Goal: Task Accomplishment & Management: Manage account settings

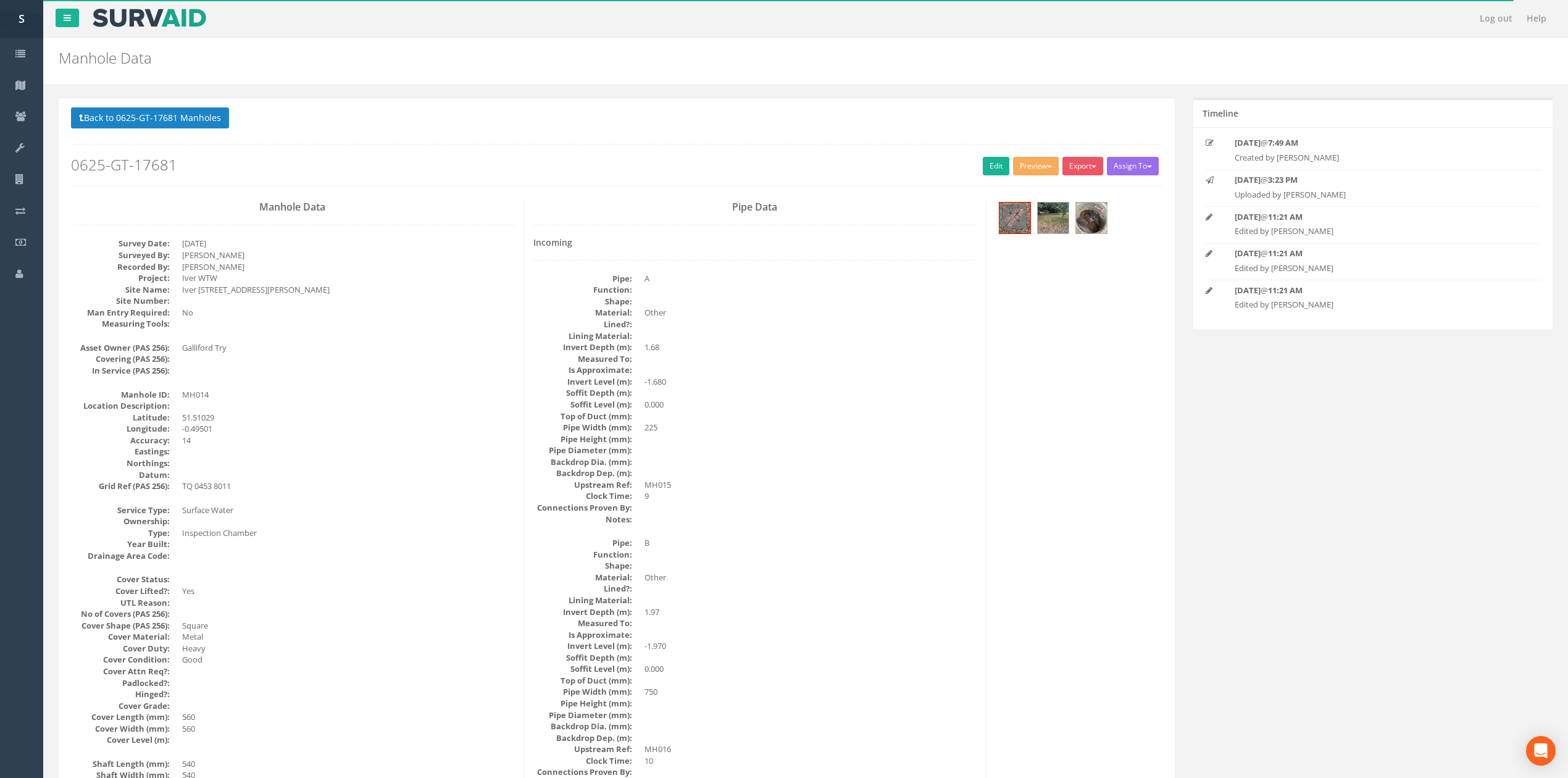
scroll to position [1128, 0]
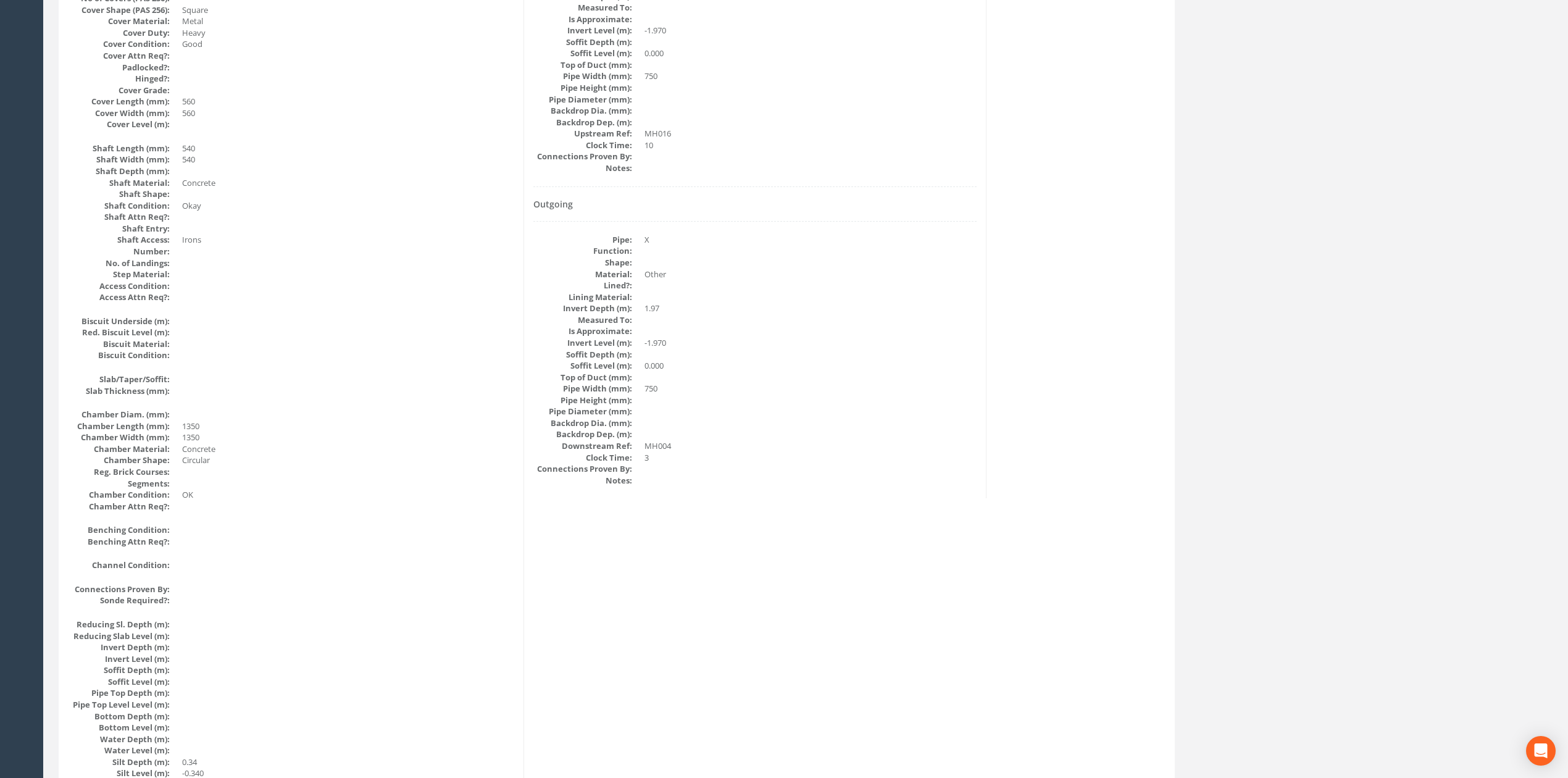
scroll to position [0, 0]
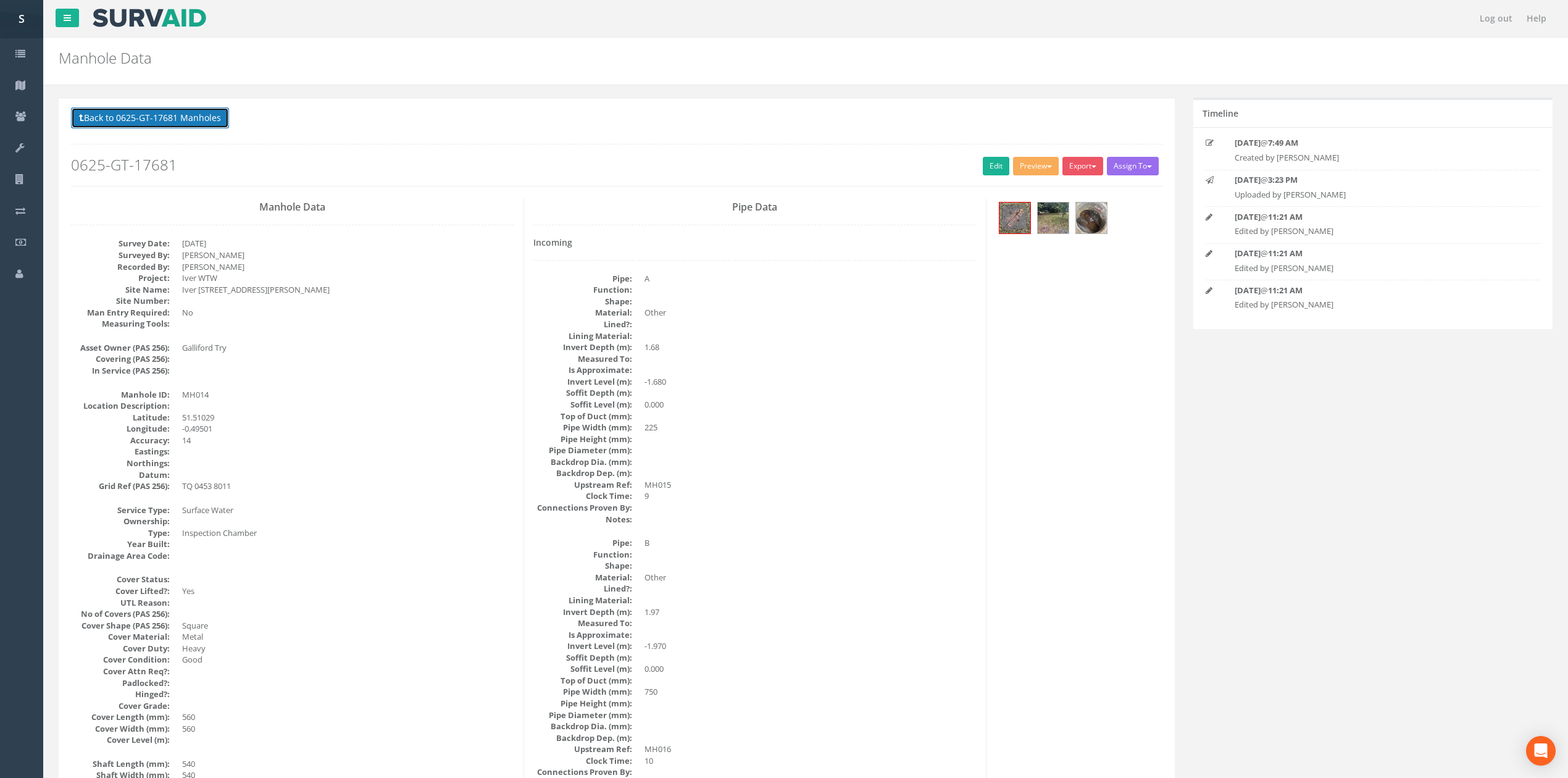
click at [134, 119] on button "Back to 0625-GT-17681 Manholes" at bounding box center [149, 118] width 158 height 21
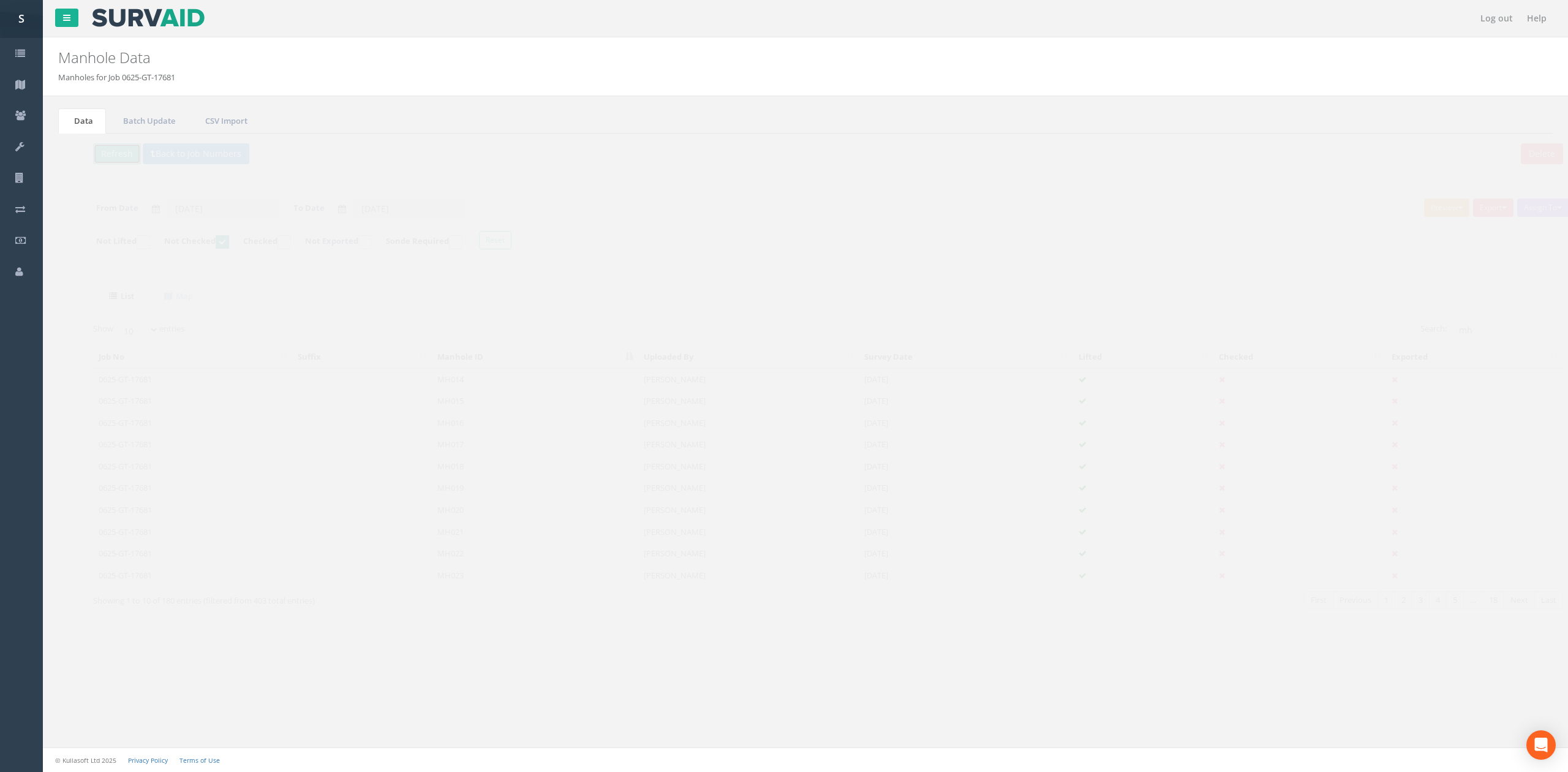
click at [115, 158] on button "Refresh" at bounding box center [94, 154] width 48 height 21
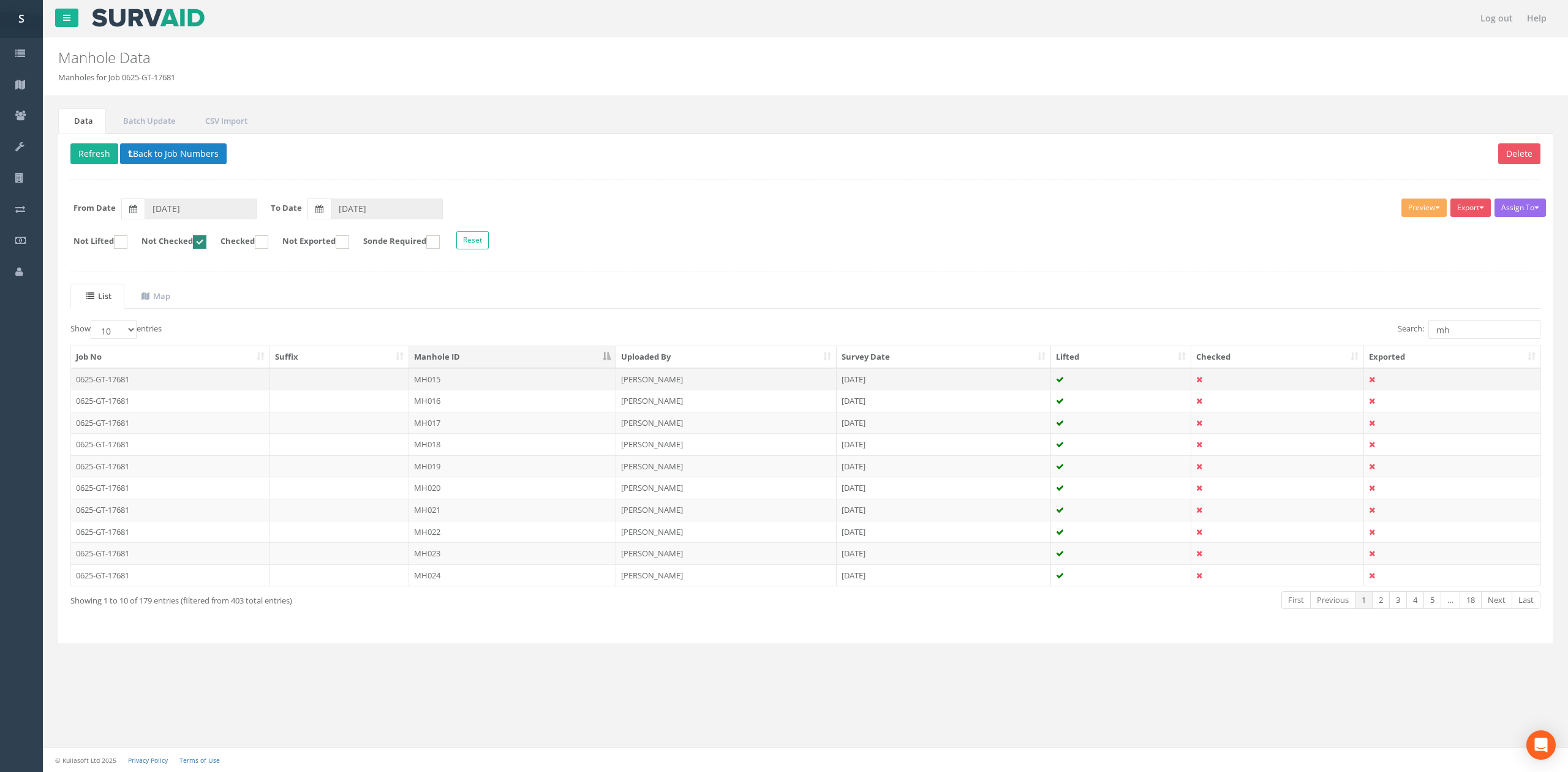
click at [458, 384] on td "MH015" at bounding box center [513, 379] width 207 height 22
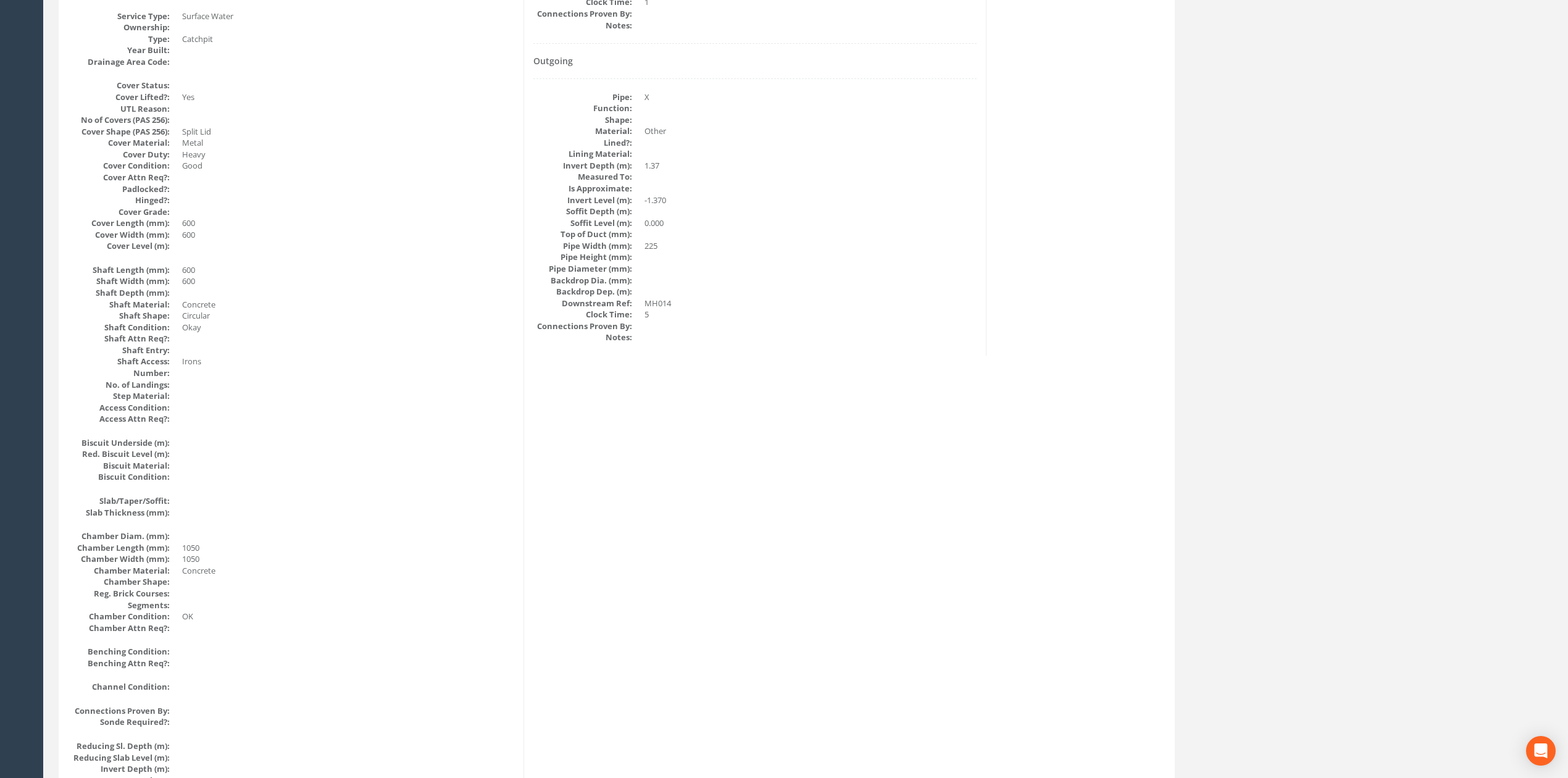
scroll to position [658, 0]
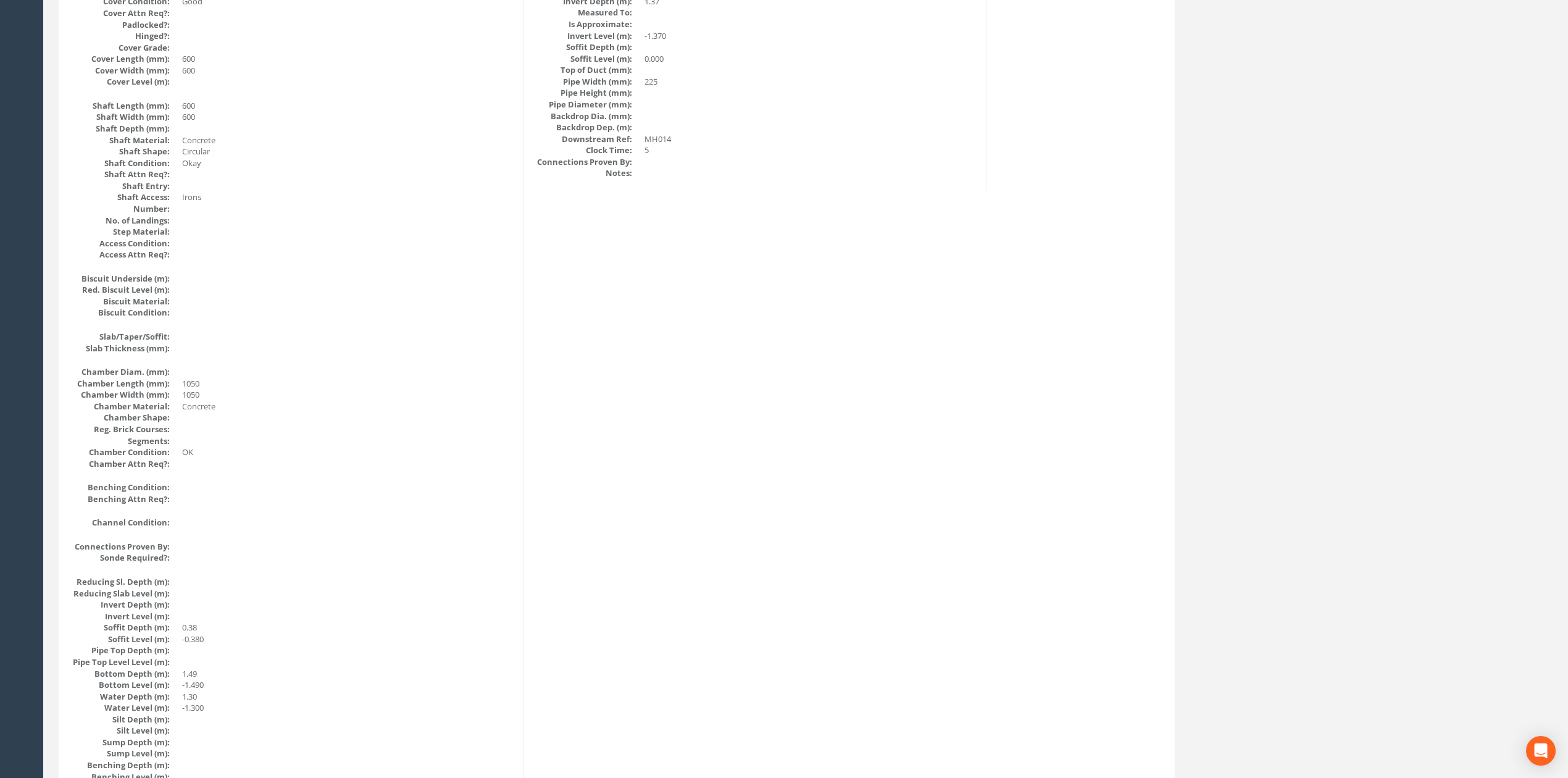
click at [483, 478] on div "Manhole Data Survey Date: [DATE] Surveyed By: [PERSON_NAME] Recorded By: [PERSO…" at bounding box center [293, 295] width 462 height 1510
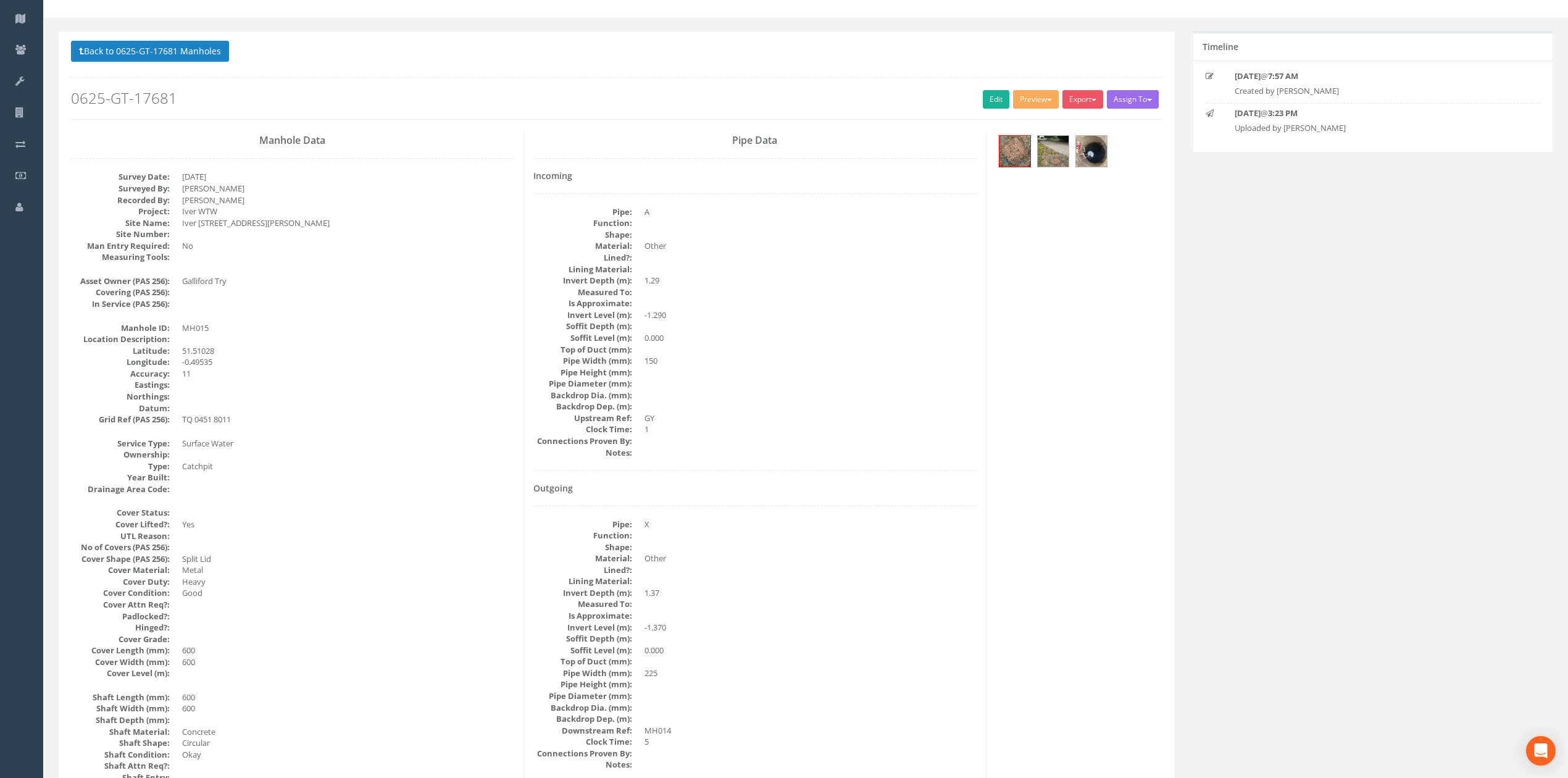
scroll to position [0, 0]
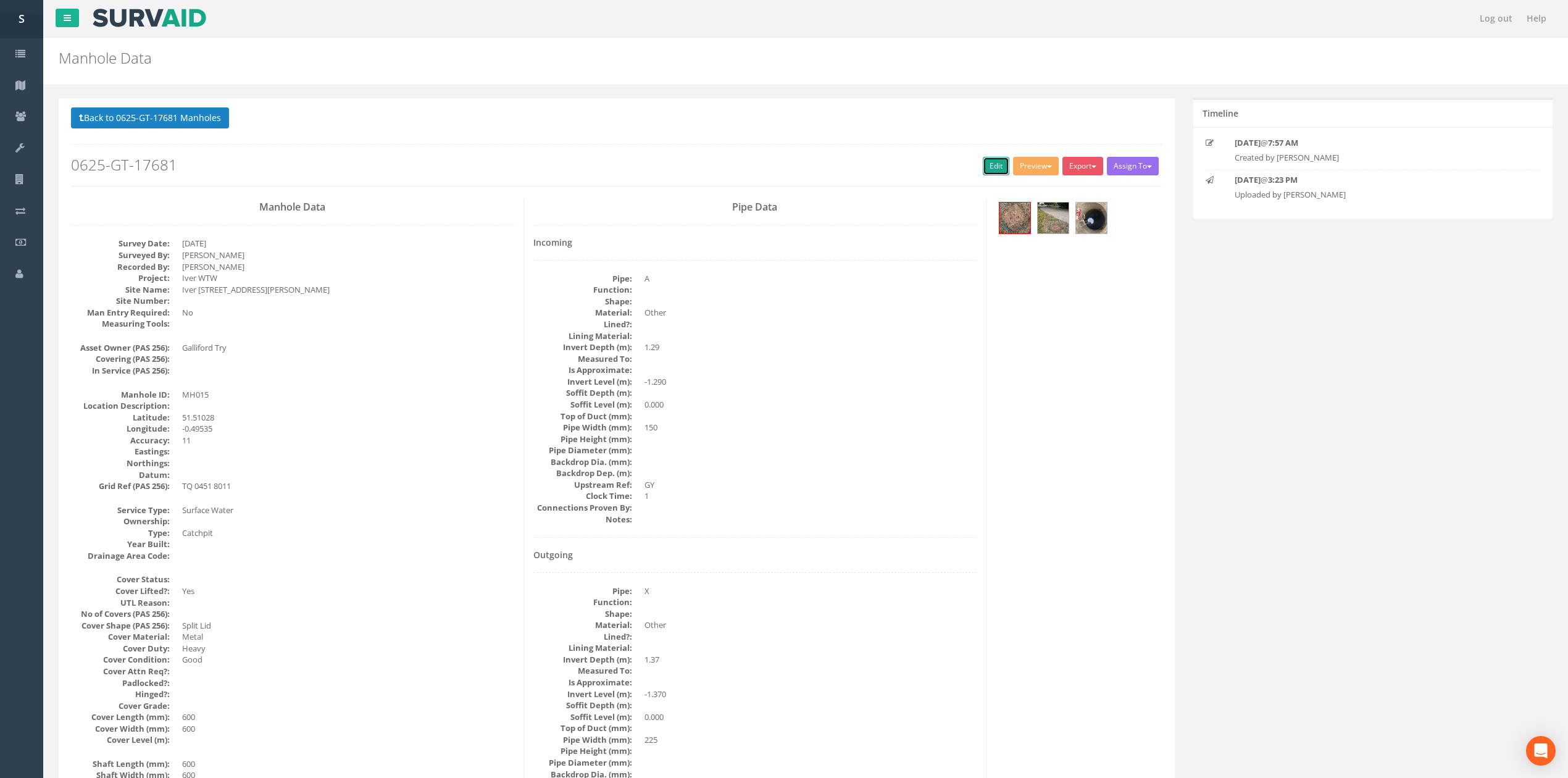
click at [989, 174] on link "Edit" at bounding box center [997, 167] width 27 height 19
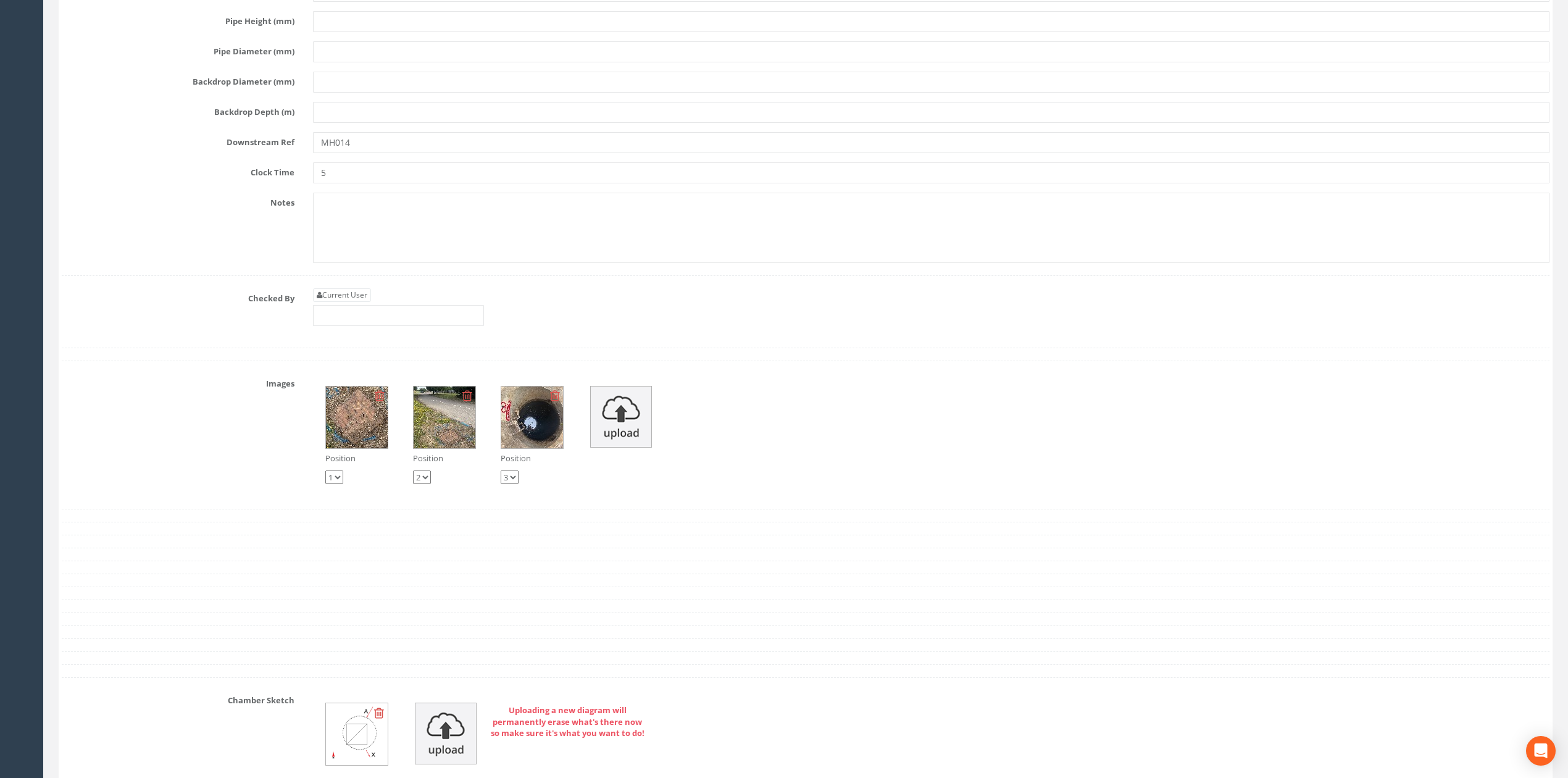
scroll to position [3121, 0]
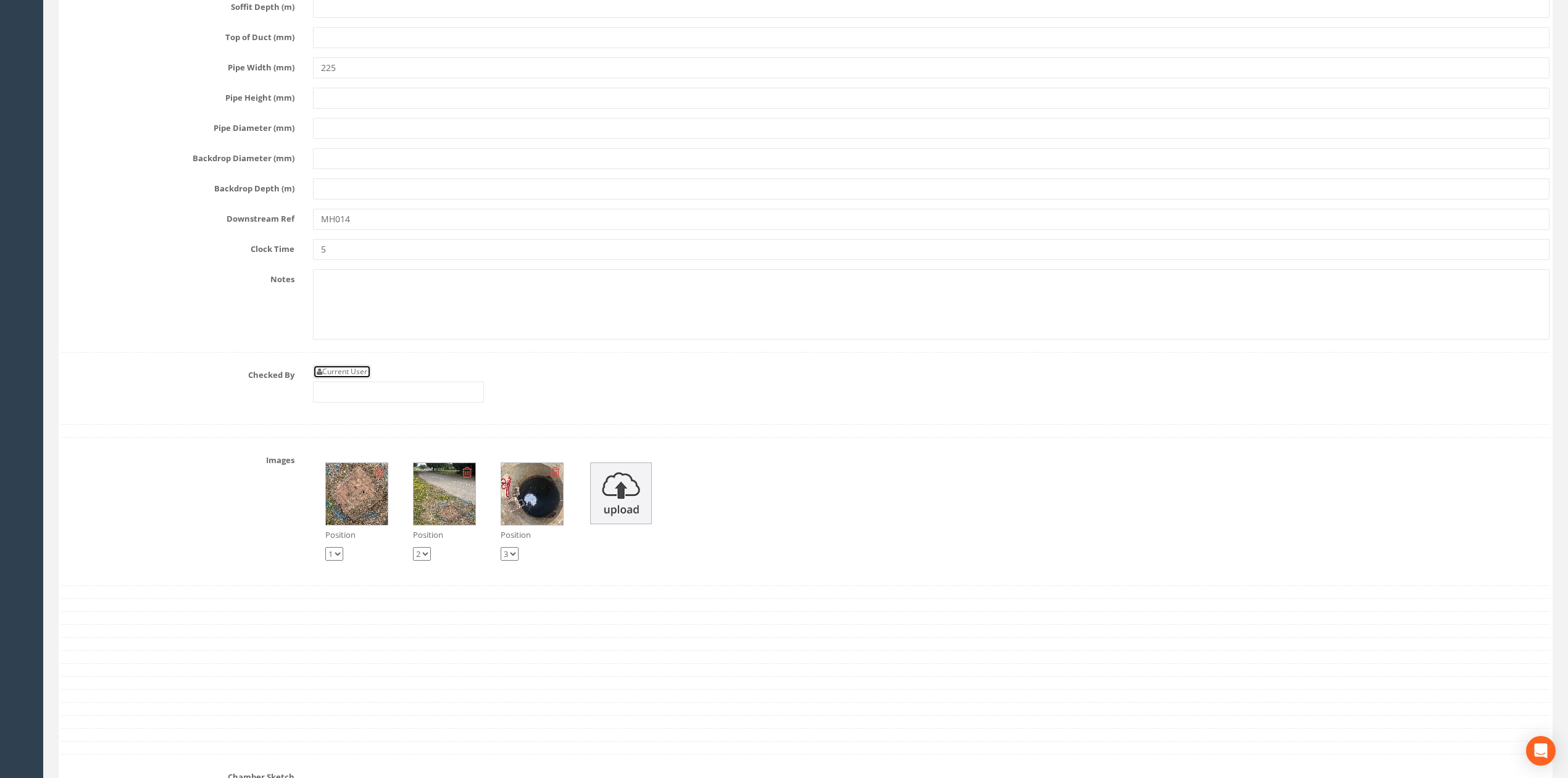
click at [361, 379] on link "Current User" at bounding box center [342, 371] width 58 height 13
type input "[PERSON_NAME]"
click at [384, 402] on input "[PERSON_NAME]" at bounding box center [398, 391] width 171 height 21
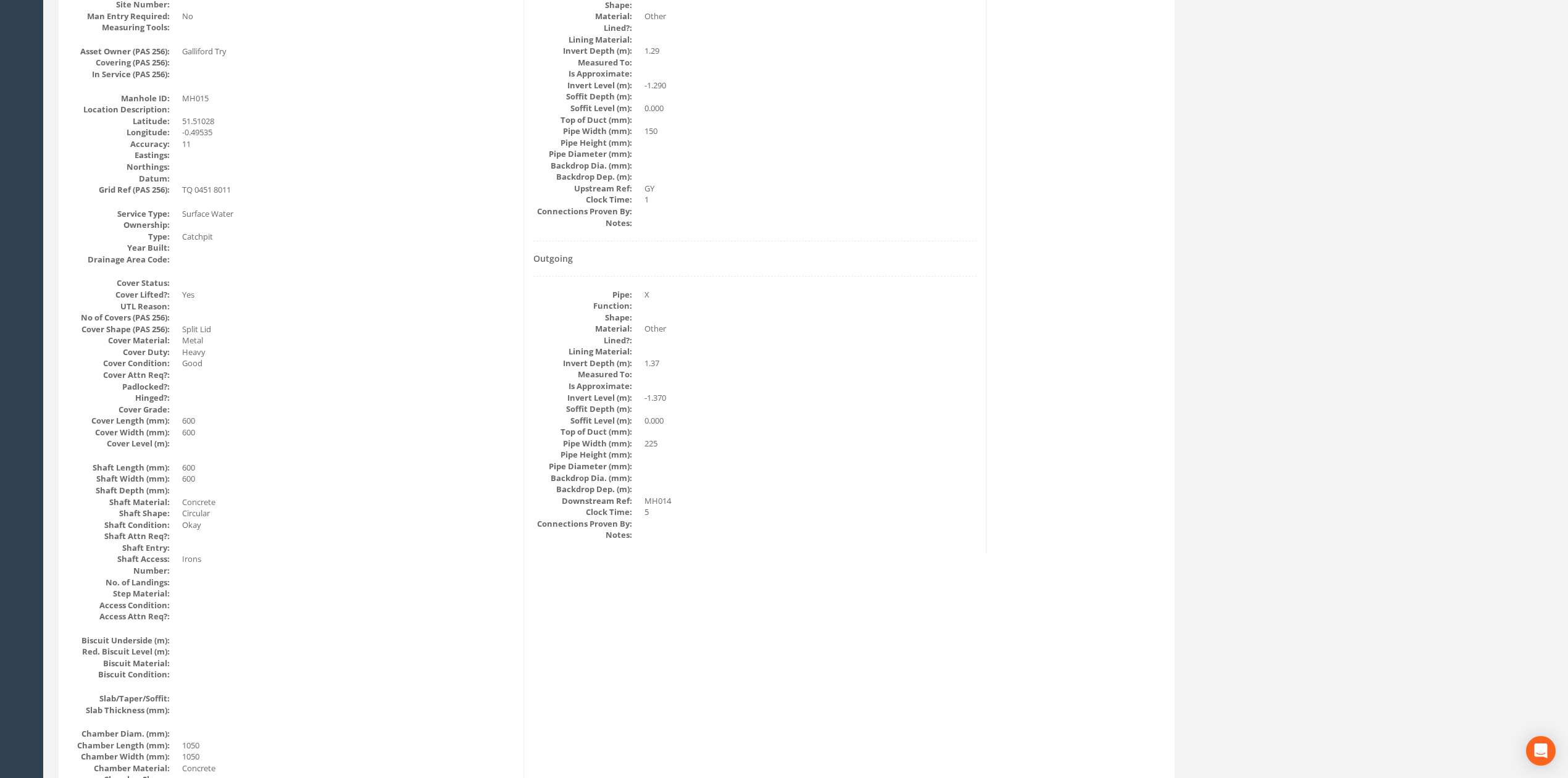
scroll to position [0, 0]
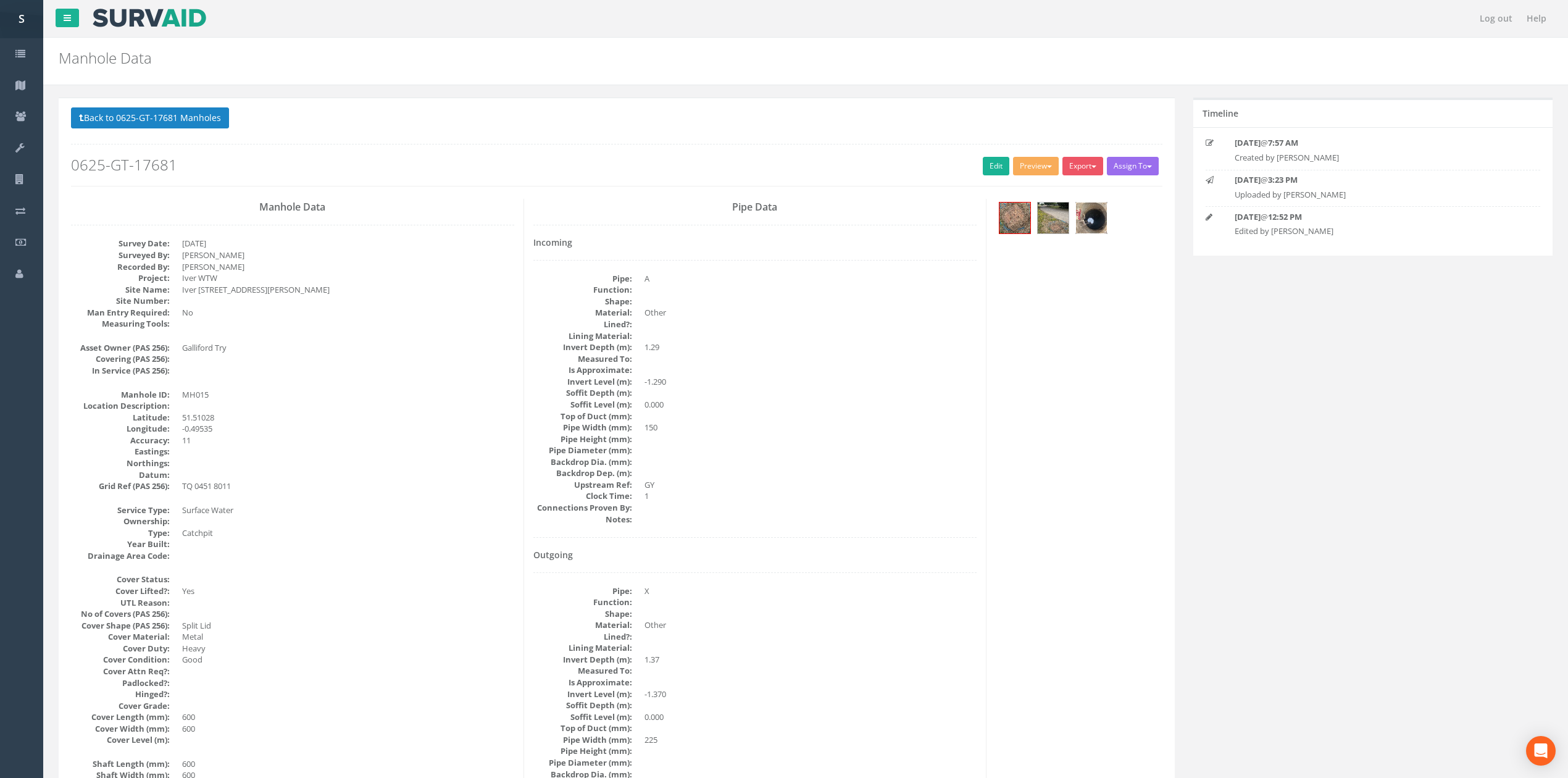
click at [1103, 218] on img at bounding box center [1091, 218] width 31 height 31
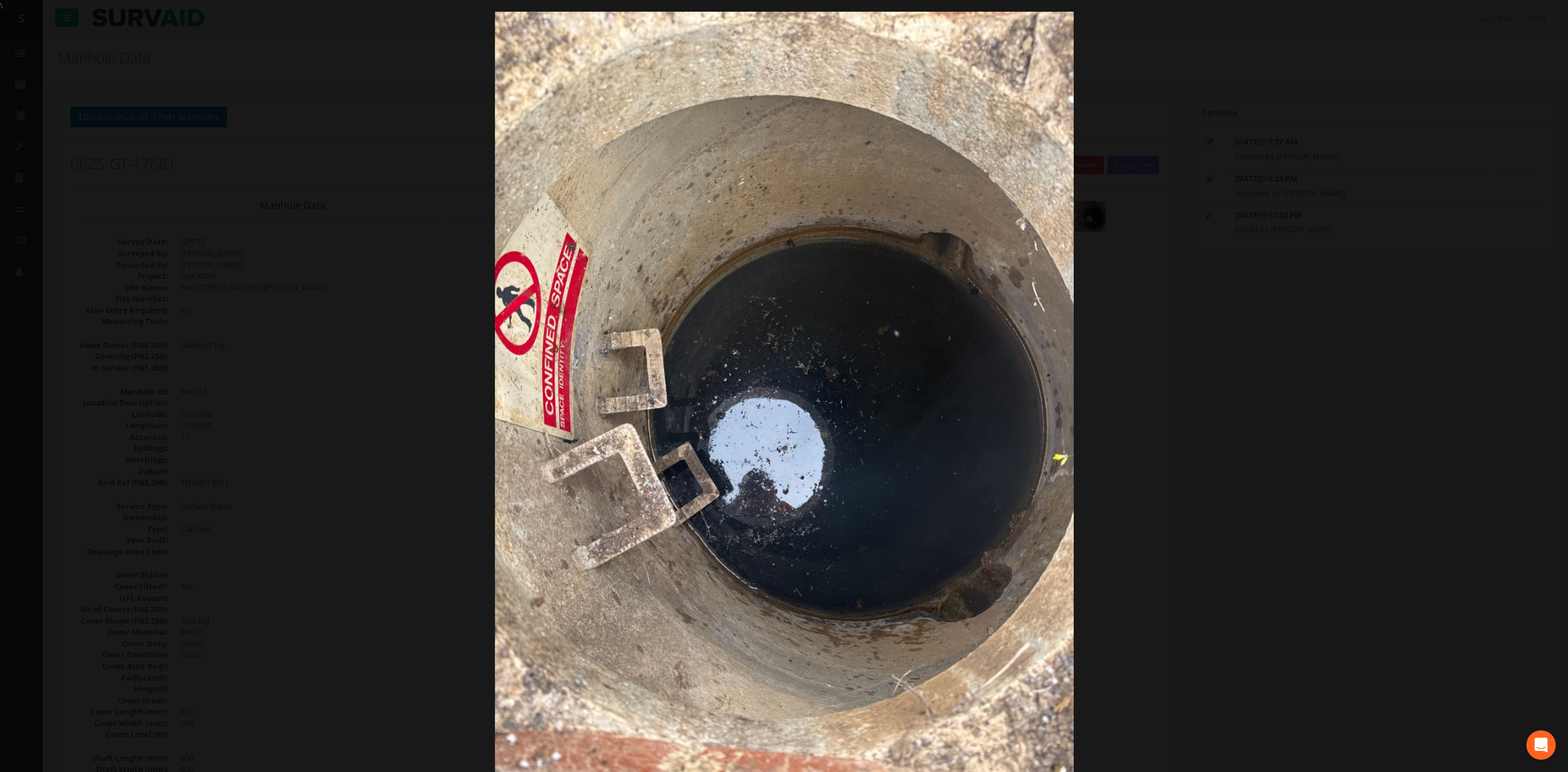
click at [1188, 331] on div at bounding box center [784, 398] width 1568 height 772
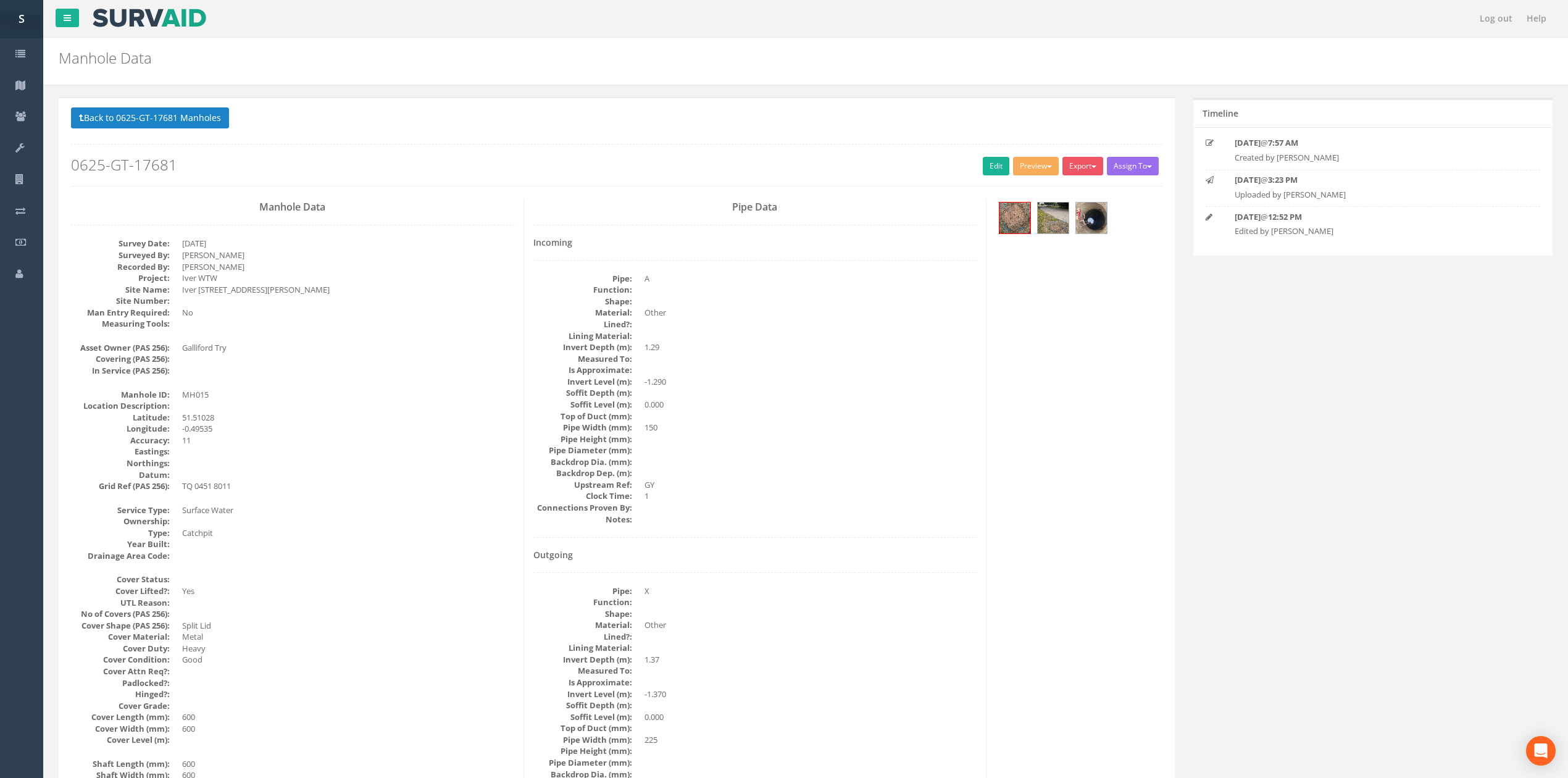
click at [1096, 201] on div at bounding box center [1079, 219] width 167 height 42
click at [1095, 209] on img at bounding box center [1091, 218] width 31 height 31
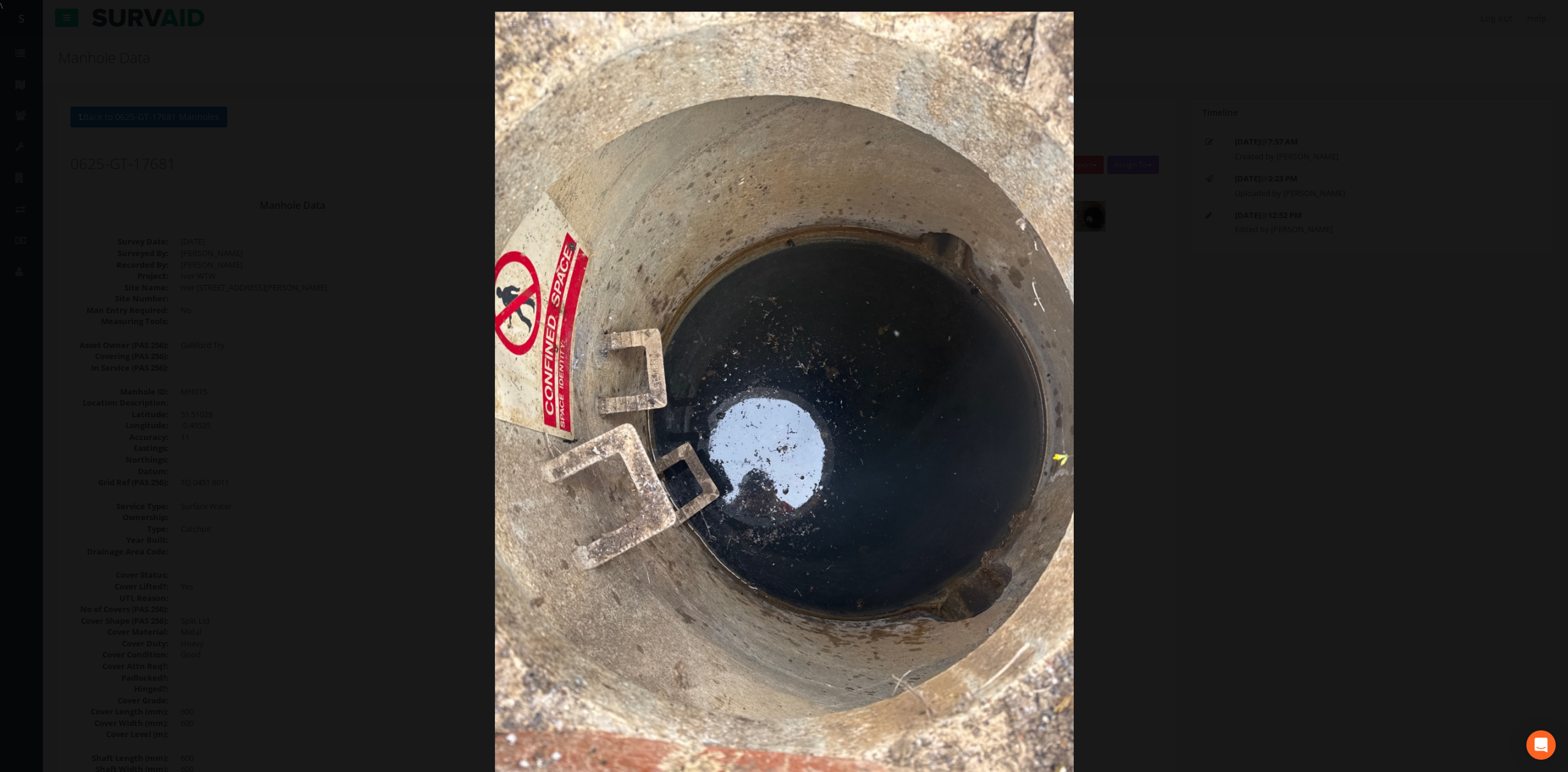
click at [313, 165] on div at bounding box center [784, 398] width 1568 height 772
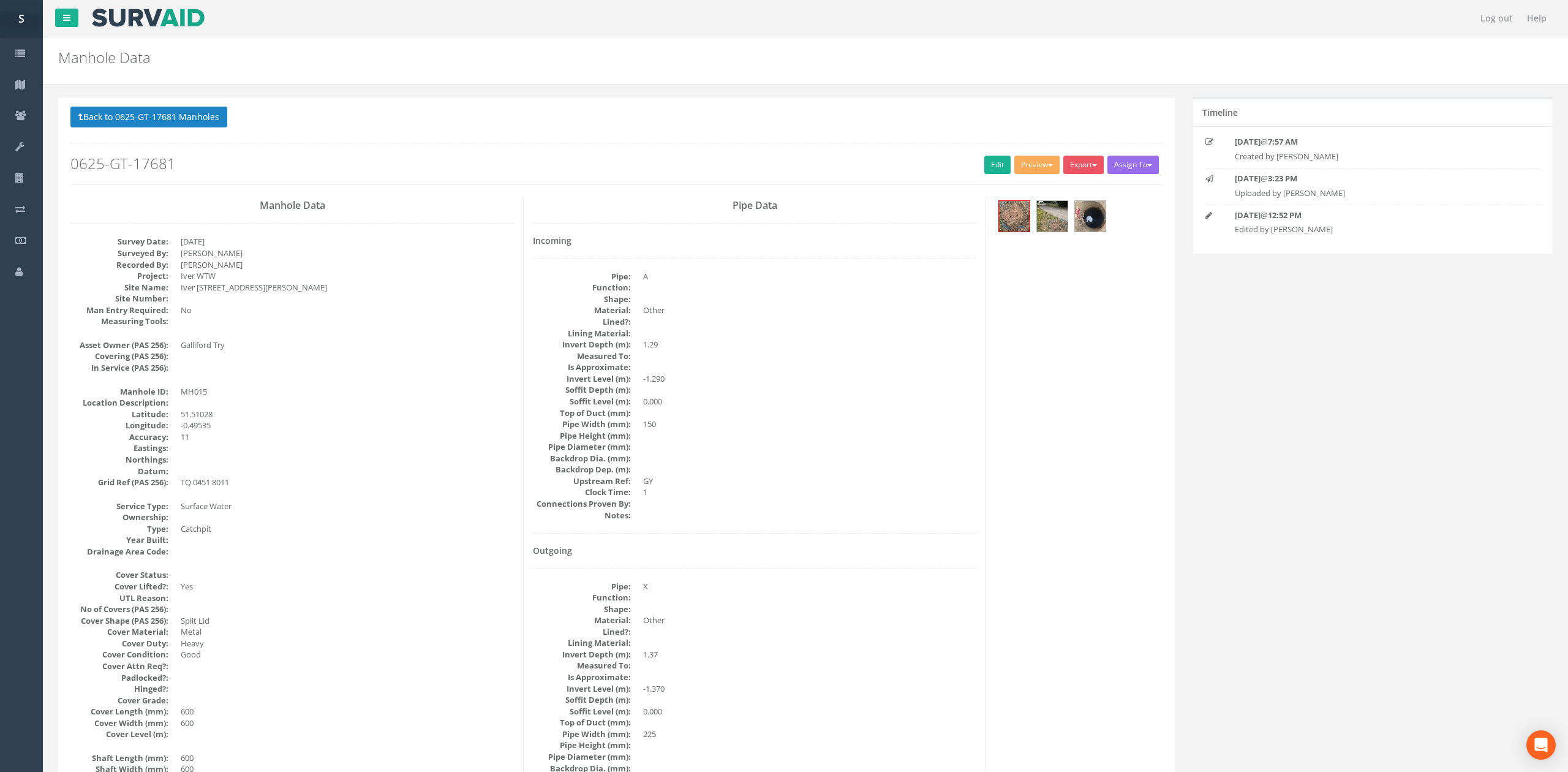
click at [152, 133] on div "Back to 0625-GT-17681 Manholes Back to Map Assign To No Companies Added Export …" at bounding box center [616, 146] width 1092 height 78
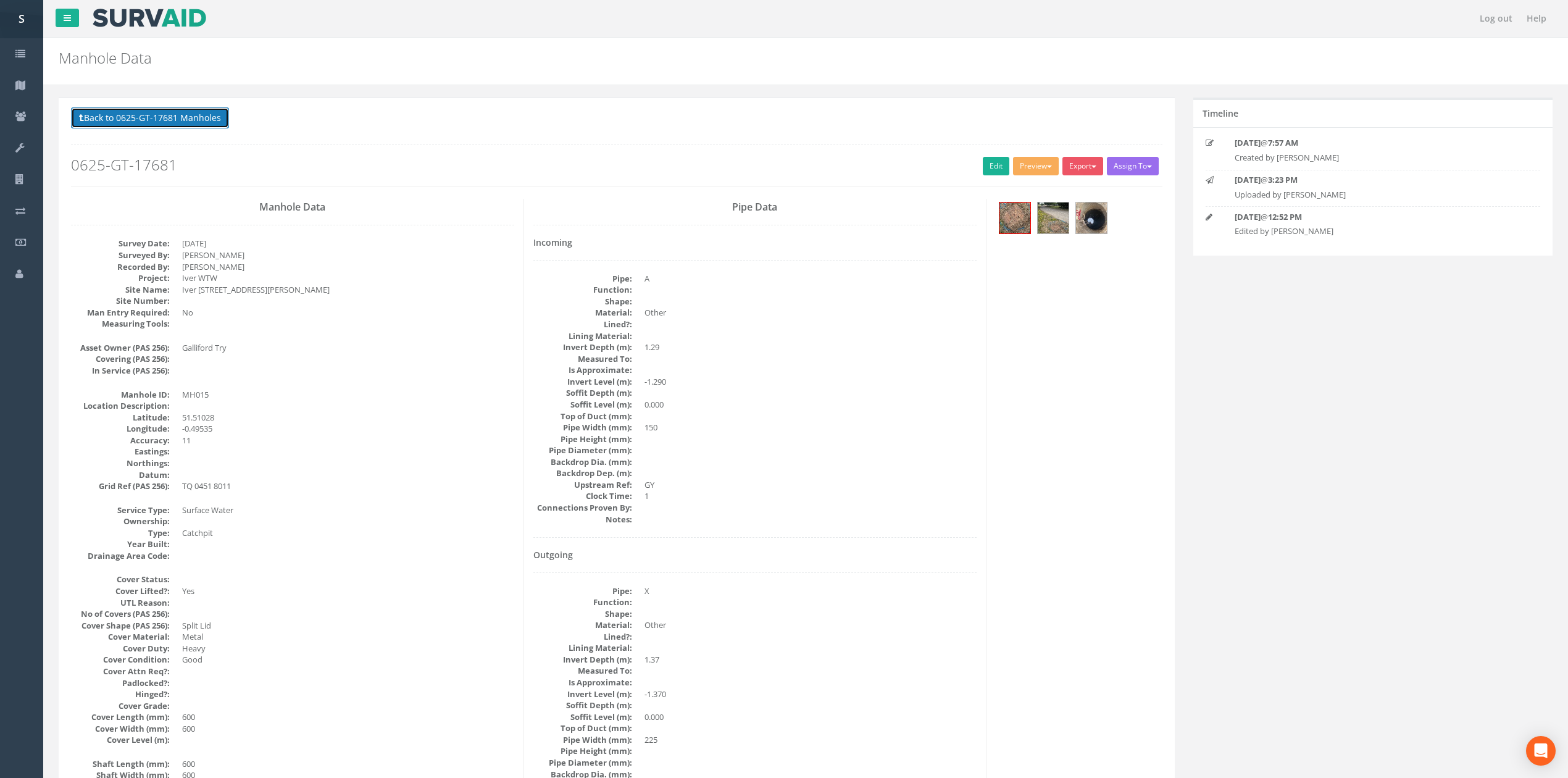
click at [184, 117] on button "Back to 0625-GT-17681 Manholes" at bounding box center [149, 118] width 158 height 21
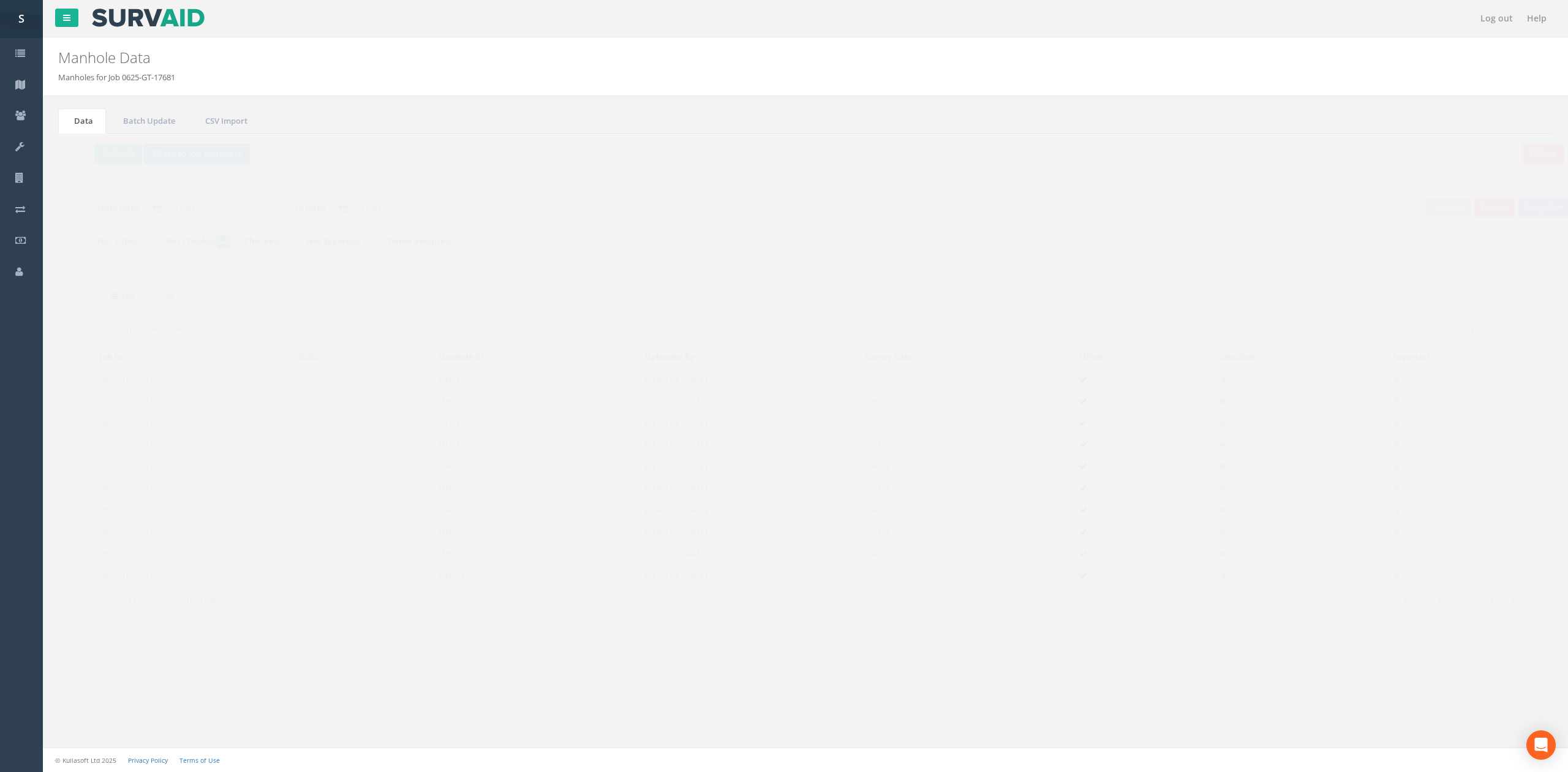
click at [1467, 332] on input "mh" at bounding box center [1485, 330] width 112 height 19
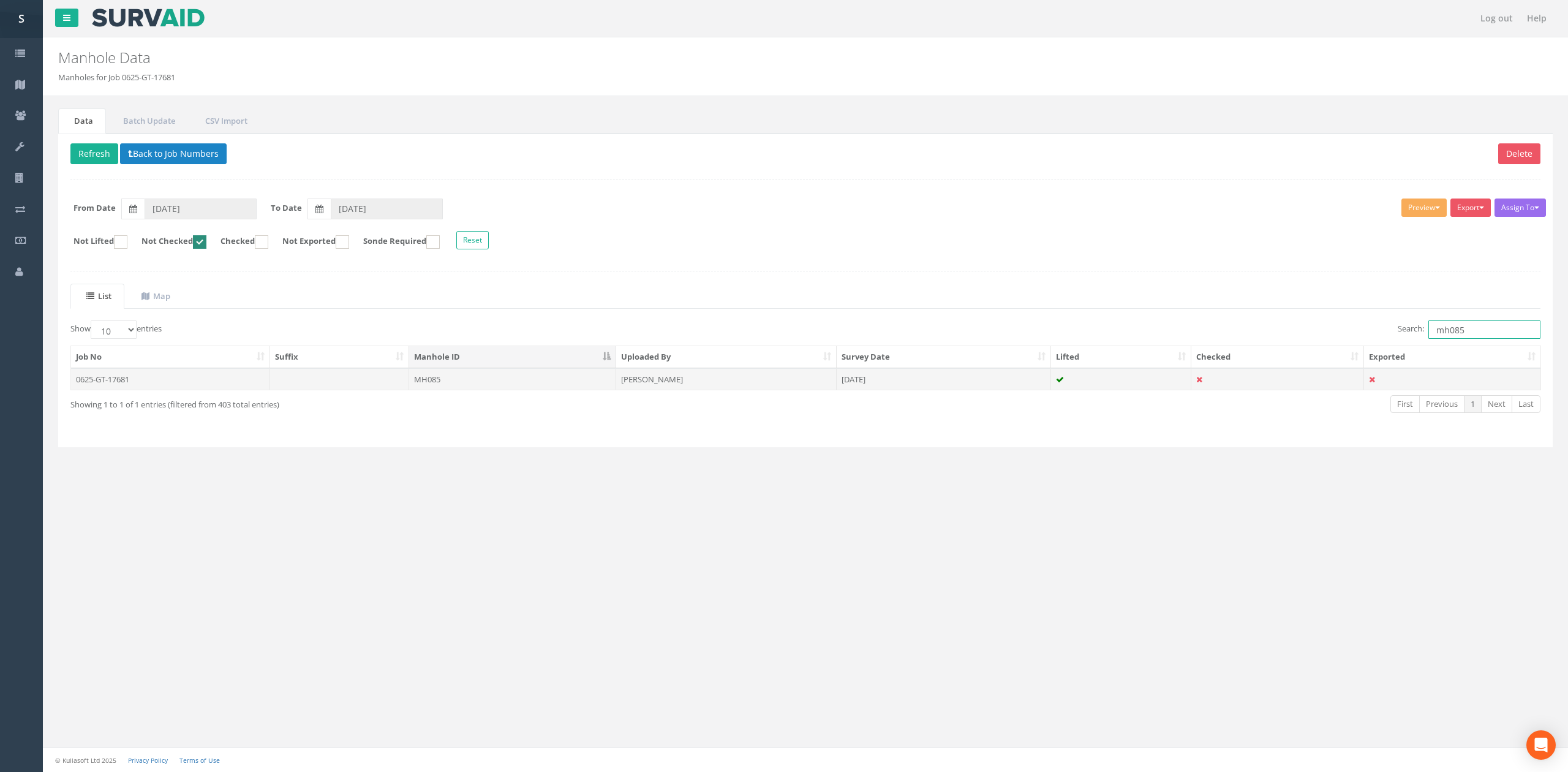
type input "mh085"
click at [228, 381] on td "0625-GT-17681" at bounding box center [170, 379] width 199 height 22
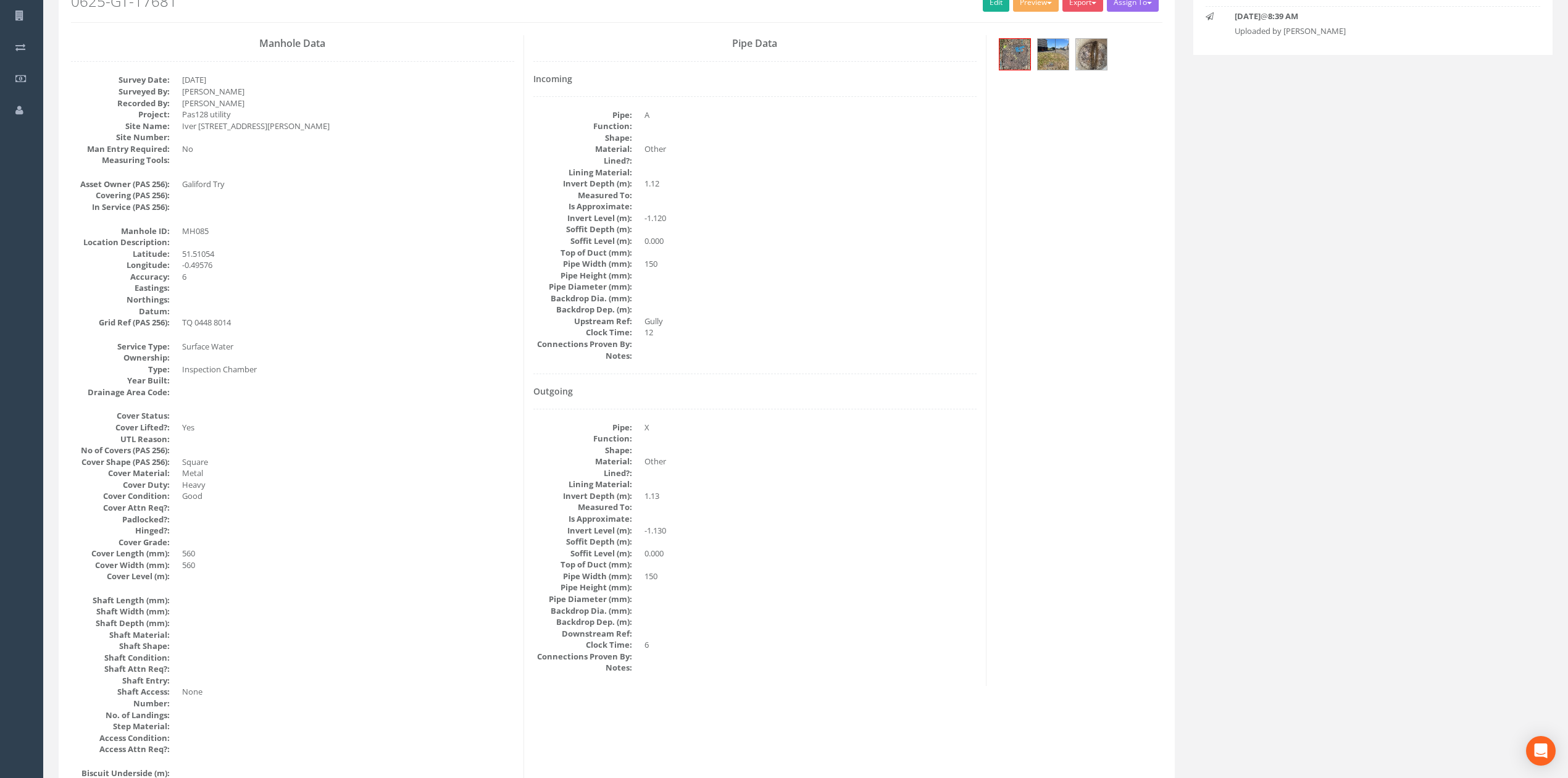
scroll to position [164, 0]
click at [1012, 57] on img at bounding box center [1015, 53] width 31 height 31
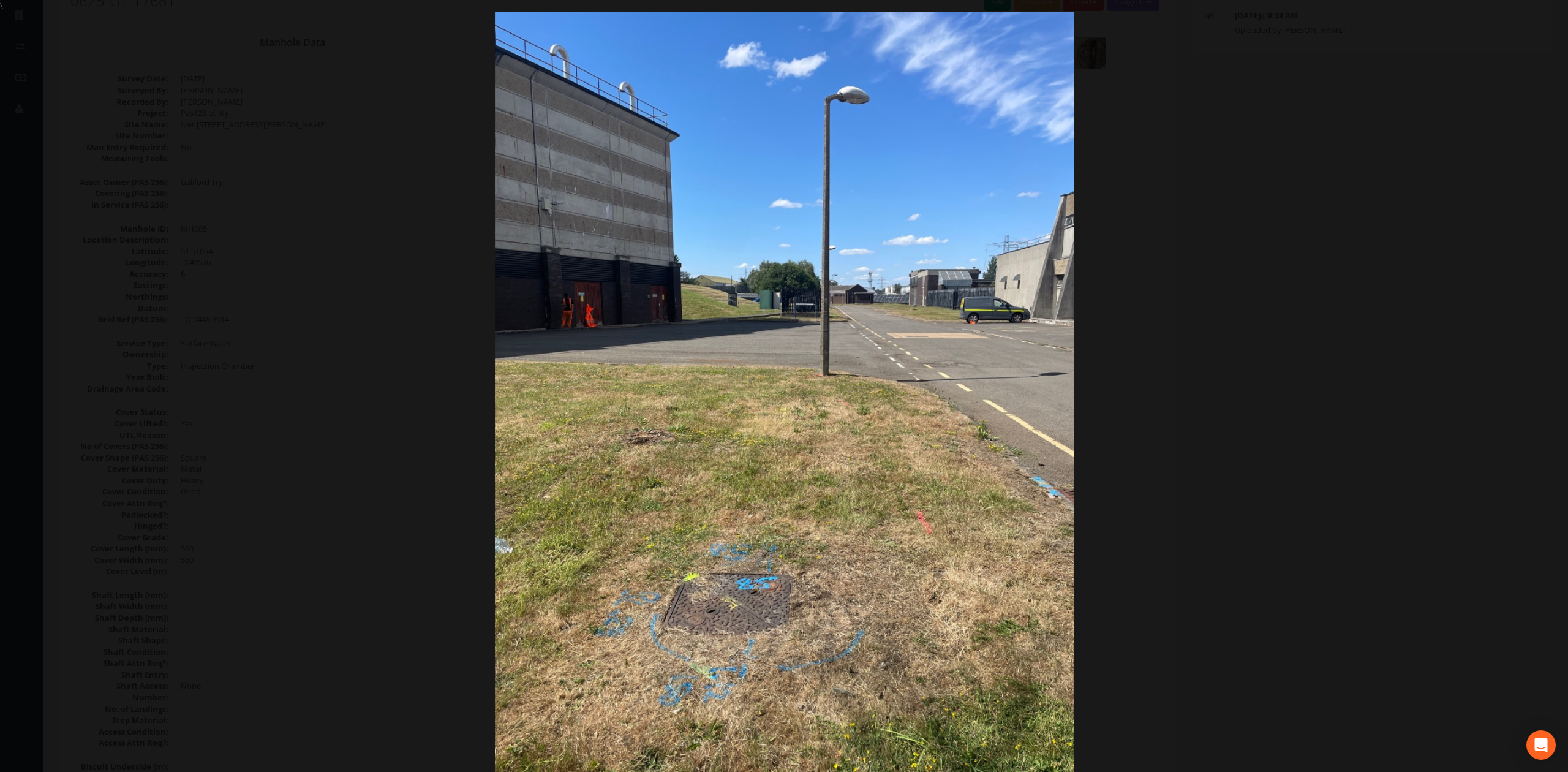
click at [330, 365] on div at bounding box center [784, 398] width 1568 height 772
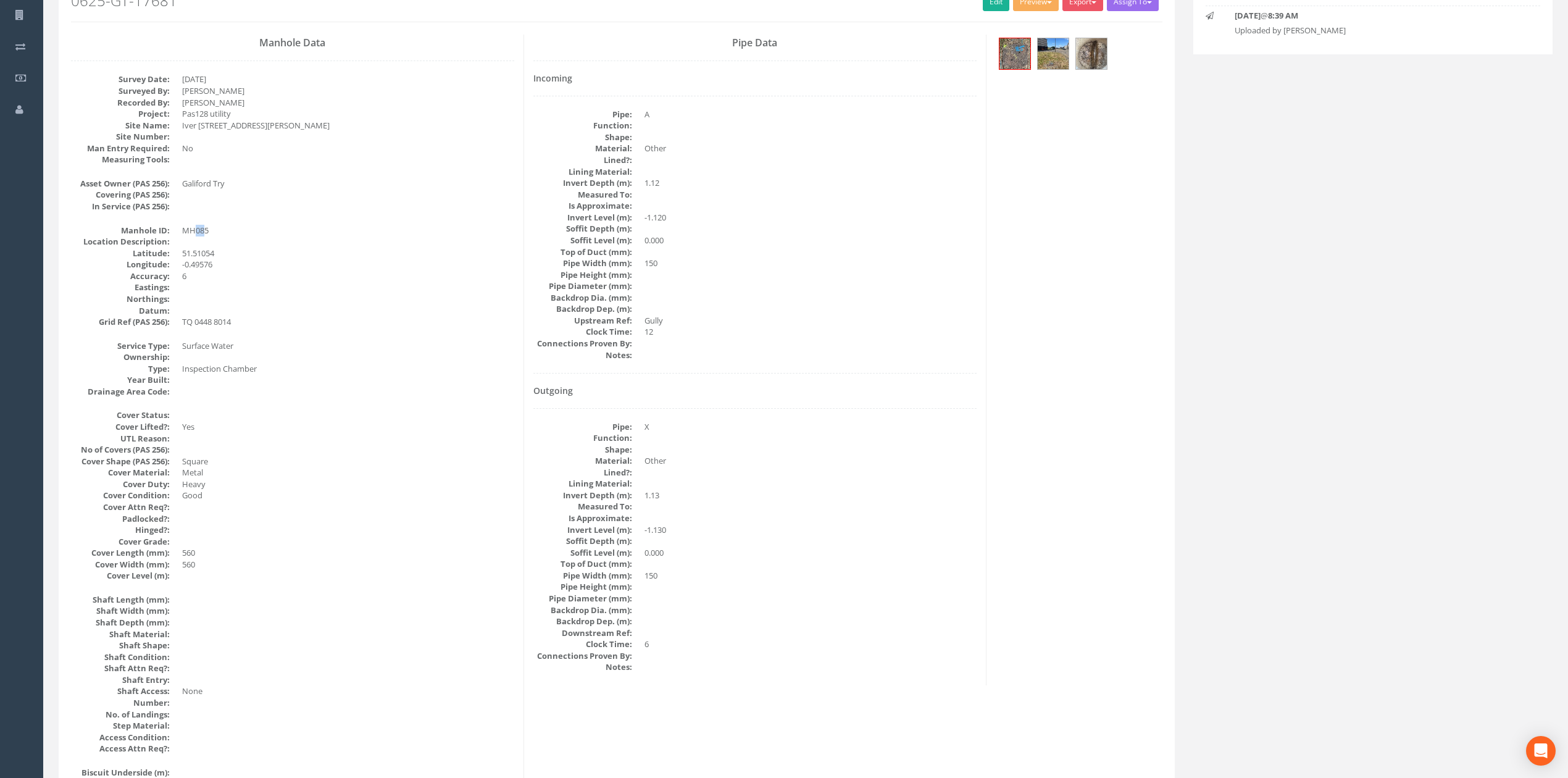
drag, startPoint x: 194, startPoint y: 231, endPoint x: 206, endPoint y: 229, distance: 12.2
click at [206, 229] on dd "MH085" at bounding box center [348, 230] width 332 height 12
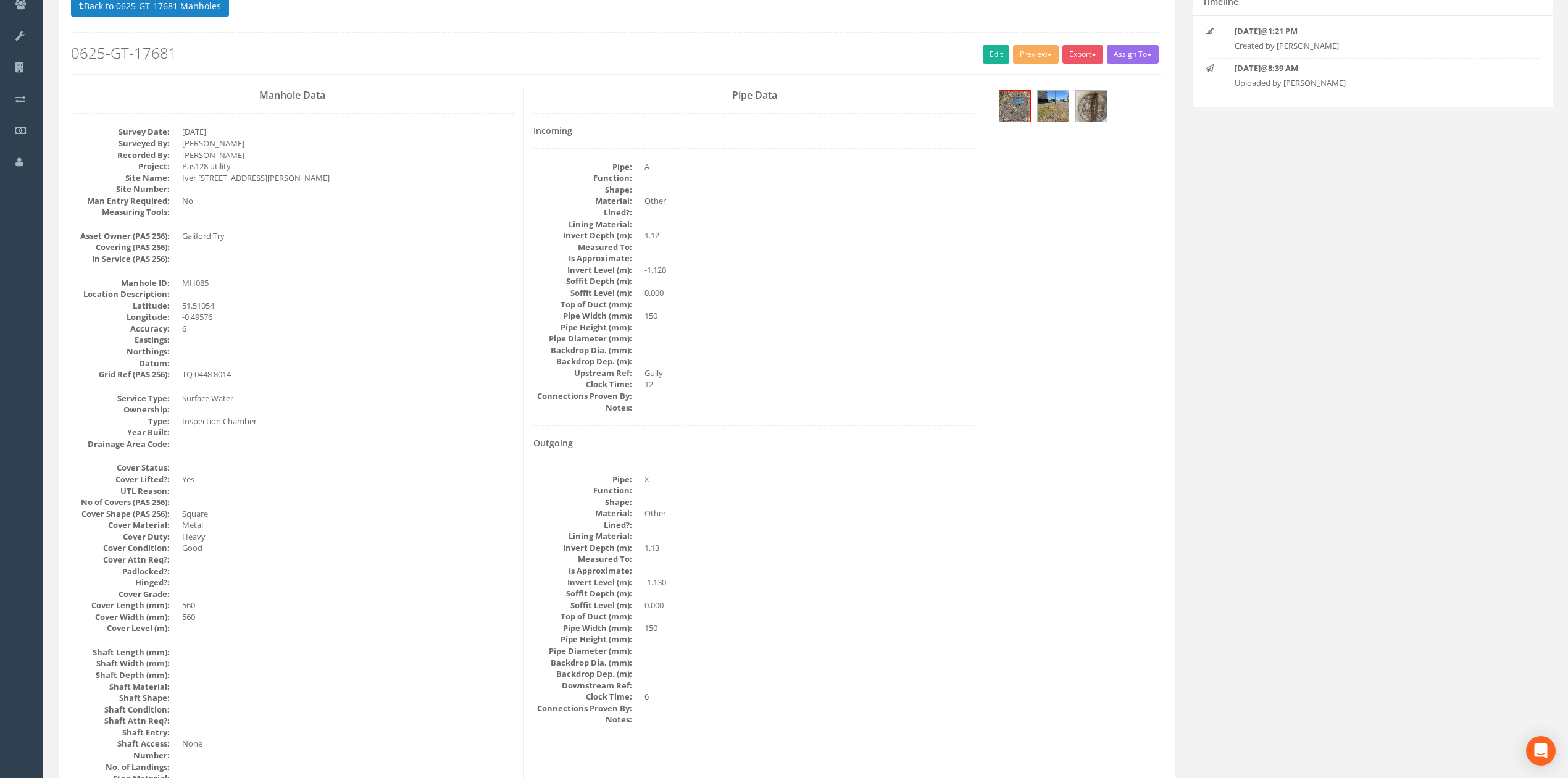
scroll to position [82, 0]
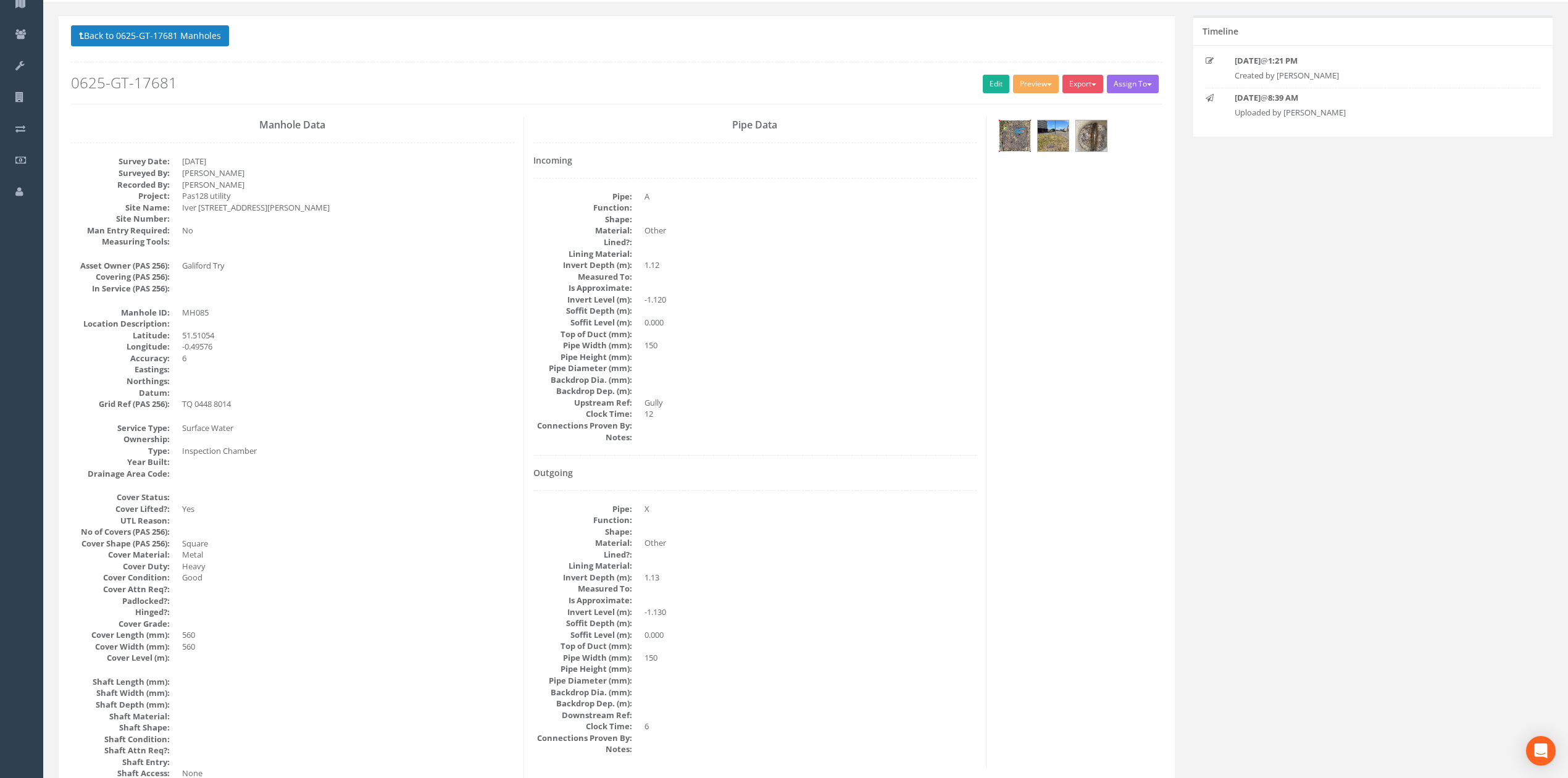
click at [1012, 139] on img at bounding box center [1015, 135] width 31 height 31
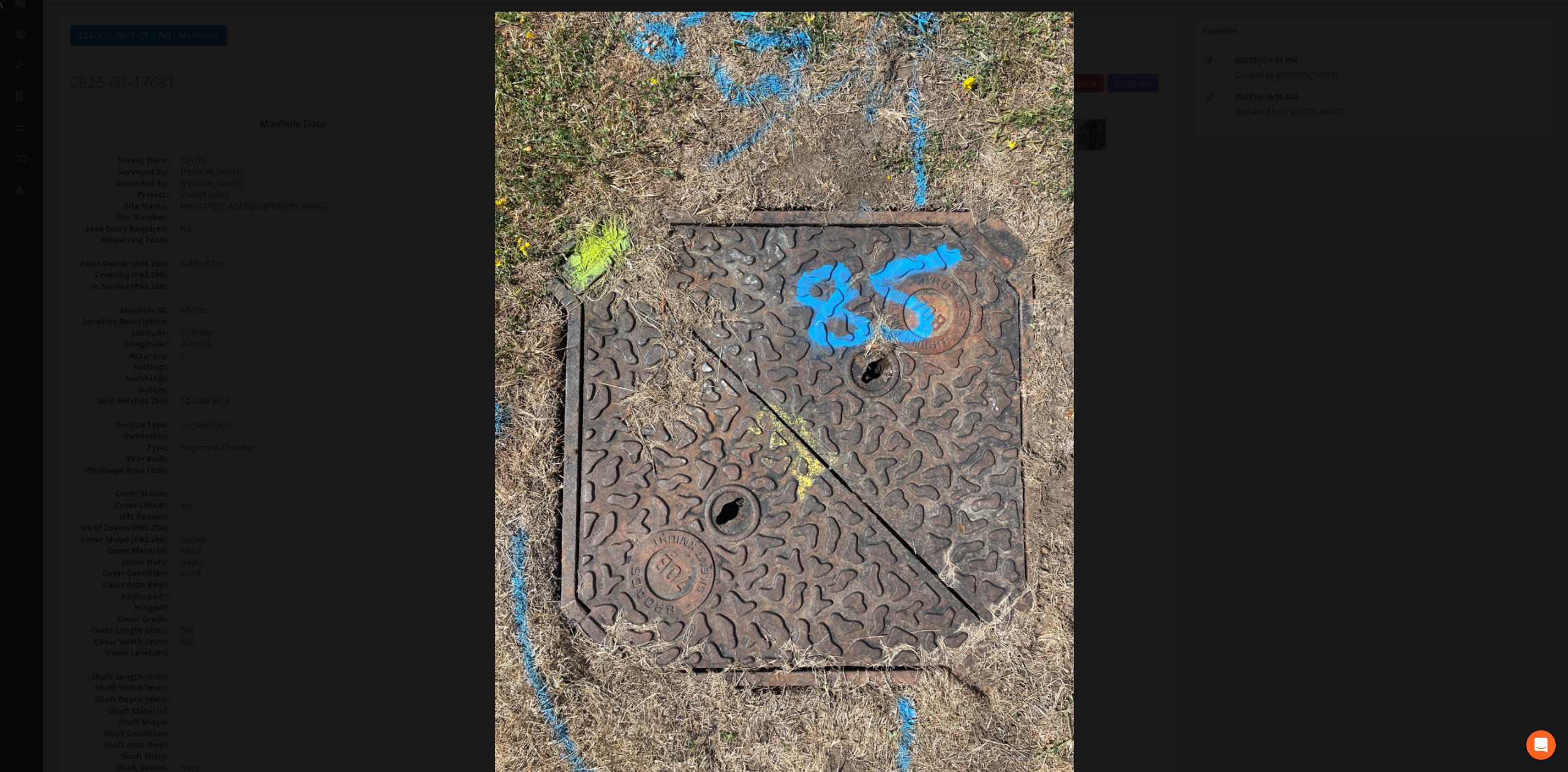
click at [1247, 455] on div at bounding box center [784, 398] width 1568 height 772
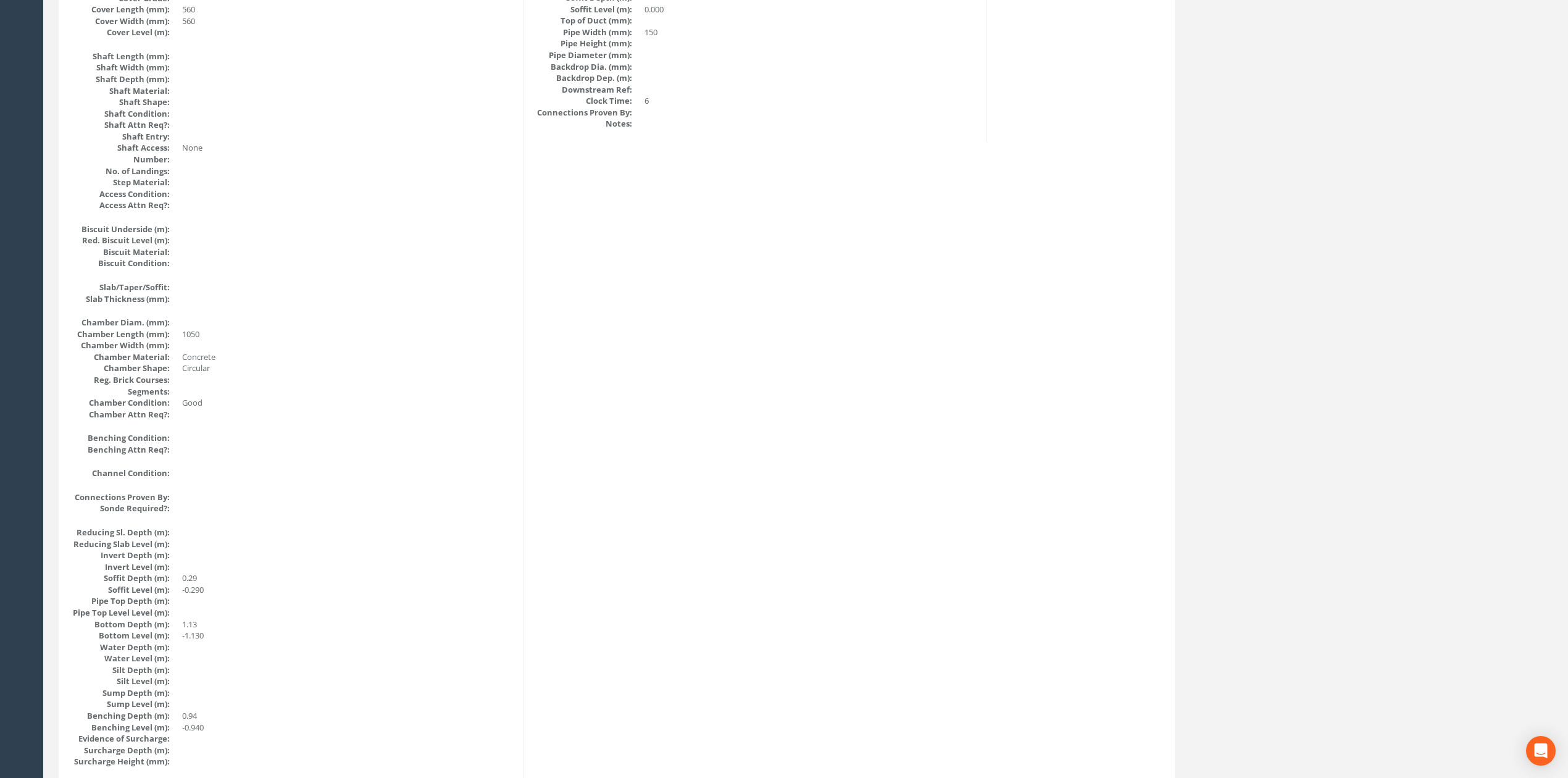
scroll to position [741, 0]
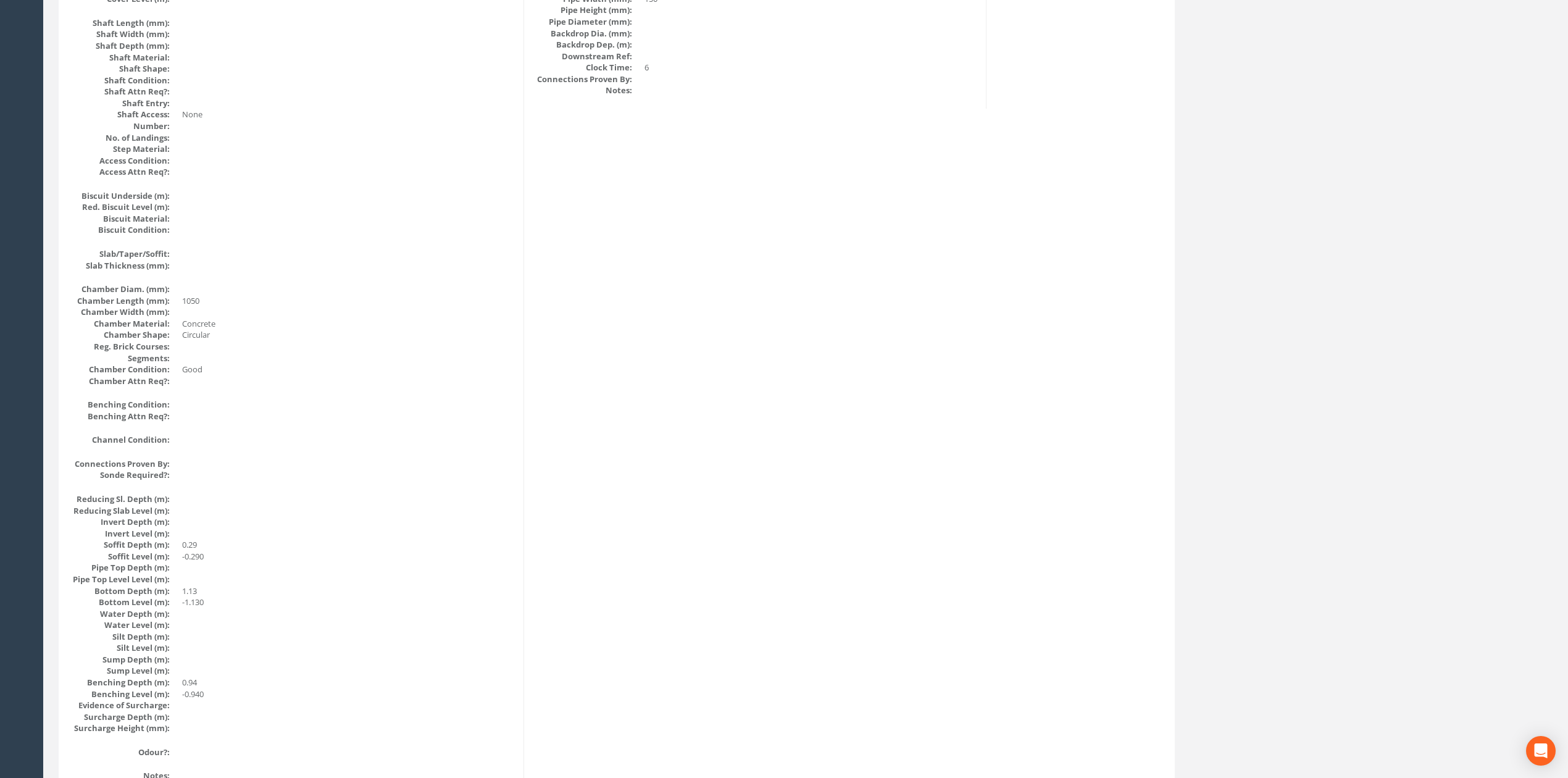
drag, startPoint x: 665, startPoint y: 558, endPoint x: 665, endPoint y: 551, distance: 7.0
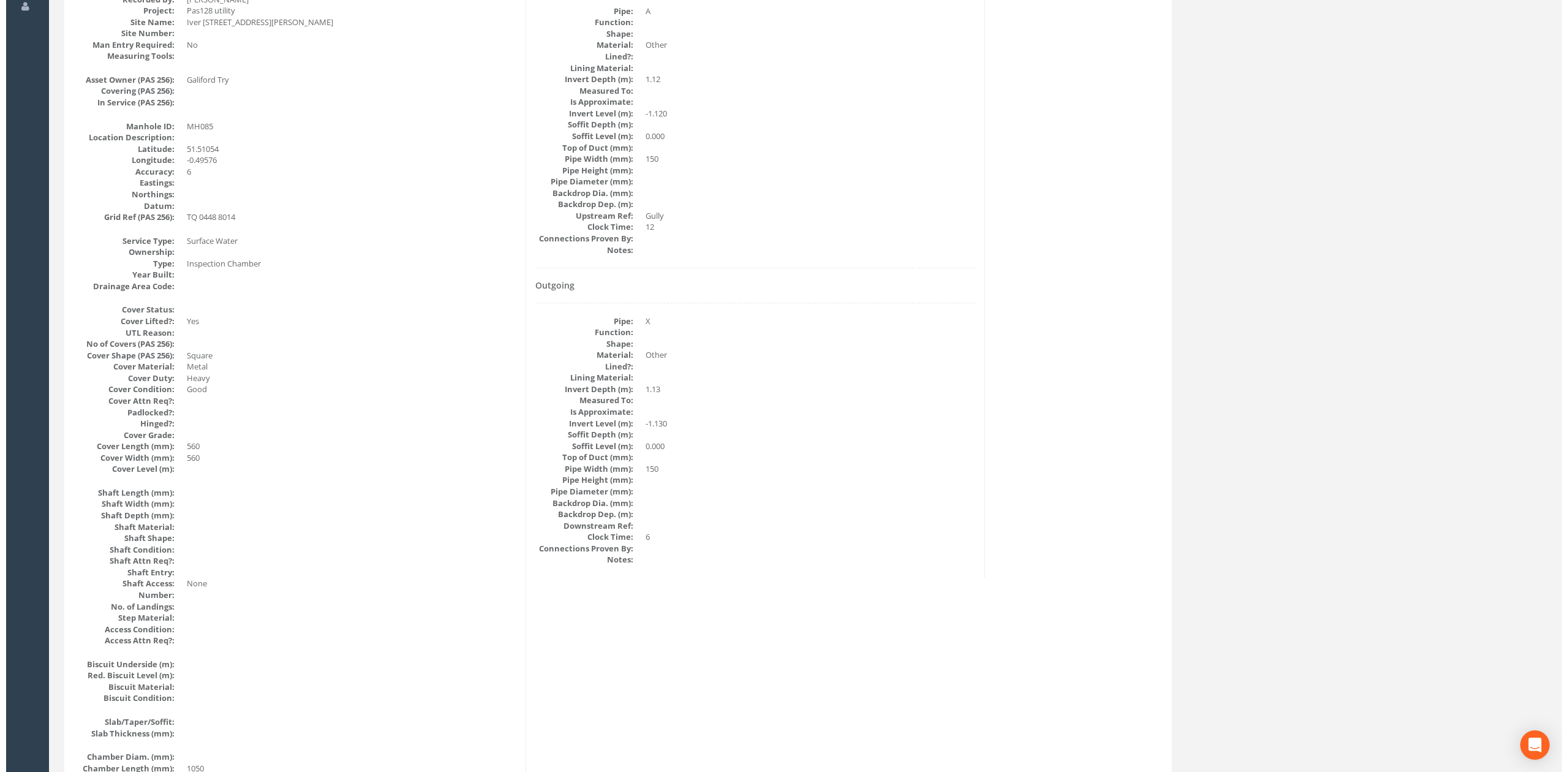
scroll to position [0, 0]
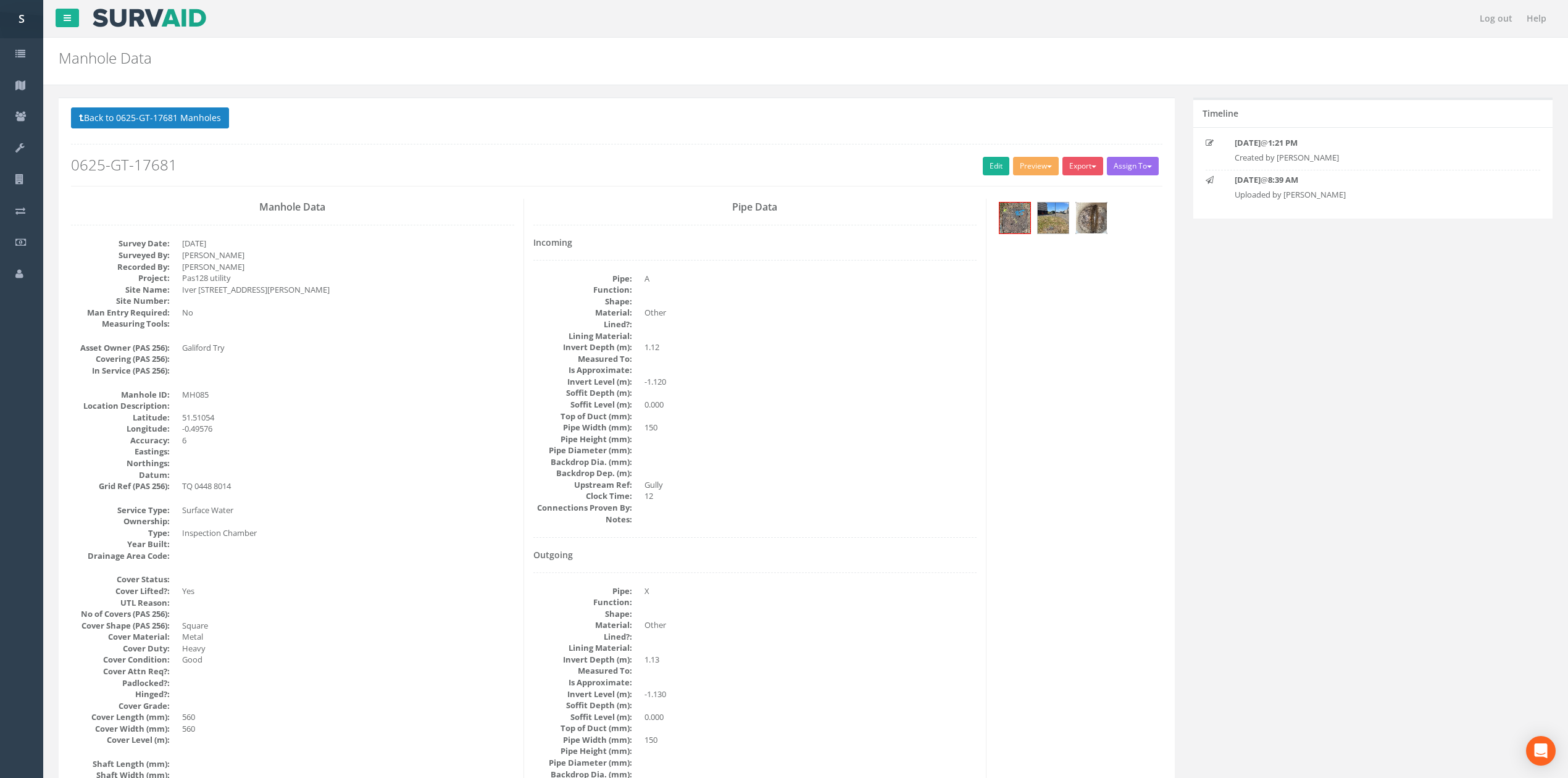
click at [1098, 215] on img at bounding box center [1091, 218] width 31 height 31
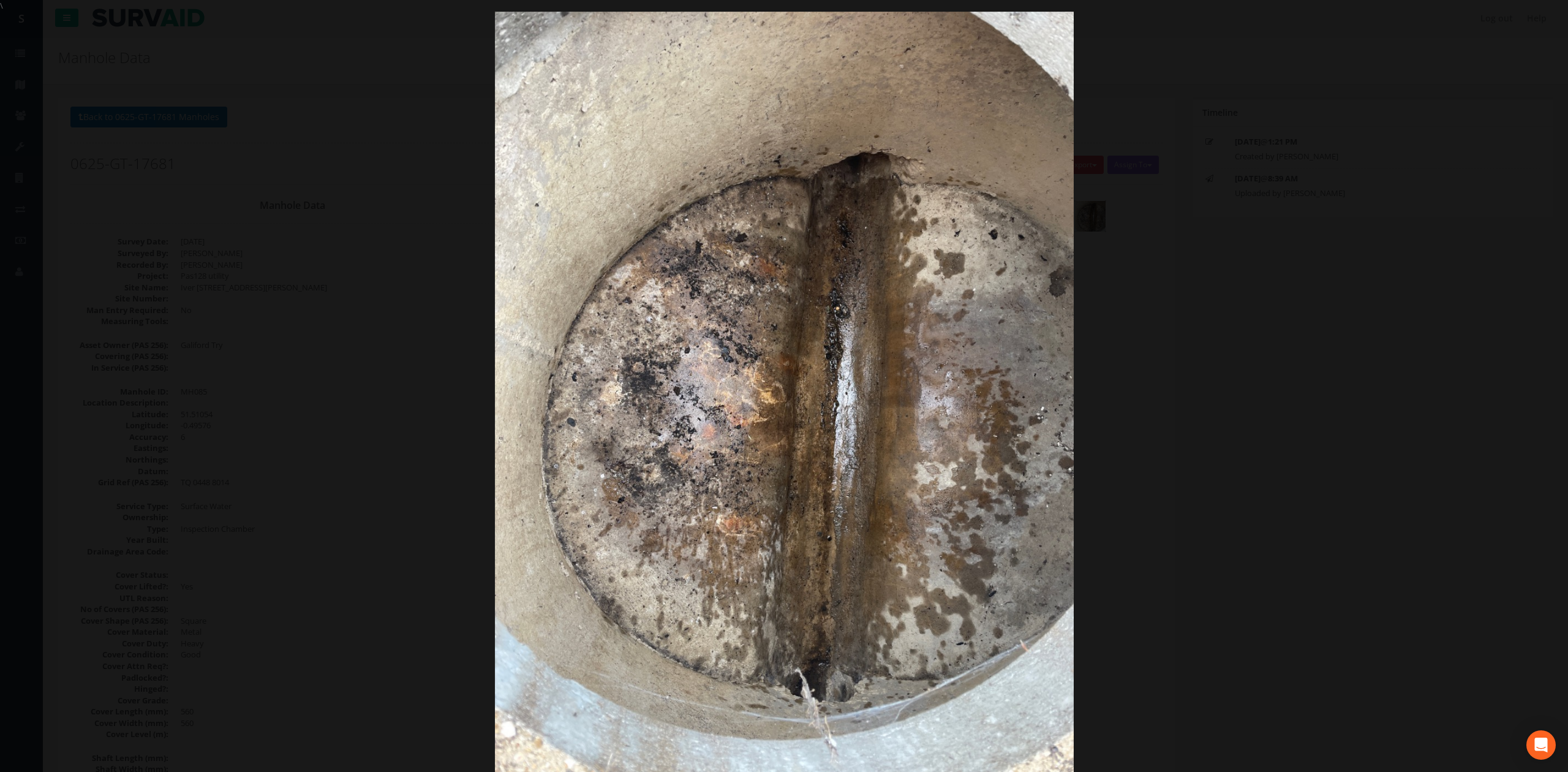
click at [1252, 296] on div at bounding box center [784, 398] width 1568 height 772
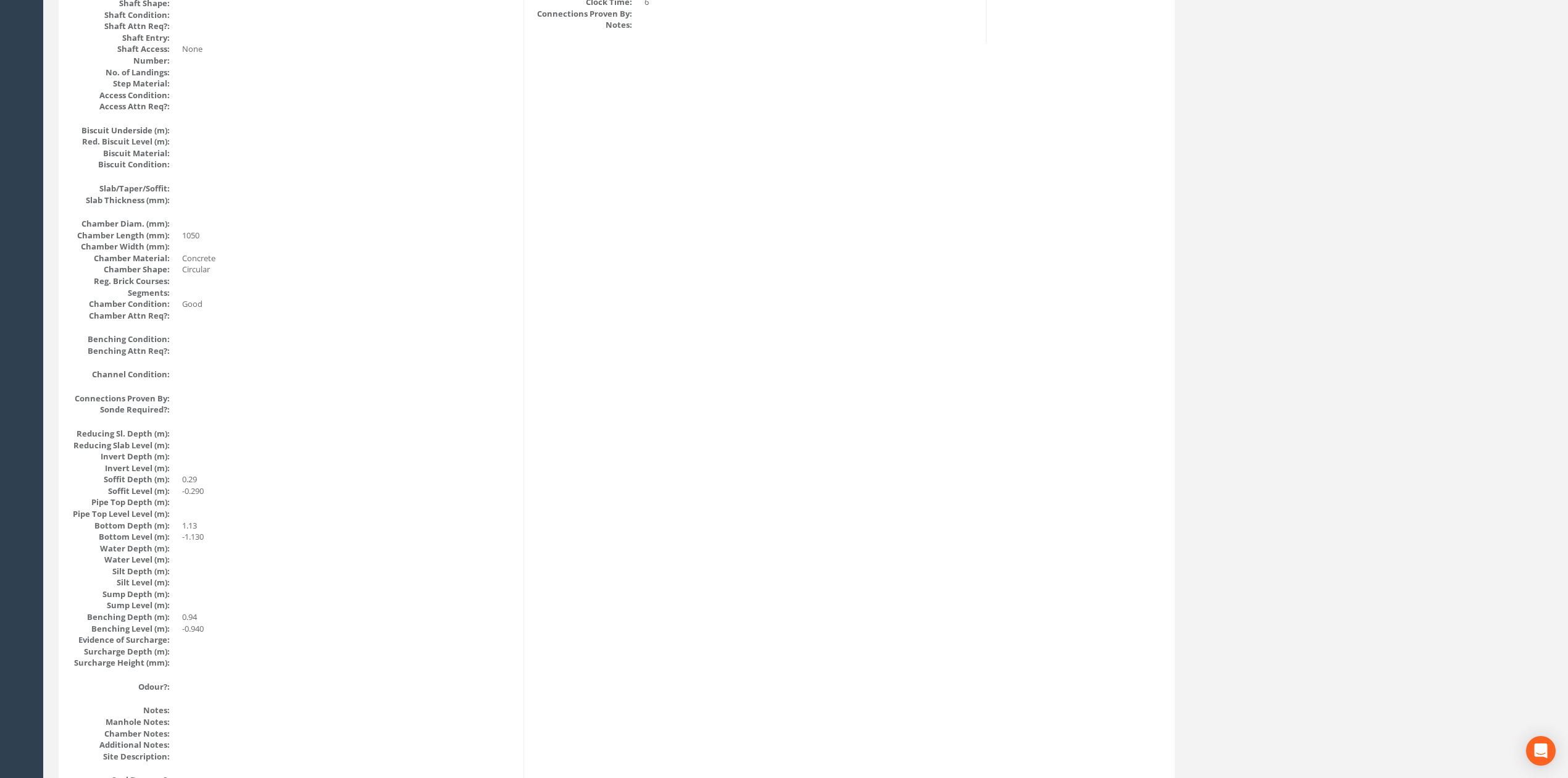
scroll to position [823, 0]
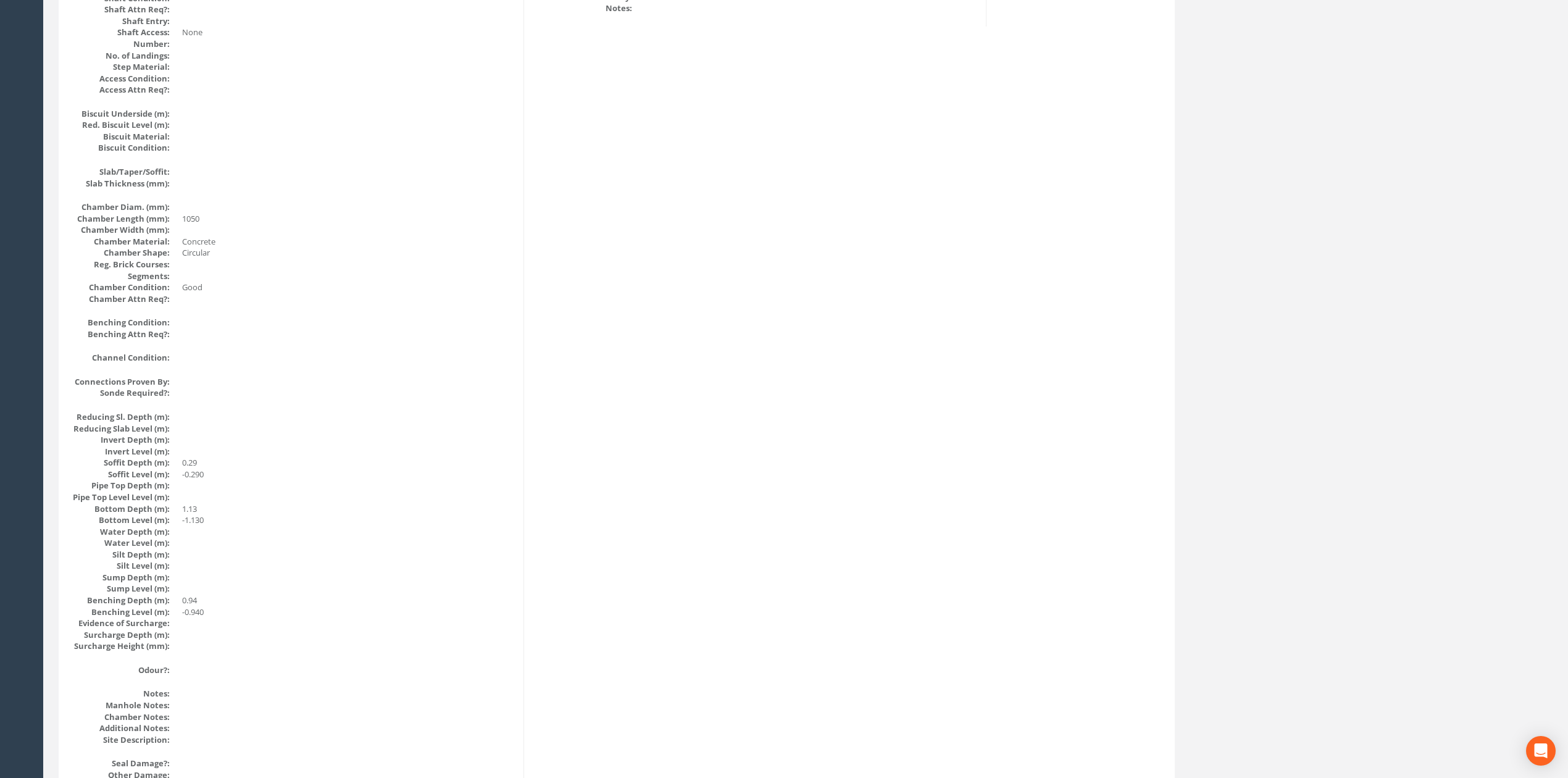
drag, startPoint x: 283, startPoint y: 527, endPoint x: 283, endPoint y: 497, distance: 30.0
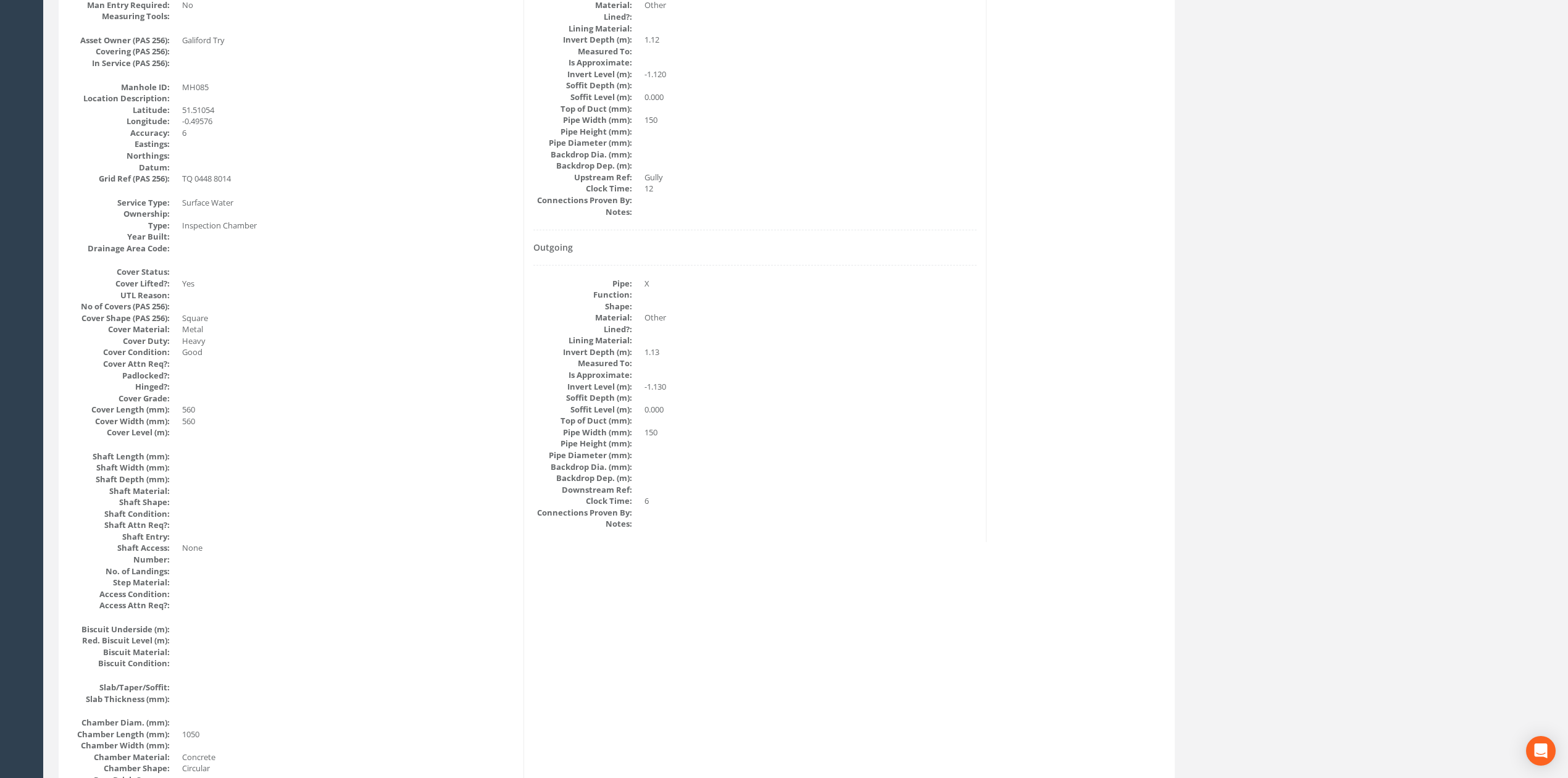
scroll to position [0, 0]
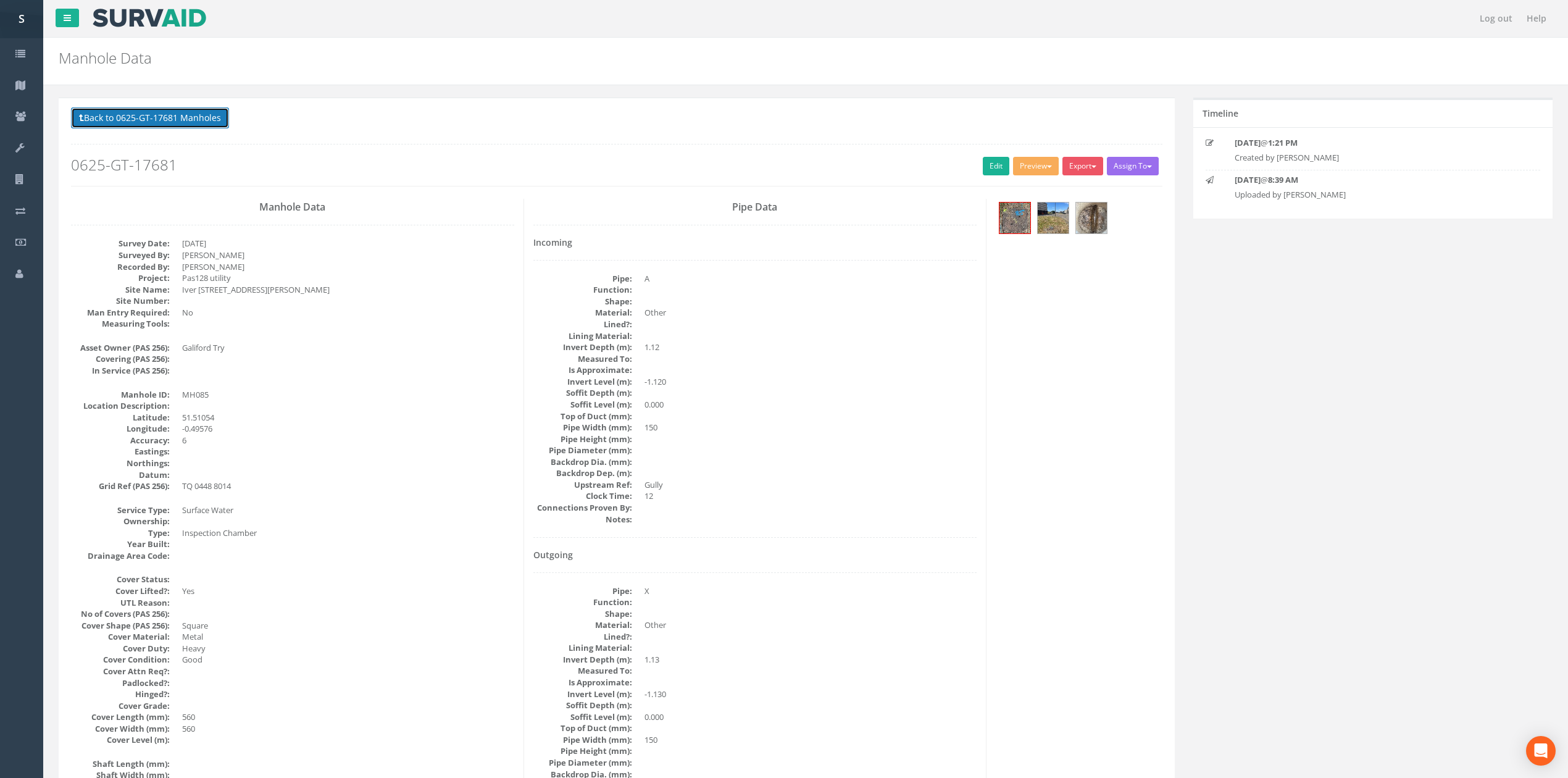
click at [176, 116] on button "Back to 0625-GT-17681 Manholes" at bounding box center [149, 118] width 158 height 21
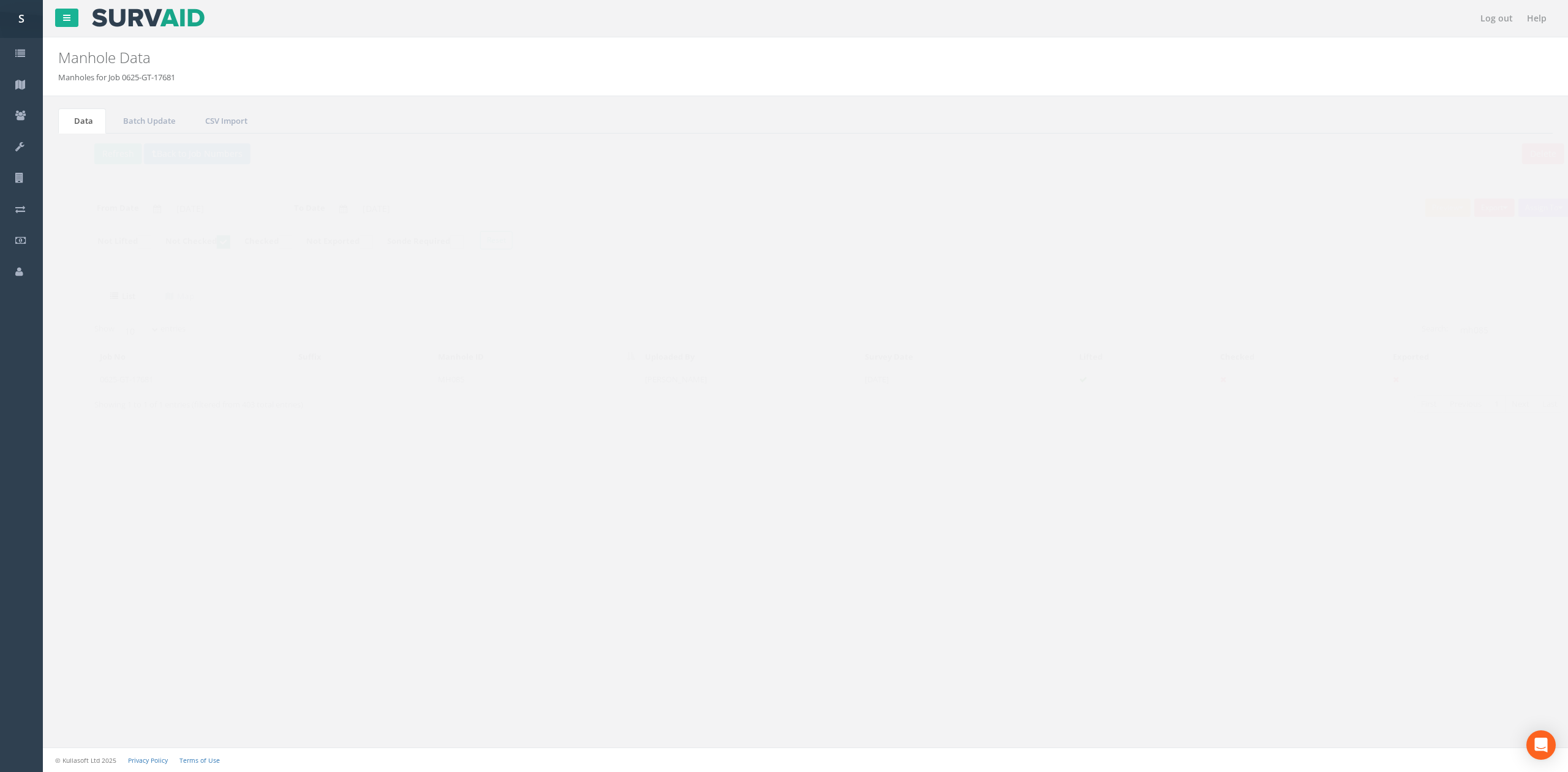
drag, startPoint x: 503, startPoint y: 386, endPoint x: 701, endPoint y: 307, distance: 213.2
click at [503, 386] on td "MH085" at bounding box center [513, 379] width 207 height 22
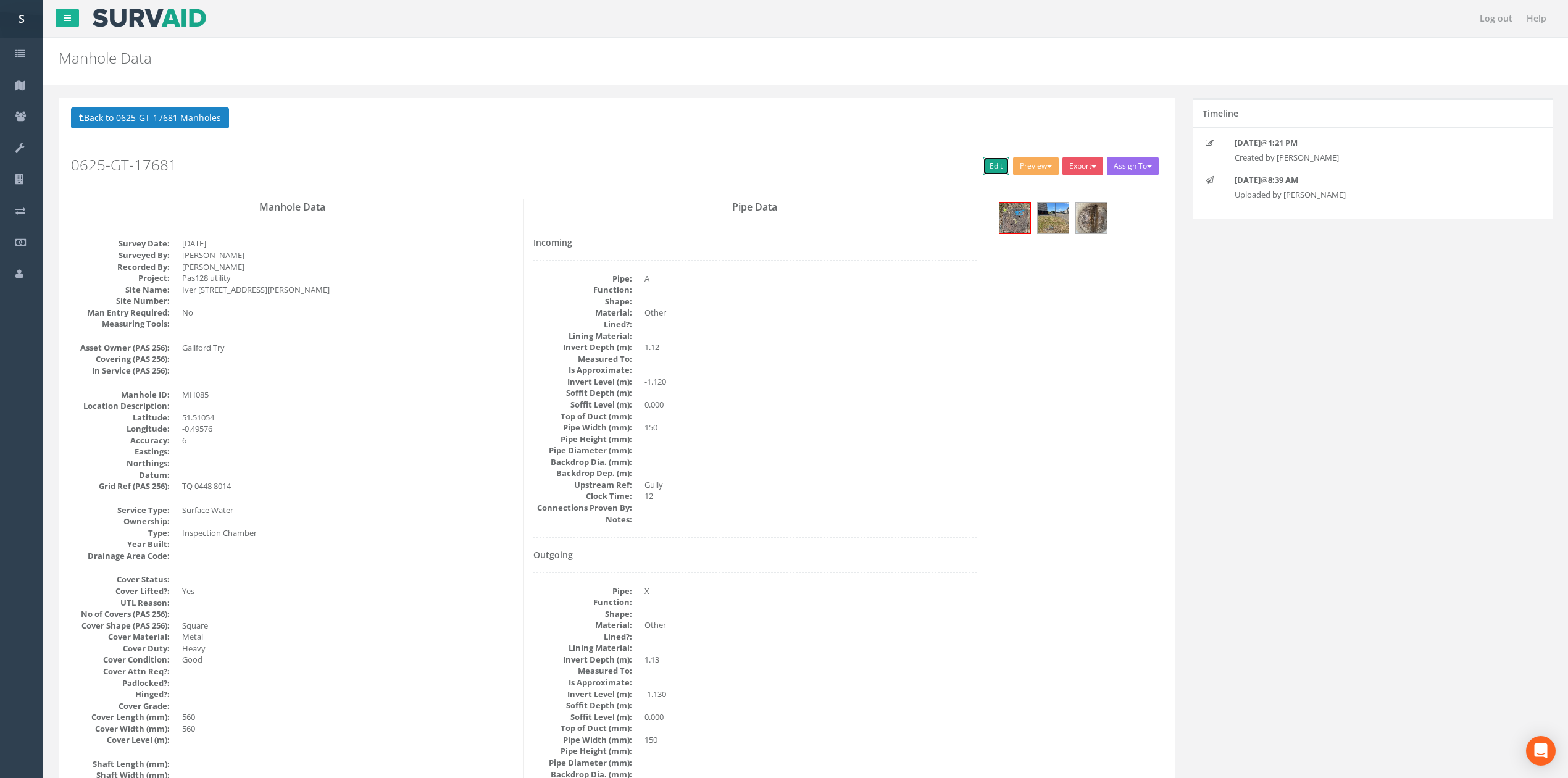
click at [997, 163] on link "Edit" at bounding box center [997, 167] width 27 height 19
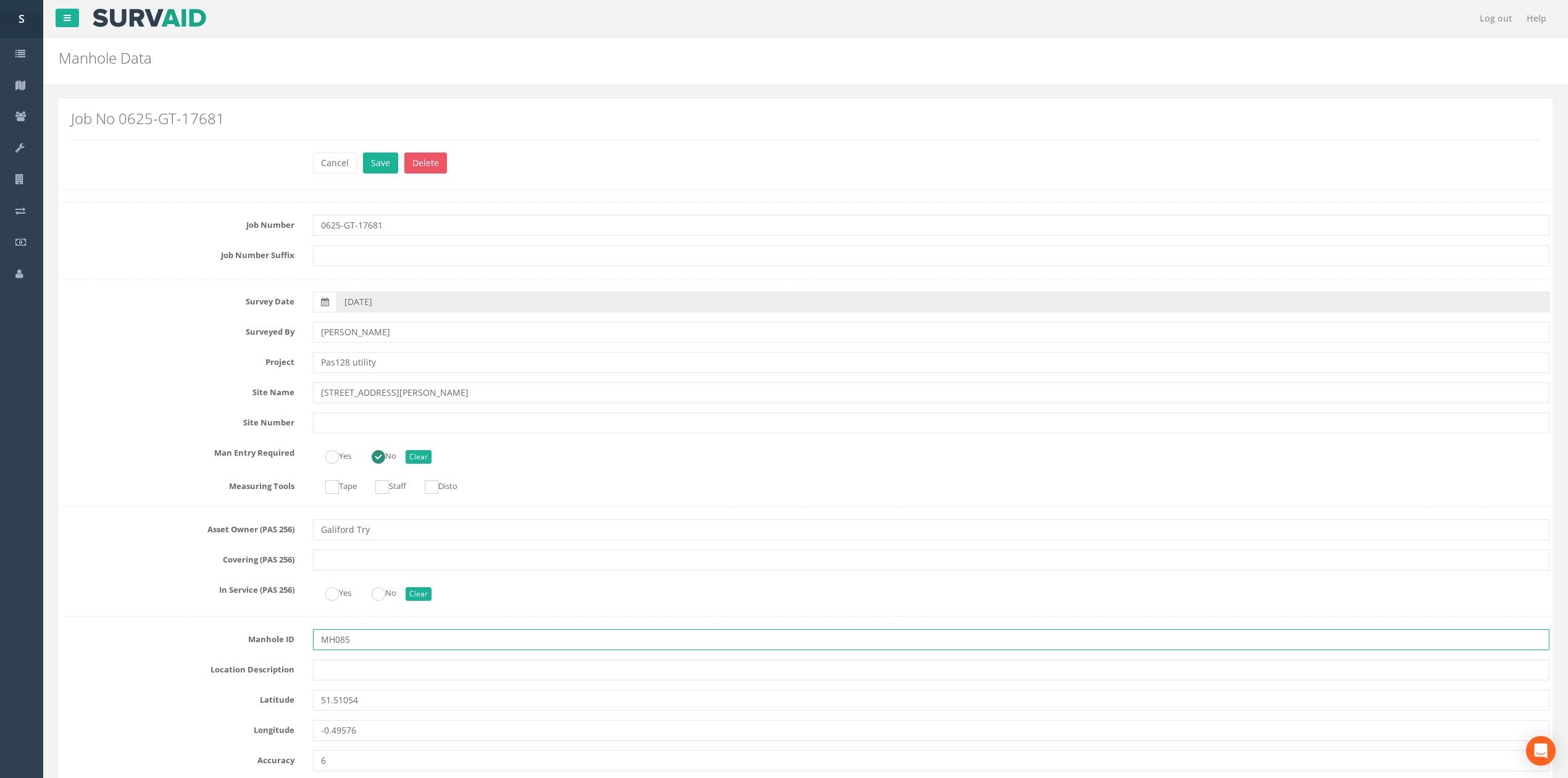
click at [391, 638] on input "MH085" at bounding box center [931, 639] width 1236 height 21
type input "MH085A"
click at [373, 152] on div "Job No 0625-GT-17681" at bounding box center [806, 130] width 1488 height 45
click at [376, 162] on button "Save" at bounding box center [380, 163] width 35 height 21
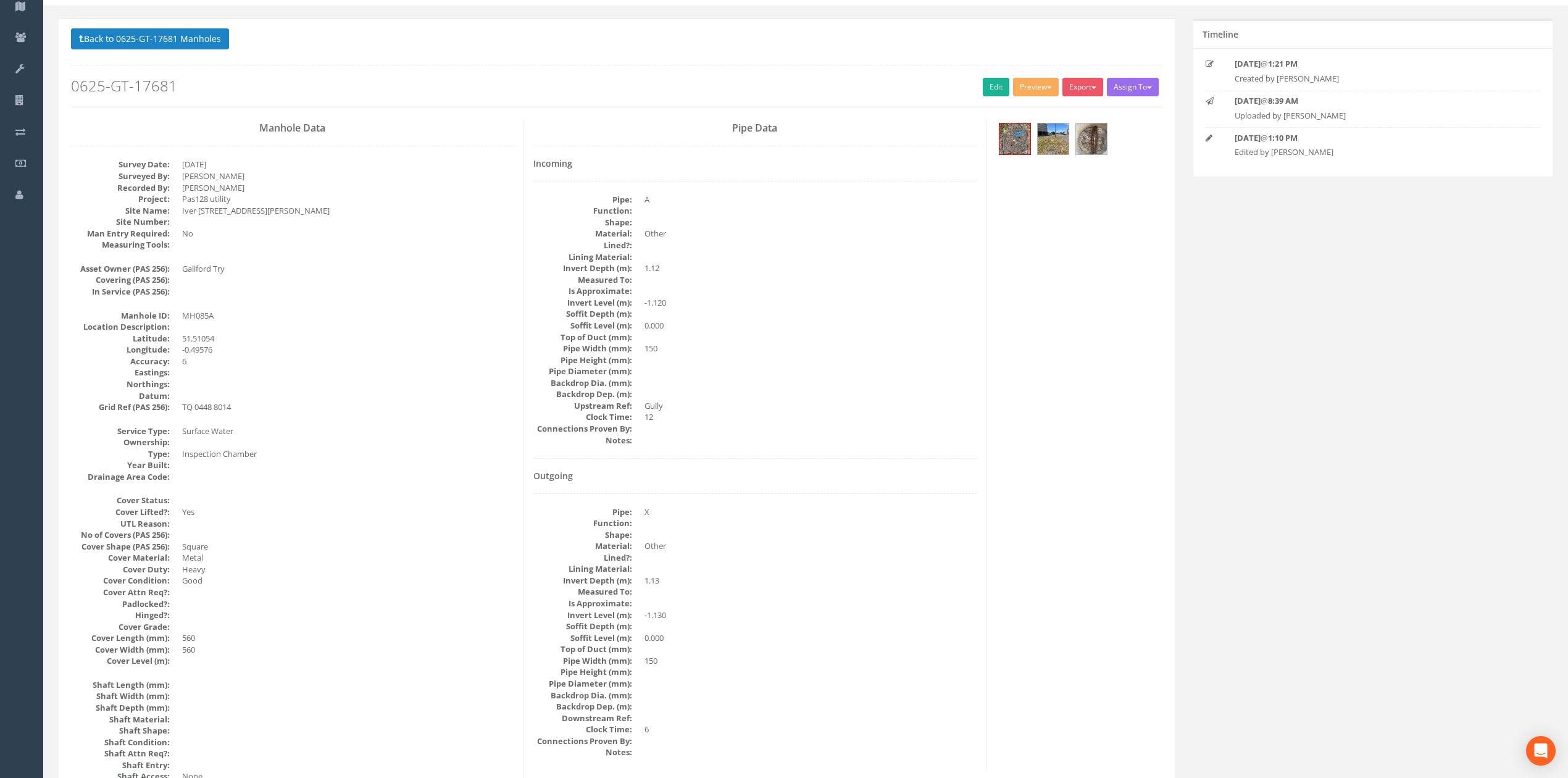
scroll to position [82, 0]
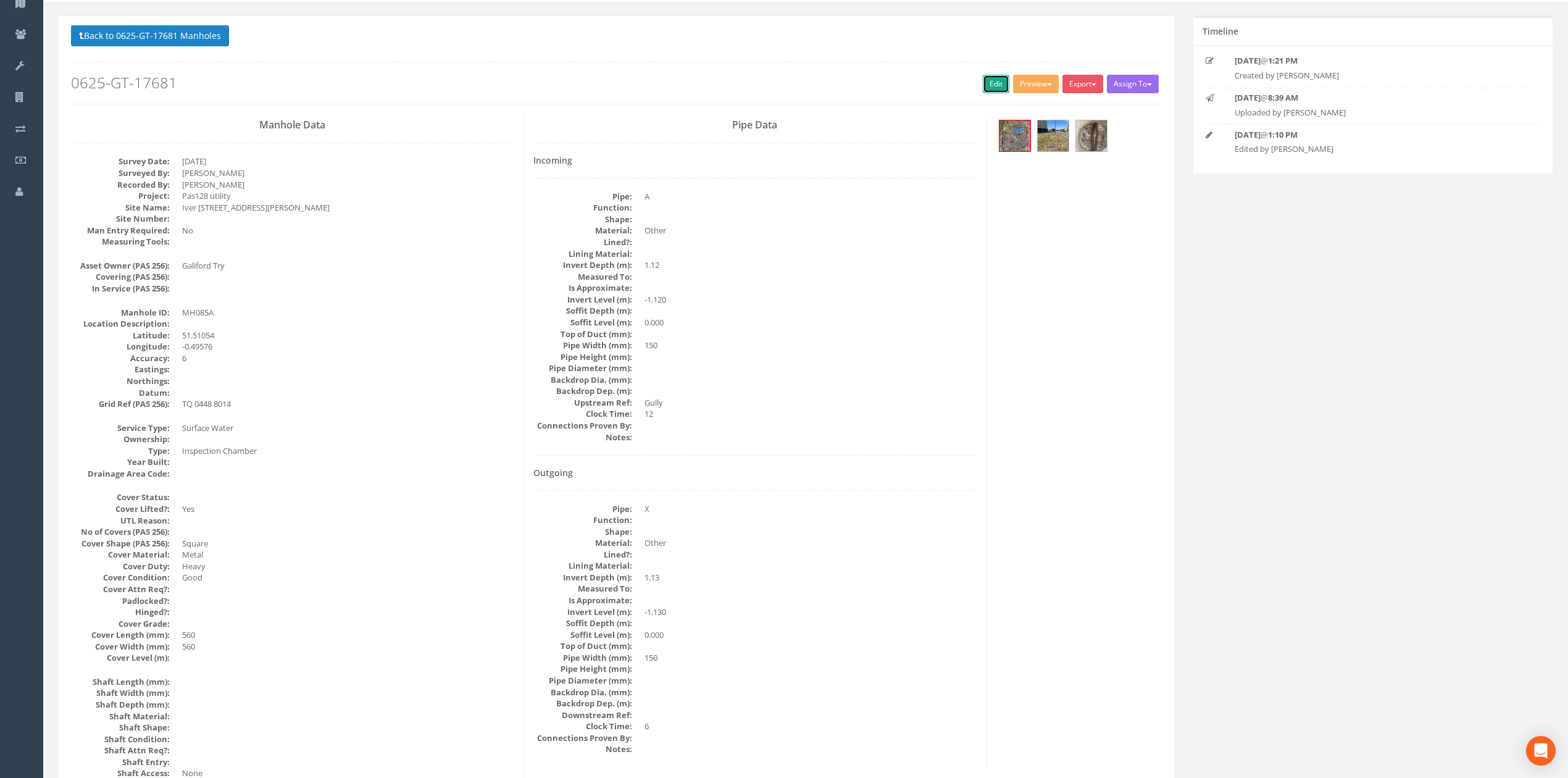
click at [993, 91] on link "Edit" at bounding box center [997, 84] width 27 height 19
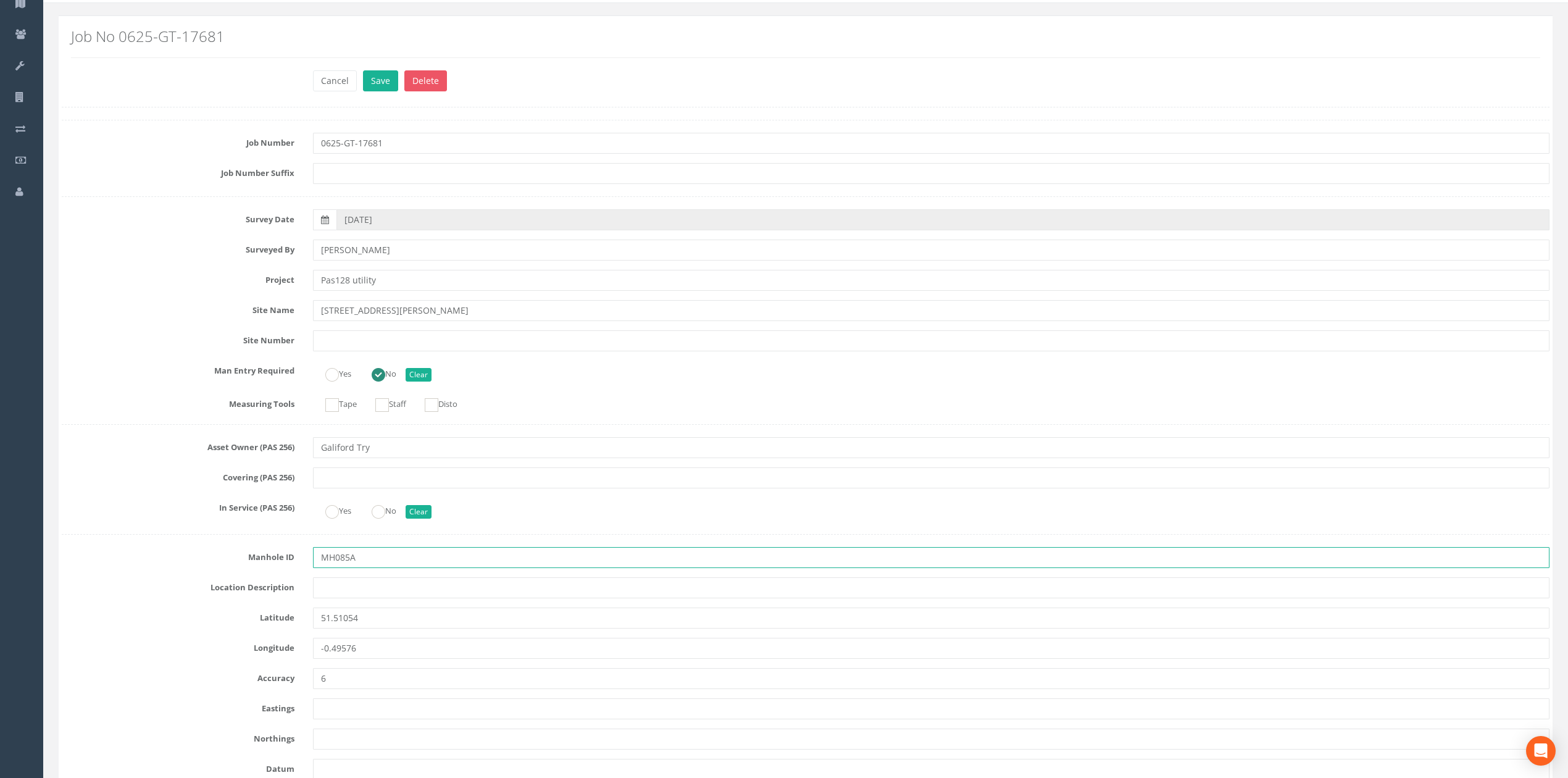
click at [339, 559] on input "MH085A" at bounding box center [931, 557] width 1236 height 21
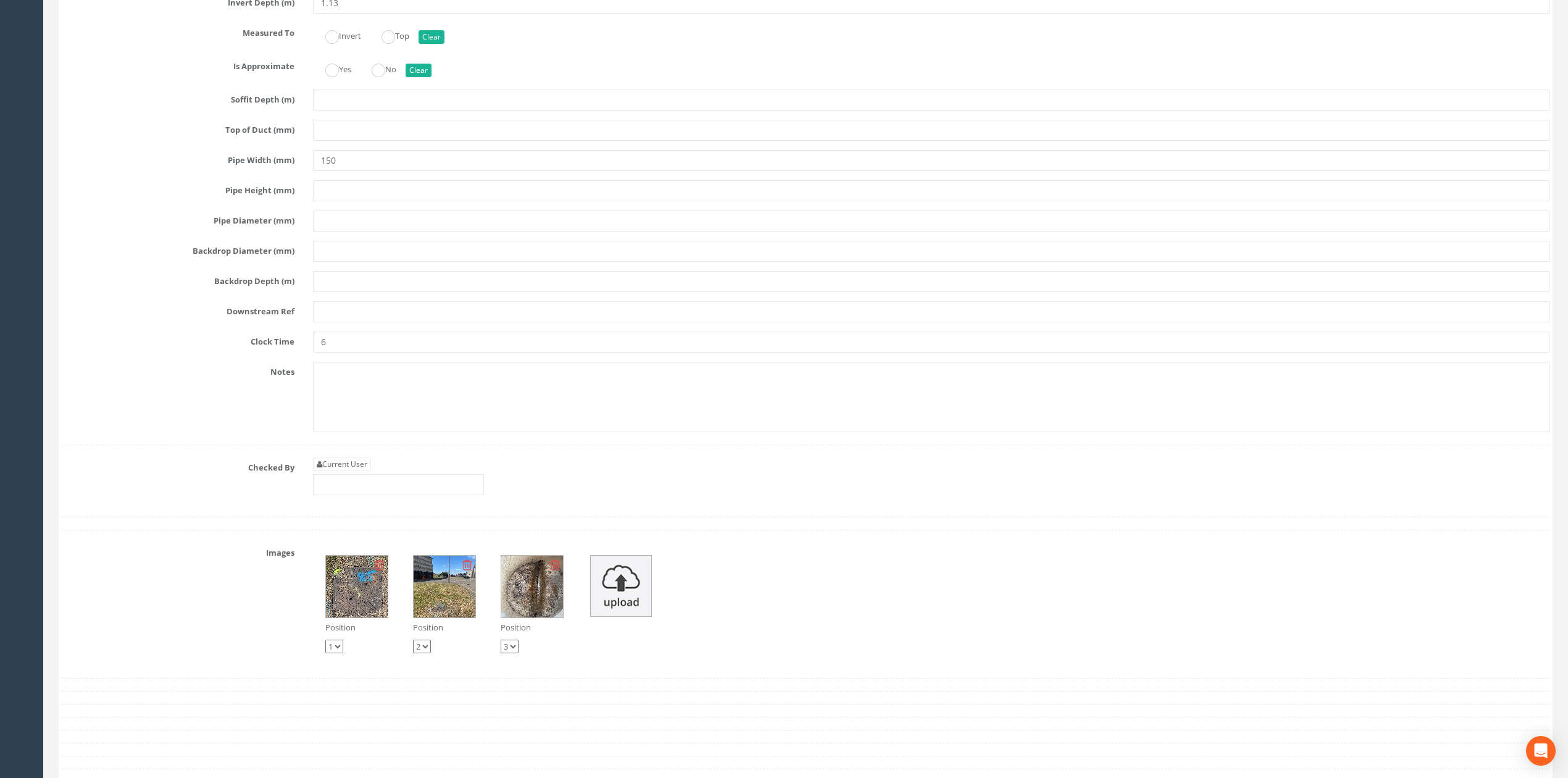
scroll to position [3045, 0]
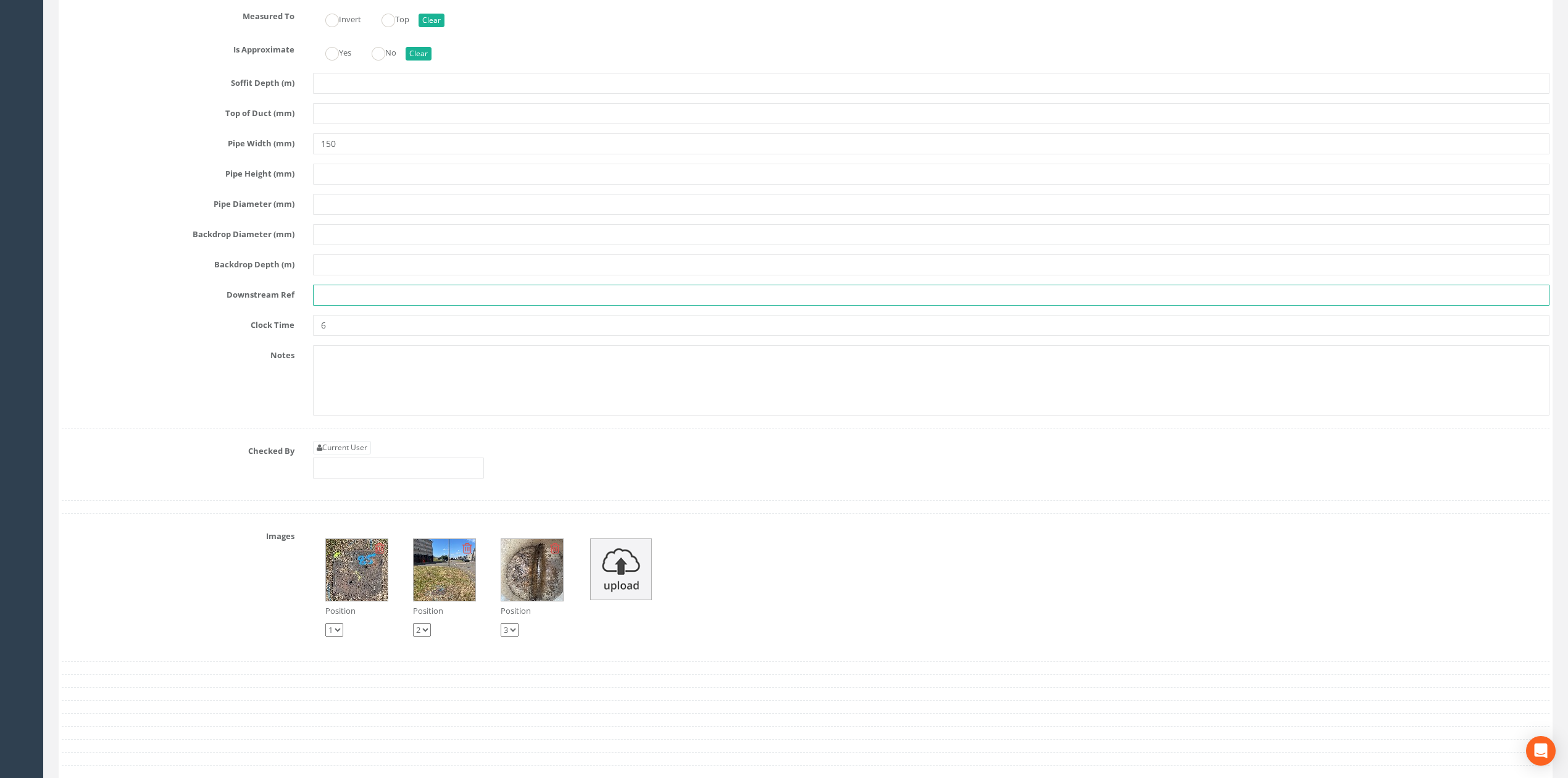
click at [348, 306] on input "text" at bounding box center [931, 295] width 1236 height 21
type input "MH015"
click at [365, 454] on link "Current User" at bounding box center [342, 447] width 58 height 13
type input "[PERSON_NAME]"
click at [387, 479] on input "[PERSON_NAME]" at bounding box center [398, 468] width 171 height 21
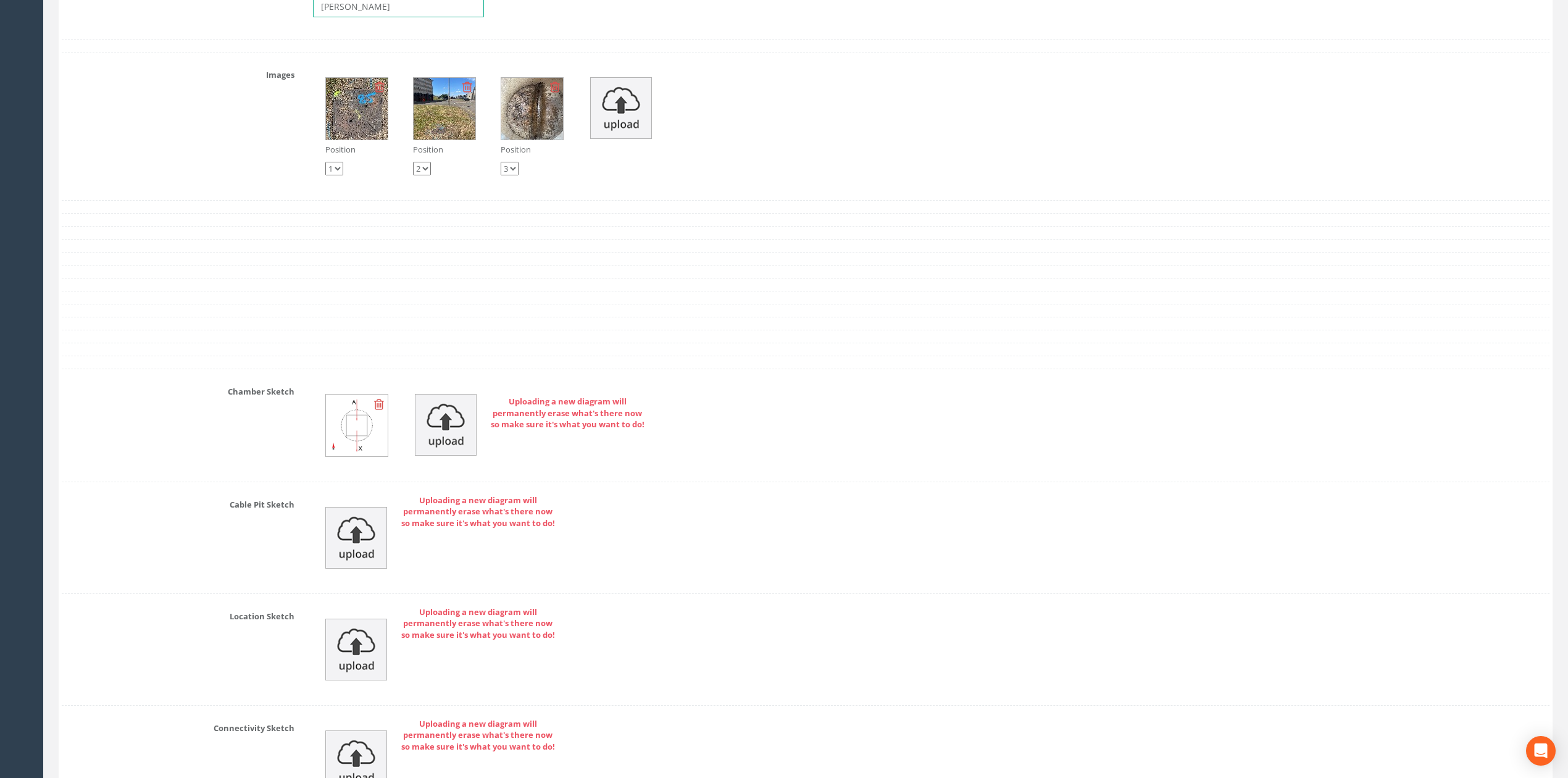
scroll to position [3539, 0]
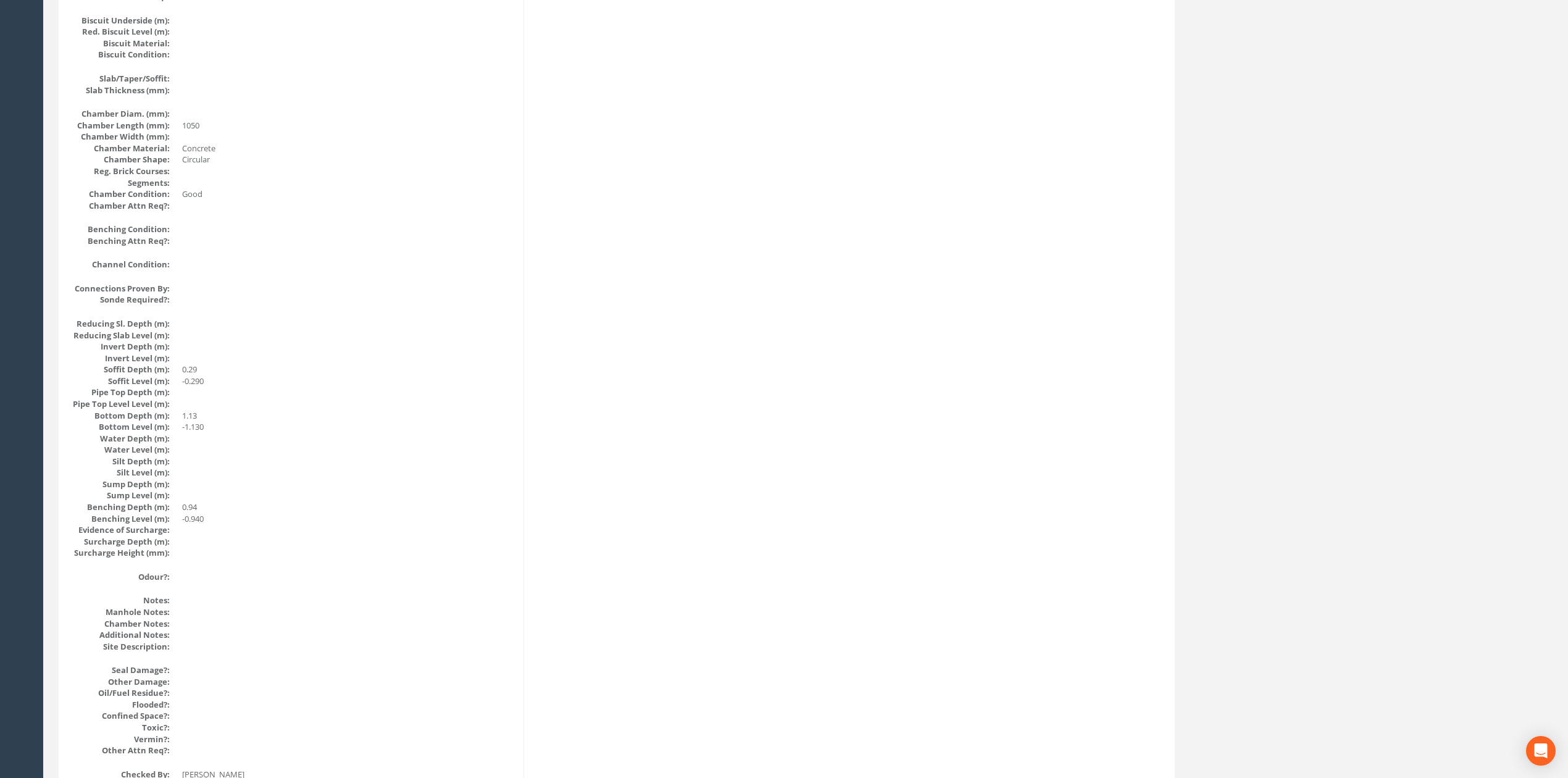
scroll to position [0, 0]
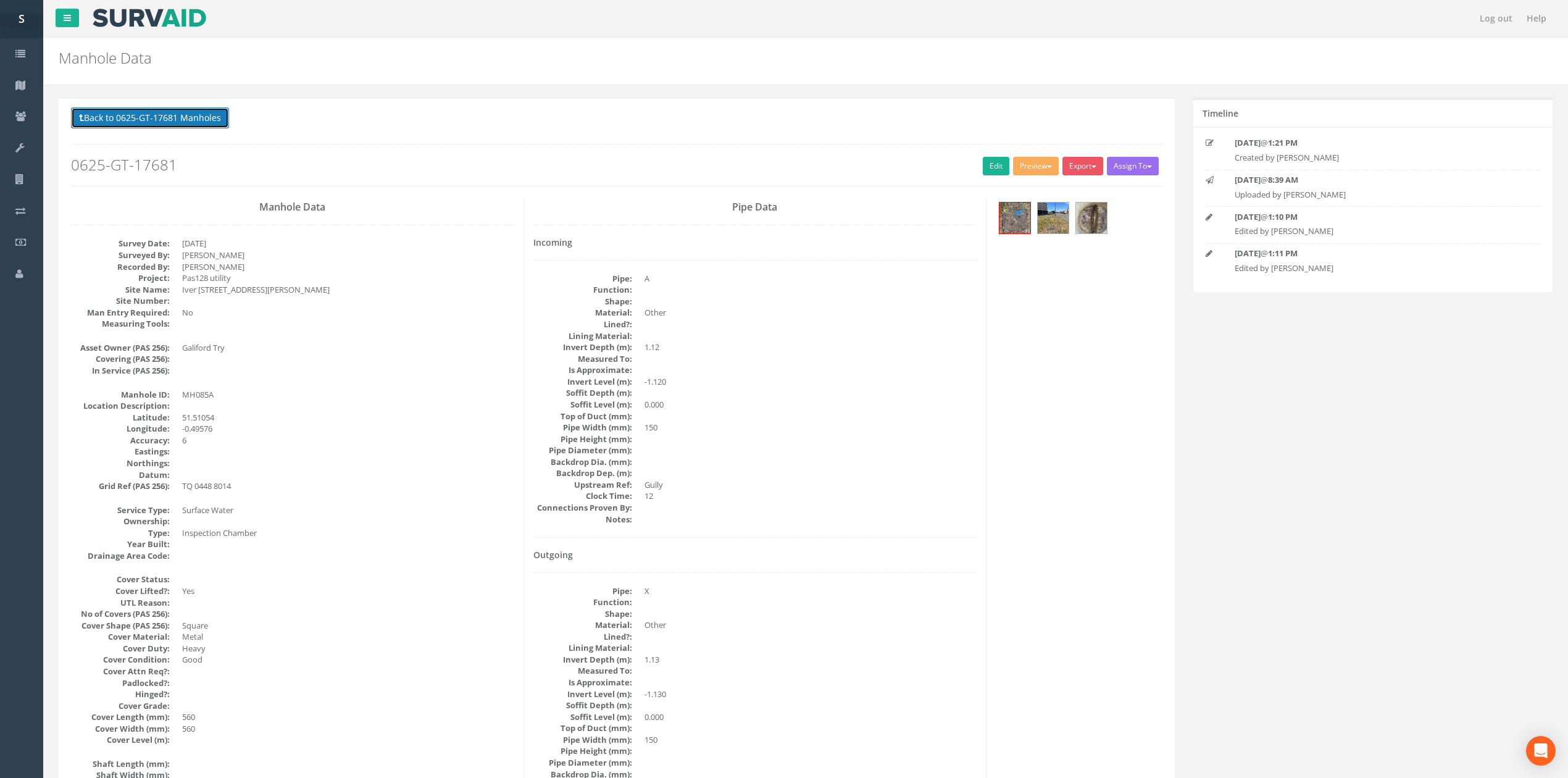
click at [198, 127] on button "Back to 0625-GT-17681 Manholes" at bounding box center [149, 118] width 158 height 21
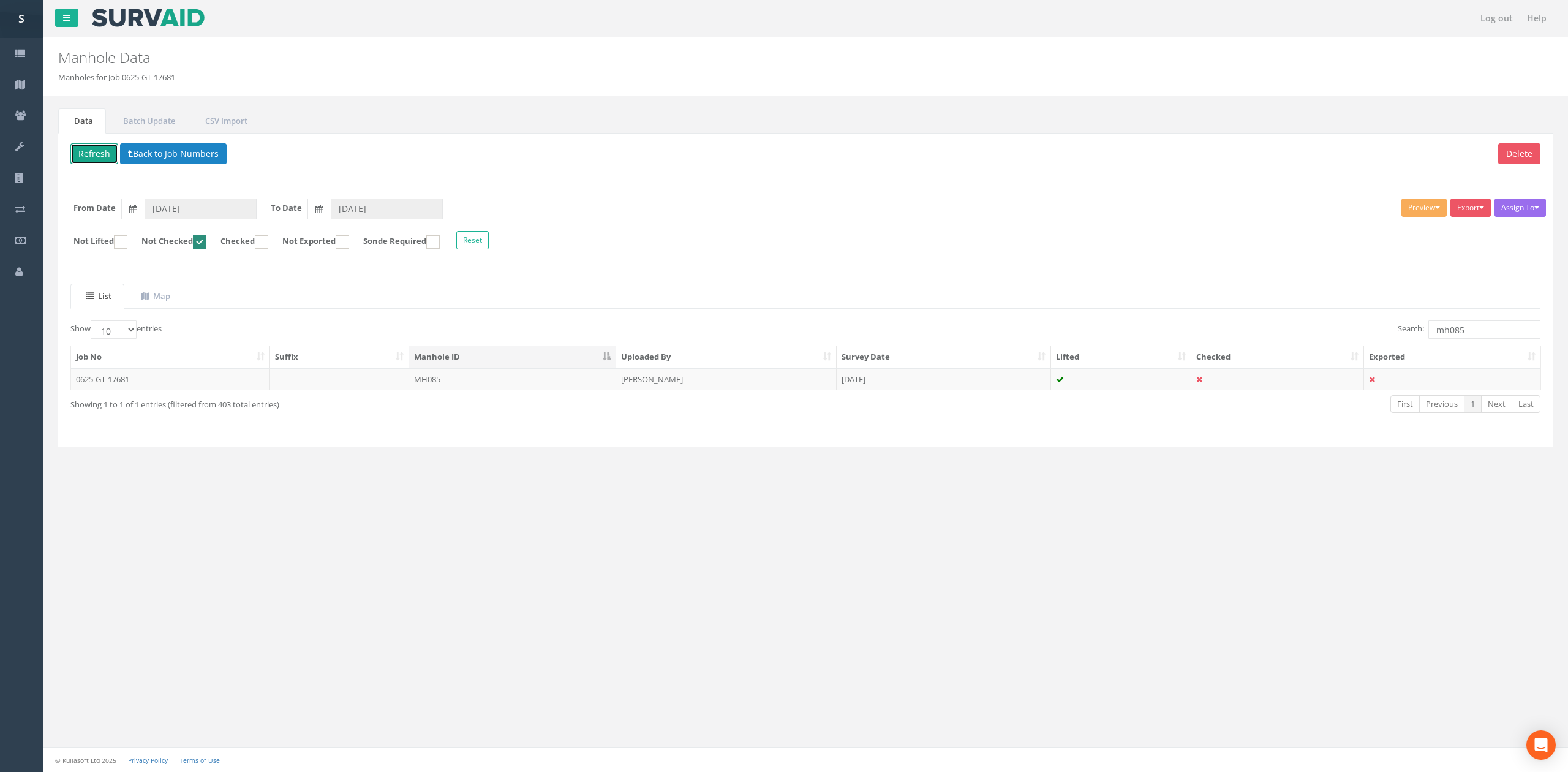
click at [82, 156] on button "Refresh" at bounding box center [94, 154] width 48 height 21
click at [1485, 336] on input "mh085" at bounding box center [1485, 330] width 112 height 19
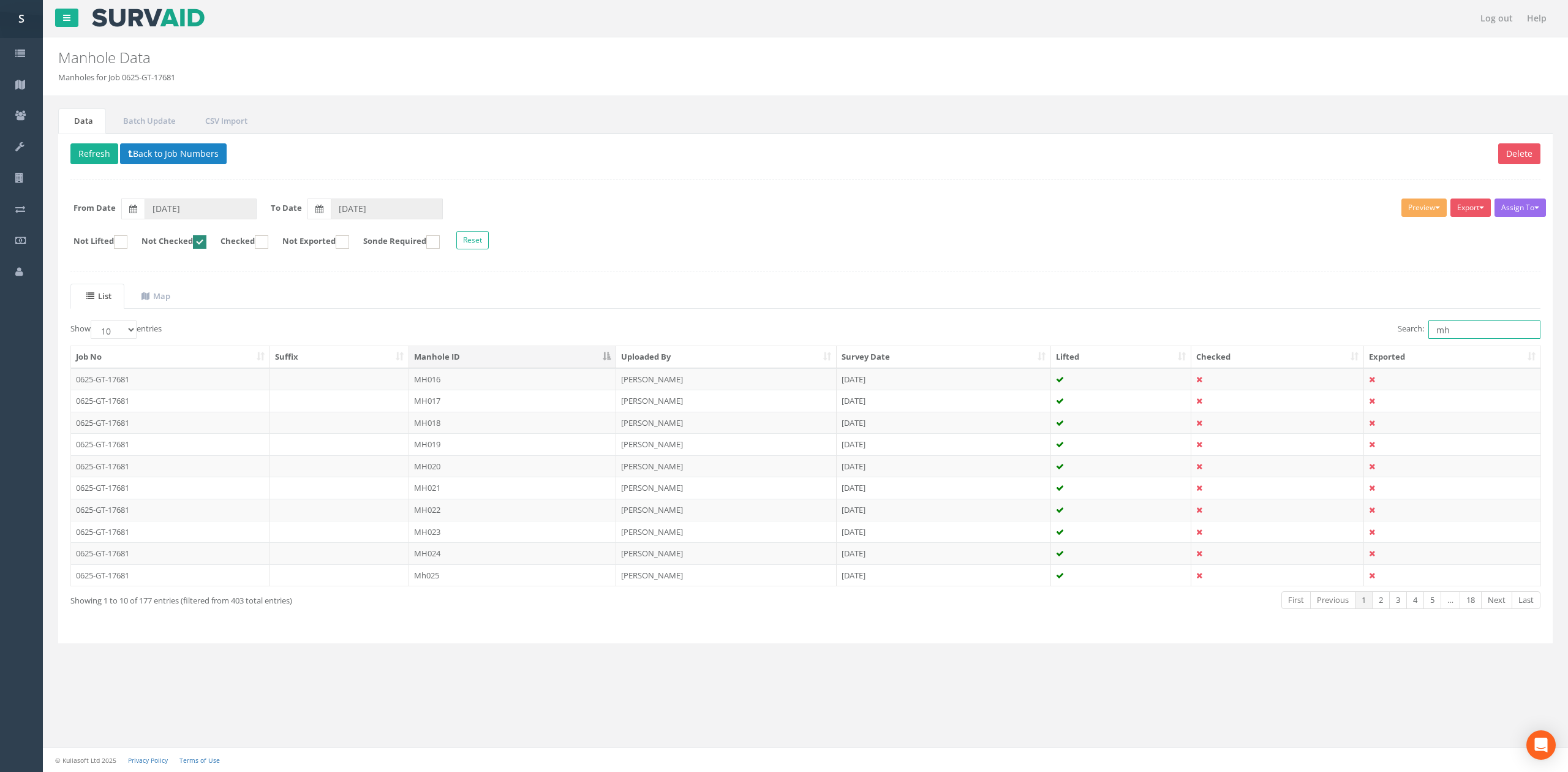
click at [1464, 331] on input "mh" at bounding box center [1485, 330] width 112 height 19
type input "mh"
click at [207, 245] on ins at bounding box center [199, 242] width 13 height 13
click at [1495, 604] on link "Next" at bounding box center [1496, 600] width 31 height 18
click at [455, 472] on td "MH015" at bounding box center [513, 466] width 207 height 22
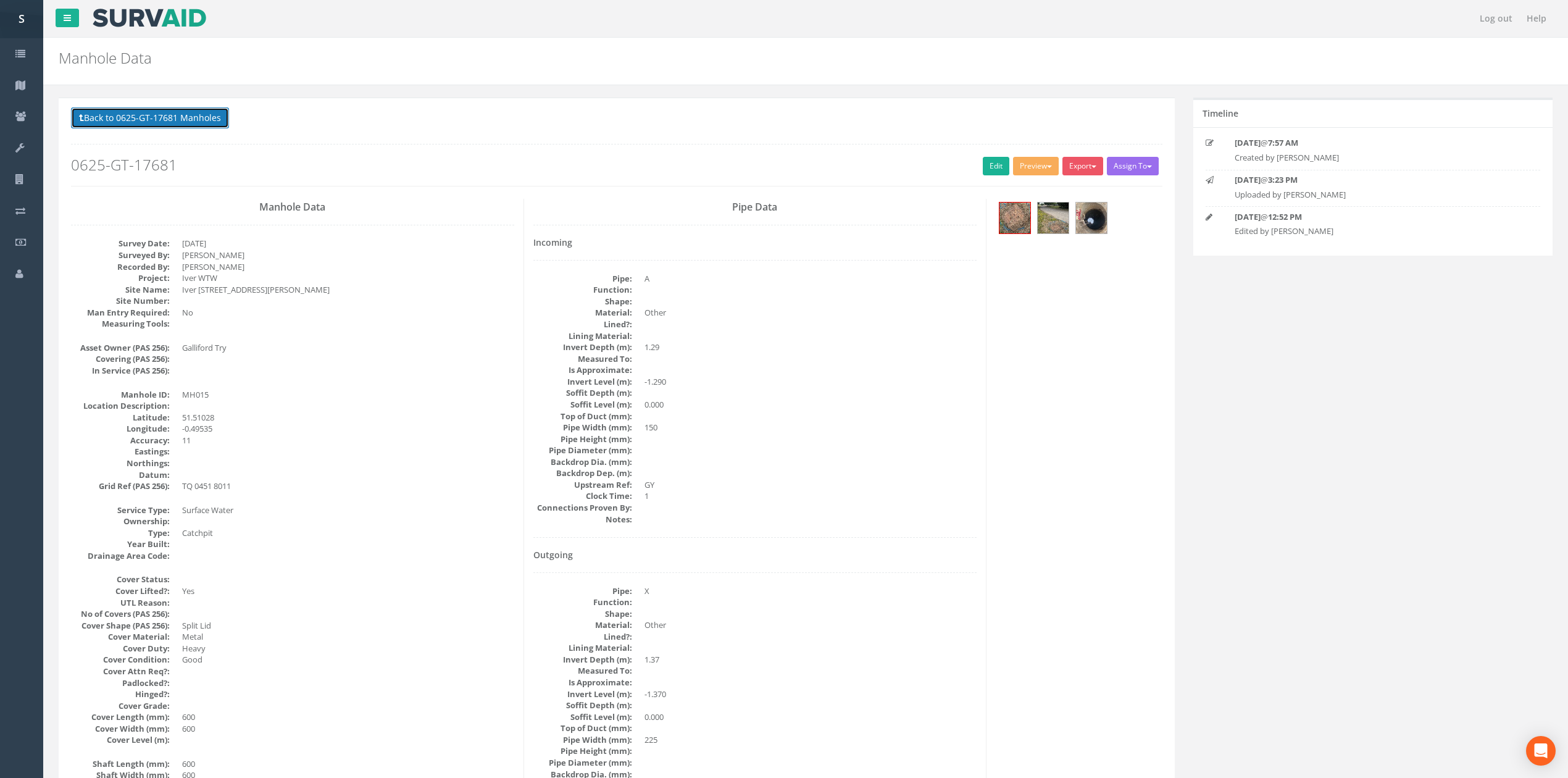
click at [175, 119] on button "Back to 0625-GT-17681 Manholes" at bounding box center [149, 118] width 158 height 21
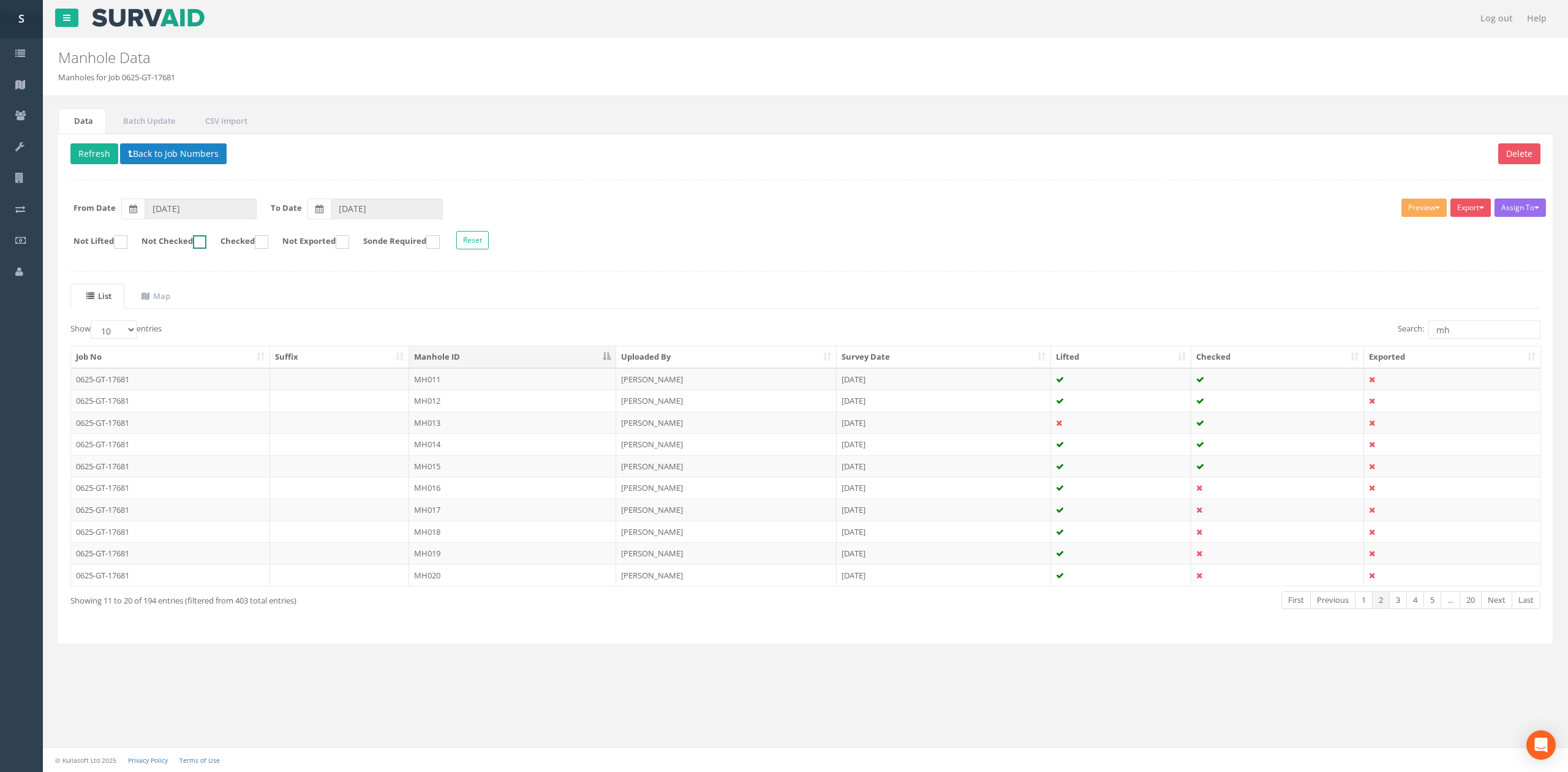
click at [184, 246] on label "Not Checked" at bounding box center [168, 242] width 77 height 13
checkbox input "true"
click at [480, 382] on td "MH016" at bounding box center [513, 379] width 207 height 22
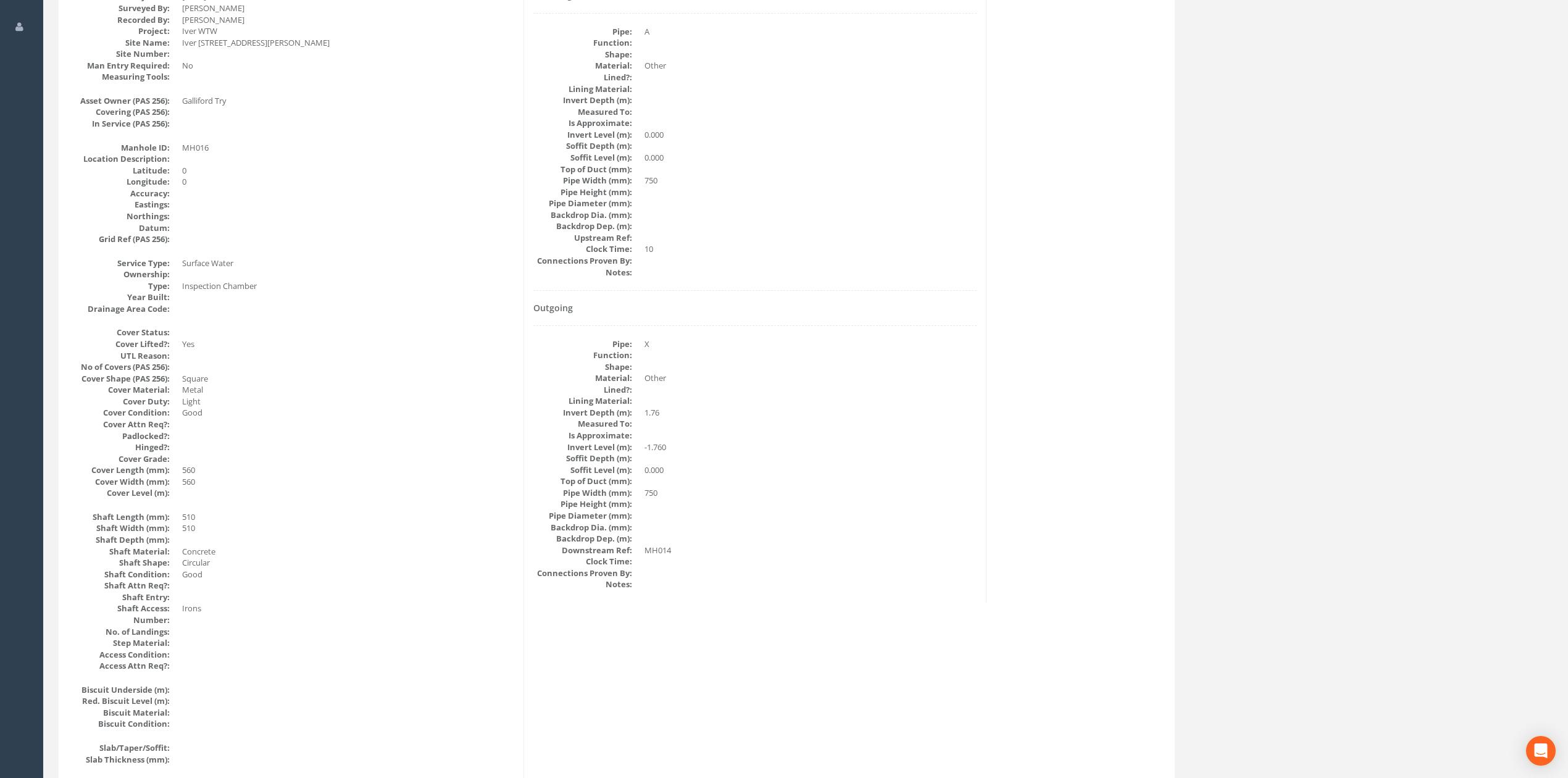
scroll to position [164, 0]
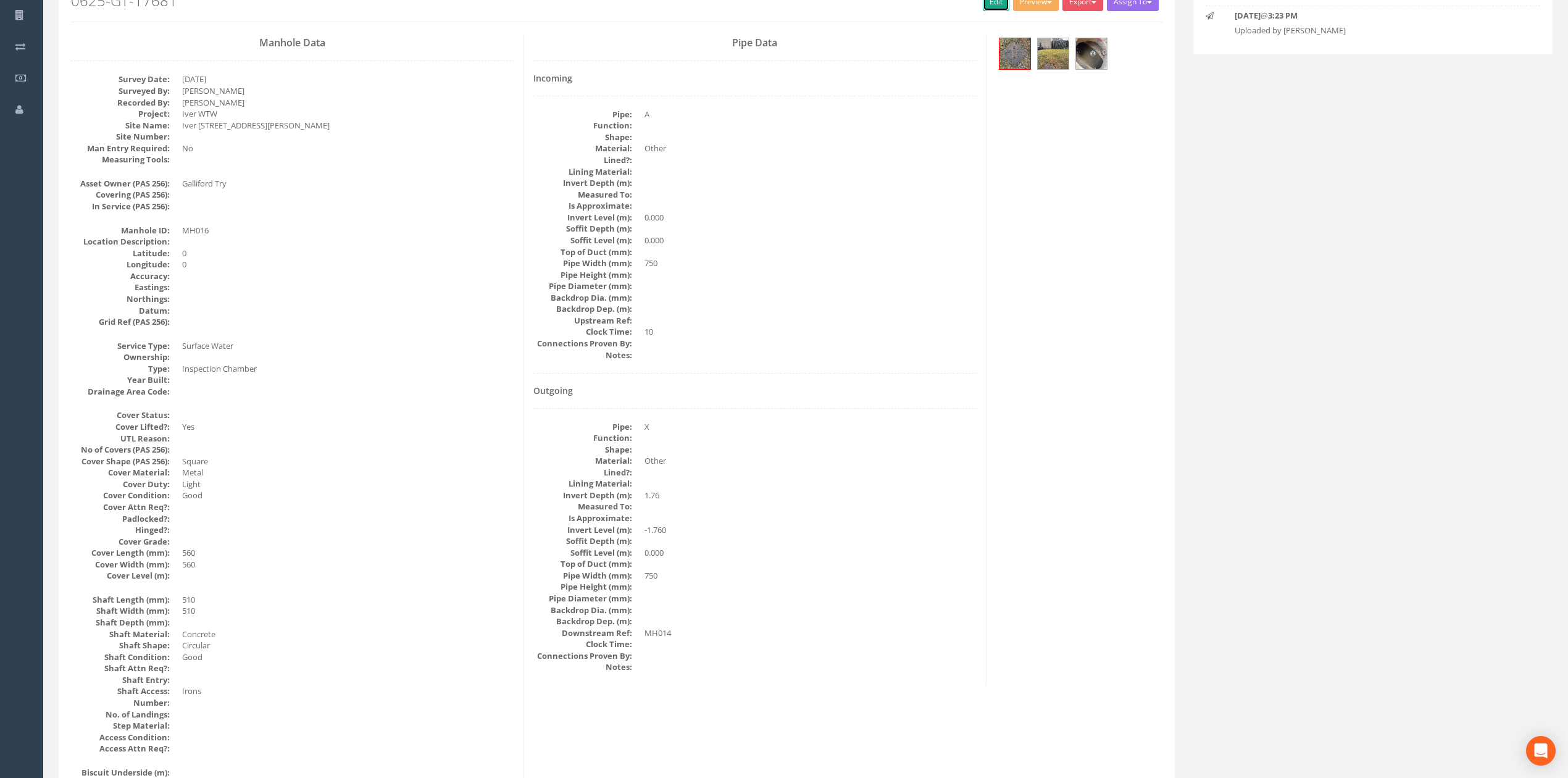
click at [986, 9] on link "Edit" at bounding box center [997, 2] width 27 height 19
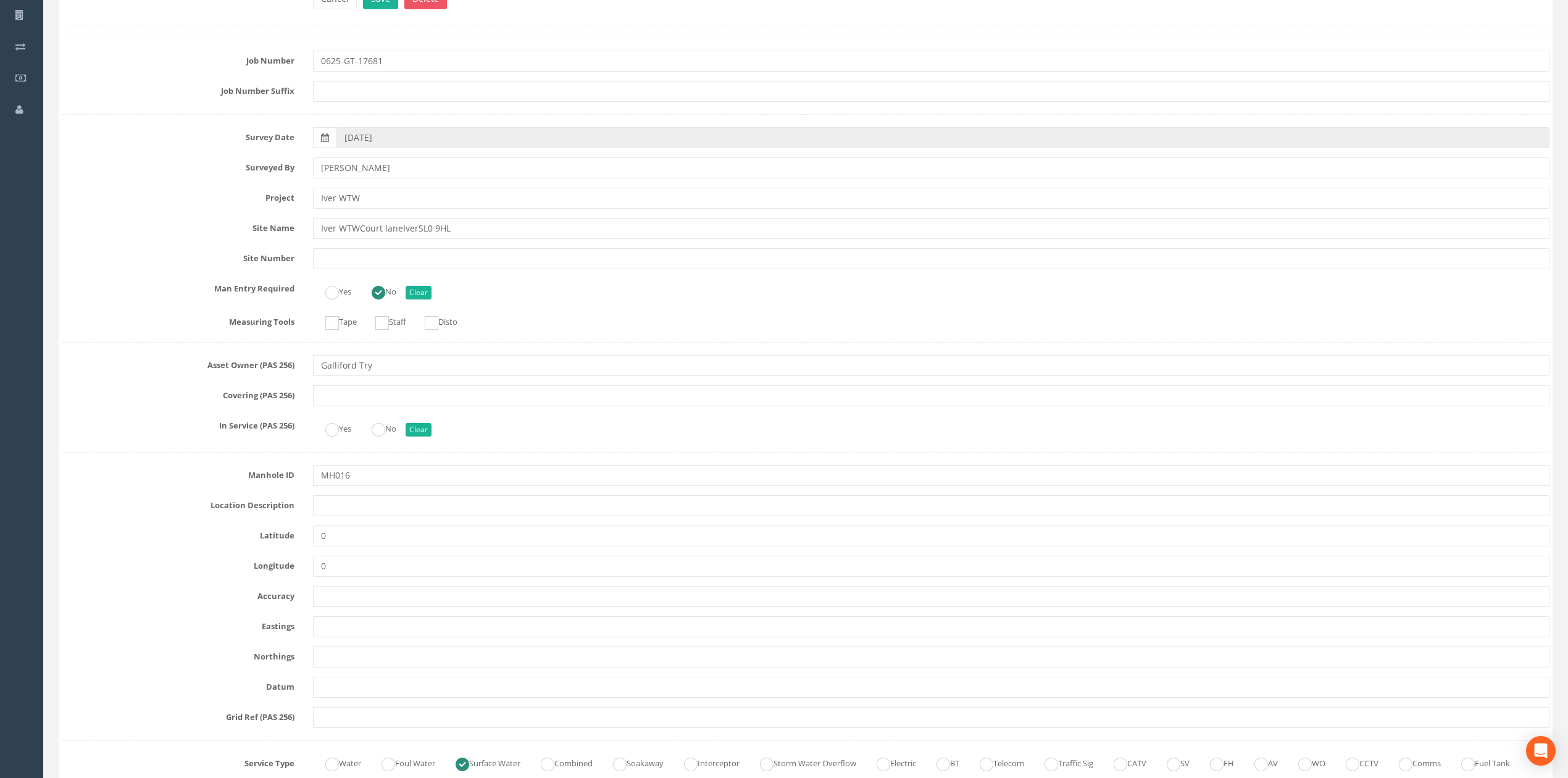
scroll to position [1976, 0]
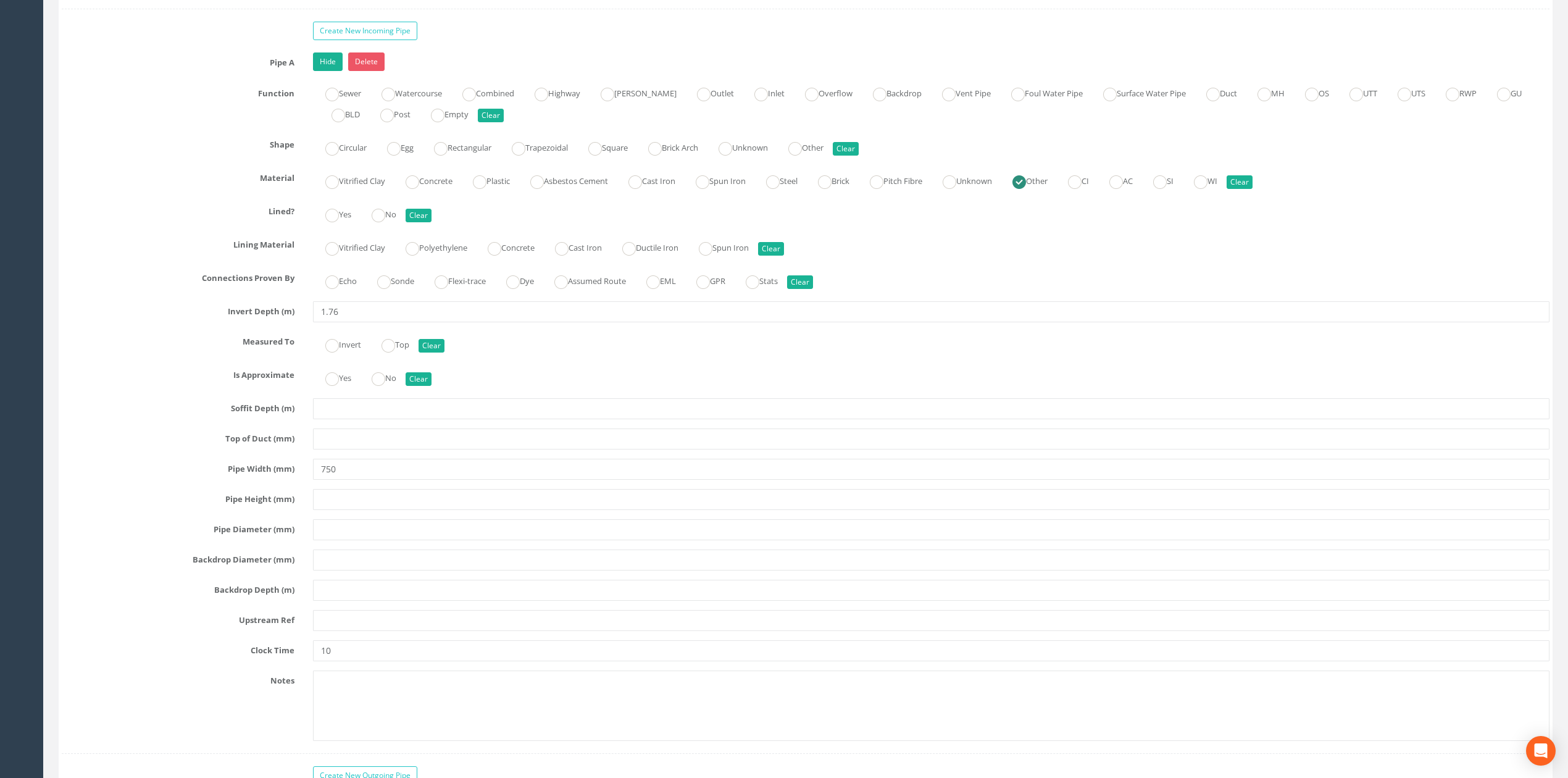
type input "1.76"
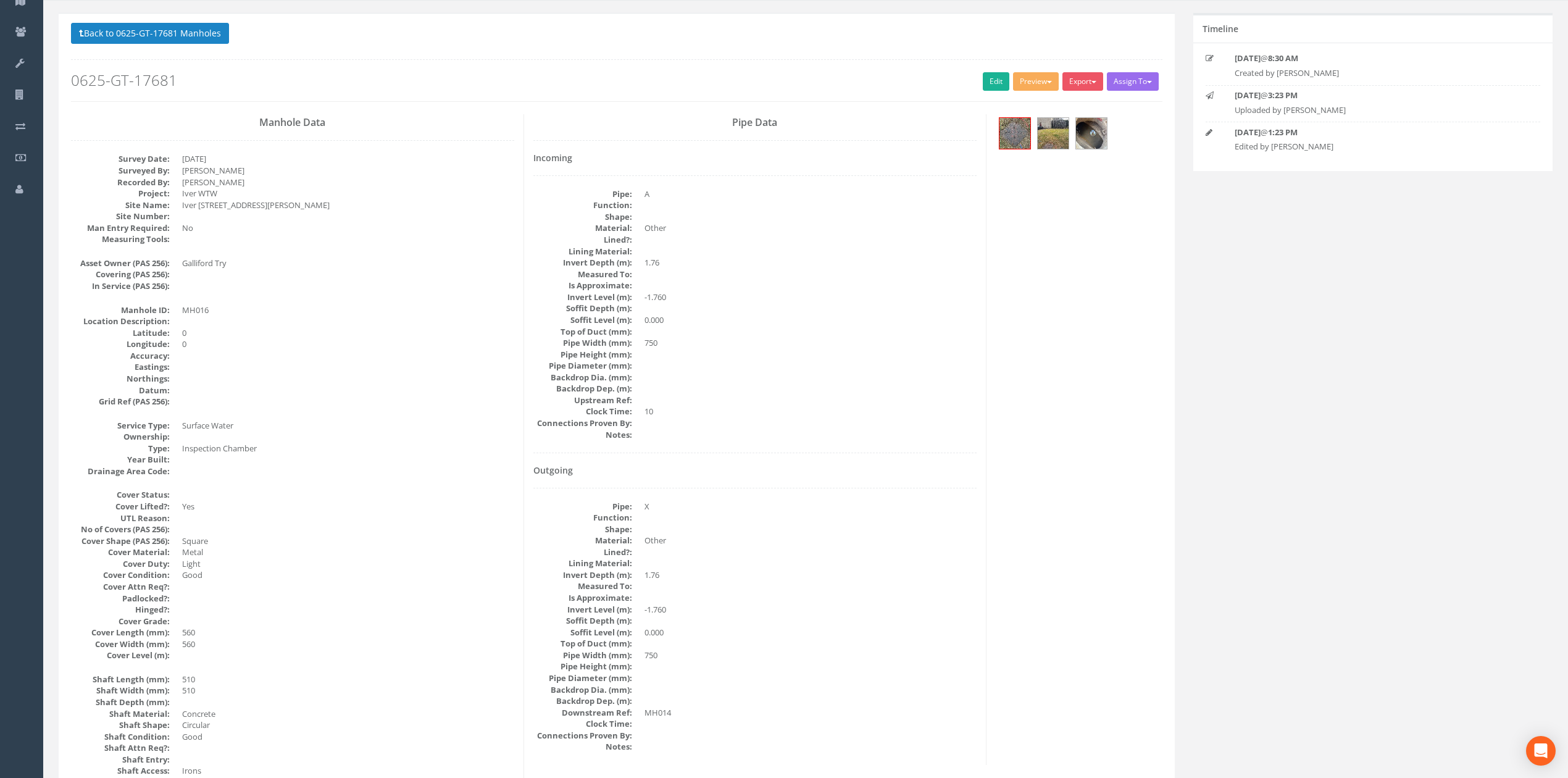
scroll to position [164, 0]
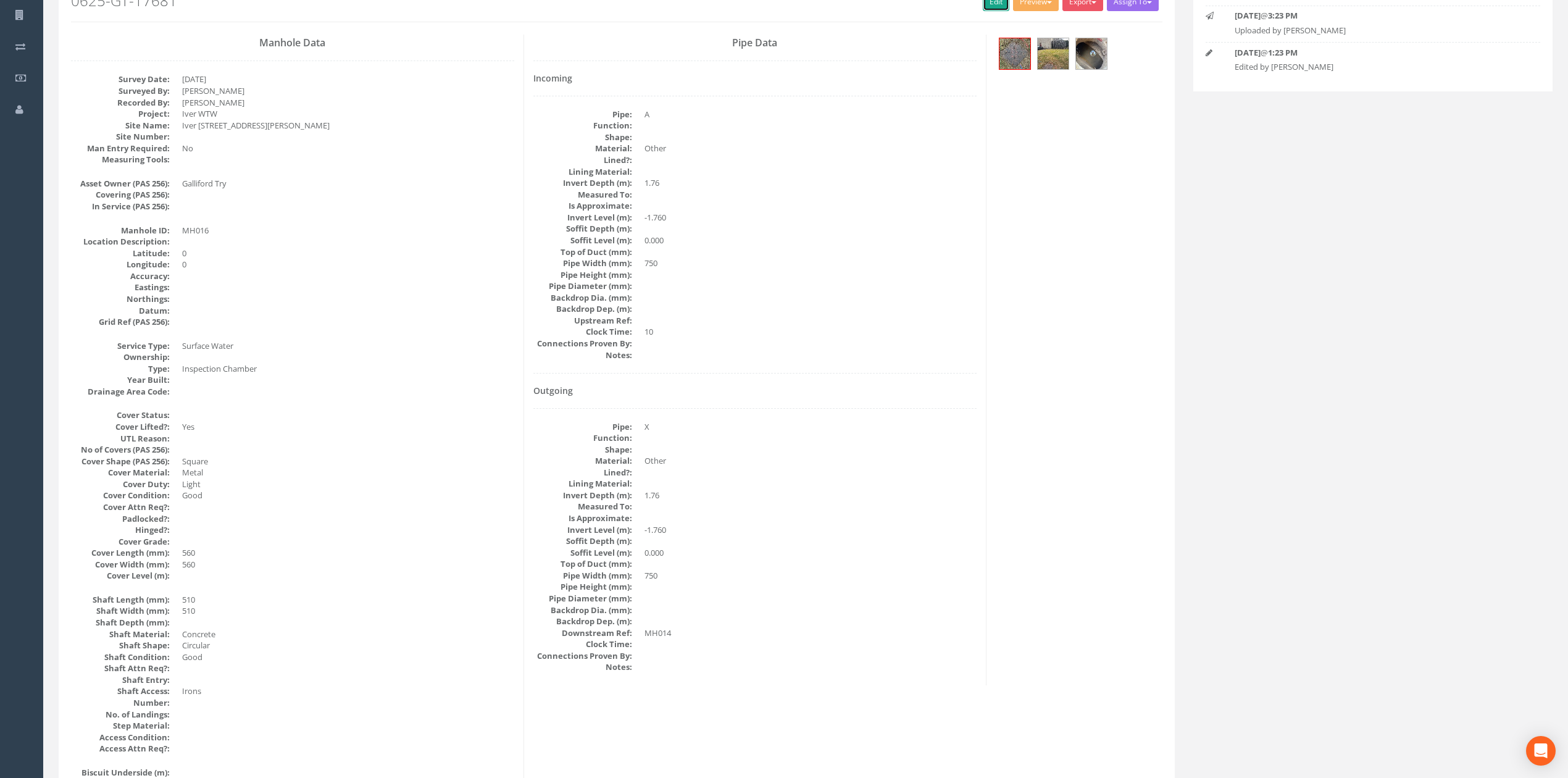
click at [983, 6] on link "Edit" at bounding box center [997, 2] width 27 height 19
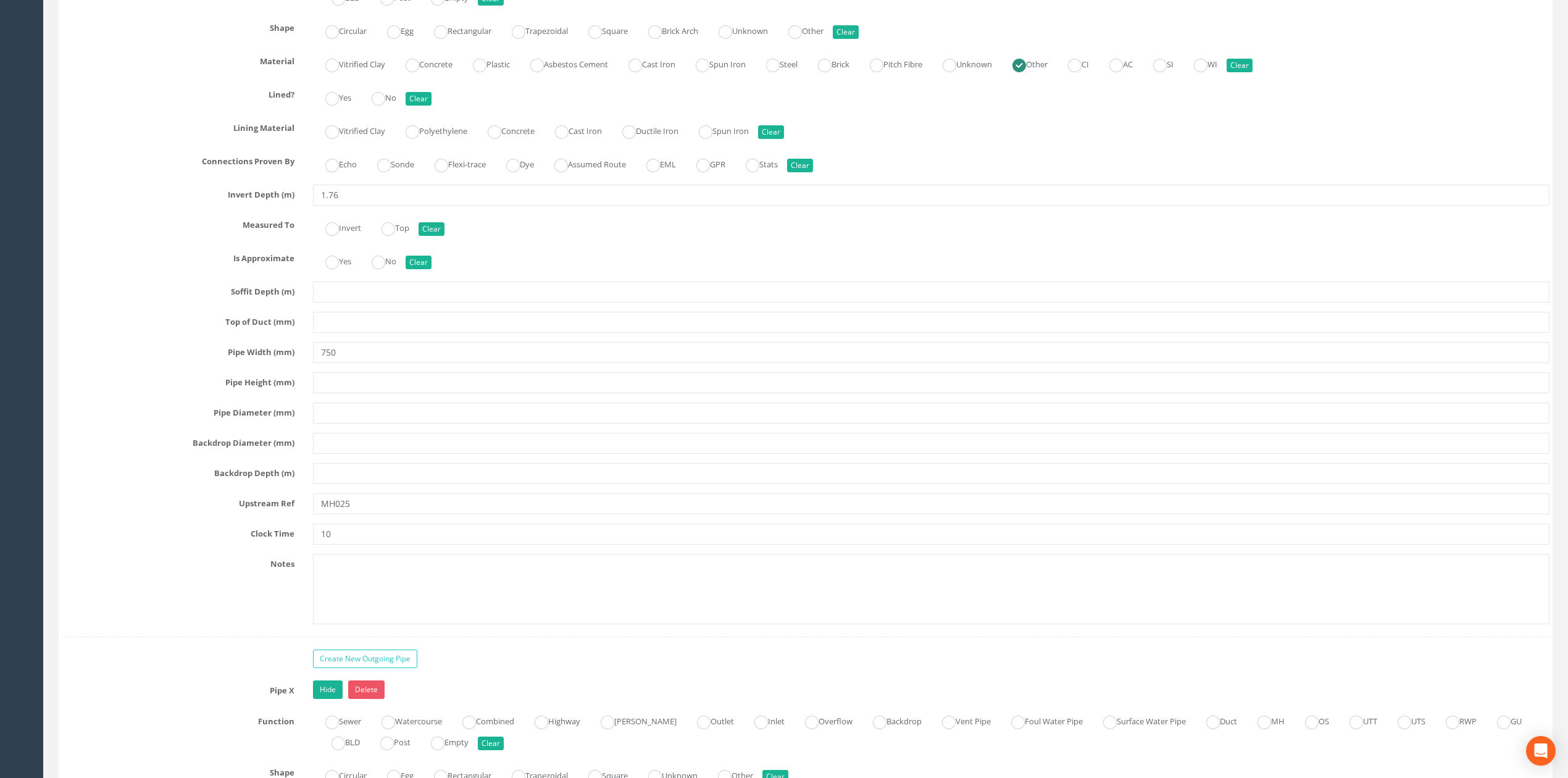
type input "MH025"
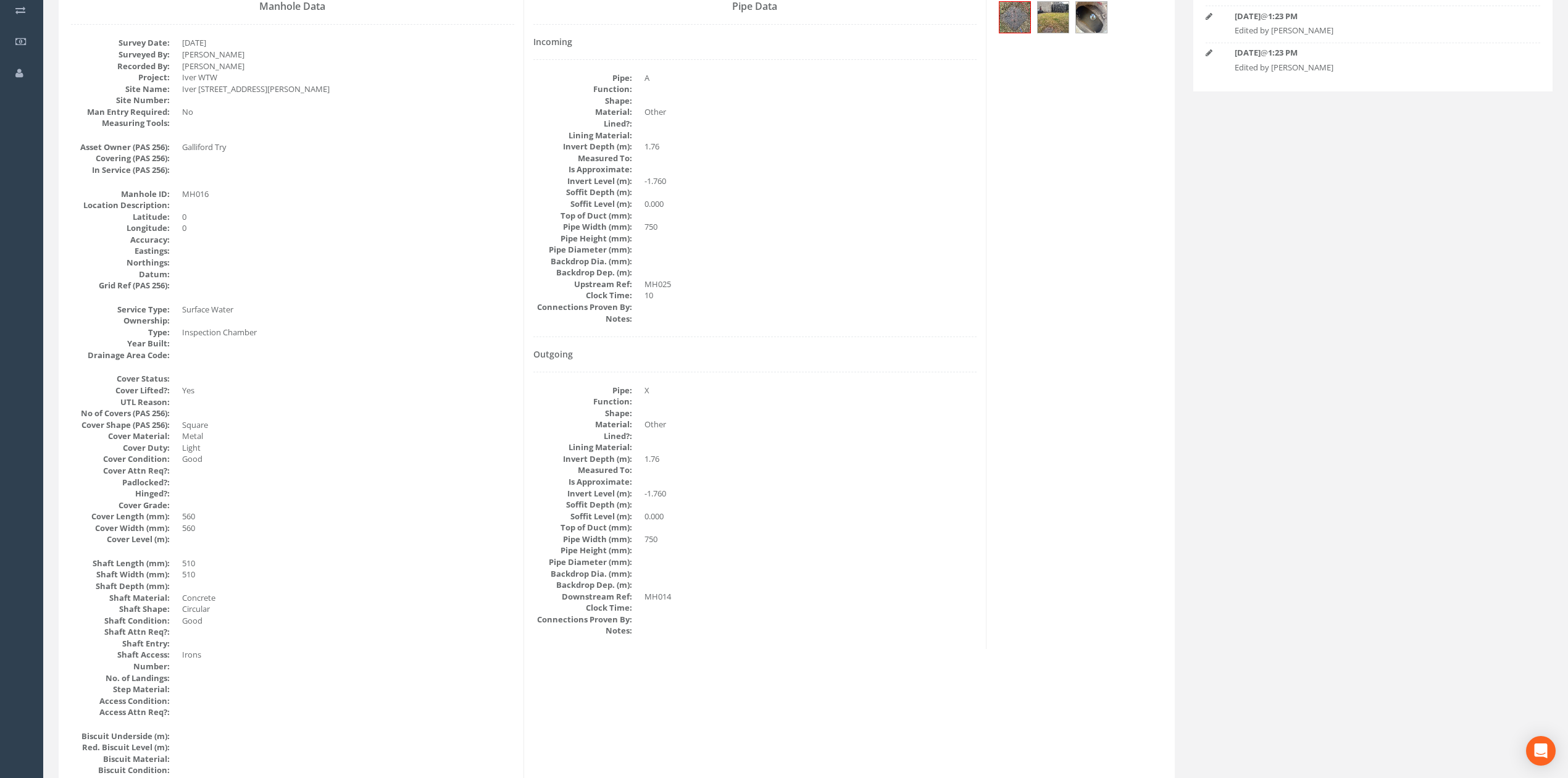
scroll to position [90, 0]
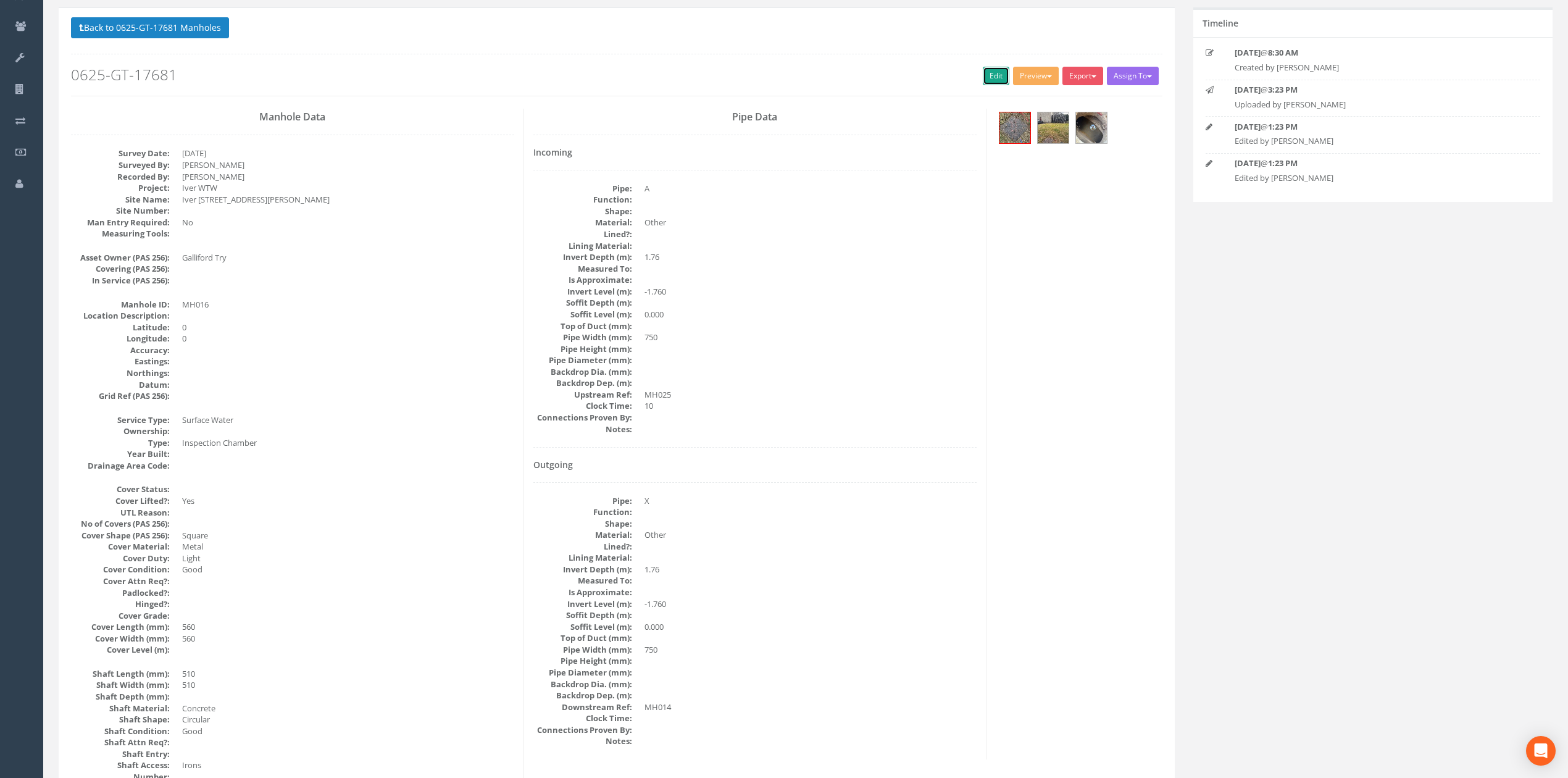
click at [997, 84] on link "Edit" at bounding box center [997, 76] width 27 height 19
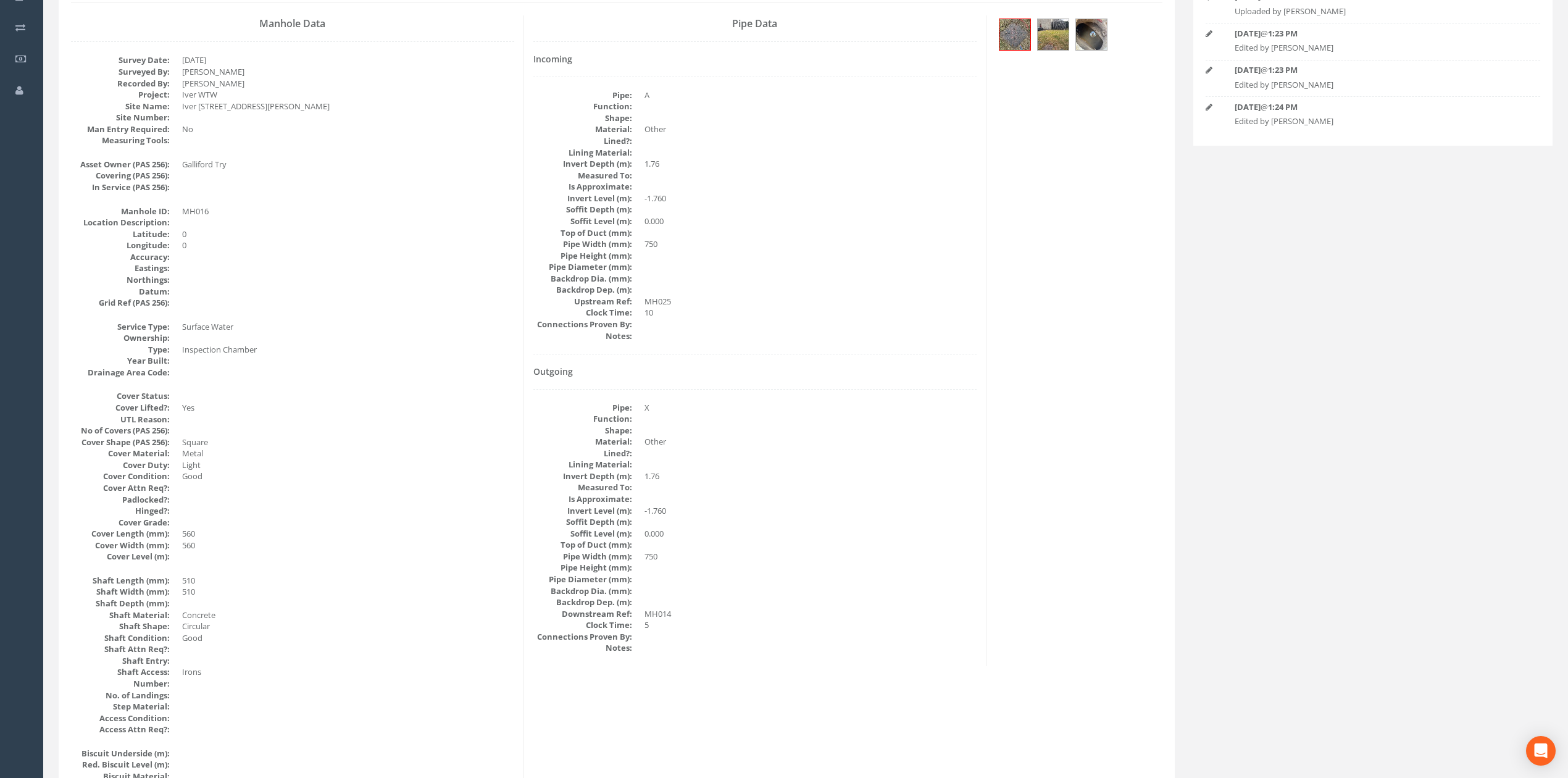
scroll to position [164, 0]
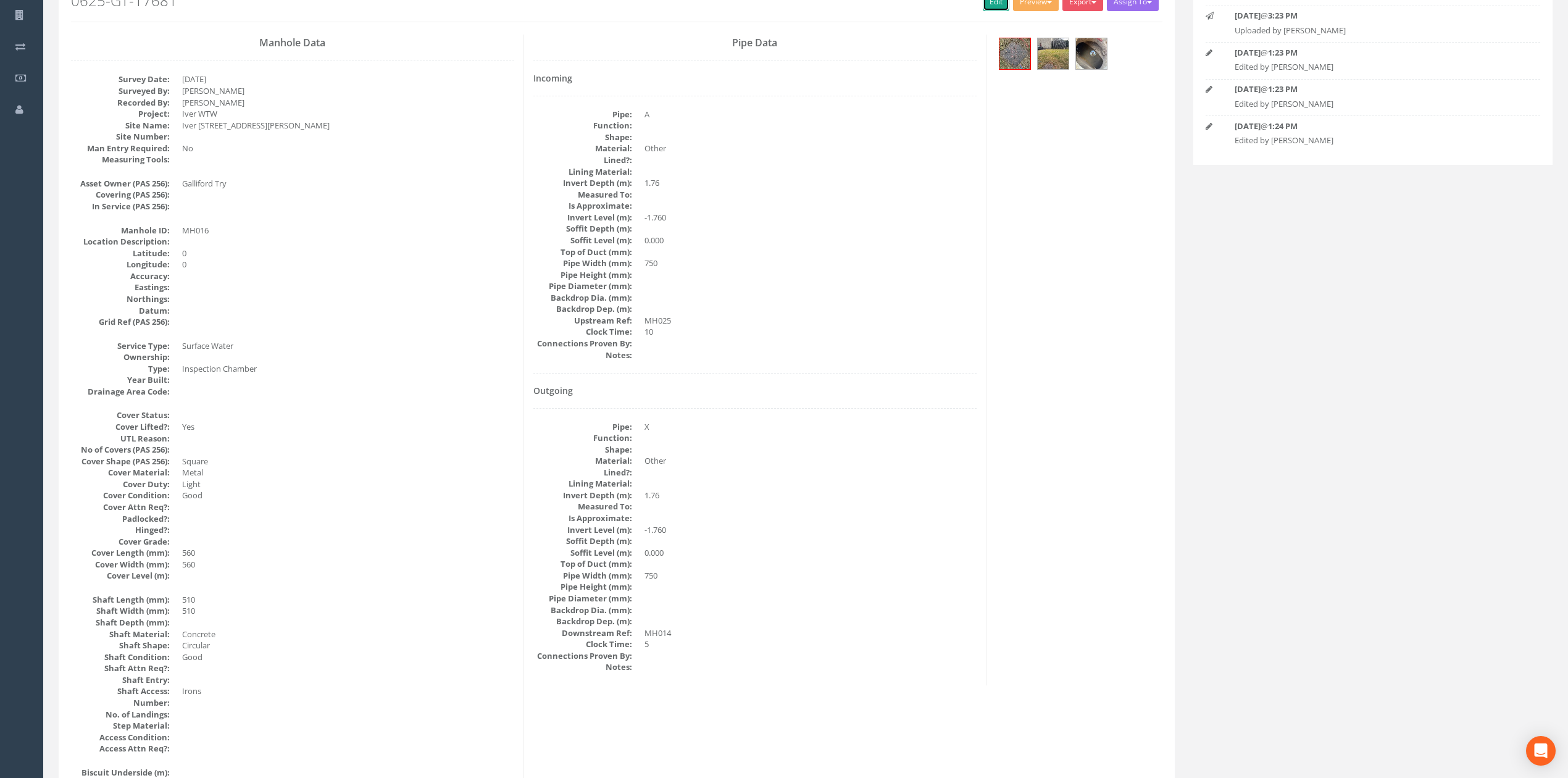
drag, startPoint x: 980, startPoint y: 3, endPoint x: 465, endPoint y: 269, distance: 579.6
click at [983, 3] on link "Edit" at bounding box center [997, 2] width 27 height 19
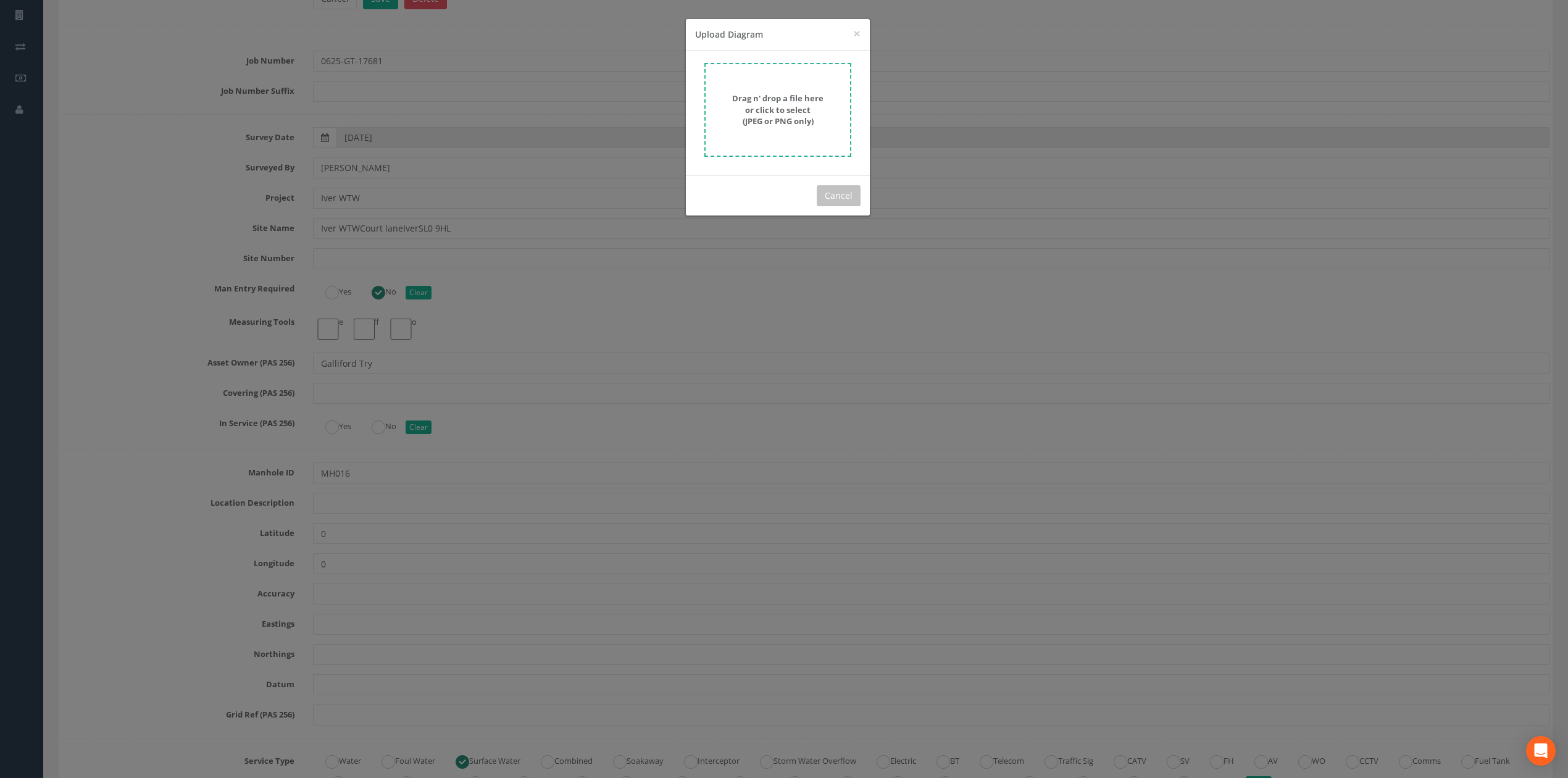
click at [799, 117] on strong "Drag n' drop a file here or click to select (JPEG or PNG only)" at bounding box center [778, 109] width 91 height 34
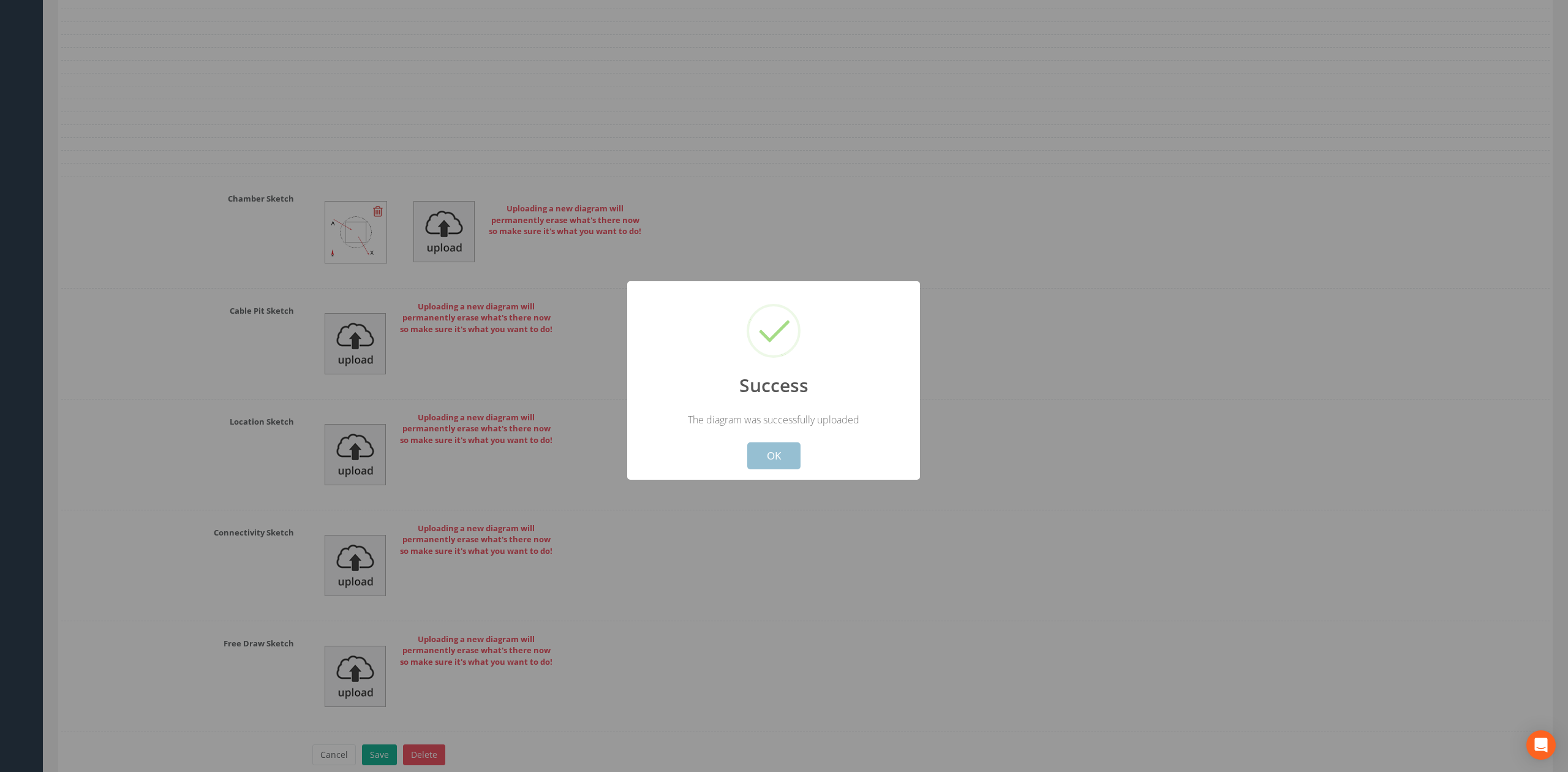
click at [784, 451] on button "OK" at bounding box center [773, 455] width 53 height 27
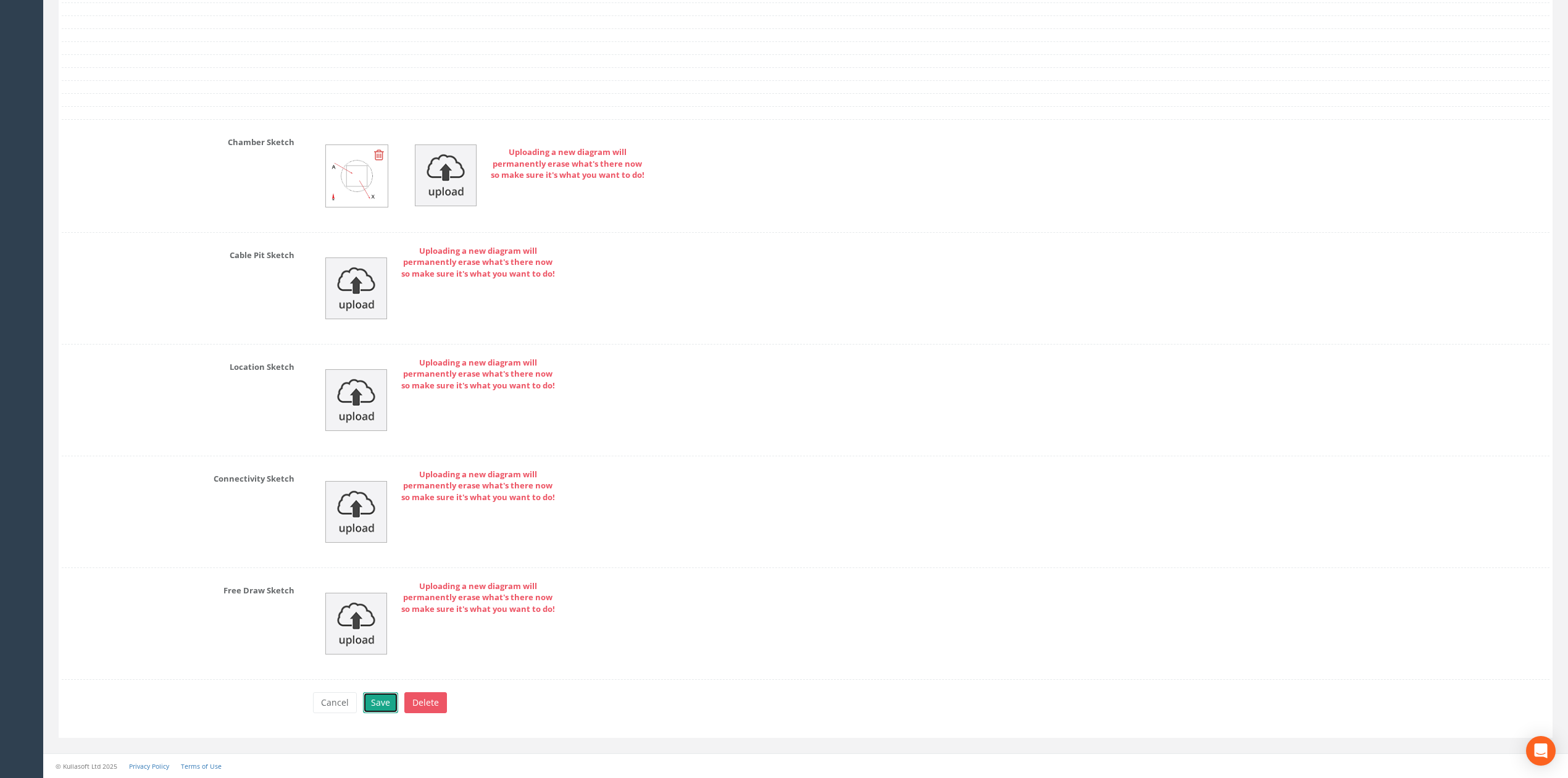
click at [364, 698] on button "Save" at bounding box center [380, 703] width 35 height 21
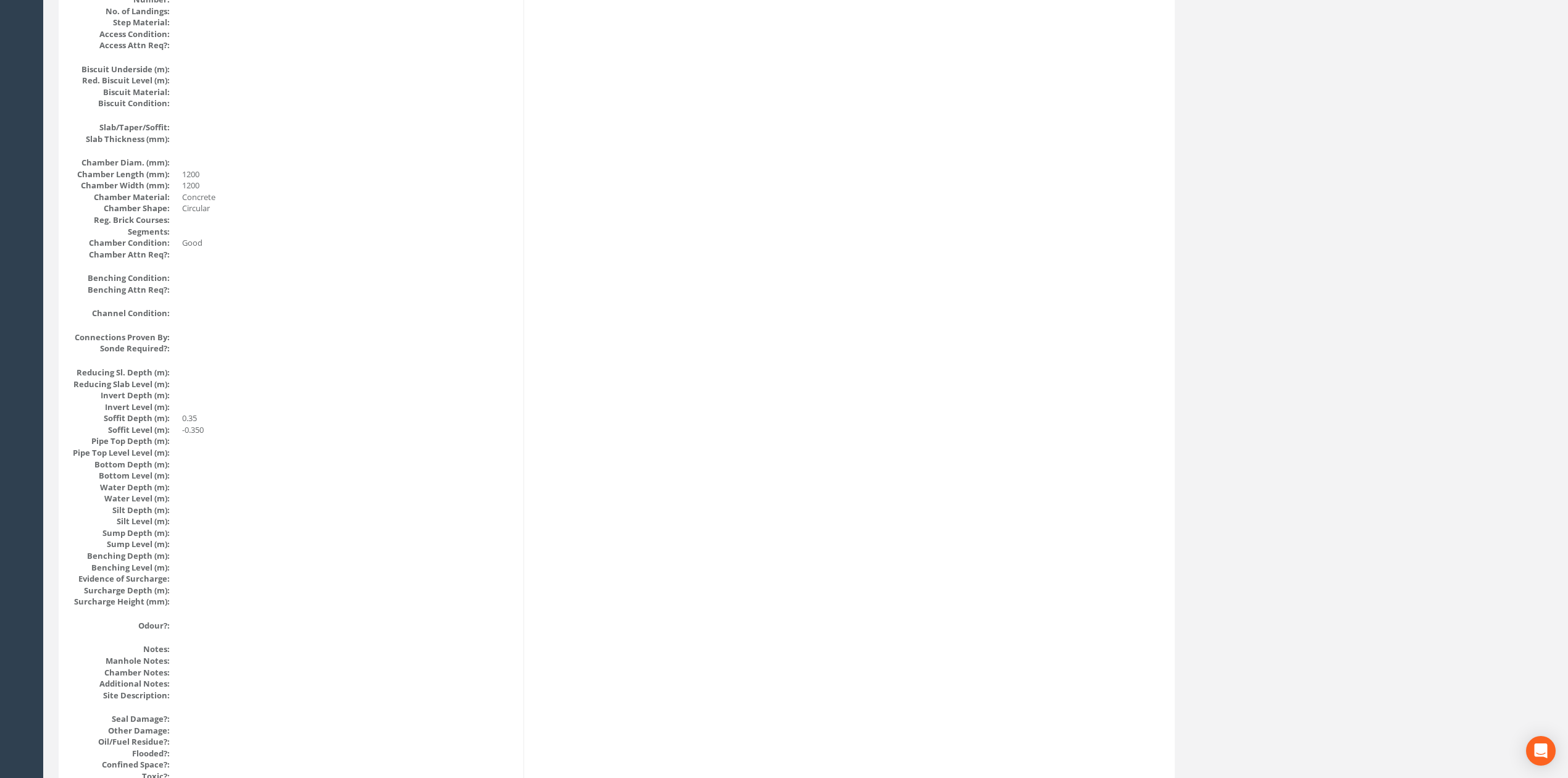
scroll to position [0, 0]
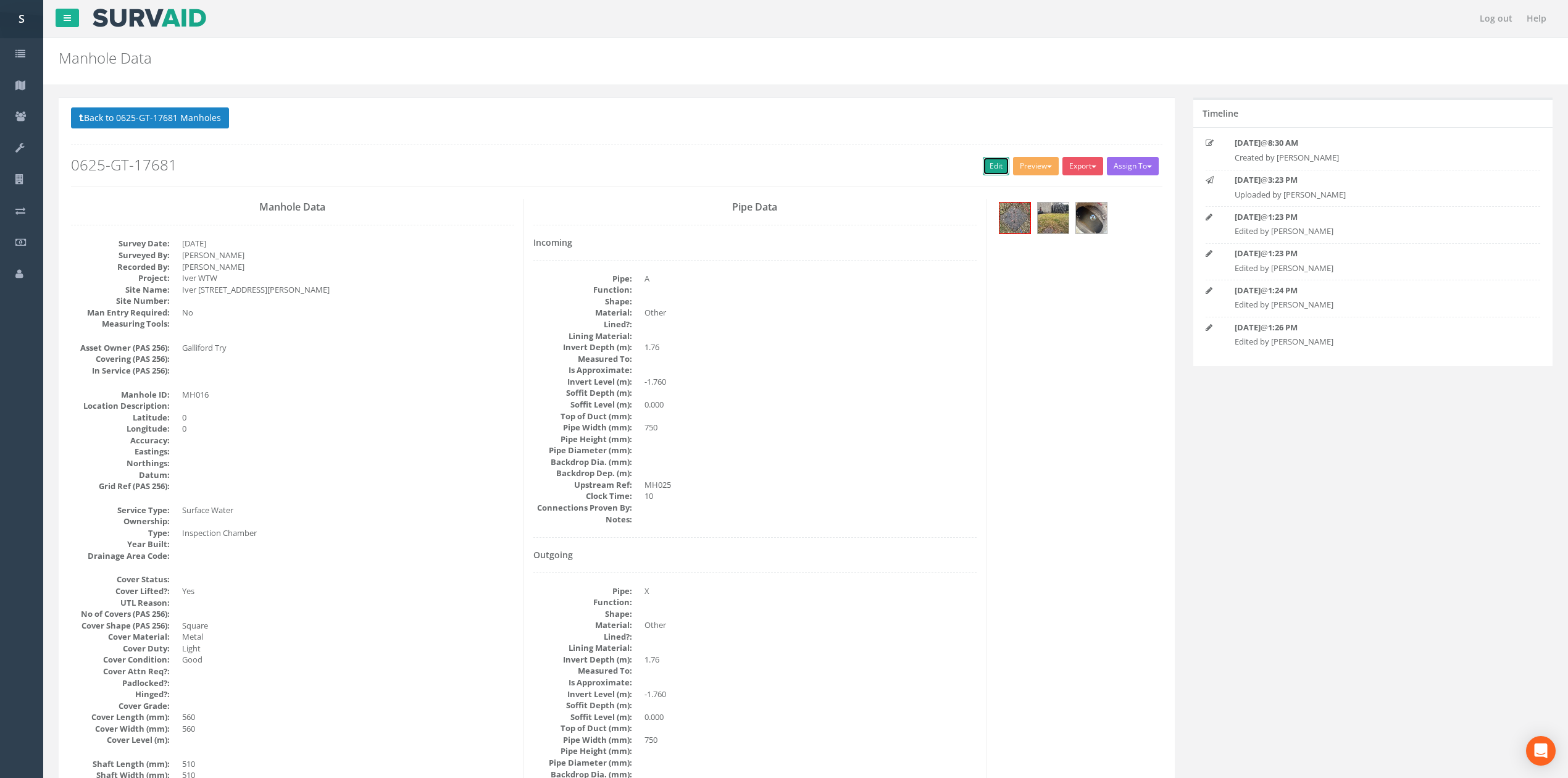
click at [989, 169] on link "Edit" at bounding box center [997, 167] width 27 height 19
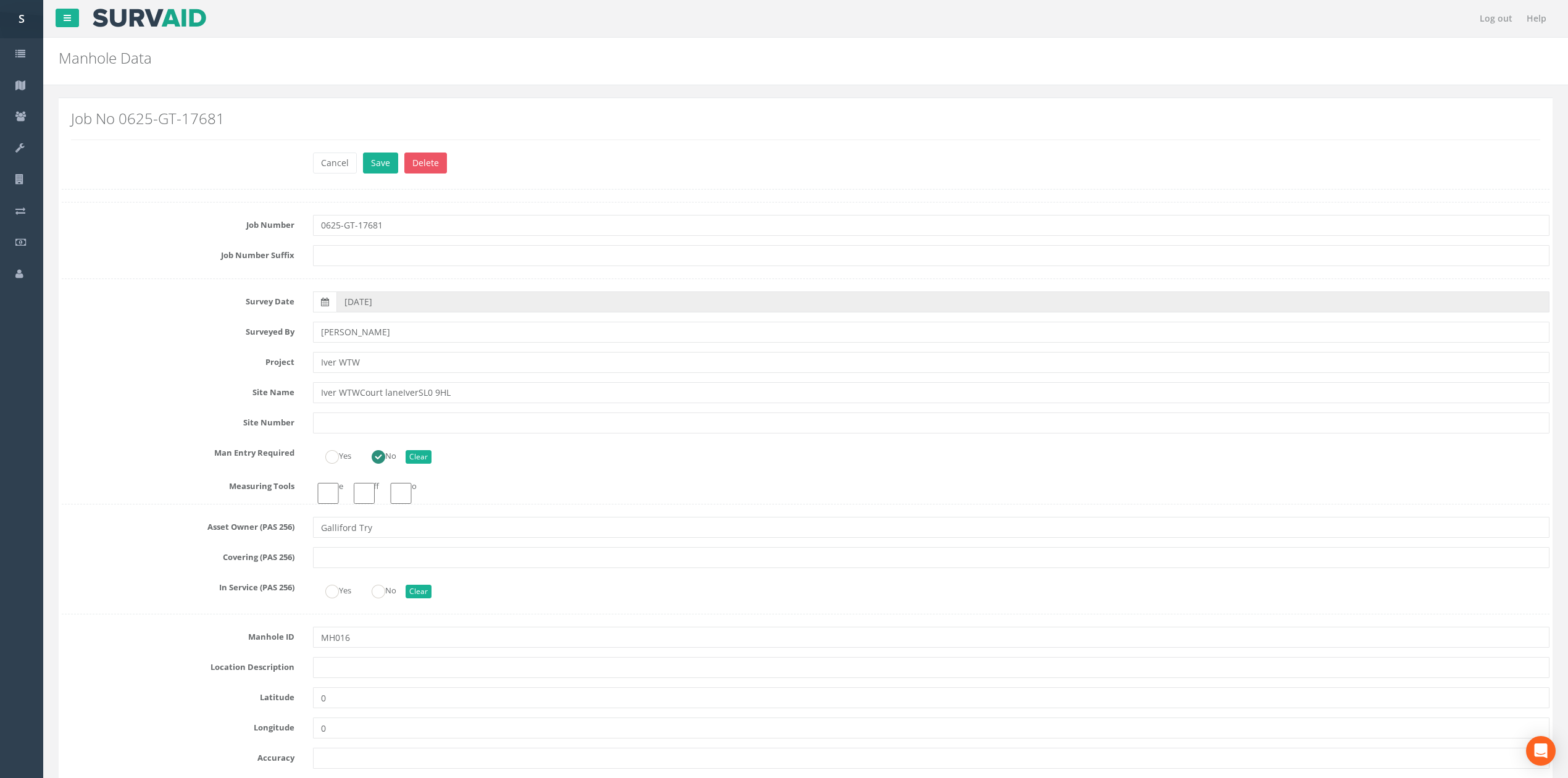
click button "Save" at bounding box center [380, 163] width 35 height 21
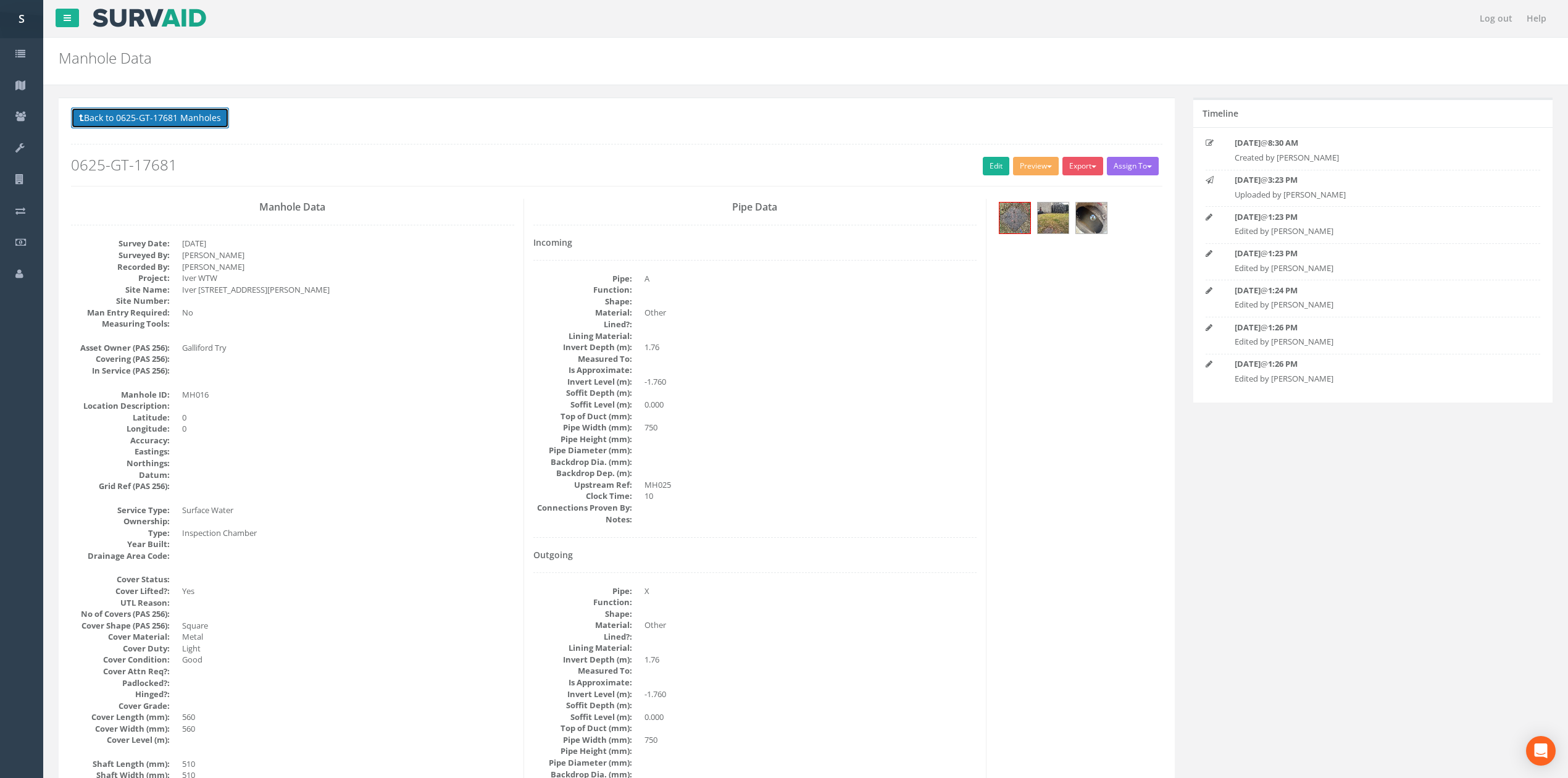
click at [206, 123] on button "Back to 0625-GT-17681 Manholes" at bounding box center [149, 118] width 158 height 21
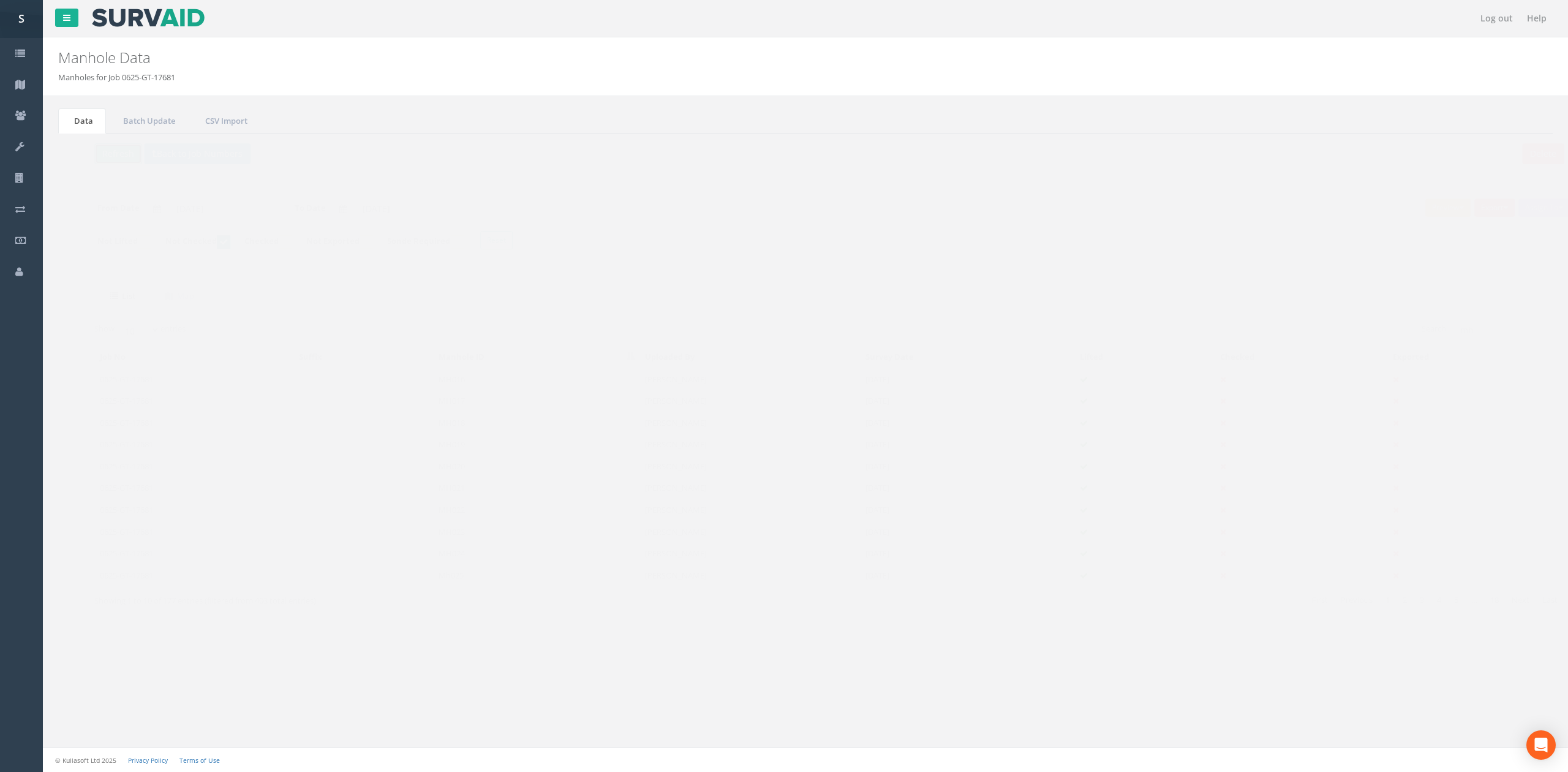
click at [111, 154] on button "Refresh" at bounding box center [94, 154] width 48 height 21
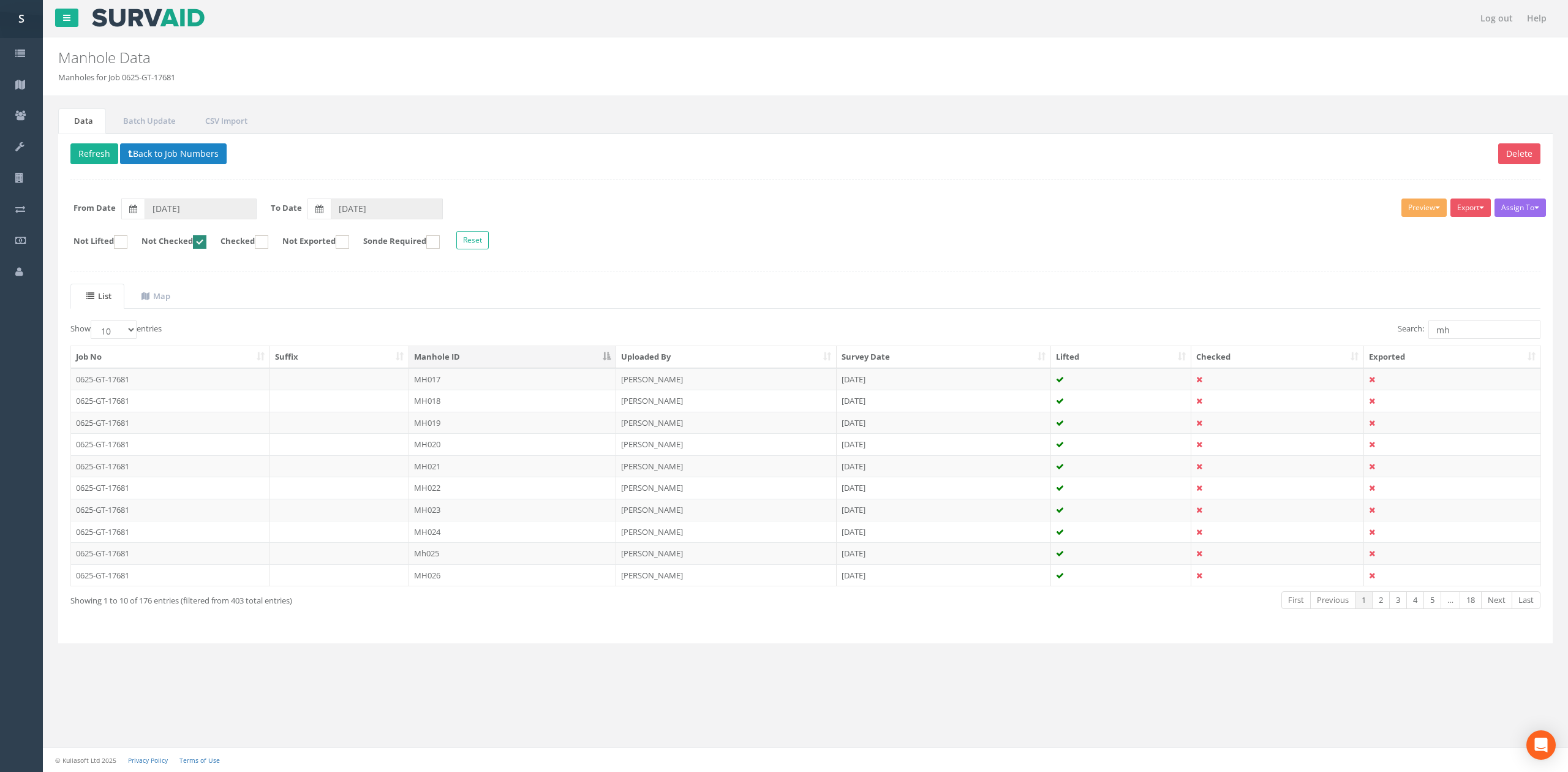
click at [486, 292] on ul "List Map" at bounding box center [805, 296] width 1470 height 25
click at [457, 386] on td "MH017" at bounding box center [513, 379] width 207 height 22
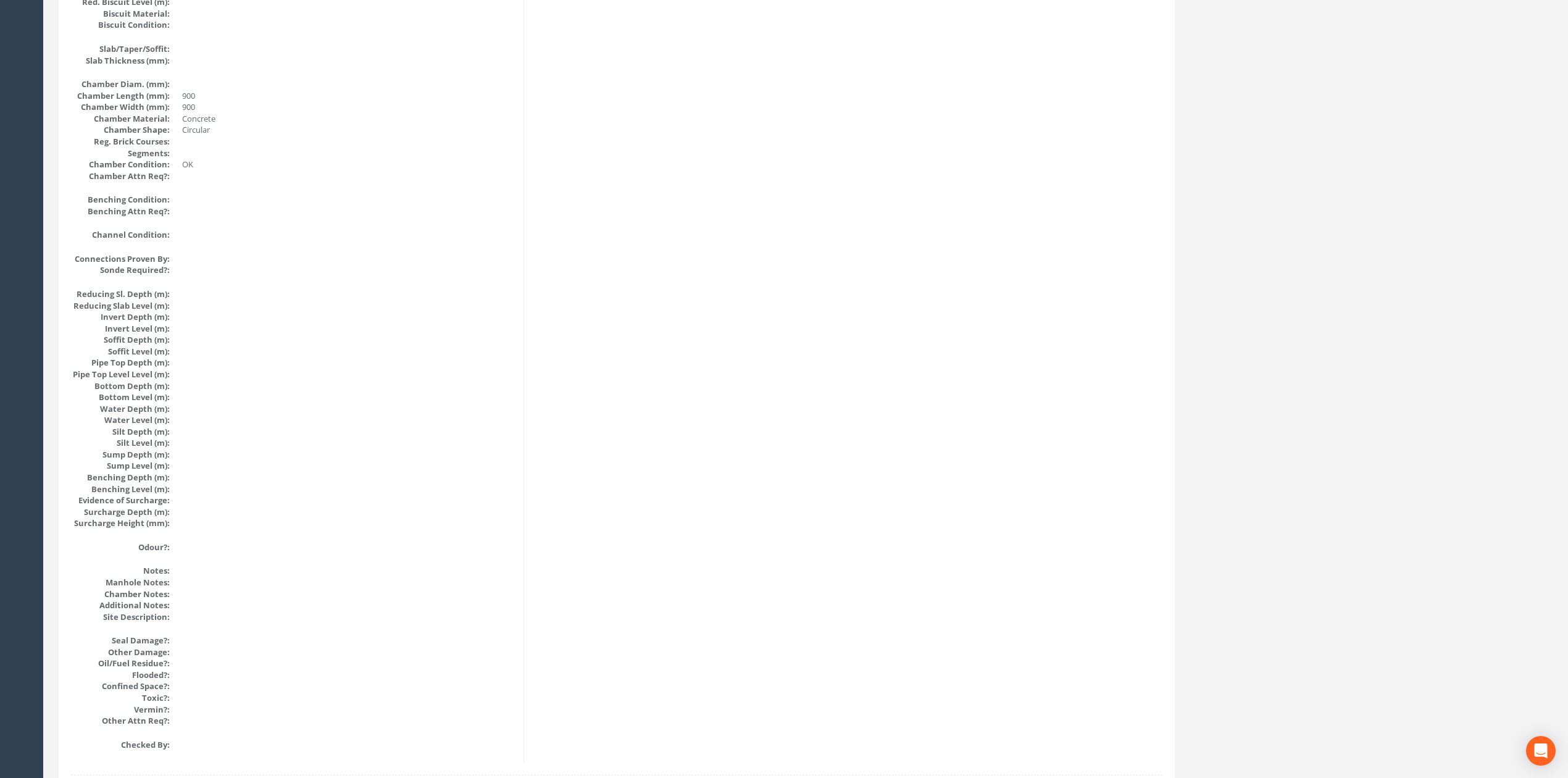
scroll to position [1128, 0]
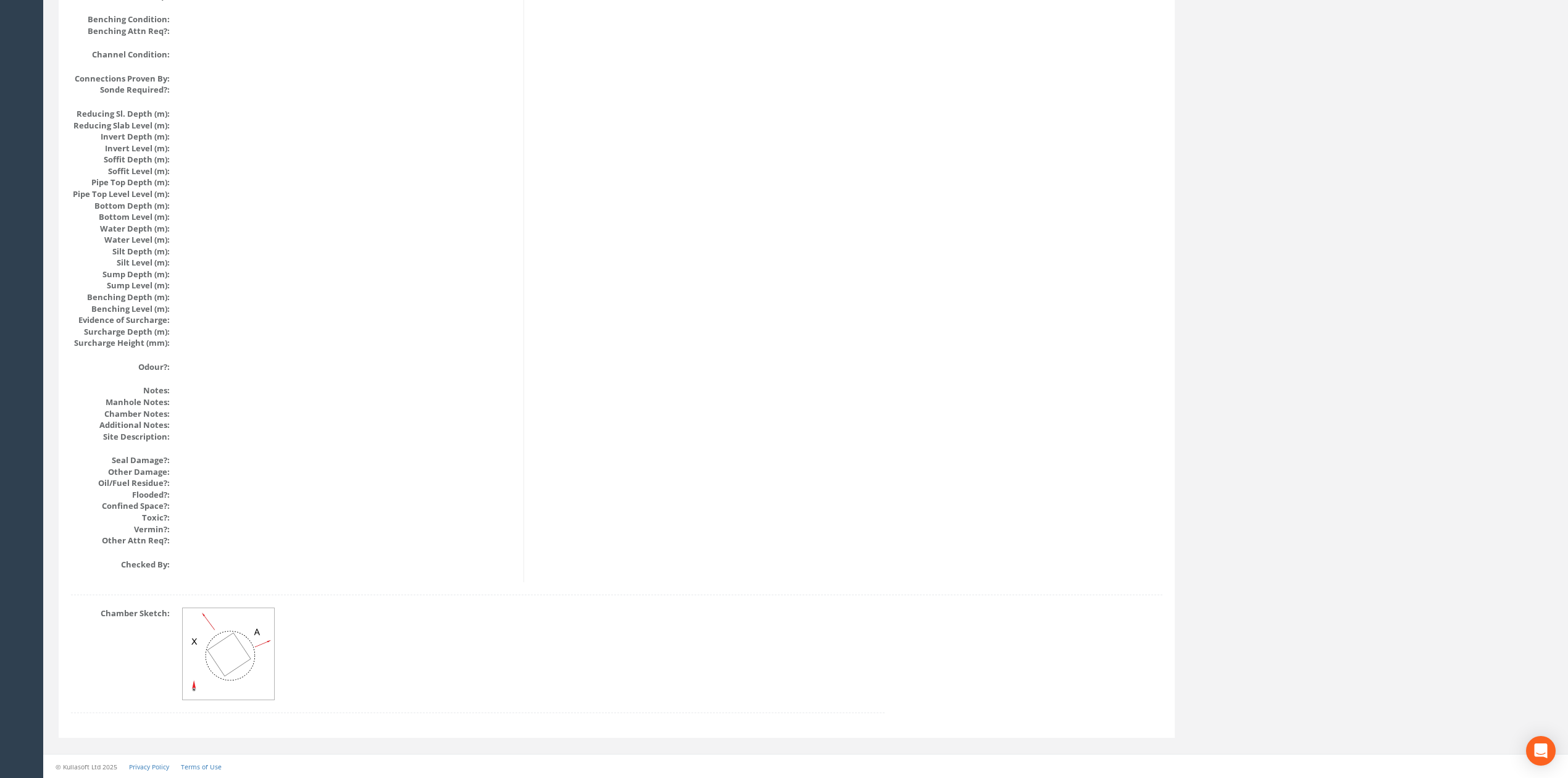
click at [269, 670] on img at bounding box center [230, 655] width 93 height 93
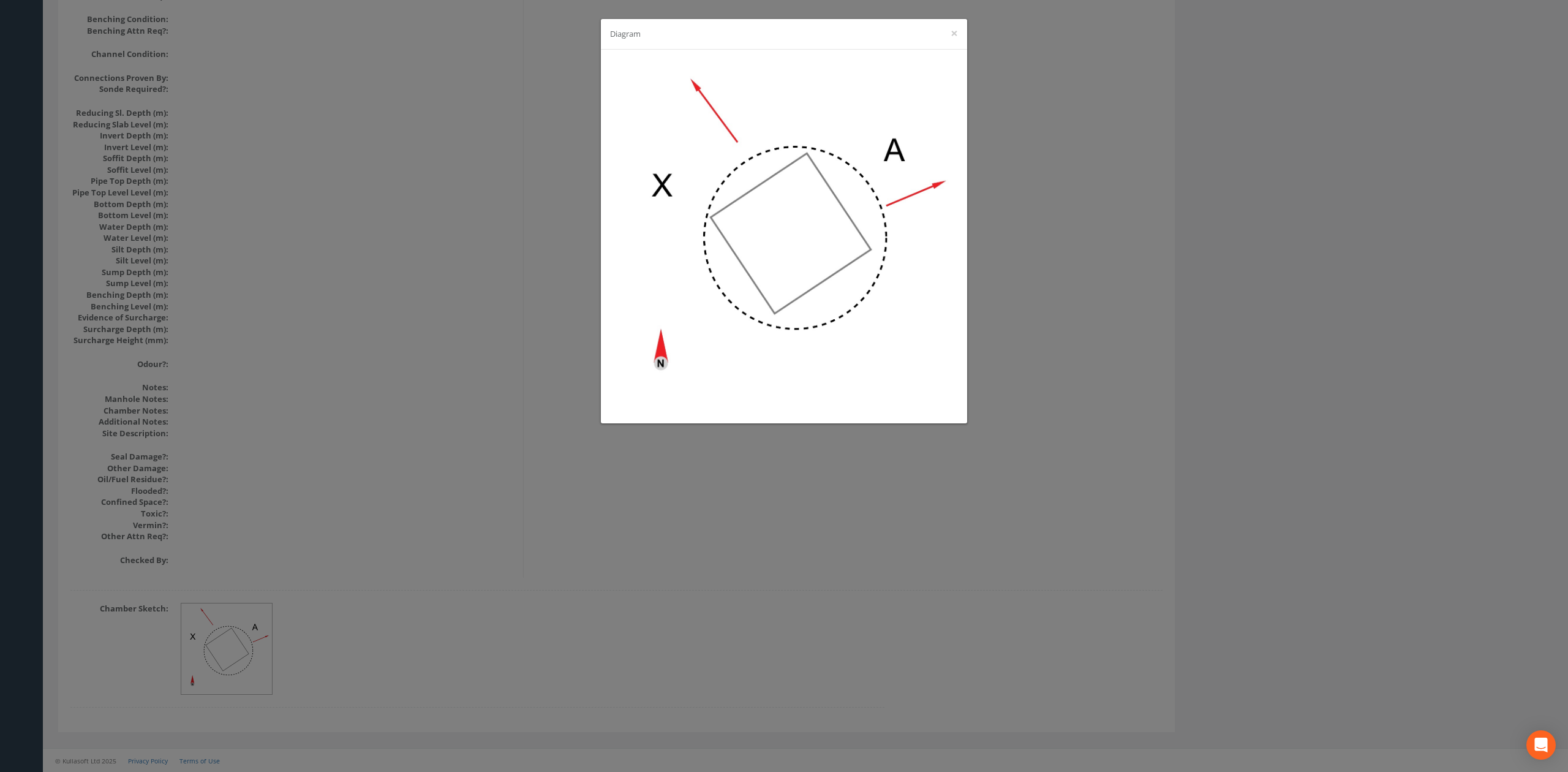
click at [663, 483] on div "Diagram ×" at bounding box center [784, 386] width 1568 height 772
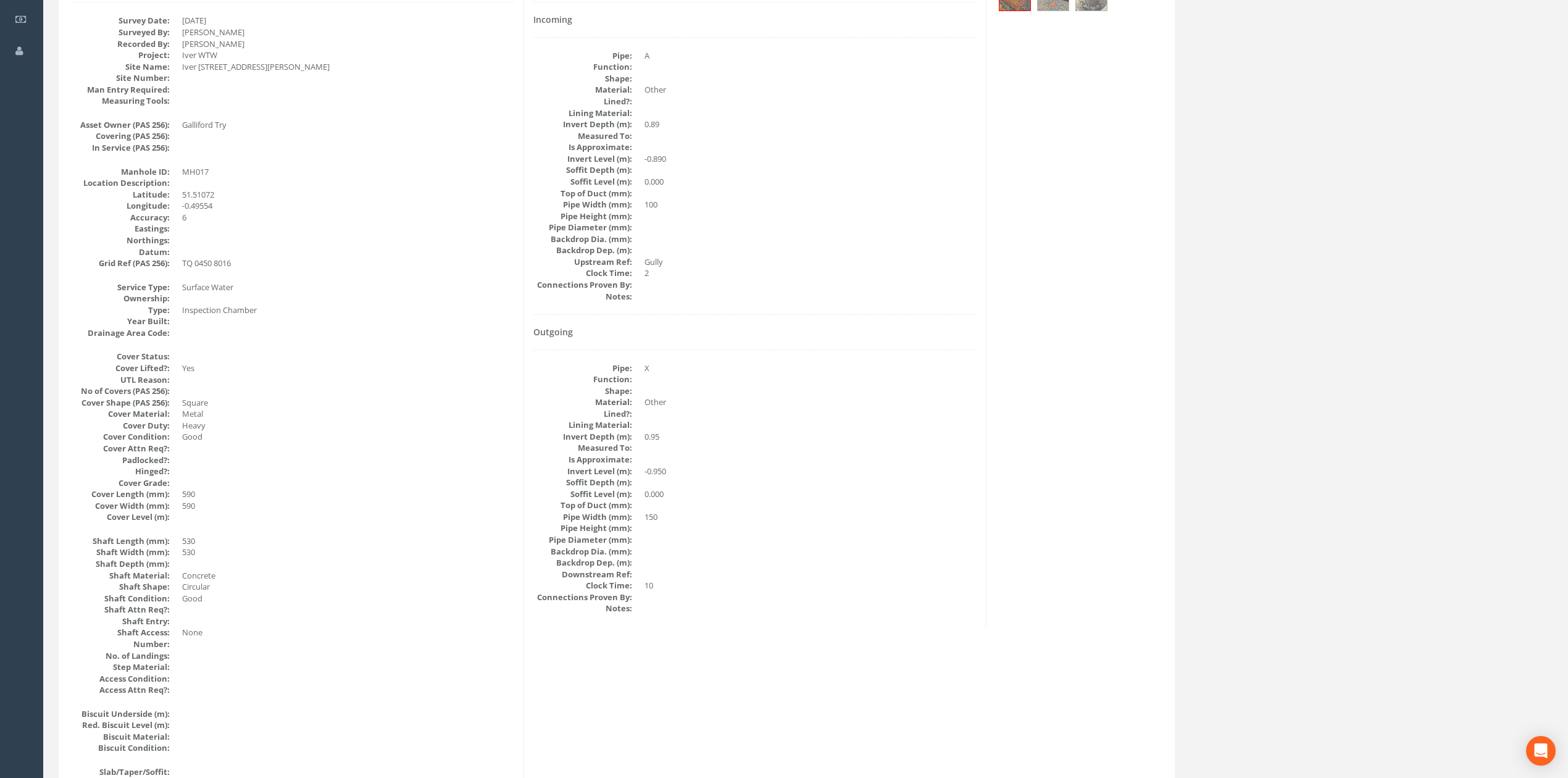
scroll to position [141, 0]
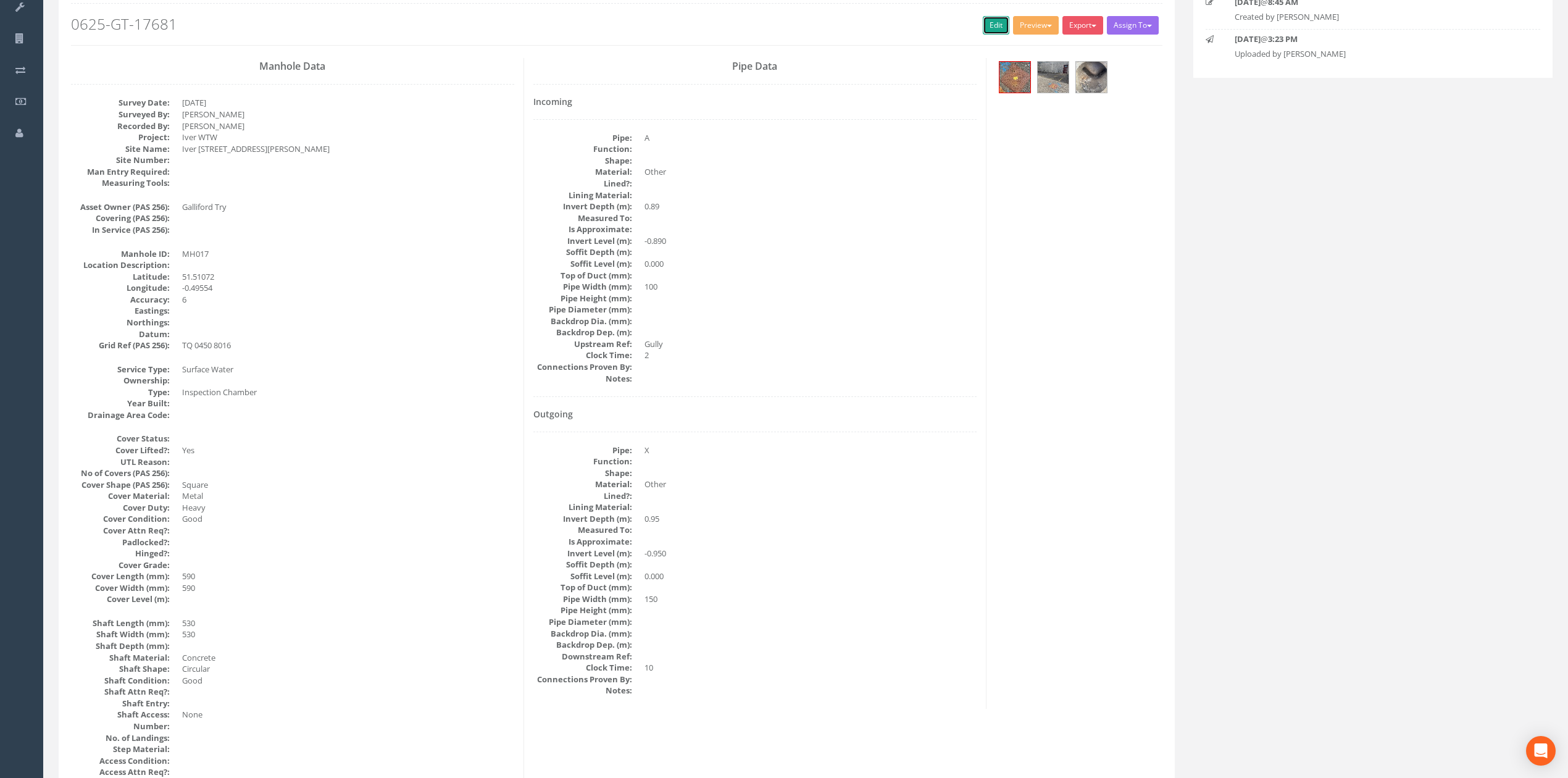
click at [983, 20] on link "Edit" at bounding box center [997, 25] width 27 height 19
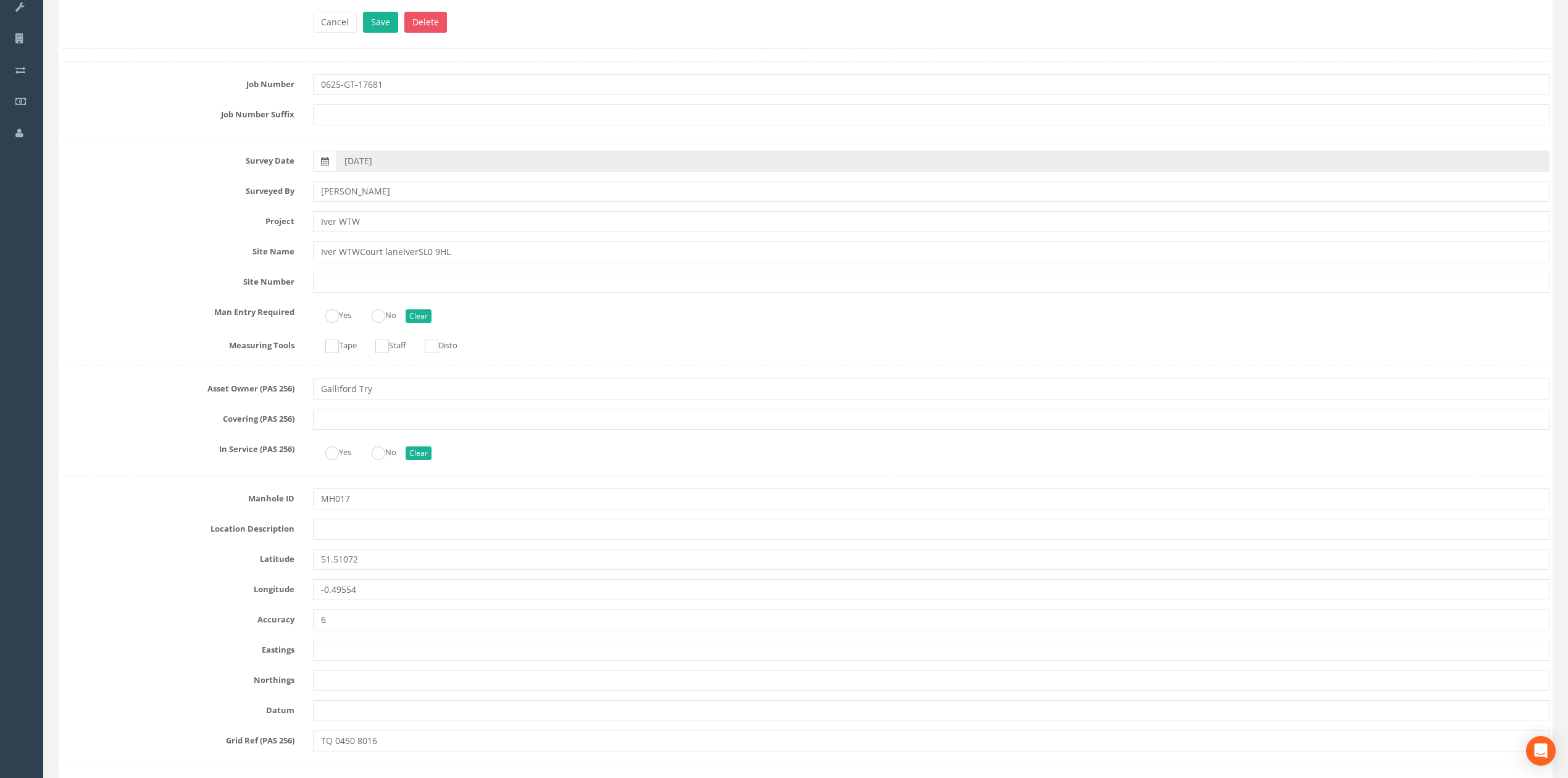
scroll to position [3119, 0]
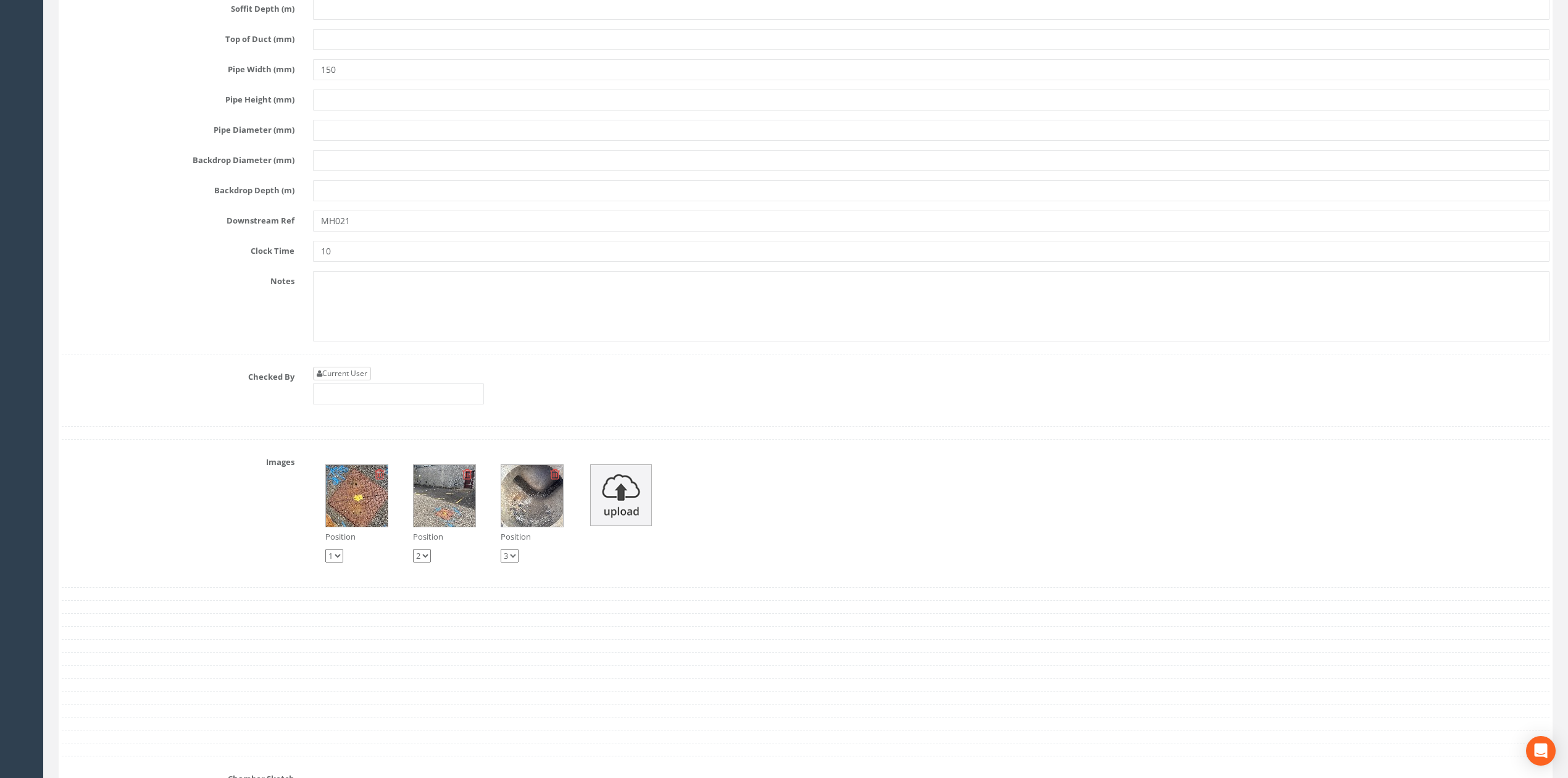
type input "MH021"
click at [371, 380] on link "Current User" at bounding box center [342, 373] width 58 height 13
type input "[PERSON_NAME]"
click at [398, 405] on input "[PERSON_NAME]" at bounding box center [398, 394] width 171 height 21
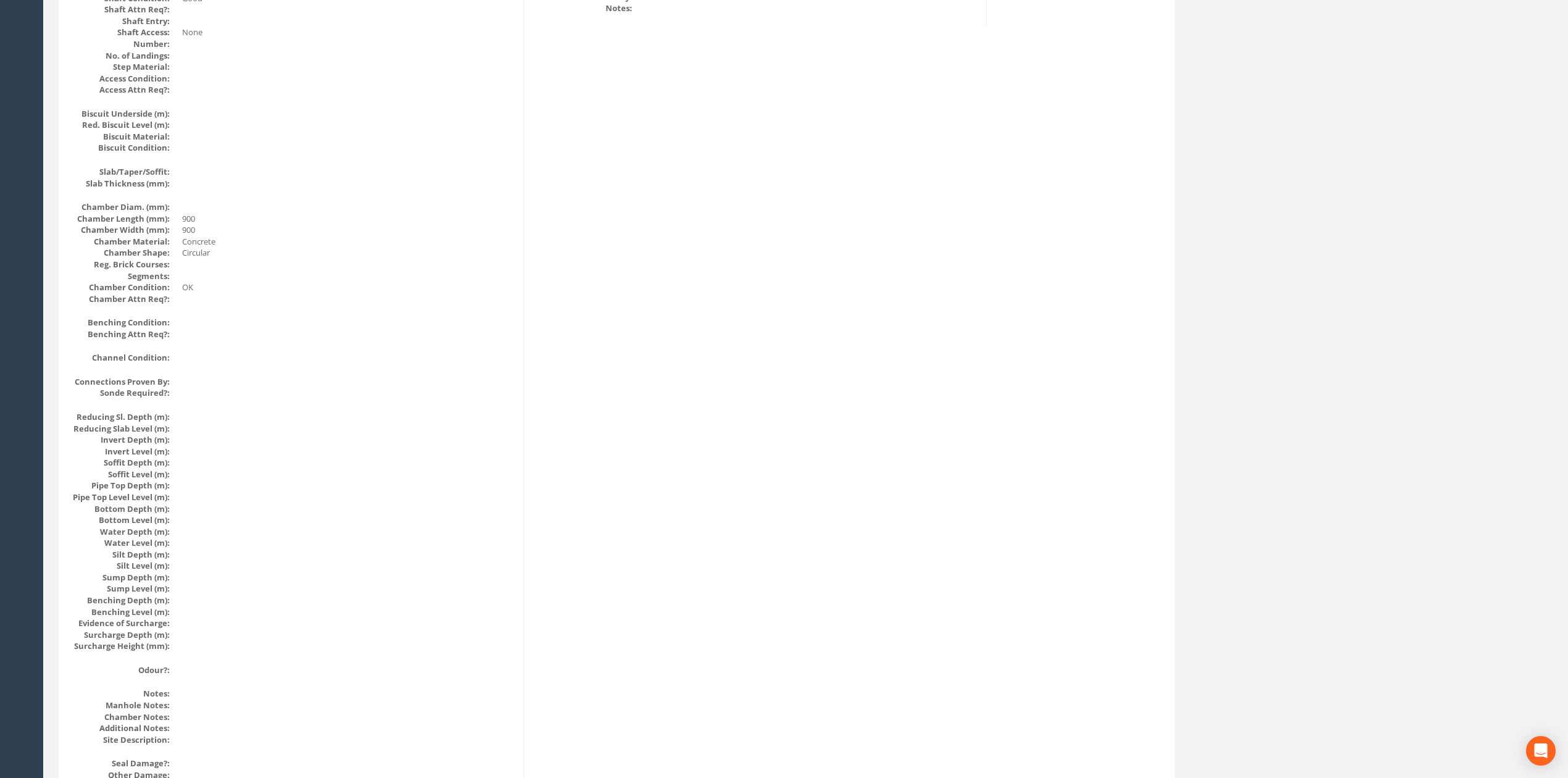
scroll to position [905, 0]
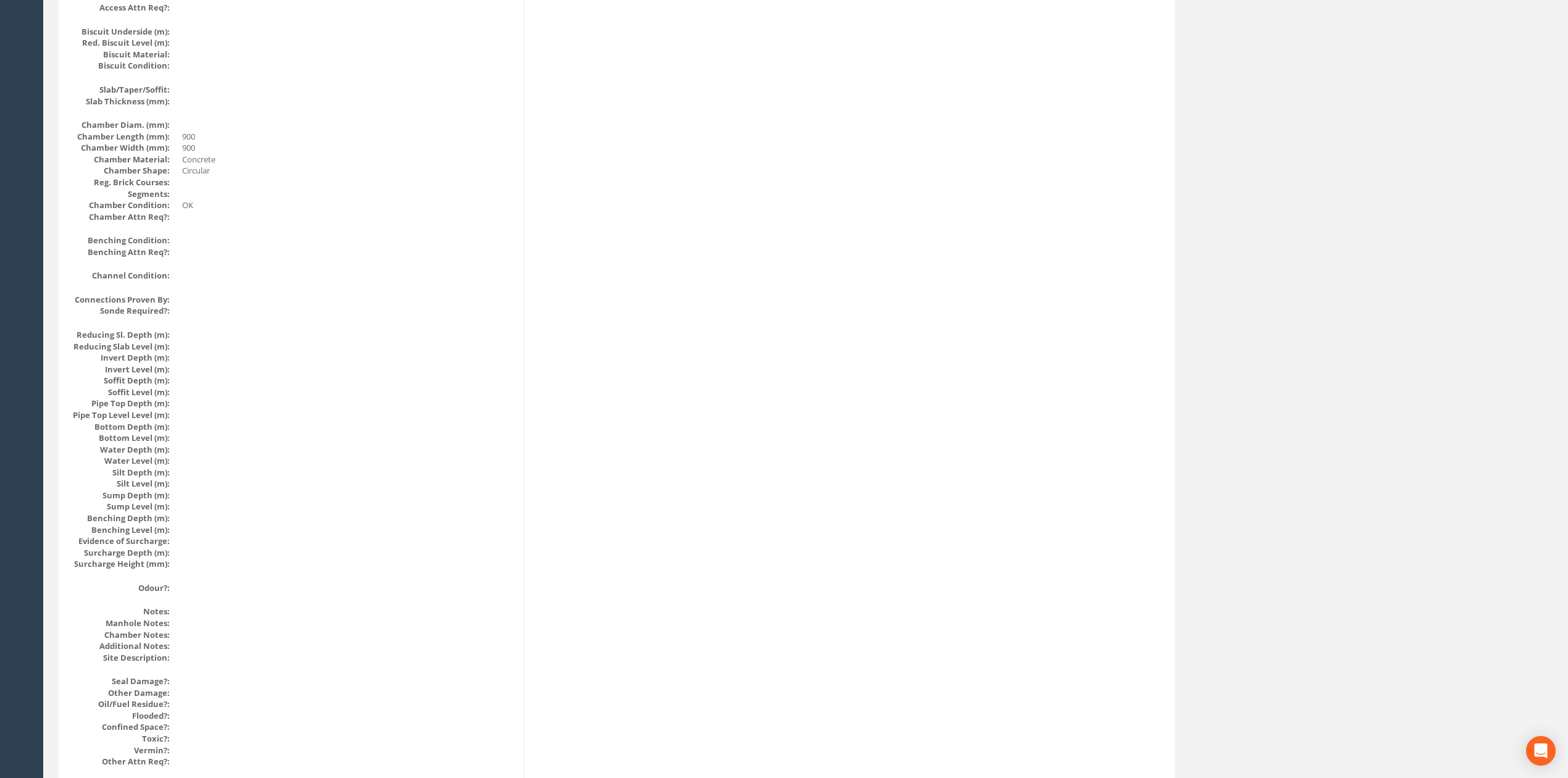
drag, startPoint x: 954, startPoint y: 571, endPoint x: 928, endPoint y: 364, distance: 208.6
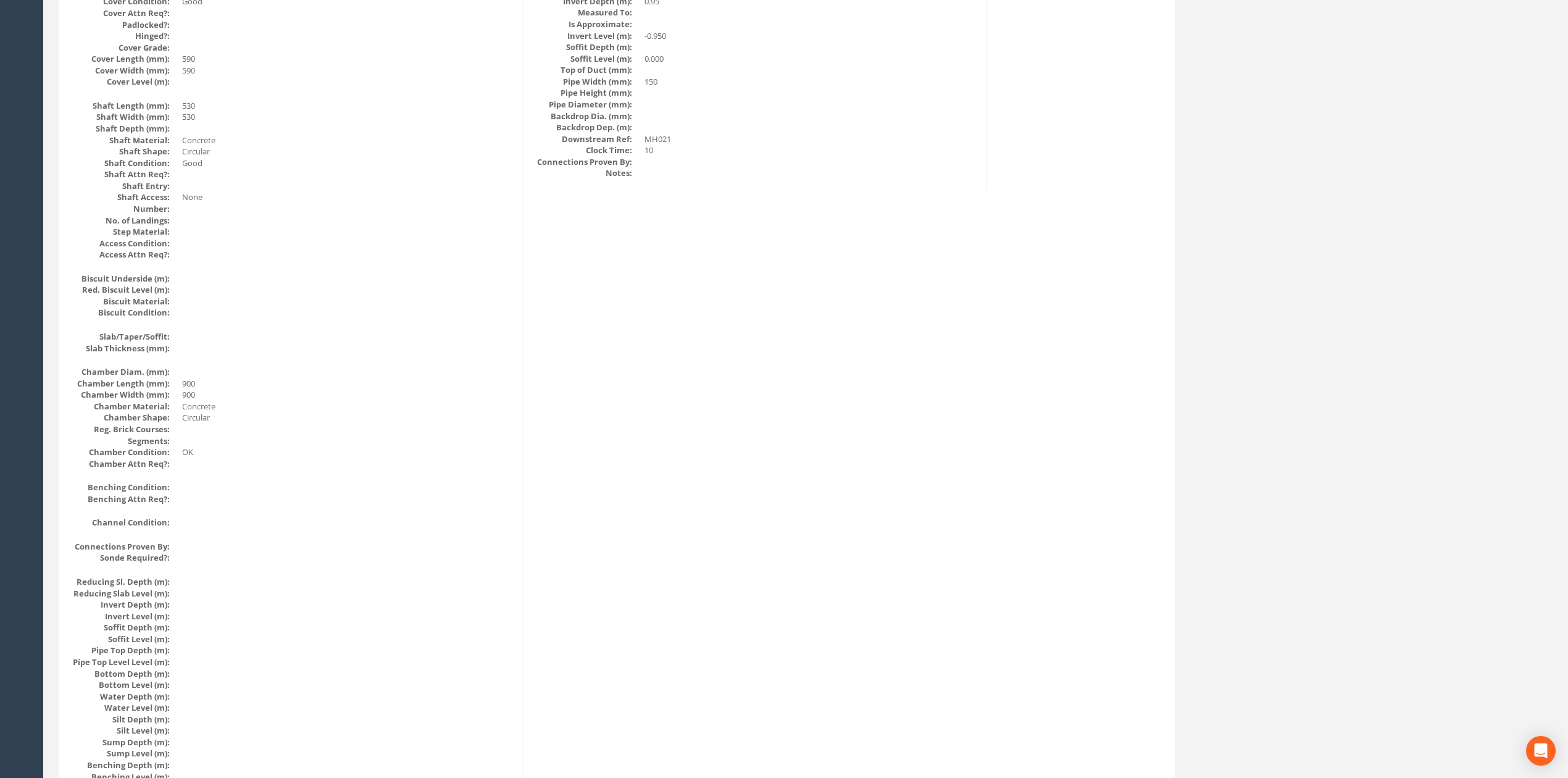
scroll to position [0, 0]
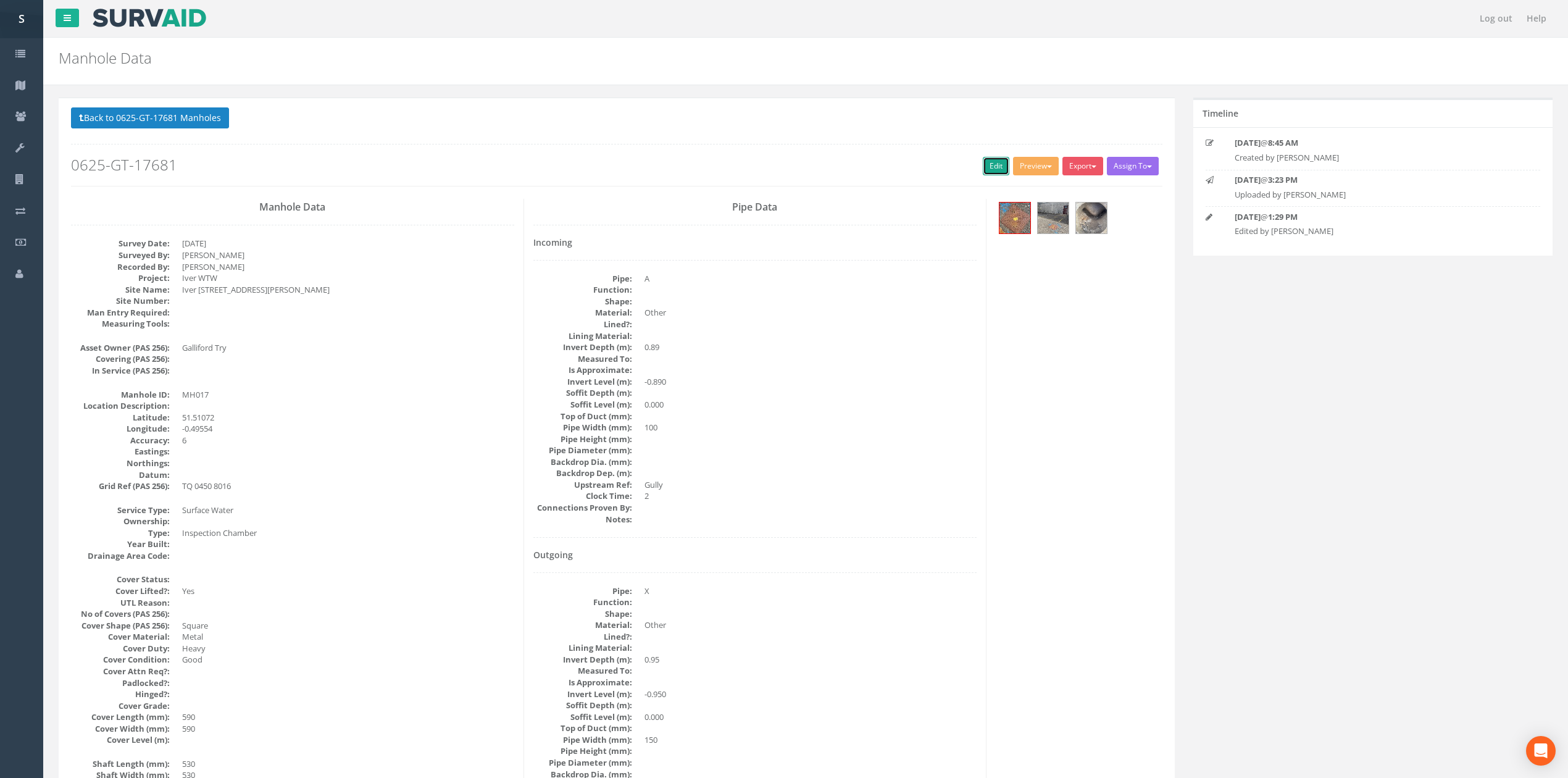
click at [983, 169] on link "Edit" at bounding box center [997, 167] width 27 height 19
click at [203, 115] on button "Back to 0625-GT-17681 Manholes" at bounding box center [149, 118] width 158 height 21
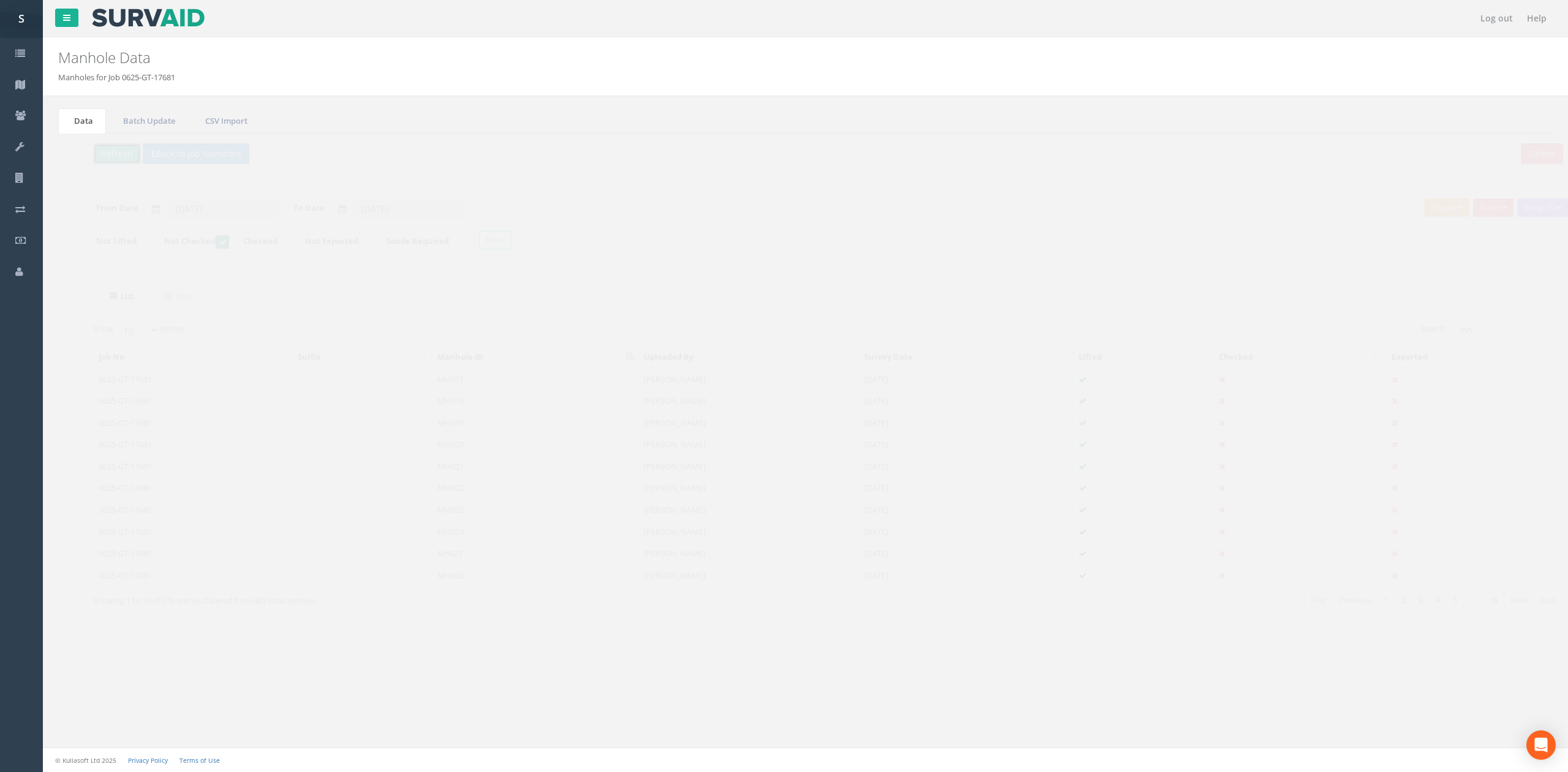
click at [96, 158] on button "Refresh" at bounding box center [94, 154] width 48 height 21
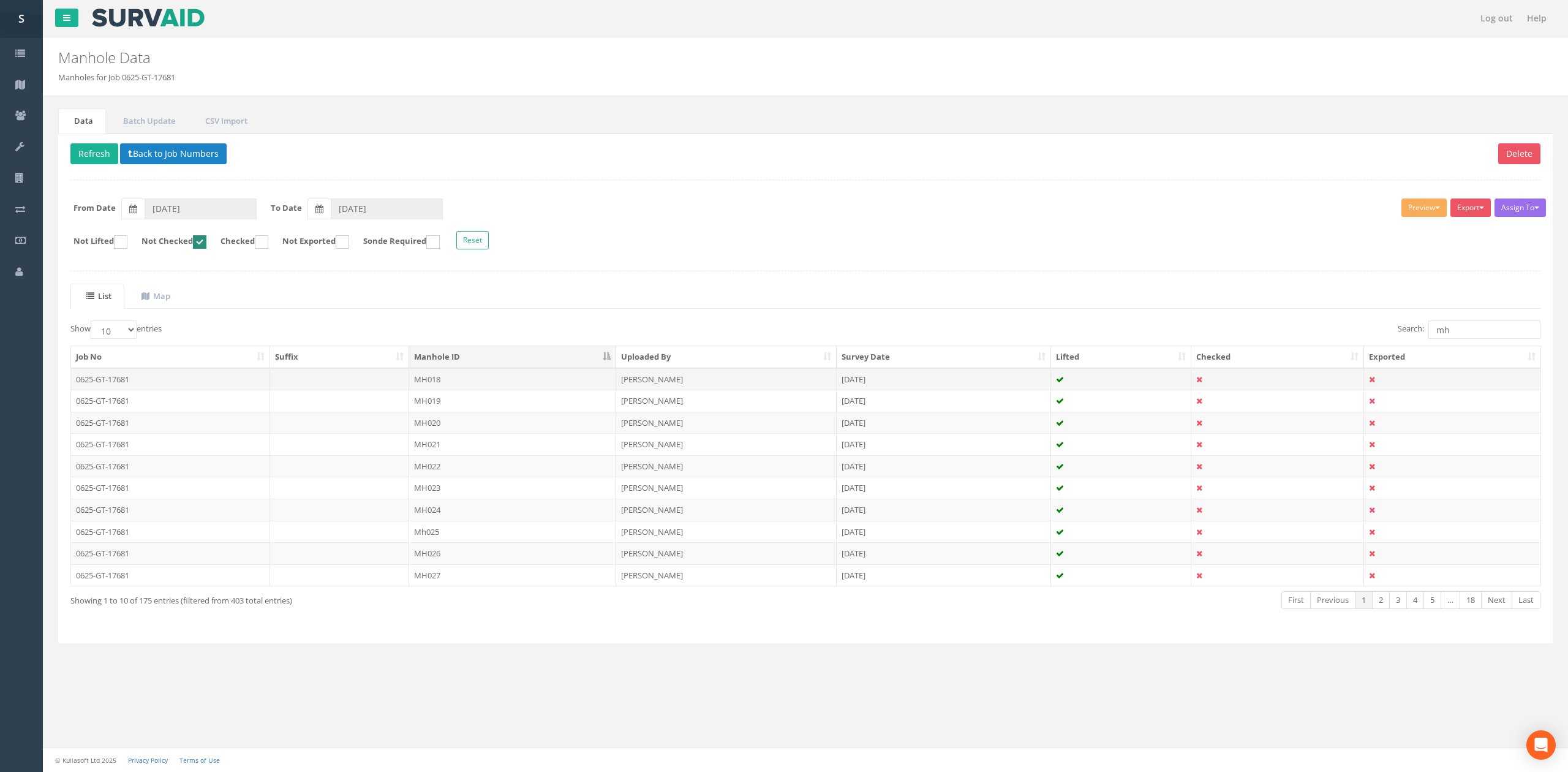
click at [478, 388] on td "MH018" at bounding box center [513, 379] width 207 height 22
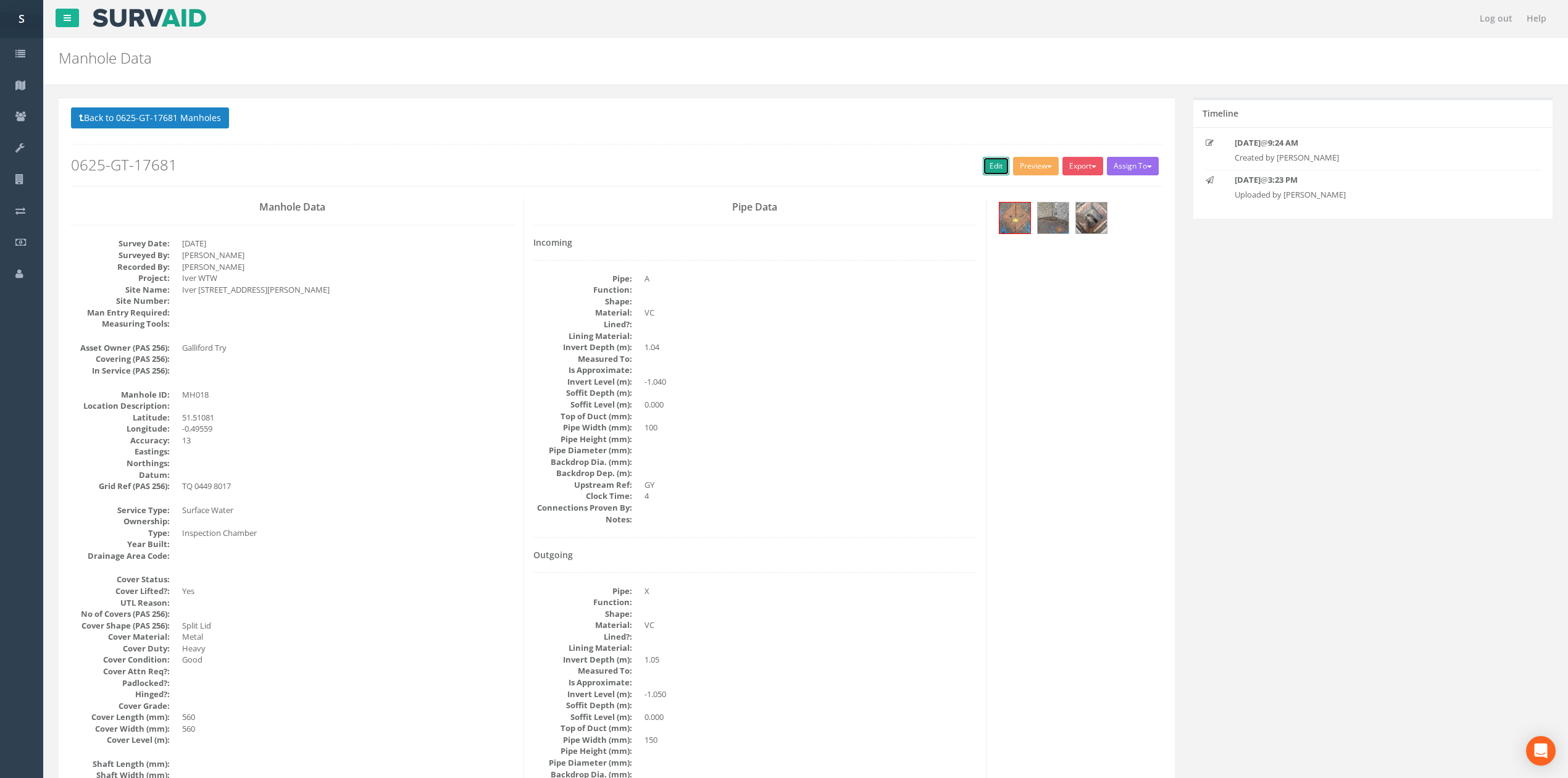
click at [983, 174] on link "Edit" at bounding box center [997, 167] width 27 height 19
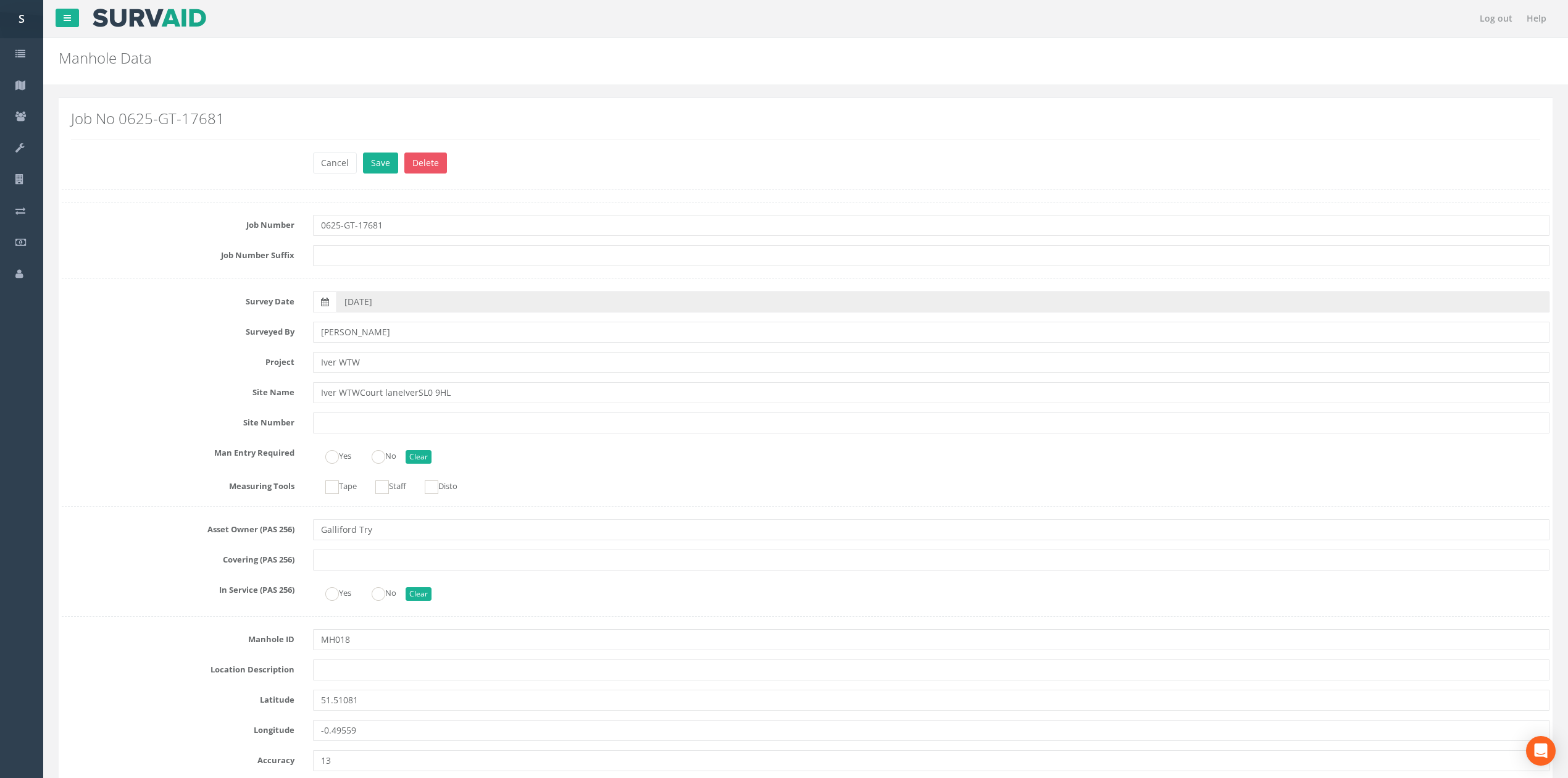
scroll to position [3127, 0]
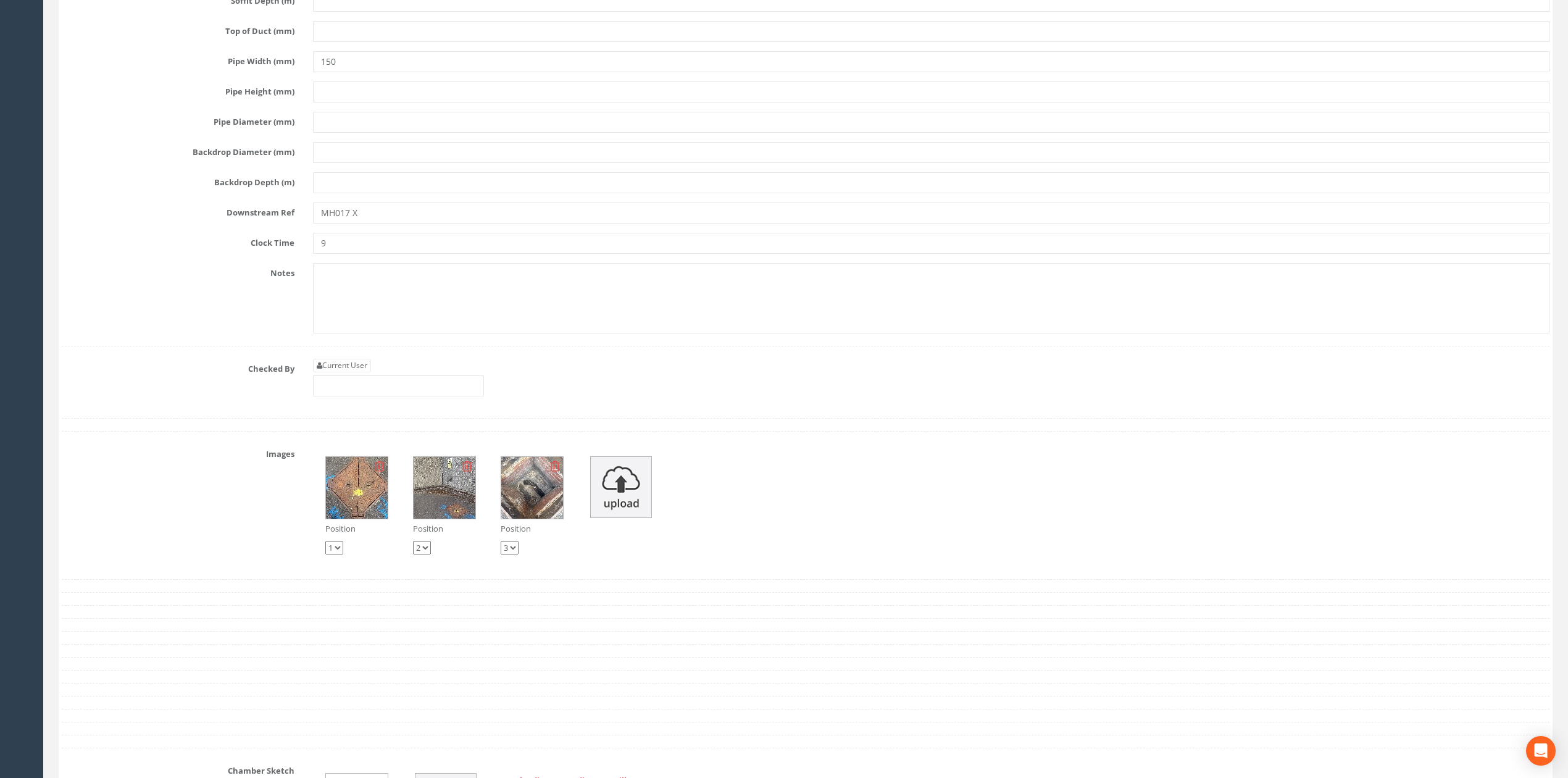
click at [378, 223] on input "MH017 X" at bounding box center [931, 213] width 1236 height 21
click at [383, 223] on input "MH017 X" at bounding box center [931, 213] width 1236 height 21
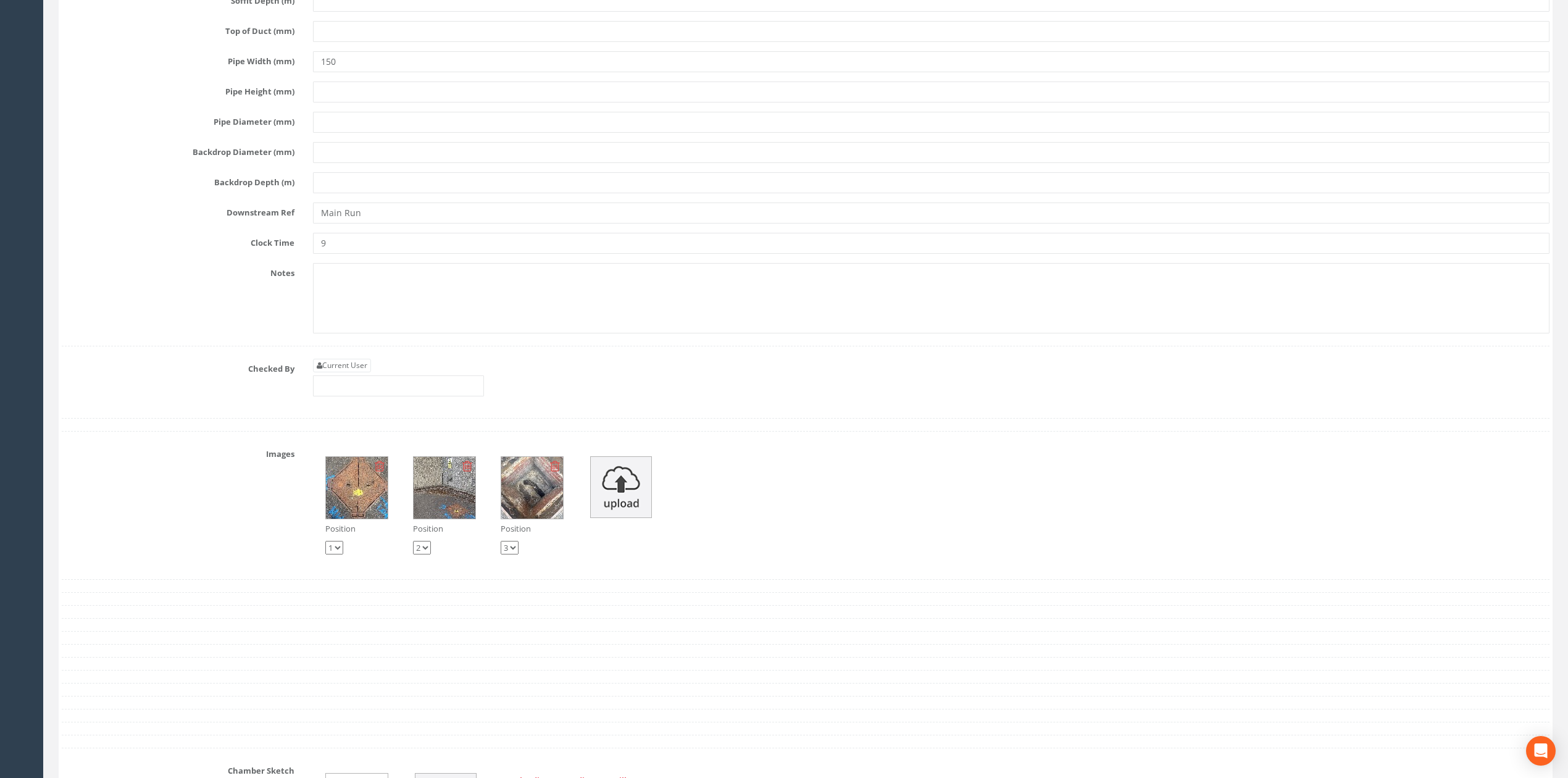
type input "Main Run"
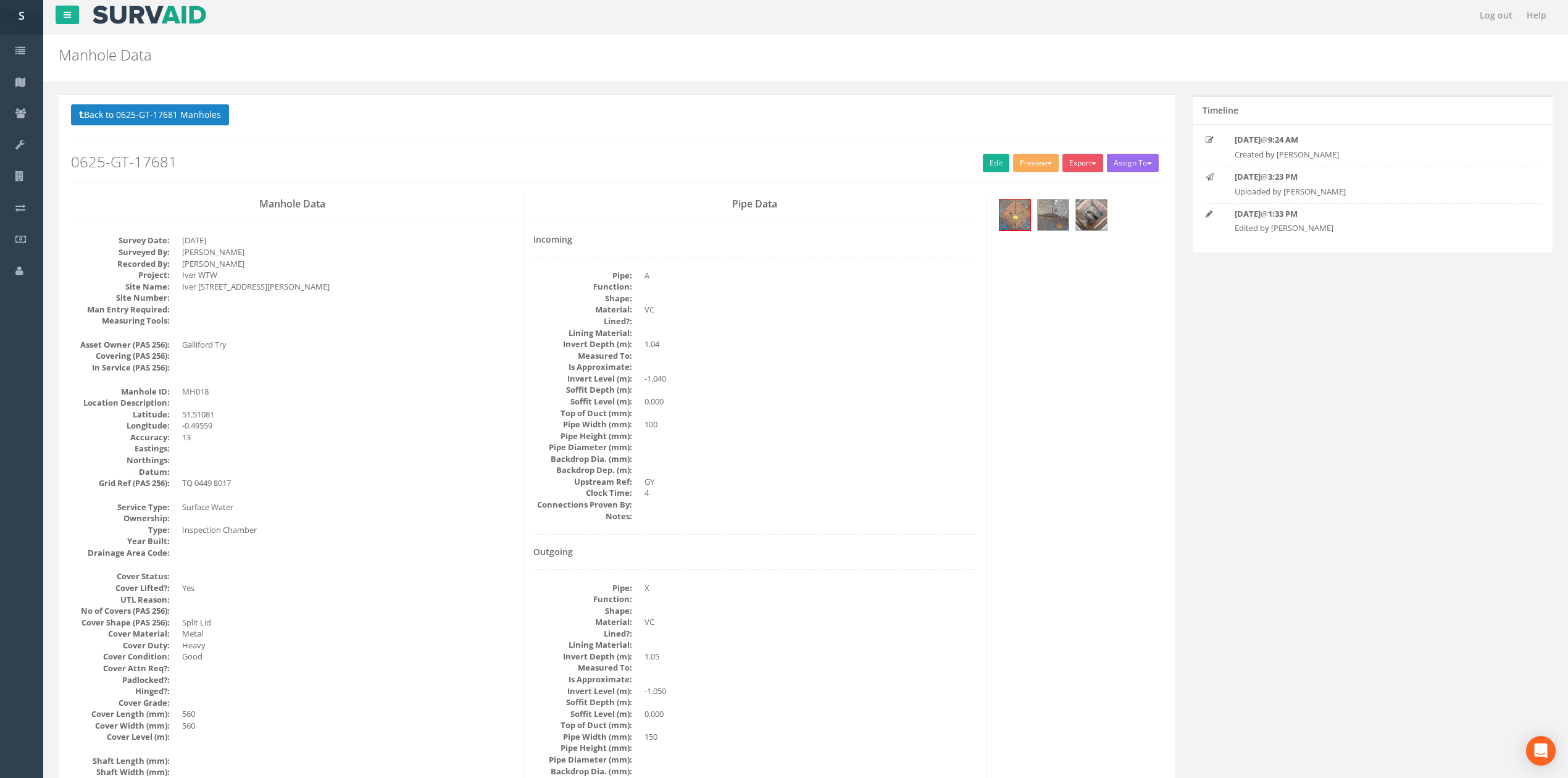
scroll to position [0, 0]
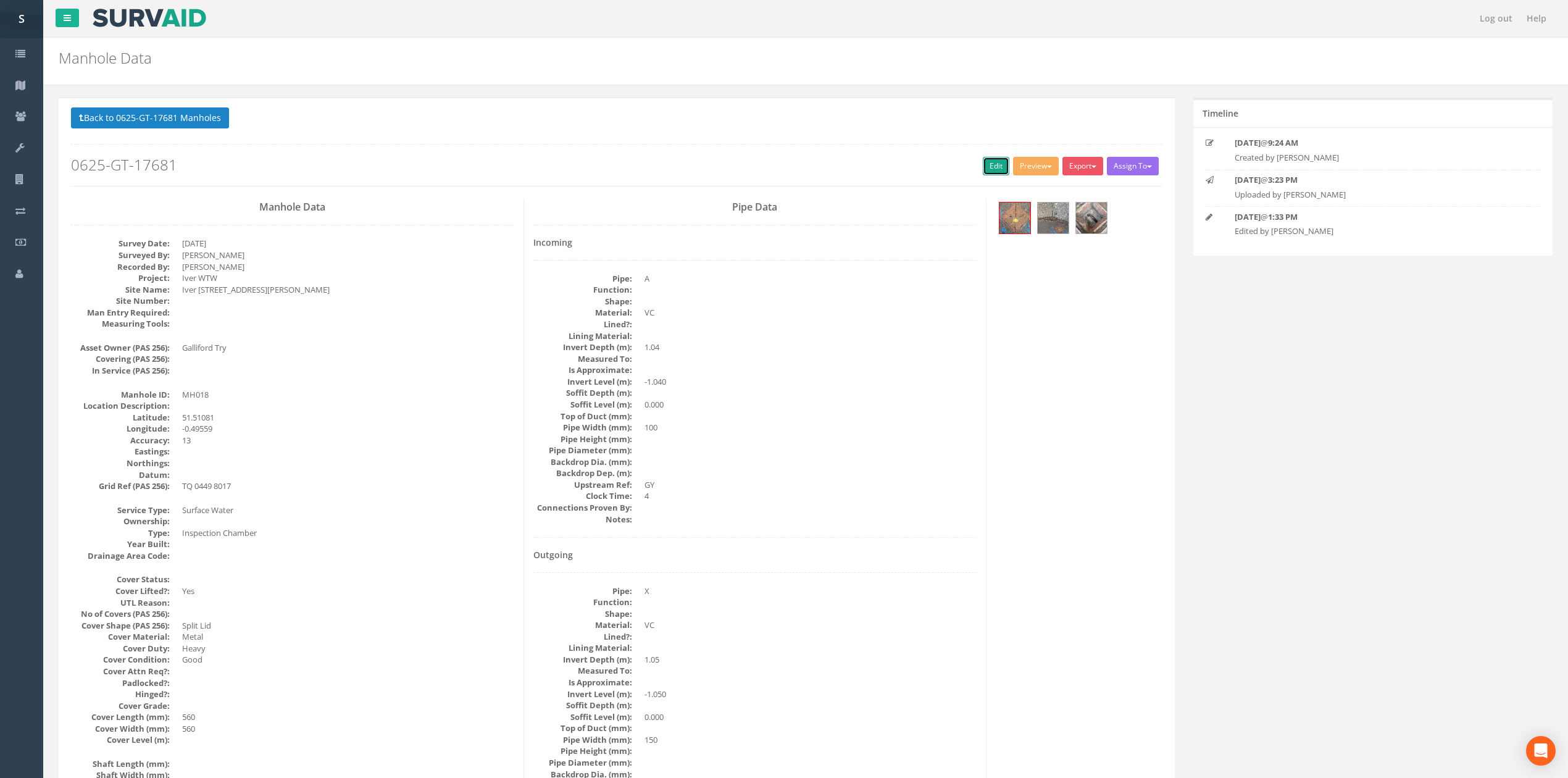
click at [986, 175] on link "Edit" at bounding box center [997, 167] width 27 height 19
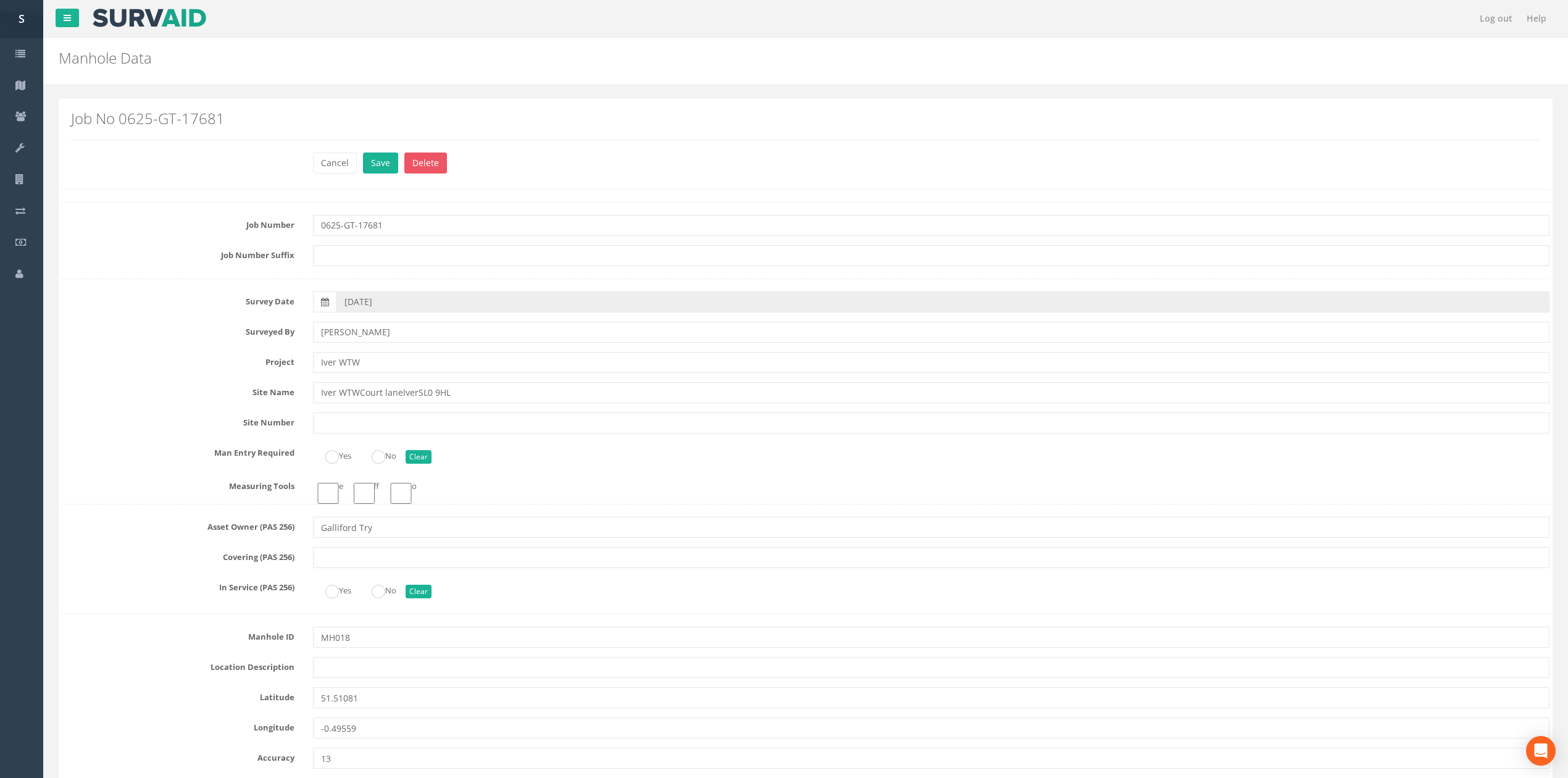
type input "[PERSON_NAME]"
click at [363, 152] on button "Save" at bounding box center [380, 163] width 35 height 21
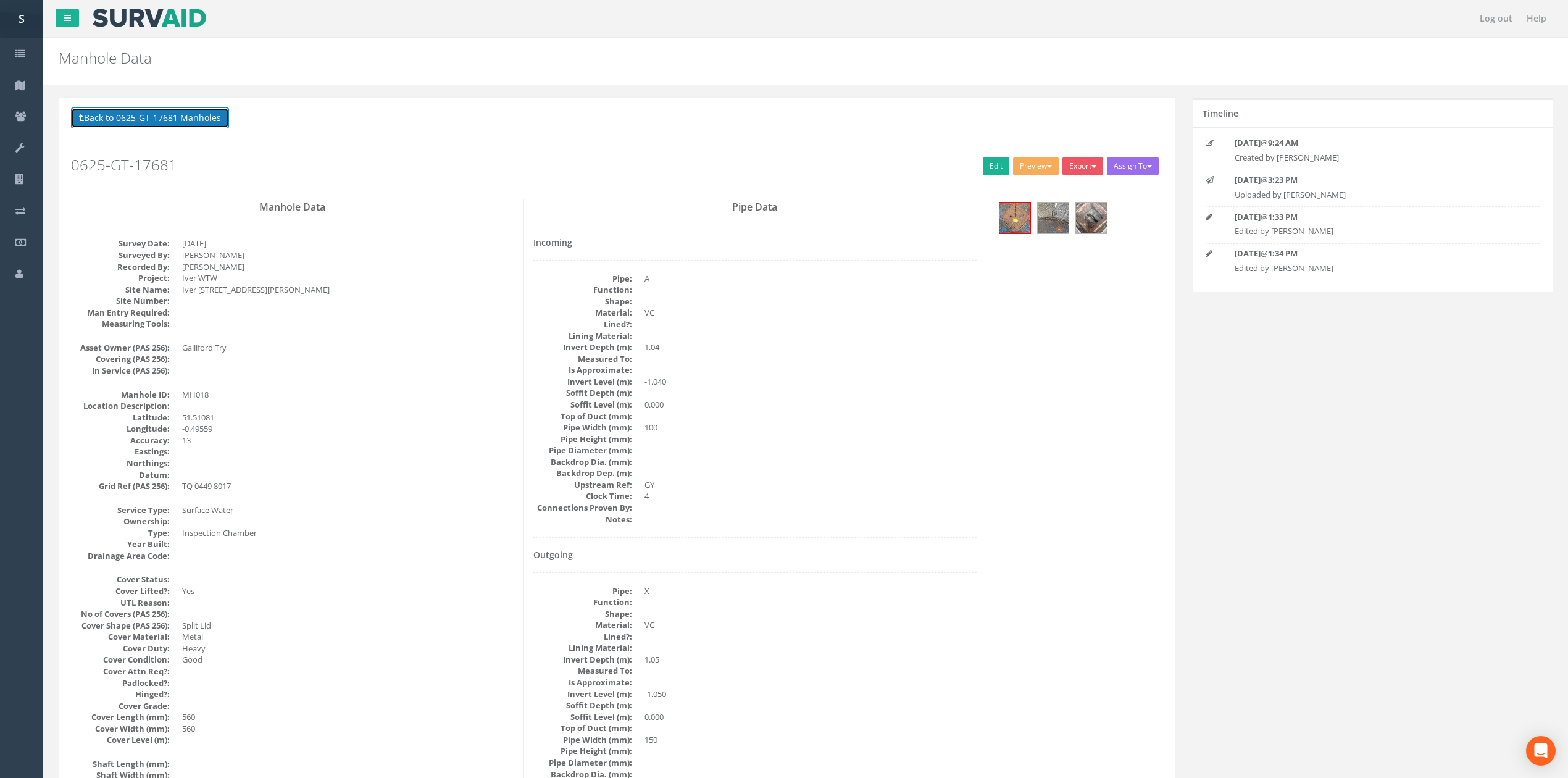
click at [195, 112] on button "Back to 0625-GT-17681 Manholes" at bounding box center [149, 118] width 158 height 21
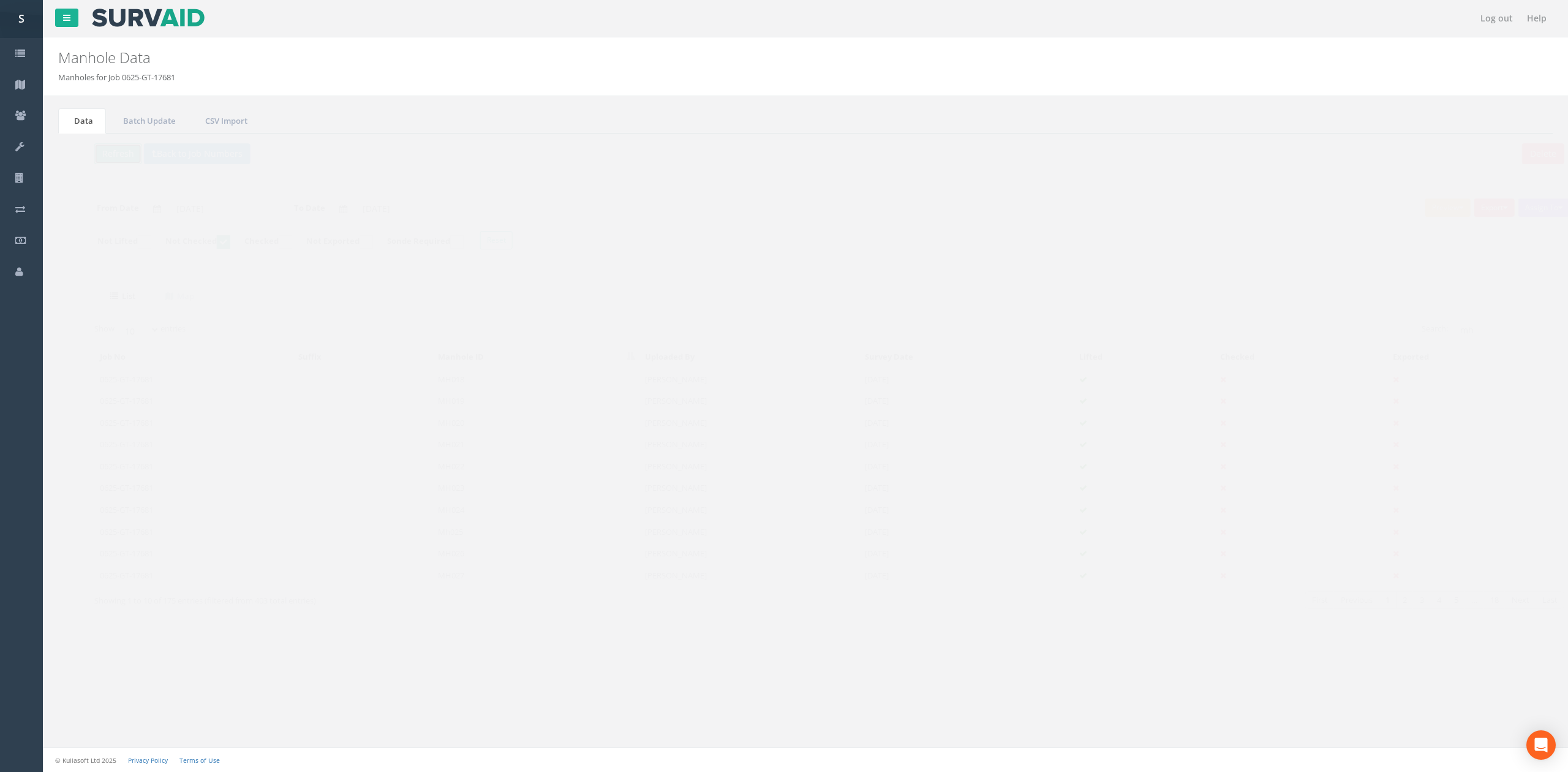
click at [77, 153] on button "Refresh" at bounding box center [94, 154] width 48 height 21
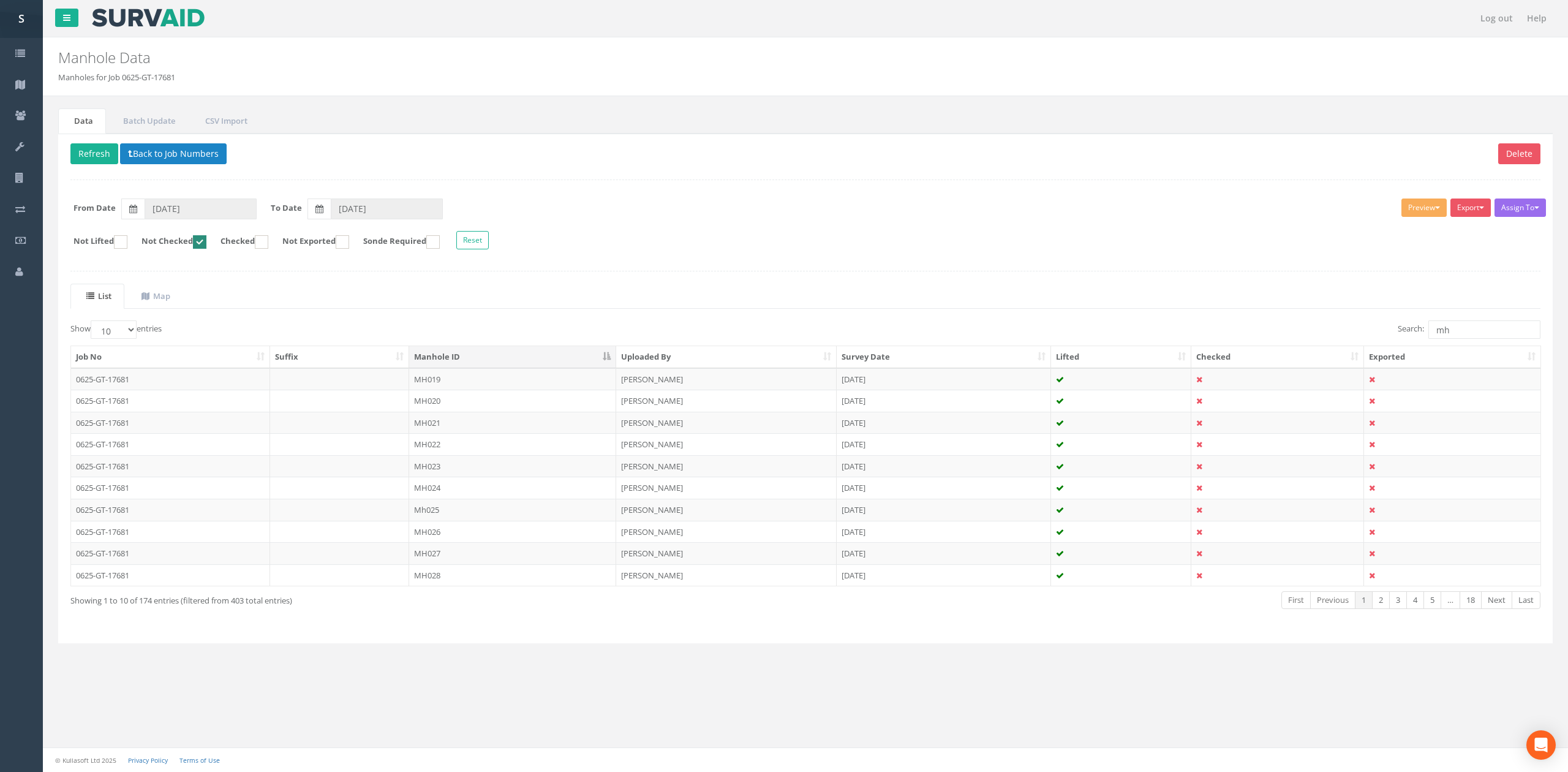
click at [449, 384] on td "MH019" at bounding box center [513, 379] width 207 height 22
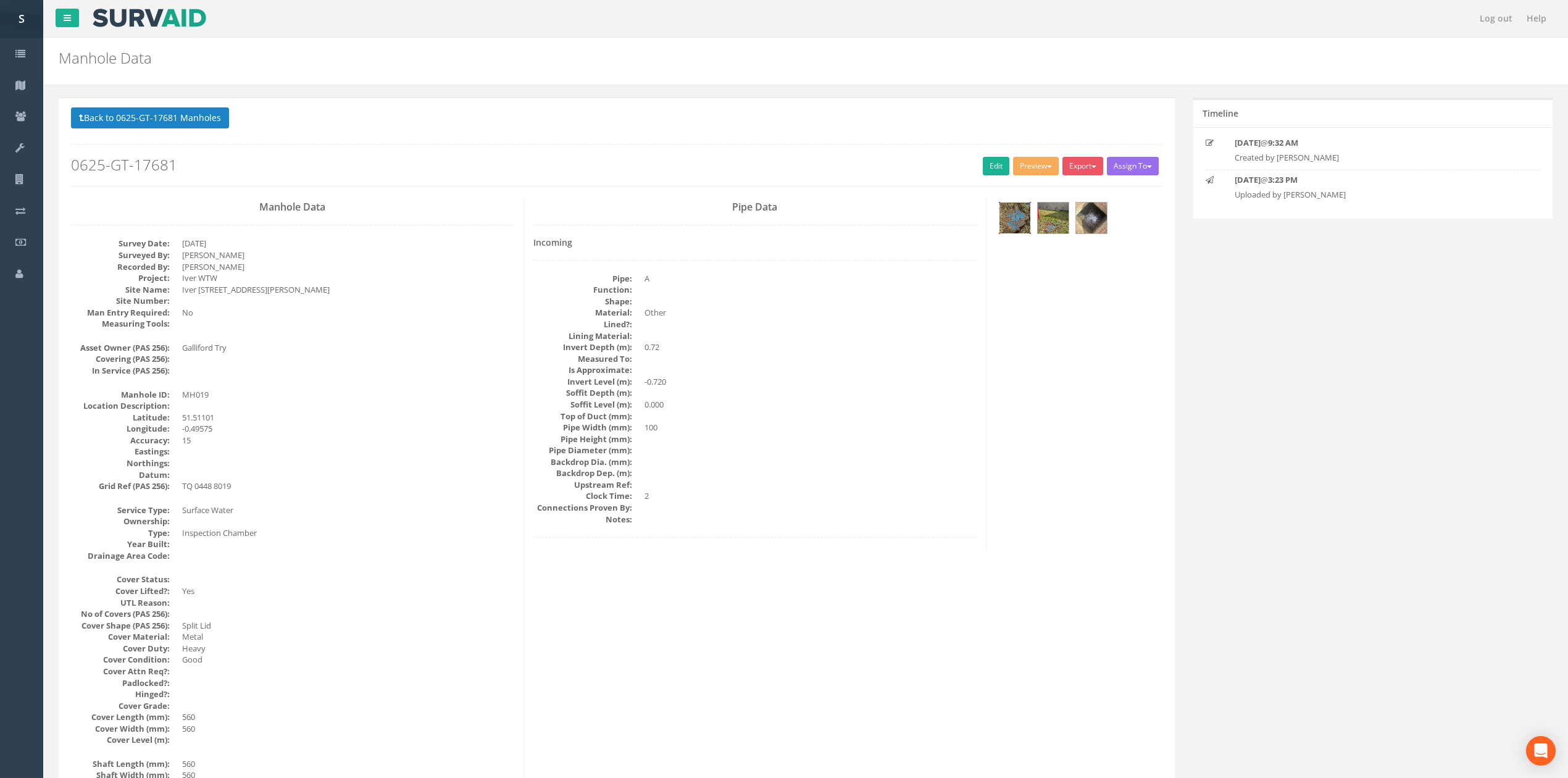
click at [1014, 217] on img at bounding box center [1015, 218] width 31 height 31
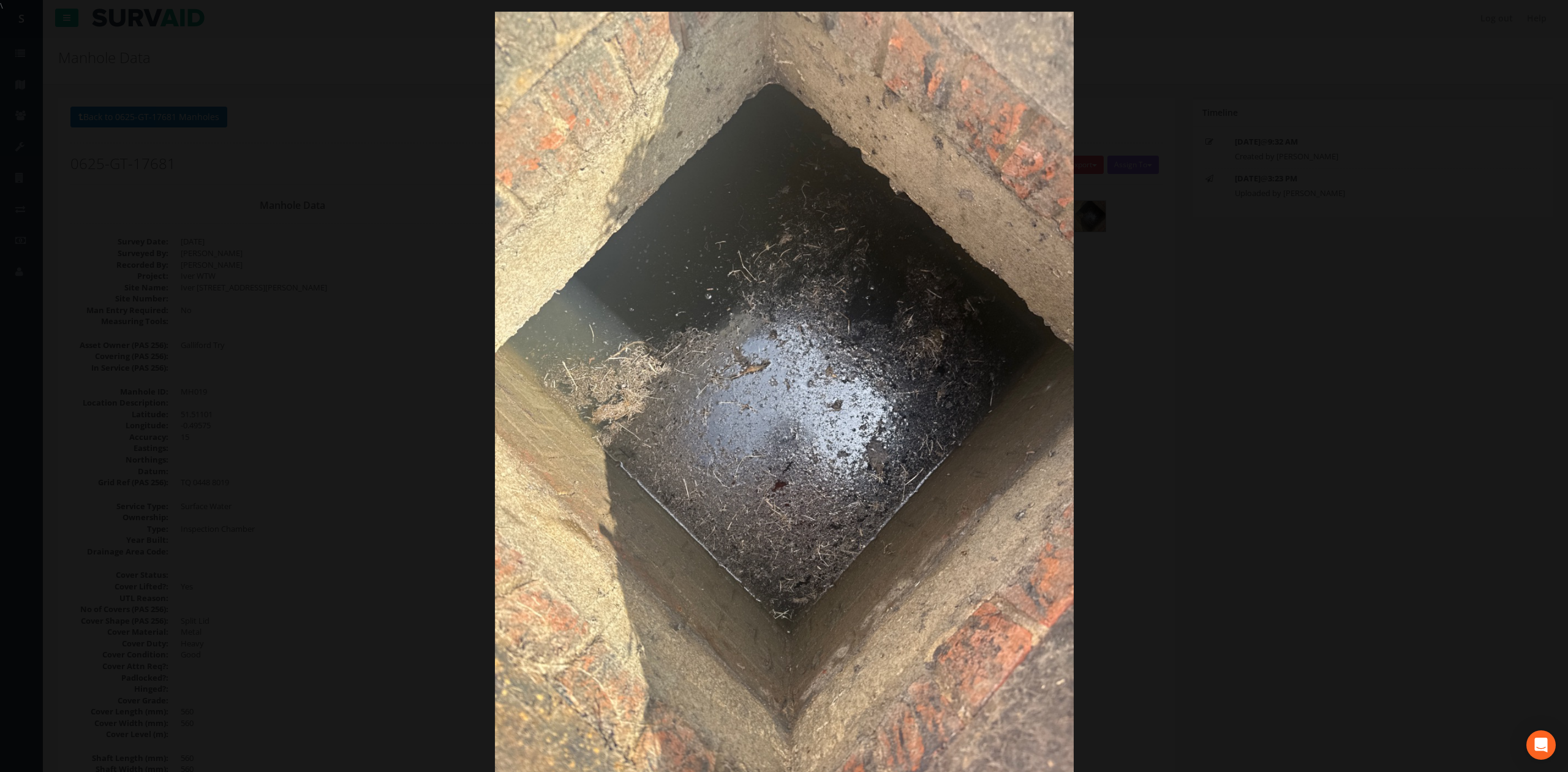
click at [1184, 337] on div at bounding box center [784, 398] width 1568 height 772
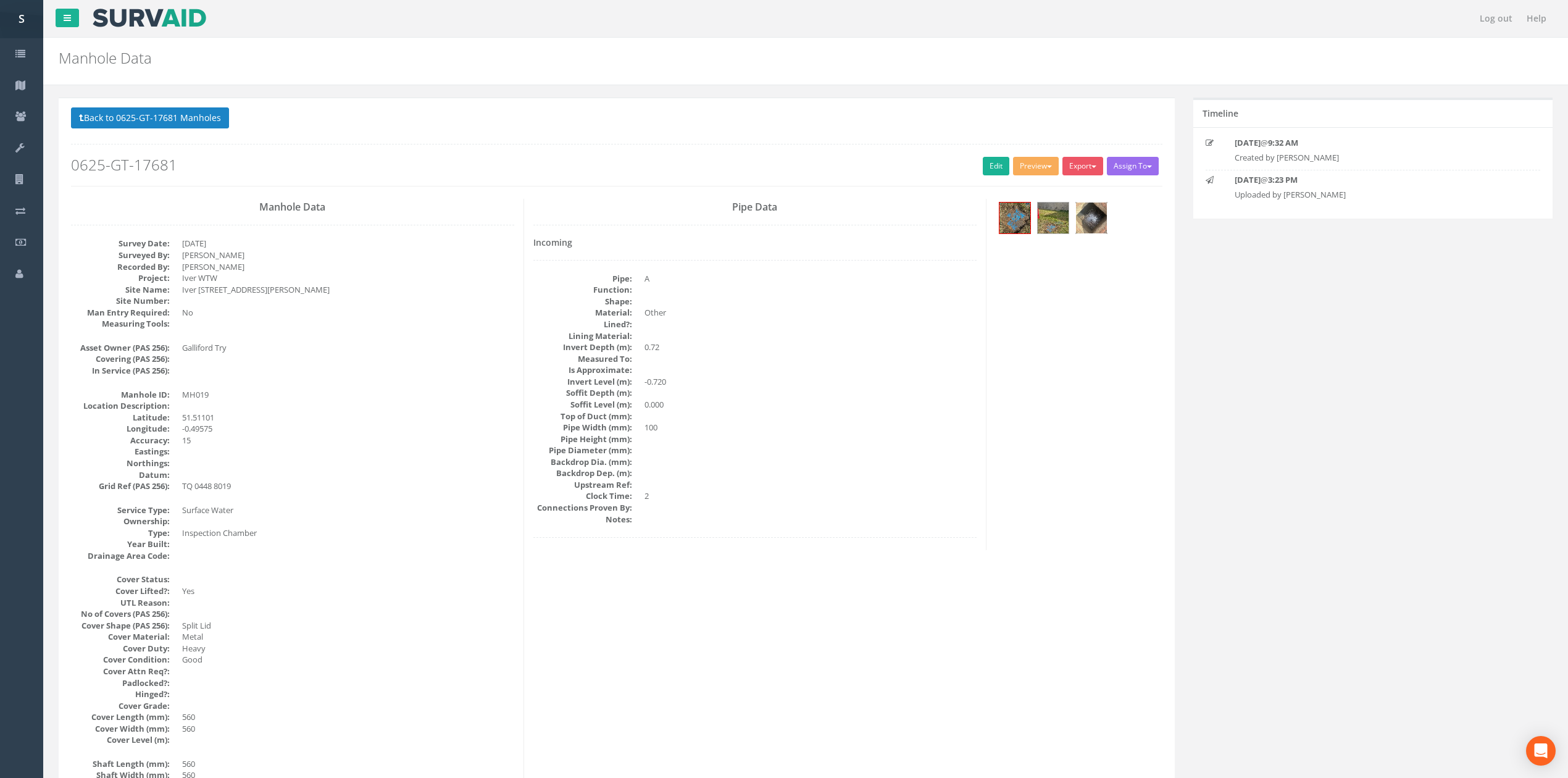
click at [1092, 226] on img at bounding box center [1091, 218] width 31 height 31
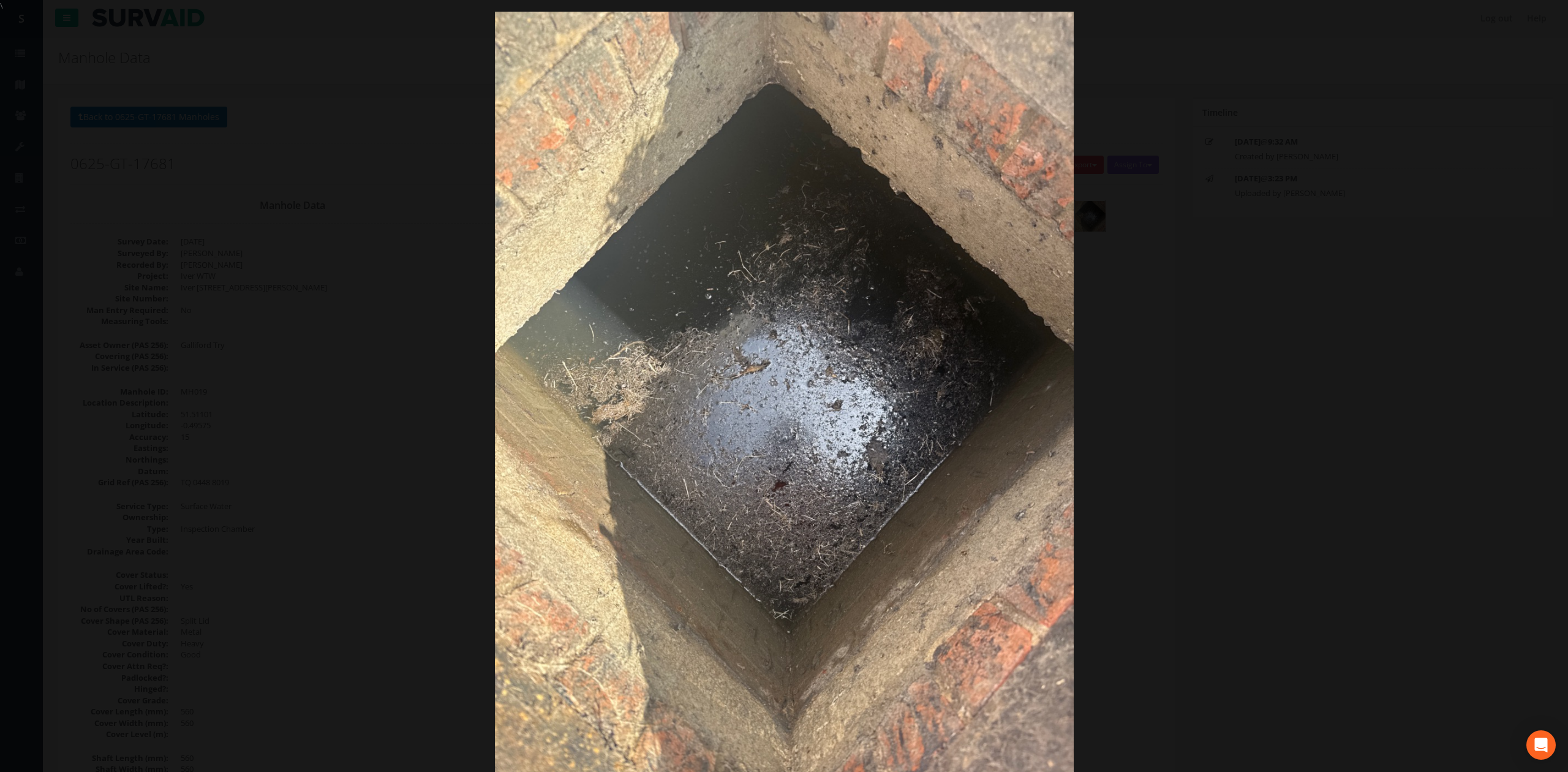
click at [1289, 331] on div at bounding box center [784, 398] width 1568 height 772
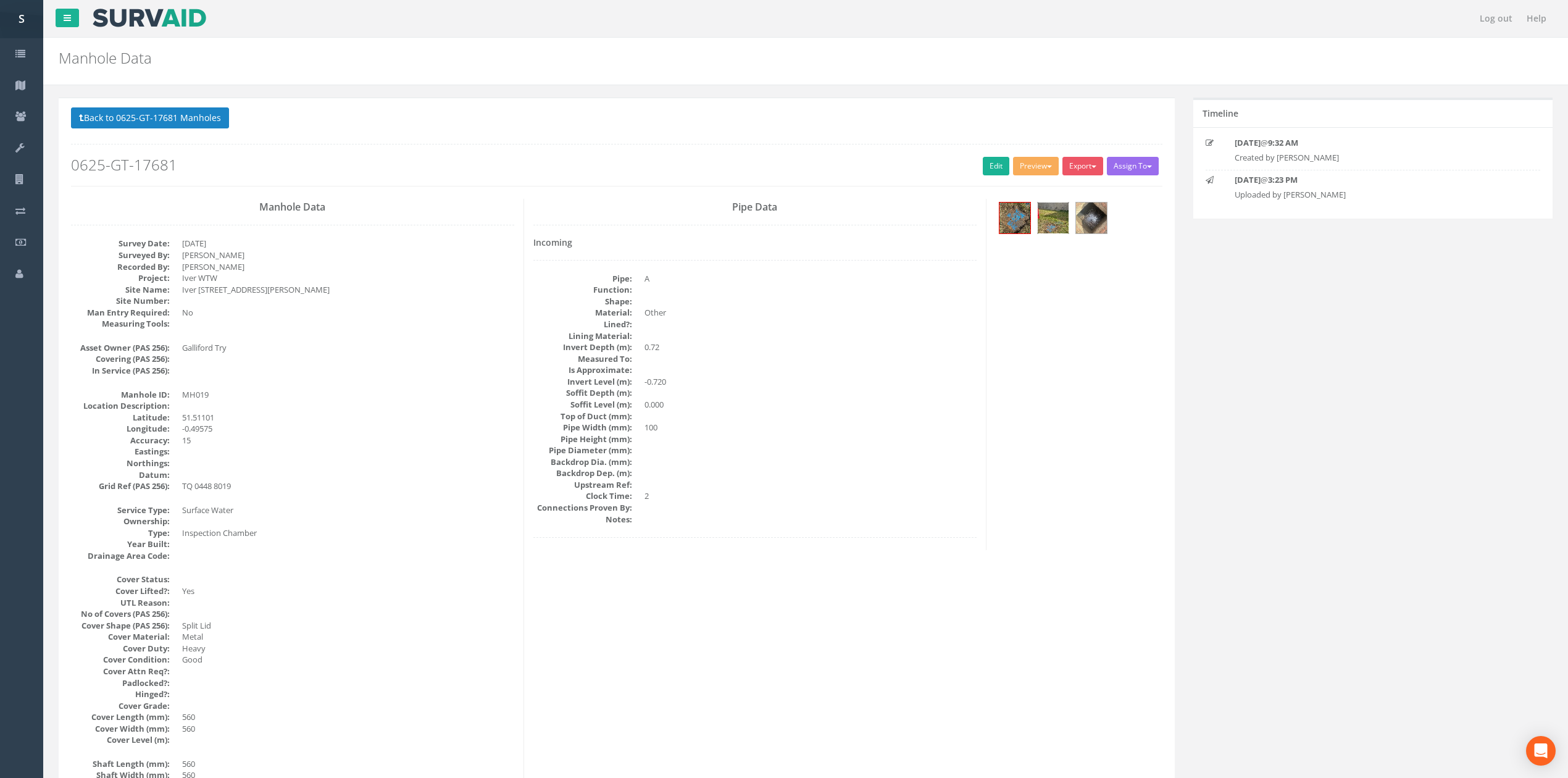
click at [1056, 223] on img at bounding box center [1052, 218] width 31 height 31
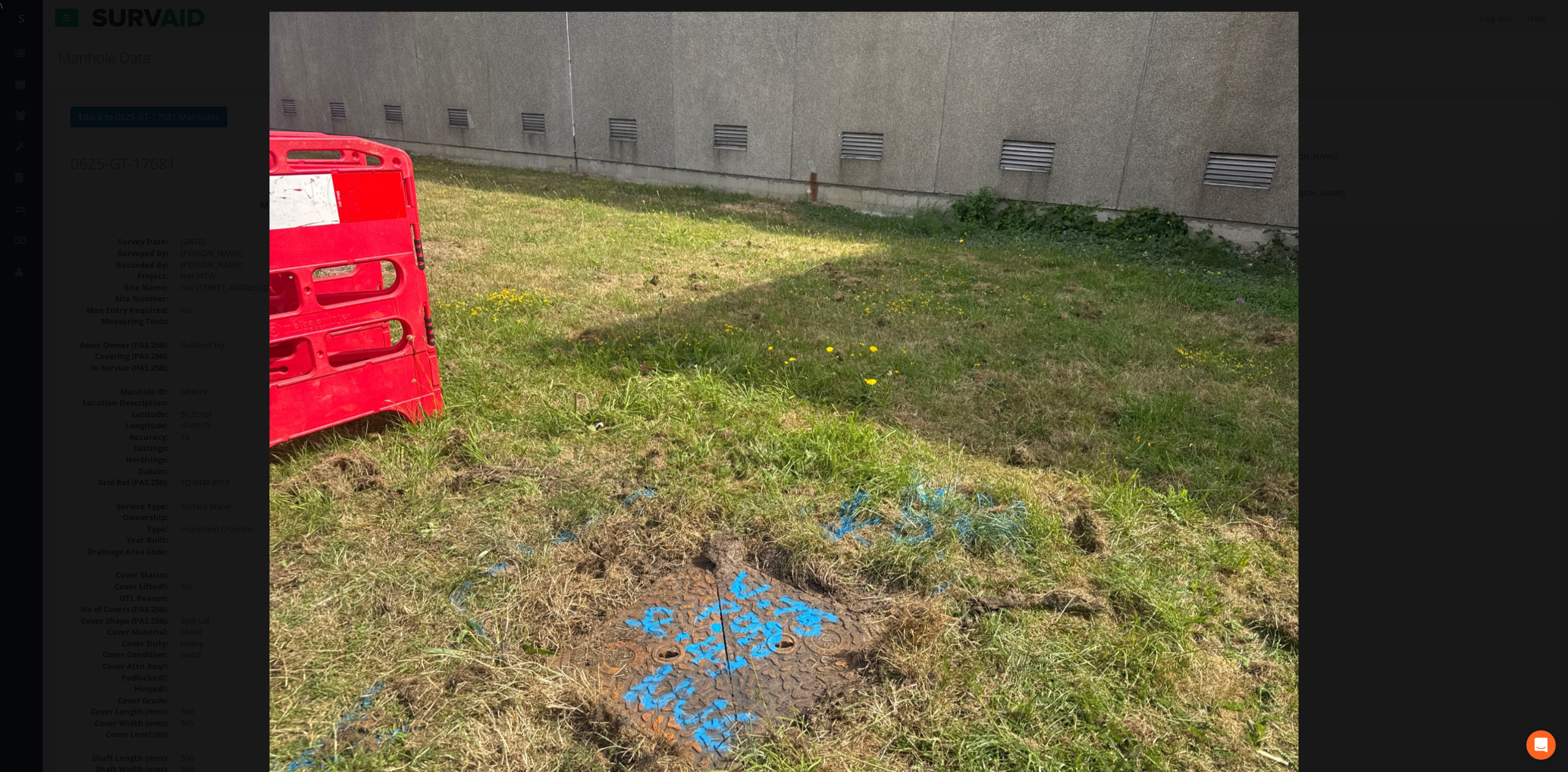
click at [1357, 270] on div at bounding box center [784, 398] width 1568 height 772
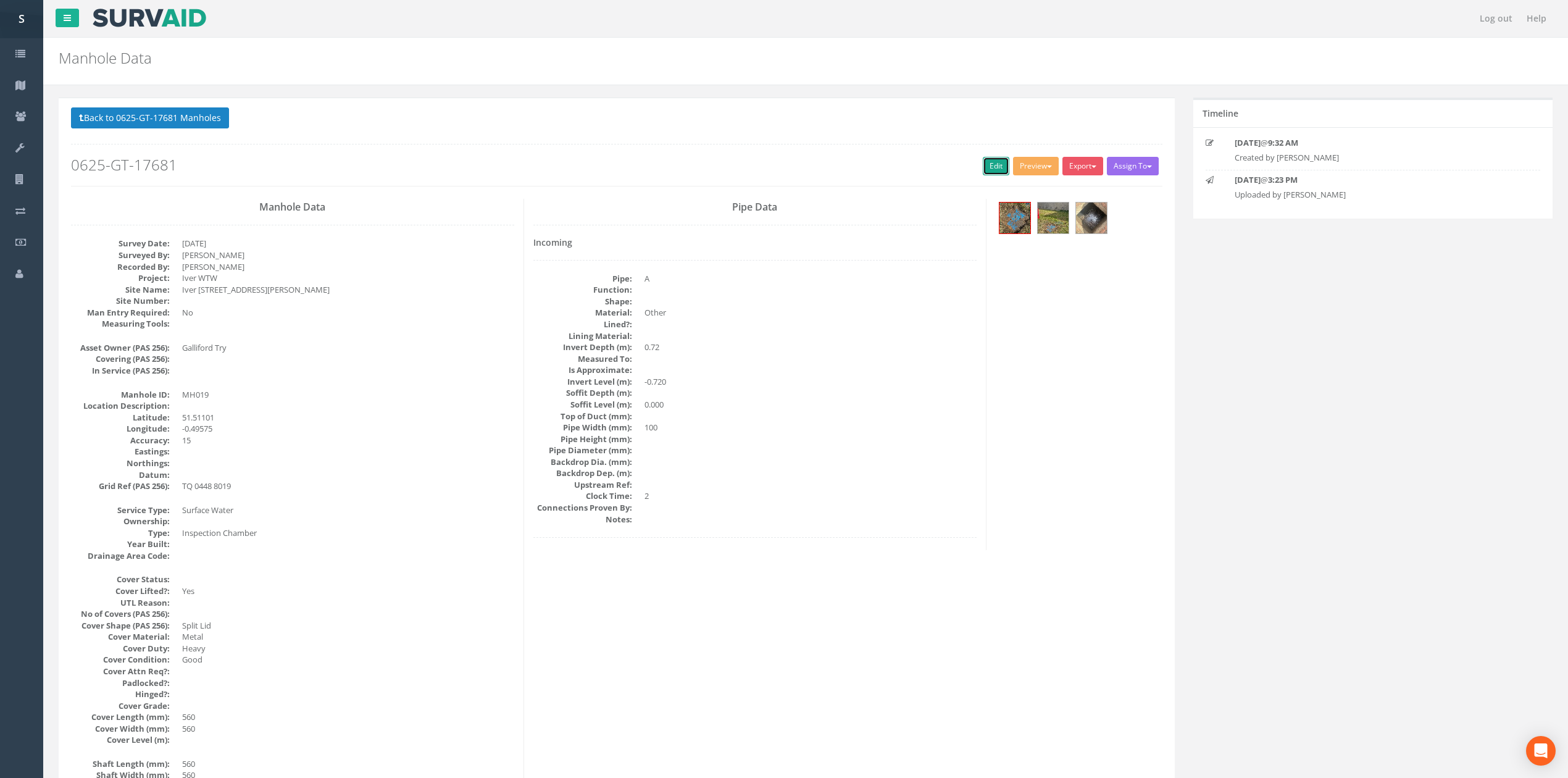
click at [989, 174] on link "Edit" at bounding box center [997, 167] width 27 height 19
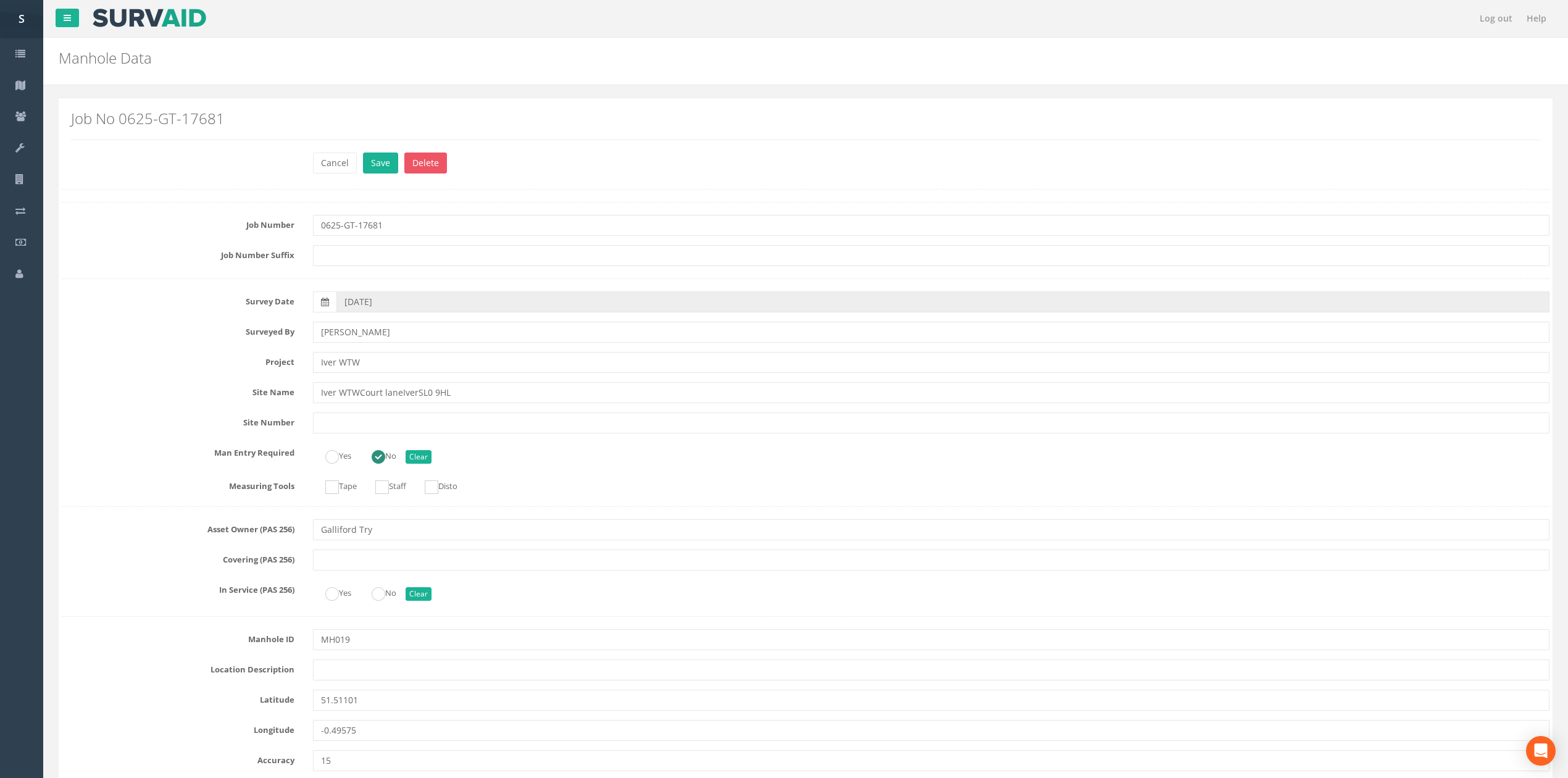
scroll to position [2404, 0]
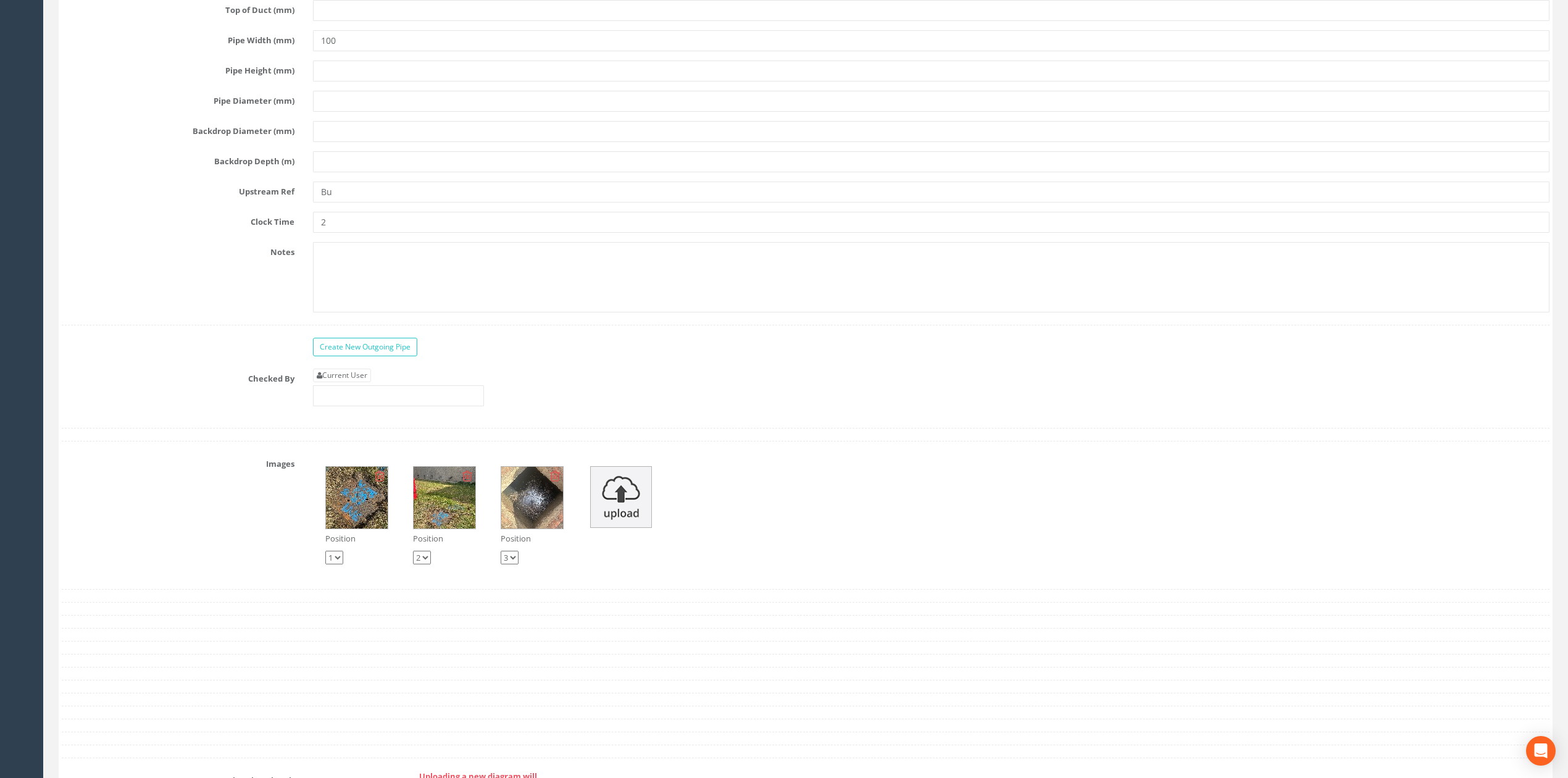
type input "B"
type input "BLDG"
click at [351, 382] on link "Current User" at bounding box center [342, 375] width 58 height 13
type input "[PERSON_NAME]"
click at [433, 416] on div "Current User [PERSON_NAME]" at bounding box center [931, 392] width 1255 height 47
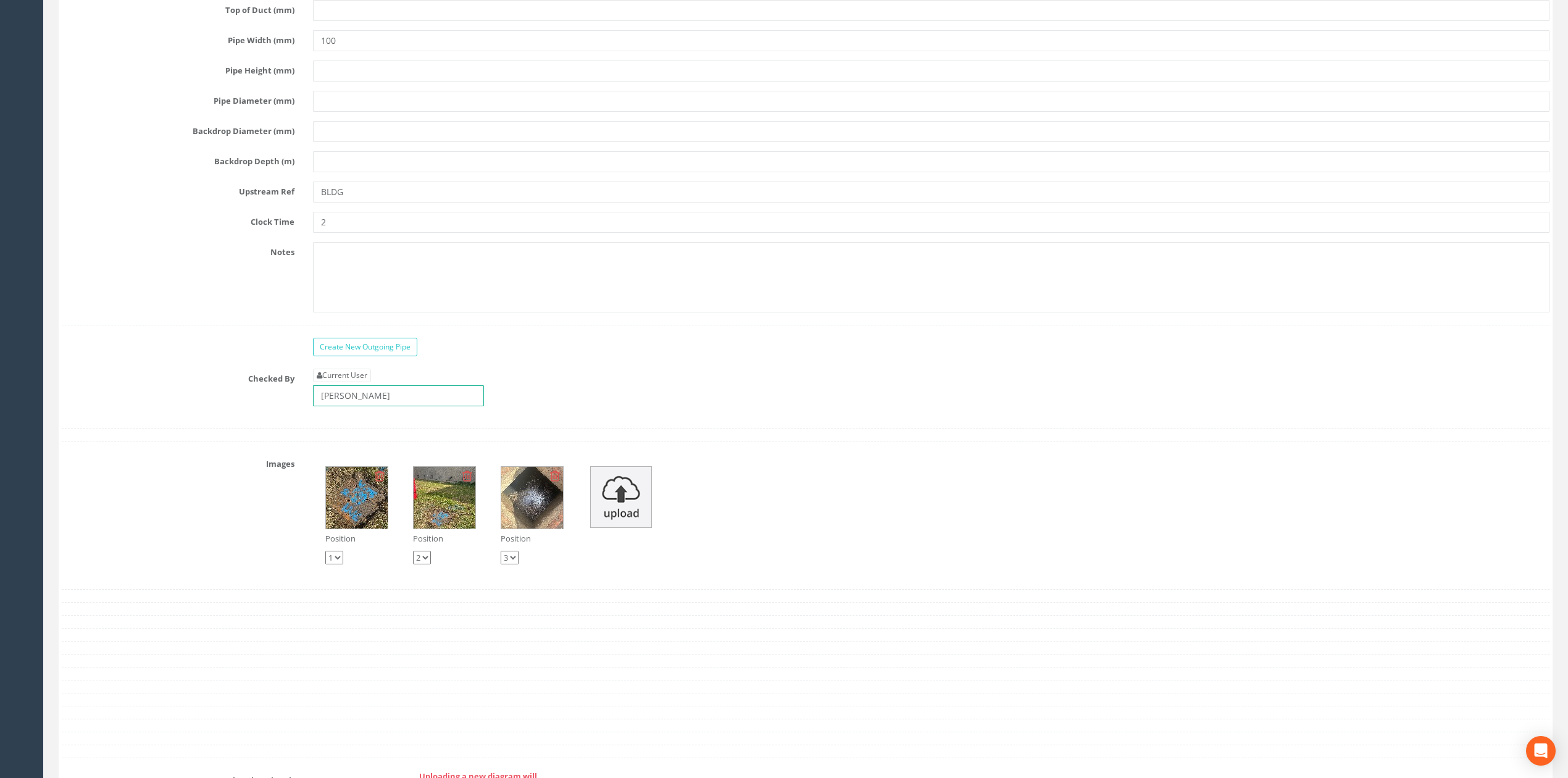
click at [433, 406] on input "[PERSON_NAME]" at bounding box center [398, 395] width 171 height 21
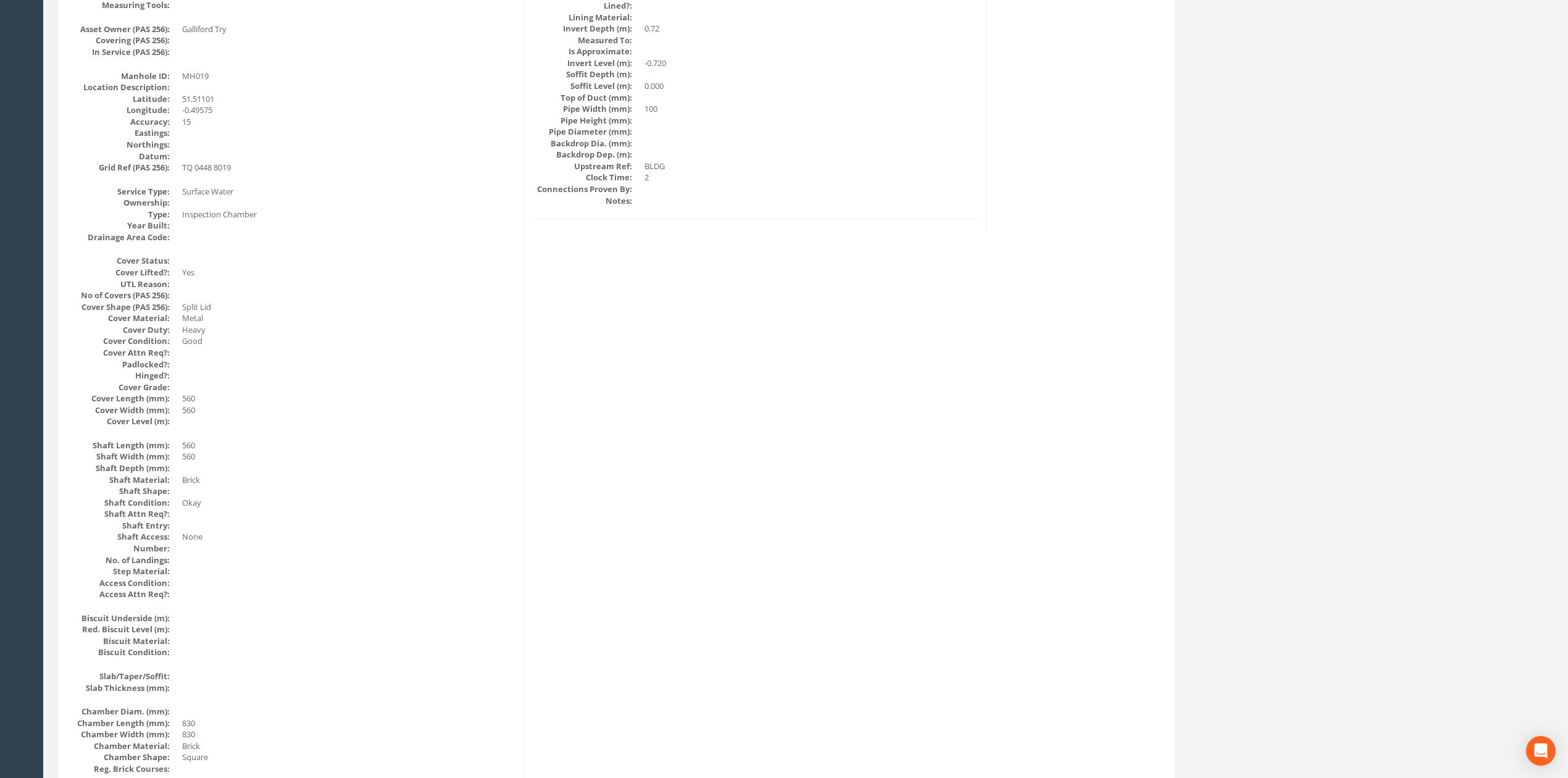
scroll to position [0, 0]
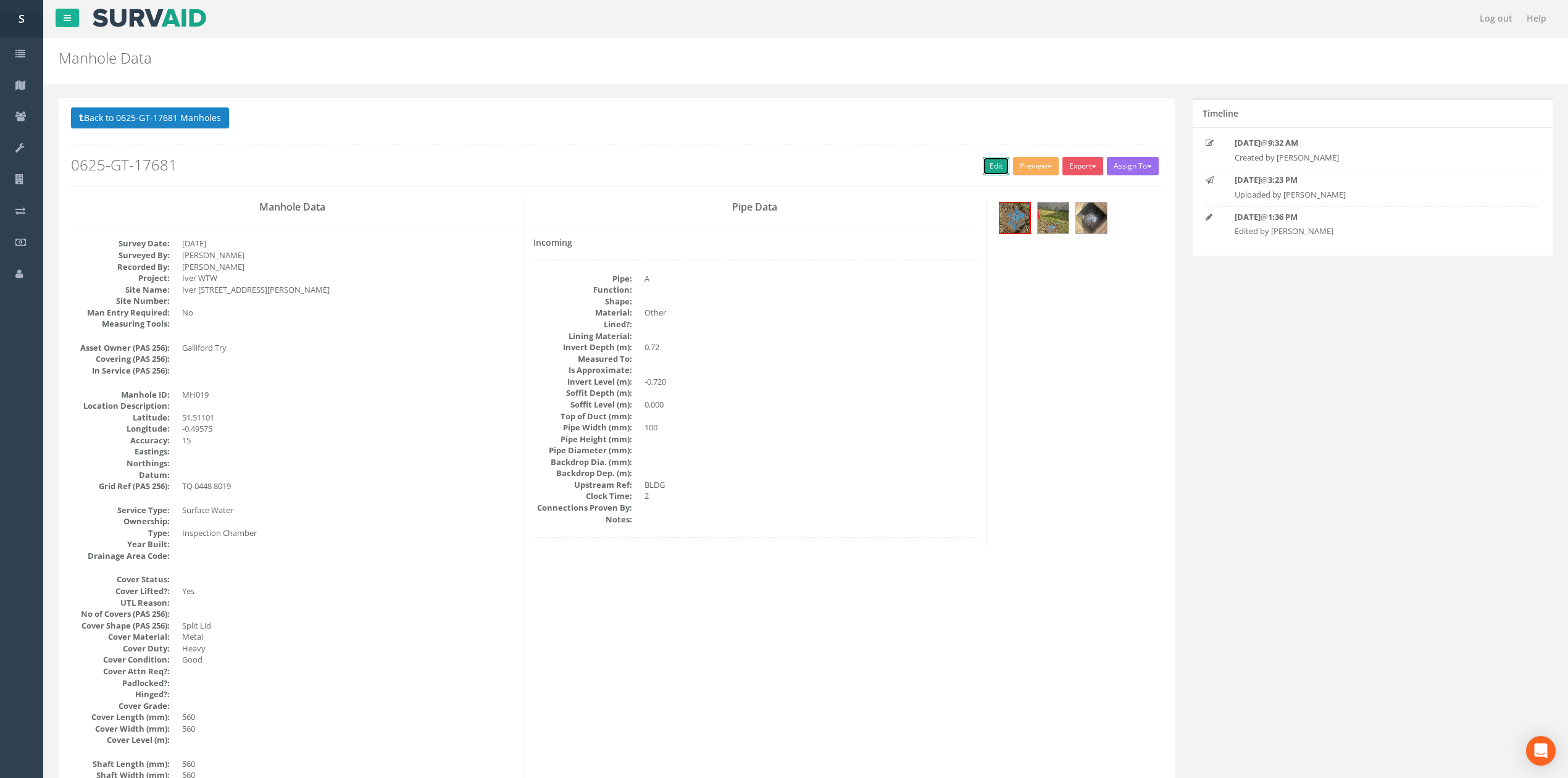
drag, startPoint x: 993, startPoint y: 168, endPoint x: 571, endPoint y: 248, distance: 429.5
click at [993, 168] on link "Edit" at bounding box center [997, 167] width 27 height 19
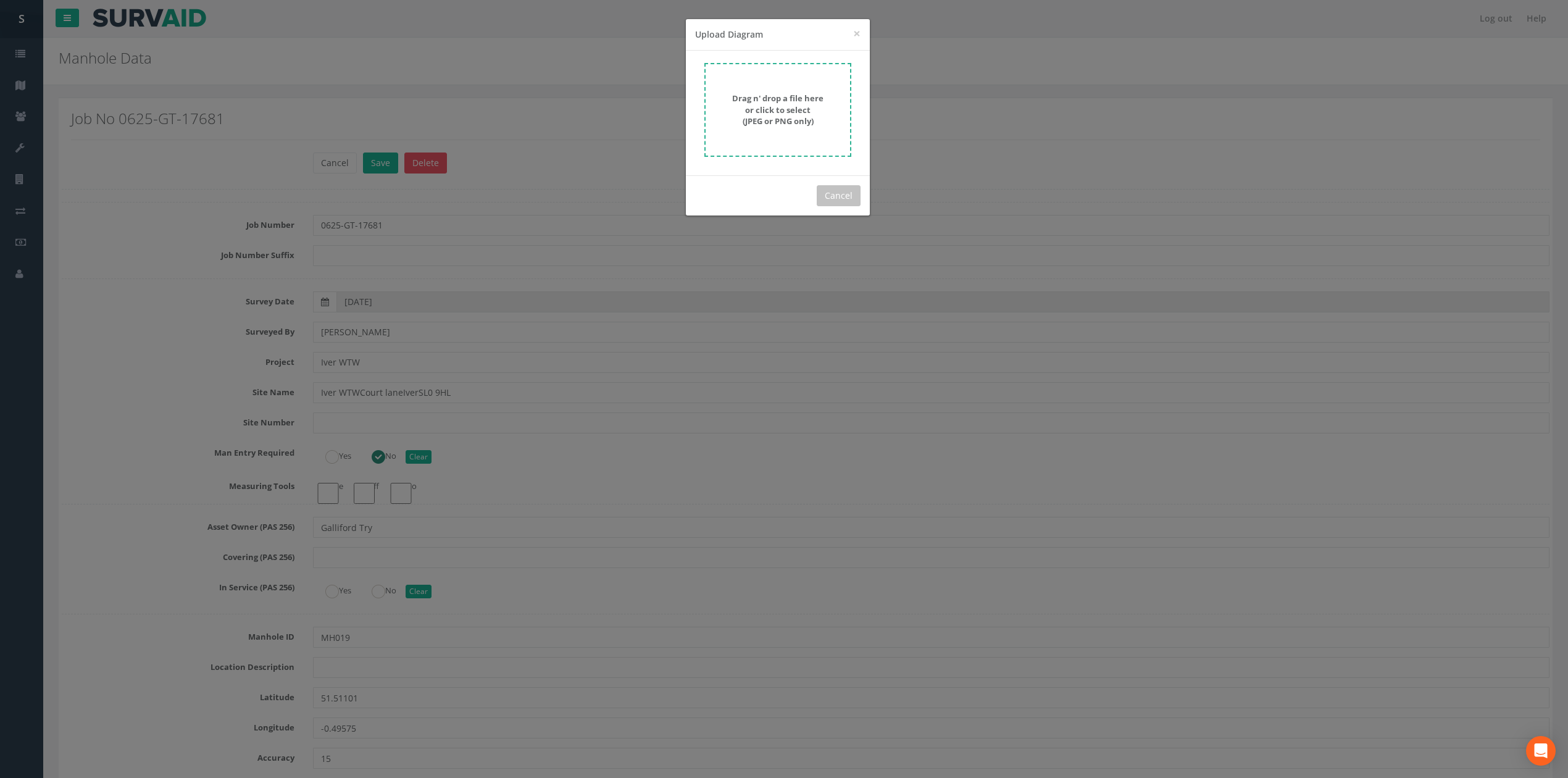
click at [893, 93] on div "× Close Upload Diagram Drag n' drop a file here or click to select (JPEG or PNG…" at bounding box center [784, 389] width 1568 height 778
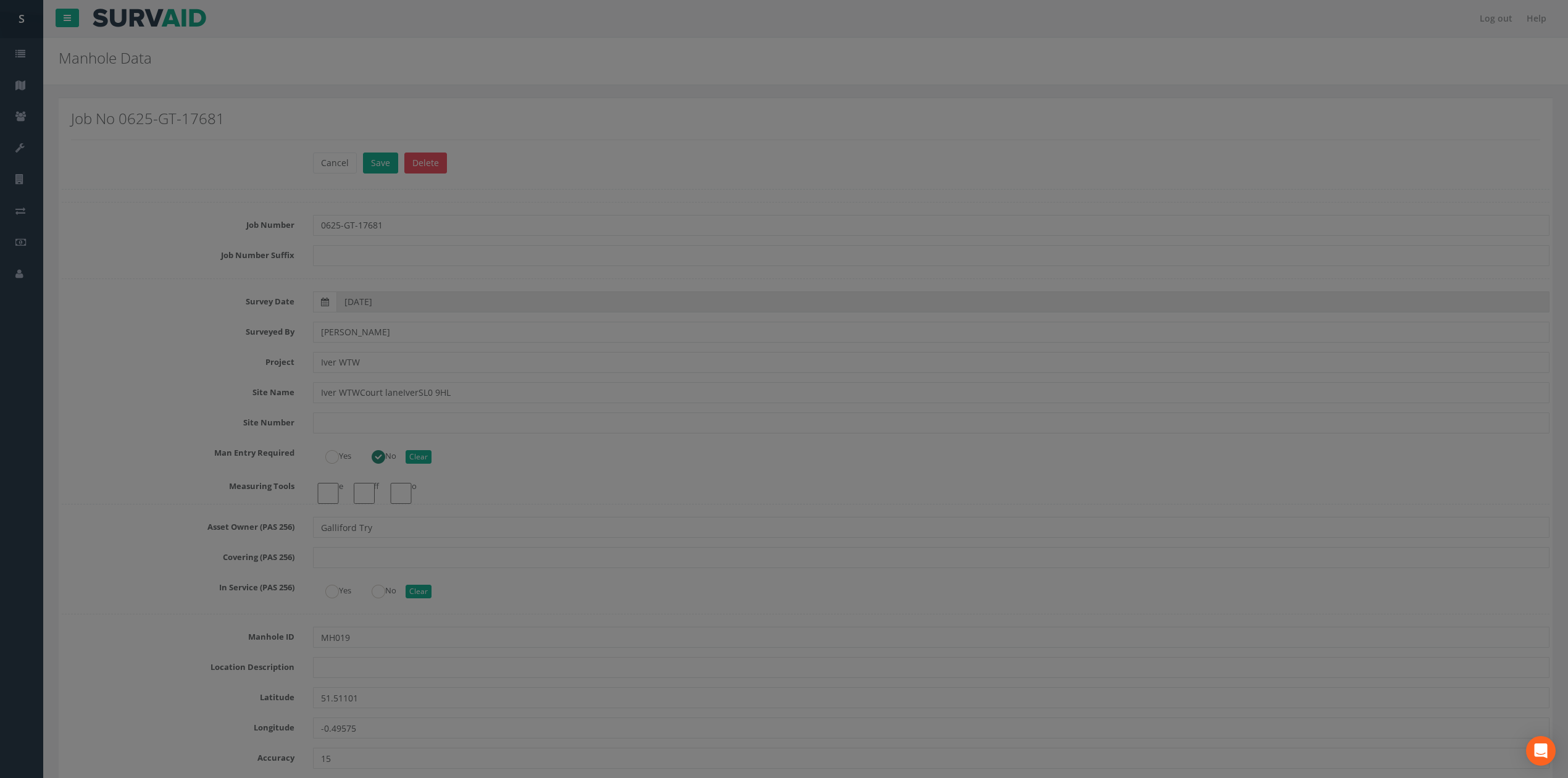
click at [675, 101] on body "[PERSON_NAME] Site Vision Surveys Logout S Jobs Map Team Equipment Company Deta…" at bounding box center [784, 389] width 1568 height 778
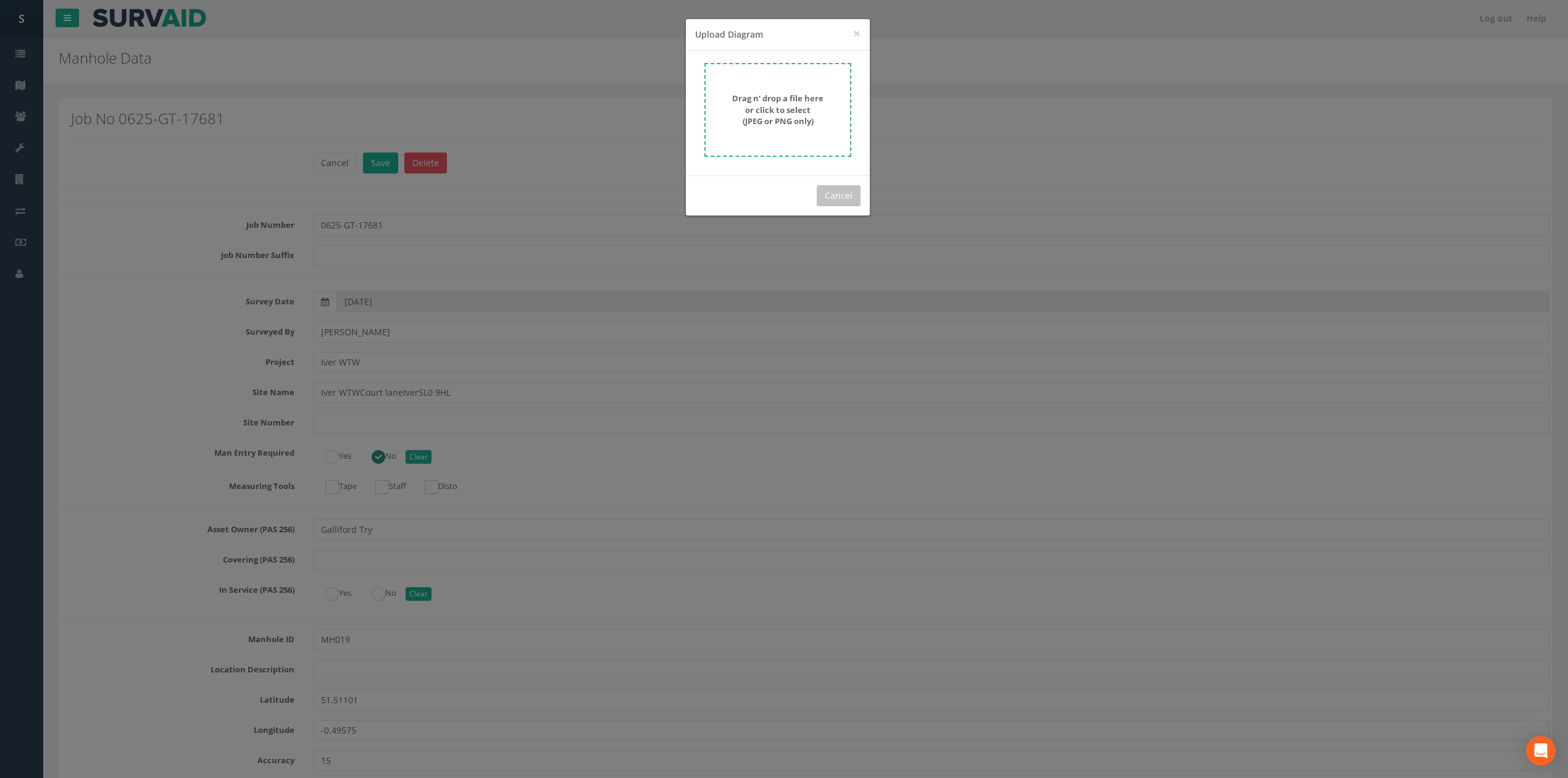
scroll to position [2980, 0]
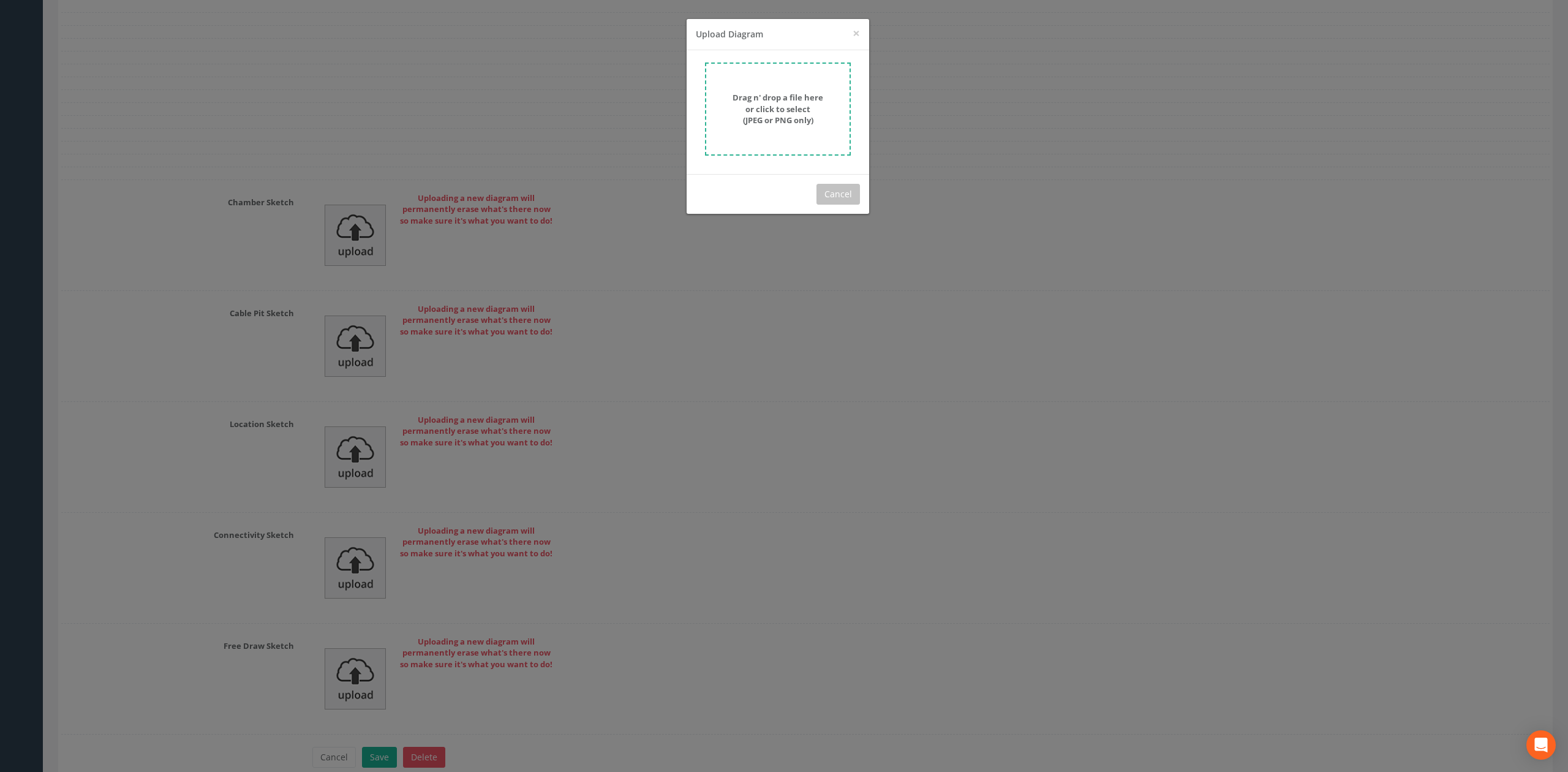
click at [790, 111] on strong "Drag n' drop a file here or click to select (JPEG or PNG only)" at bounding box center [777, 108] width 90 height 34
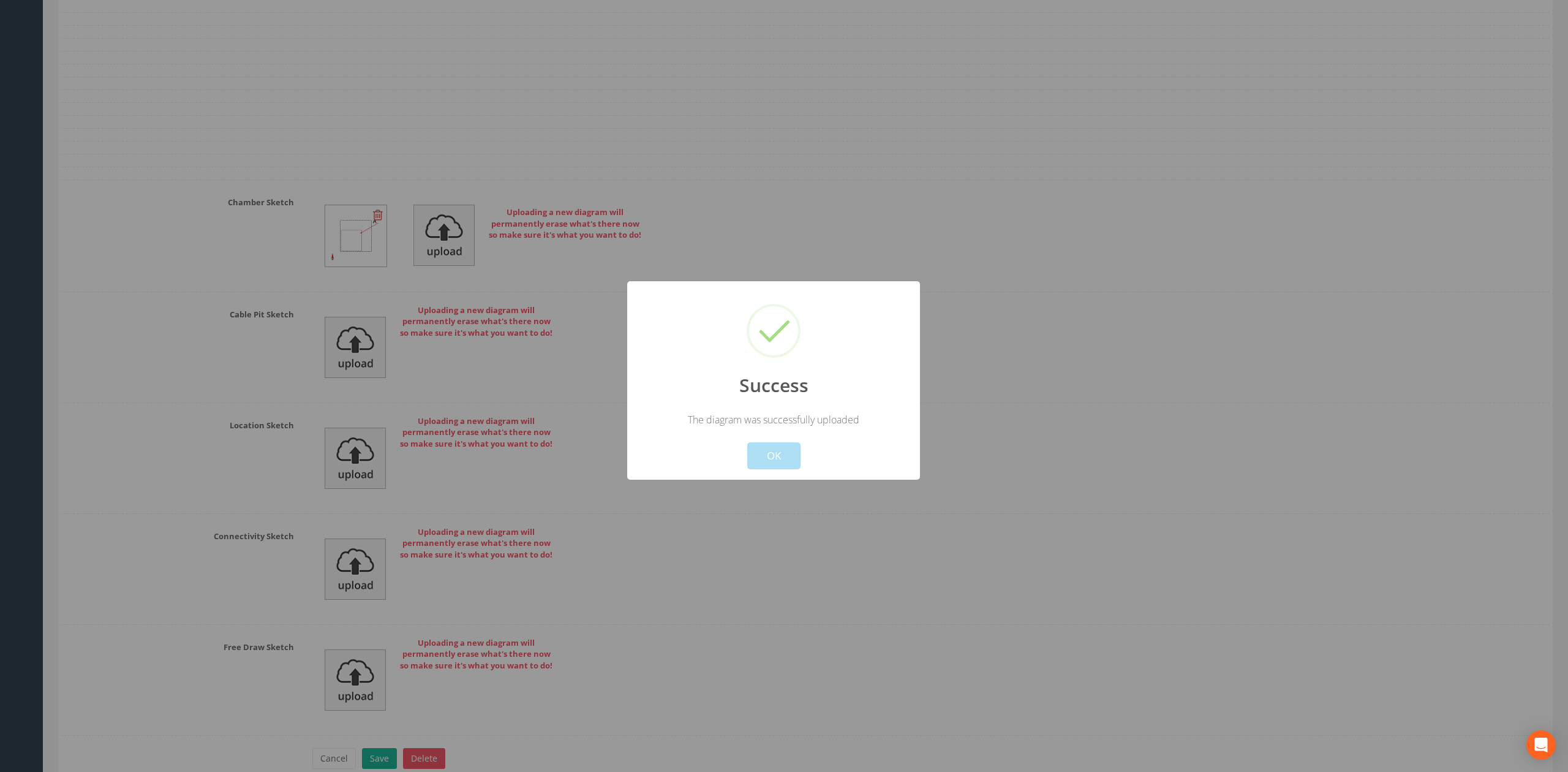
click at [773, 455] on button "OK" at bounding box center [773, 455] width 53 height 27
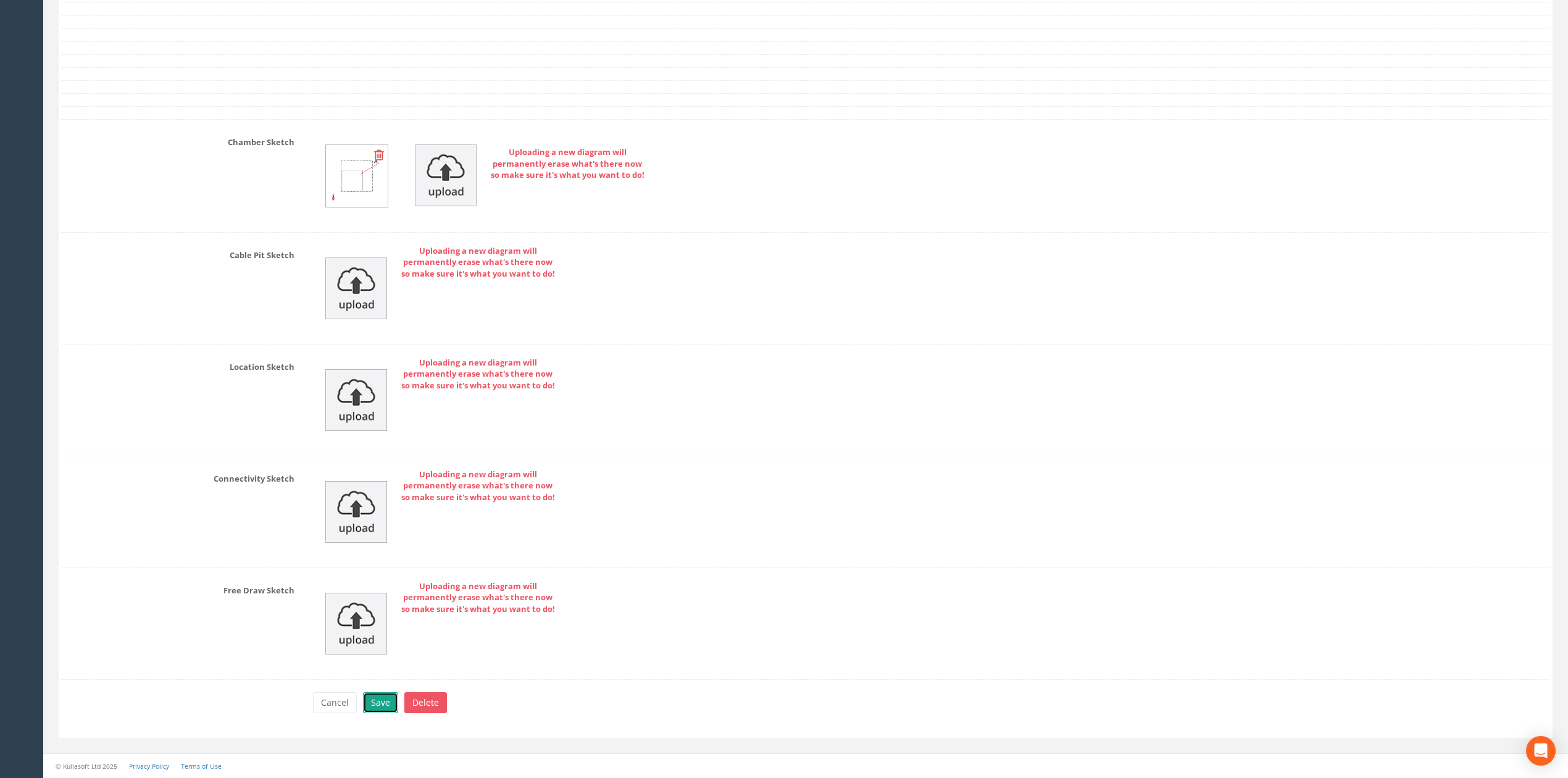
click at [387, 703] on button "Save" at bounding box center [380, 703] width 35 height 21
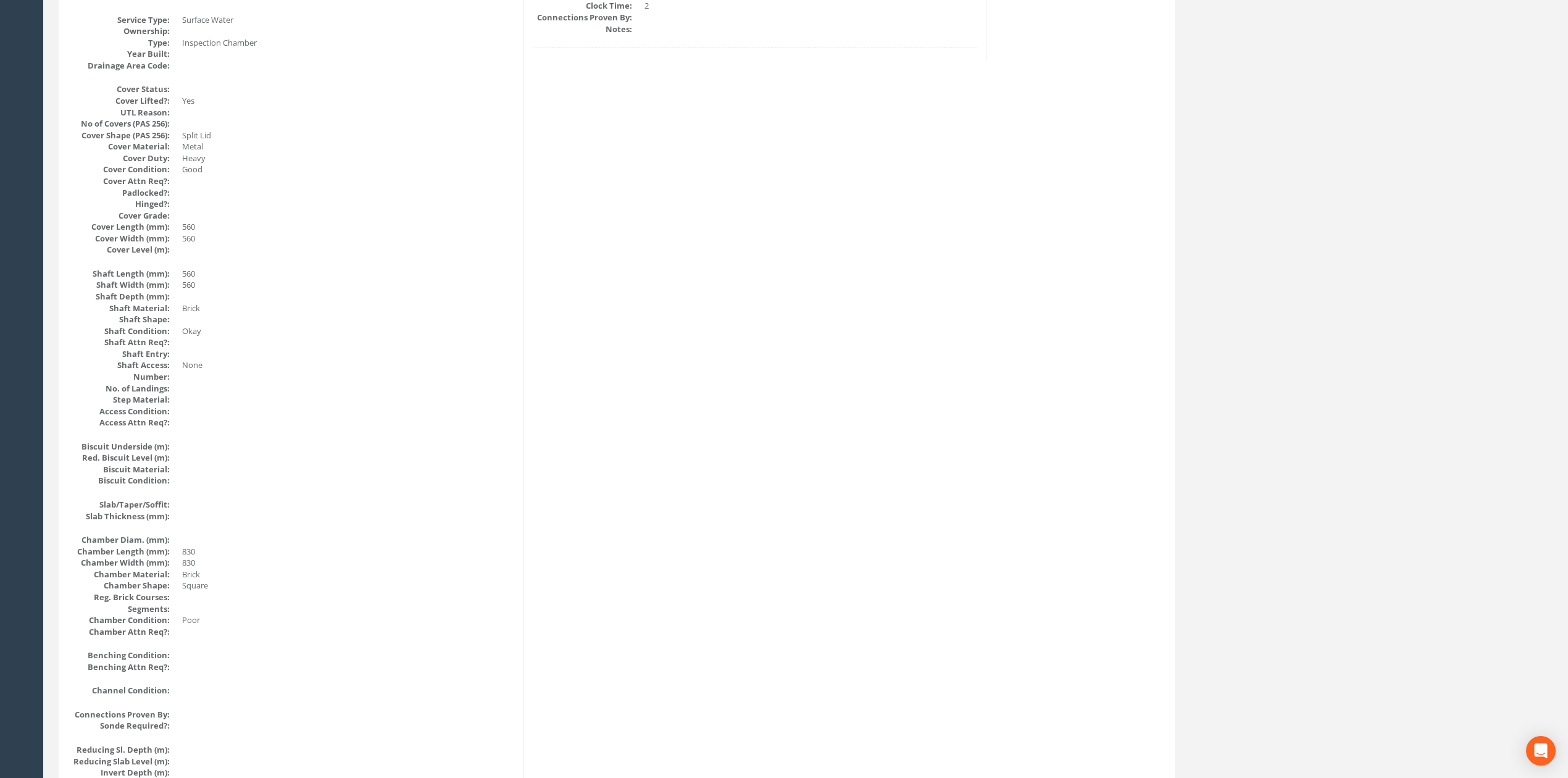
scroll to position [0, 0]
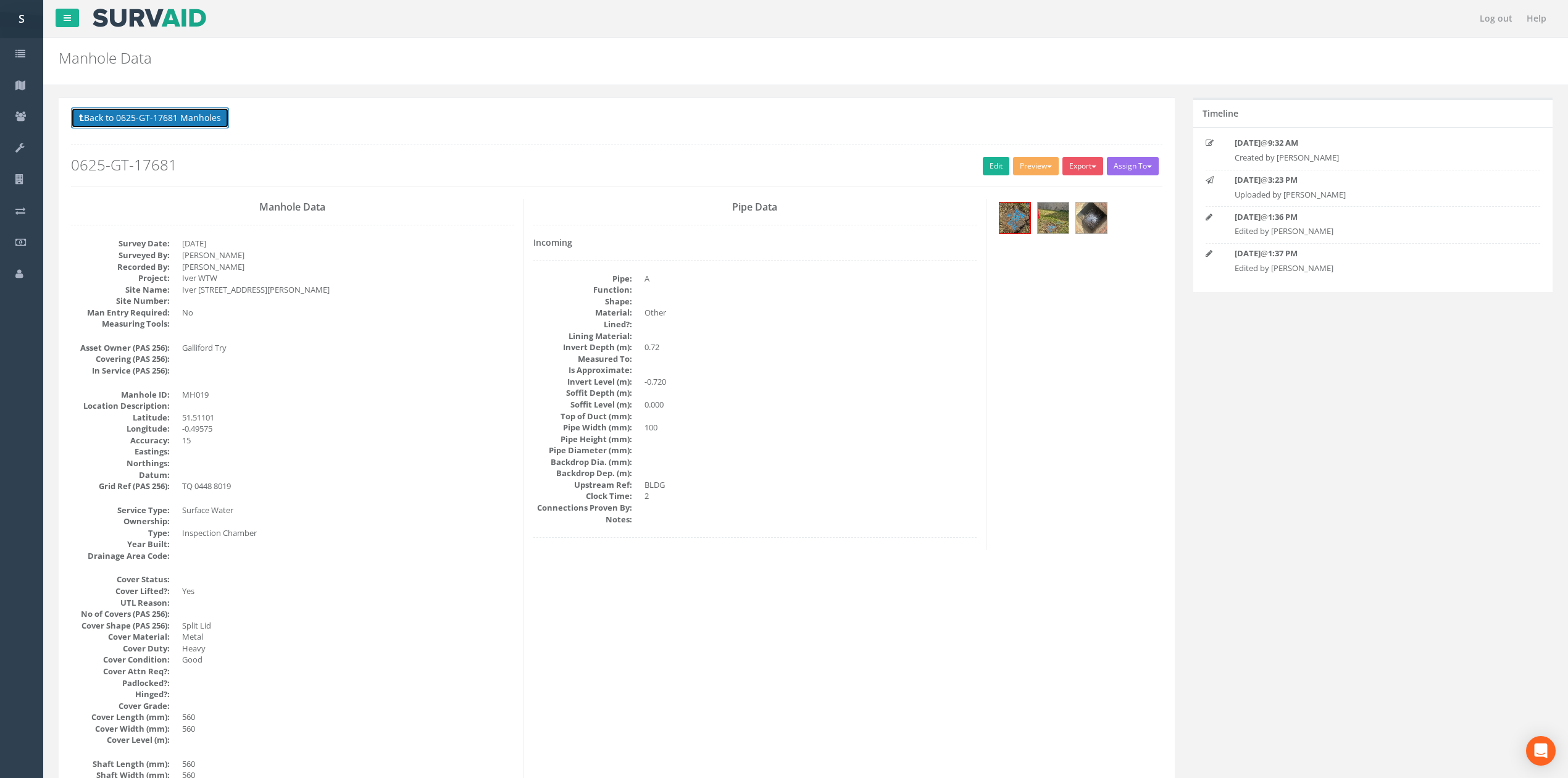
click at [149, 123] on button "Back to 0625-GT-17681 Manholes" at bounding box center [149, 118] width 158 height 21
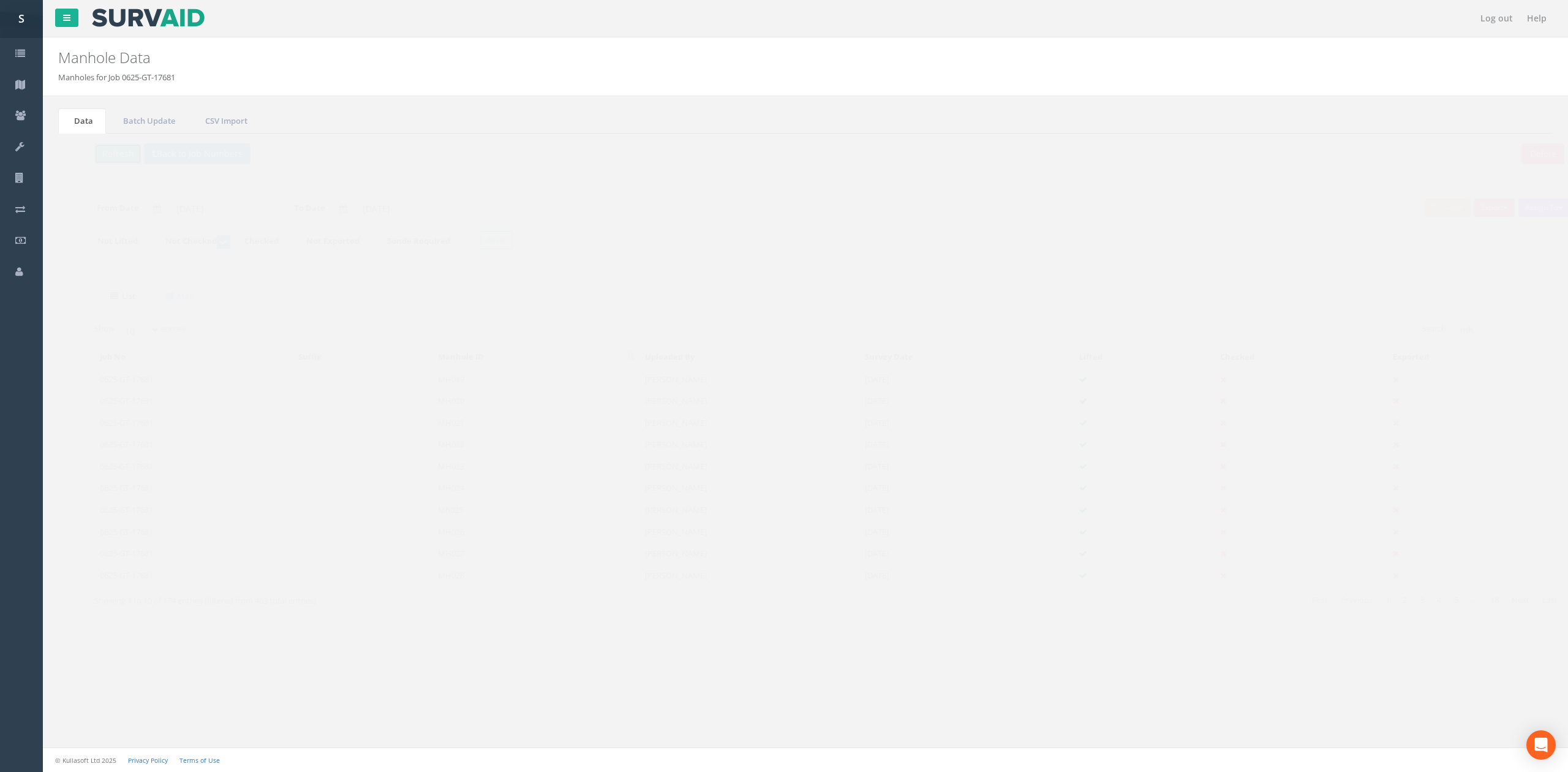
click at [118, 153] on button "Refresh" at bounding box center [94, 154] width 48 height 21
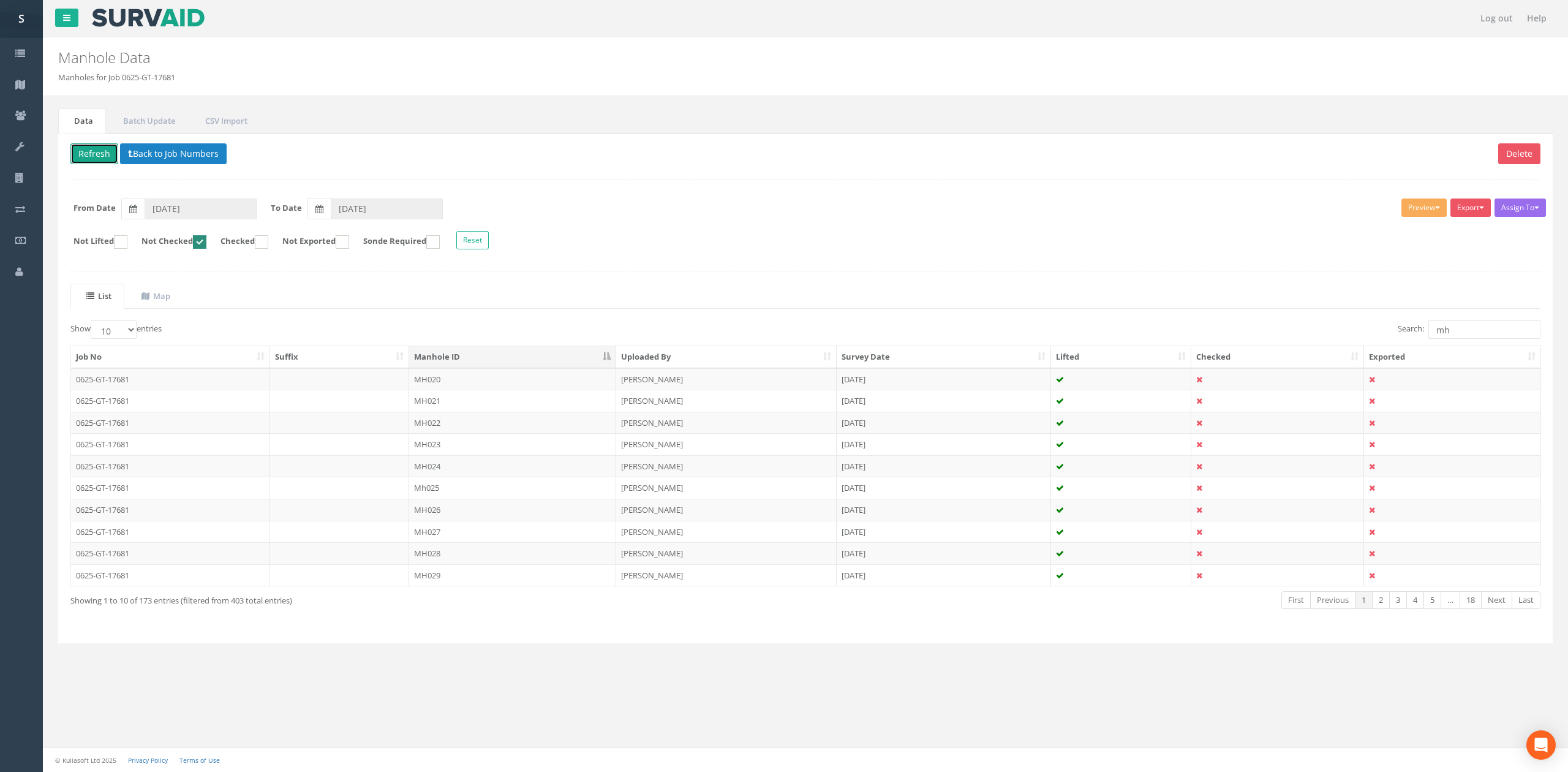
click at [101, 155] on button "Refresh" at bounding box center [94, 154] width 48 height 21
click at [505, 382] on td "MH020" at bounding box center [513, 379] width 207 height 22
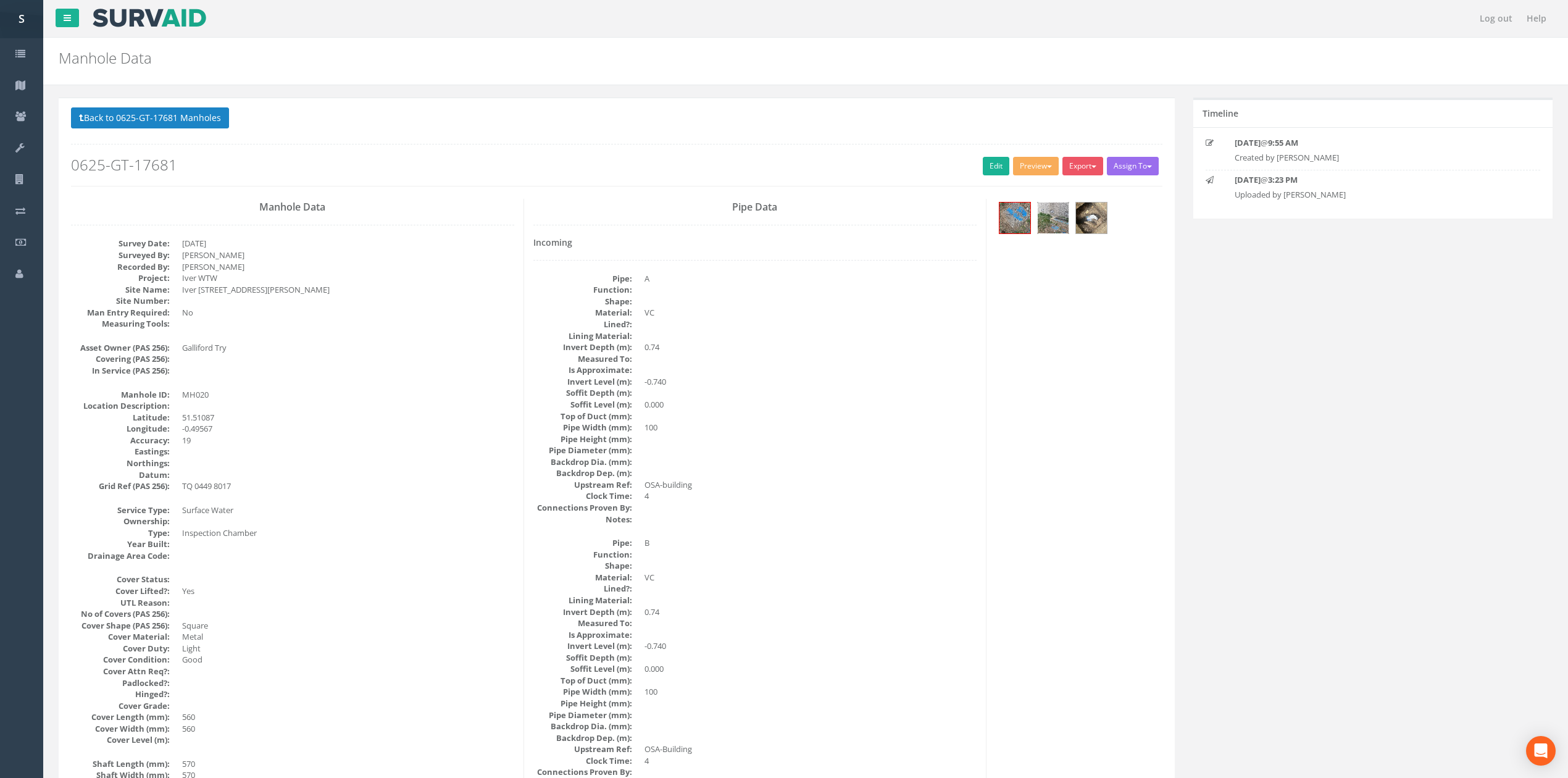
click at [1053, 216] on img at bounding box center [1052, 218] width 31 height 31
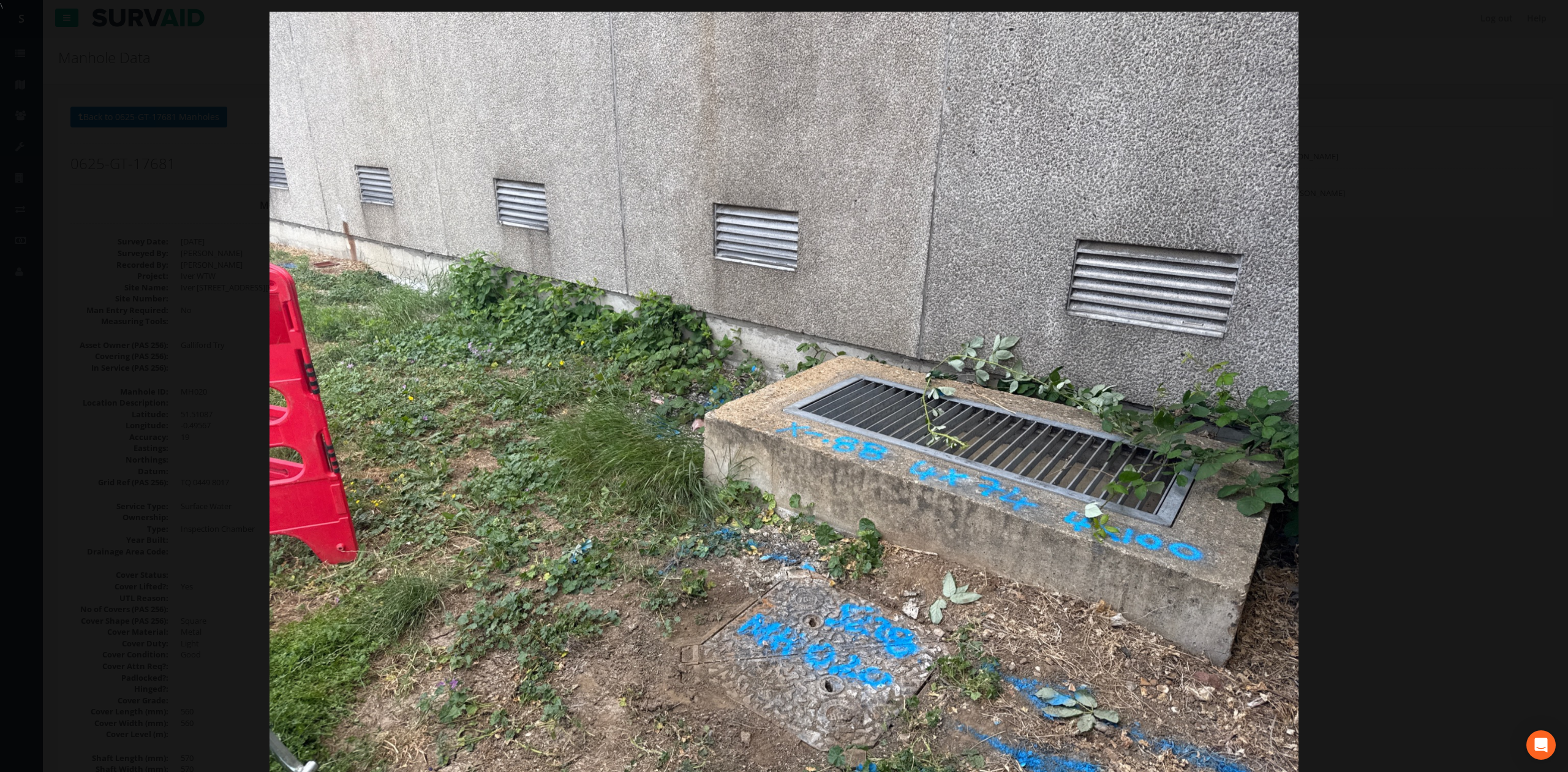
click at [1435, 331] on div at bounding box center [784, 398] width 1568 height 772
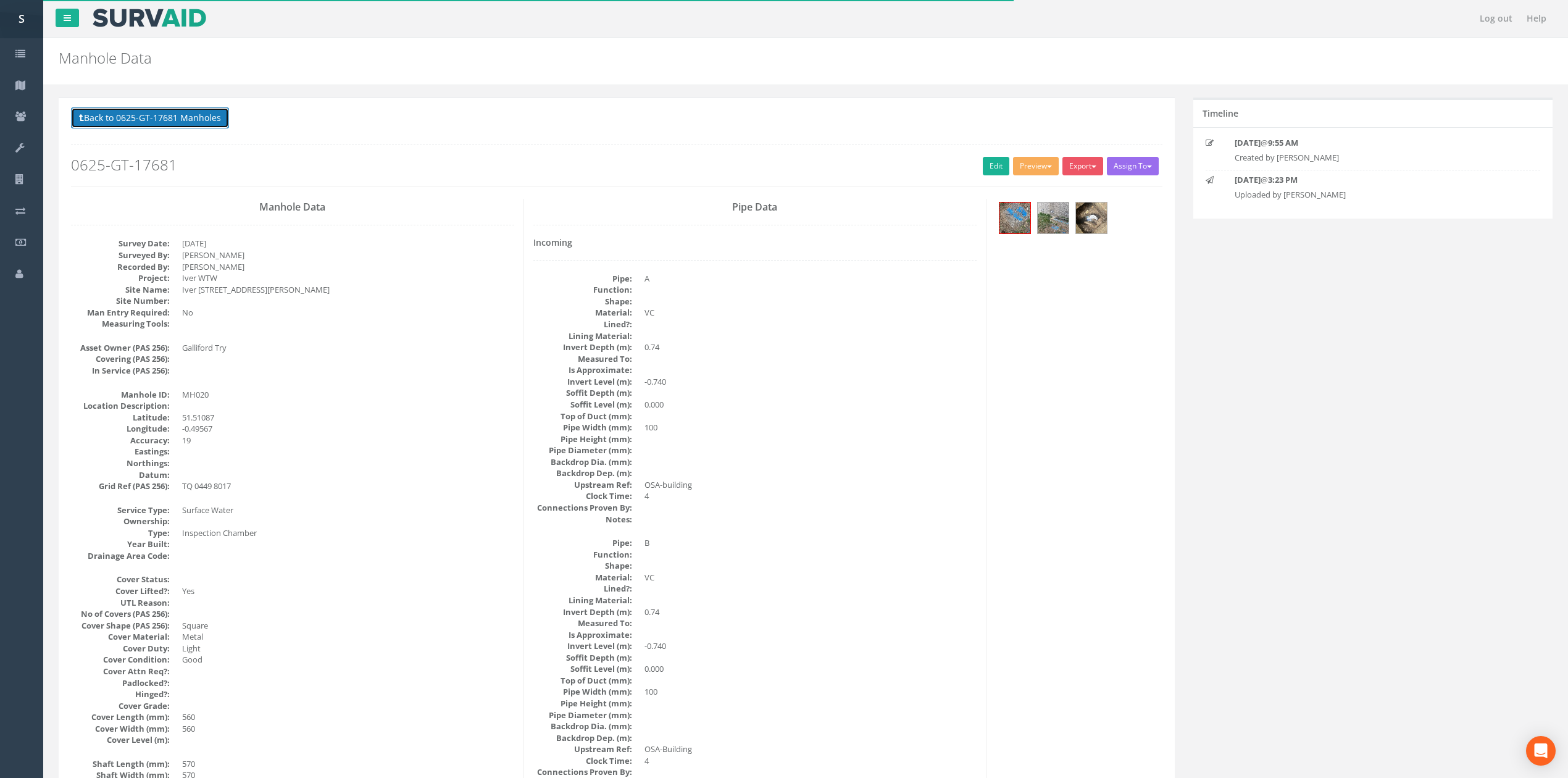
click at [175, 125] on button "Back to 0625-GT-17681 Manholes" at bounding box center [149, 118] width 158 height 21
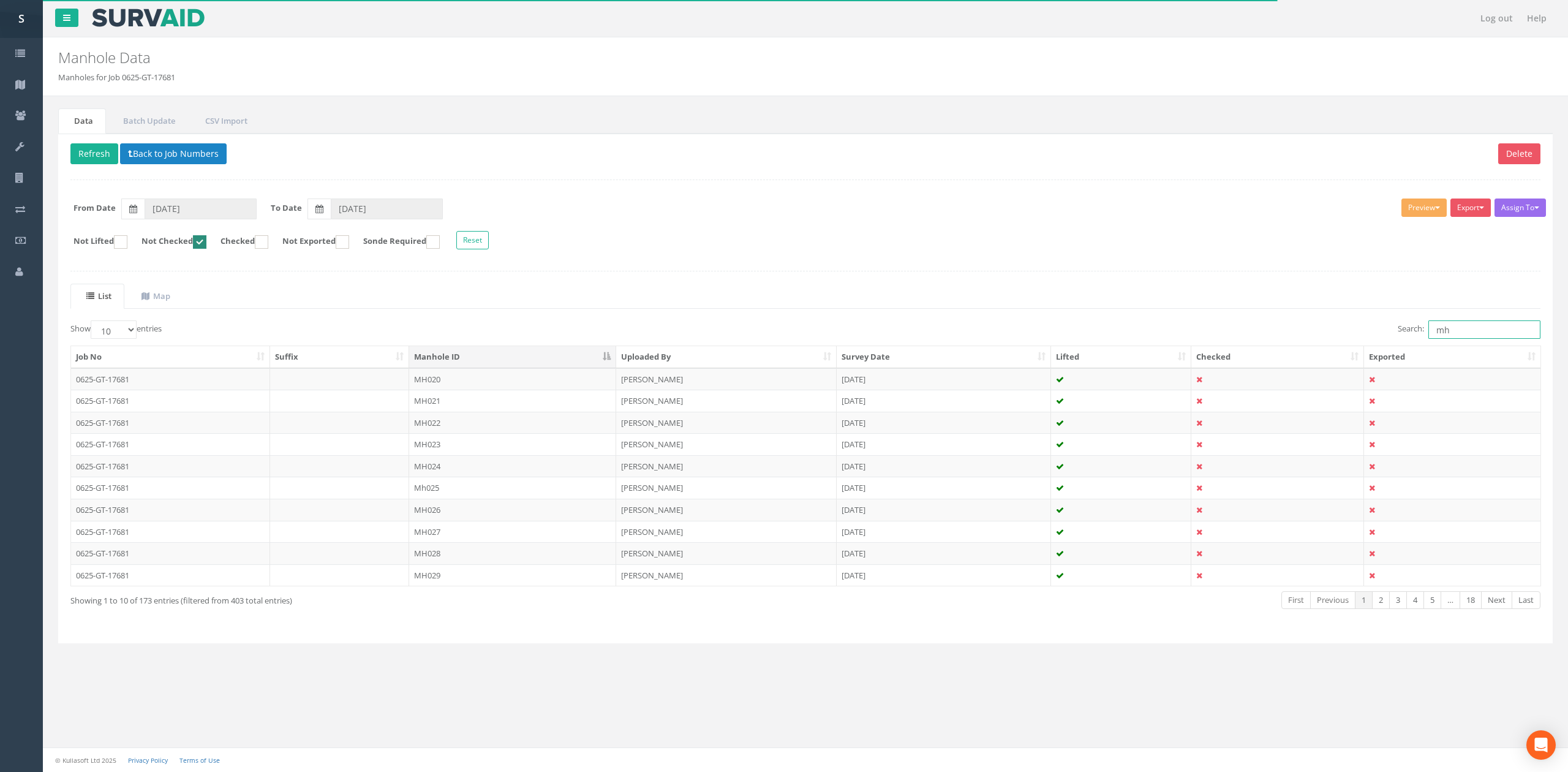
click at [1471, 334] on input "mh" at bounding box center [1485, 330] width 112 height 19
drag, startPoint x: 1471, startPoint y: 334, endPoint x: 1345, endPoint y: 341, distance: 126.2
click at [1345, 341] on div "Search: mh" at bounding box center [1177, 331] width 726 height 21
click at [207, 233] on form "Not Lifted Not Checked Checked Not Exported Sonde Required Reset" at bounding box center [805, 241] width 1488 height 21
click at [207, 246] on ins at bounding box center [199, 242] width 13 height 13
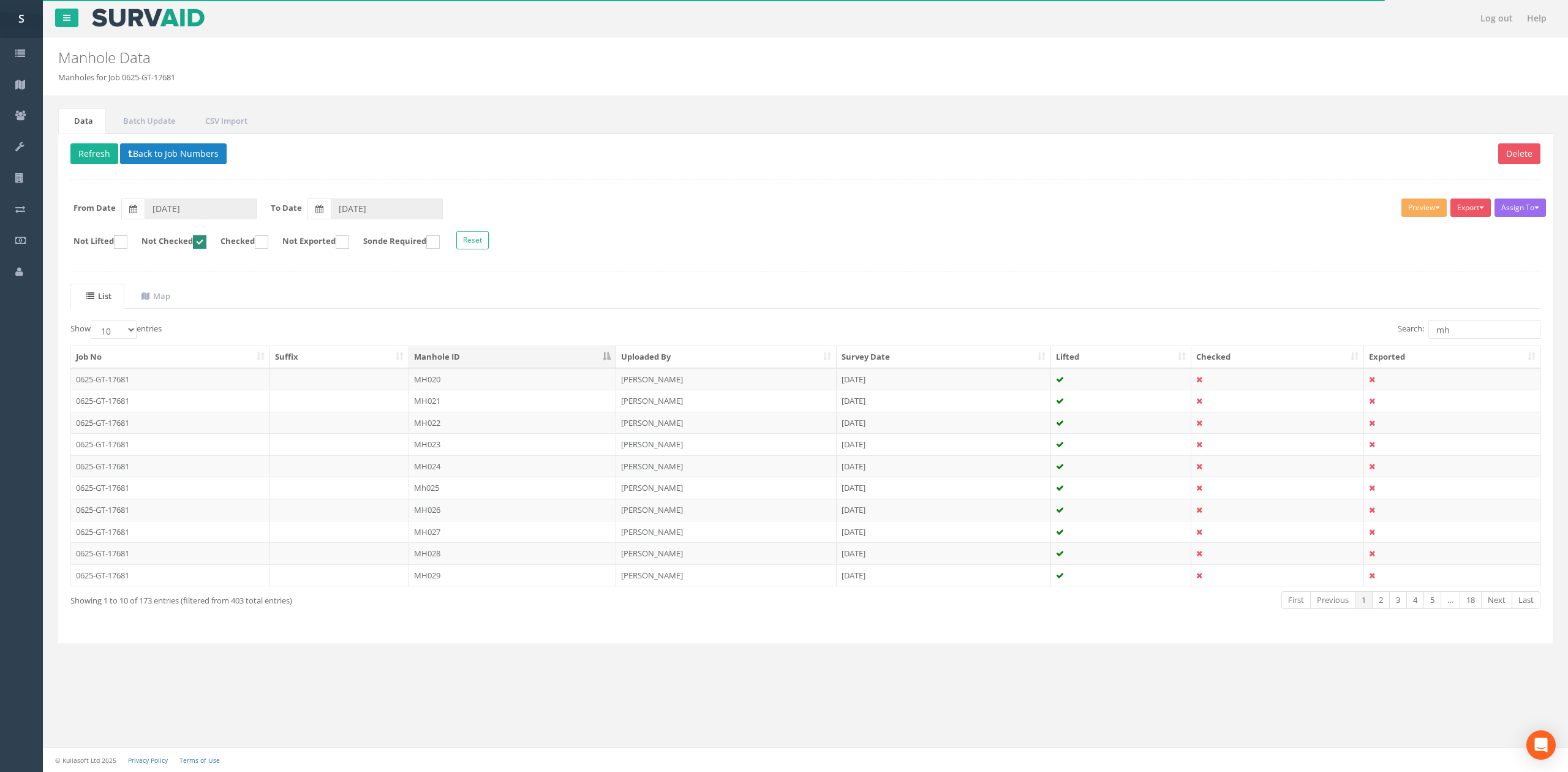
checkbox input "false"
drag, startPoint x: 1478, startPoint y: 330, endPoint x: 1353, endPoint y: 339, distance: 125.3
click at [1355, 339] on div "Search: mh" at bounding box center [1177, 331] width 726 height 21
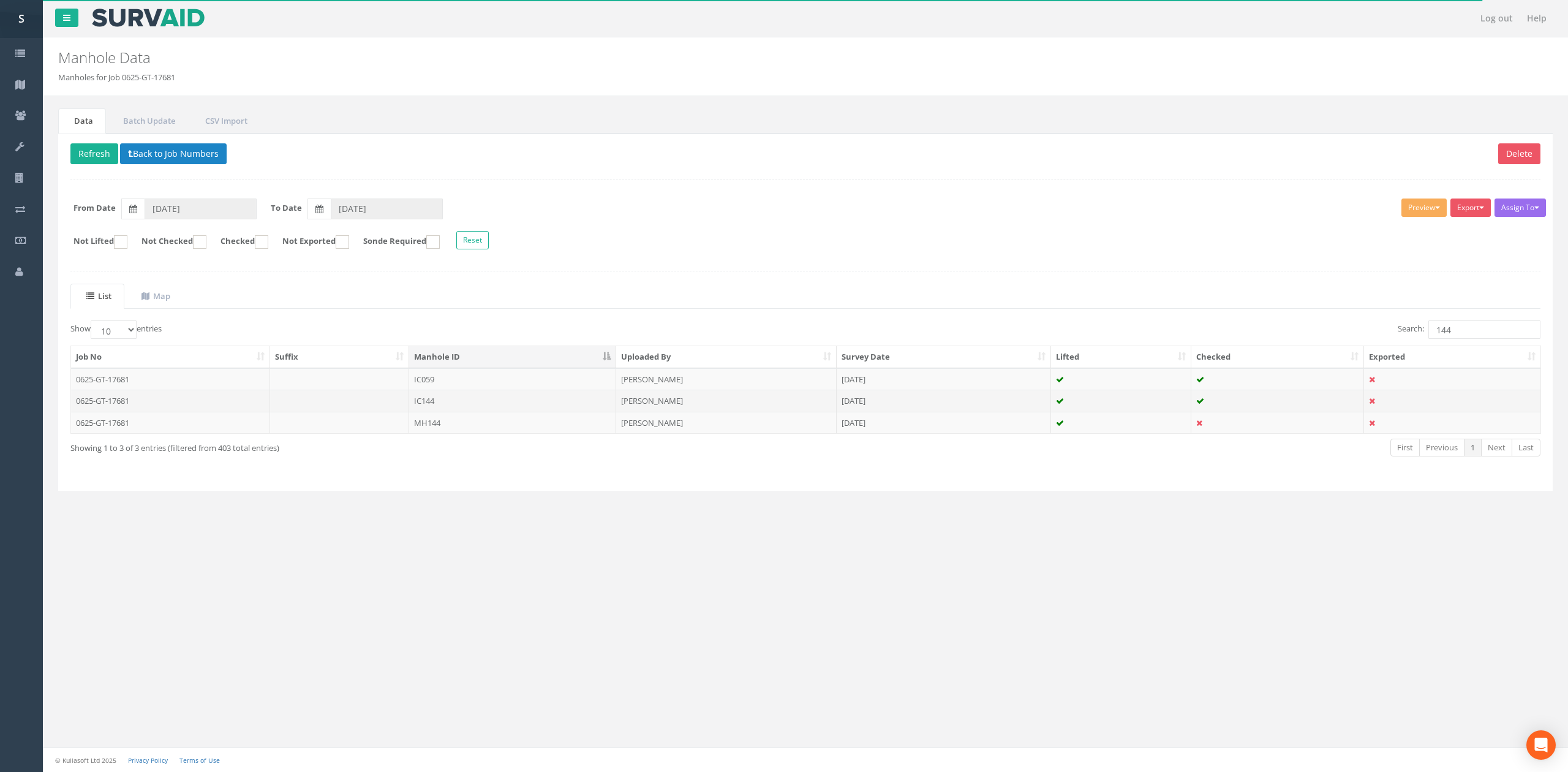
click at [416, 400] on td "IC144" at bounding box center [513, 401] width 207 height 22
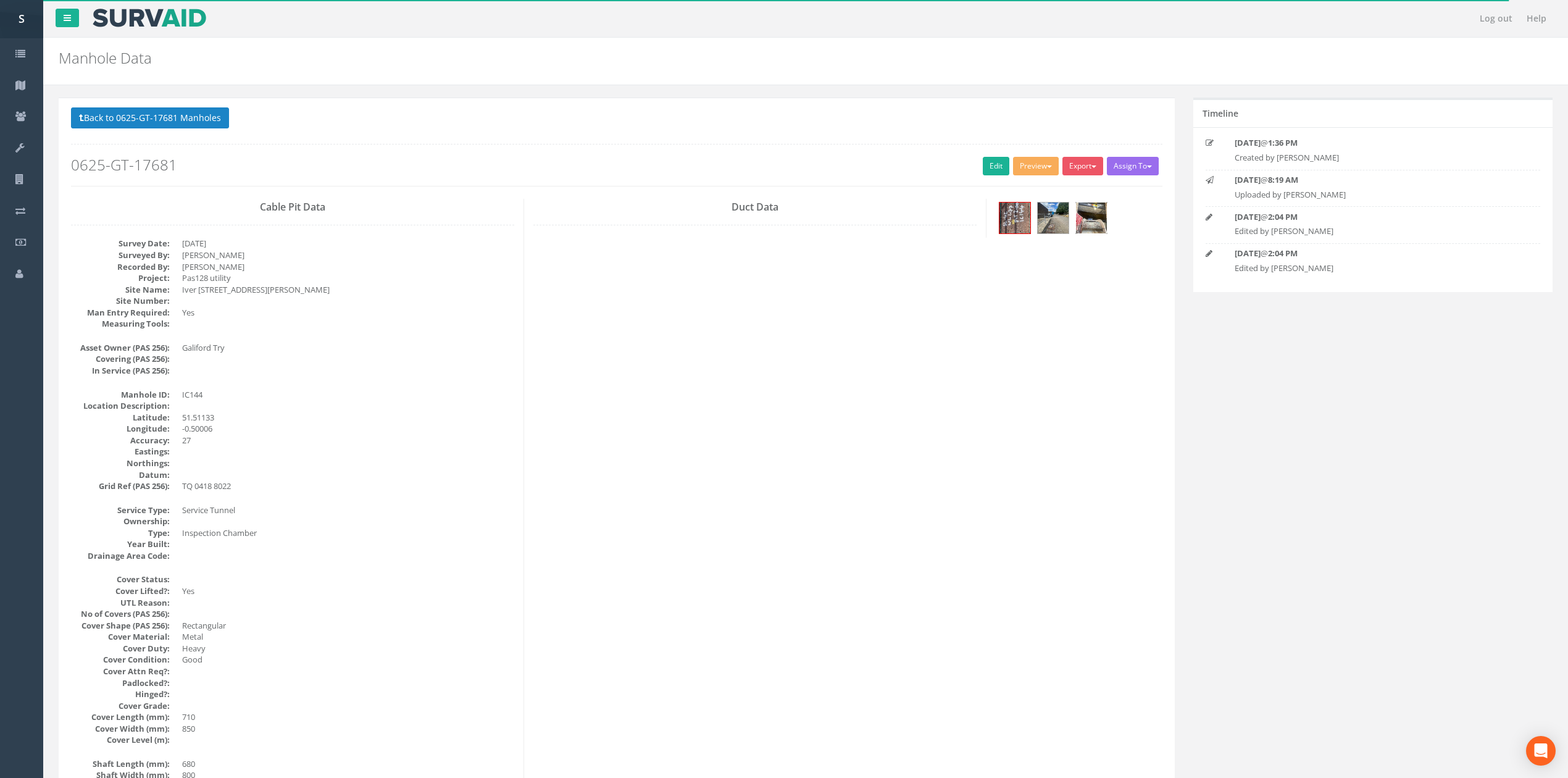
click at [1094, 221] on img at bounding box center [1091, 218] width 31 height 31
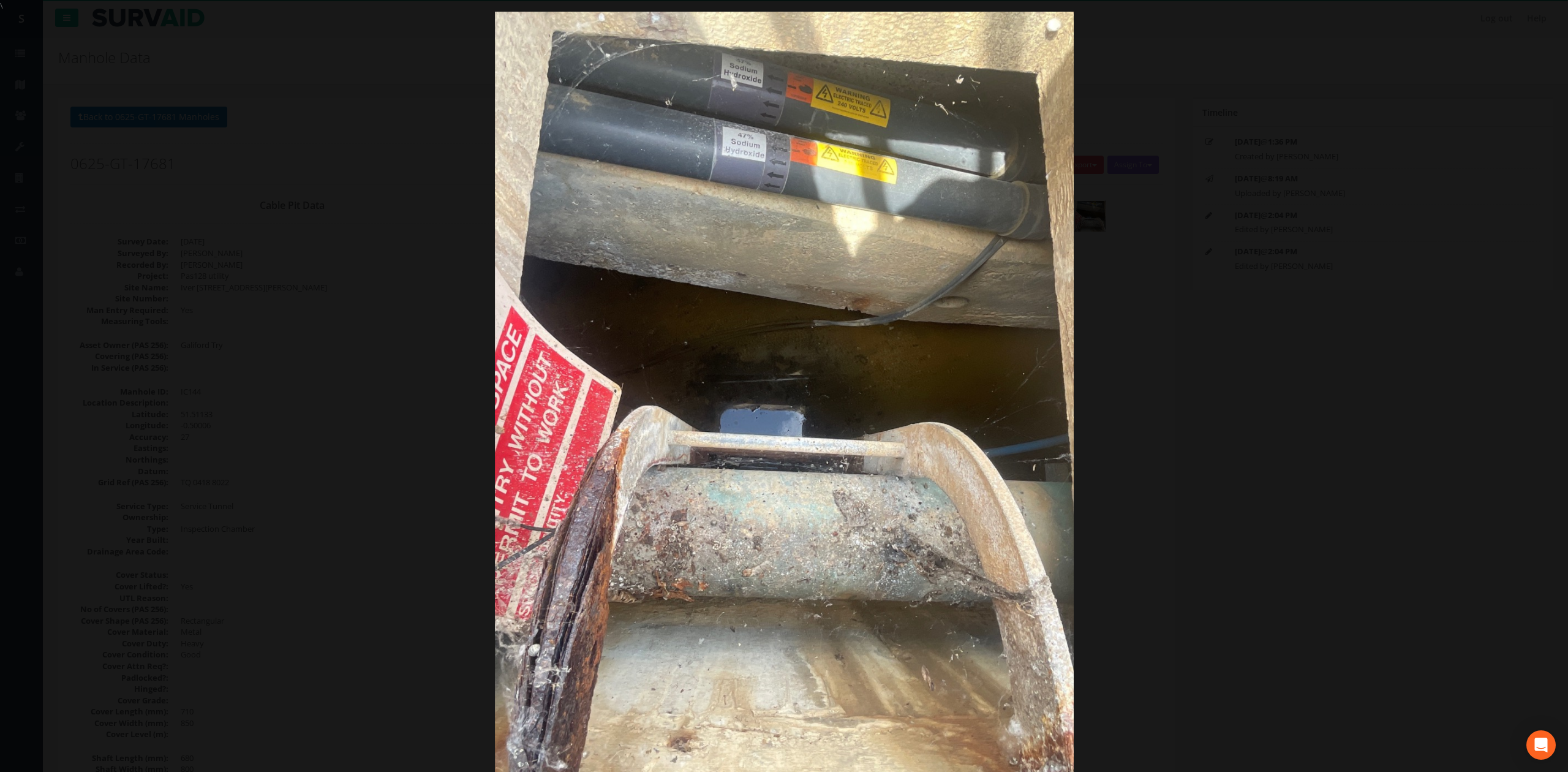
click at [1361, 299] on div at bounding box center [784, 398] width 1568 height 772
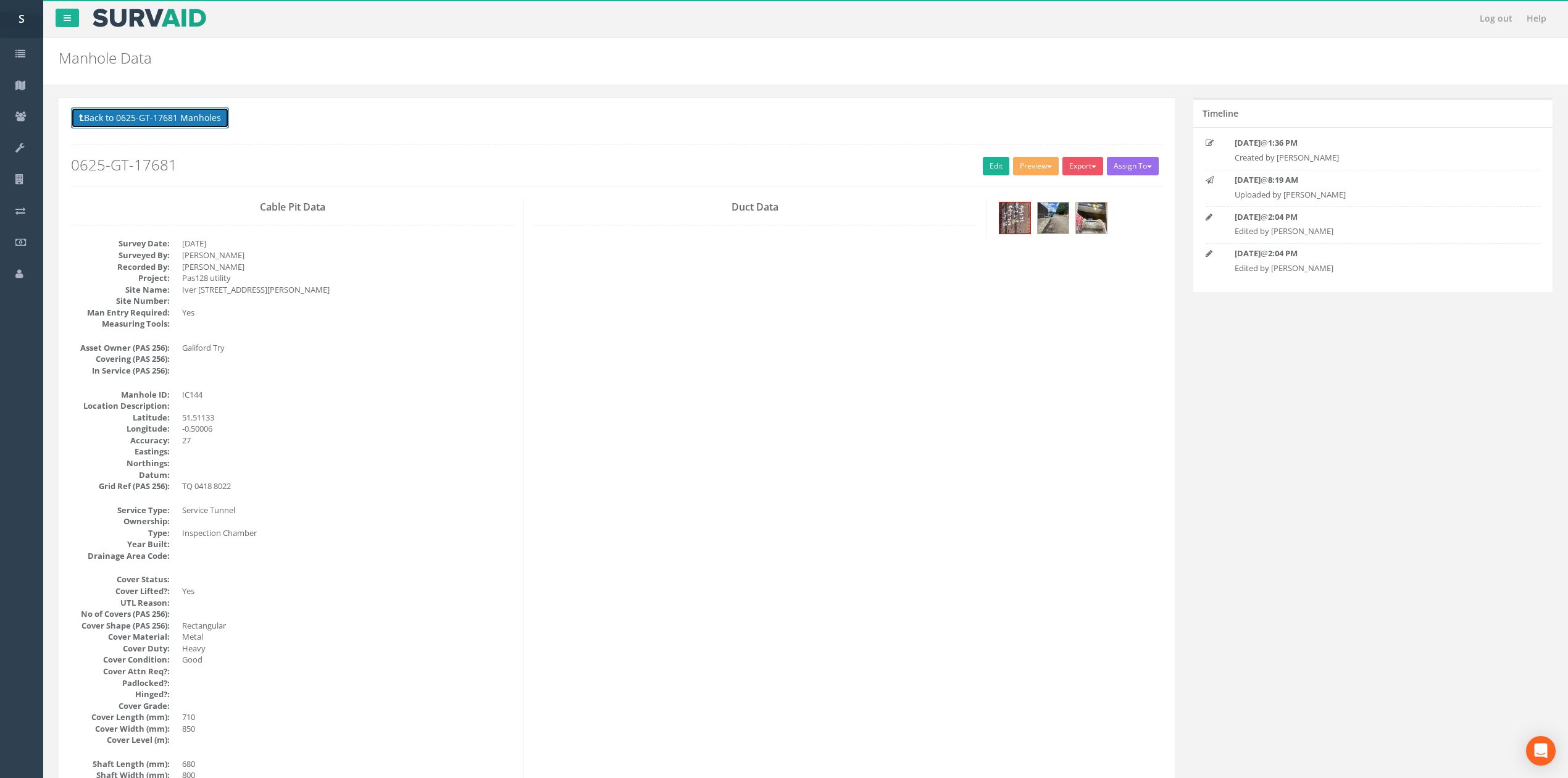
click at [164, 126] on button "Back to 0625-GT-17681 Manholes" at bounding box center [149, 118] width 158 height 21
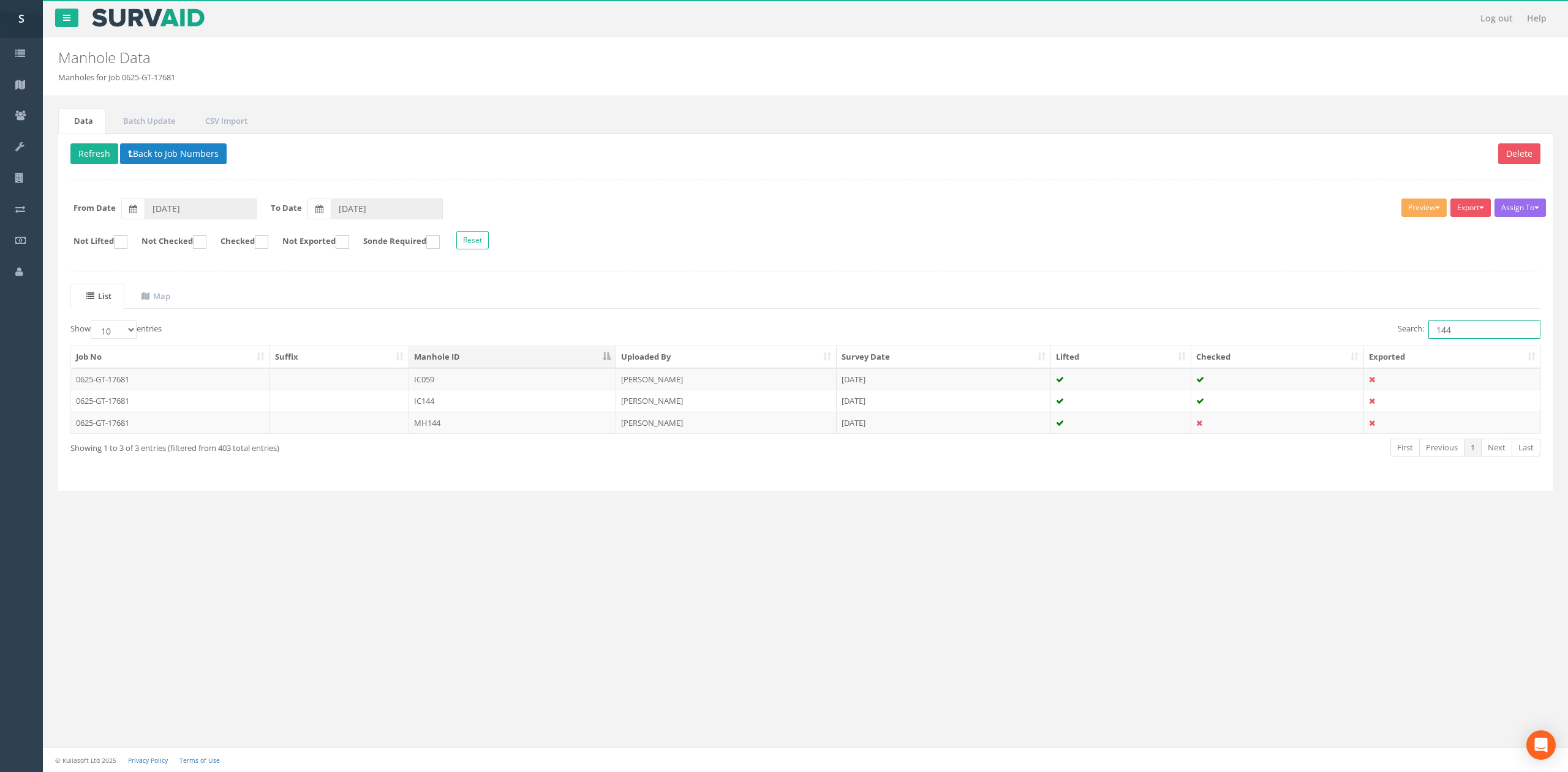
drag, startPoint x: 1482, startPoint y: 339, endPoint x: 1464, endPoint y: 334, distance: 18.7
click at [1480, 338] on input "144" at bounding box center [1485, 330] width 112 height 19
drag, startPoint x: 1464, startPoint y: 334, endPoint x: 1309, endPoint y: 344, distance: 155.3
click at [1326, 342] on div "Search: 144" at bounding box center [1177, 331] width 726 height 21
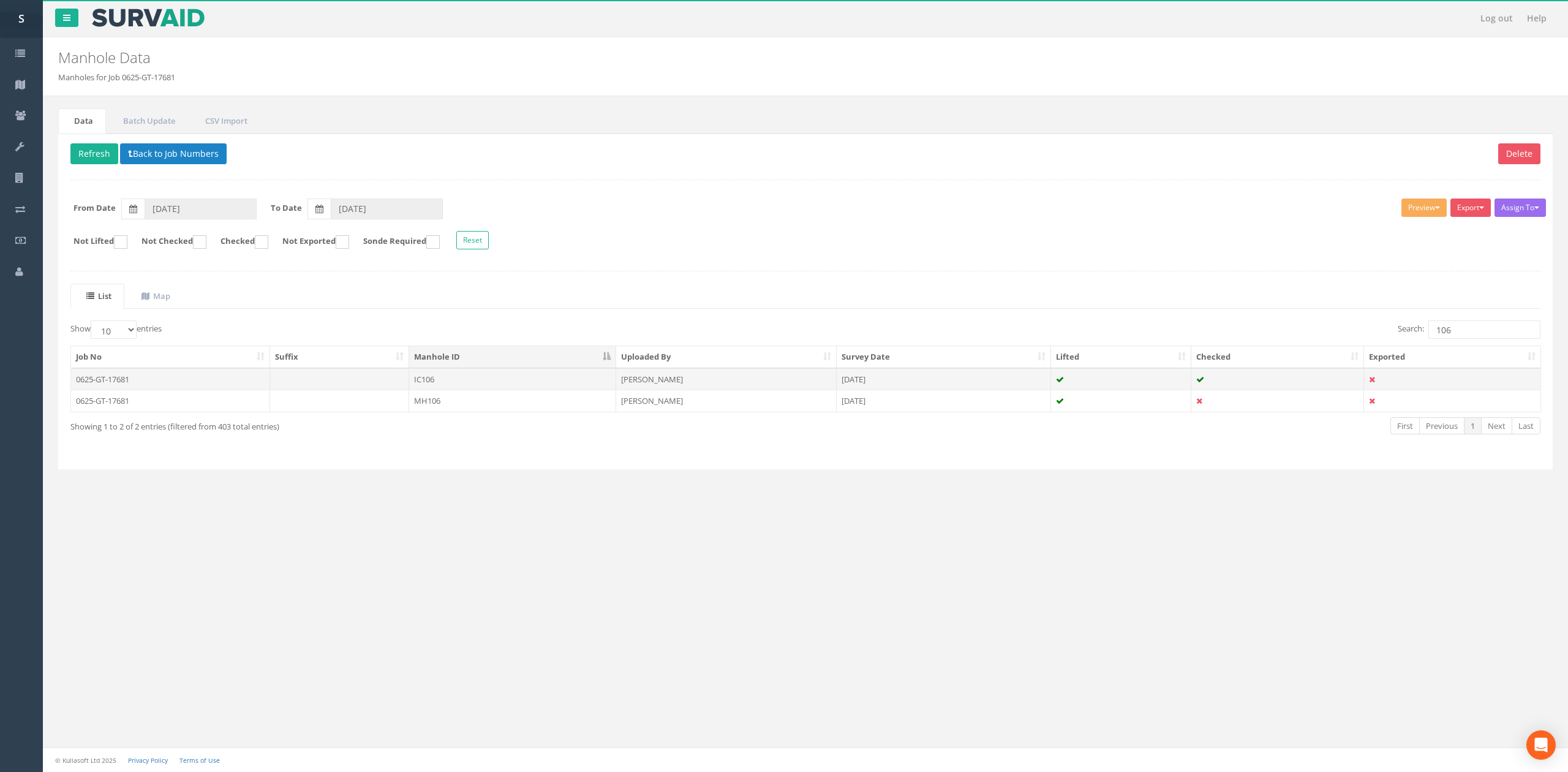
click at [407, 385] on td at bounding box center [339, 379] width 140 height 22
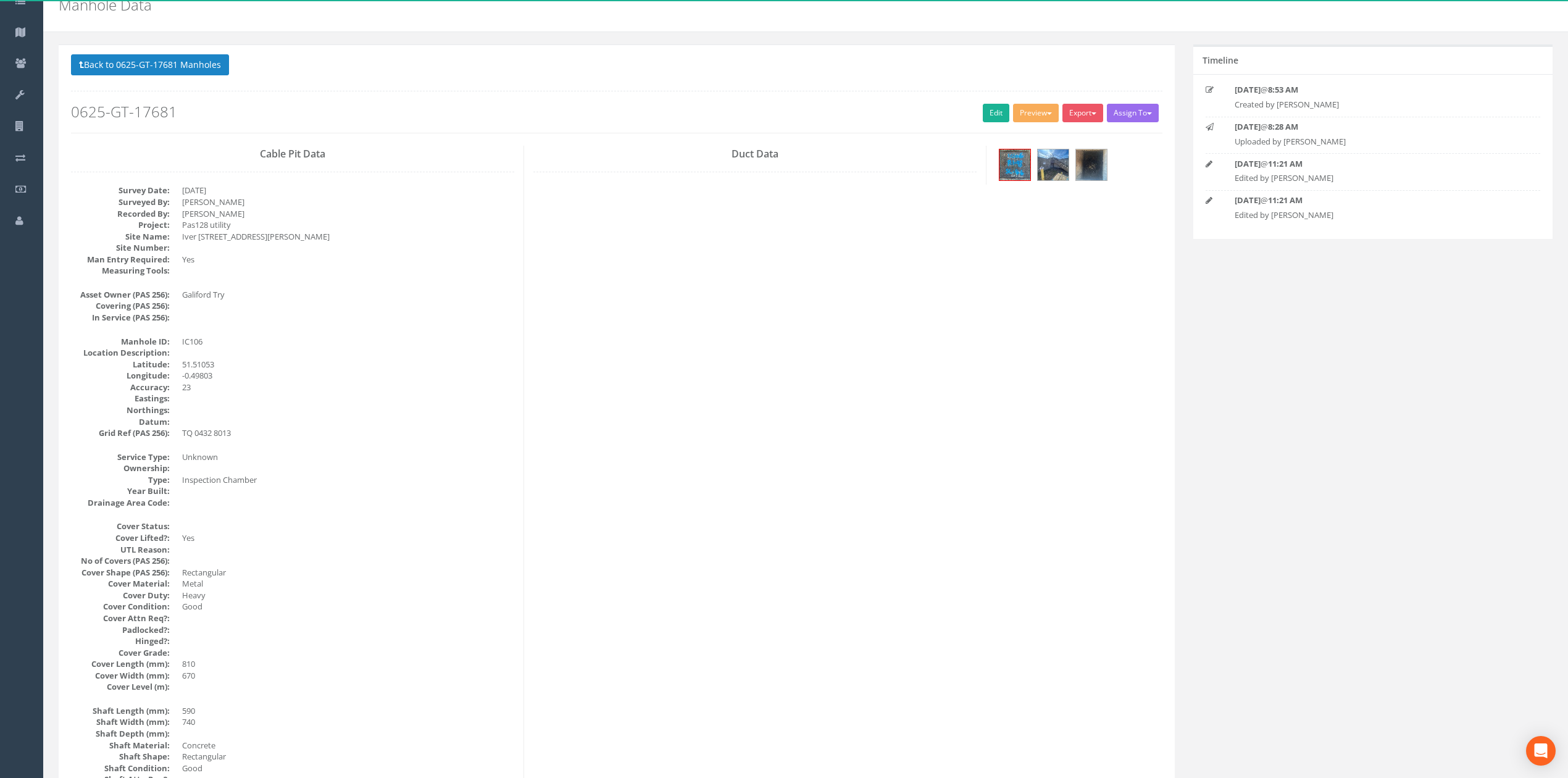
scroll to position [82, 0]
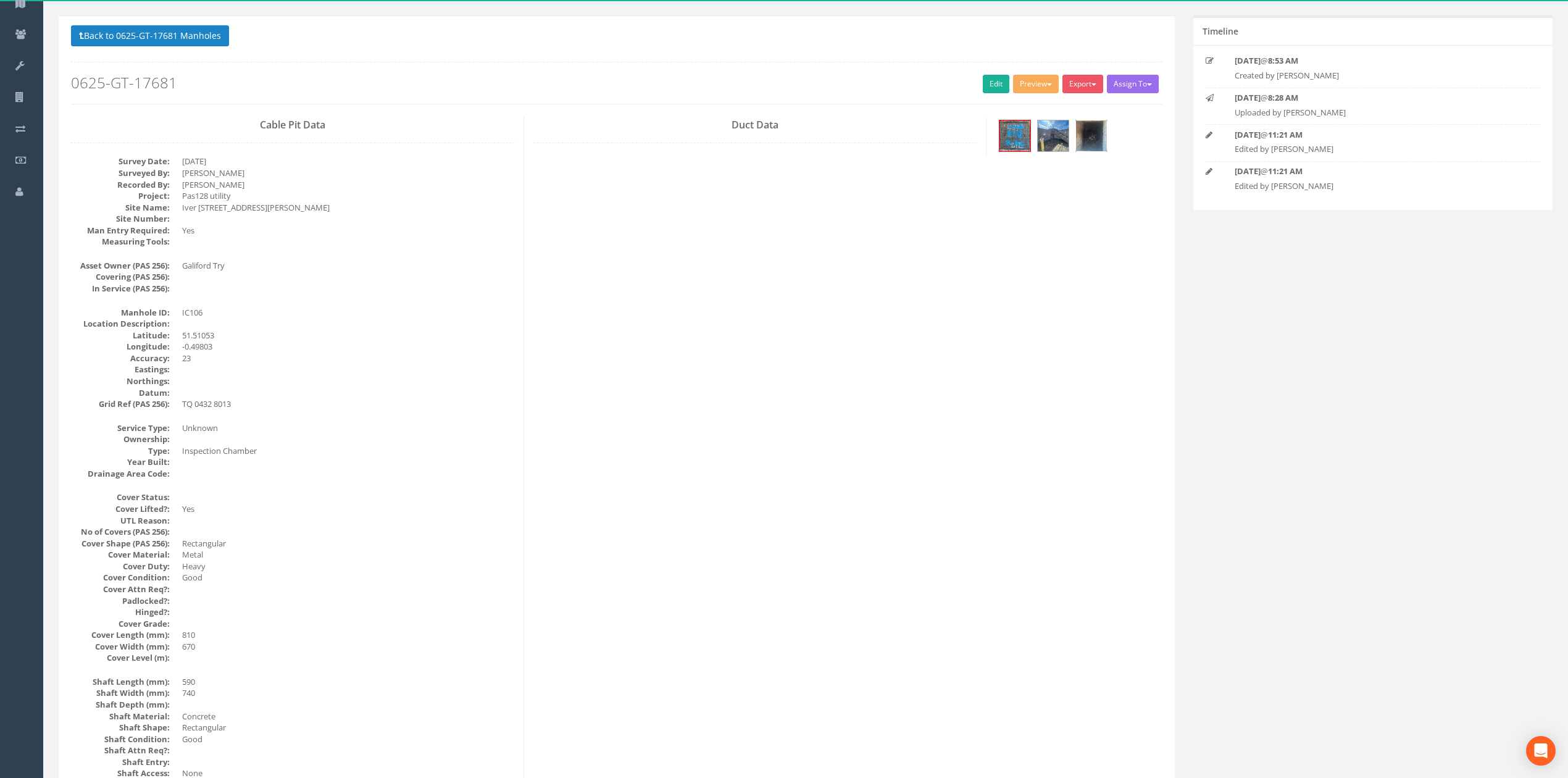
click at [1107, 141] on div at bounding box center [1091, 135] width 32 height 32
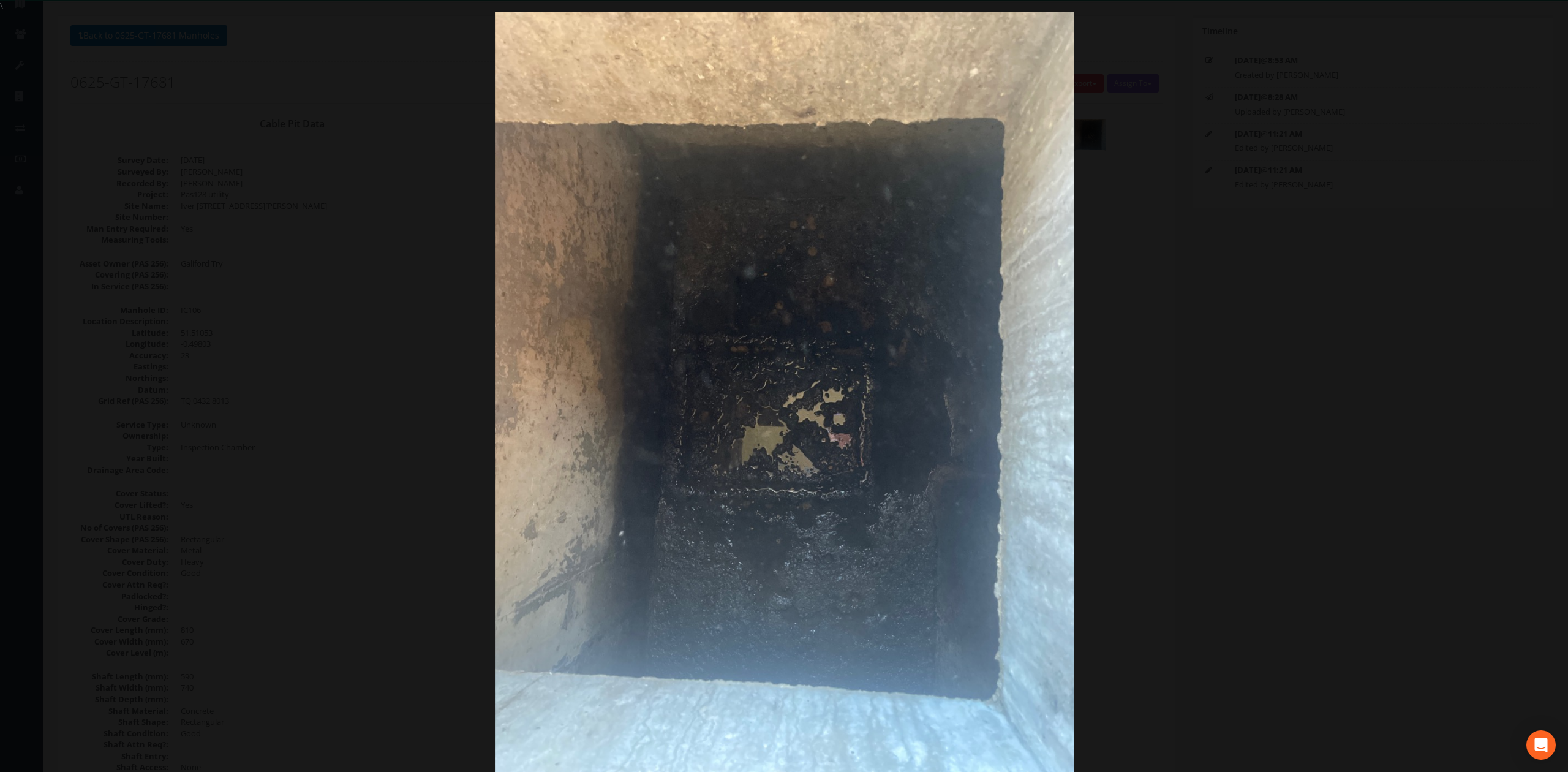
click at [1167, 369] on div at bounding box center [784, 398] width 1568 height 772
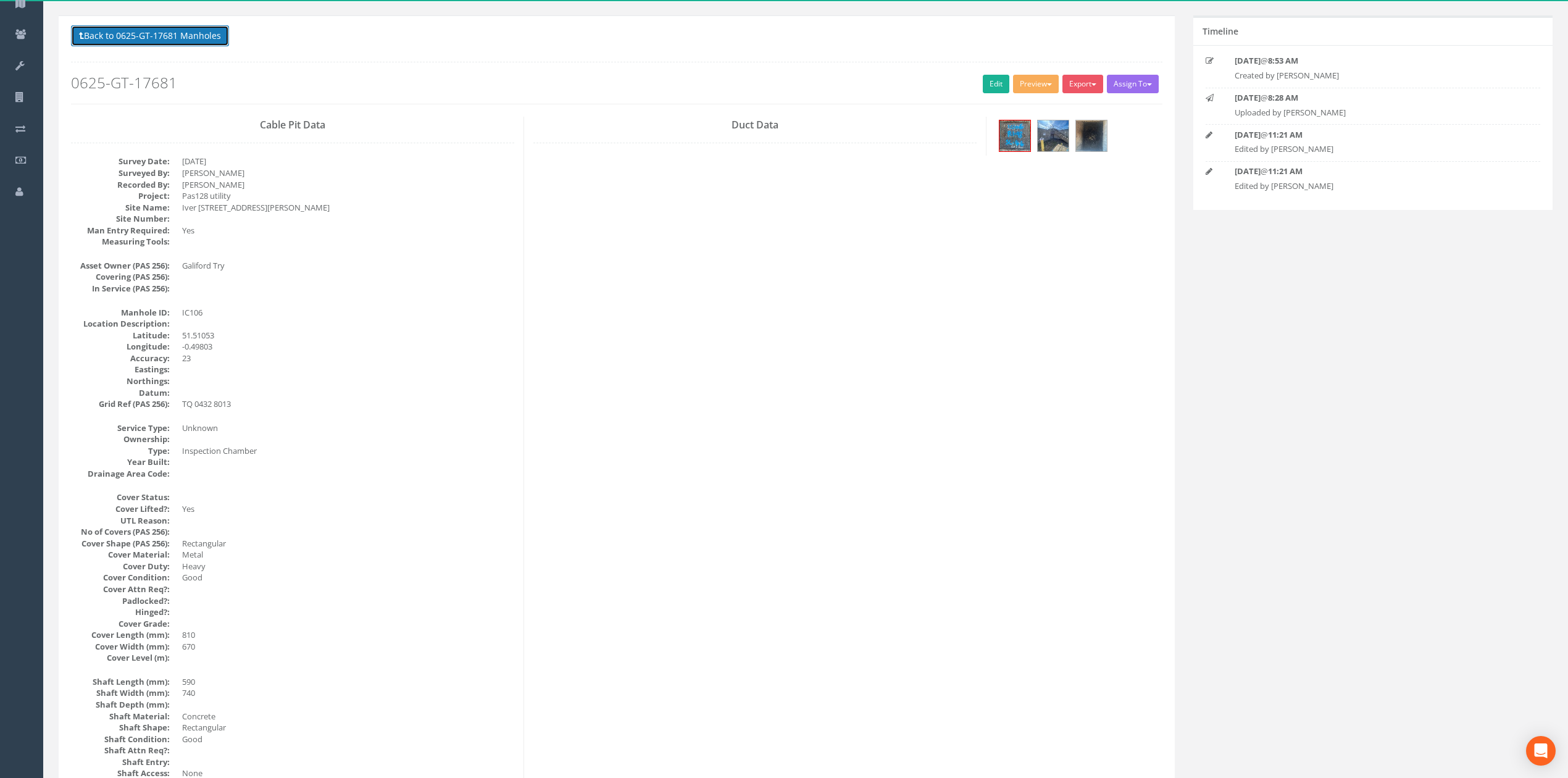
click at [141, 39] on button "Back to 0625-GT-17681 Manholes" at bounding box center [149, 35] width 158 height 21
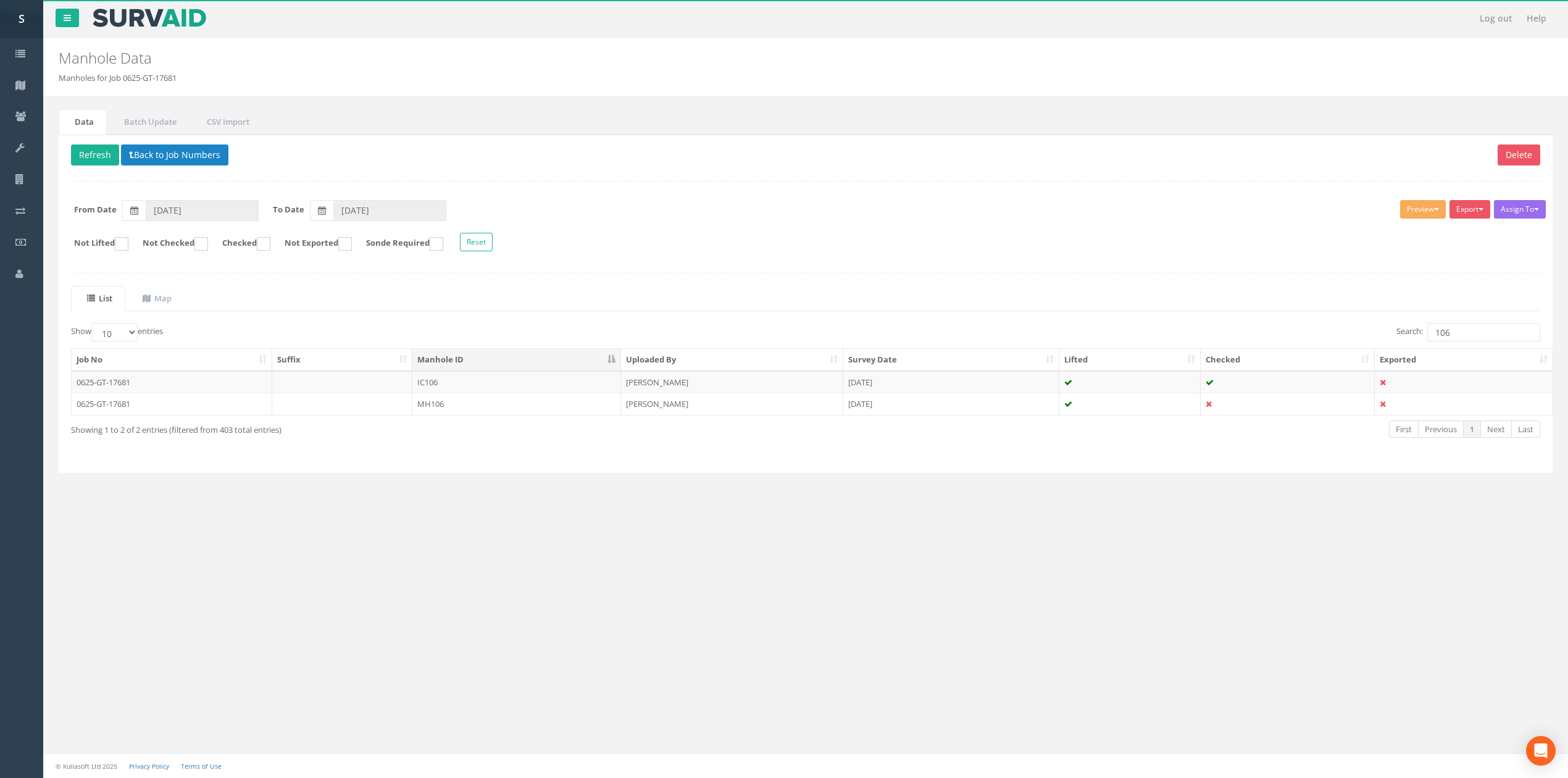
scroll to position [0, 0]
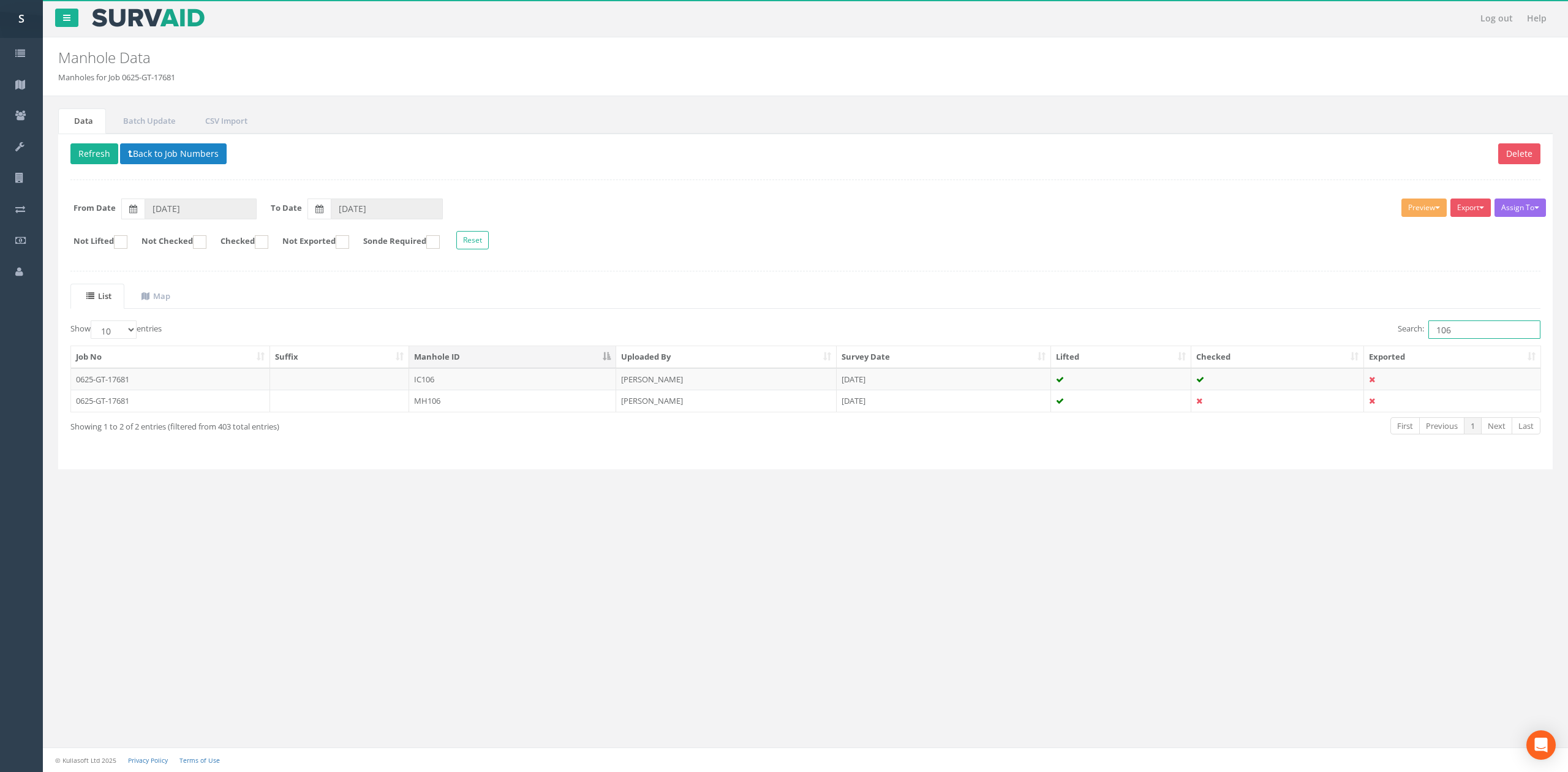
click at [1475, 332] on input "106" at bounding box center [1485, 330] width 112 height 19
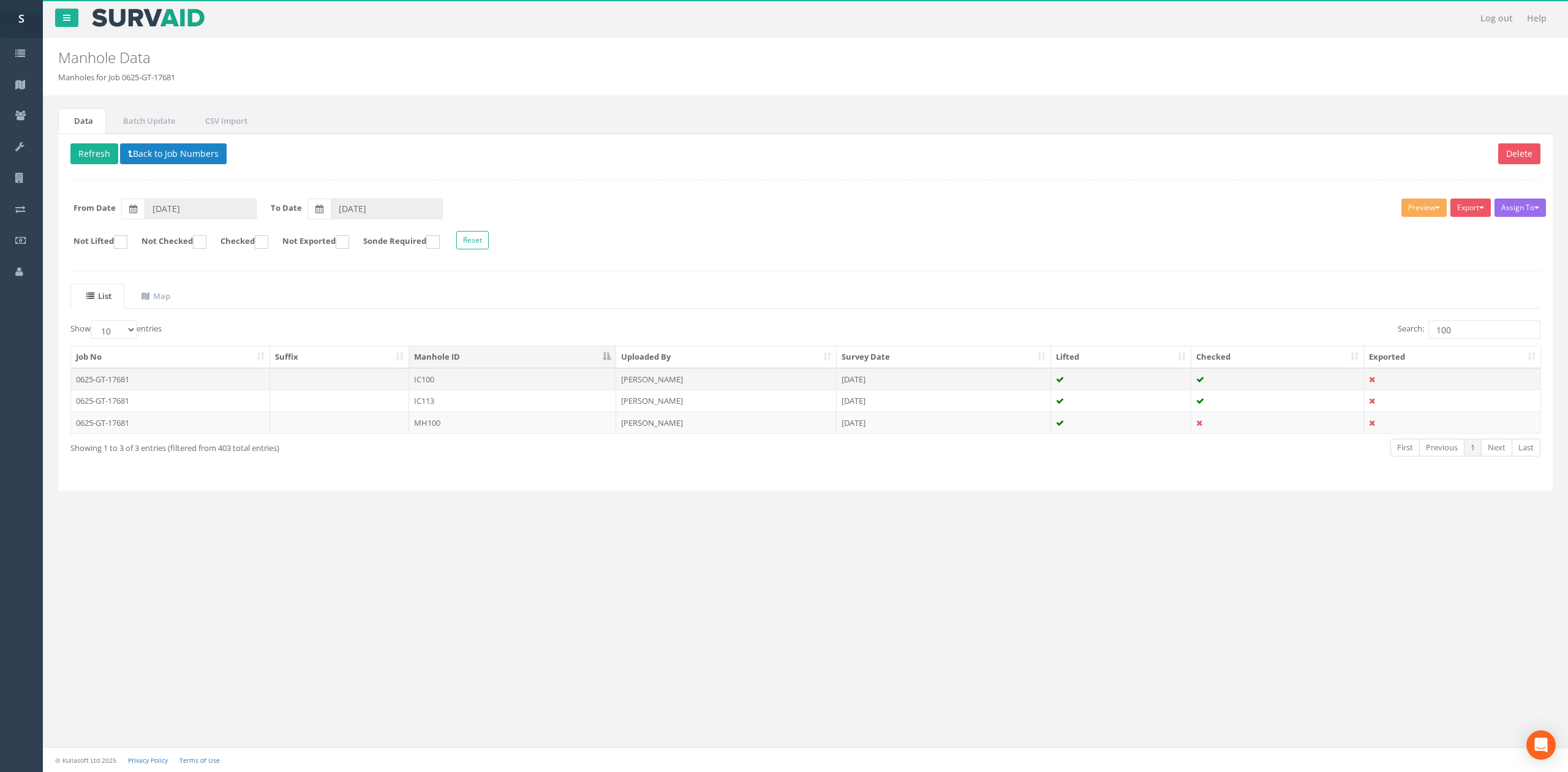
click at [544, 381] on td "IC100" at bounding box center [513, 379] width 207 height 22
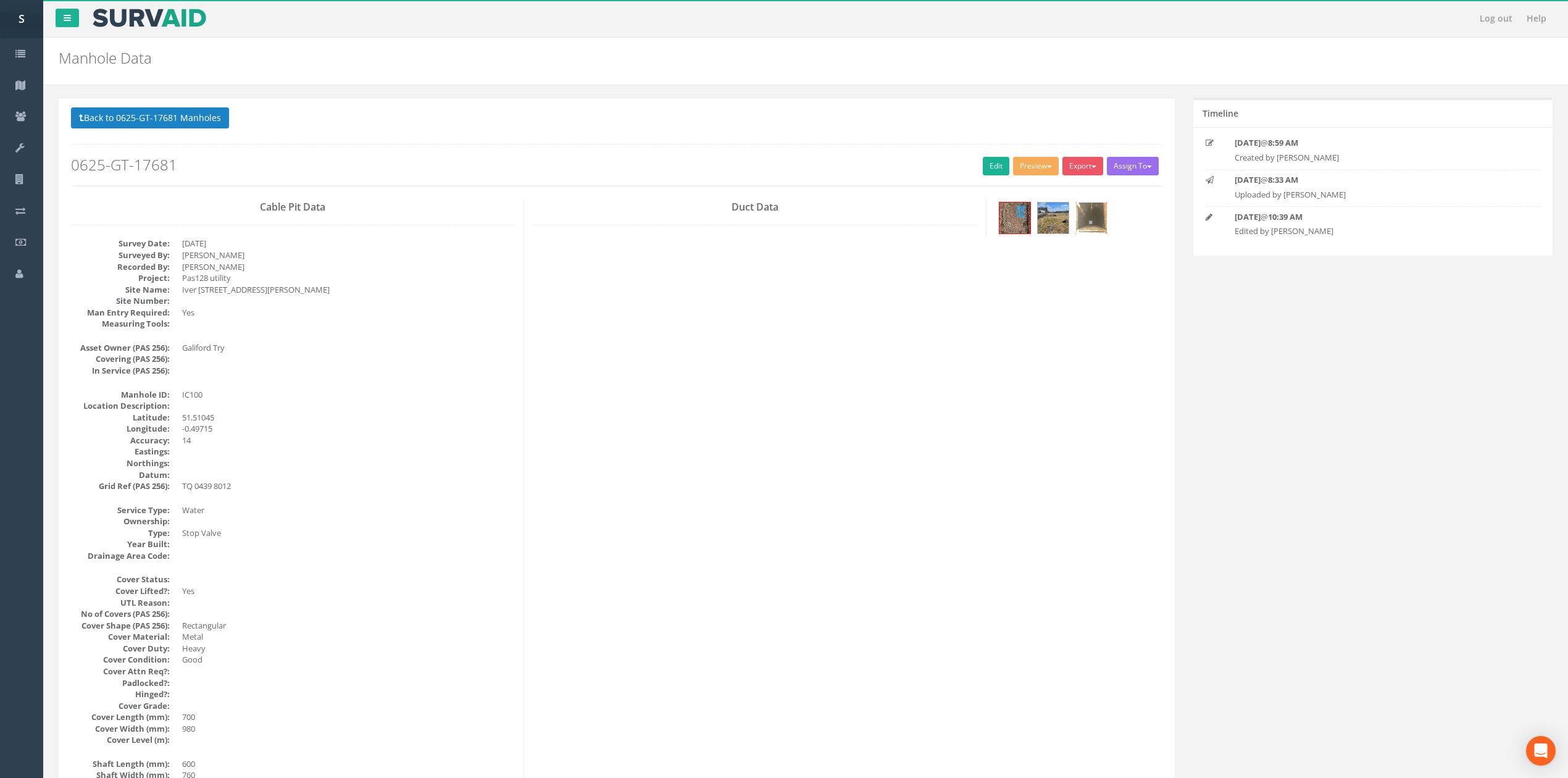
click at [1092, 211] on img at bounding box center [1091, 218] width 31 height 31
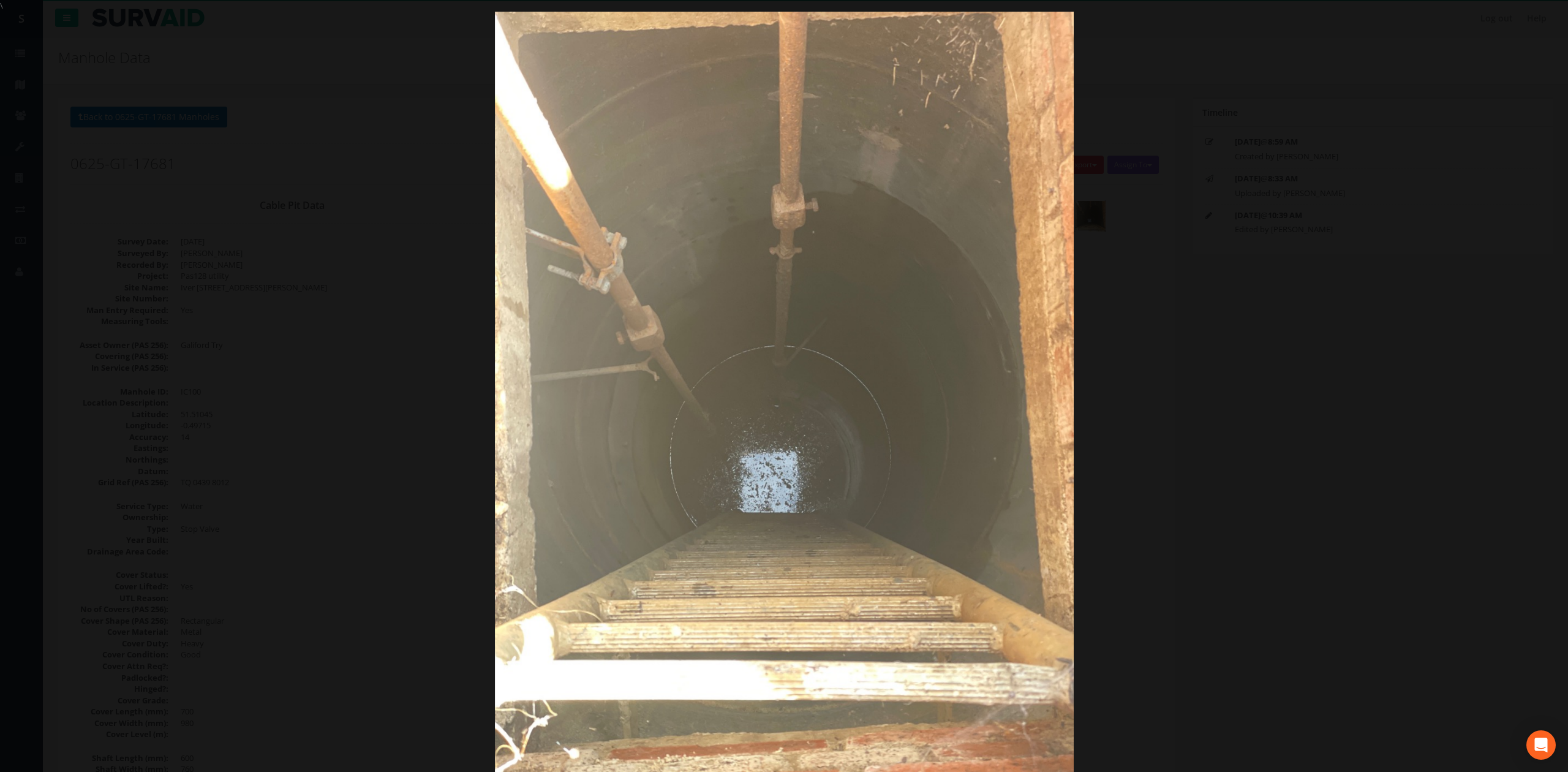
click at [1178, 303] on div at bounding box center [784, 398] width 1568 height 772
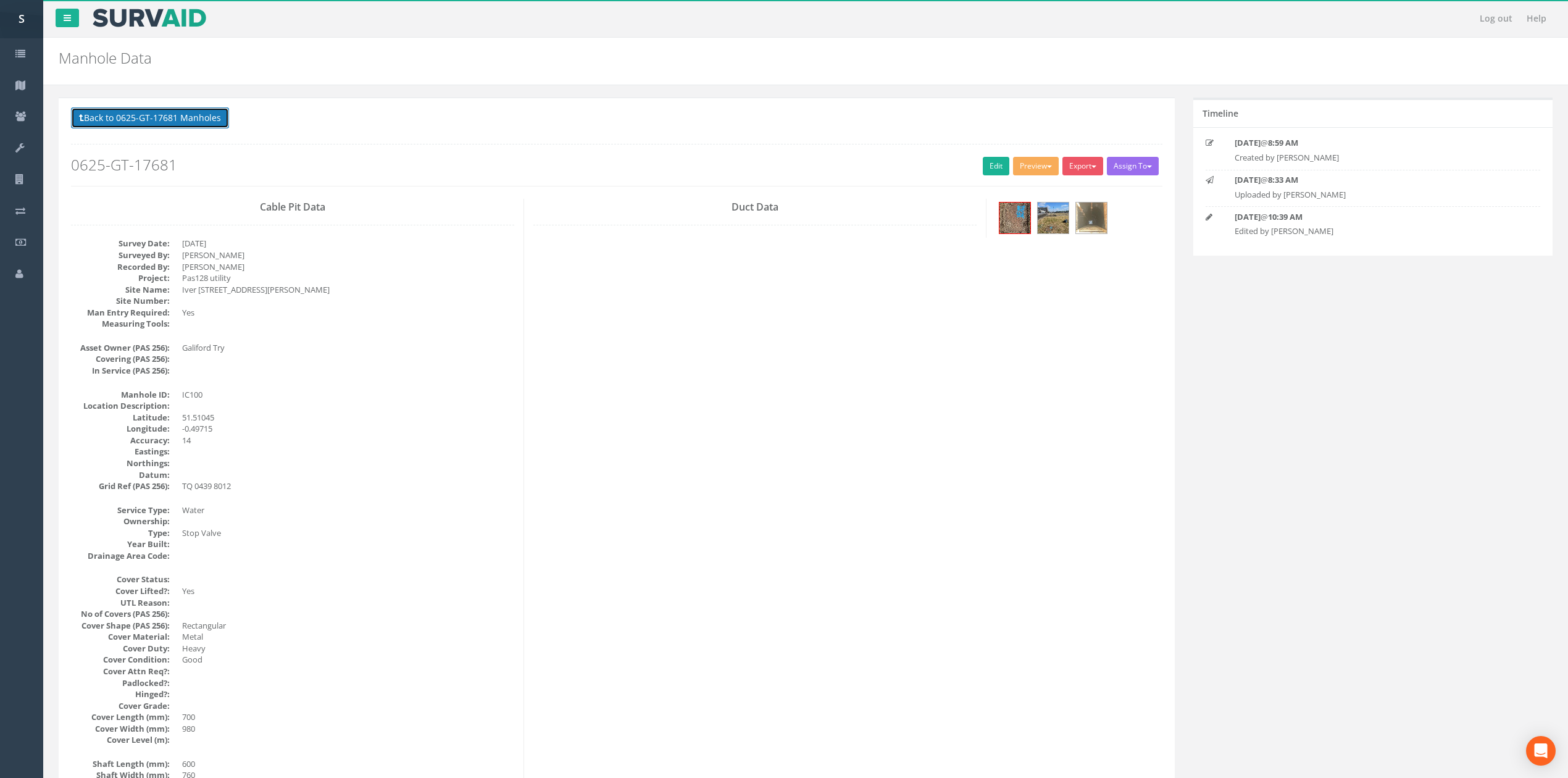
click at [141, 111] on button "Back to 0625-GT-17681 Manholes" at bounding box center [149, 118] width 158 height 21
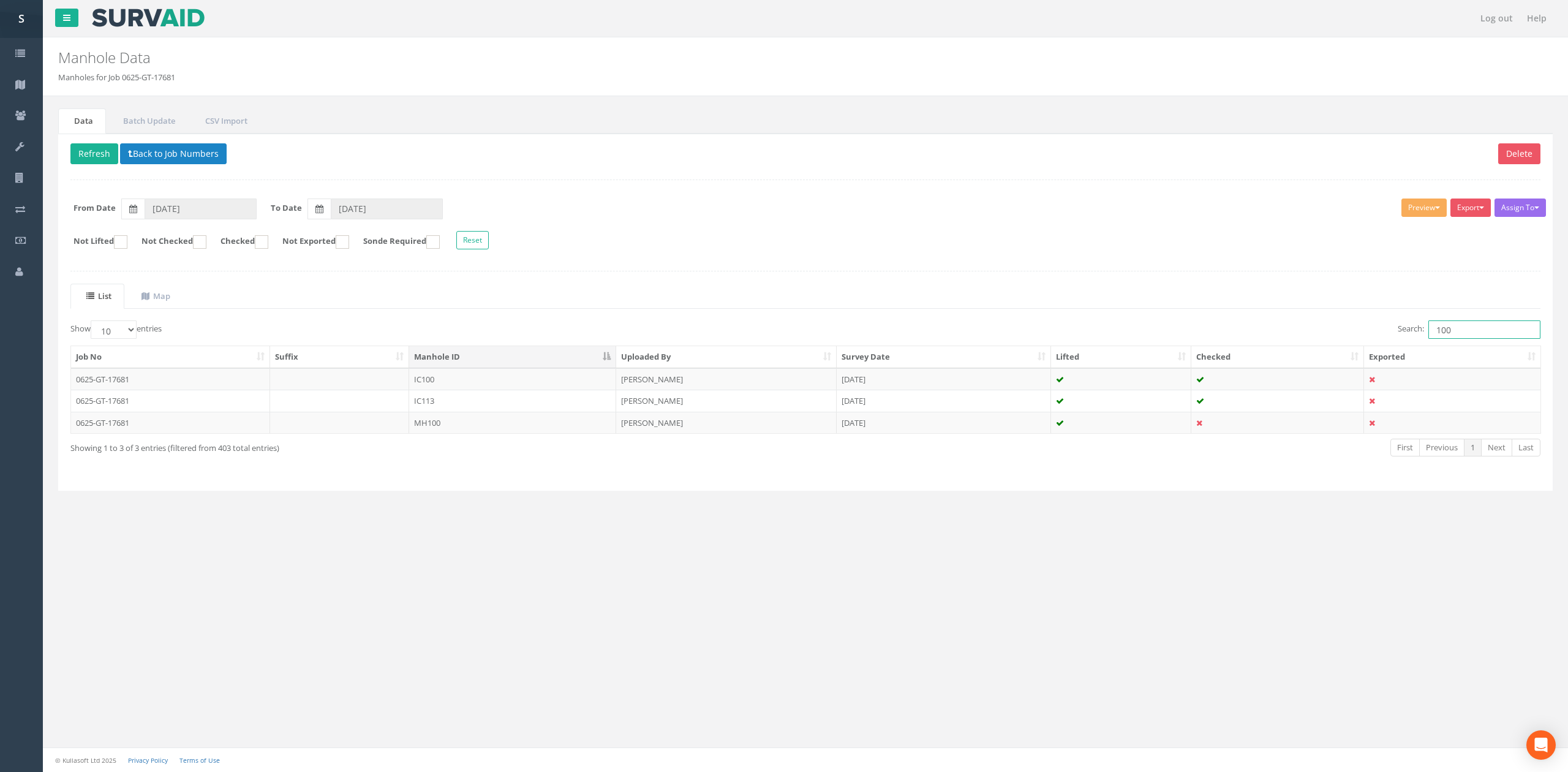
drag, startPoint x: 1475, startPoint y: 331, endPoint x: 1218, endPoint y: 336, distance: 257.0
click at [1232, 337] on div "Search: 100" at bounding box center [1177, 331] width 726 height 21
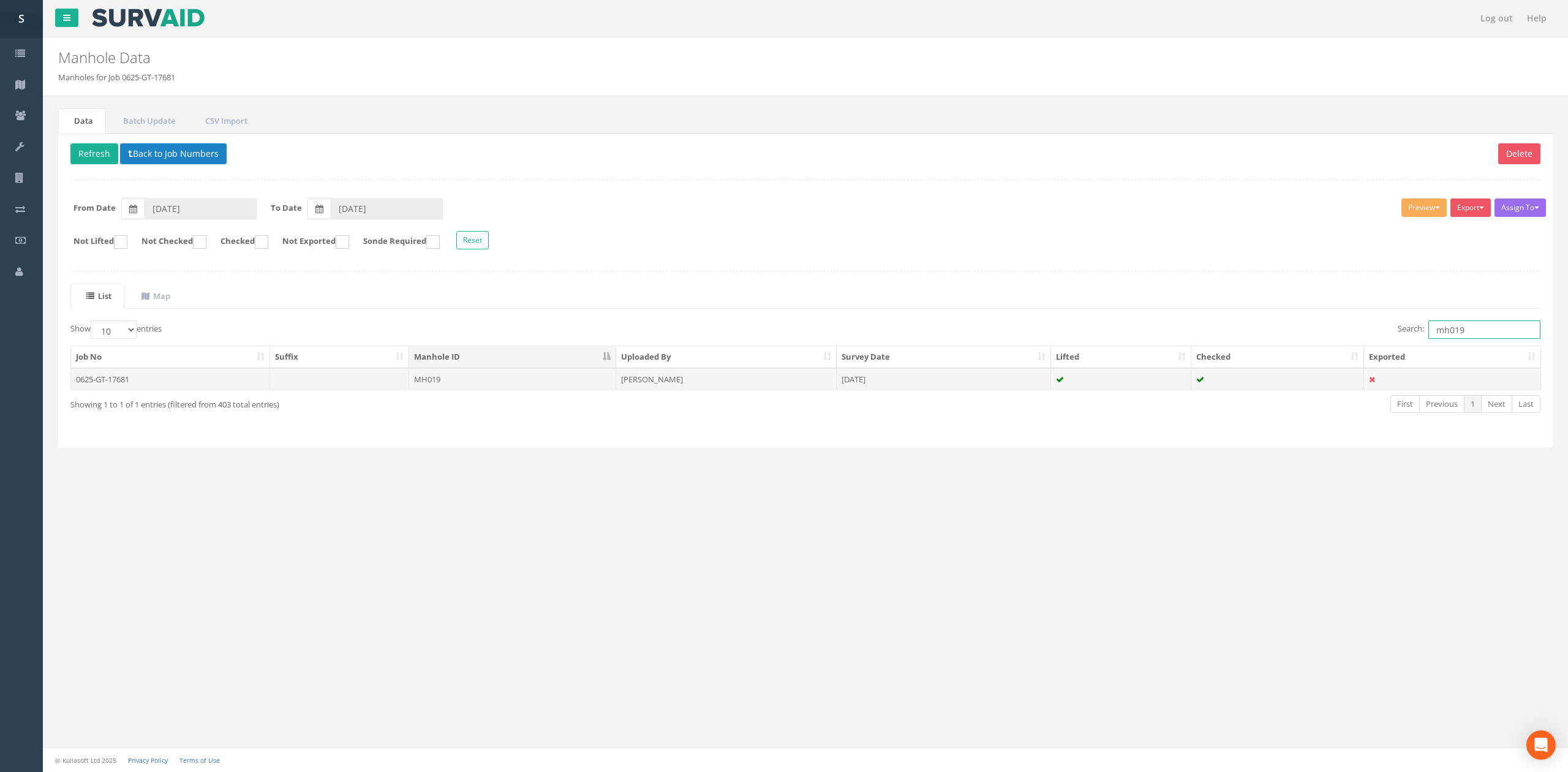
type input "mh019"
click at [768, 377] on td "[PERSON_NAME]" at bounding box center [726, 379] width 221 height 22
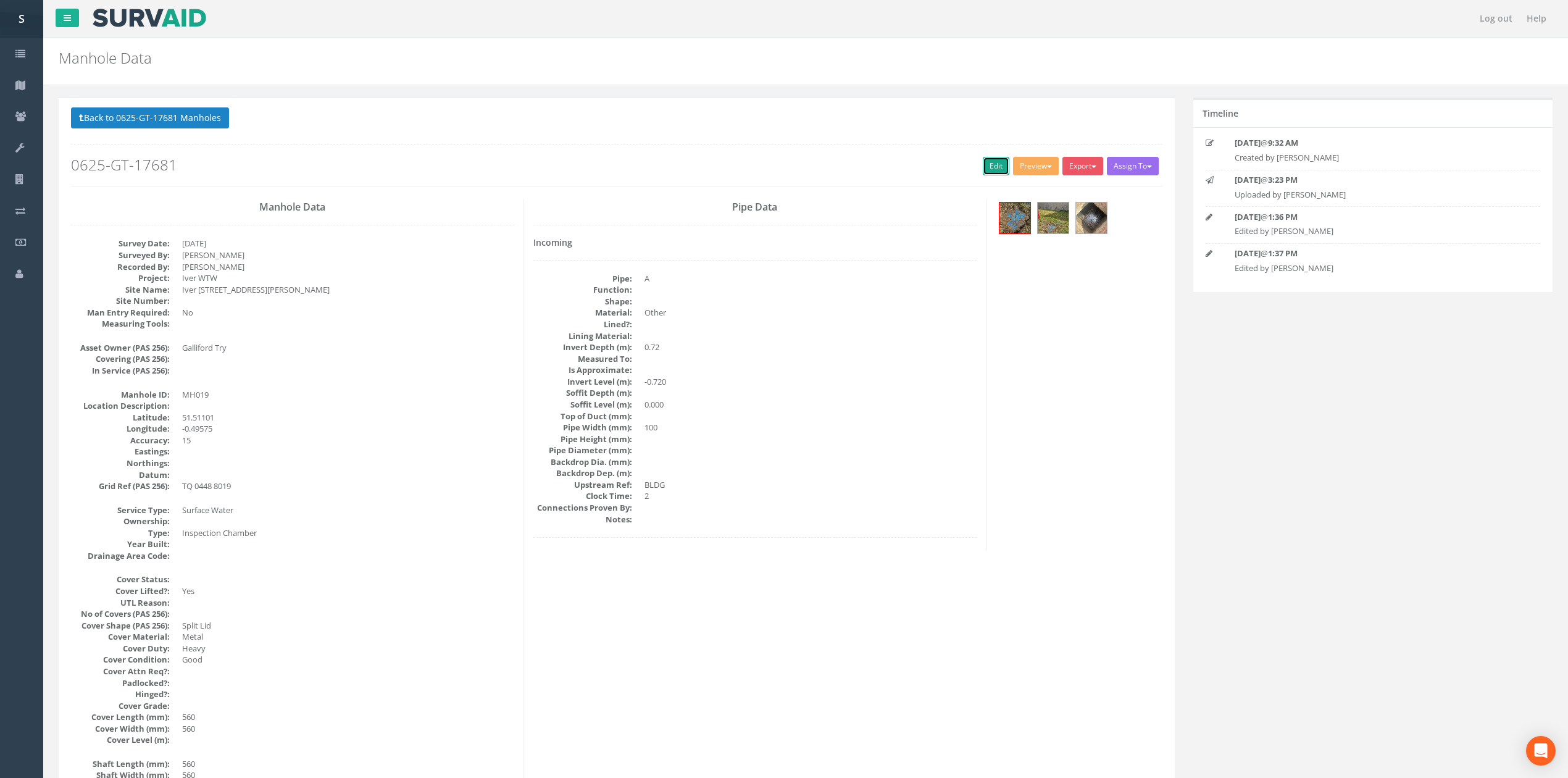
click at [996, 167] on link "Edit" at bounding box center [997, 167] width 27 height 19
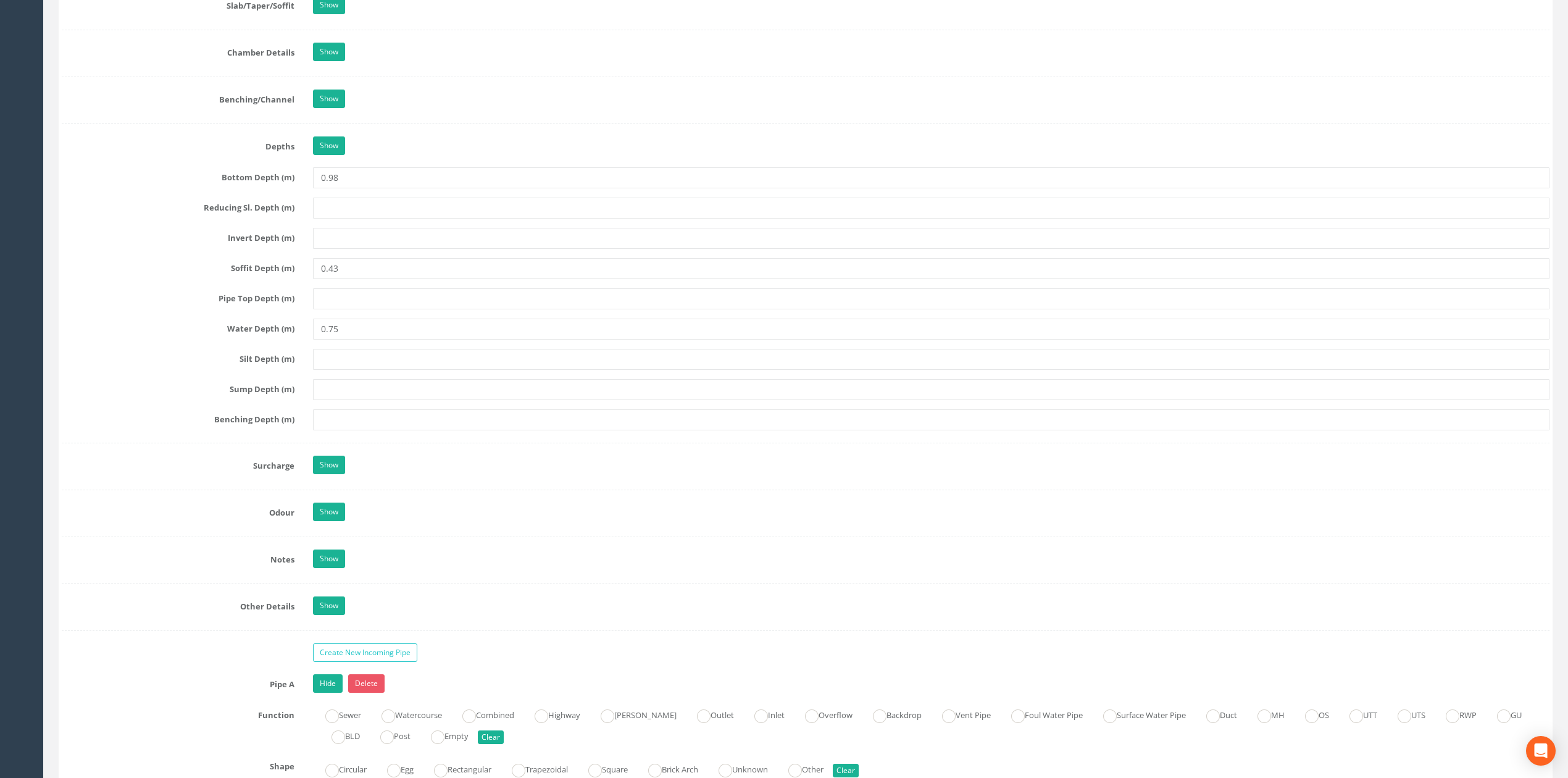
scroll to position [2262, 0]
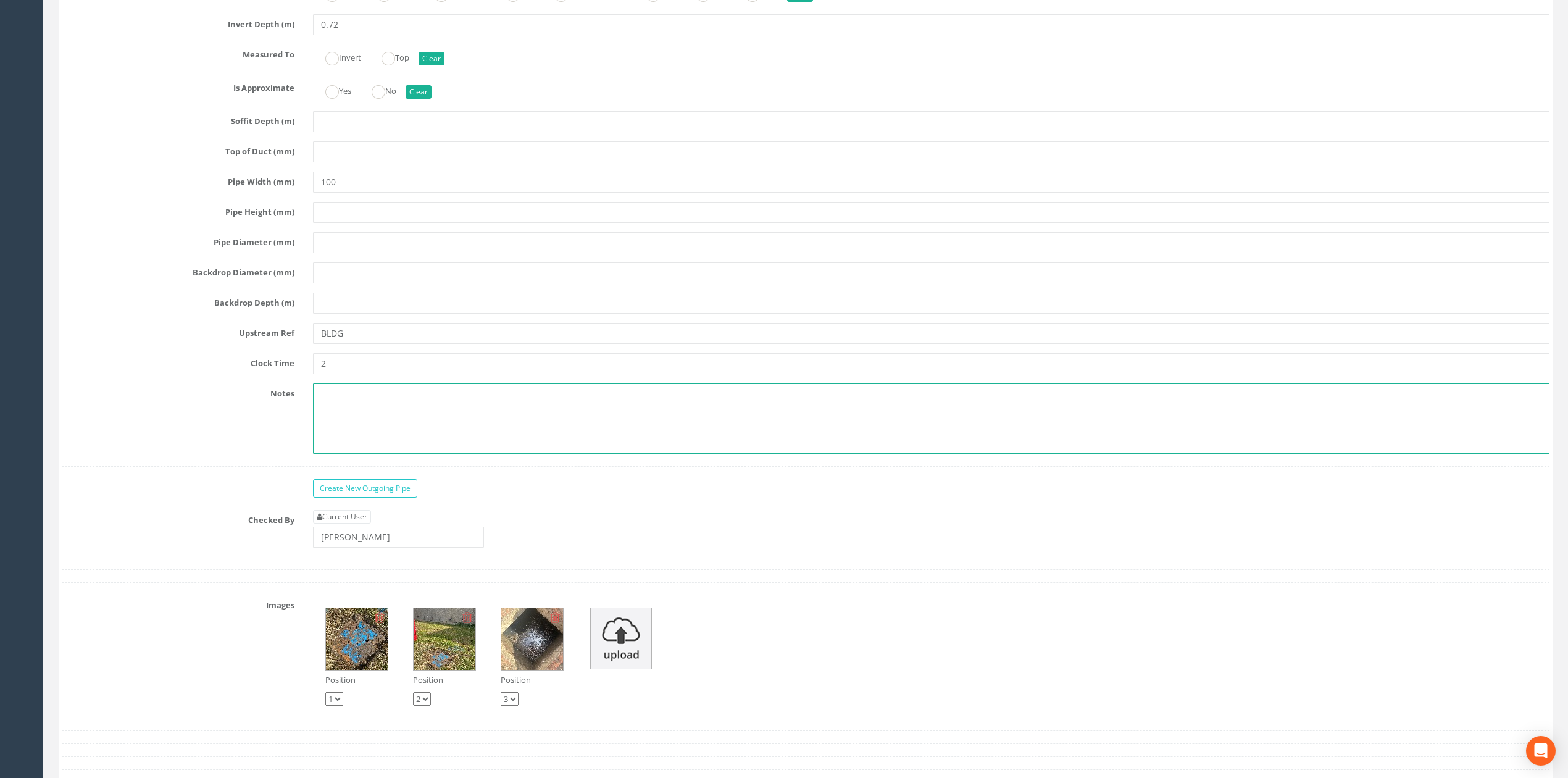
click at [490, 428] on textarea at bounding box center [931, 419] width 1236 height 71
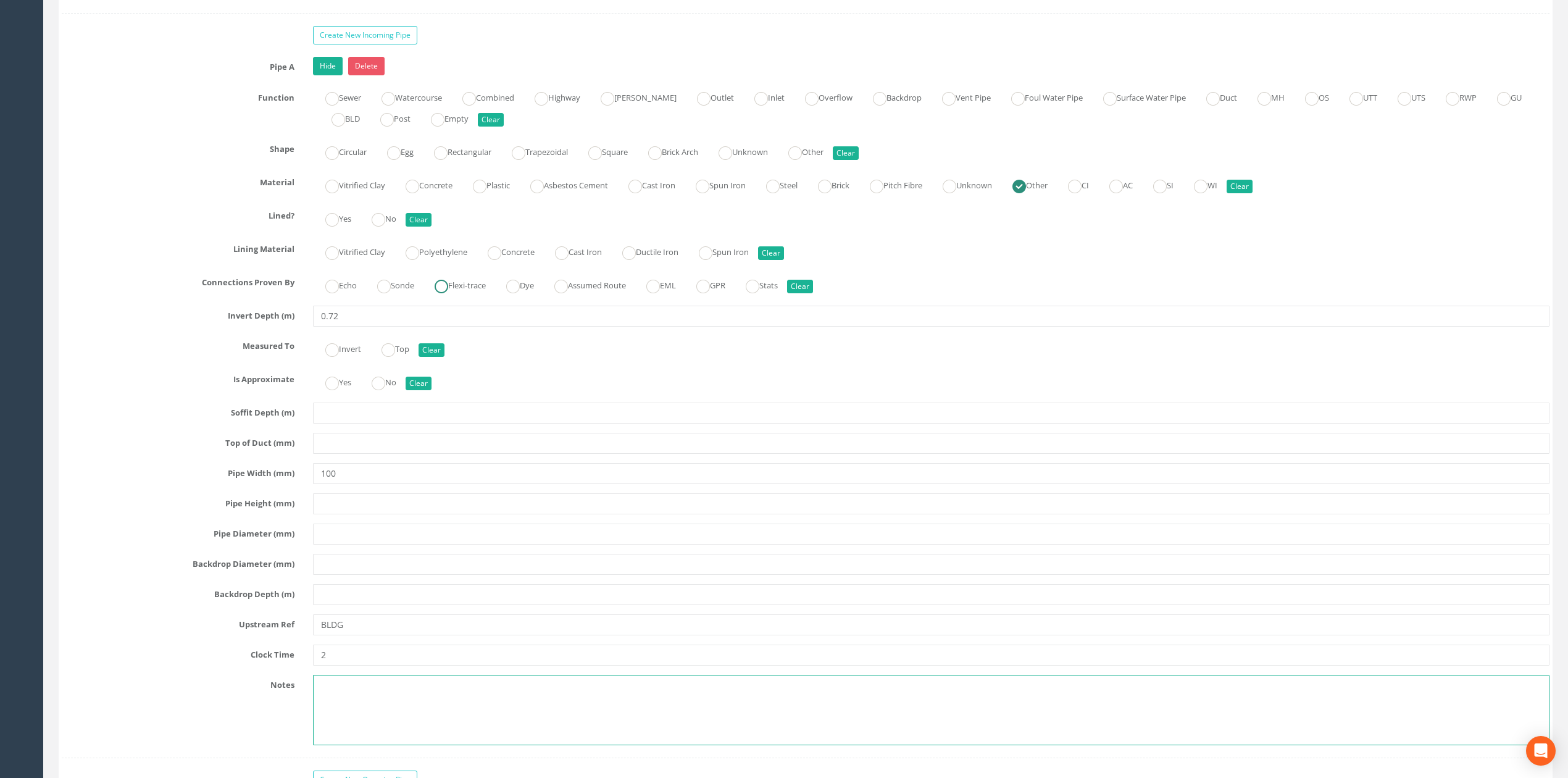
scroll to position [1851, 0]
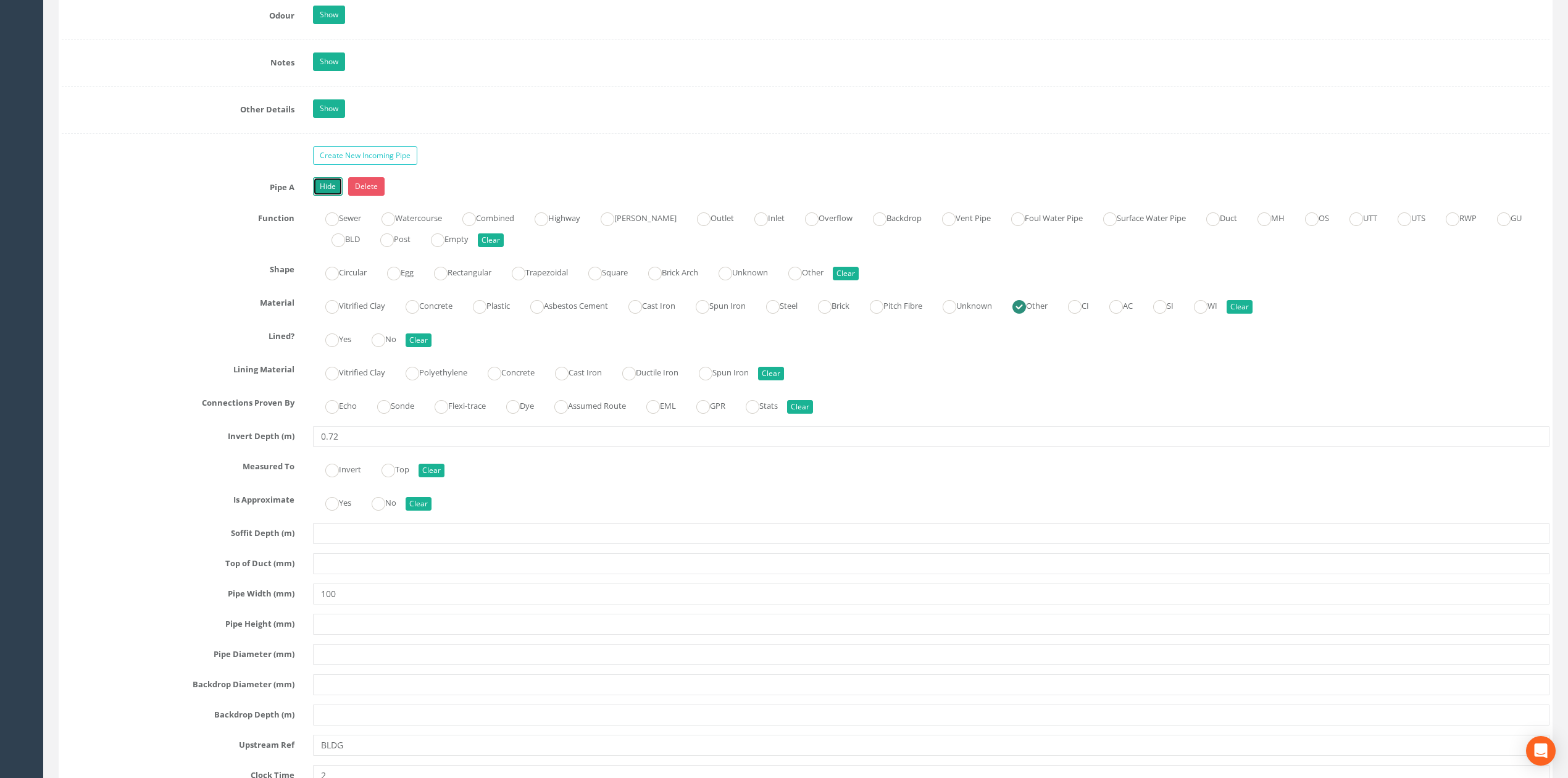
click at [338, 196] on link "Hide" at bounding box center [328, 186] width 30 height 19
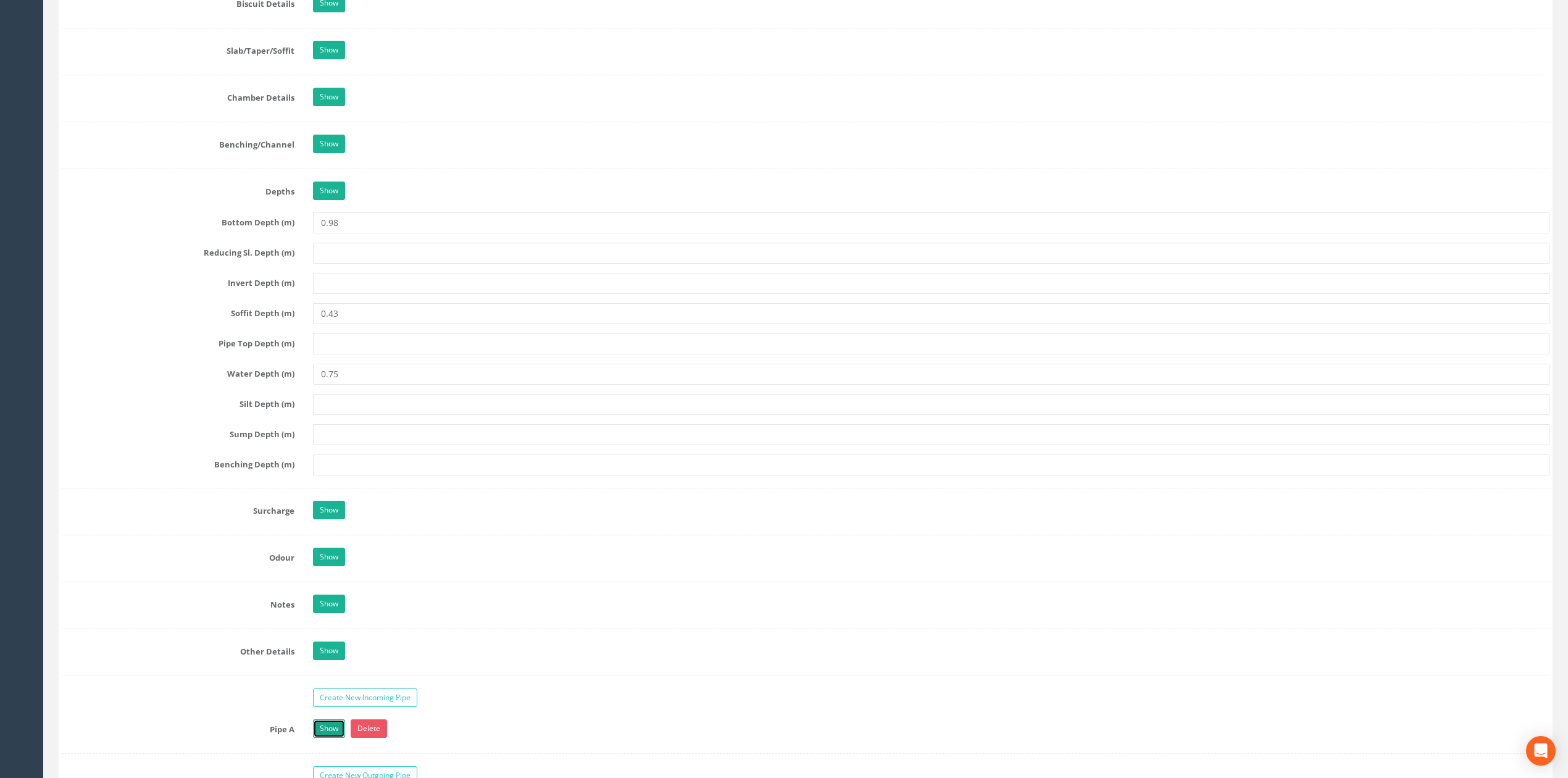
scroll to position [1521, 0]
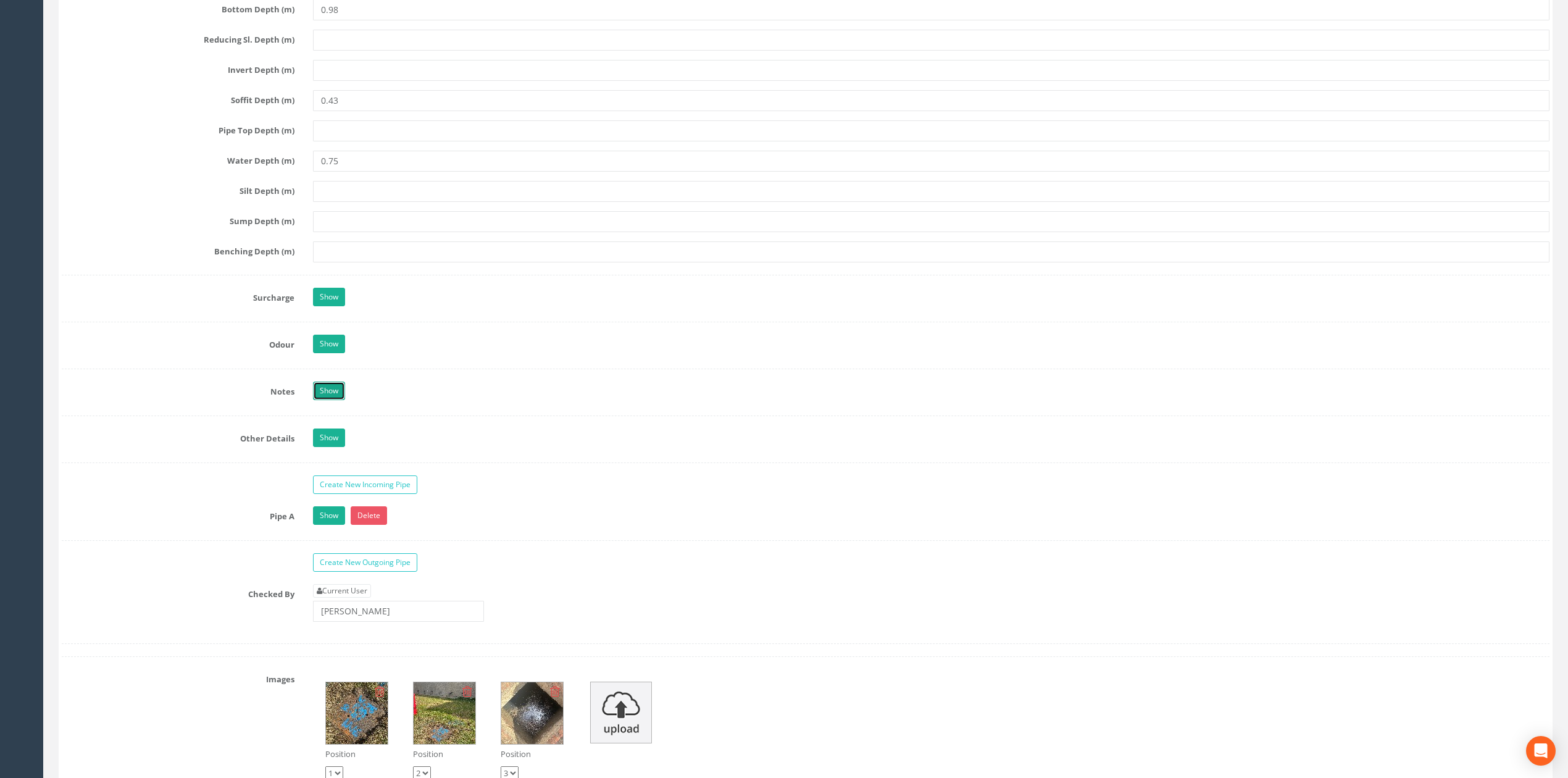
click at [327, 400] on link "Show" at bounding box center [329, 391] width 32 height 19
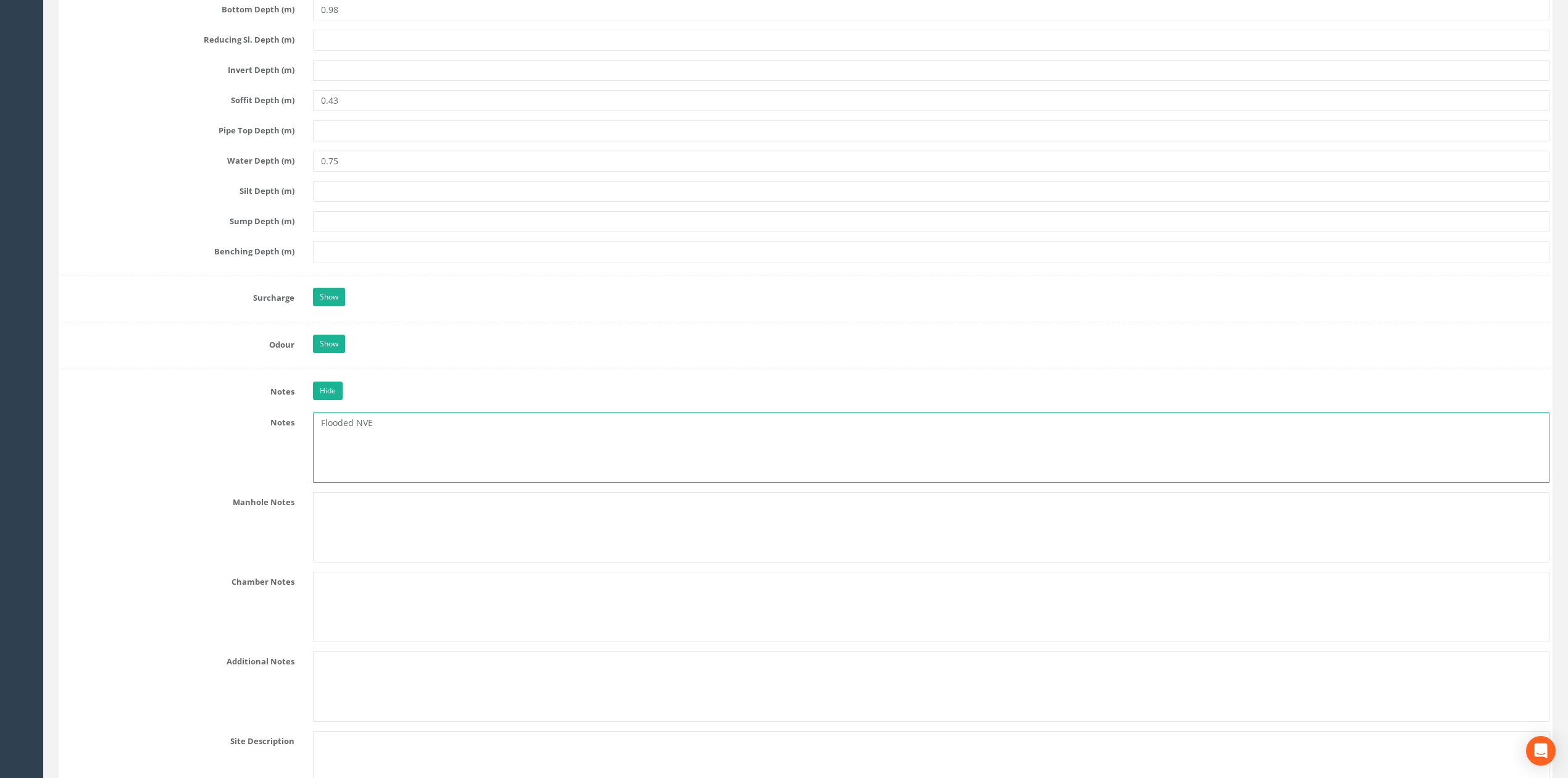
click at [389, 447] on textarea "Flooded NVE" at bounding box center [931, 448] width 1236 height 71
click at [589, 447] on textarea "Flooded NVE. Assumed incoming from MH020 and outgoing to MH" at bounding box center [931, 448] width 1236 height 71
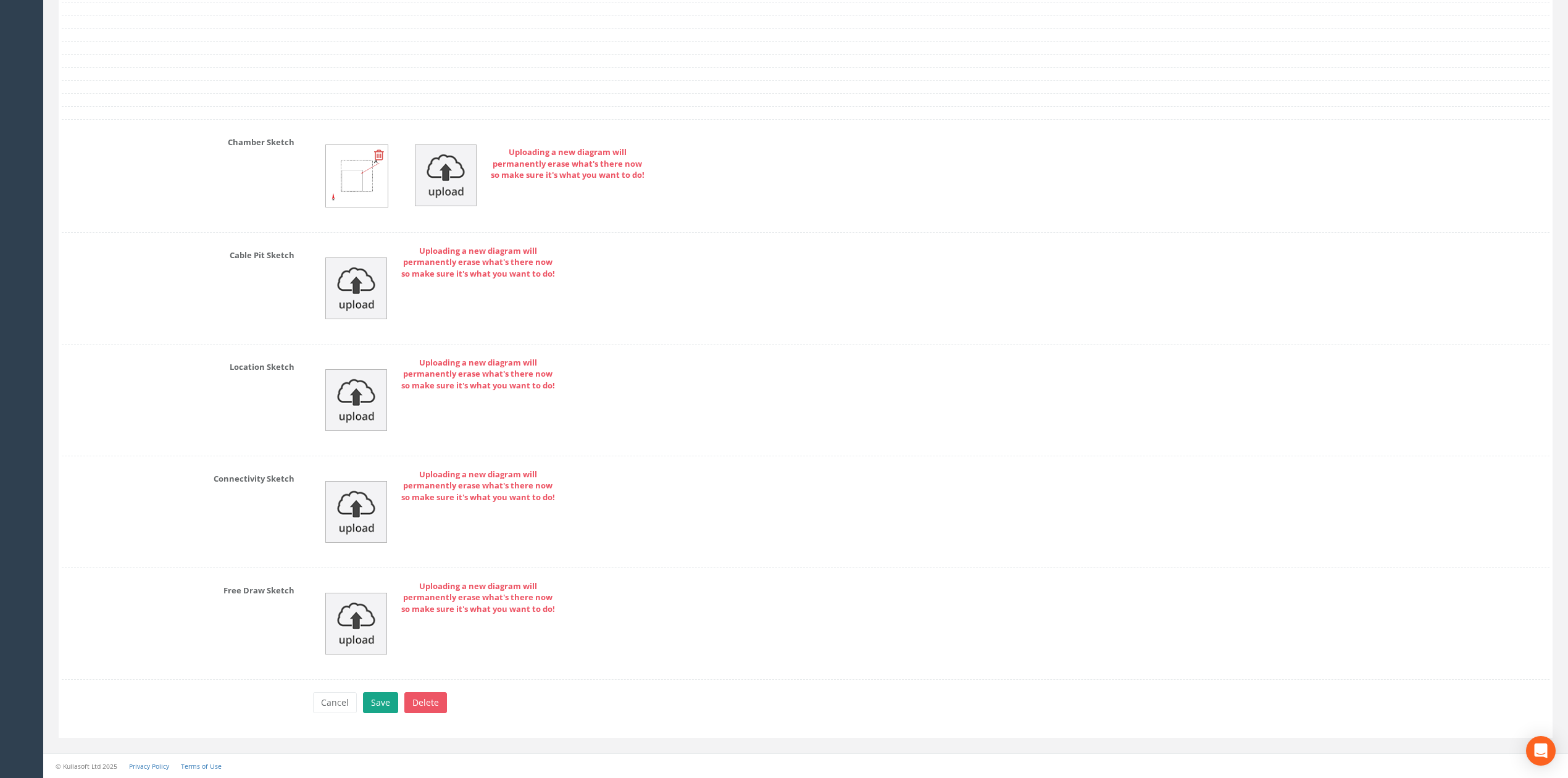
type textarea "Flooded NVE. Assumed incoming from MH020 and outgoing to MH027."
click at [376, 705] on button "Save" at bounding box center [380, 703] width 35 height 21
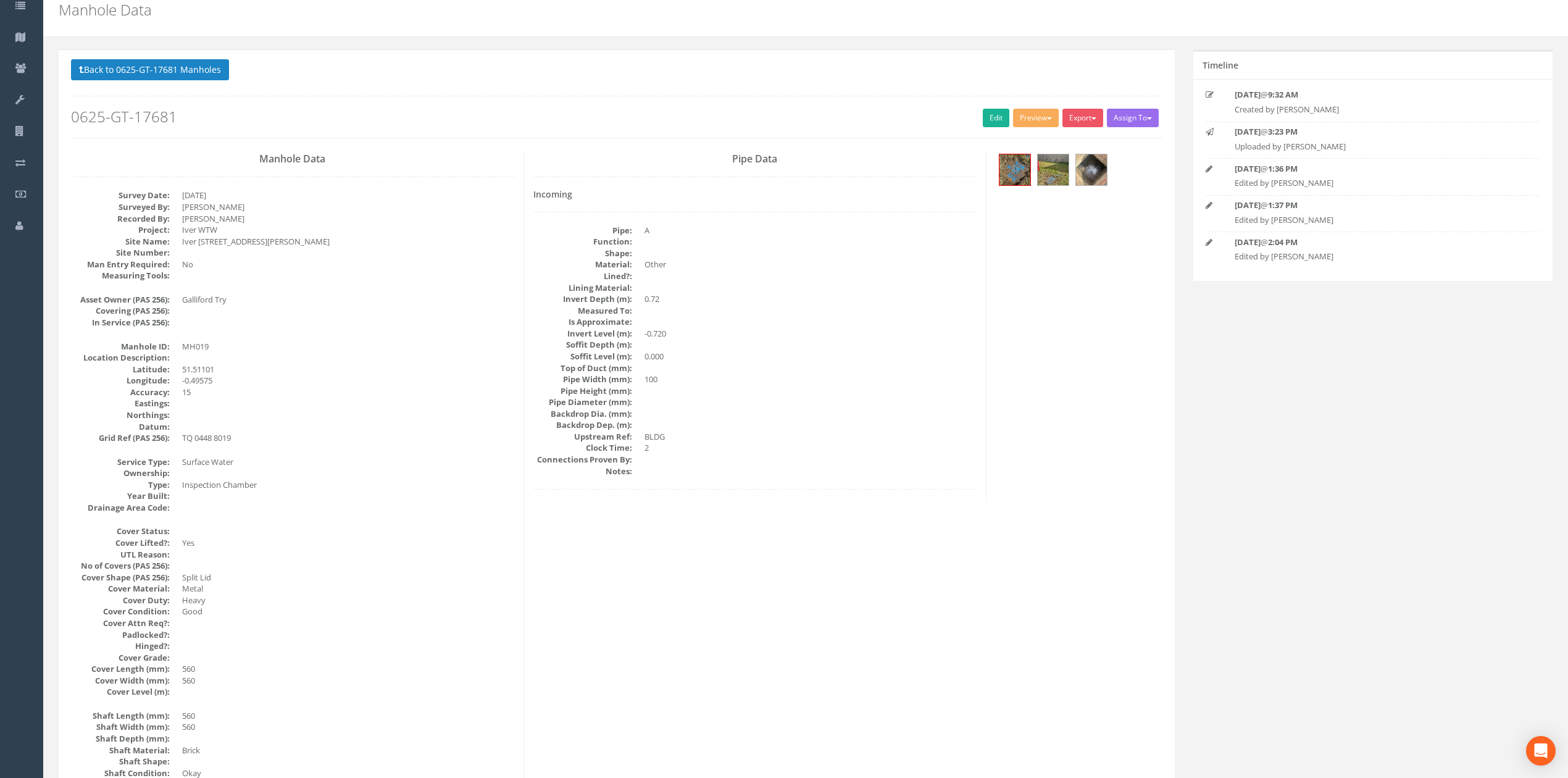
scroll to position [0, 0]
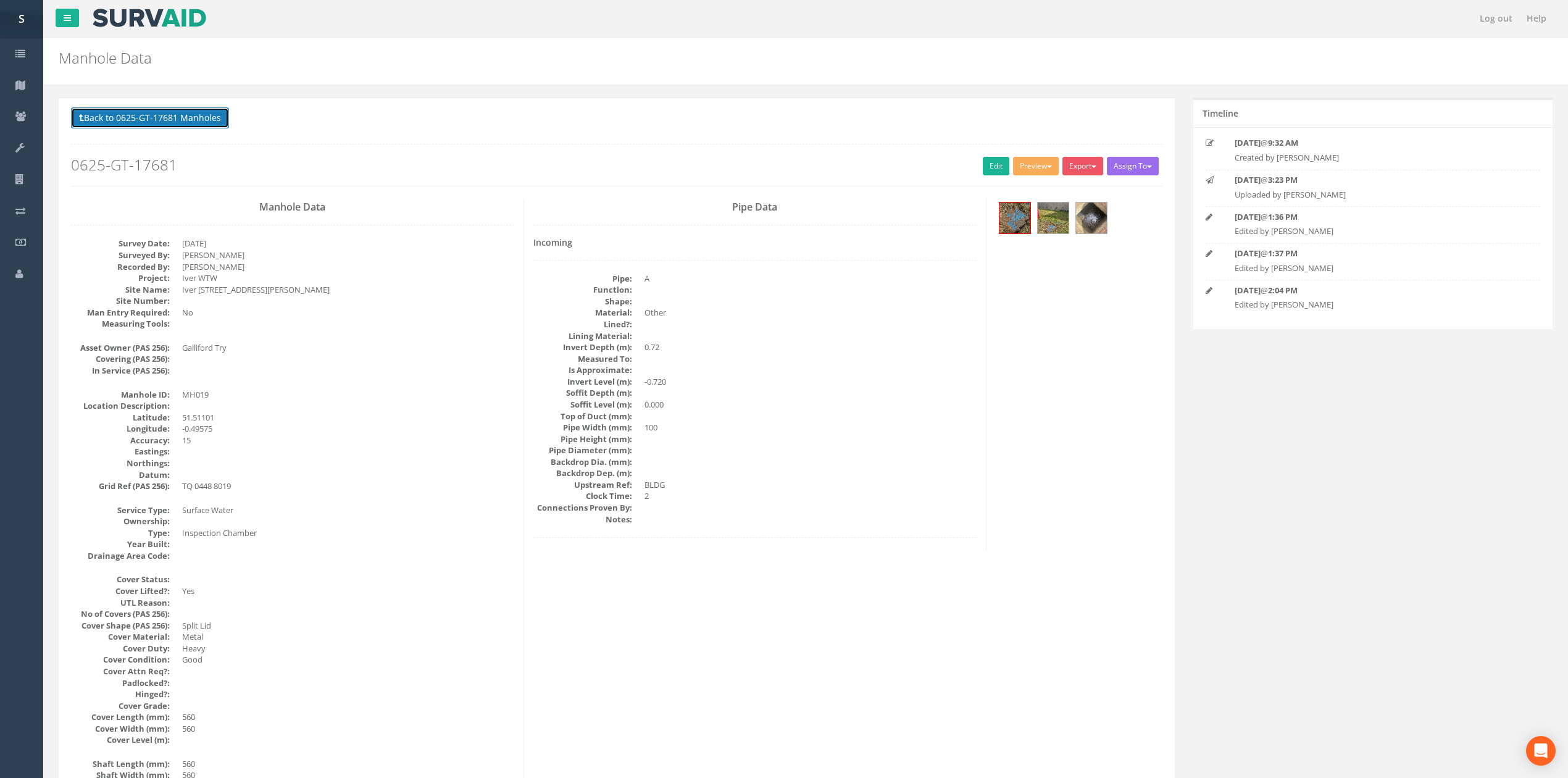
click at [206, 127] on button "Back to 0625-GT-17681 Manholes" at bounding box center [149, 118] width 158 height 21
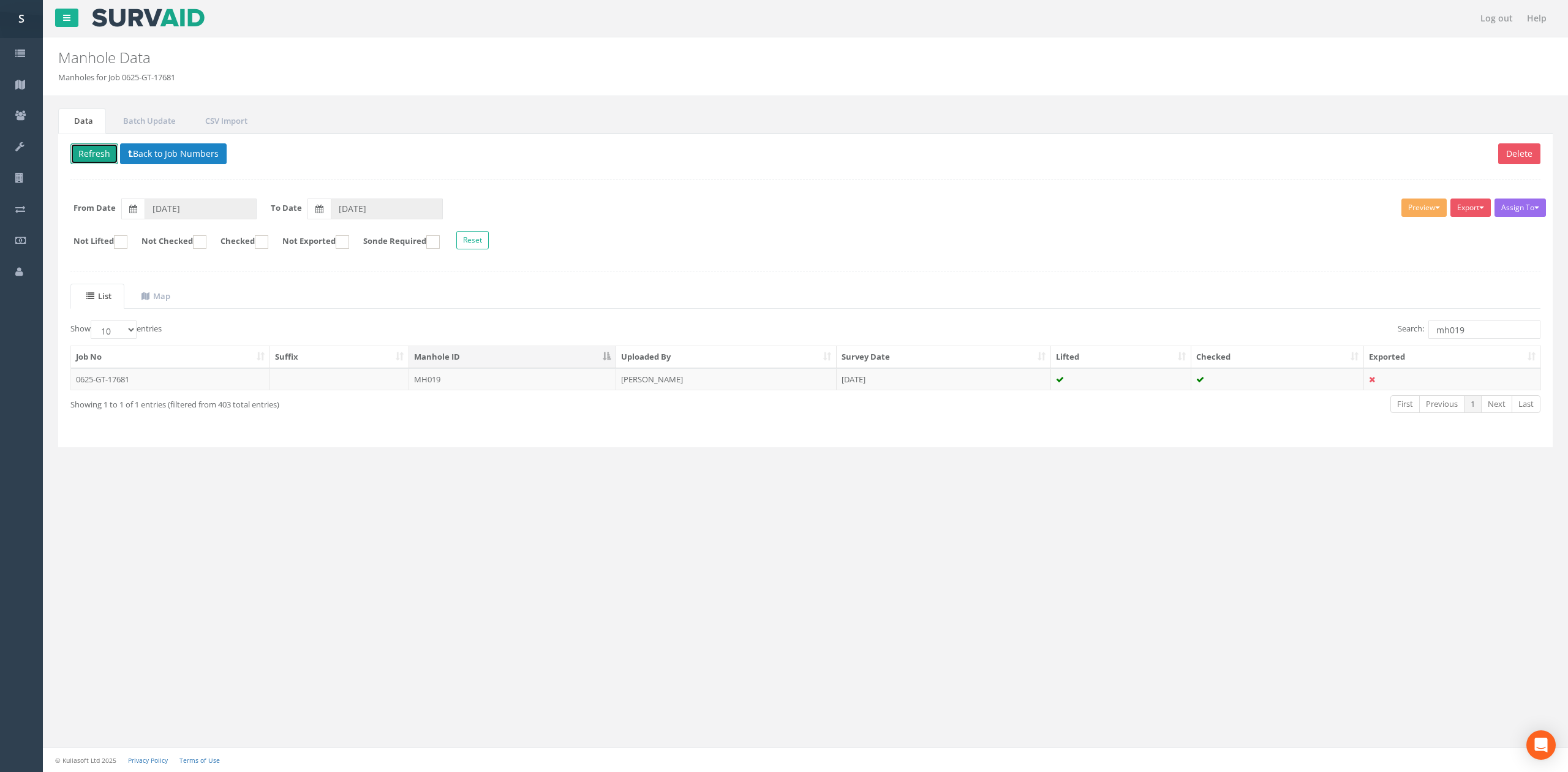
click at [79, 154] on button "Refresh" at bounding box center [94, 154] width 48 height 21
click at [1481, 335] on input "mh019" at bounding box center [1485, 330] width 112 height 19
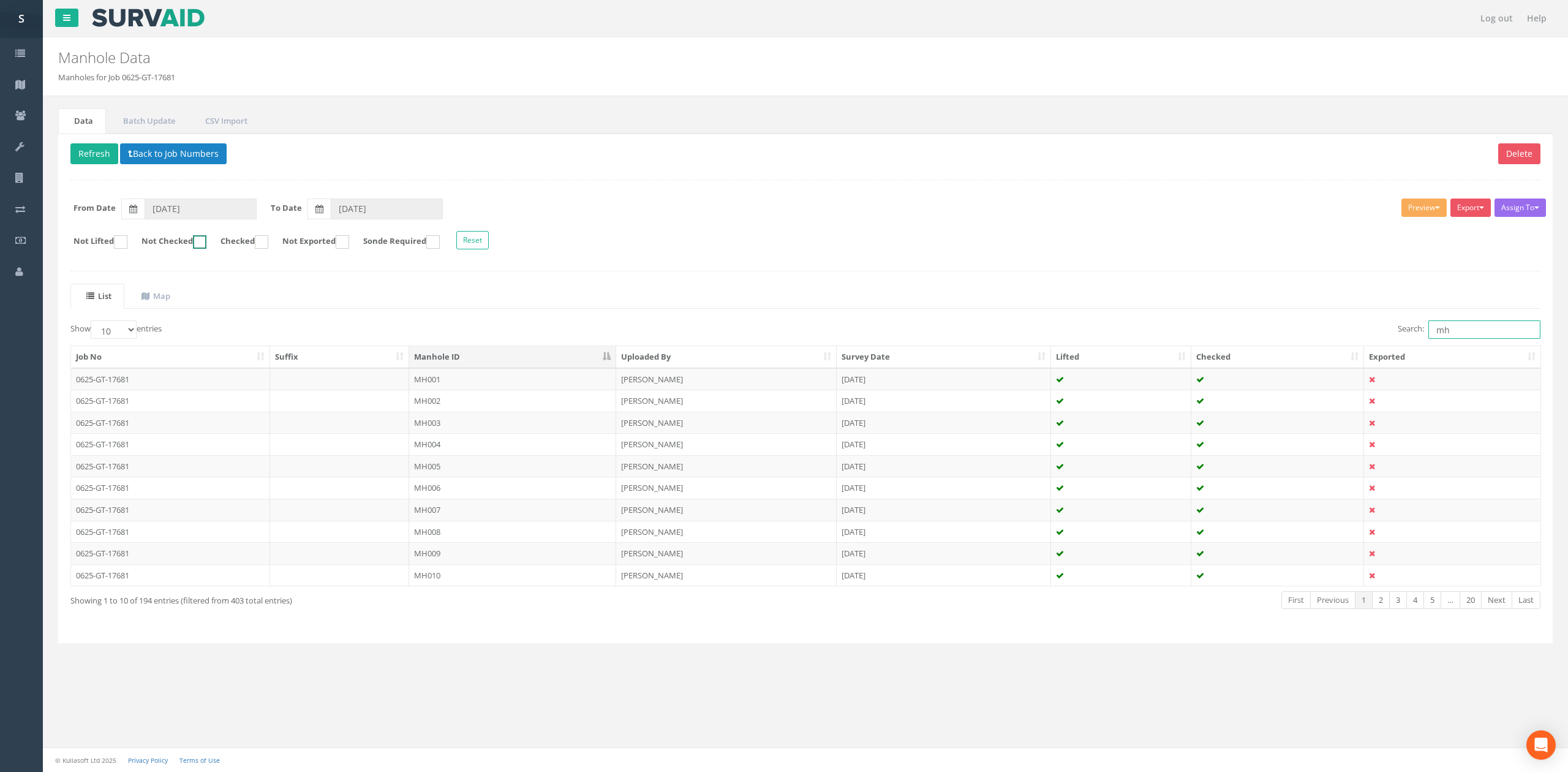
type input "mh"
click at [189, 241] on input "Not Checked" at bounding box center [185, 248] width 8 height 21
click at [373, 386] on td at bounding box center [339, 379] width 140 height 22
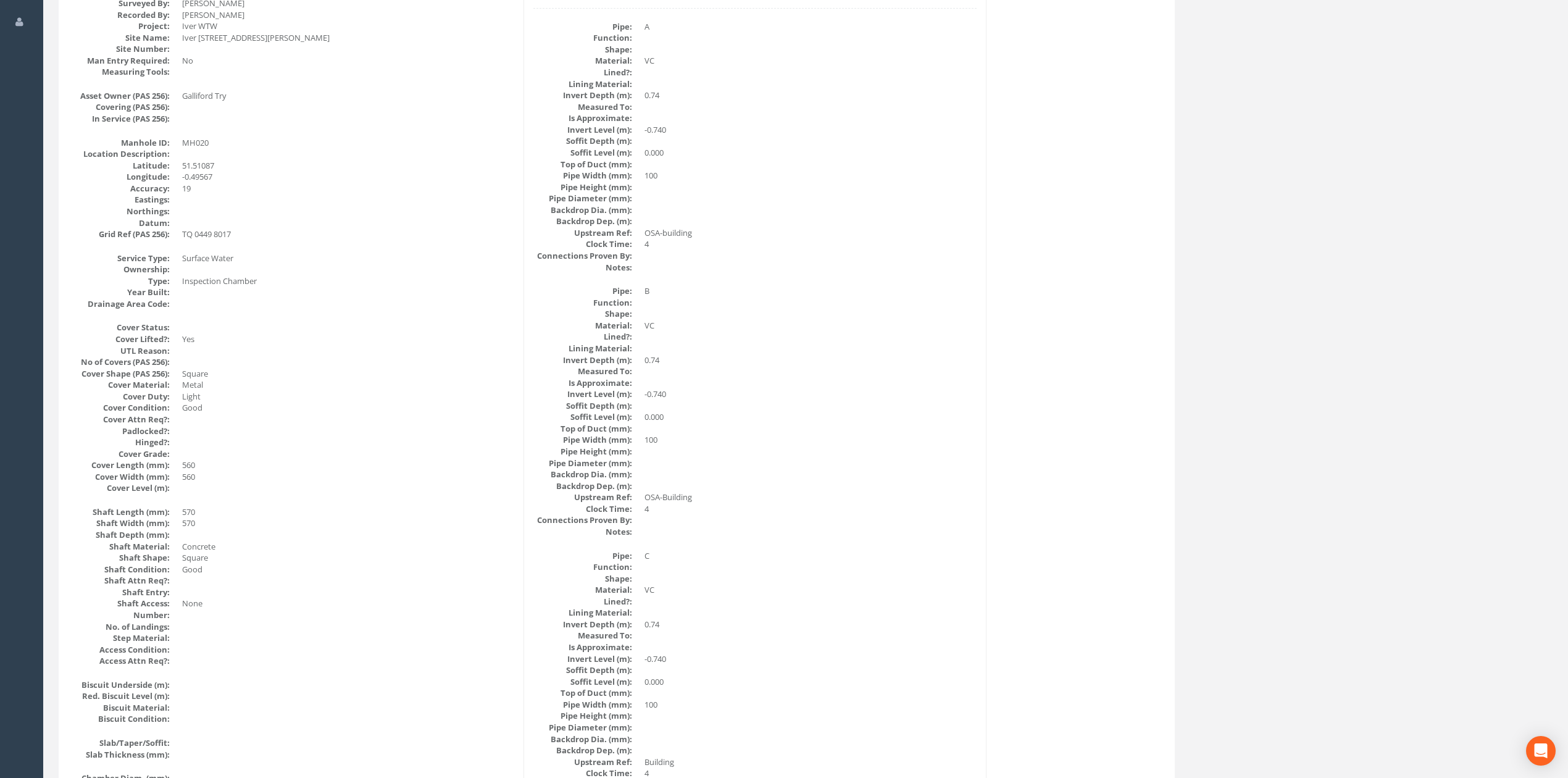
scroll to position [164, 0]
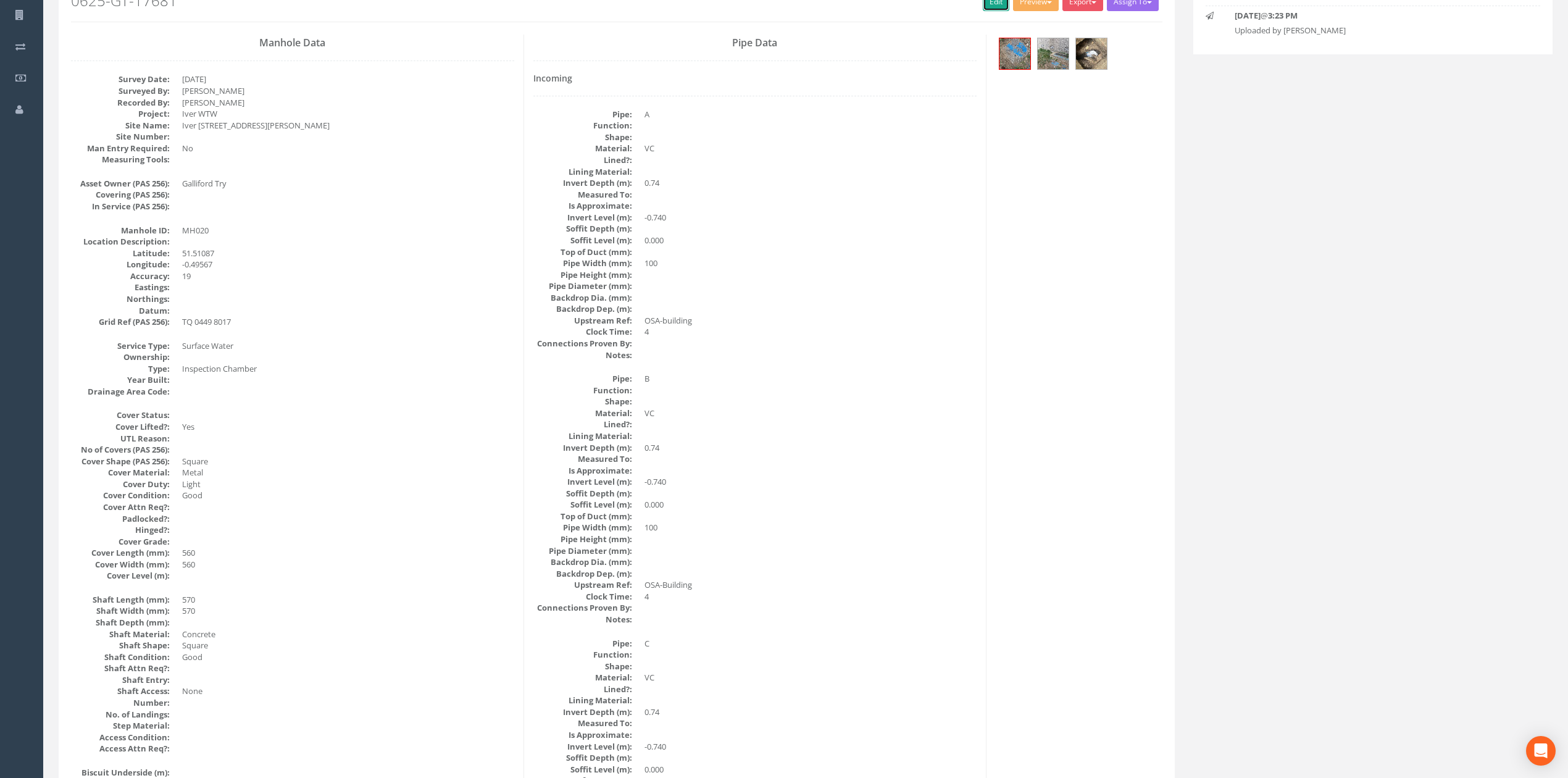
click at [998, 5] on link "Edit" at bounding box center [997, 2] width 27 height 19
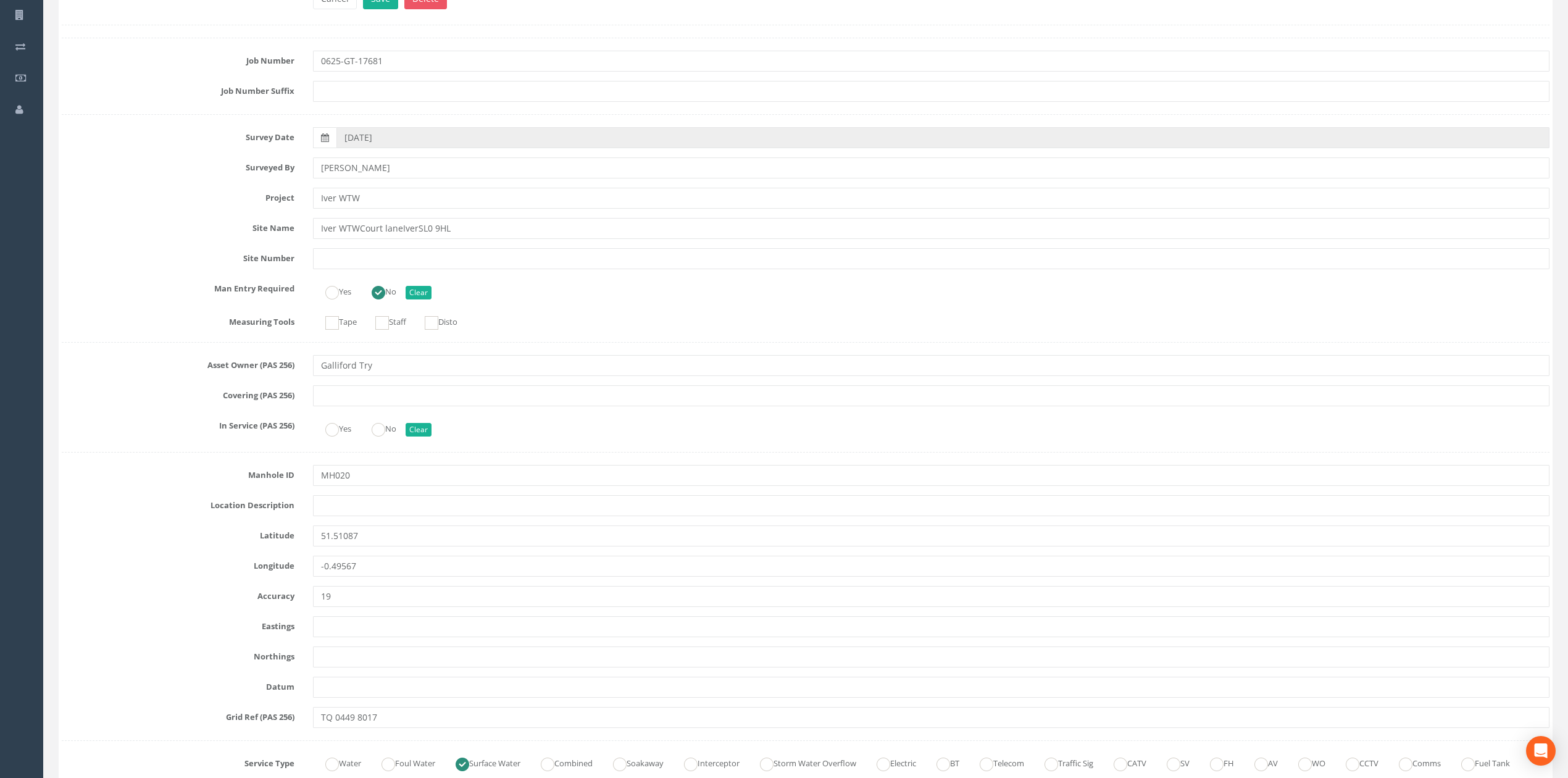
scroll to position [2469, 0]
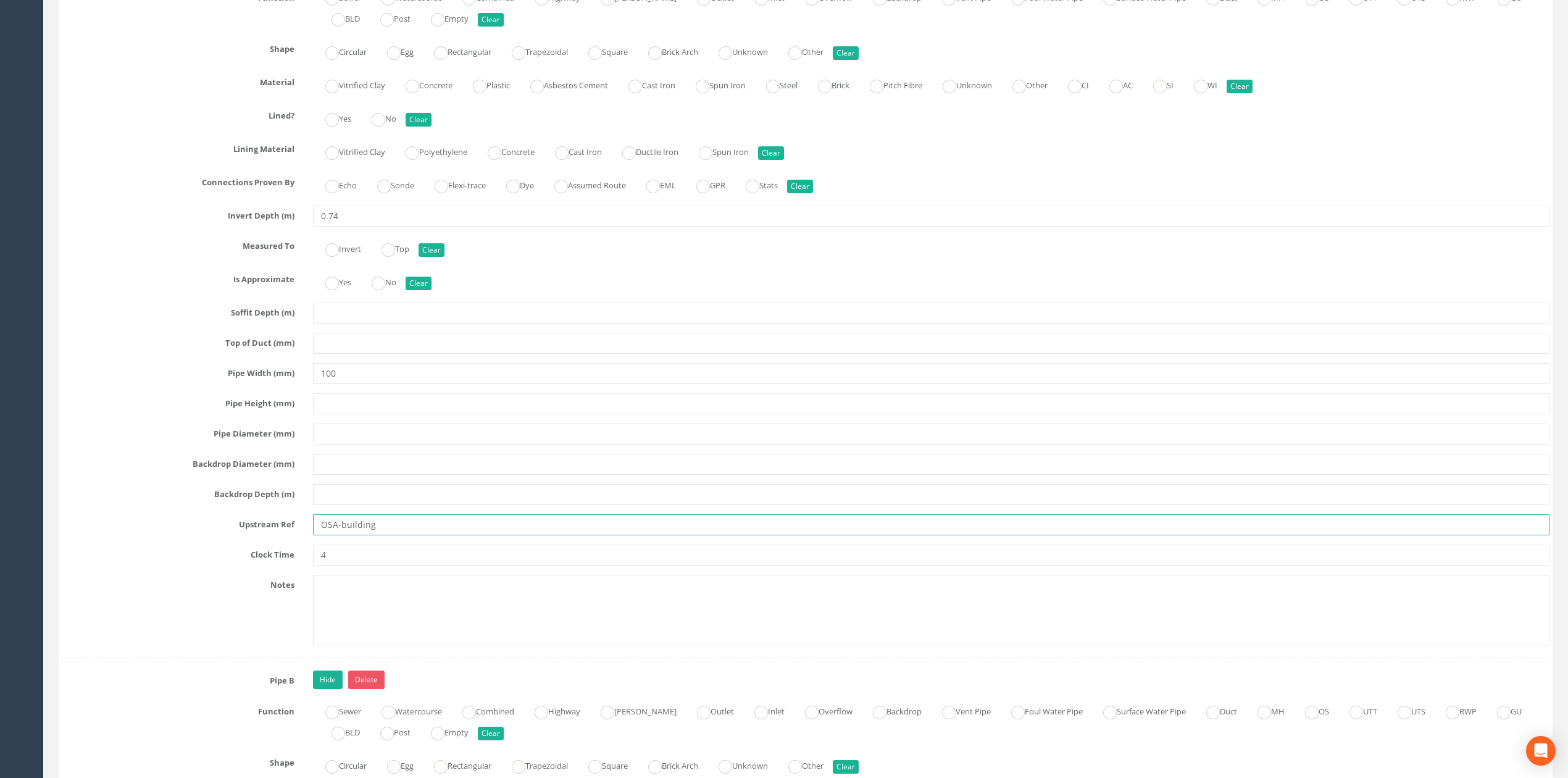
click at [337, 535] on input "OSA-building" at bounding box center [931, 524] width 1236 height 21
drag, startPoint x: 342, startPoint y: 541, endPoint x: 233, endPoint y: 534, distance: 109.2
click at [233, 534] on div "Upstream Ref OSA-building" at bounding box center [806, 524] width 1507 height 21
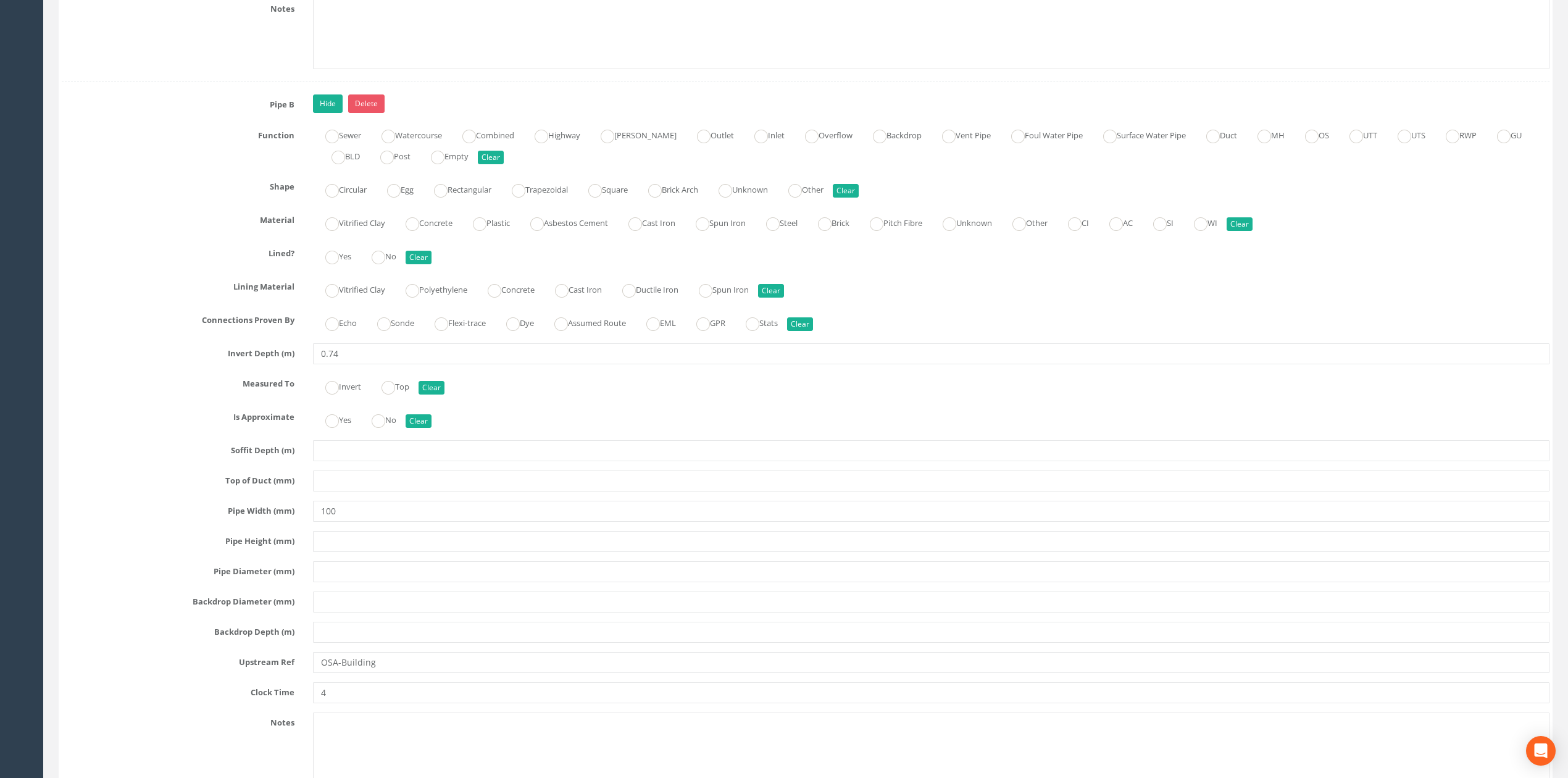
scroll to position [3292, 0]
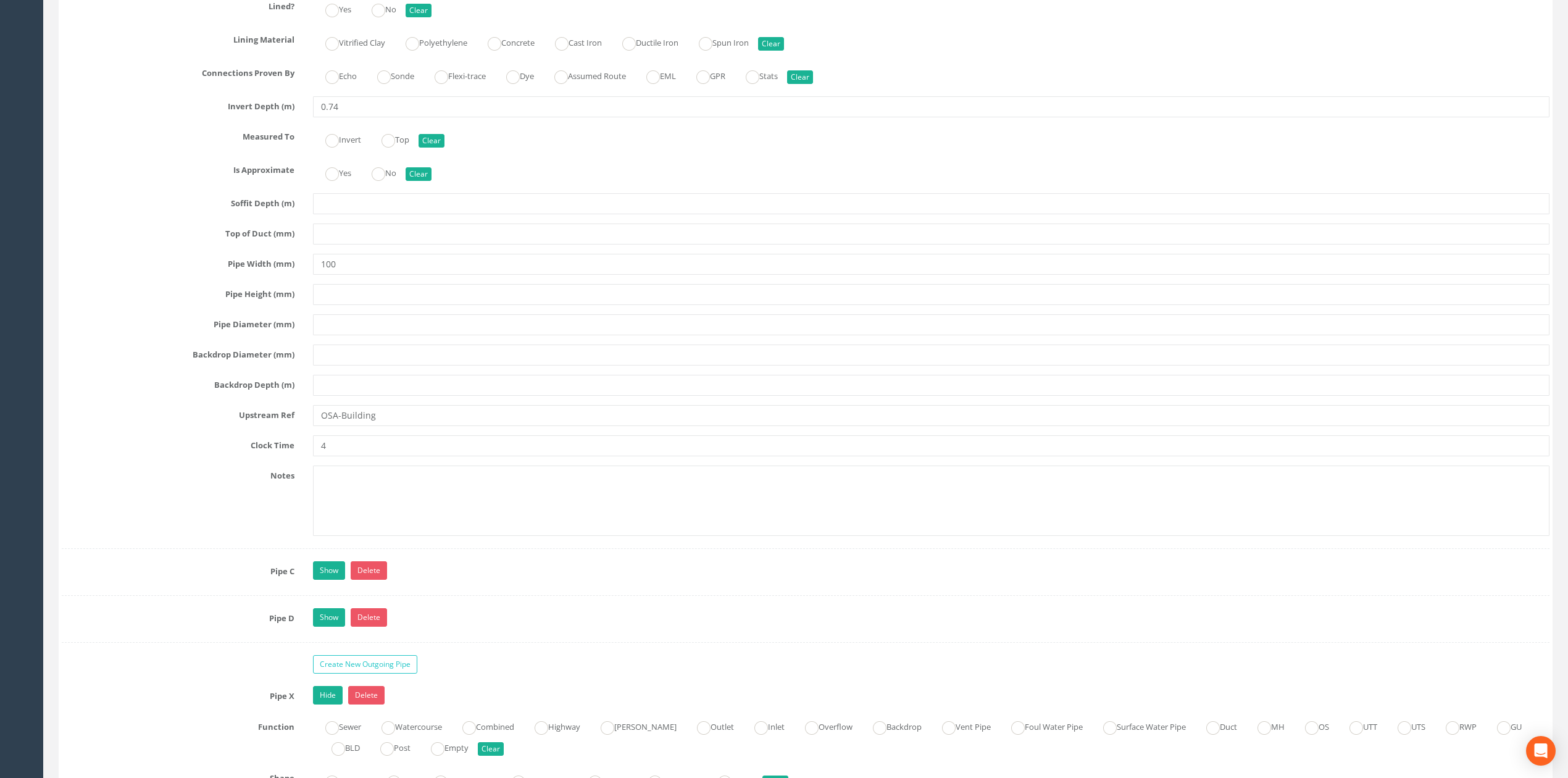
type input "Building"
drag, startPoint x: 339, startPoint y: 435, endPoint x: 151, endPoint y: 435, distance: 188.0
click at [153, 426] on div "Upstream Ref OSA-Building" at bounding box center [806, 415] width 1507 height 21
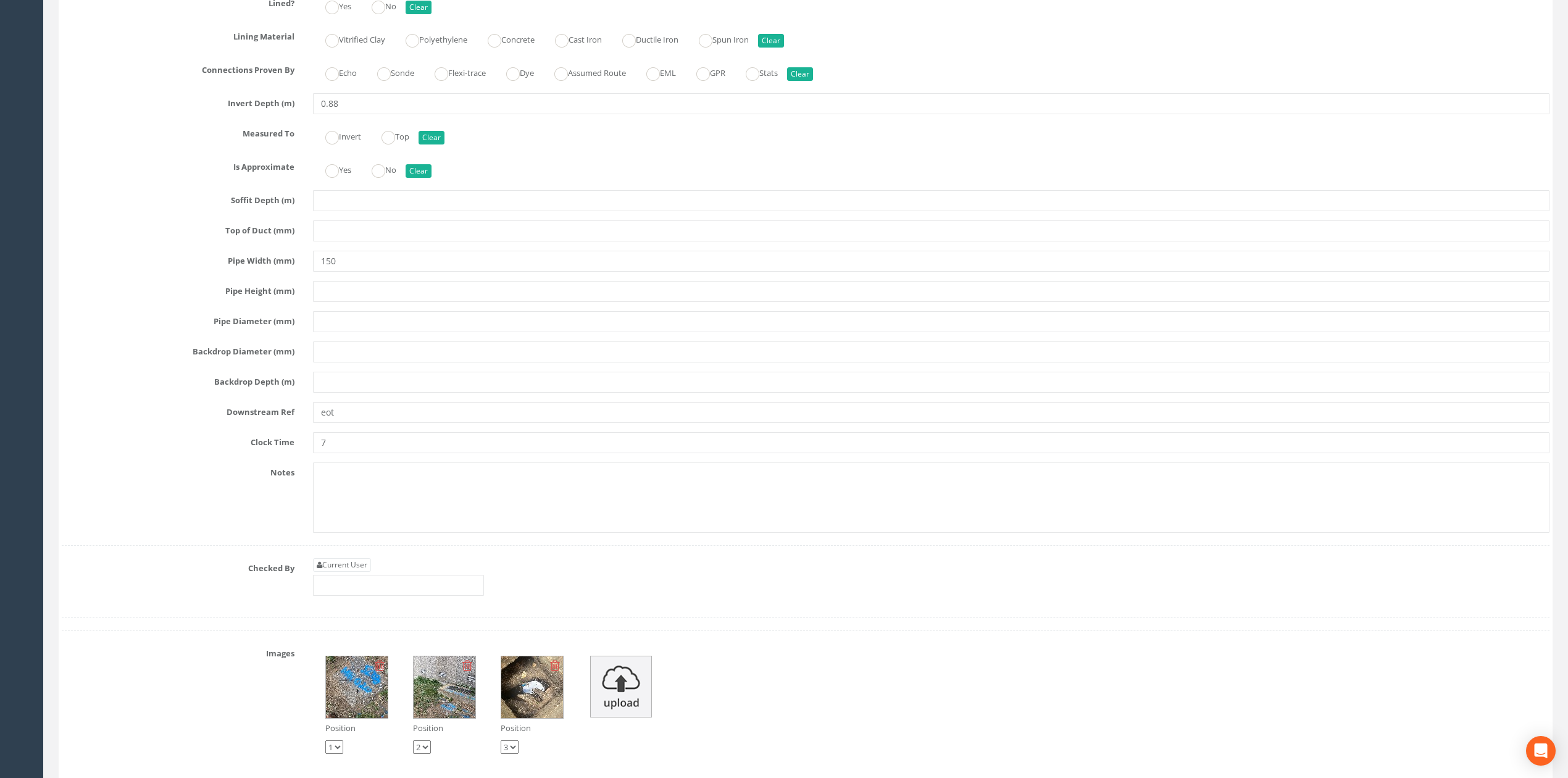
scroll to position [4197, 0]
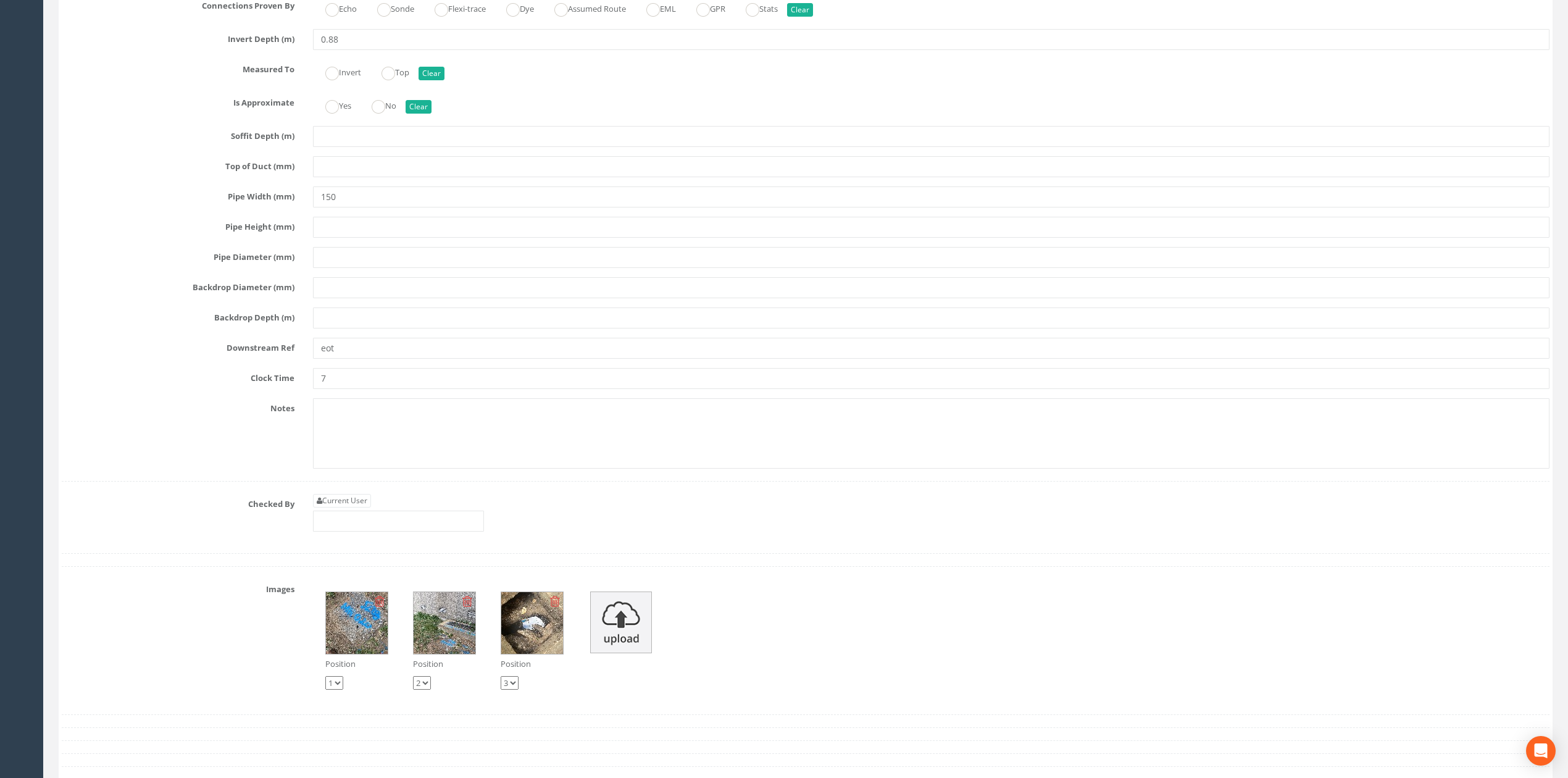
type input "Building"
drag, startPoint x: 354, startPoint y: 383, endPoint x: 243, endPoint y: 381, distance: 111.0
click at [272, 358] on div "Downstream Ref eot" at bounding box center [806, 348] width 1507 height 21
type input "EOT"
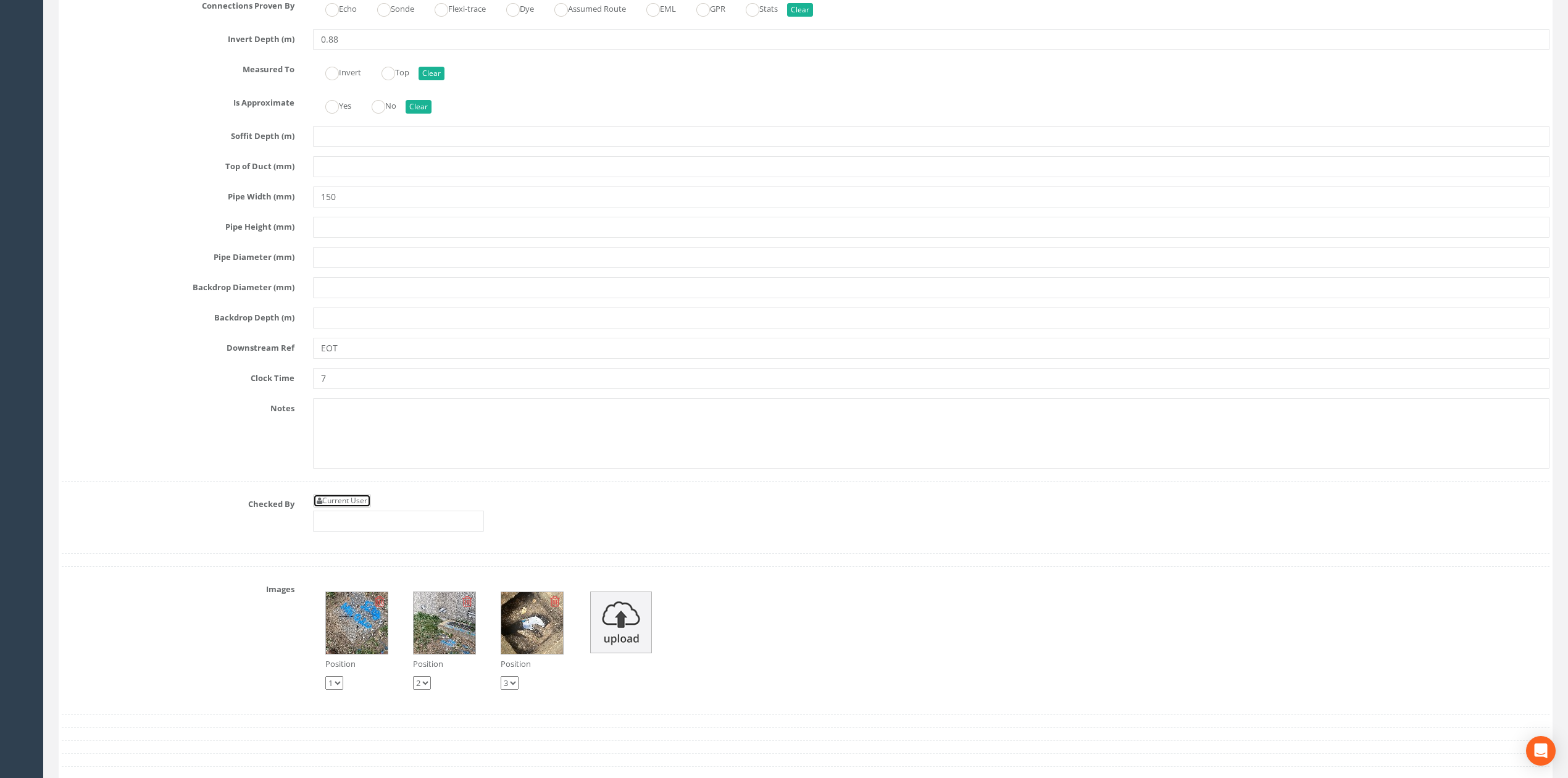
click at [354, 508] on link "Current User" at bounding box center [342, 500] width 58 height 13
type input "[PERSON_NAME]"
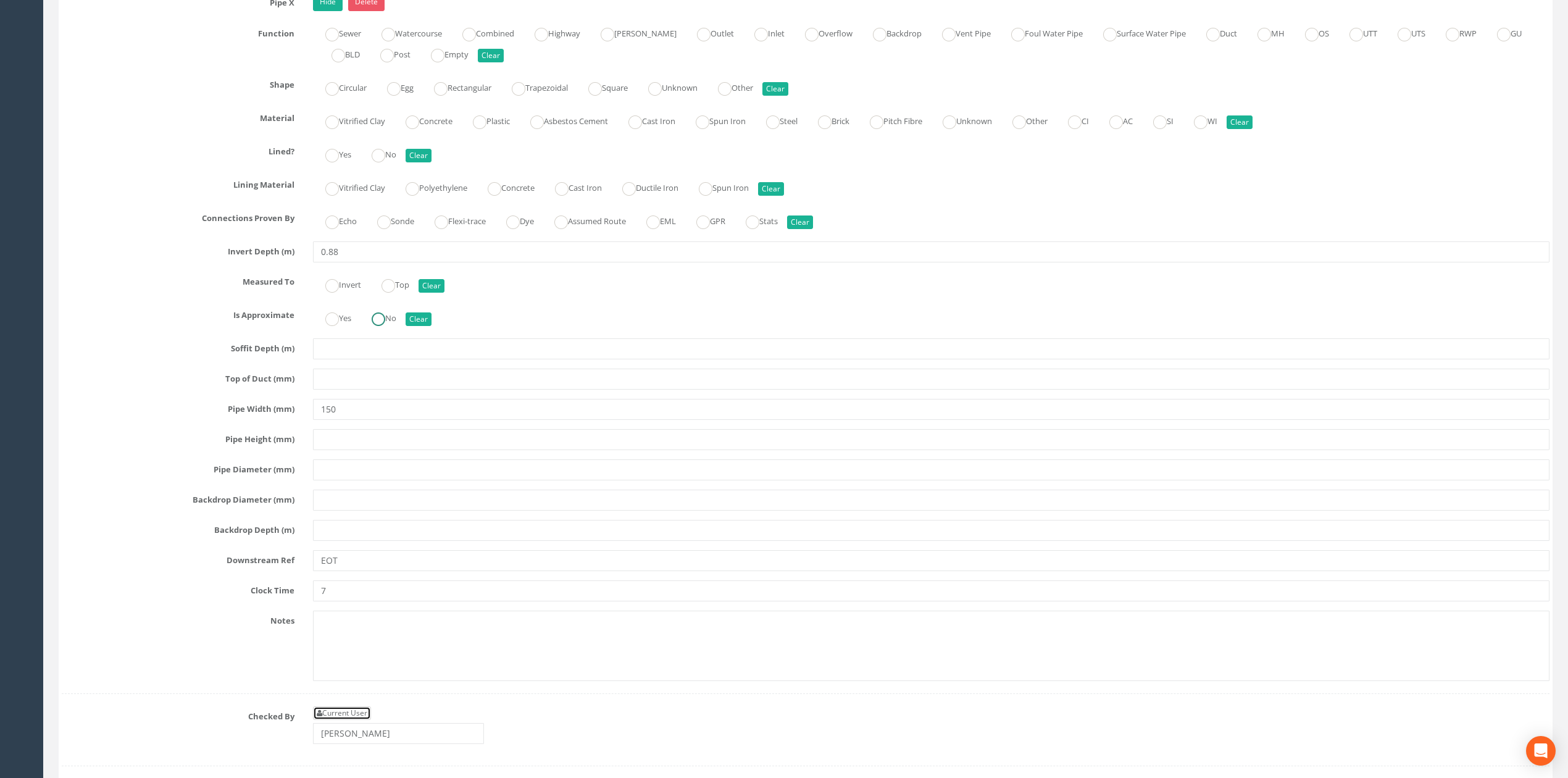
scroll to position [3786, 0]
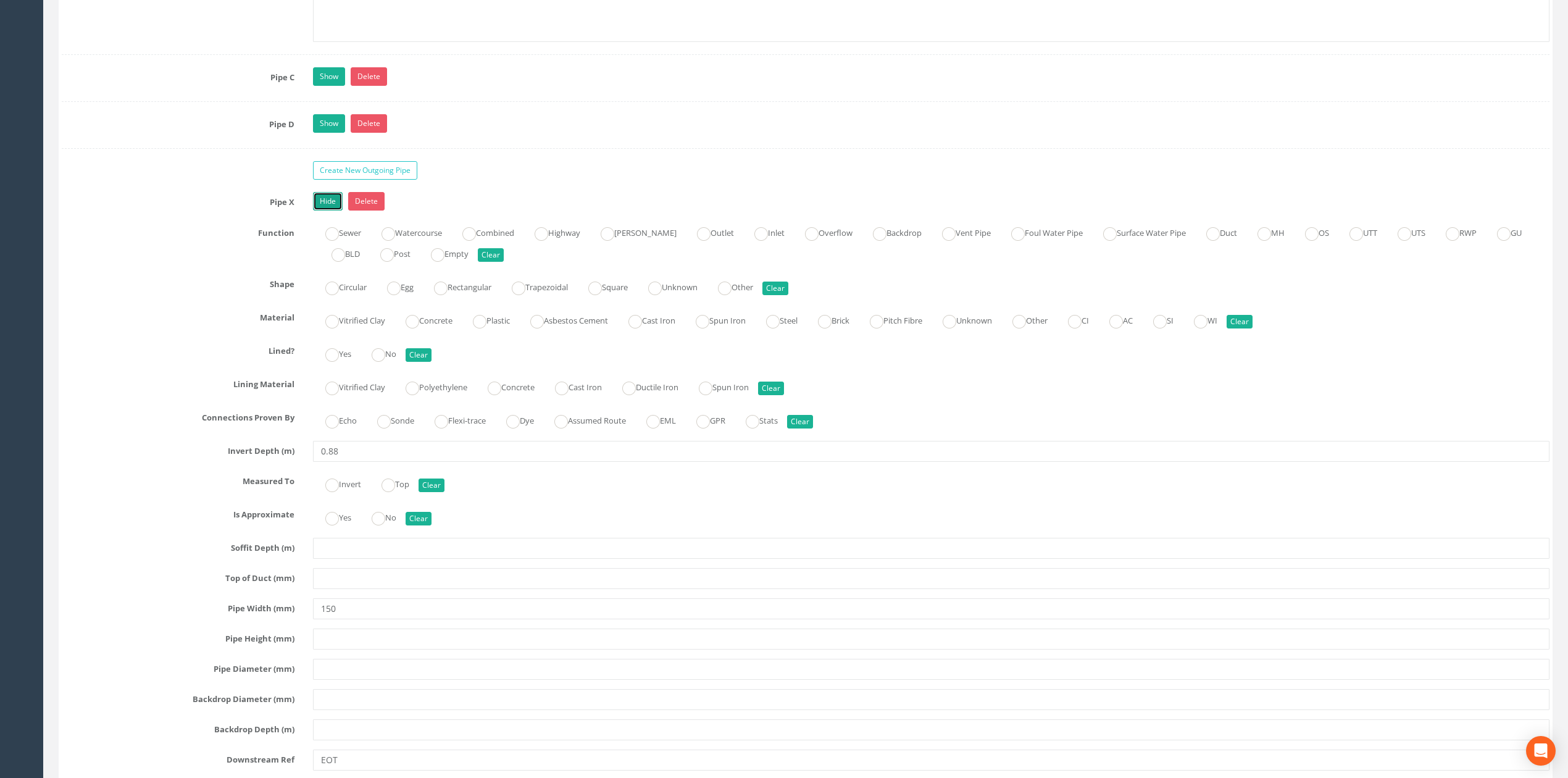
click at [325, 211] on link "Hide" at bounding box center [328, 201] width 30 height 19
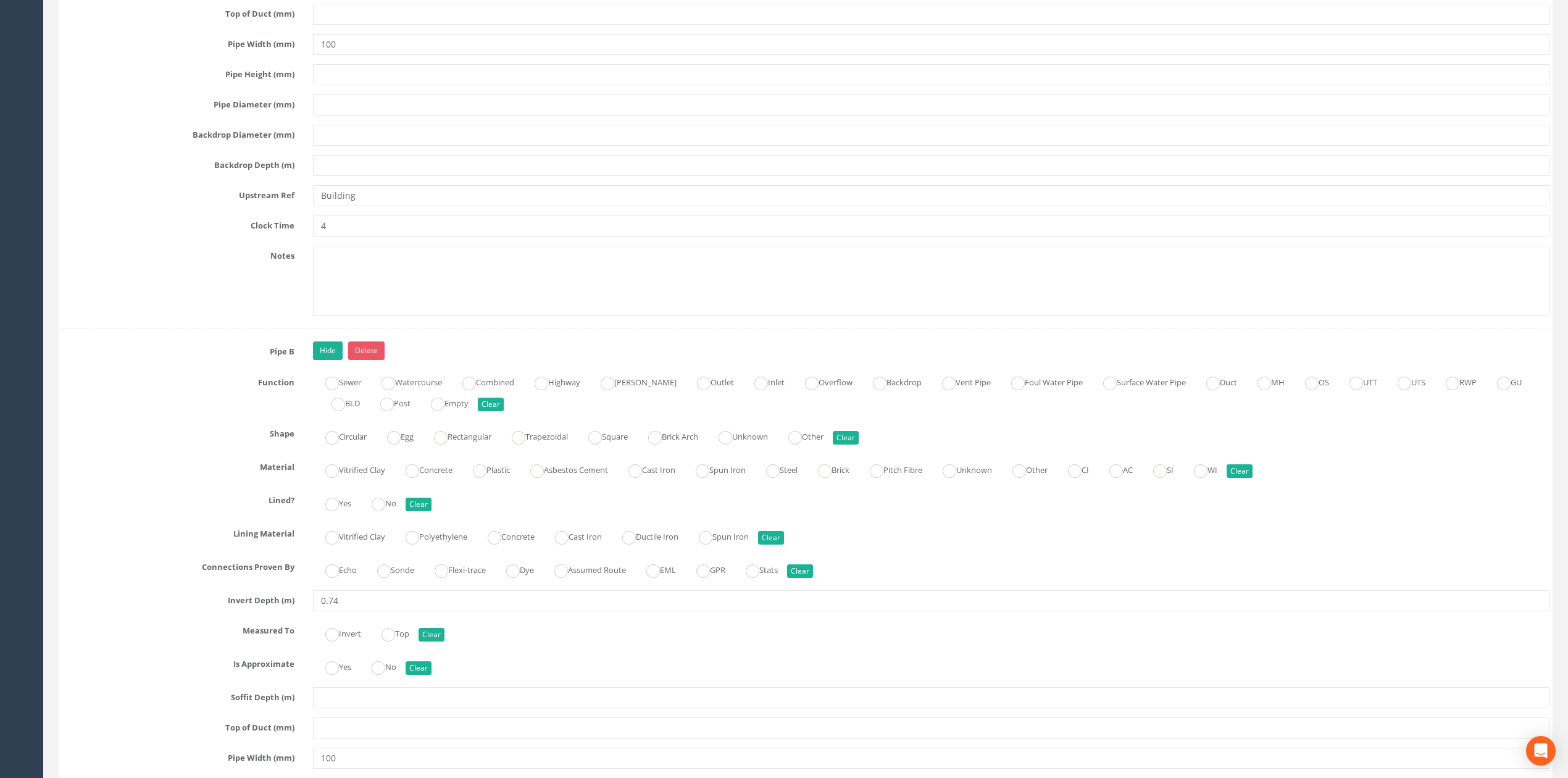
click at [326, 360] on link "Hide" at bounding box center [328, 350] width 30 height 19
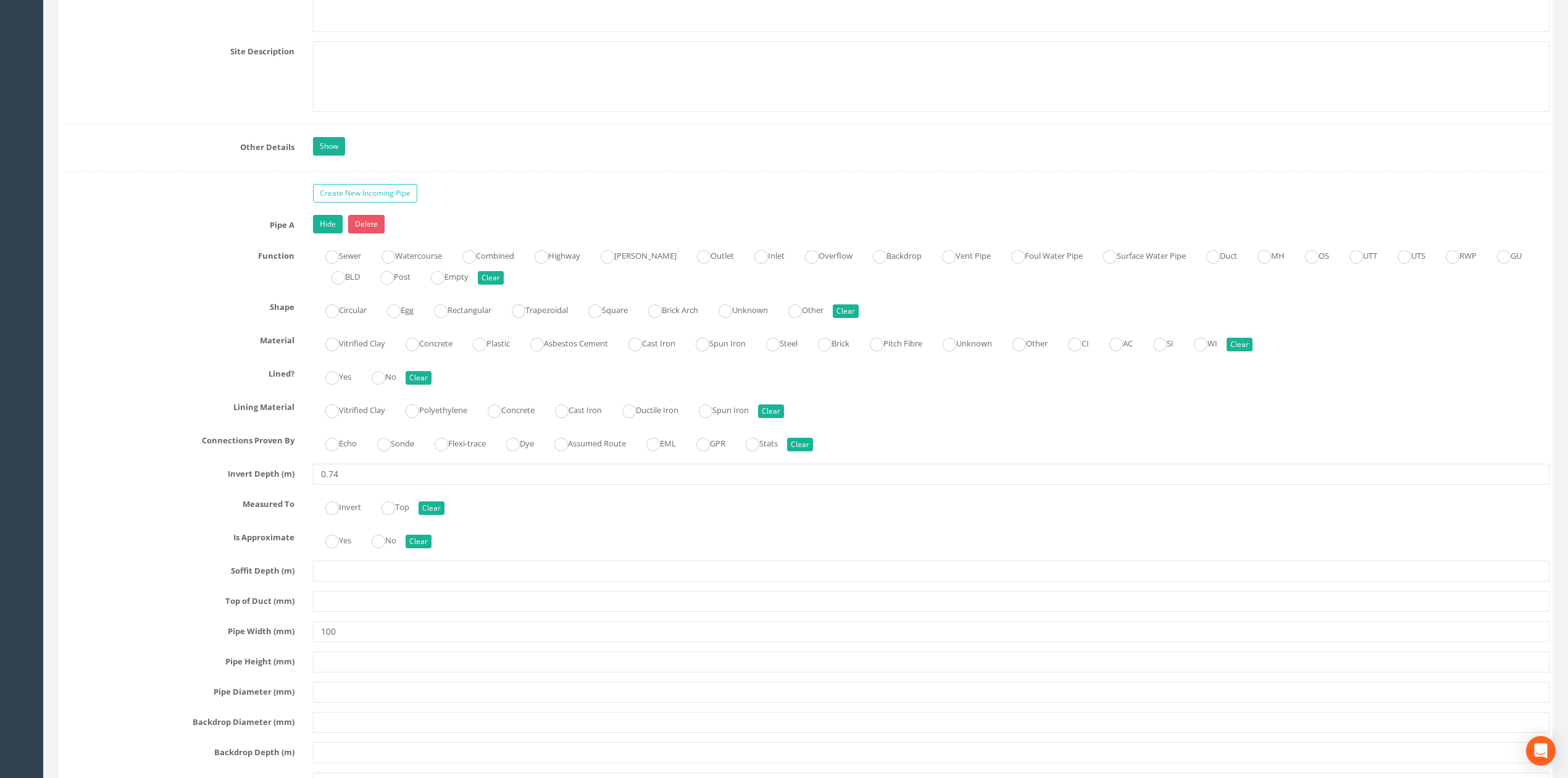
scroll to position [2140, 0]
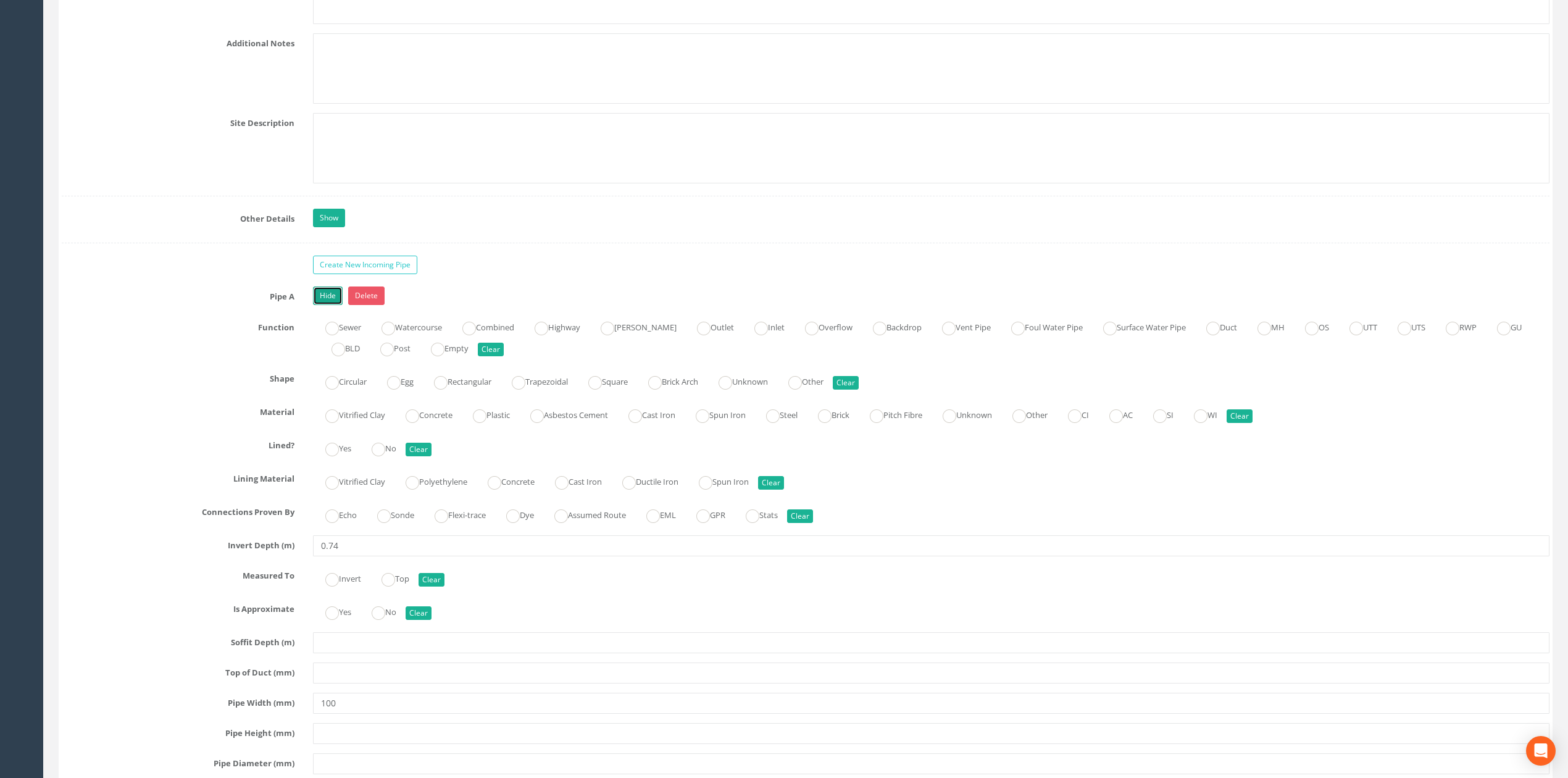
click at [322, 302] on link "Hide" at bounding box center [328, 295] width 30 height 19
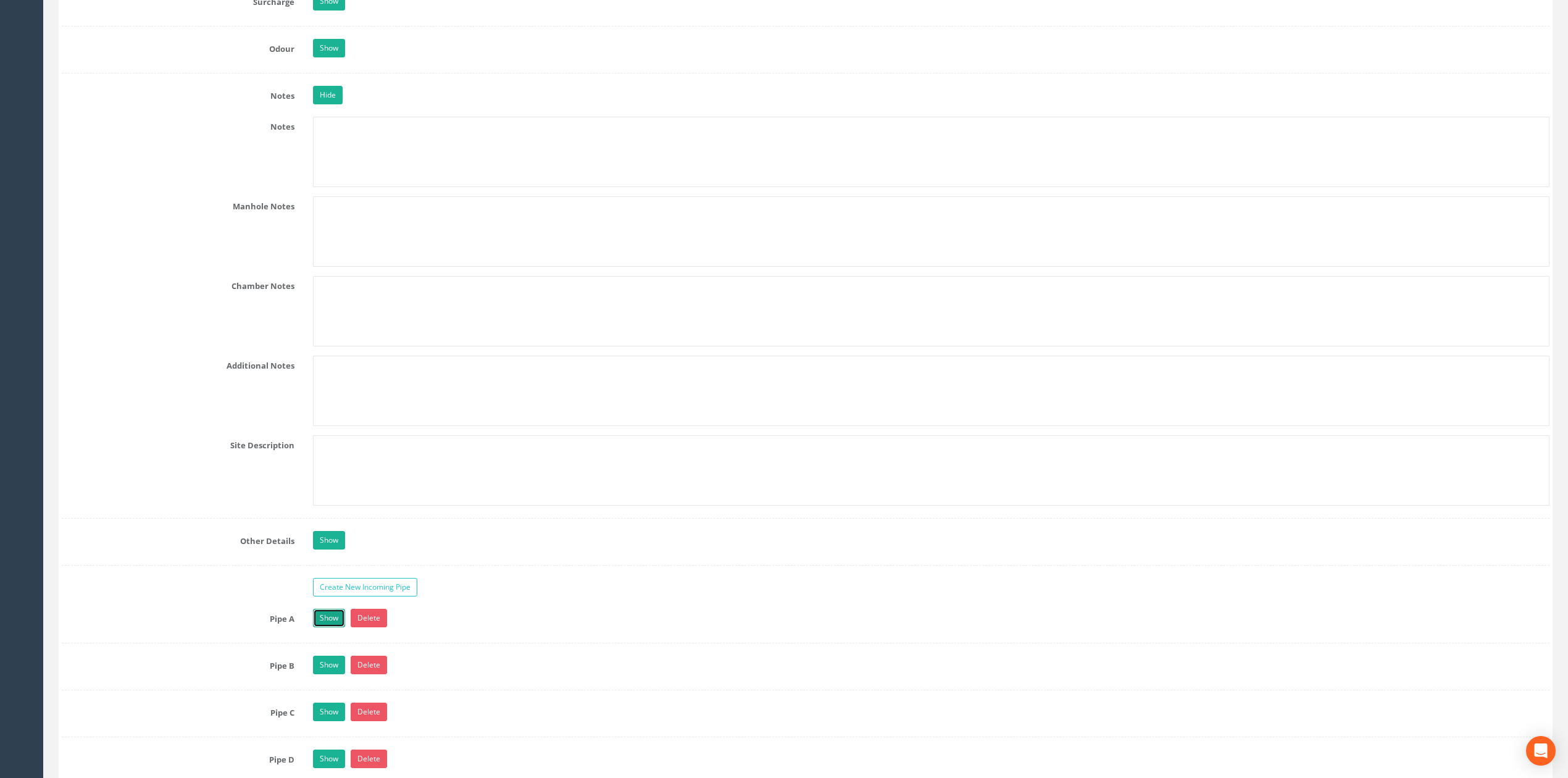
scroll to position [1811, 0]
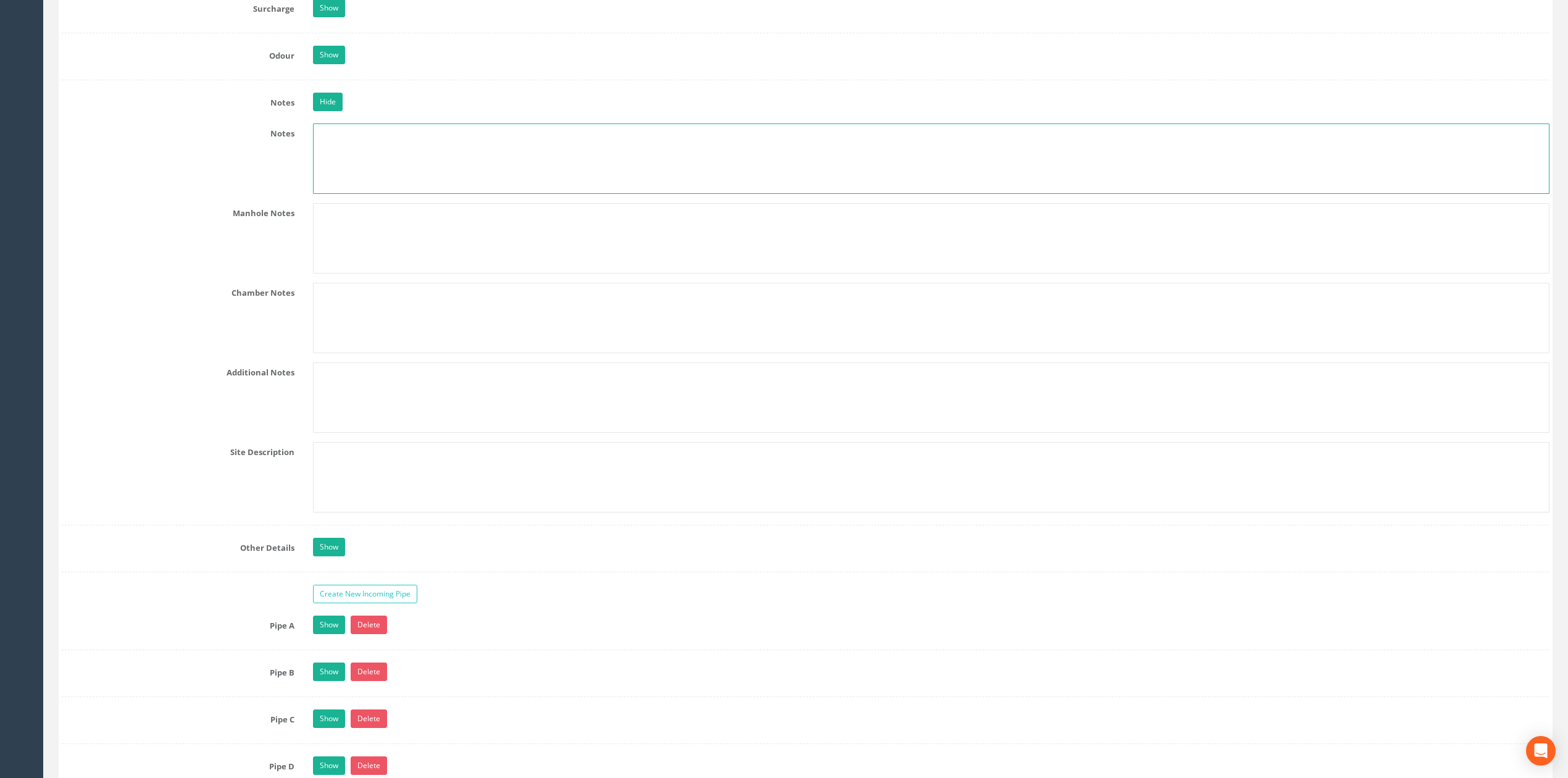
click at [353, 181] on textarea at bounding box center [931, 159] width 1236 height 71
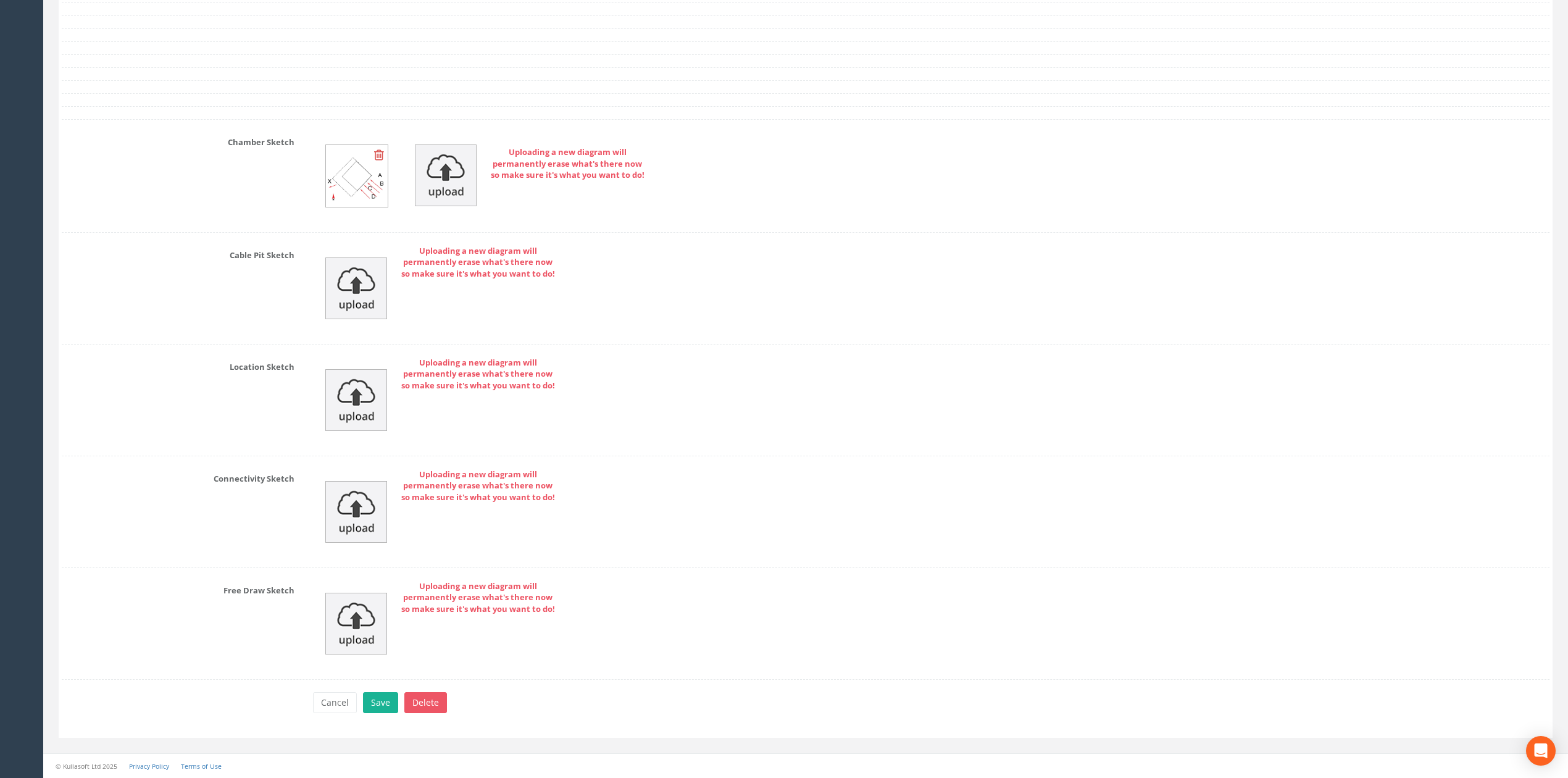
scroll to position [2984, 0]
type textarea "Assumed outgoing to MH019."
click at [379, 710] on button "Save" at bounding box center [380, 703] width 35 height 21
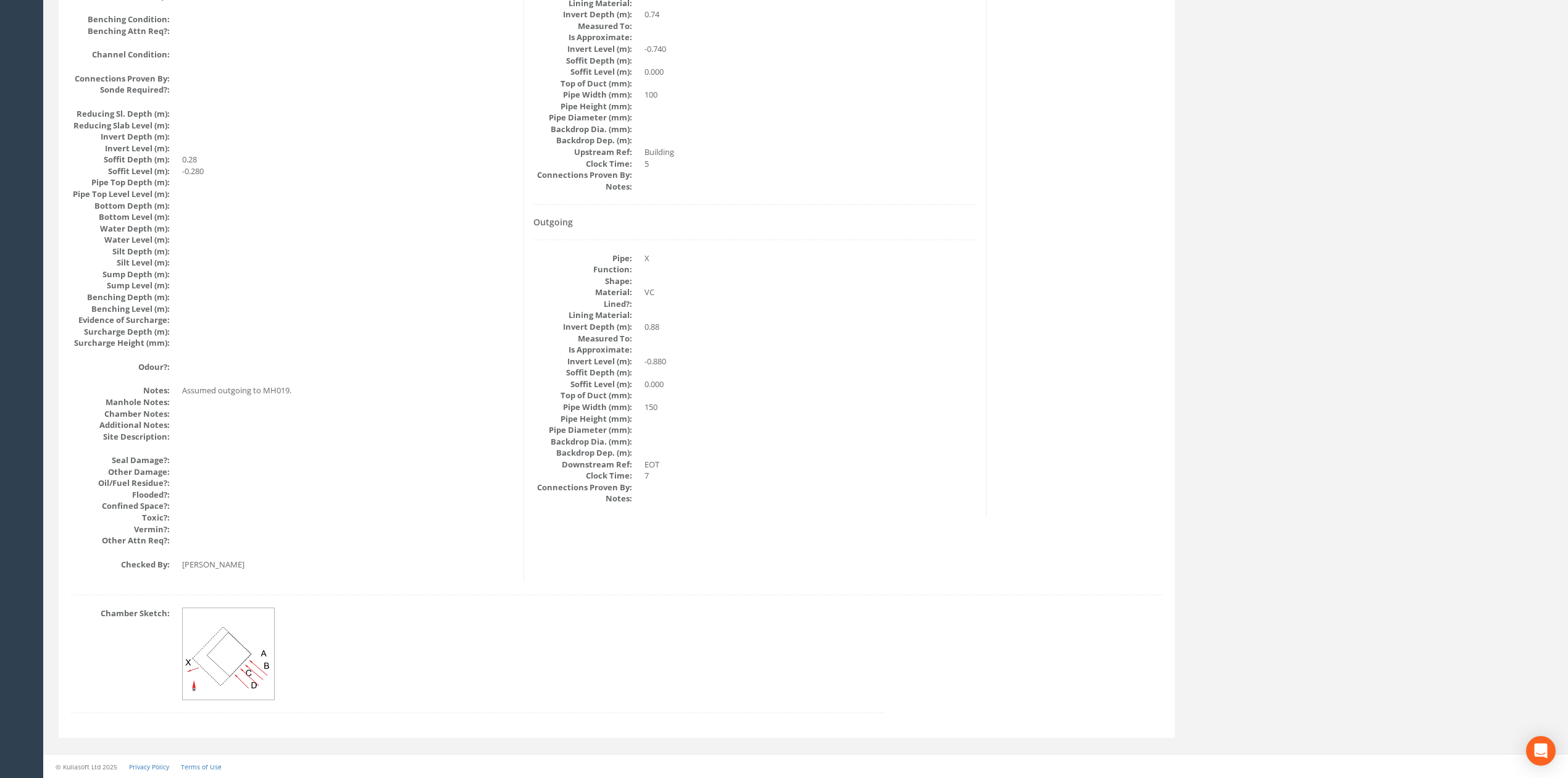
scroll to position [0, 0]
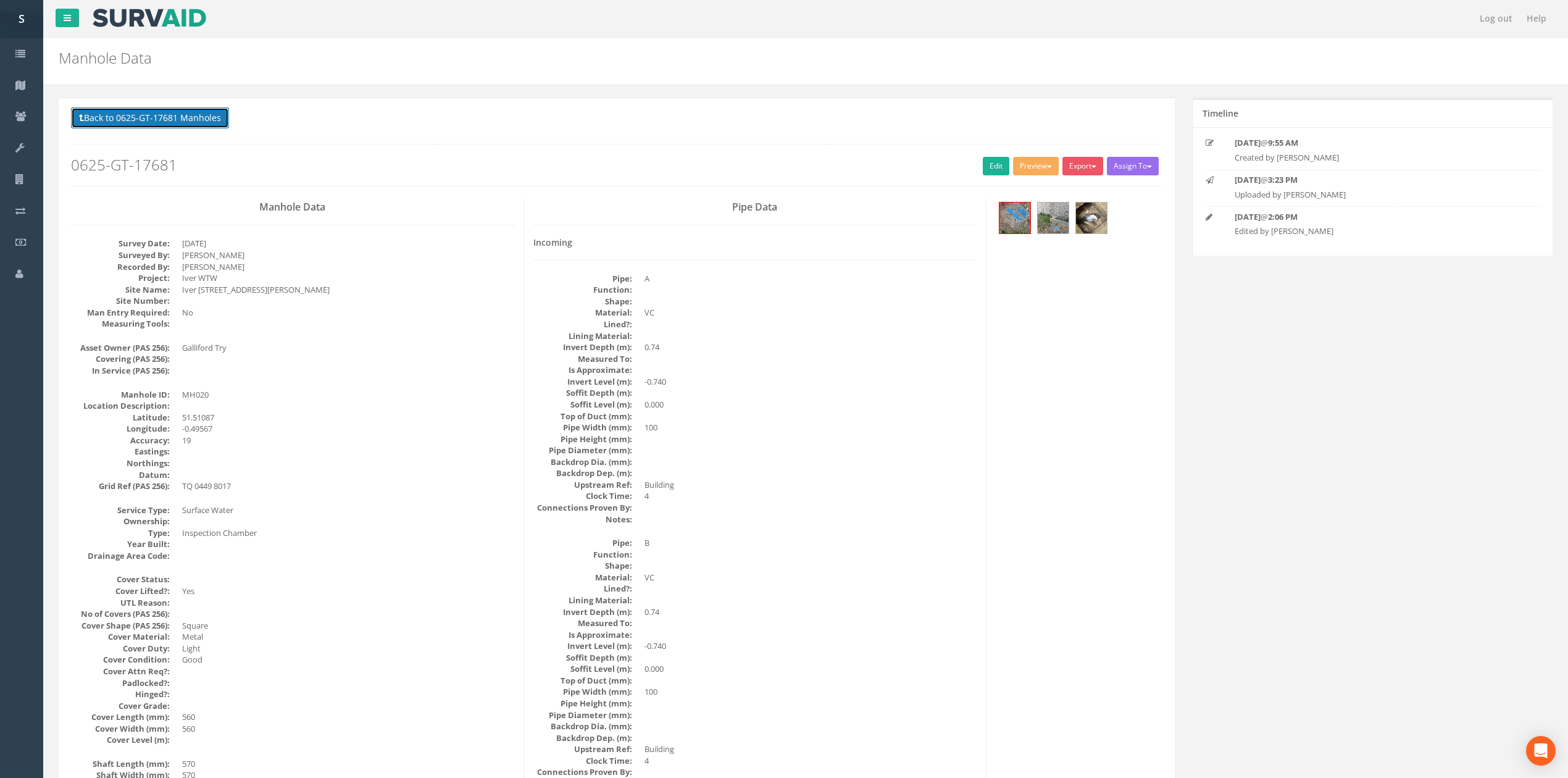
click at [215, 123] on button "Back to 0625-GT-17681 Manholes" at bounding box center [149, 118] width 158 height 21
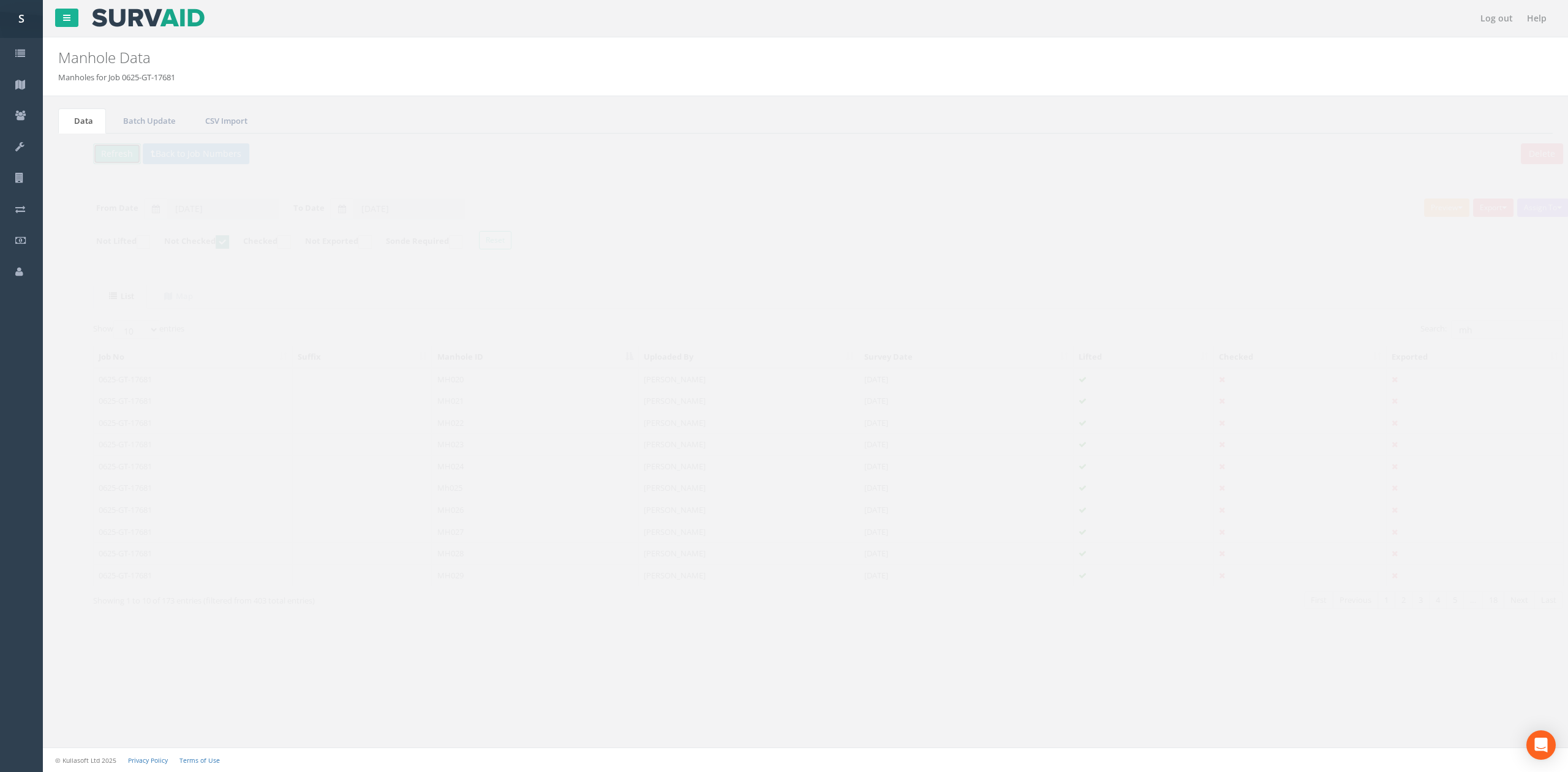
click at [79, 158] on button "Refresh" at bounding box center [94, 154] width 48 height 21
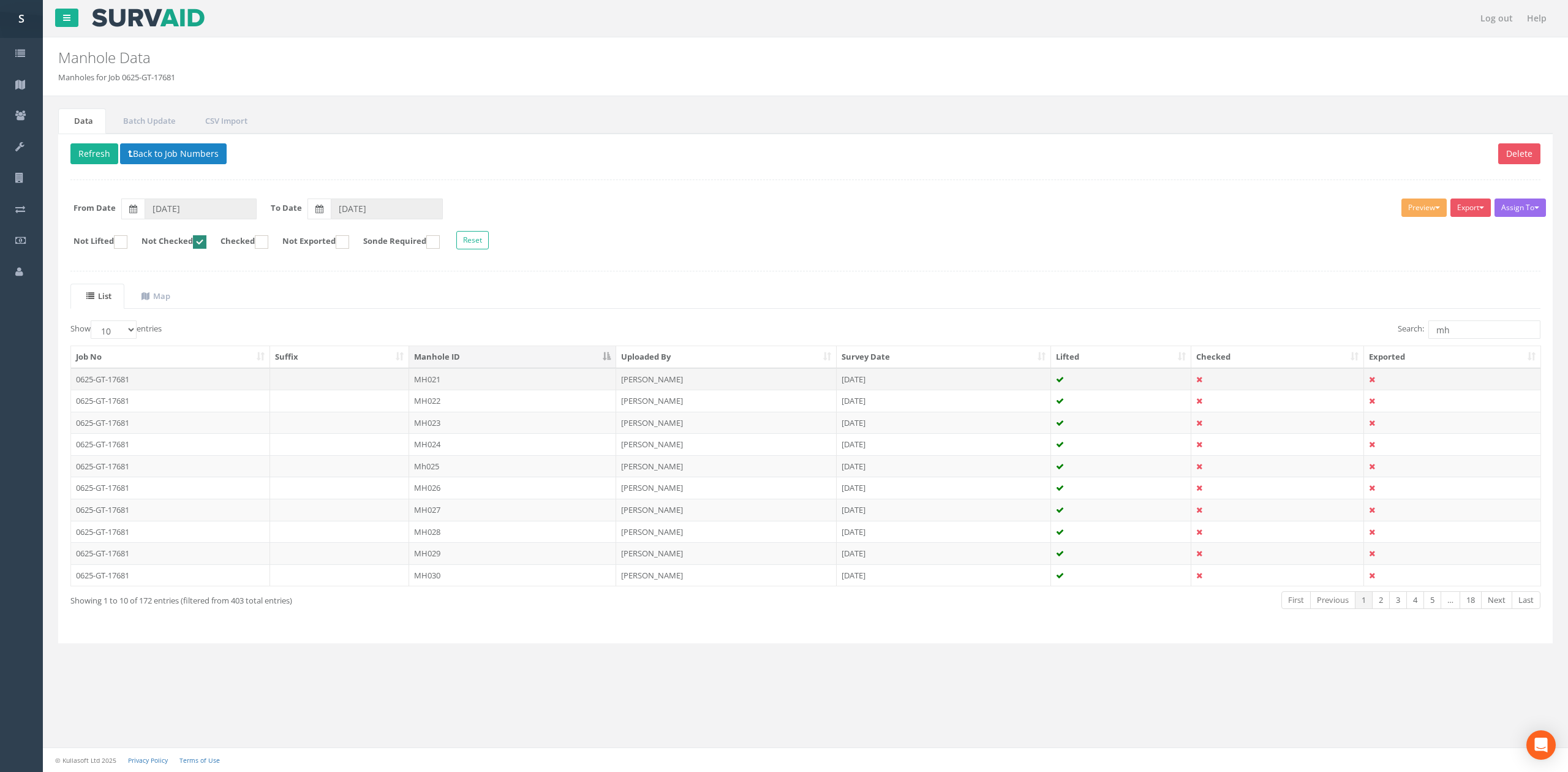
click at [375, 384] on td at bounding box center [339, 379] width 140 height 22
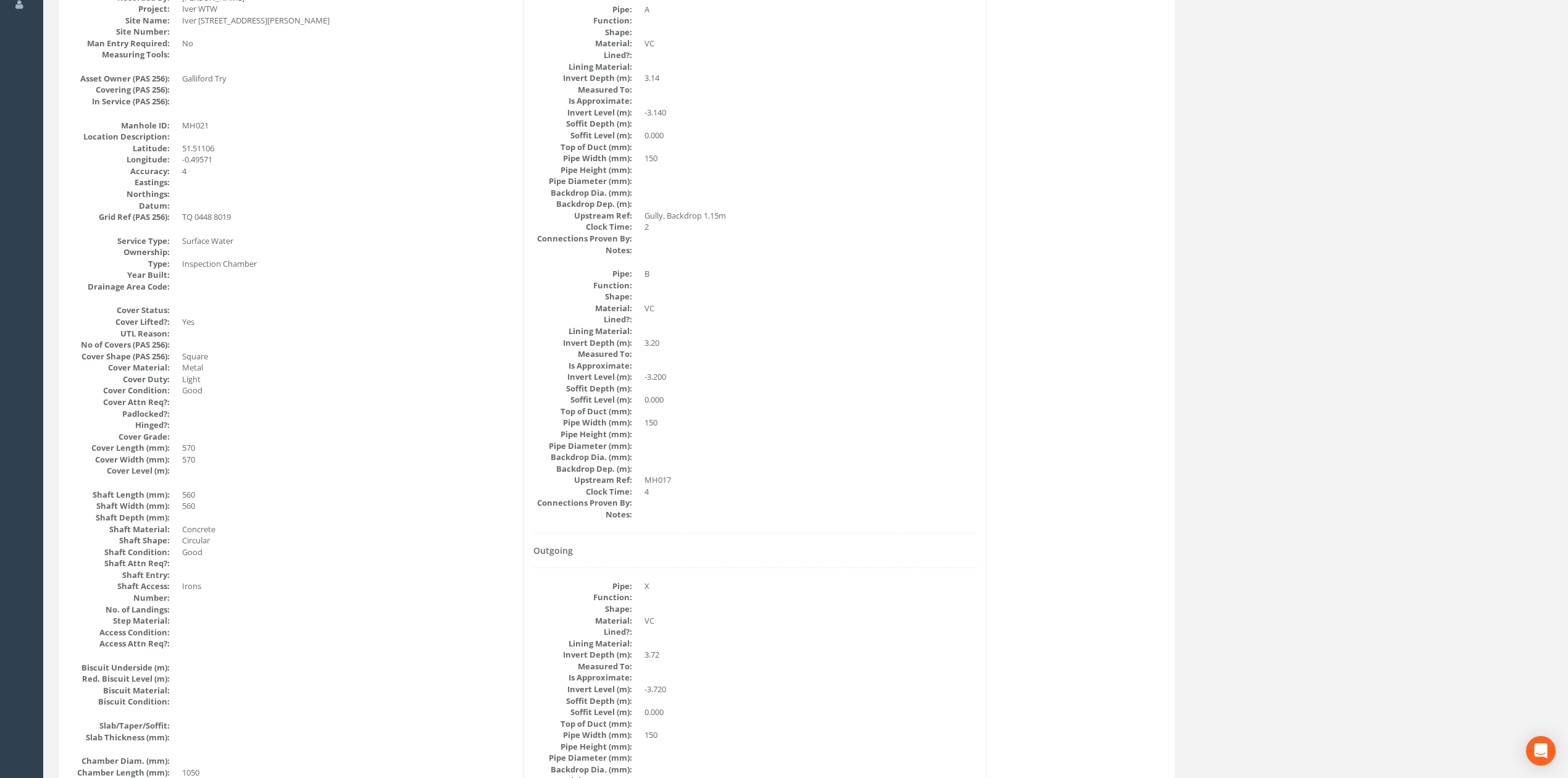
scroll to position [82, 0]
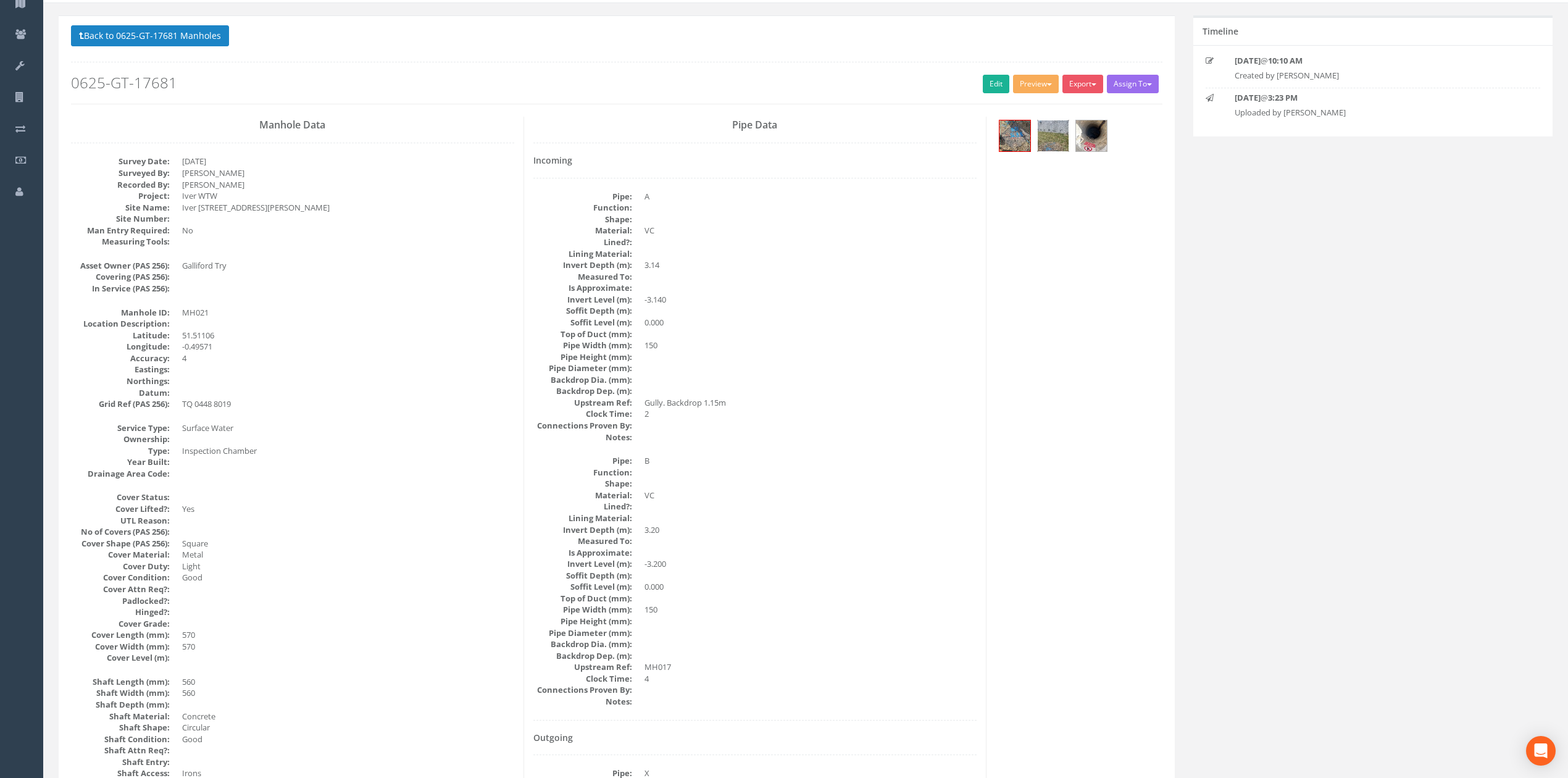
click at [1056, 143] on img at bounding box center [1052, 135] width 31 height 31
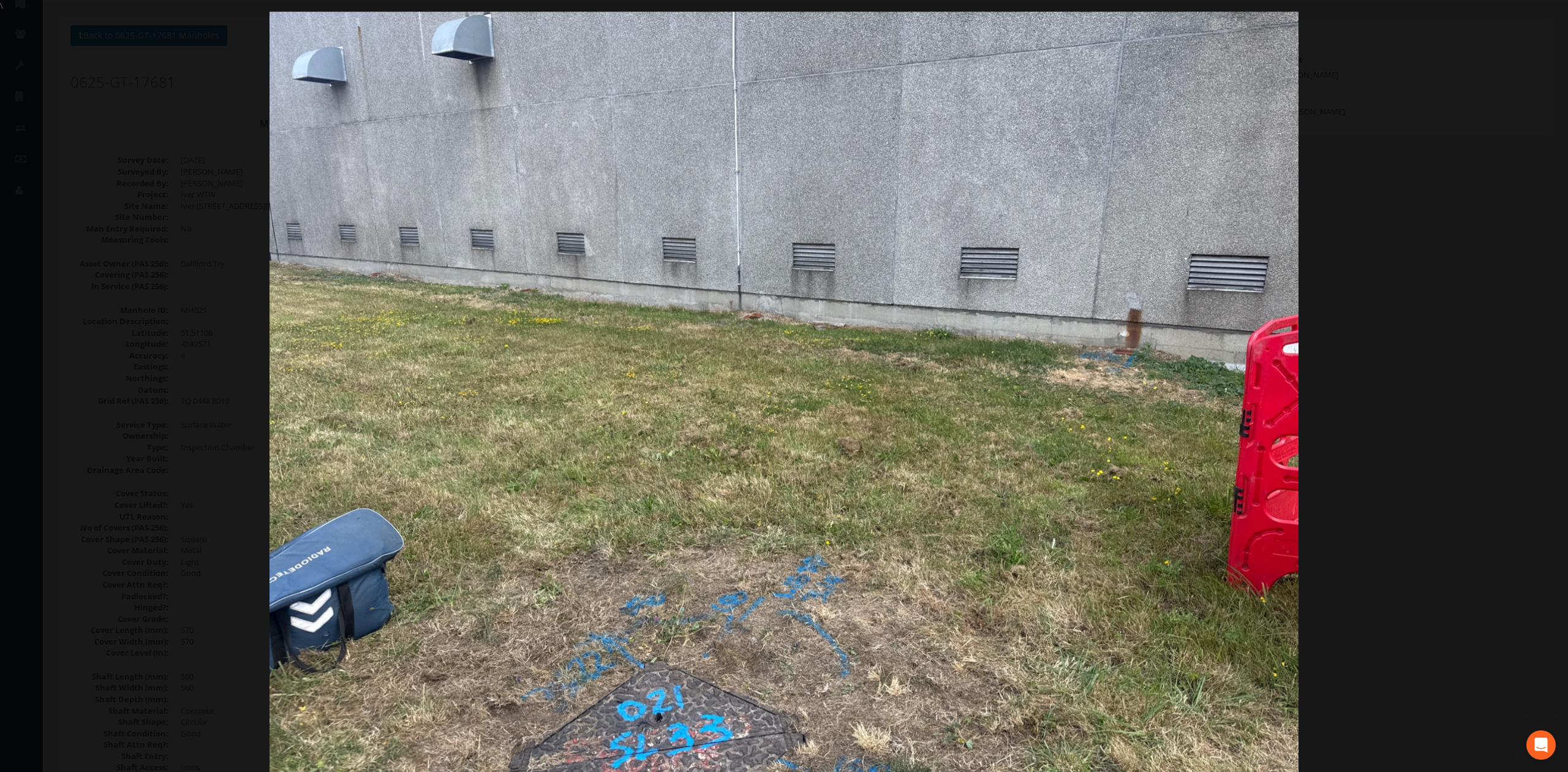
click at [1444, 381] on div at bounding box center [784, 398] width 1568 height 772
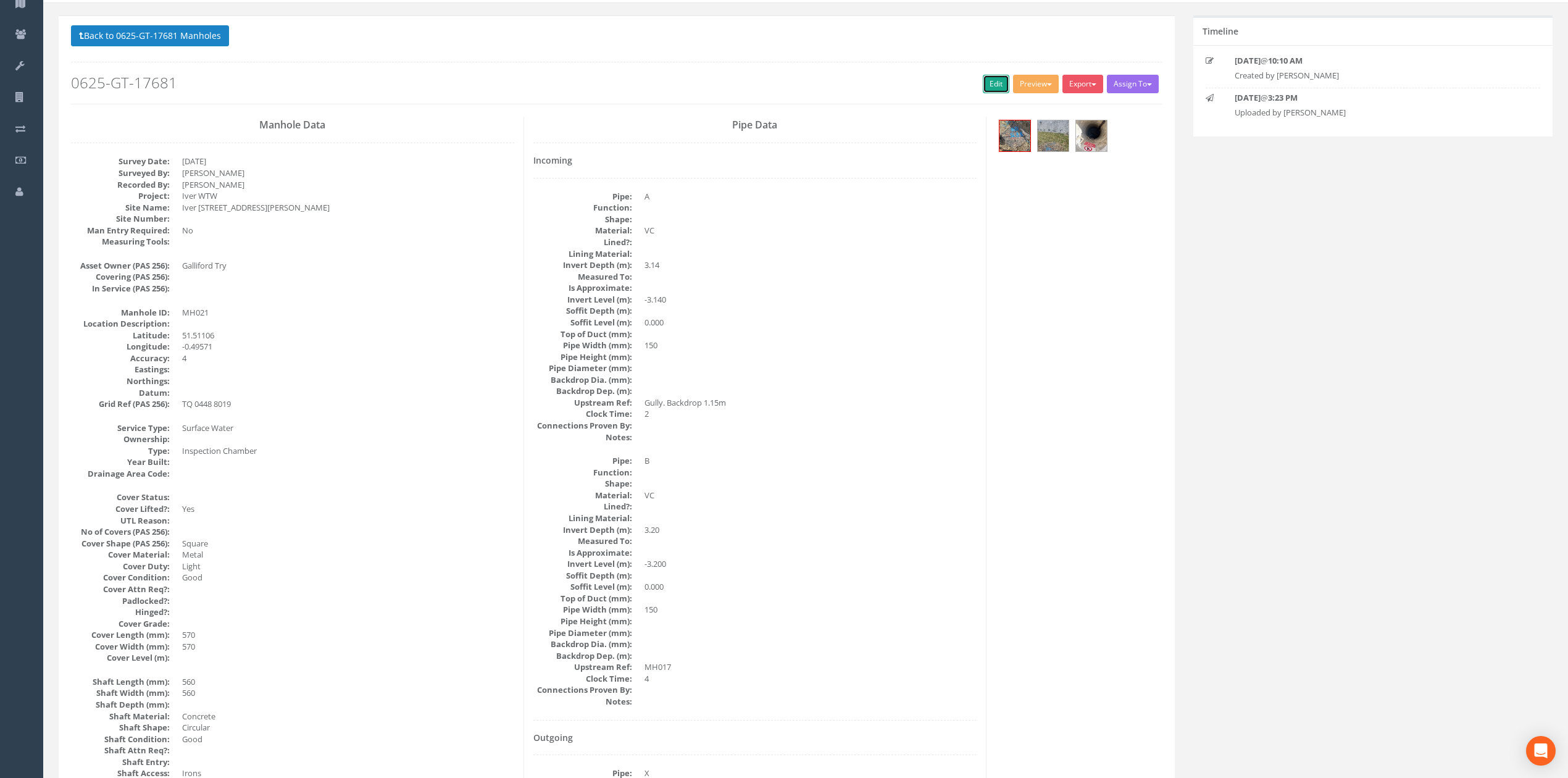
click at [989, 92] on link "Edit" at bounding box center [997, 84] width 27 height 19
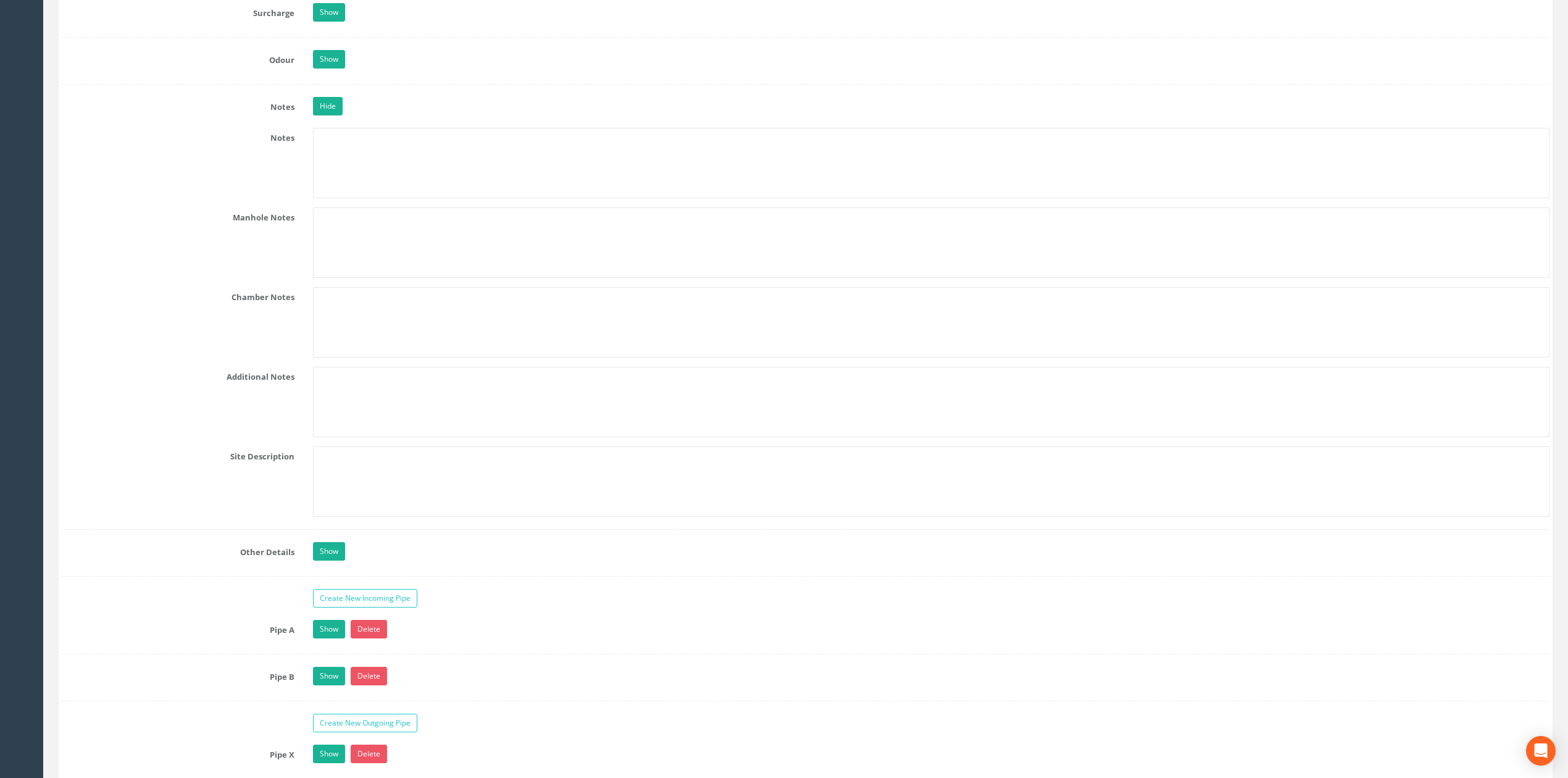
scroll to position [1976, 0]
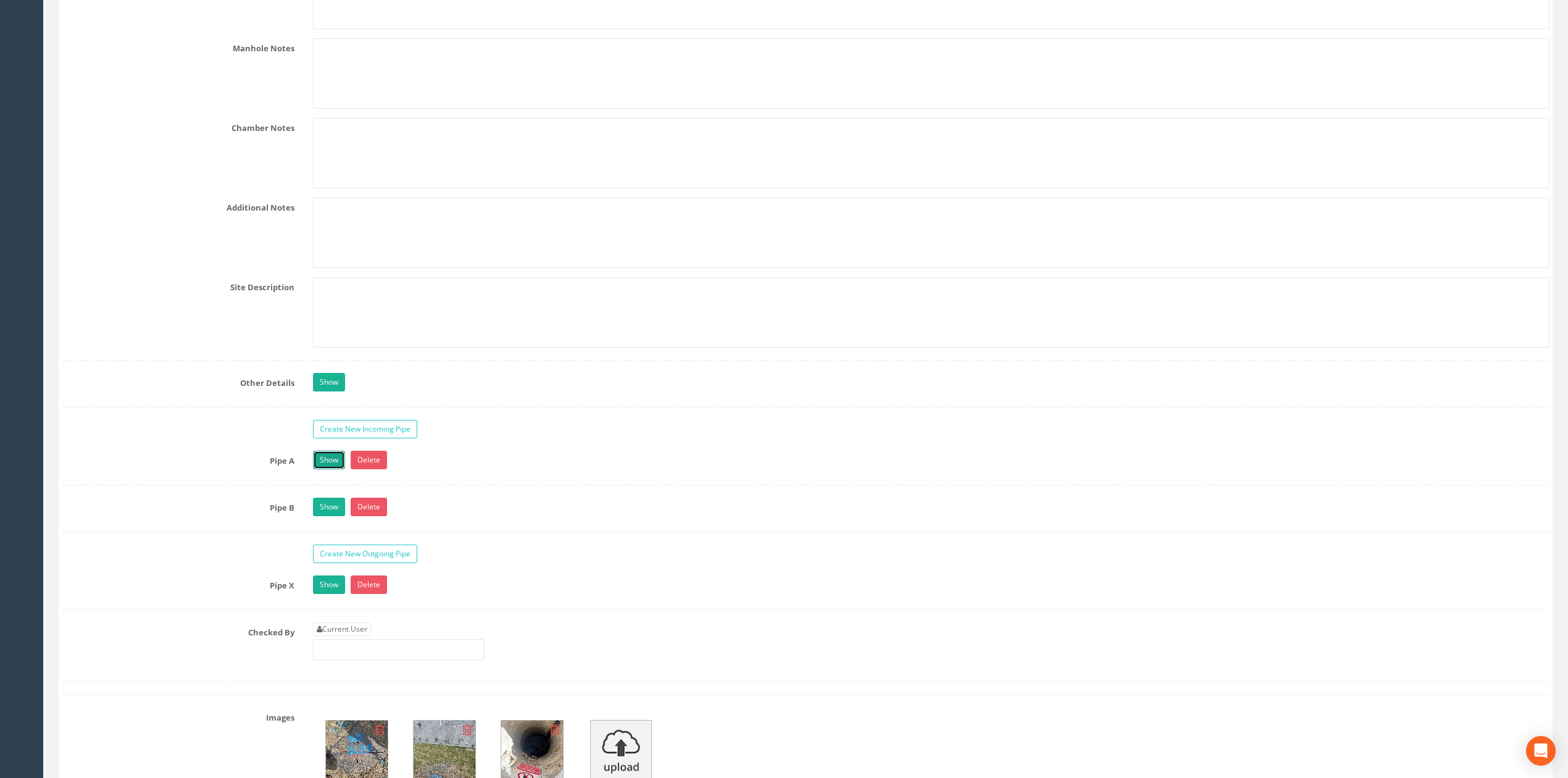
click at [320, 469] on link "Show" at bounding box center [329, 460] width 32 height 19
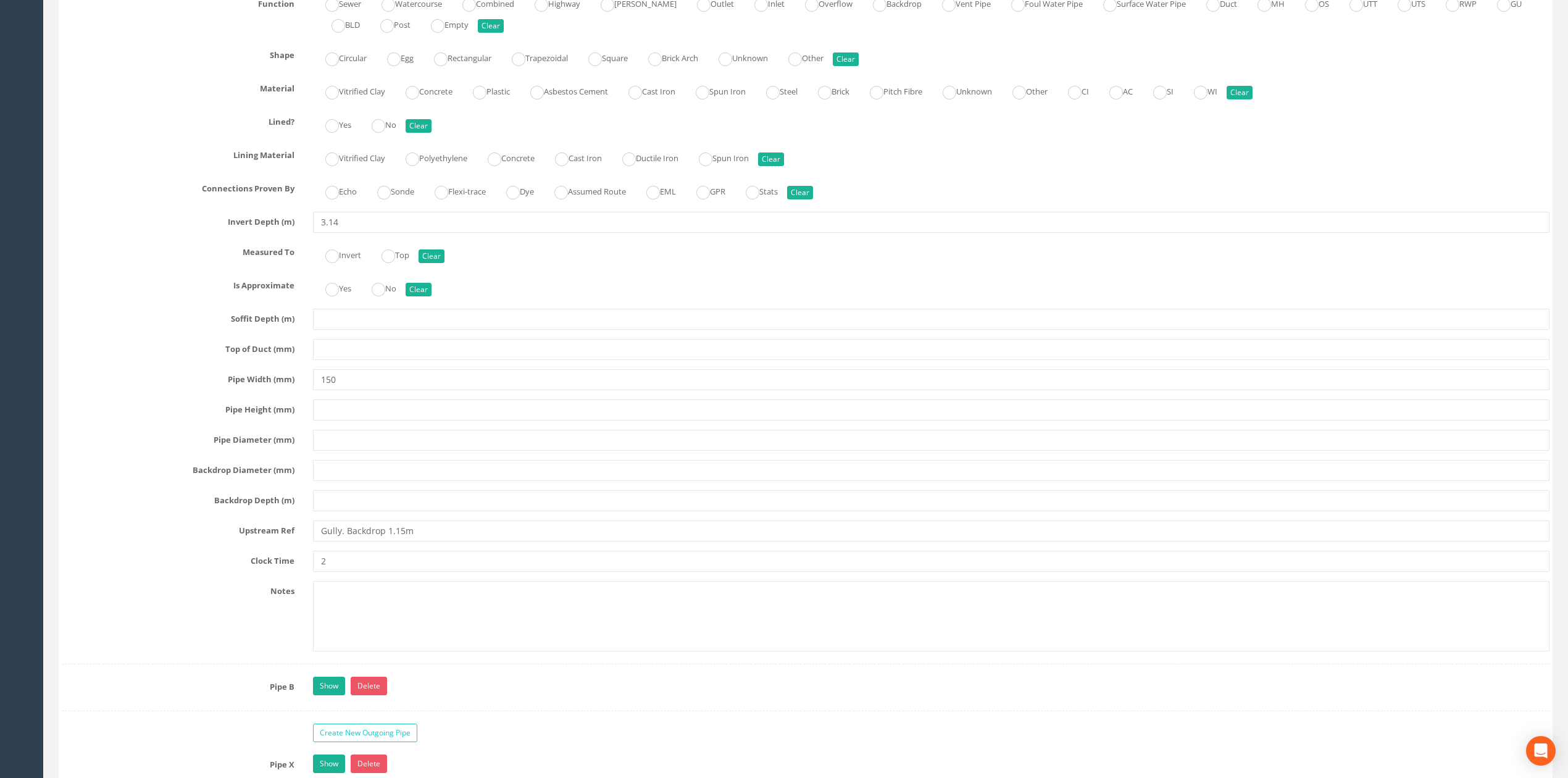
scroll to position [2469, 0]
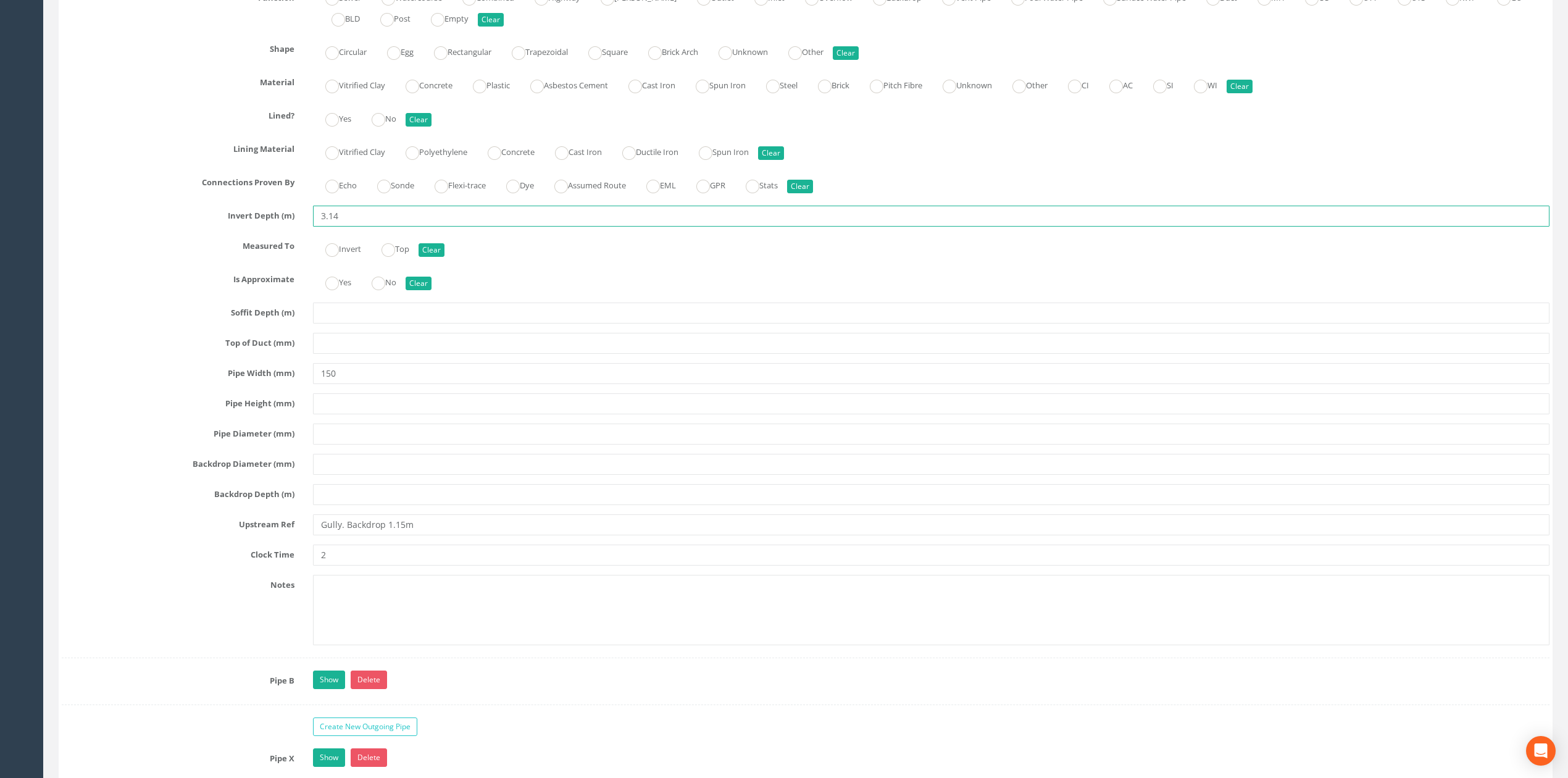
drag, startPoint x: 355, startPoint y: 226, endPoint x: 250, endPoint y: 229, distance: 105.0
click at [250, 226] on div "Invert Depth (m) 3.14" at bounding box center [806, 216] width 1507 height 21
type input "1.15"
drag, startPoint x: 436, startPoint y: 544, endPoint x: 285, endPoint y: 539, distance: 151.1
click at [285, 535] on div "Upstream Ref Gully. Backdrop 1.15m" at bounding box center [806, 524] width 1507 height 21
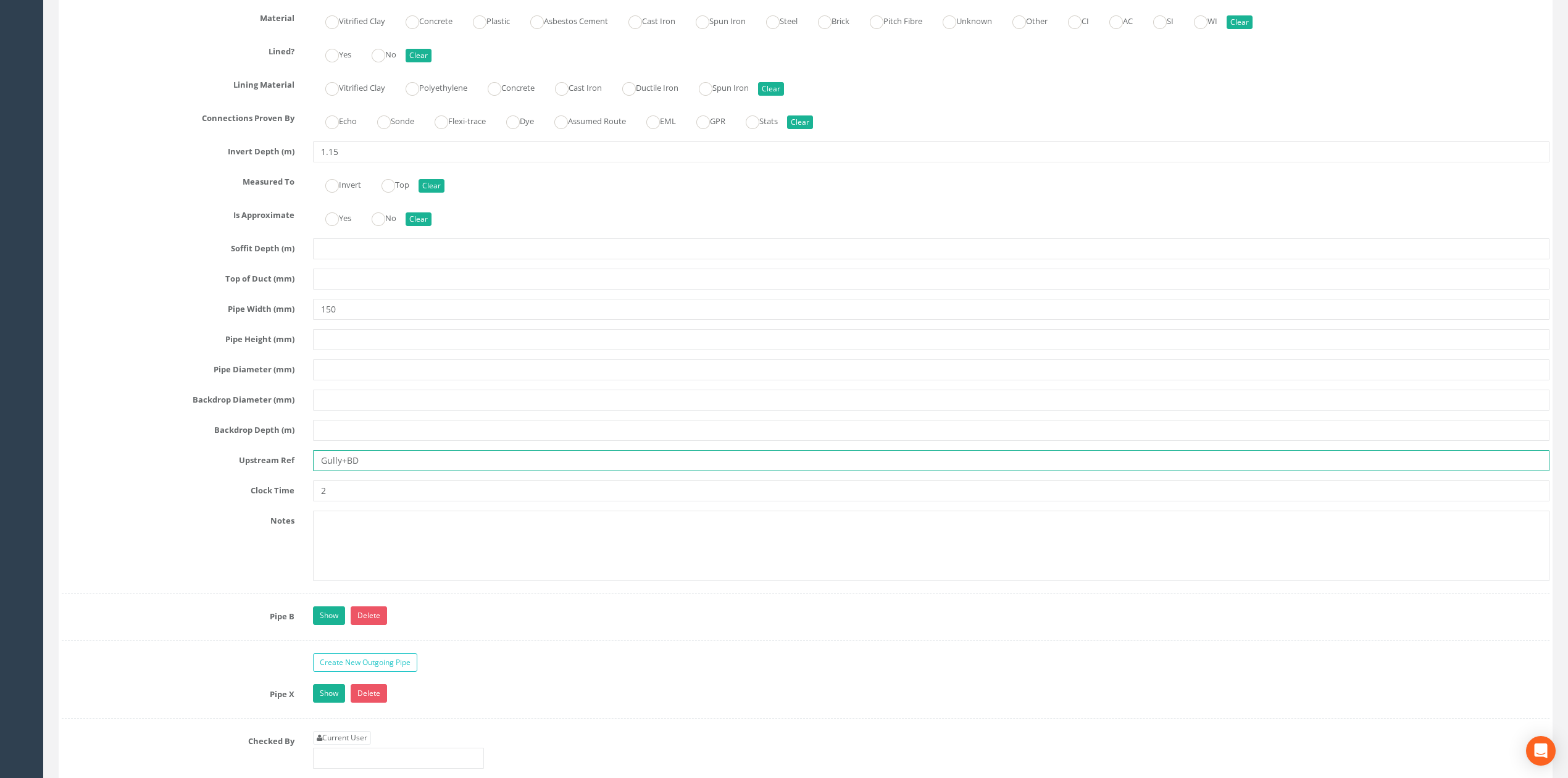
scroll to position [2633, 0]
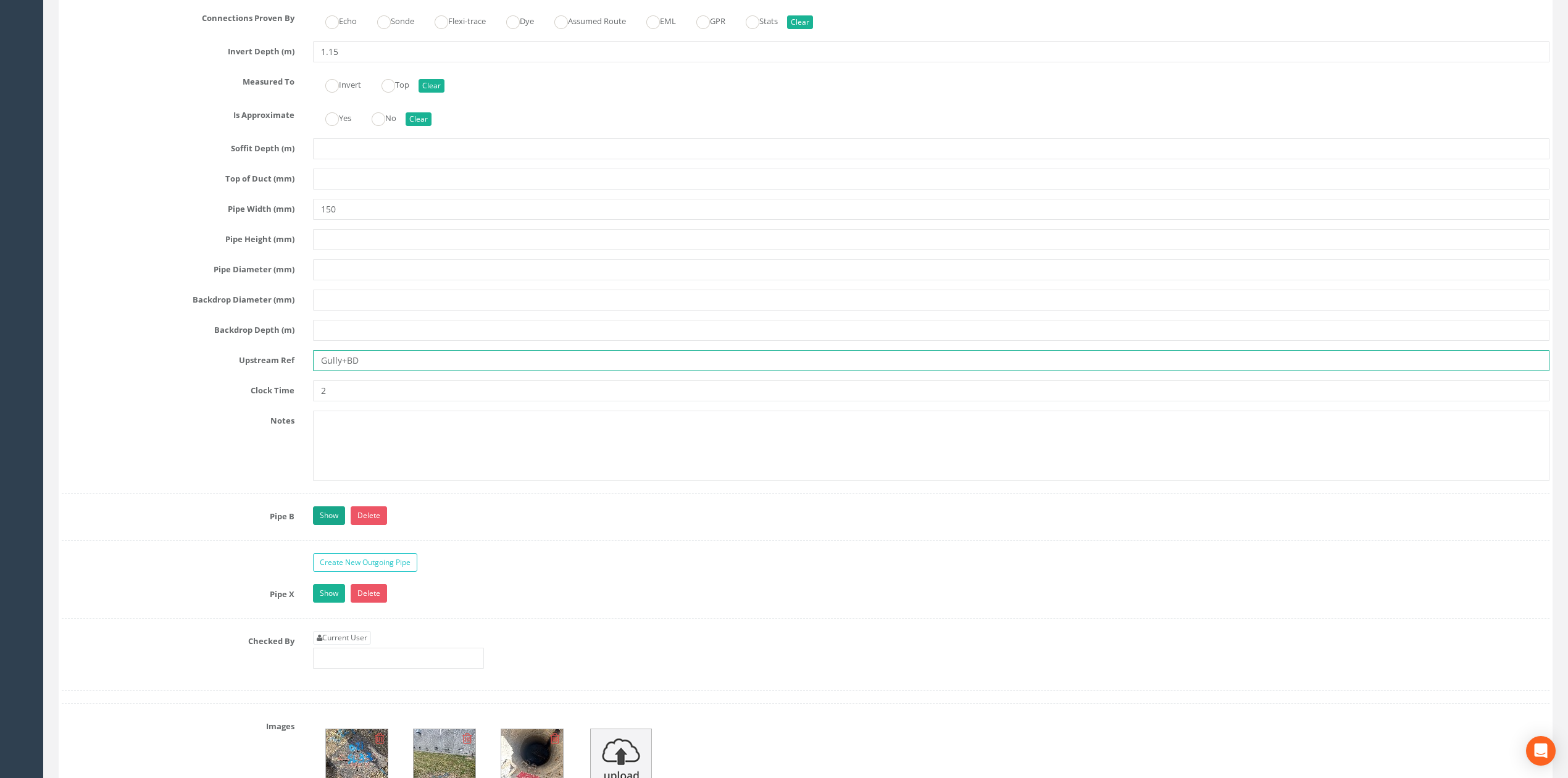
type input "Gully+BD"
click at [332, 525] on link "Show" at bounding box center [329, 516] width 32 height 19
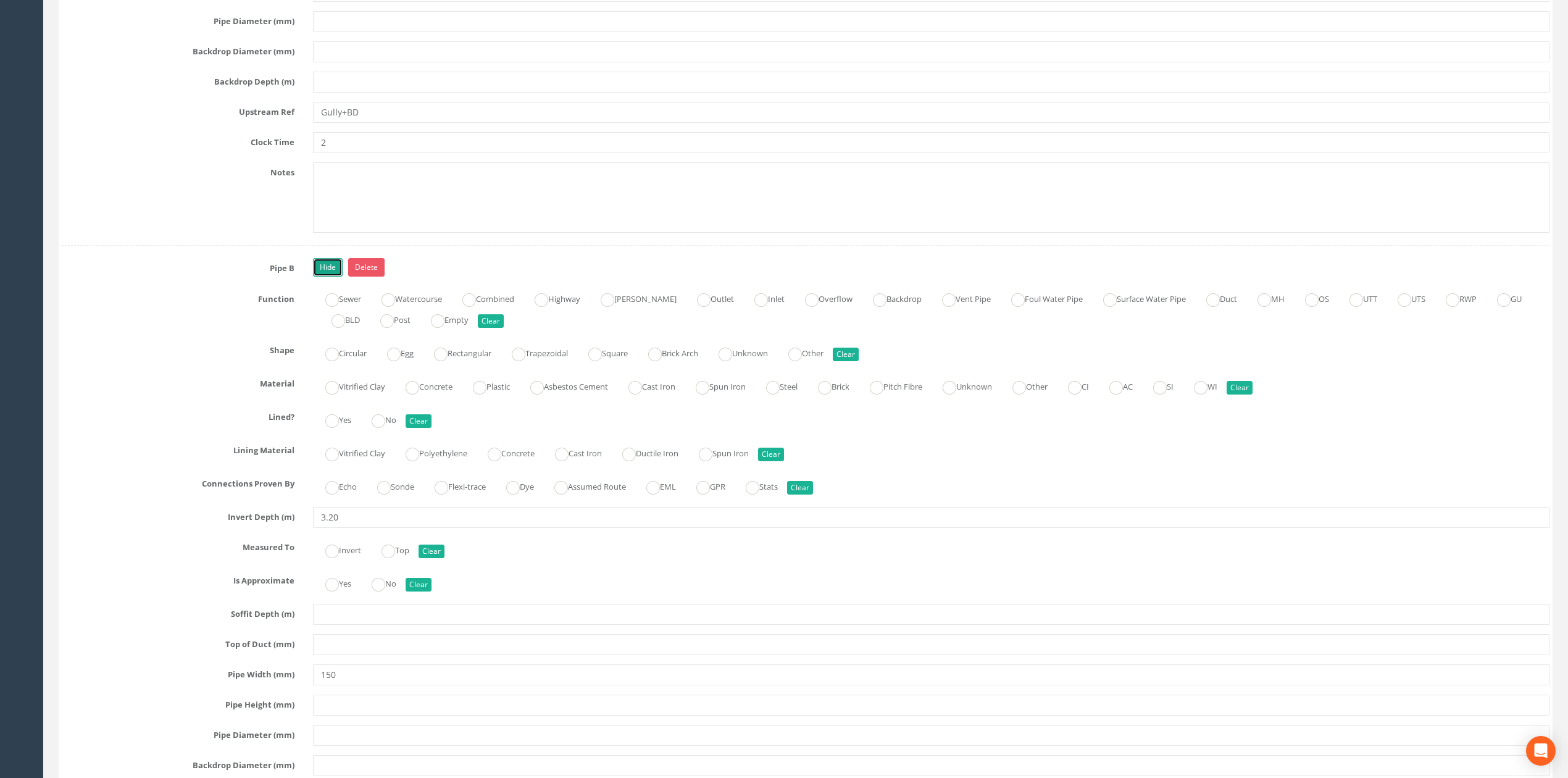
scroll to position [3127, 0]
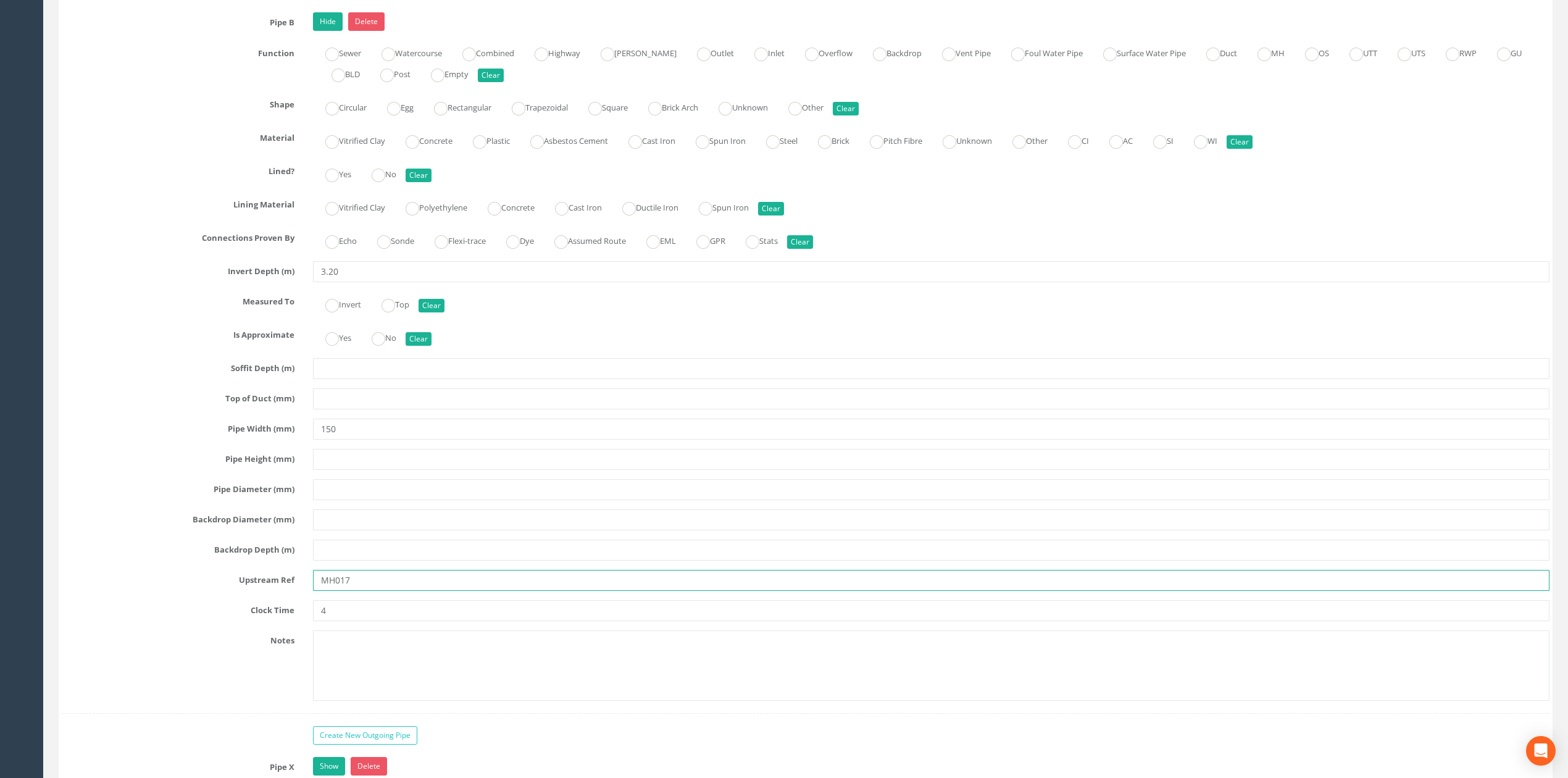
click at [320, 591] on input "MH017" at bounding box center [931, 580] width 1236 height 21
drag, startPoint x: 354, startPoint y: 292, endPoint x: 270, endPoint y: 281, distance: 84.7
click at [270, 281] on div "Pipe B Hide Delete Function Sewer Watercourse Combined Highway [PERSON_NAME] Ou…" at bounding box center [806, 363] width 1488 height 701
type input "1.23"
click at [363, 591] on input "MH017" at bounding box center [931, 580] width 1236 height 21
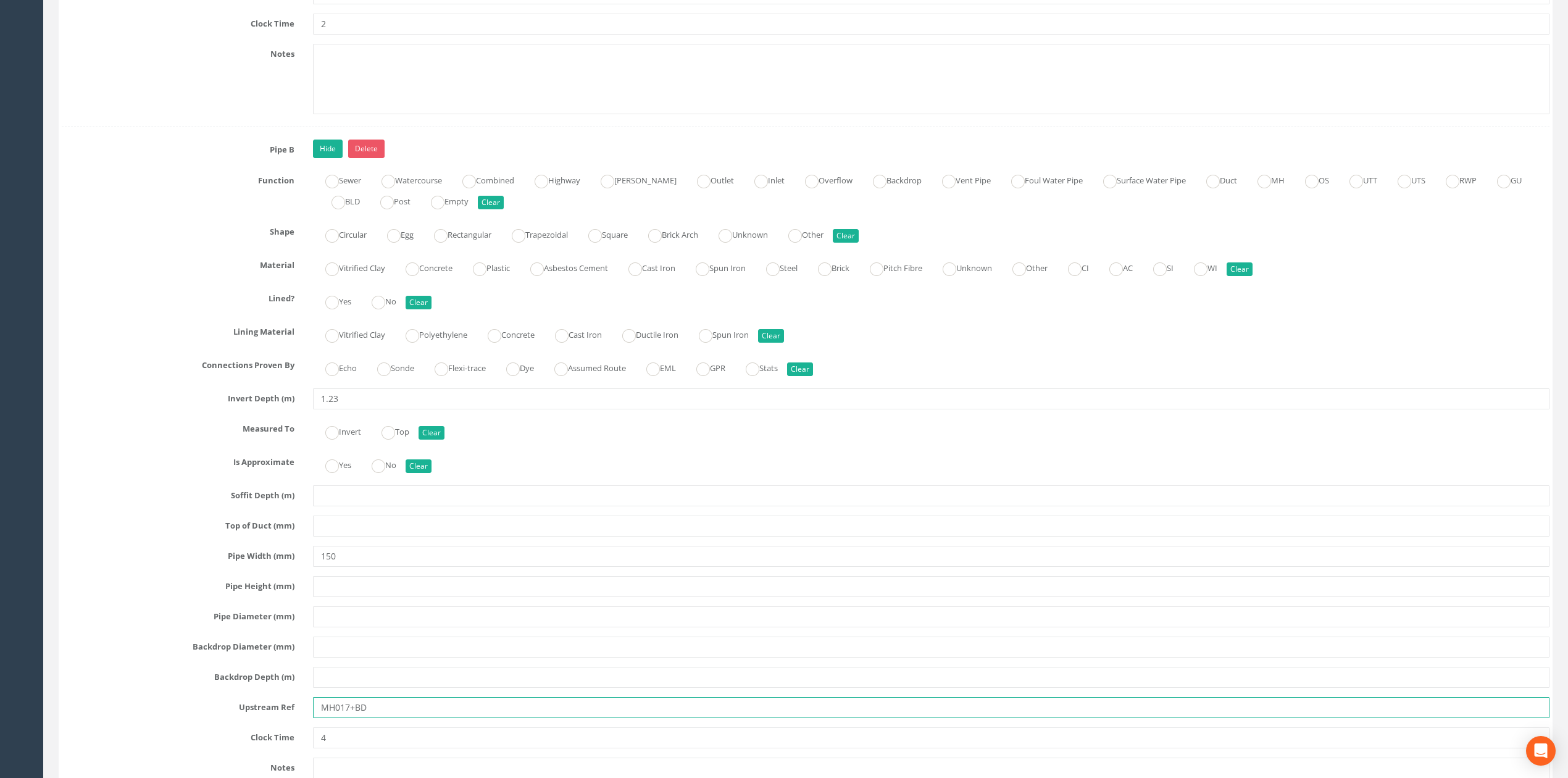
scroll to position [3040, 0]
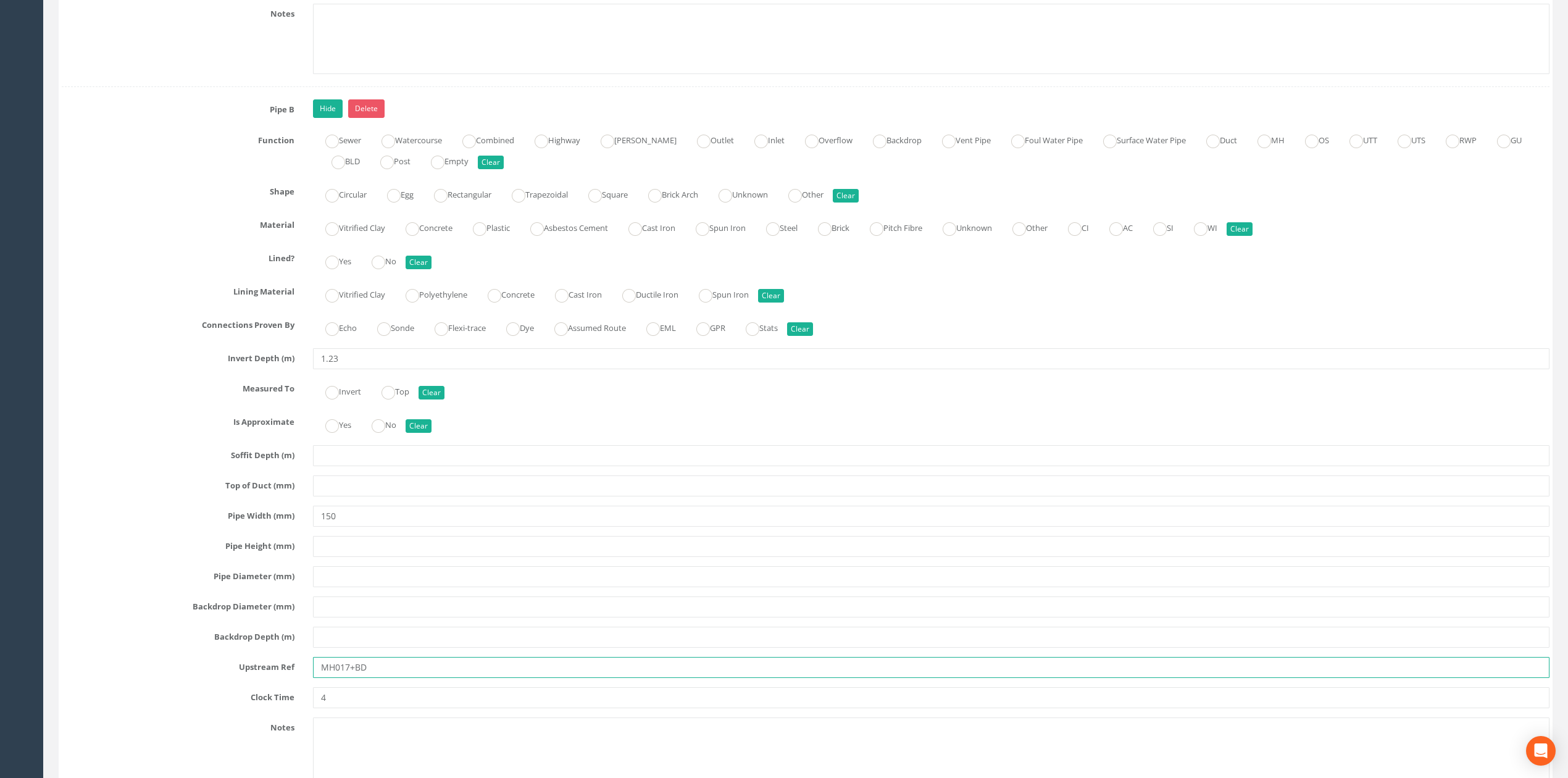
click at [351, 677] on input "MH017+BD" at bounding box center [931, 667] width 1236 height 21
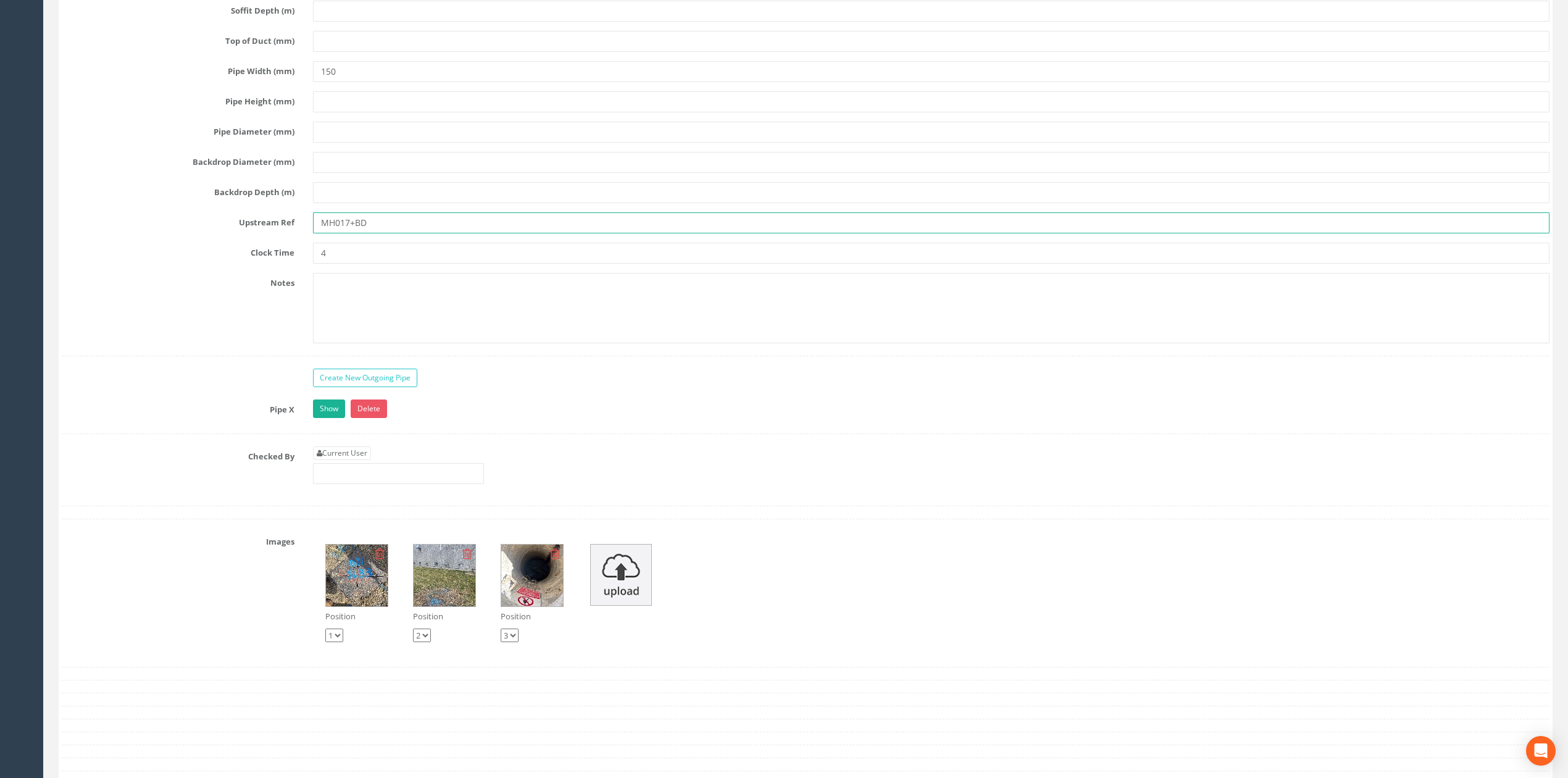
scroll to position [3534, 0]
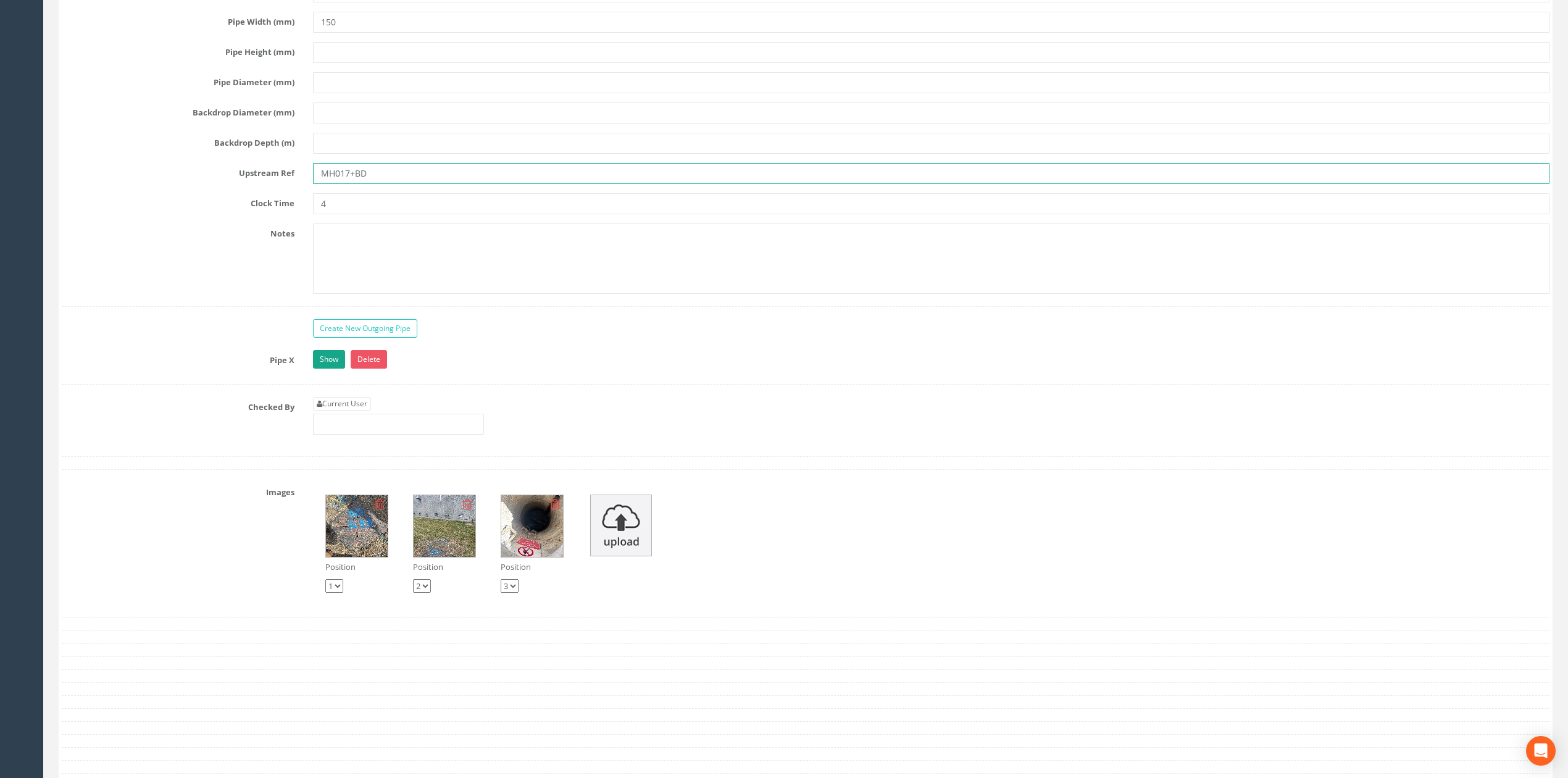
type input "MH017+BD"
click at [332, 369] on link "Show" at bounding box center [329, 359] width 32 height 19
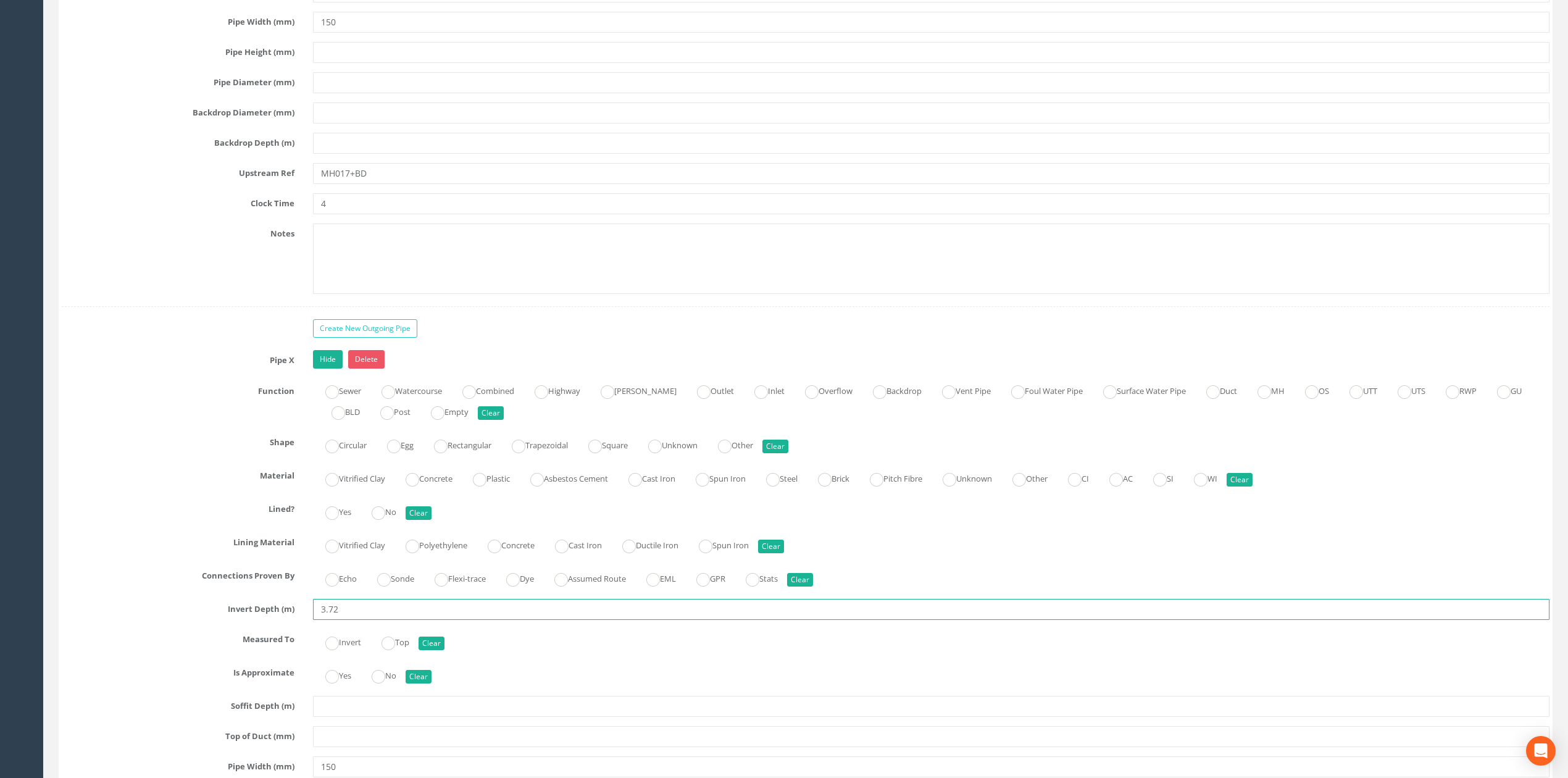
click at [329, 620] on input "3.72" at bounding box center [931, 609] width 1236 height 21
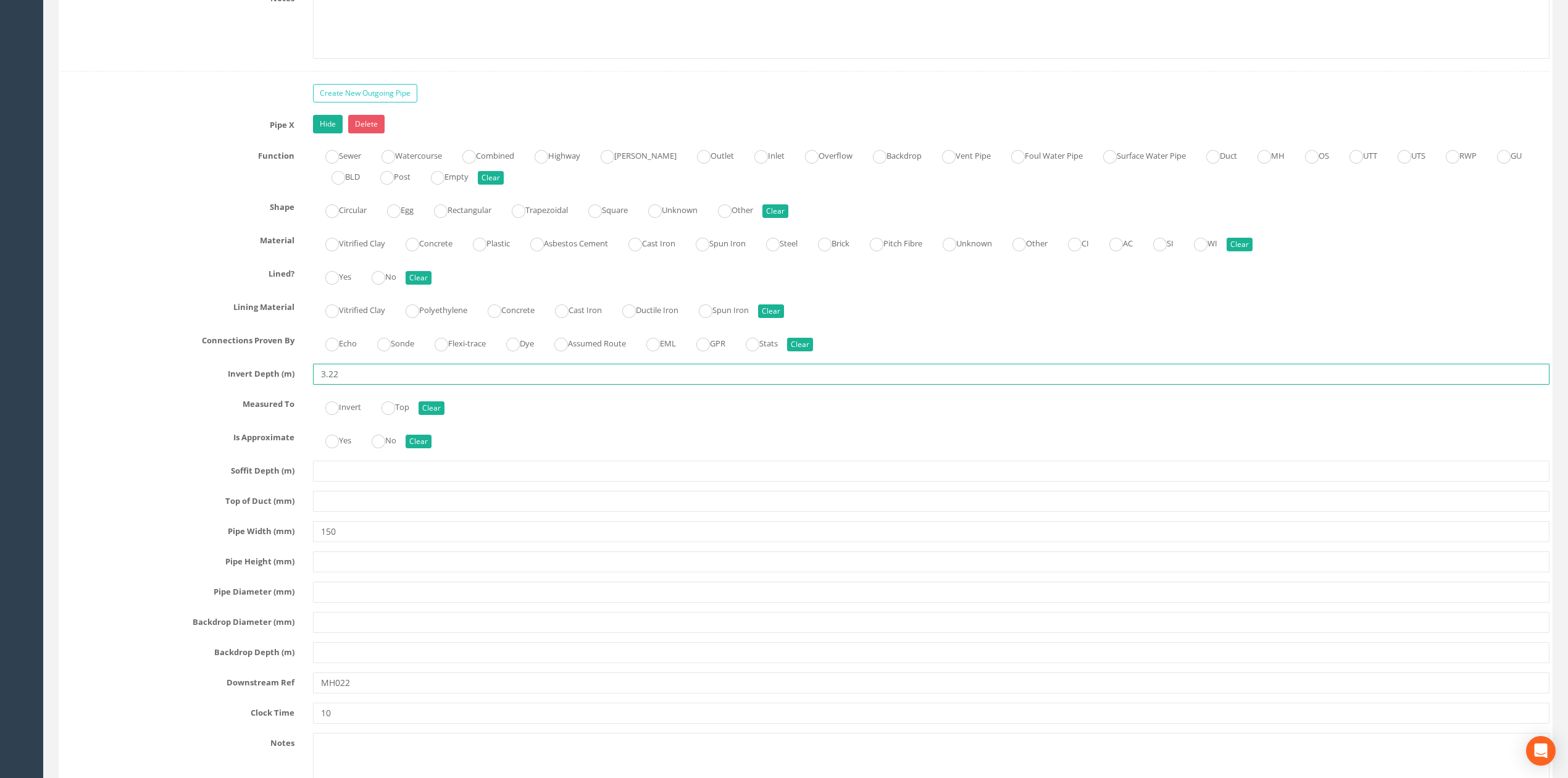
scroll to position [3946, 0]
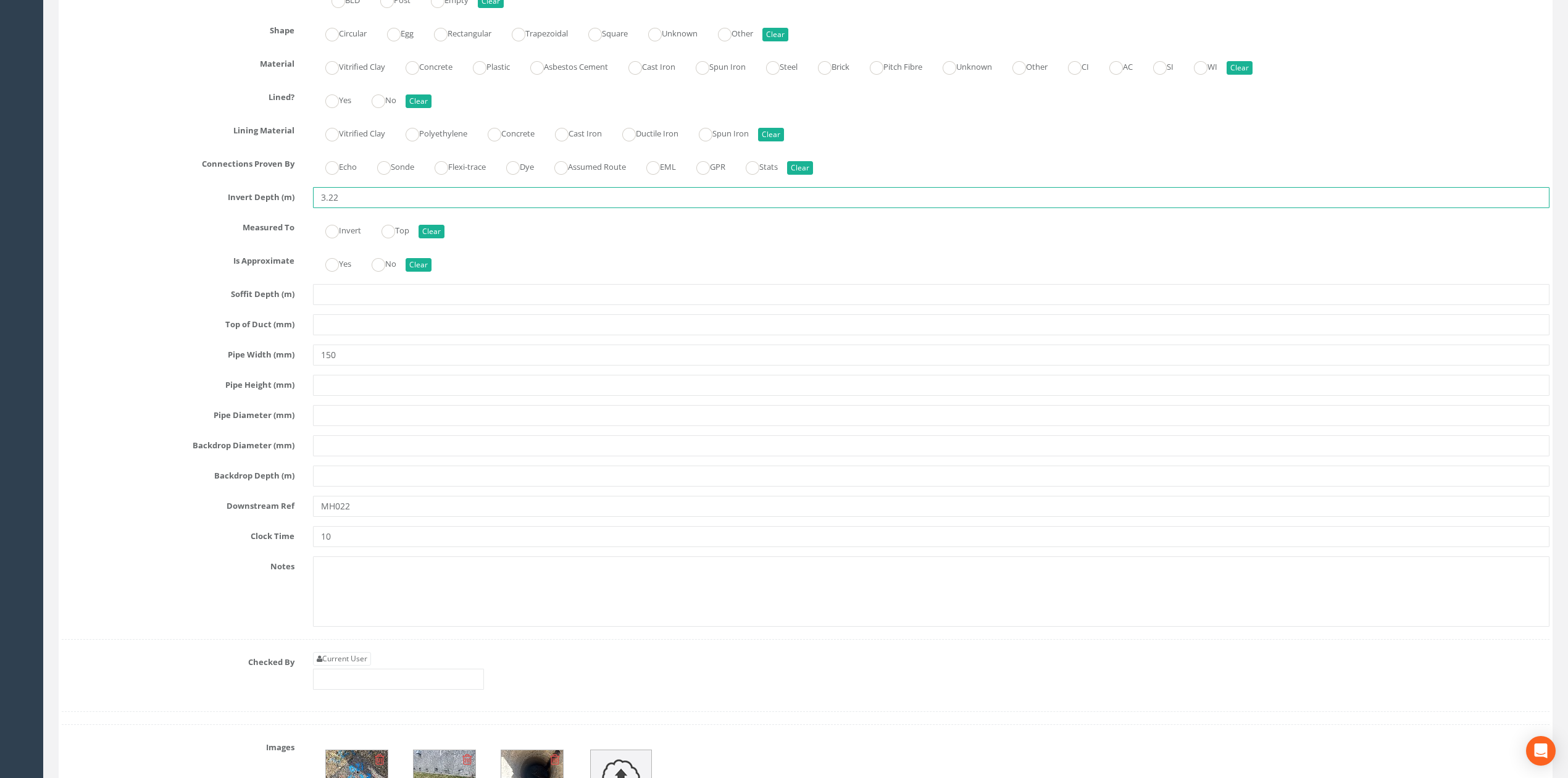
type input "3.22"
click at [370, 516] on input "MH022" at bounding box center [931, 506] width 1236 height 21
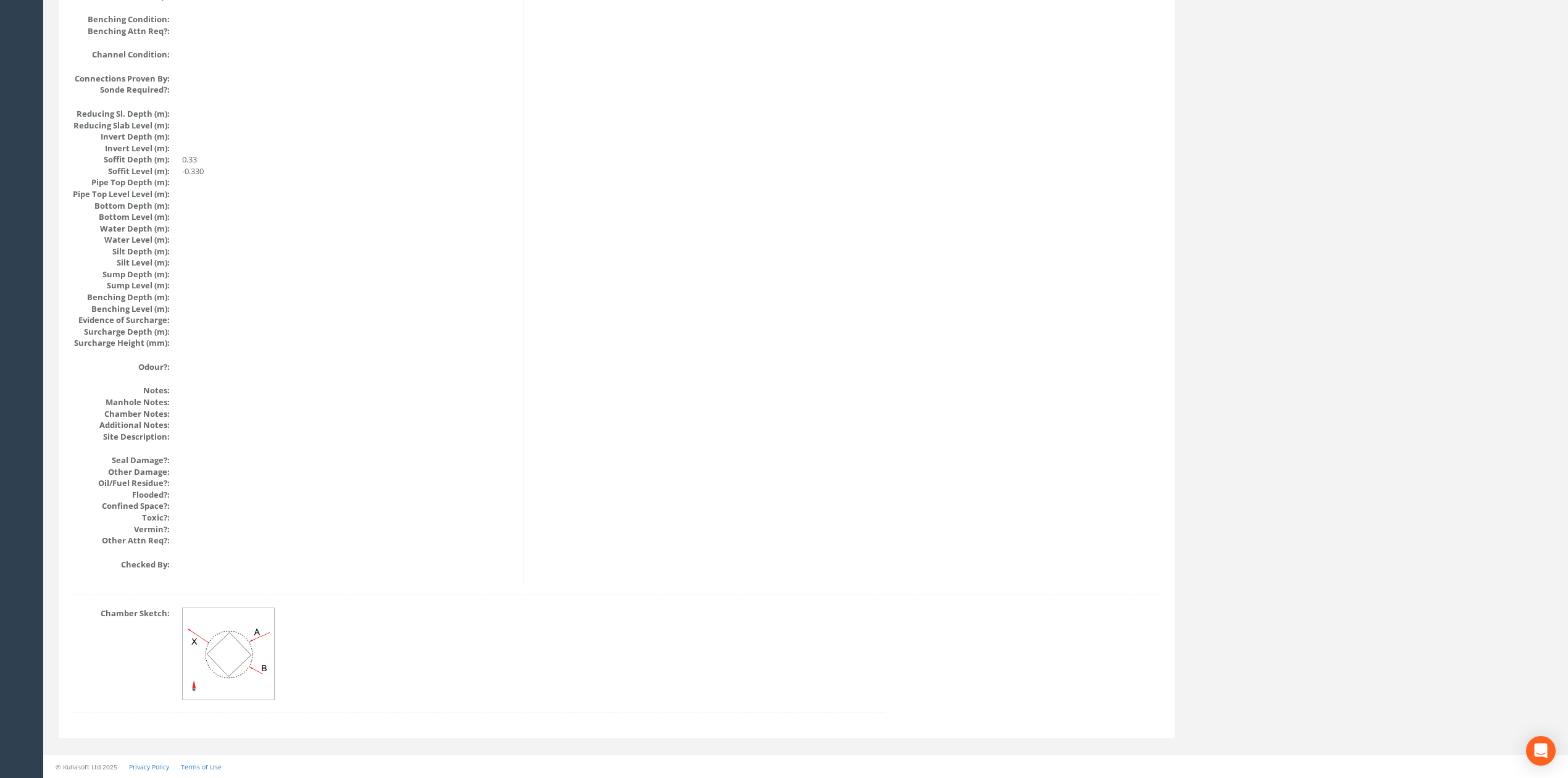
scroll to position [0, 0]
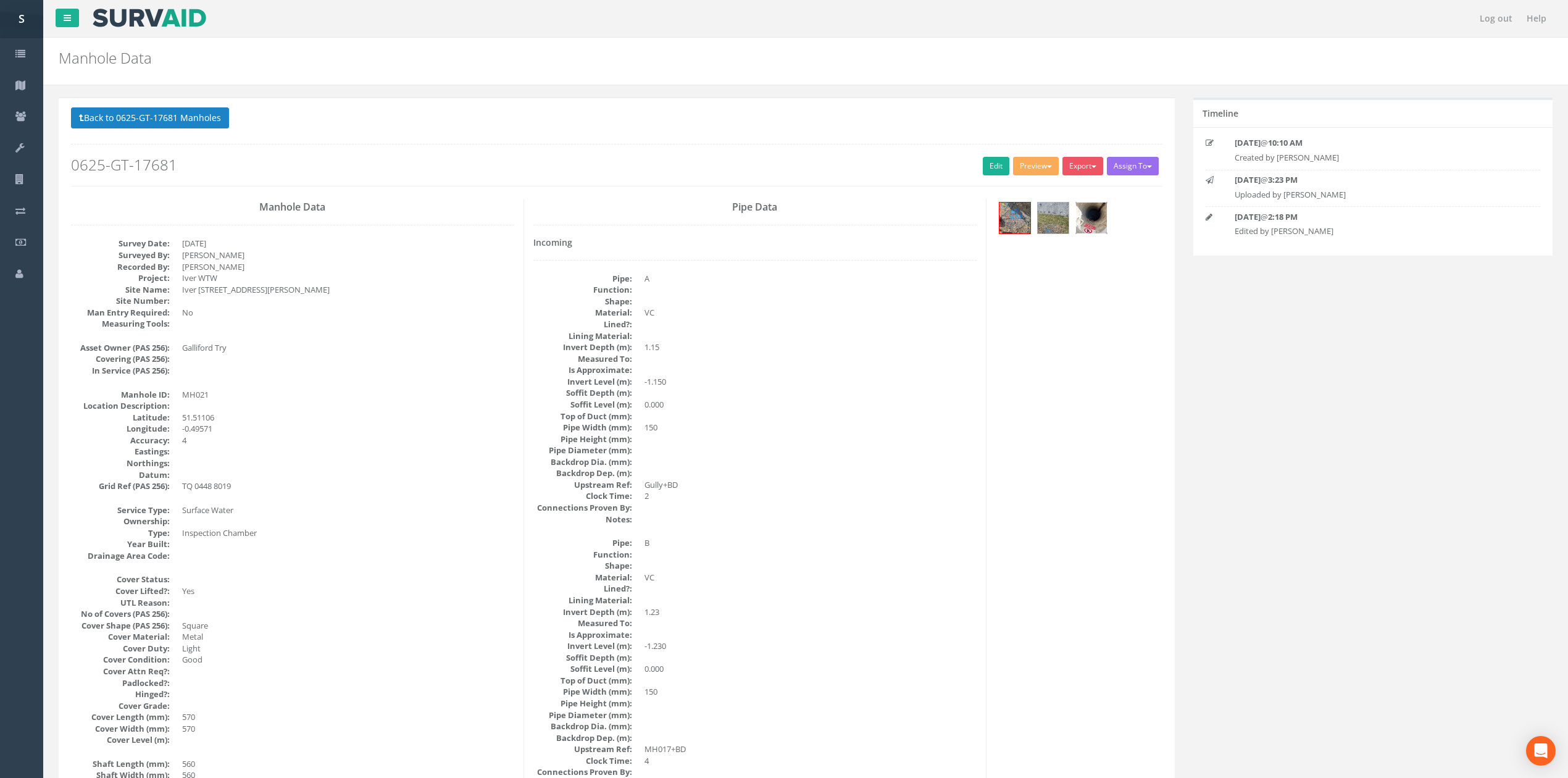
click at [1105, 227] on img at bounding box center [1091, 218] width 31 height 31
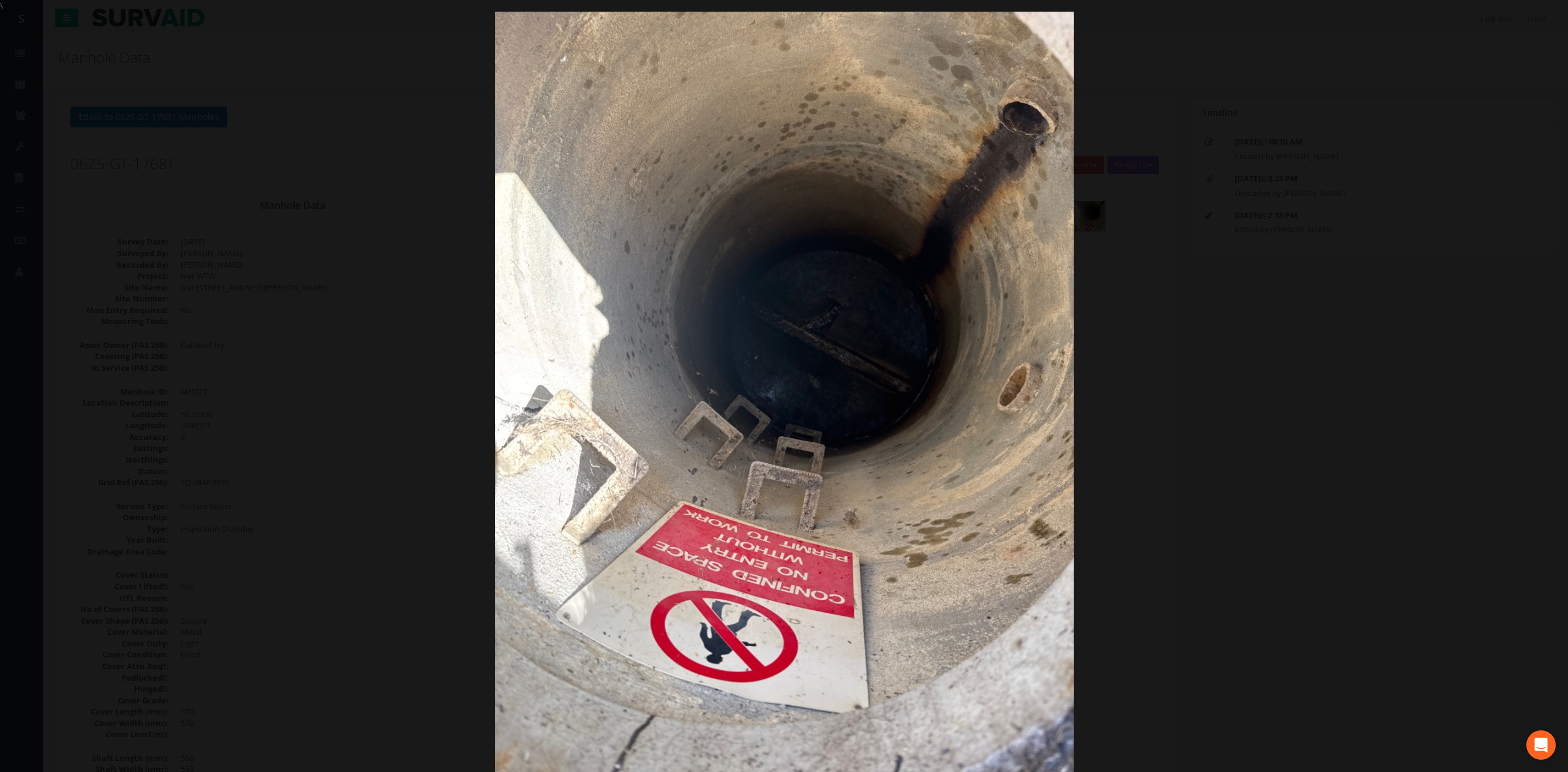
click at [1154, 275] on div at bounding box center [784, 398] width 1568 height 772
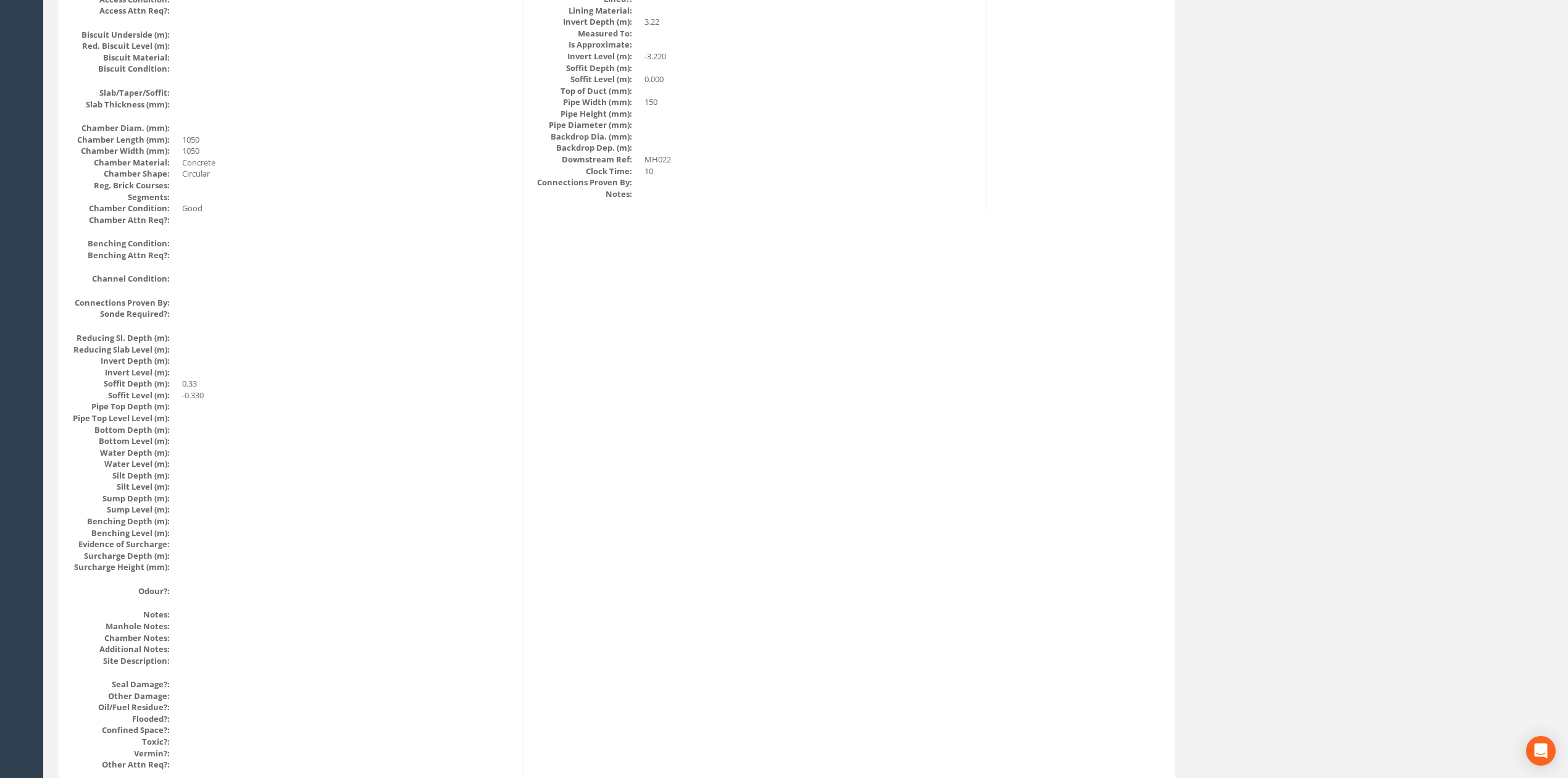
scroll to position [33, 0]
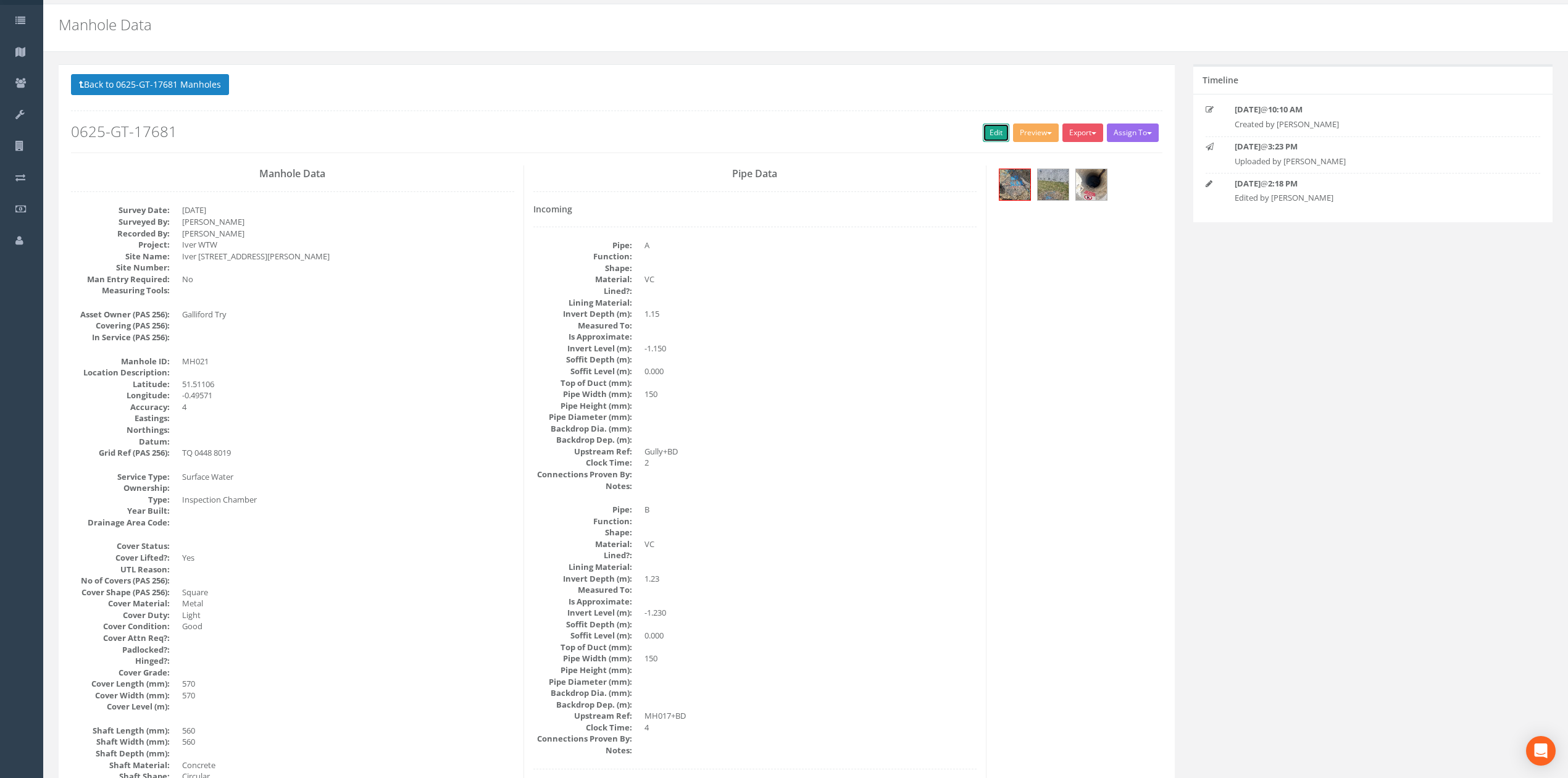
click at [983, 131] on link "Edit" at bounding box center [997, 133] width 27 height 19
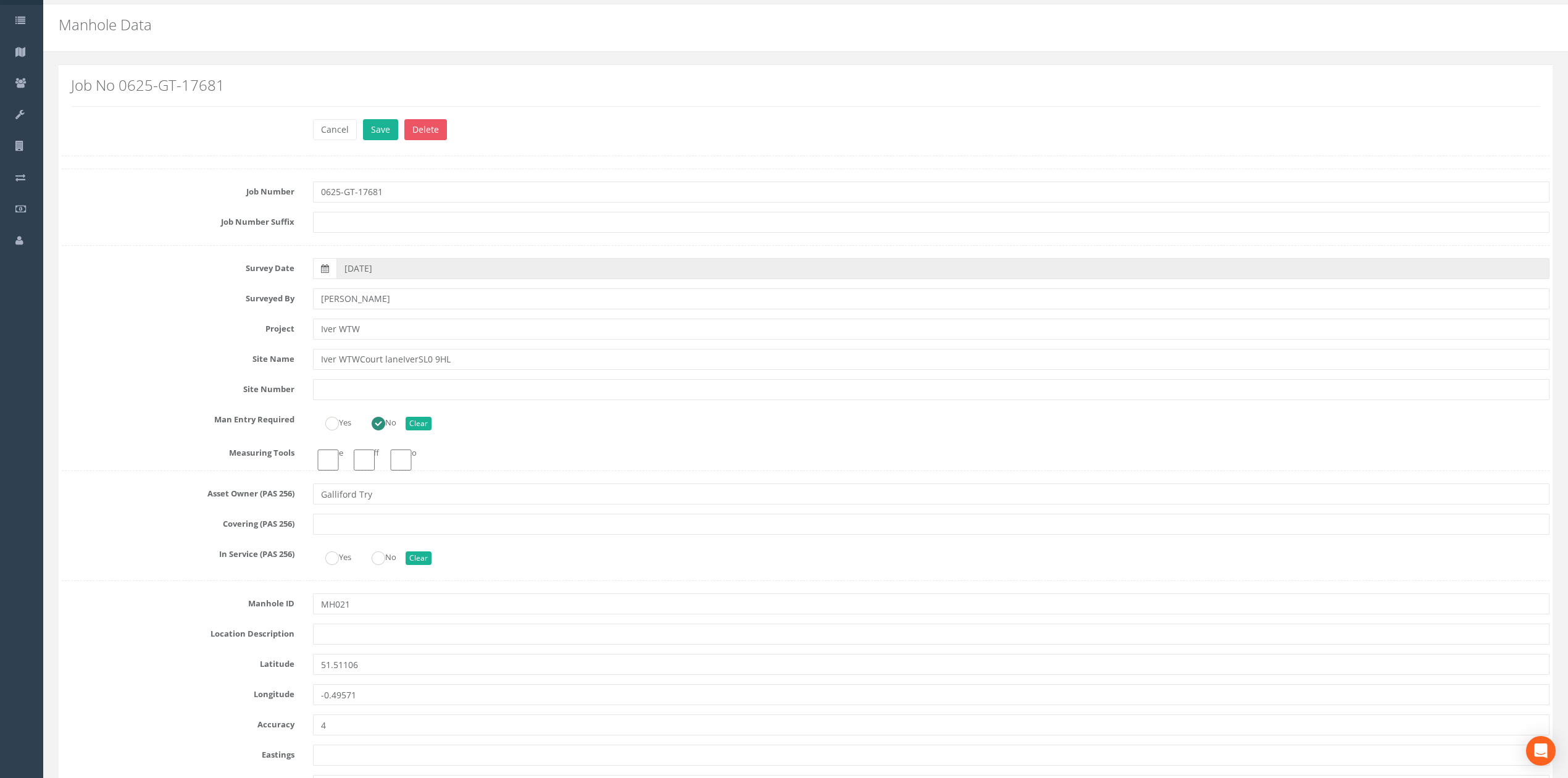
click button "Save" at bounding box center [380, 130] width 35 height 21
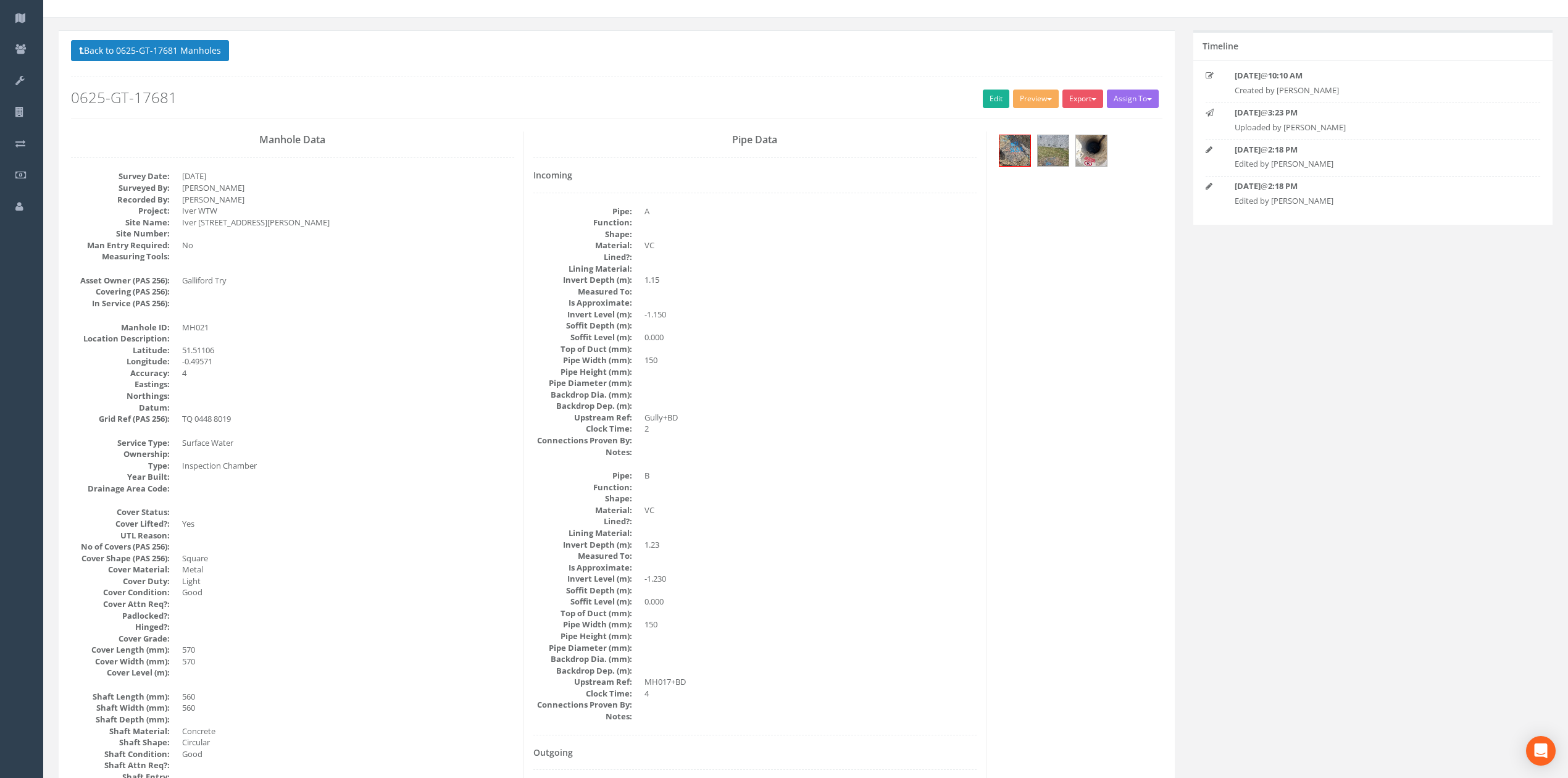
scroll to position [0, 0]
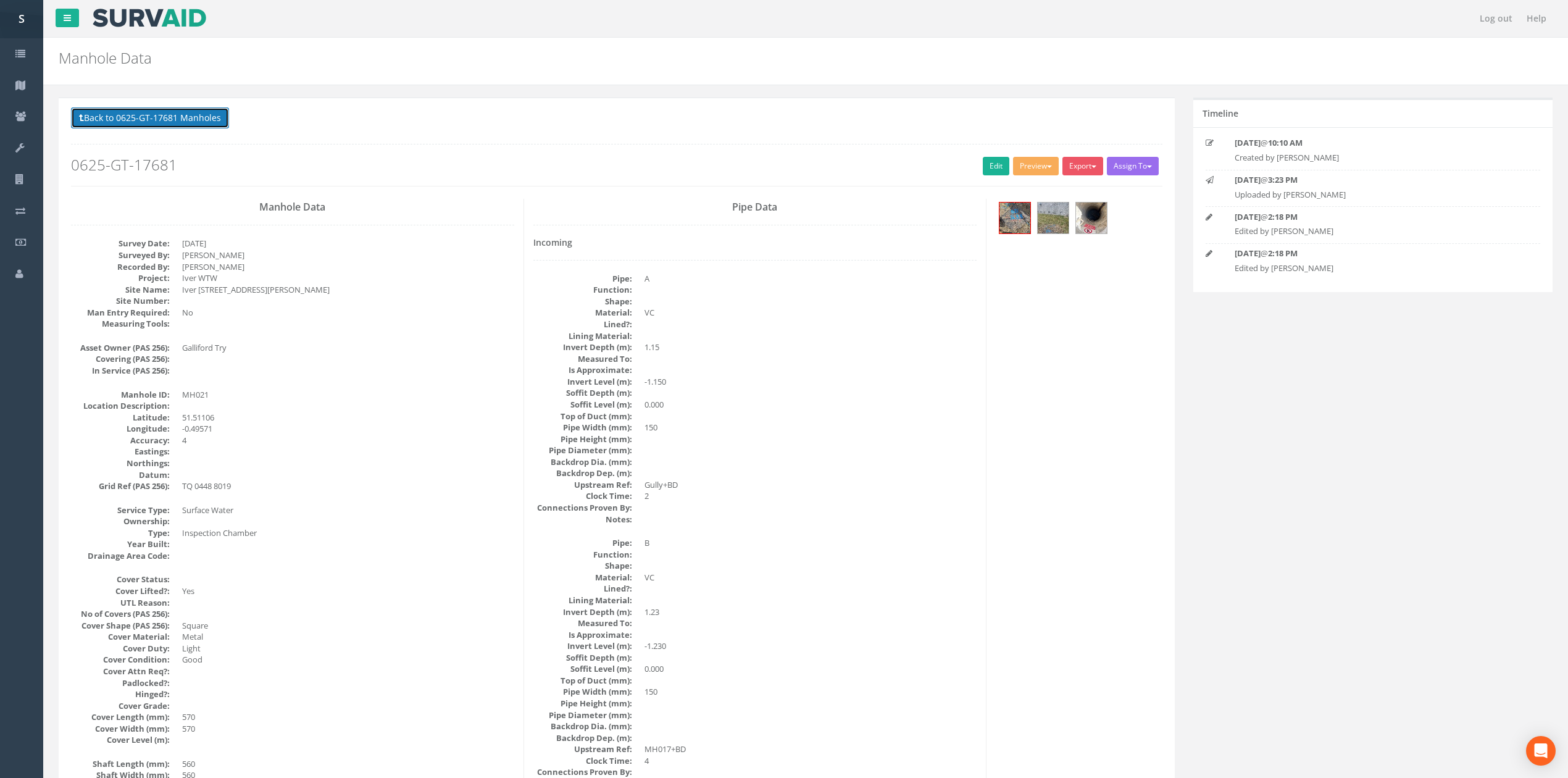
click at [138, 127] on button "Back to 0625-GT-17681 Manholes" at bounding box center [149, 118] width 158 height 21
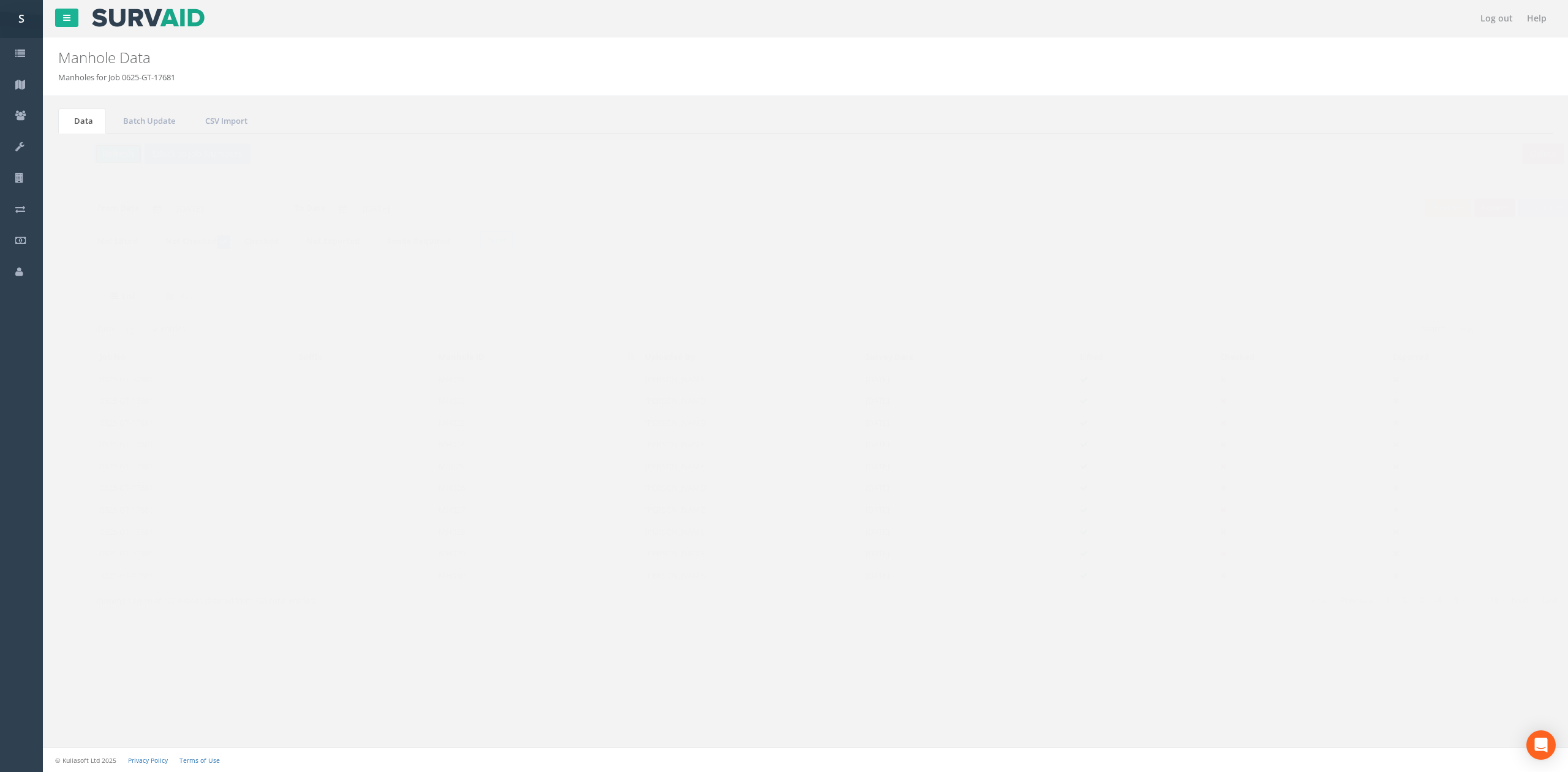
click at [96, 158] on button "Refresh" at bounding box center [94, 154] width 48 height 21
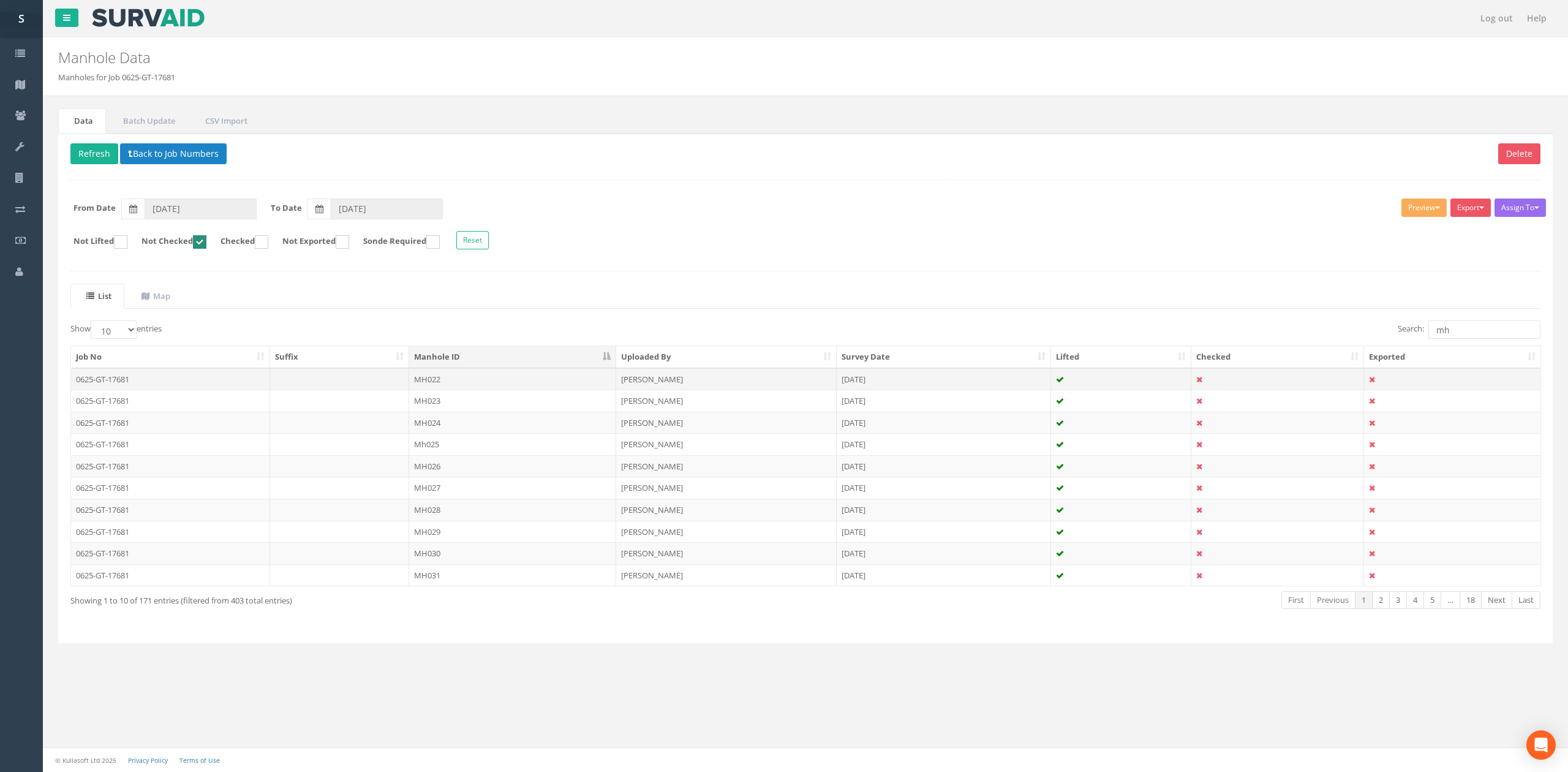
click at [450, 384] on td "MH022" at bounding box center [513, 379] width 207 height 22
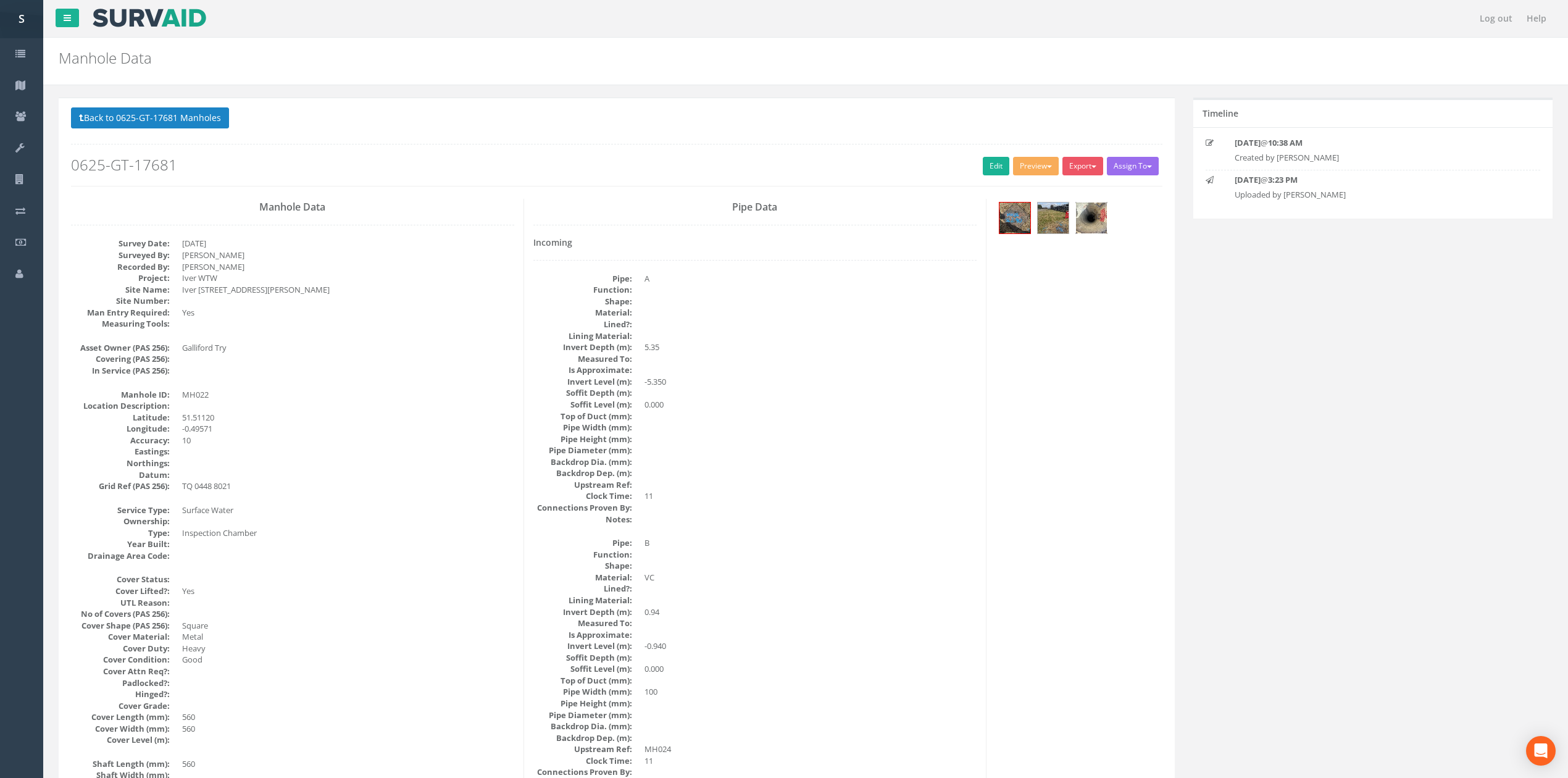
click at [1092, 229] on img at bounding box center [1091, 218] width 31 height 31
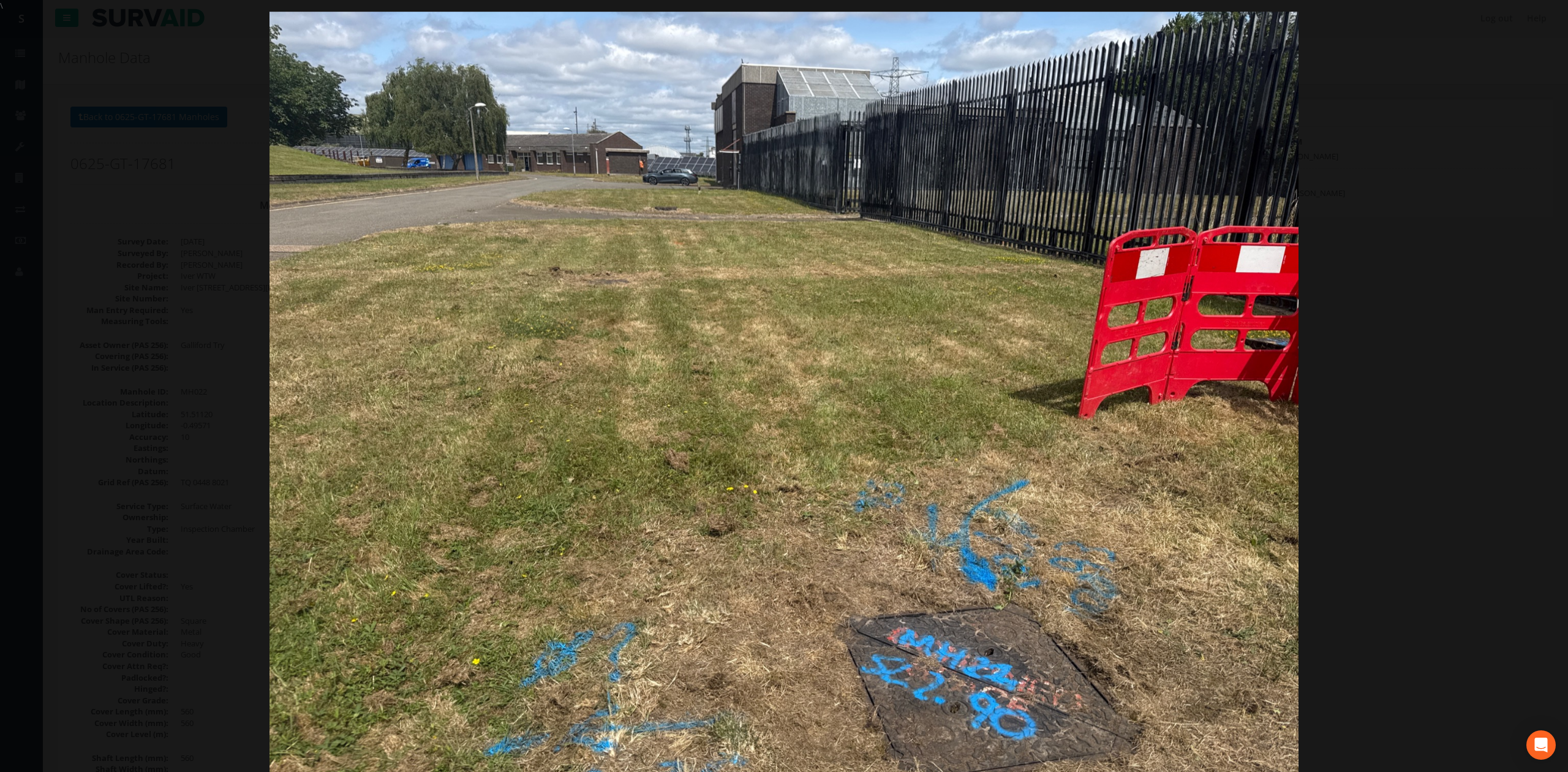
click at [1421, 380] on div at bounding box center [784, 398] width 1568 height 772
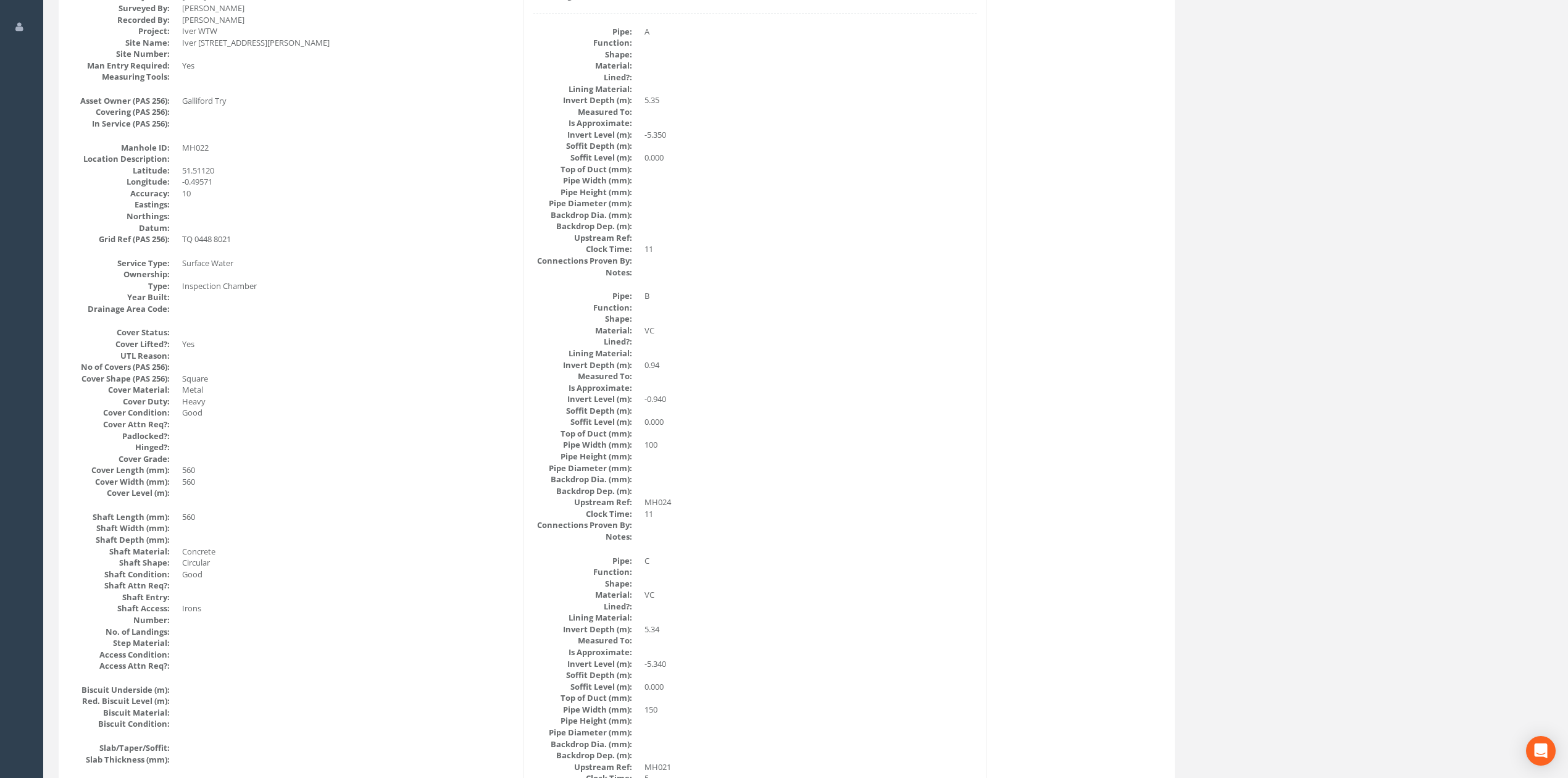
scroll to position [164, 0]
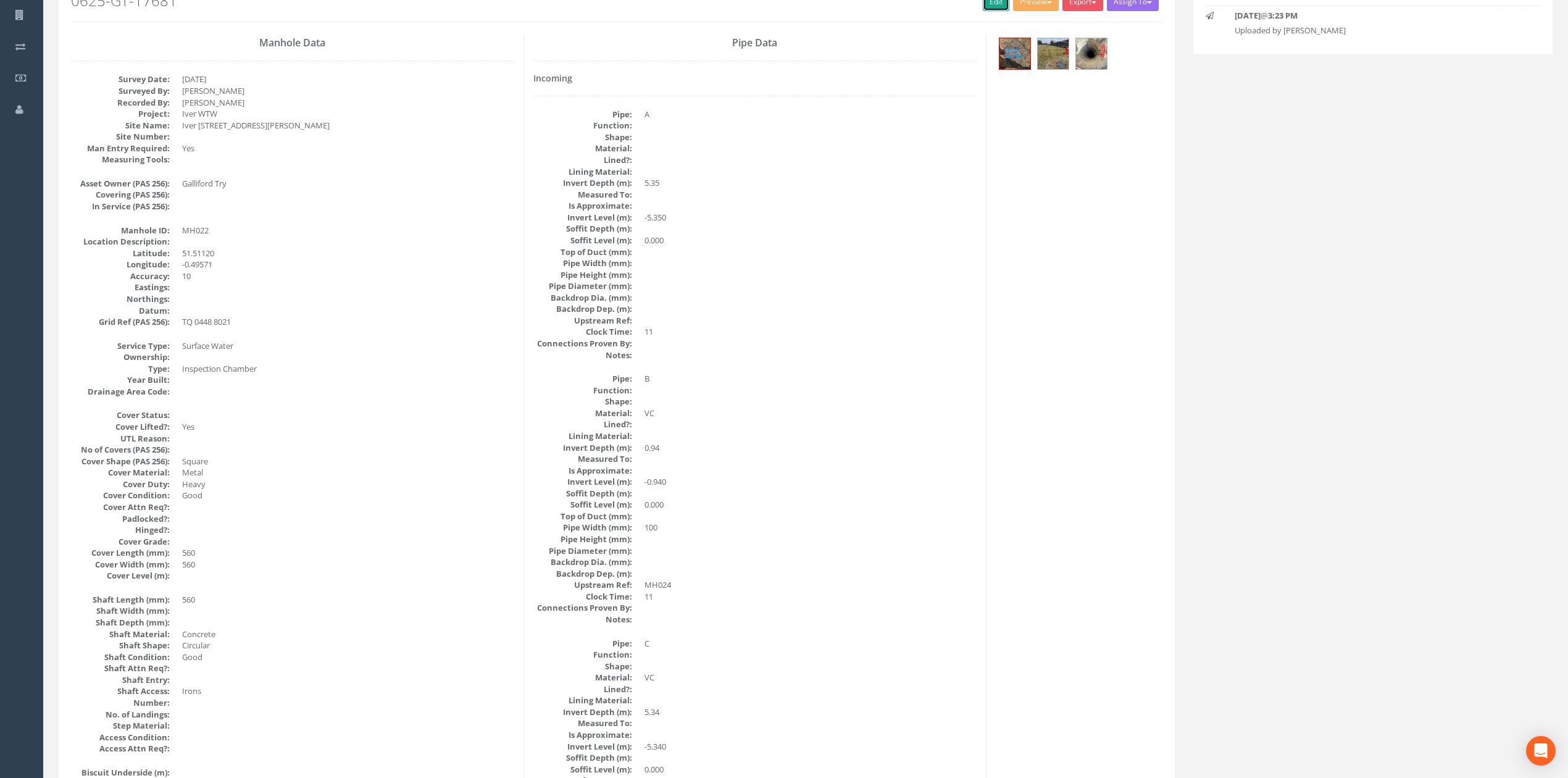
click at [989, 7] on link "Edit" at bounding box center [997, 2] width 27 height 19
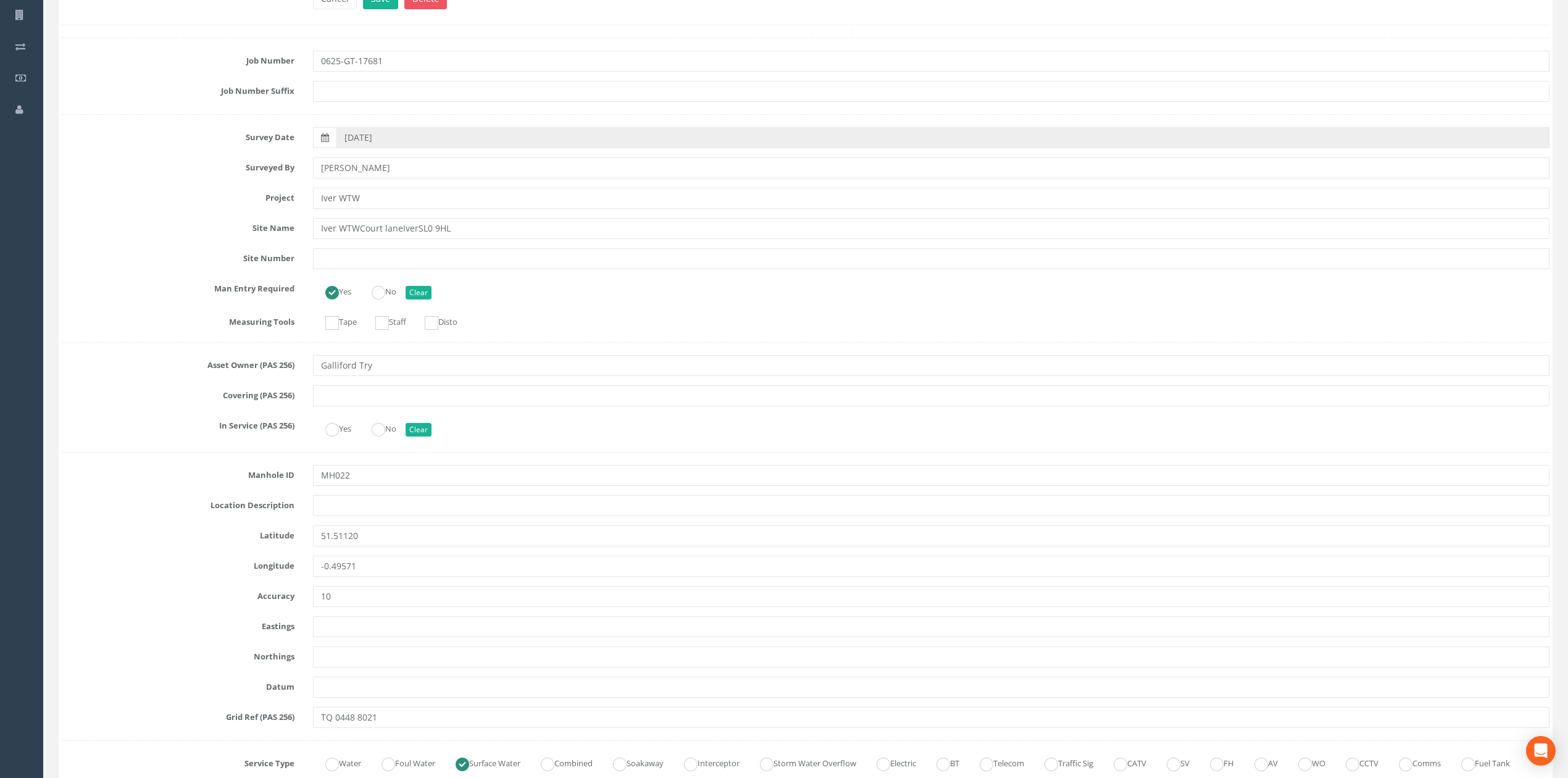
scroll to position [2304, 0]
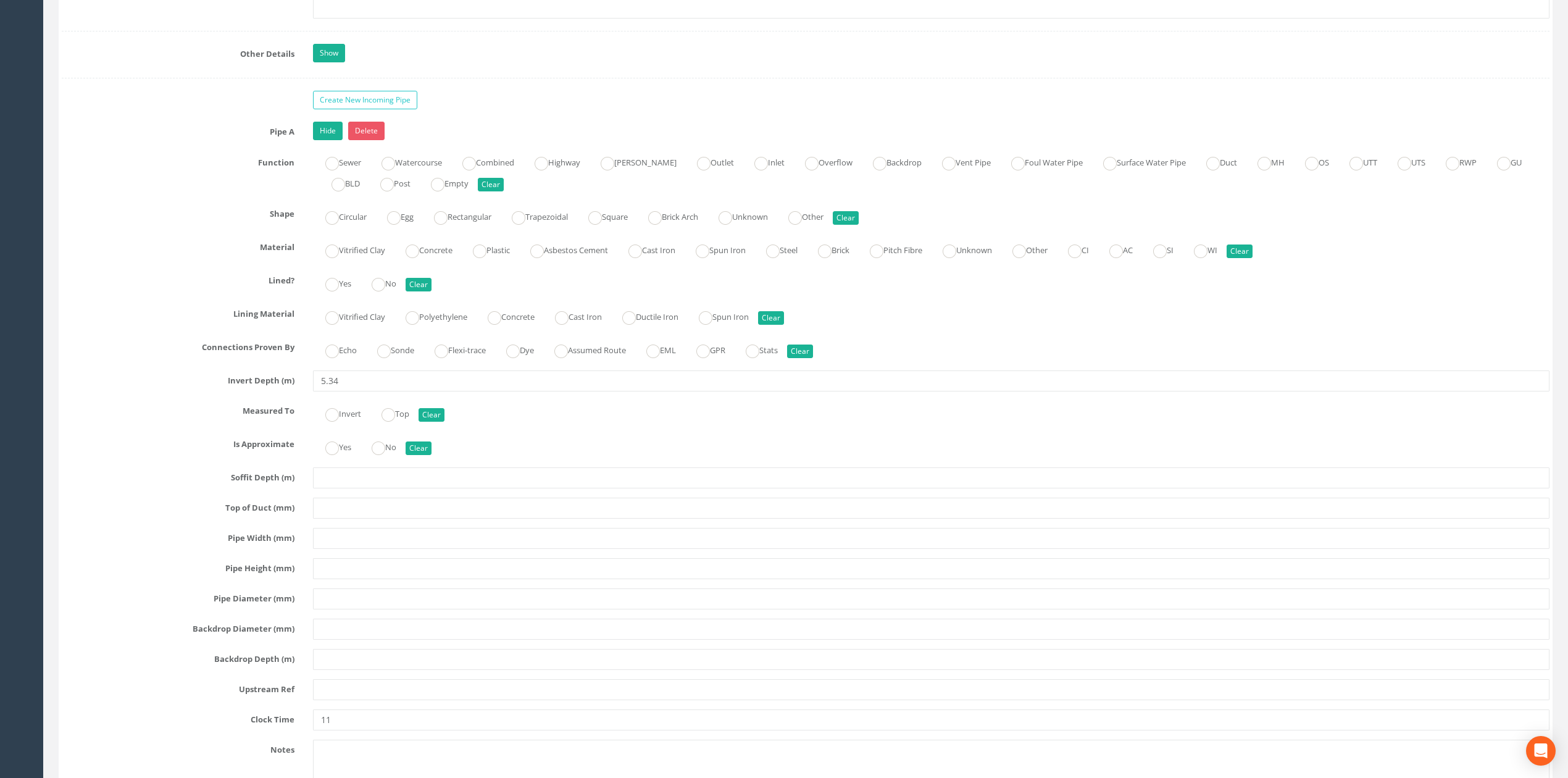
type input "5.34"
click at [331, 609] on input "text" at bounding box center [931, 599] width 1236 height 21
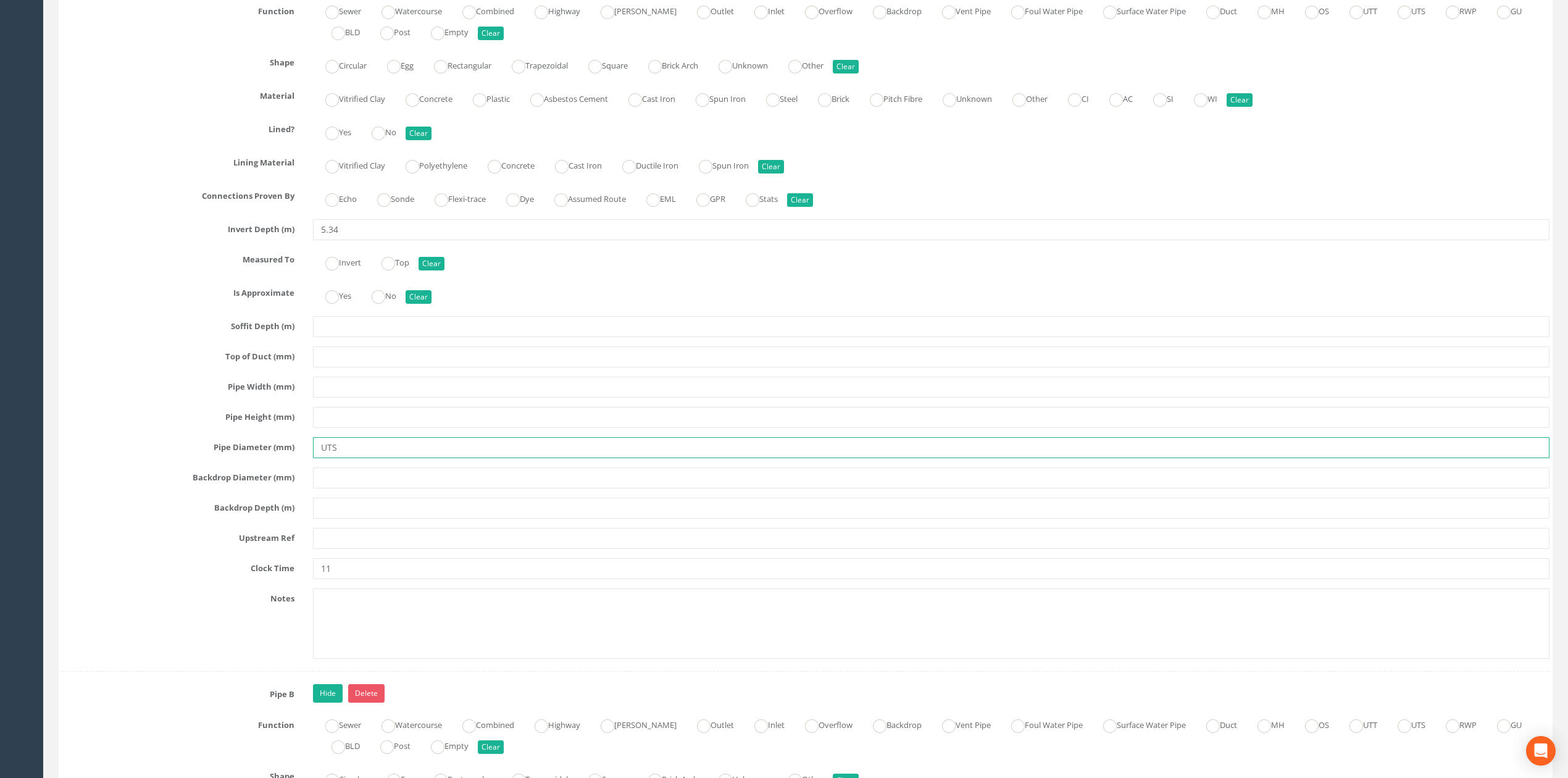
scroll to position [2469, 0]
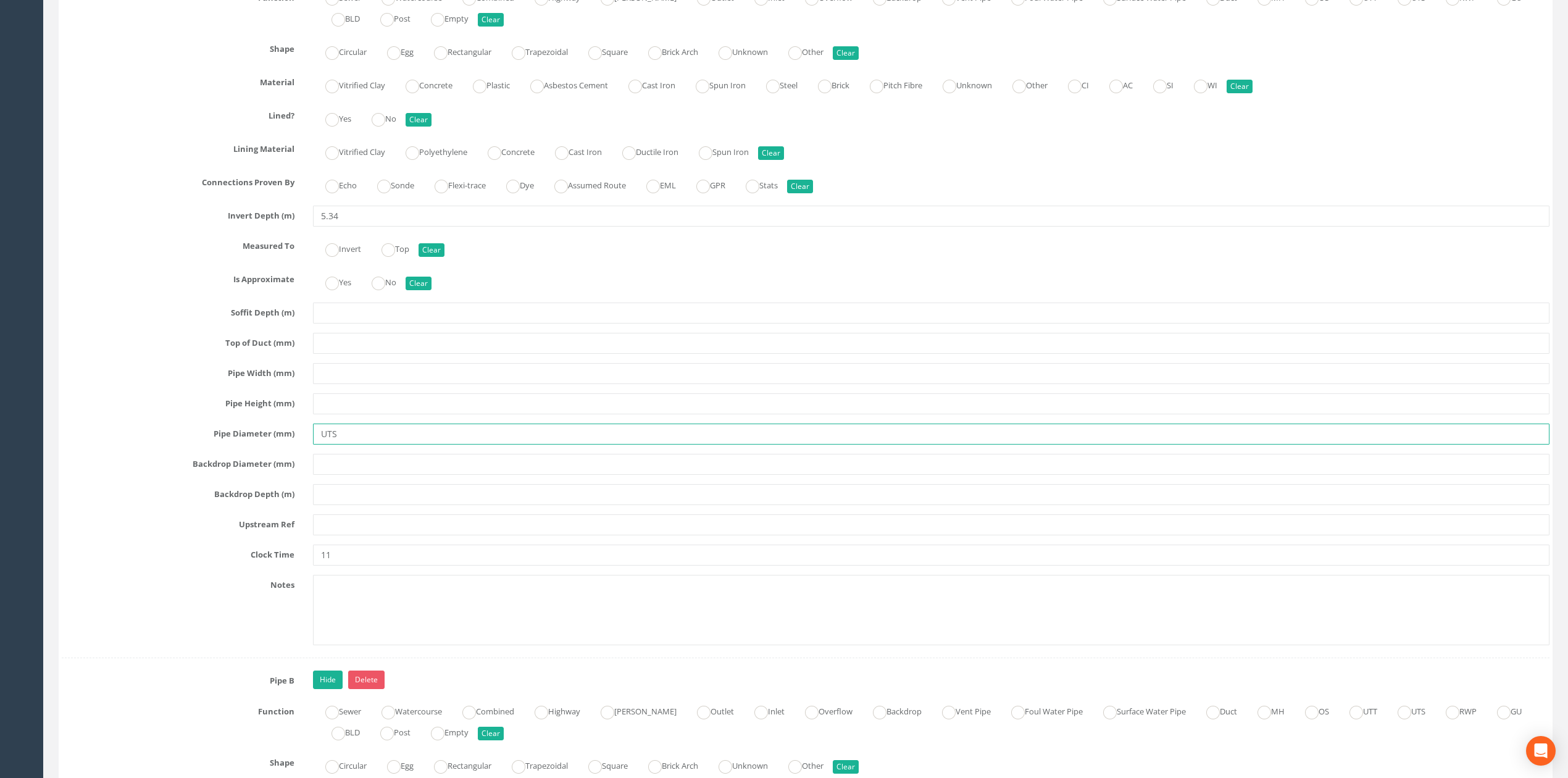
type input "UTS"
click at [344, 535] on input "text" at bounding box center [931, 524] width 1236 height 21
click at [337, 535] on input "text" at bounding box center [931, 524] width 1236 height 21
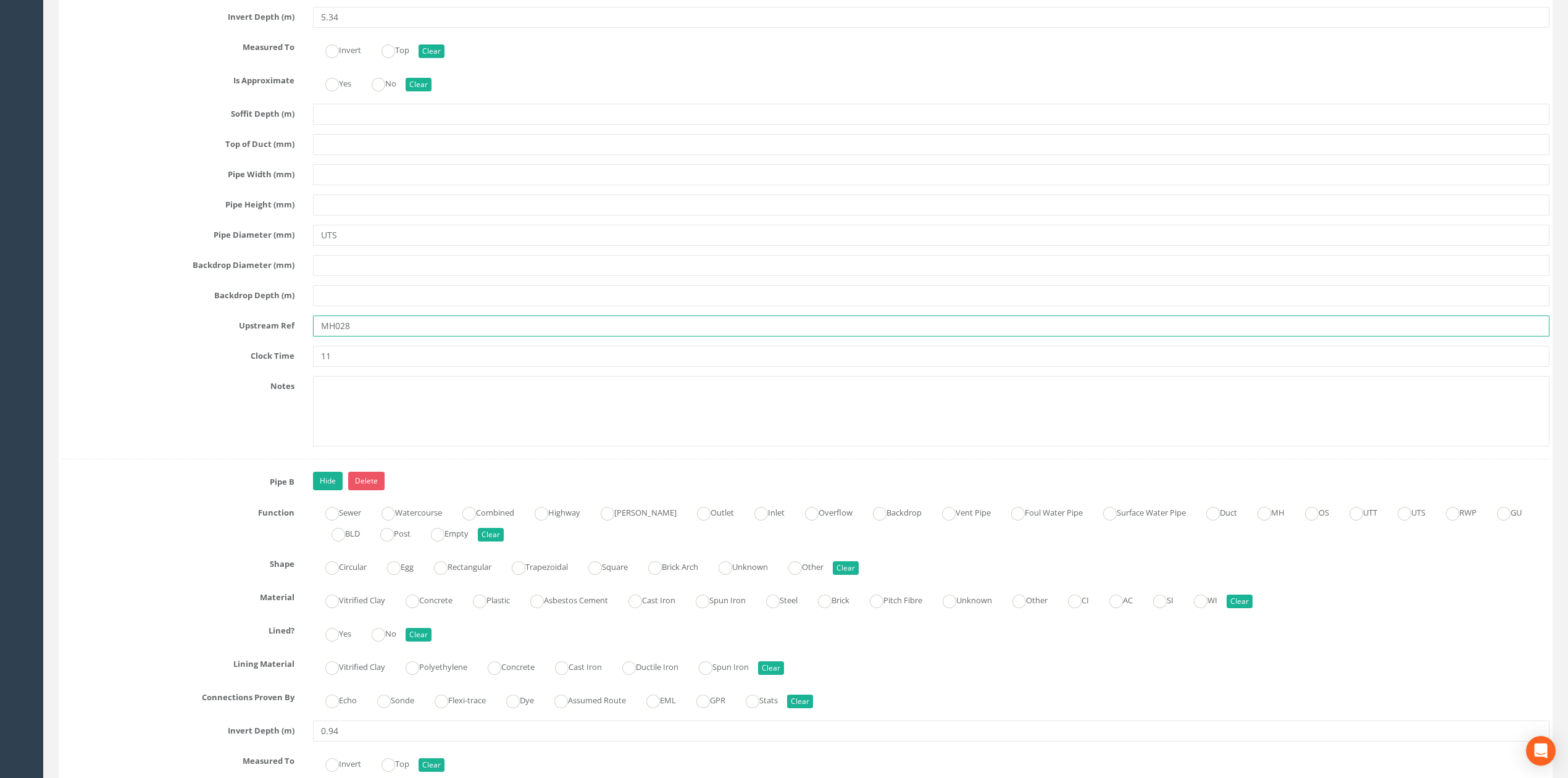
scroll to position [2798, 0]
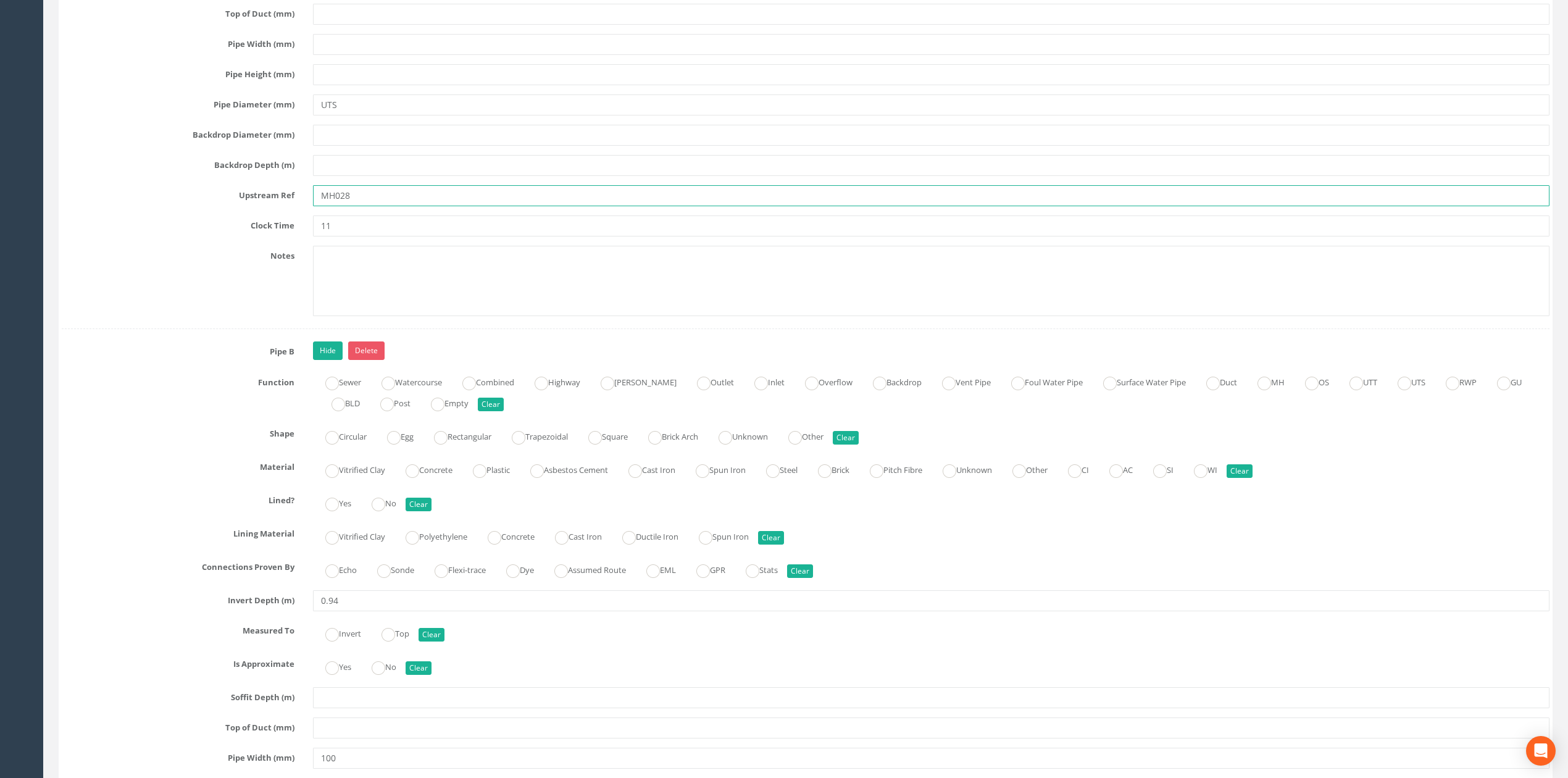
type input "MH028"
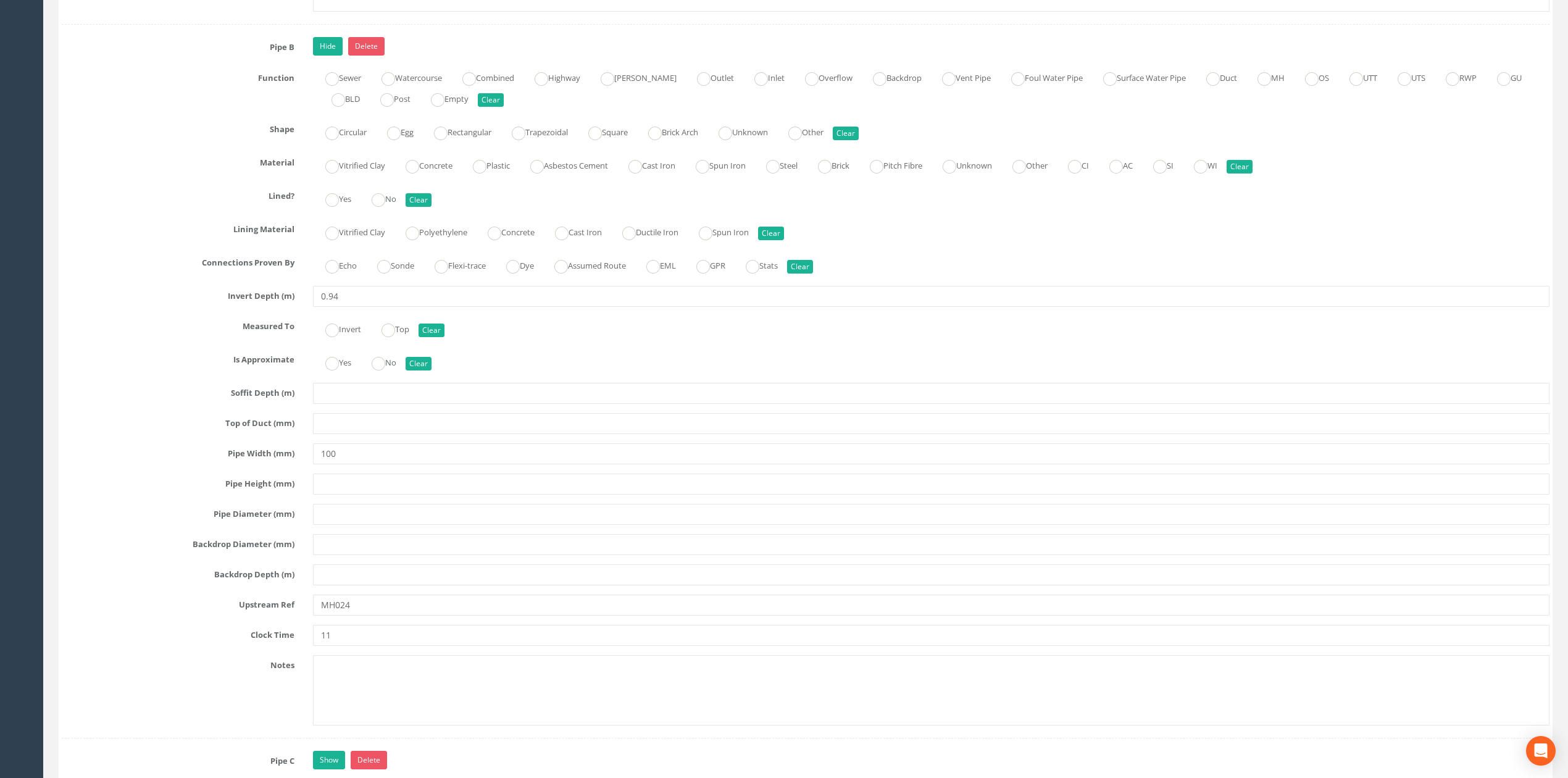
scroll to position [3127, 0]
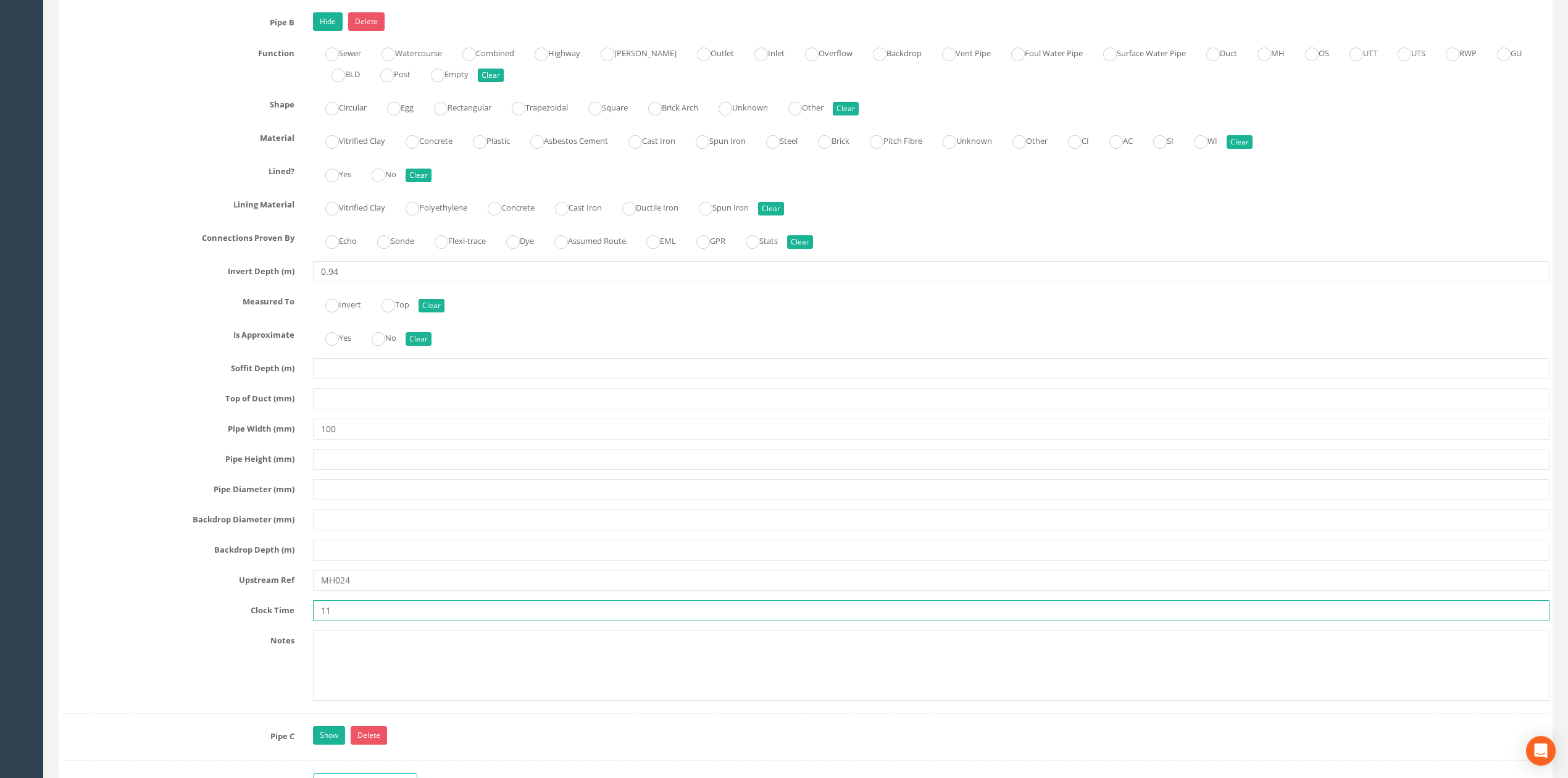
drag, startPoint x: 324, startPoint y: 636, endPoint x: 390, endPoint y: 631, distance: 66.2
click at [369, 621] on input "11" at bounding box center [931, 611] width 1236 height 21
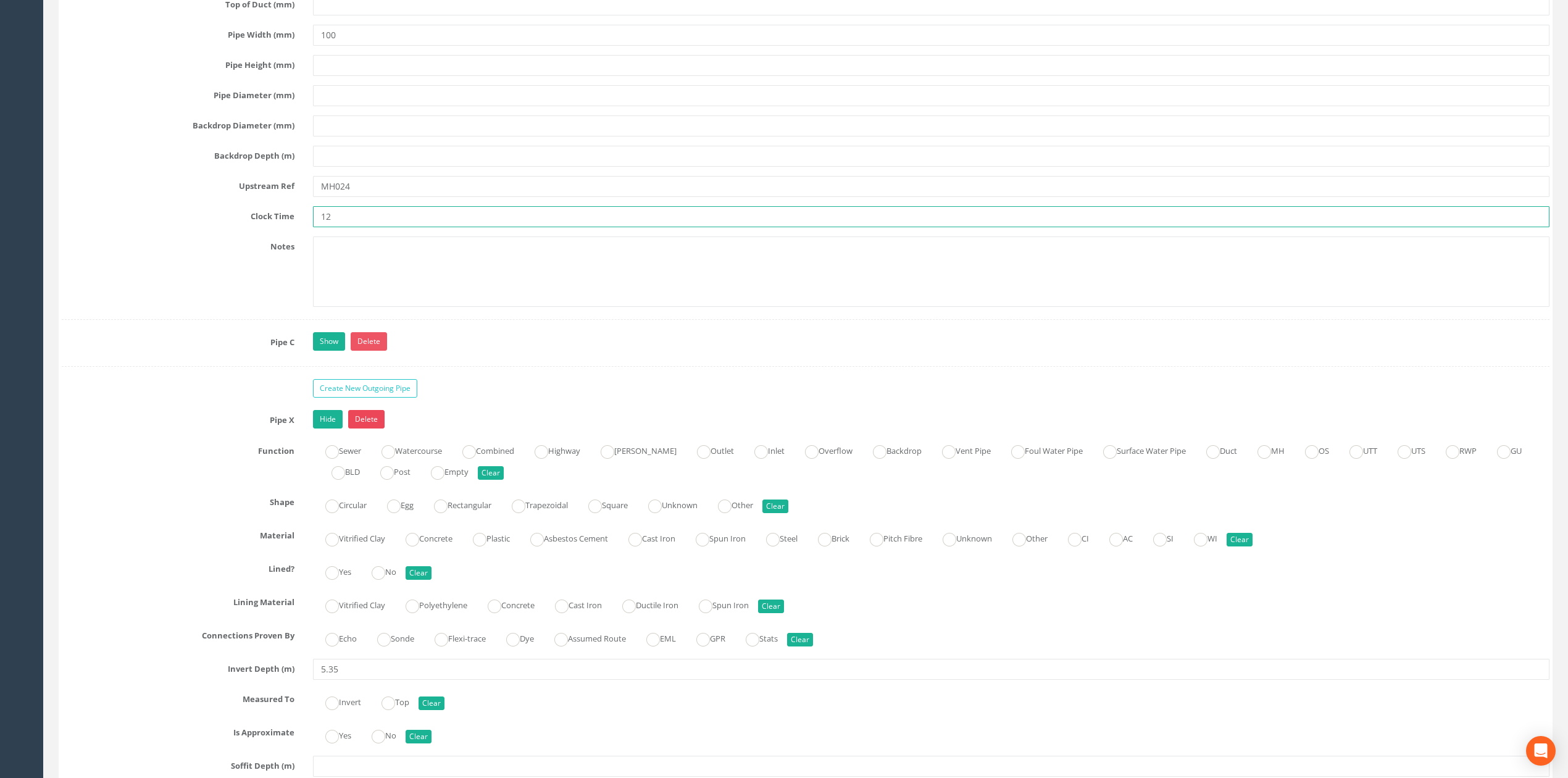
scroll to position [3539, 0]
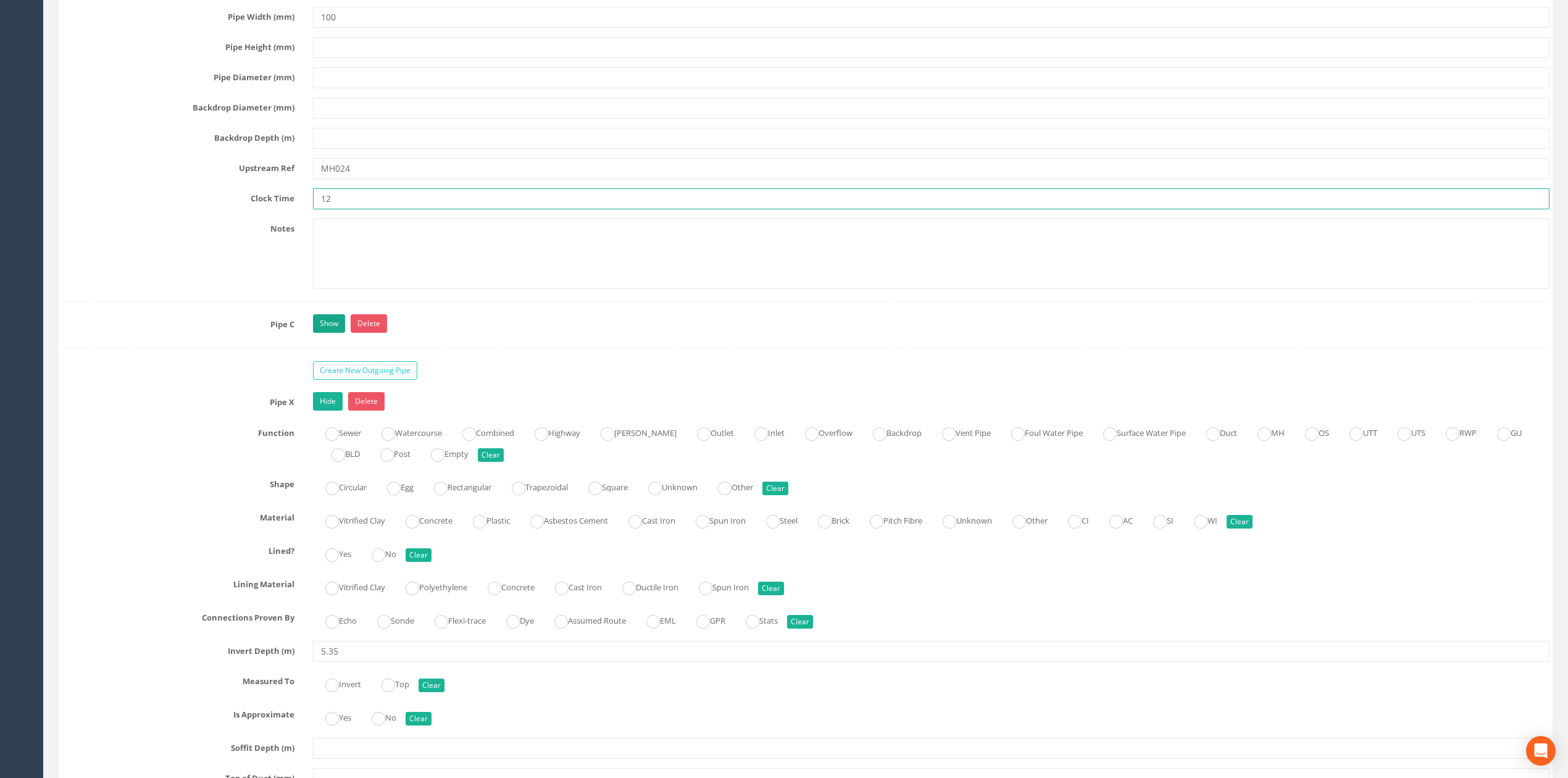
type input "12"
click at [329, 332] on link "Show" at bounding box center [329, 324] width 32 height 19
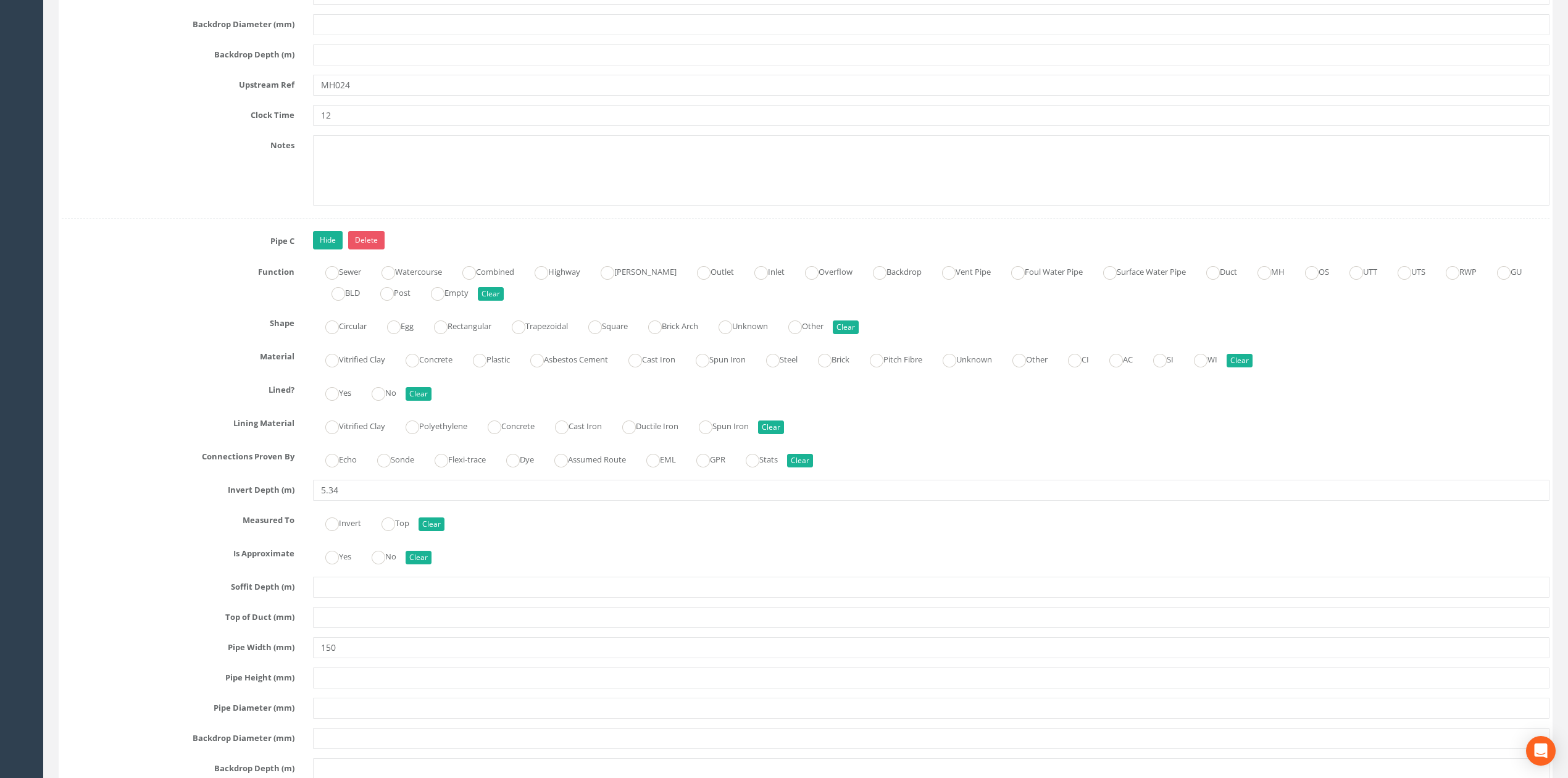
scroll to position [3621, 0]
click at [329, 251] on link "Hide" at bounding box center [328, 241] width 30 height 19
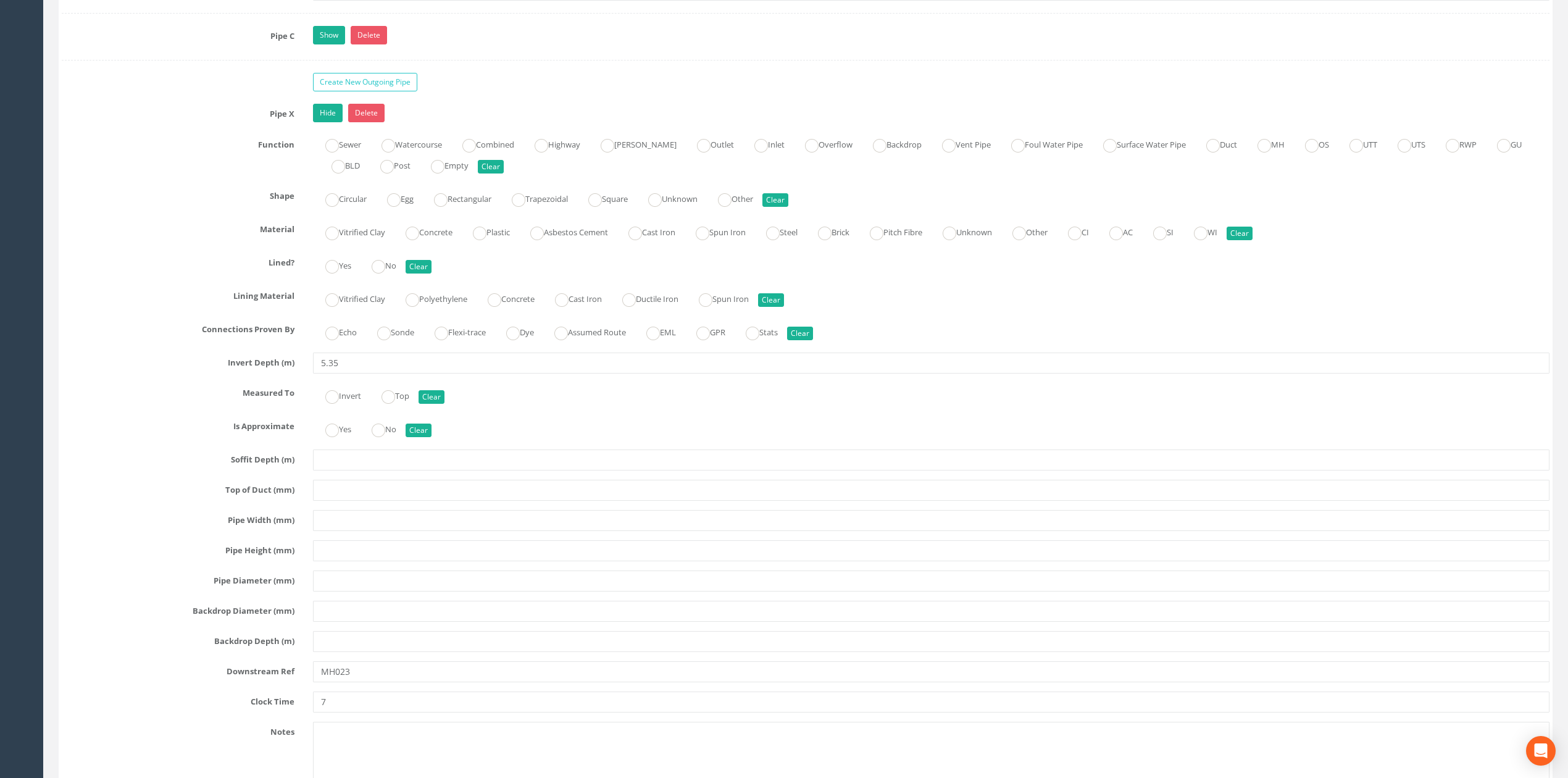
scroll to position [4033, 0]
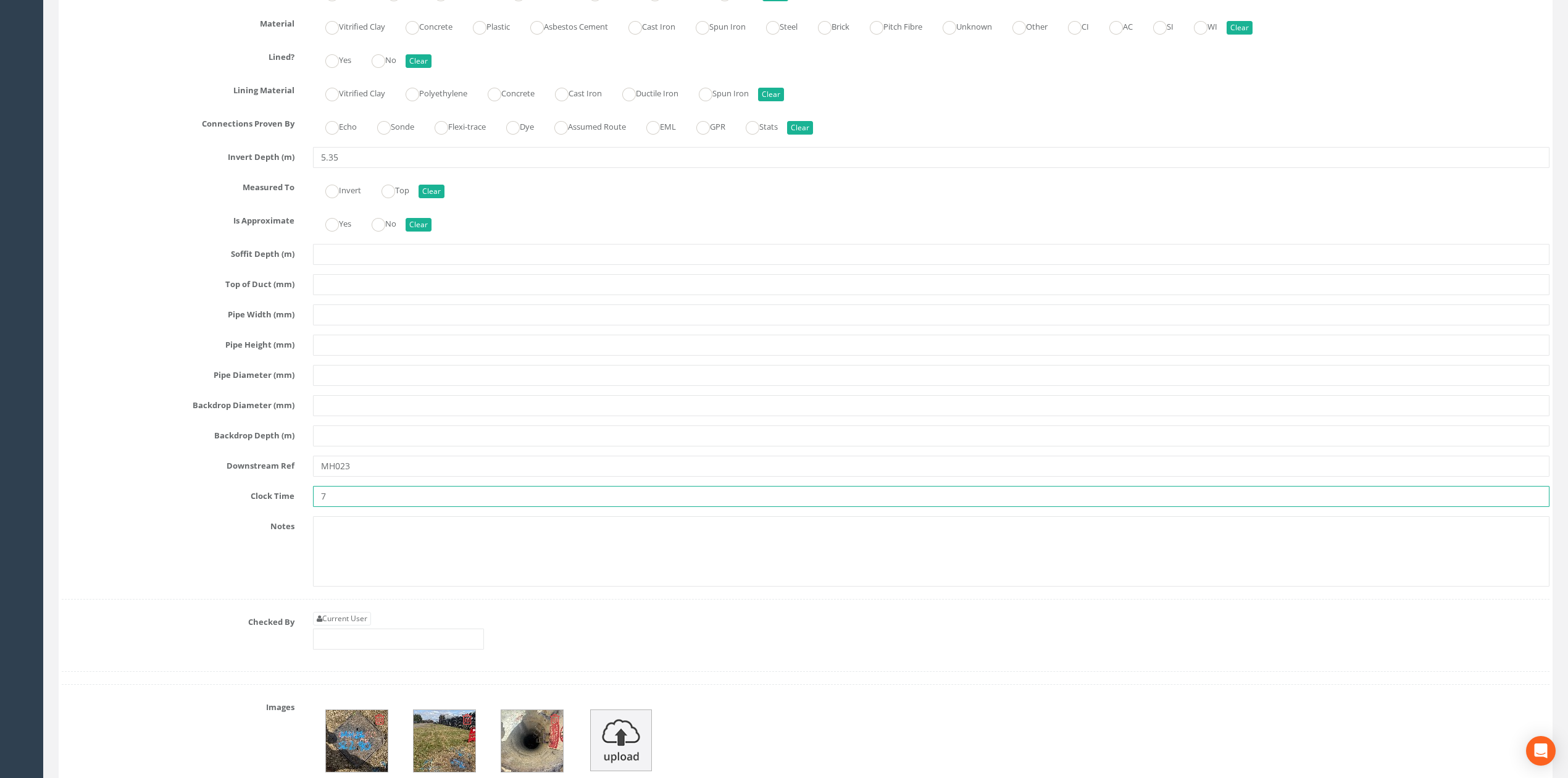
drag, startPoint x: 367, startPoint y: 519, endPoint x: 329, endPoint y: 523, distance: 38.2
click at [329, 507] on input "7" at bounding box center [931, 496] width 1236 height 21
drag, startPoint x: 327, startPoint y: 523, endPoint x: 292, endPoint y: 523, distance: 35.0
click at [292, 507] on div "Clock Time 7" at bounding box center [806, 496] width 1507 height 21
type input "8"
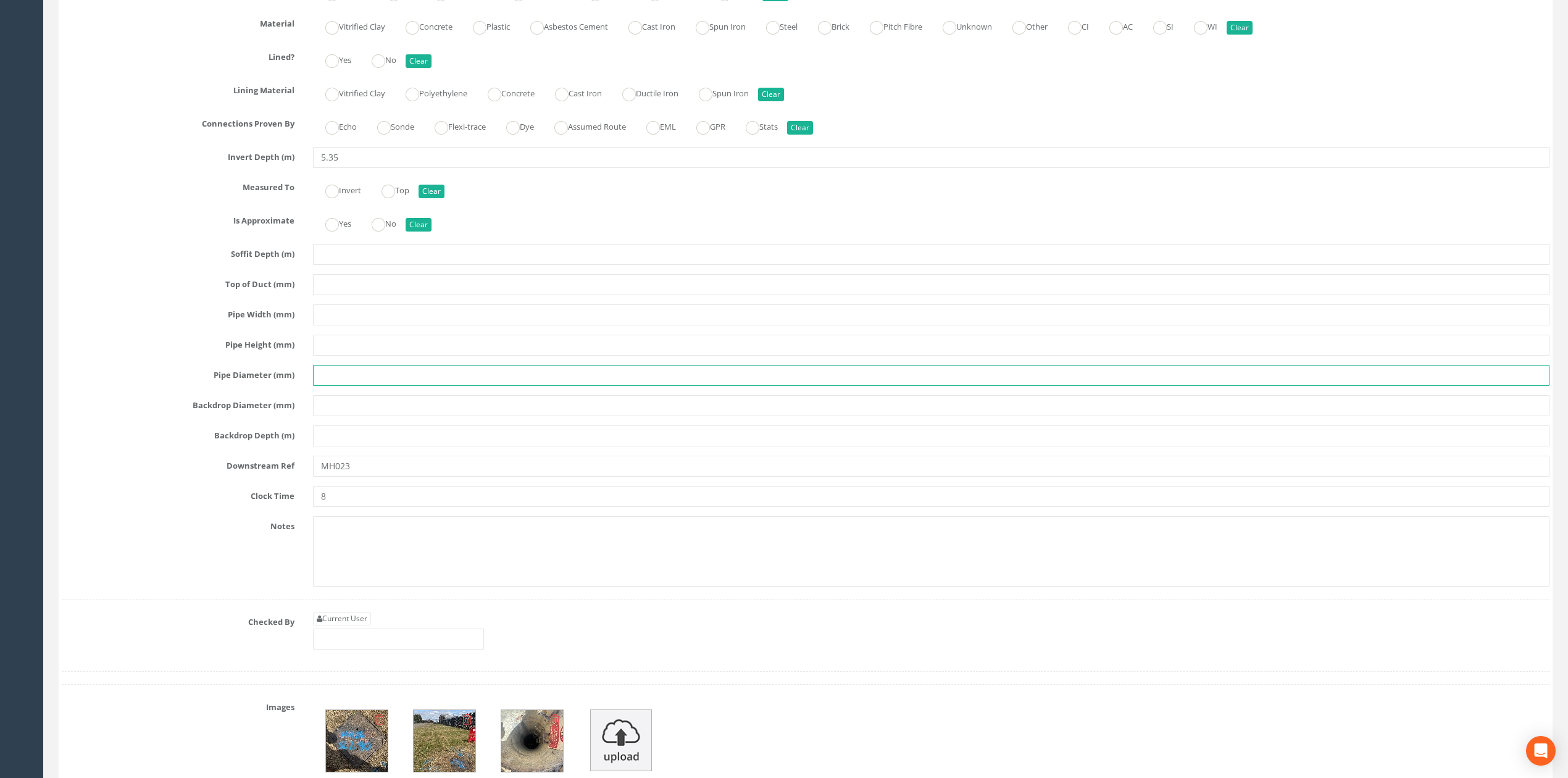
click at [340, 386] on input "text" at bounding box center [931, 375] width 1236 height 21
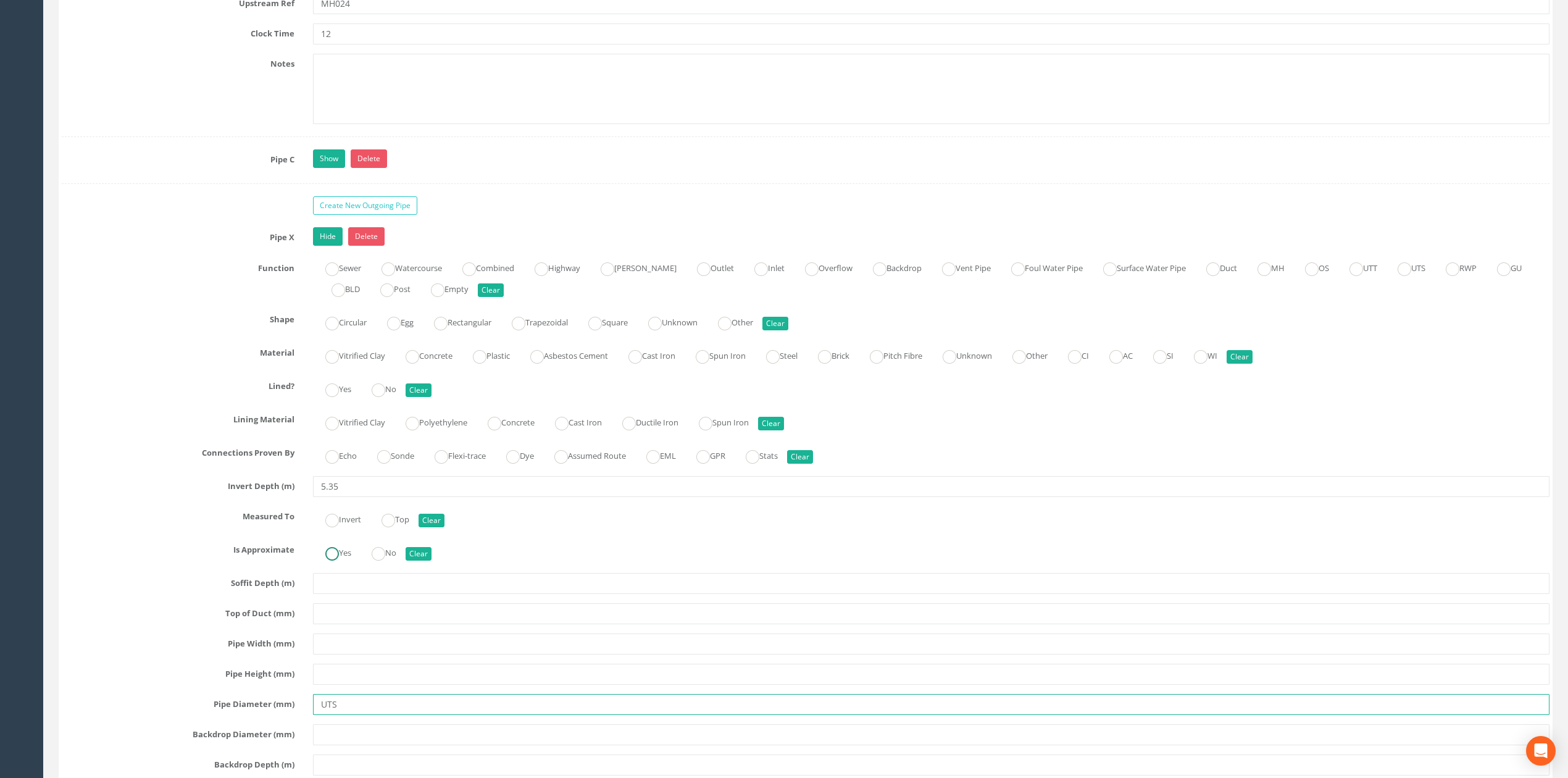
scroll to position [3786, 0]
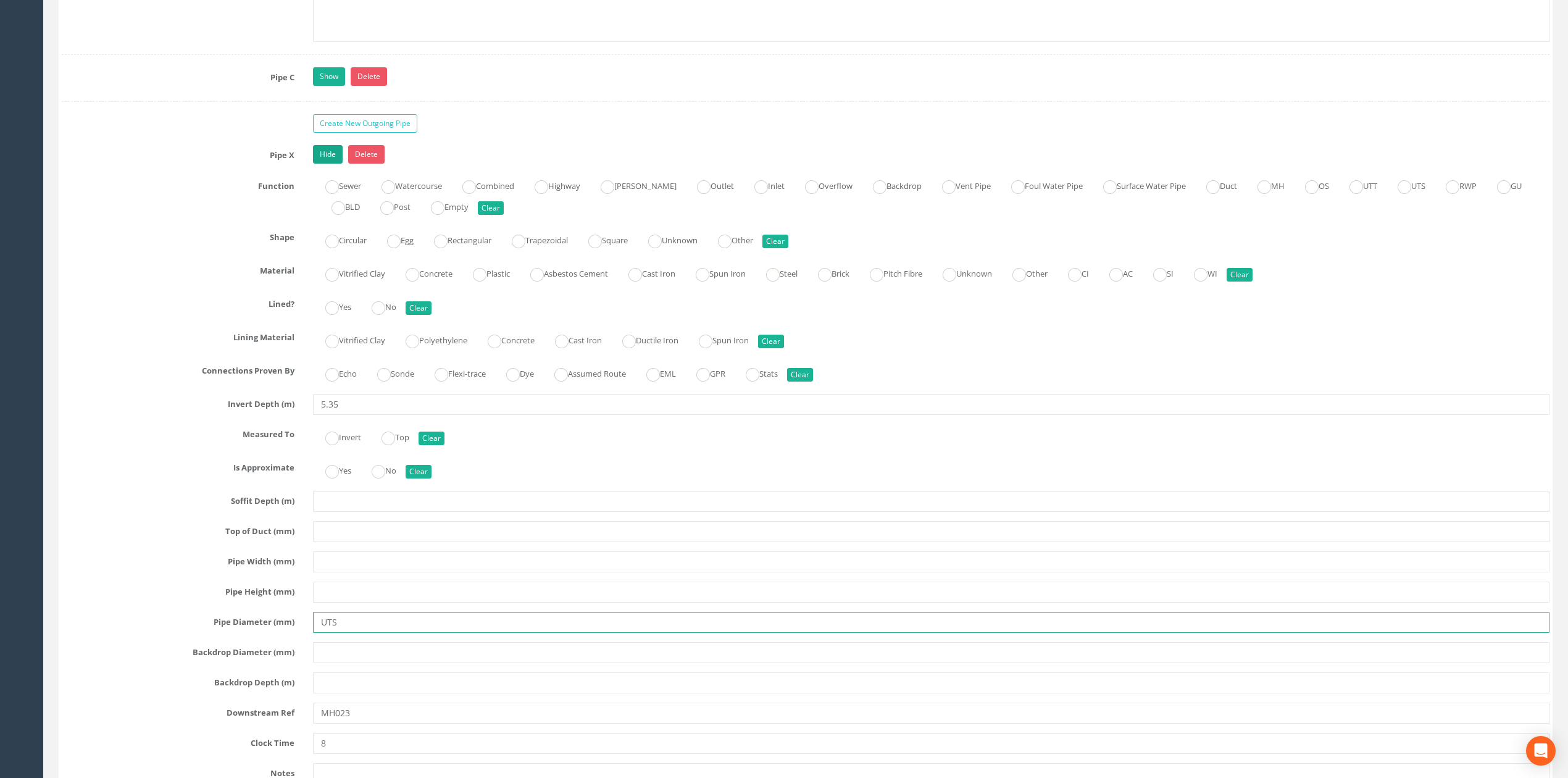
type input "UTS"
click at [319, 163] on link "Hide" at bounding box center [328, 155] width 30 height 19
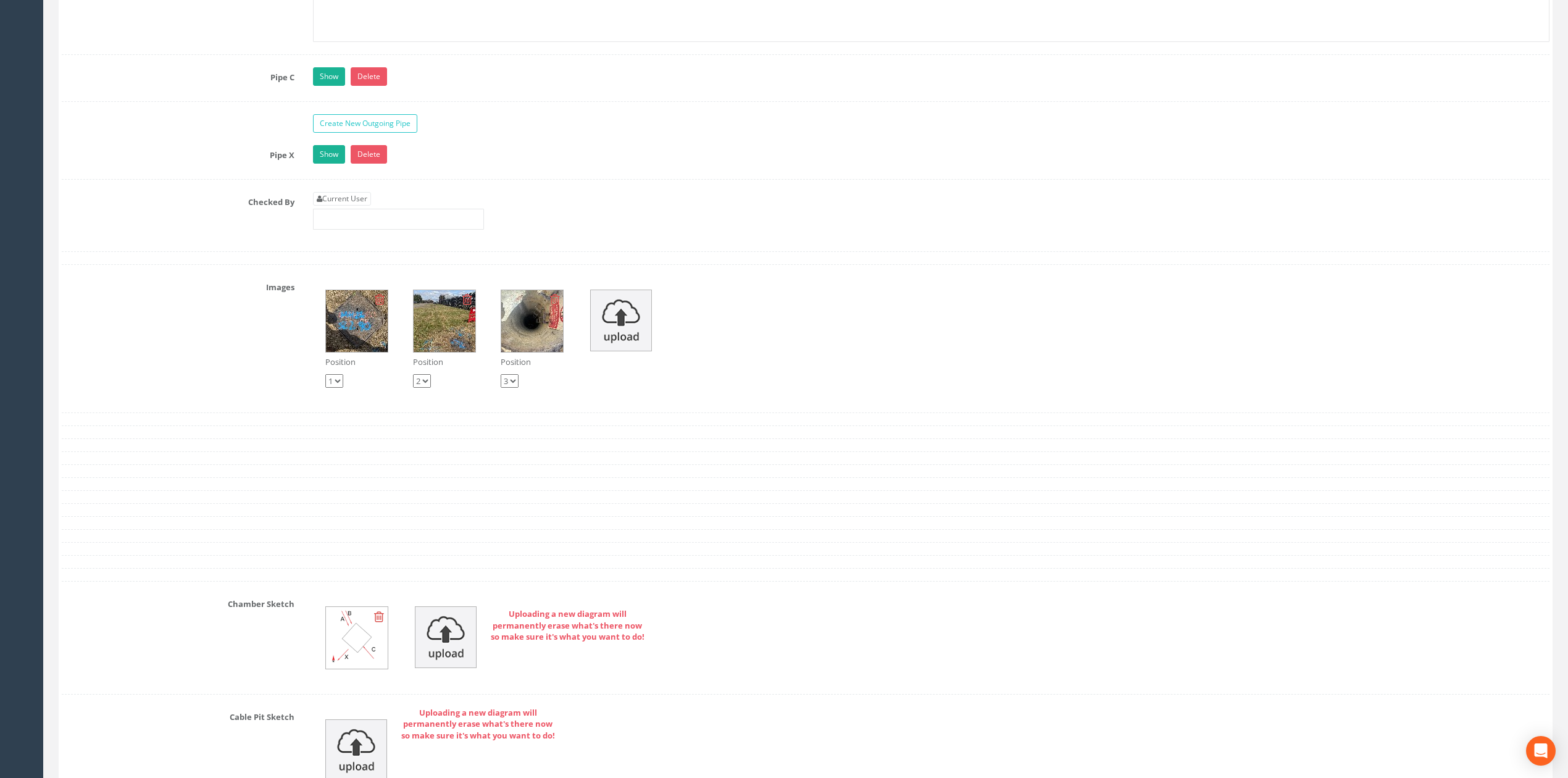
click at [351, 229] on div "Current User" at bounding box center [398, 211] width 171 height 38
click at [351, 206] on link "Current User" at bounding box center [342, 198] width 58 height 13
type input "[PERSON_NAME]"
click at [393, 229] on input "[PERSON_NAME]" at bounding box center [398, 219] width 171 height 21
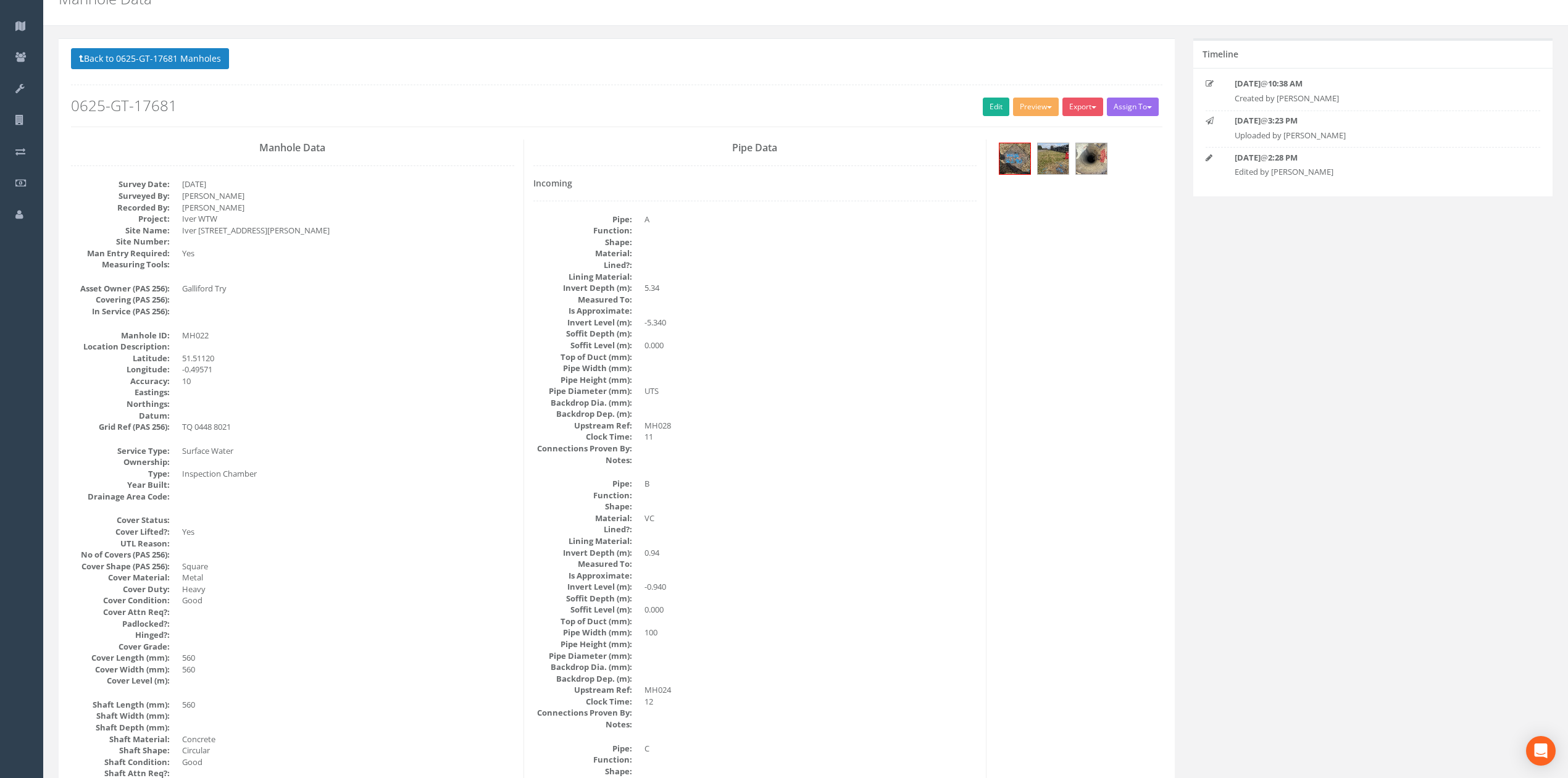
scroll to position [58, 0]
click at [1001, 112] on link "Edit" at bounding box center [997, 108] width 27 height 19
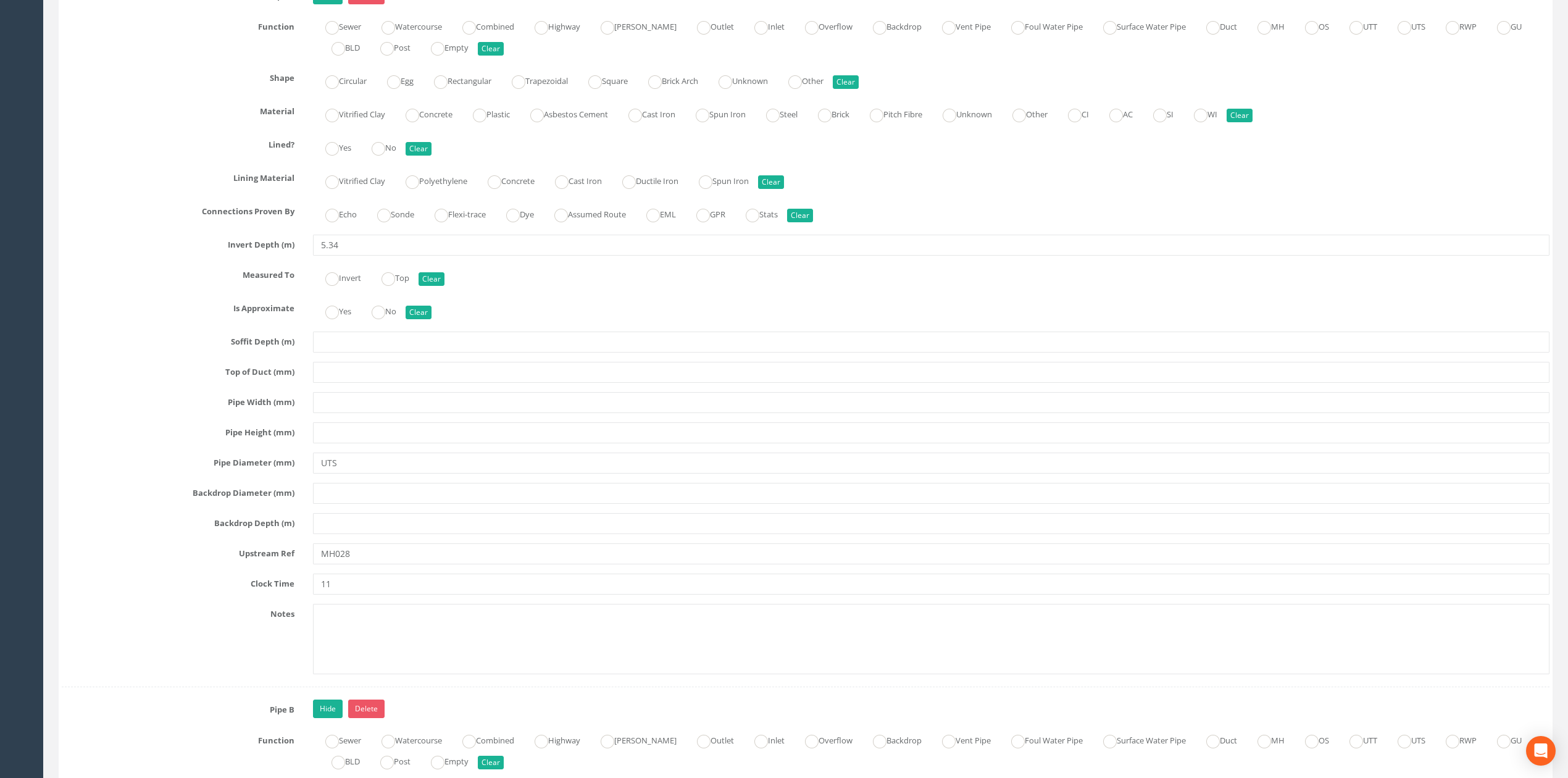
scroll to position [2358, 0]
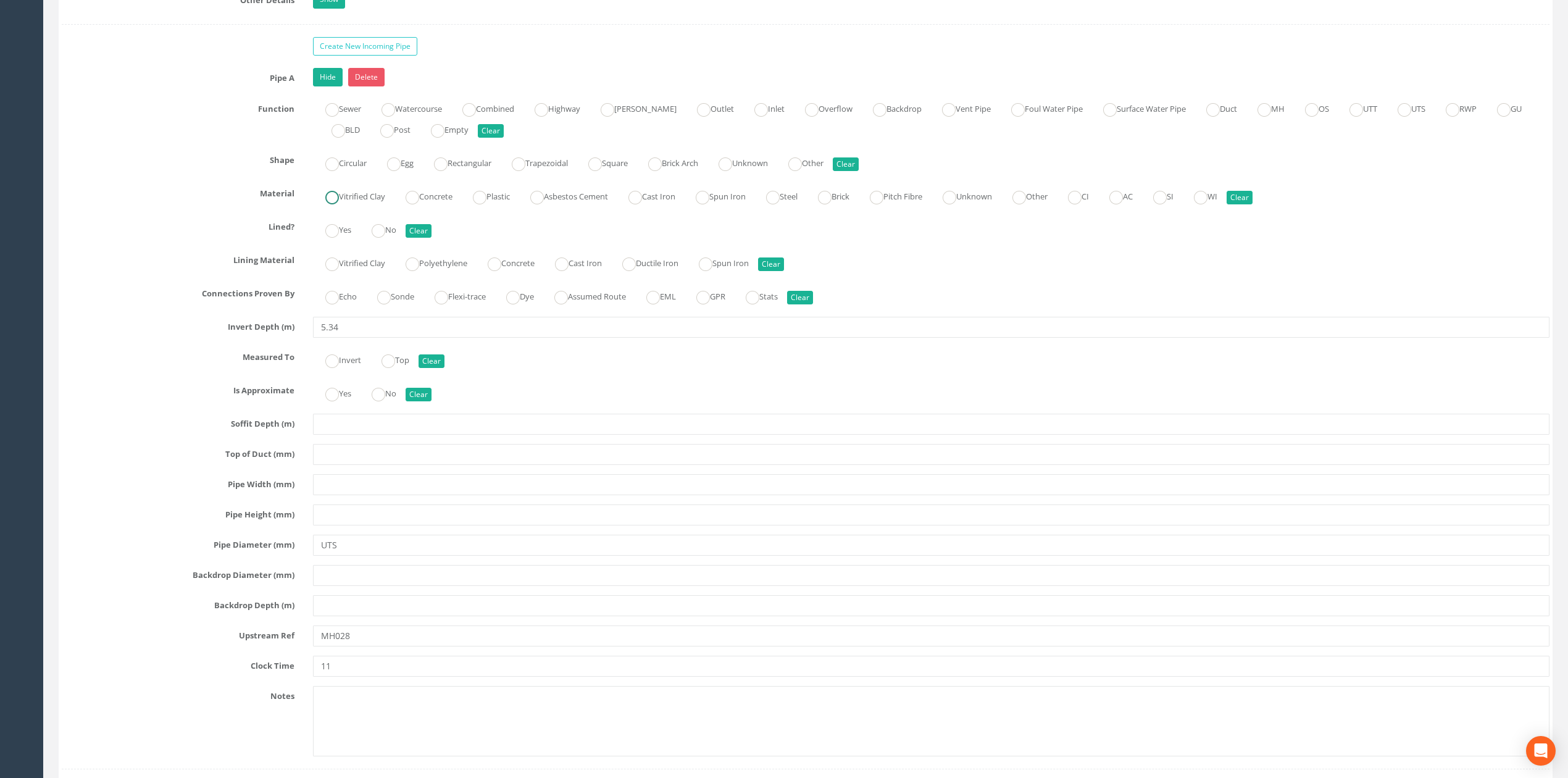
click at [358, 204] on label "Vitrified Clay" at bounding box center [349, 195] width 72 height 18
radio input "true"
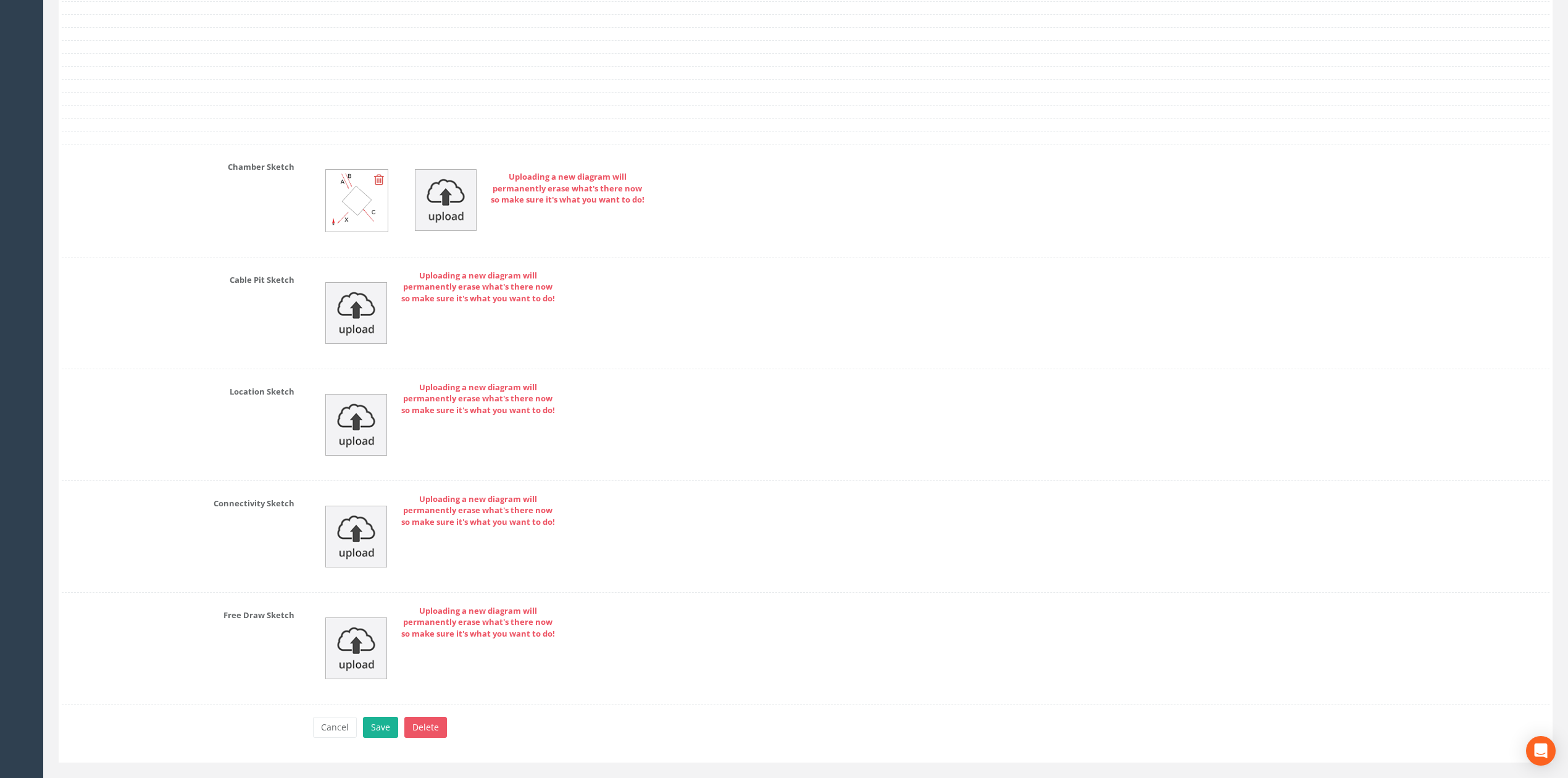
scroll to position [4277, 0]
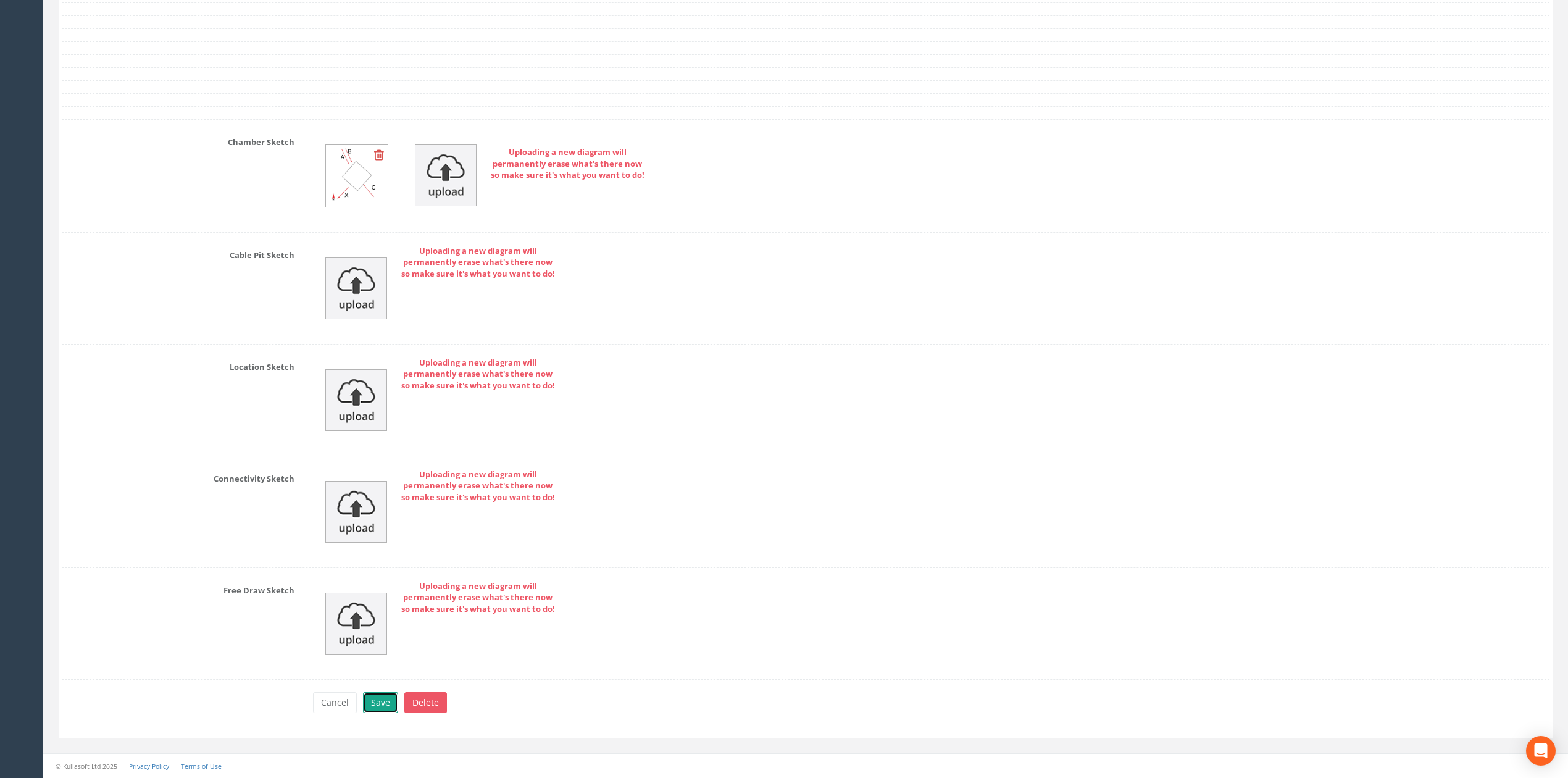
click at [380, 699] on button "Save" at bounding box center [380, 703] width 35 height 21
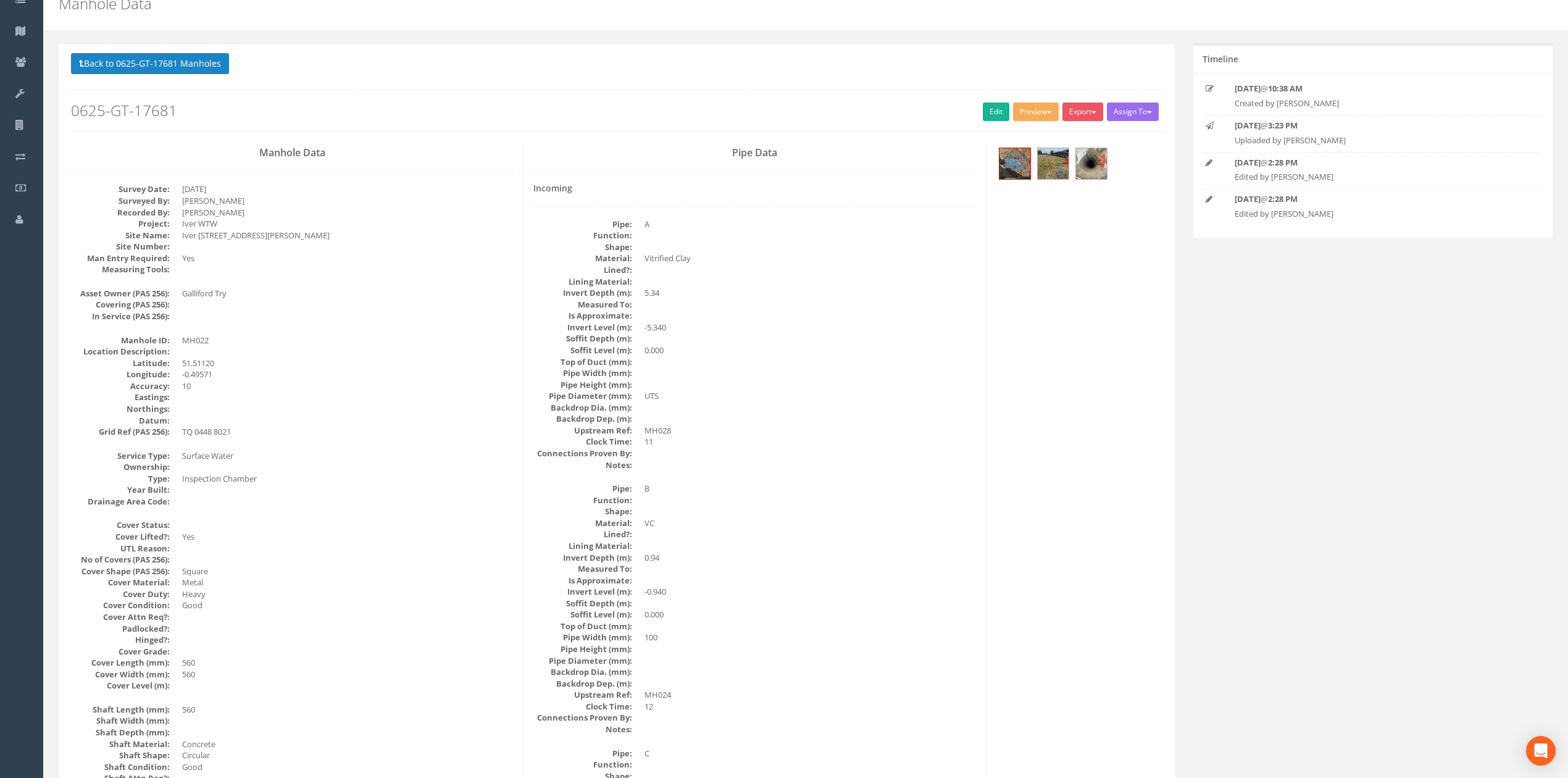
scroll to position [0, 0]
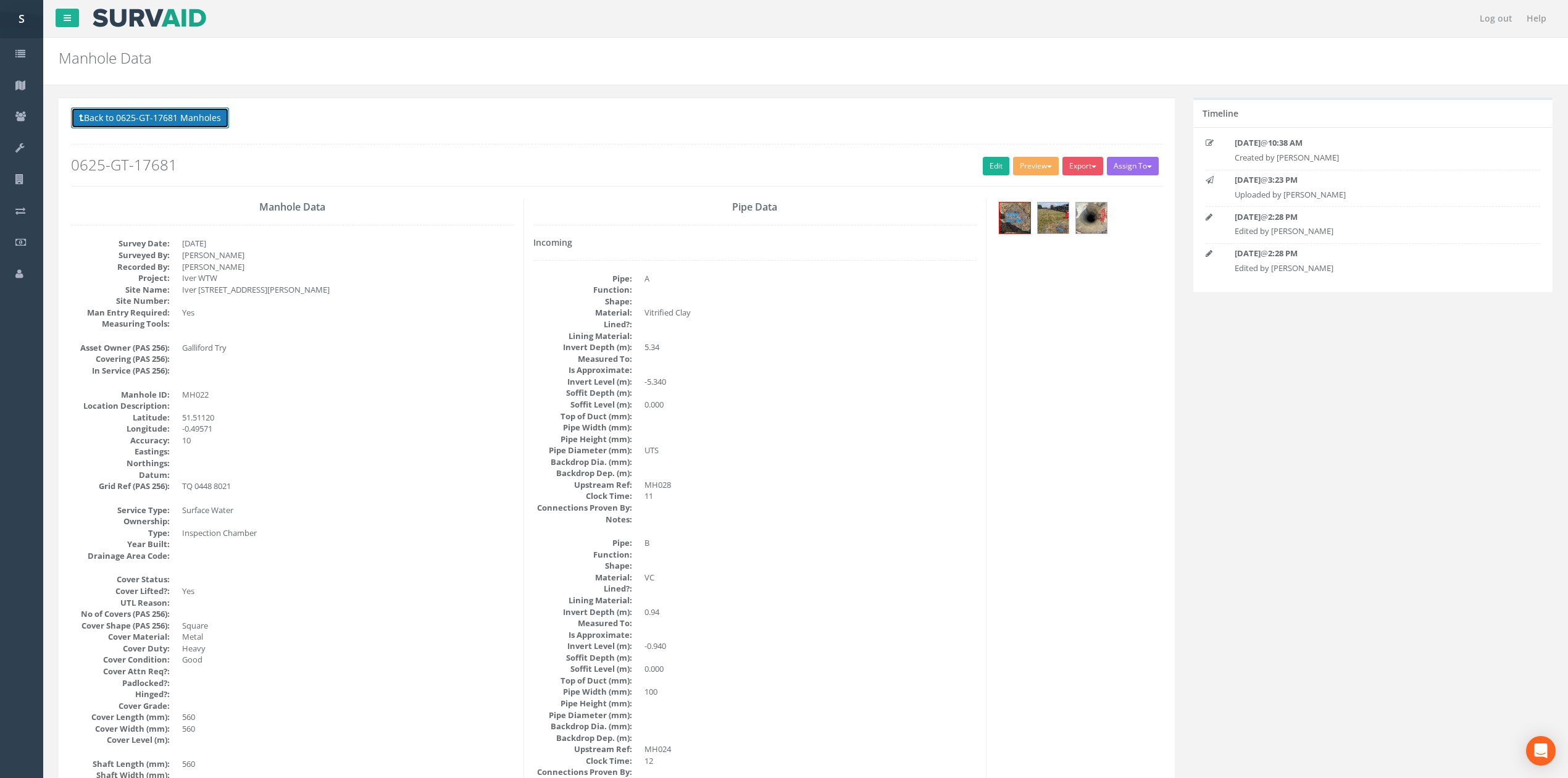
click at [178, 119] on button "Back to 0625-GT-17681 Manholes" at bounding box center [149, 118] width 158 height 21
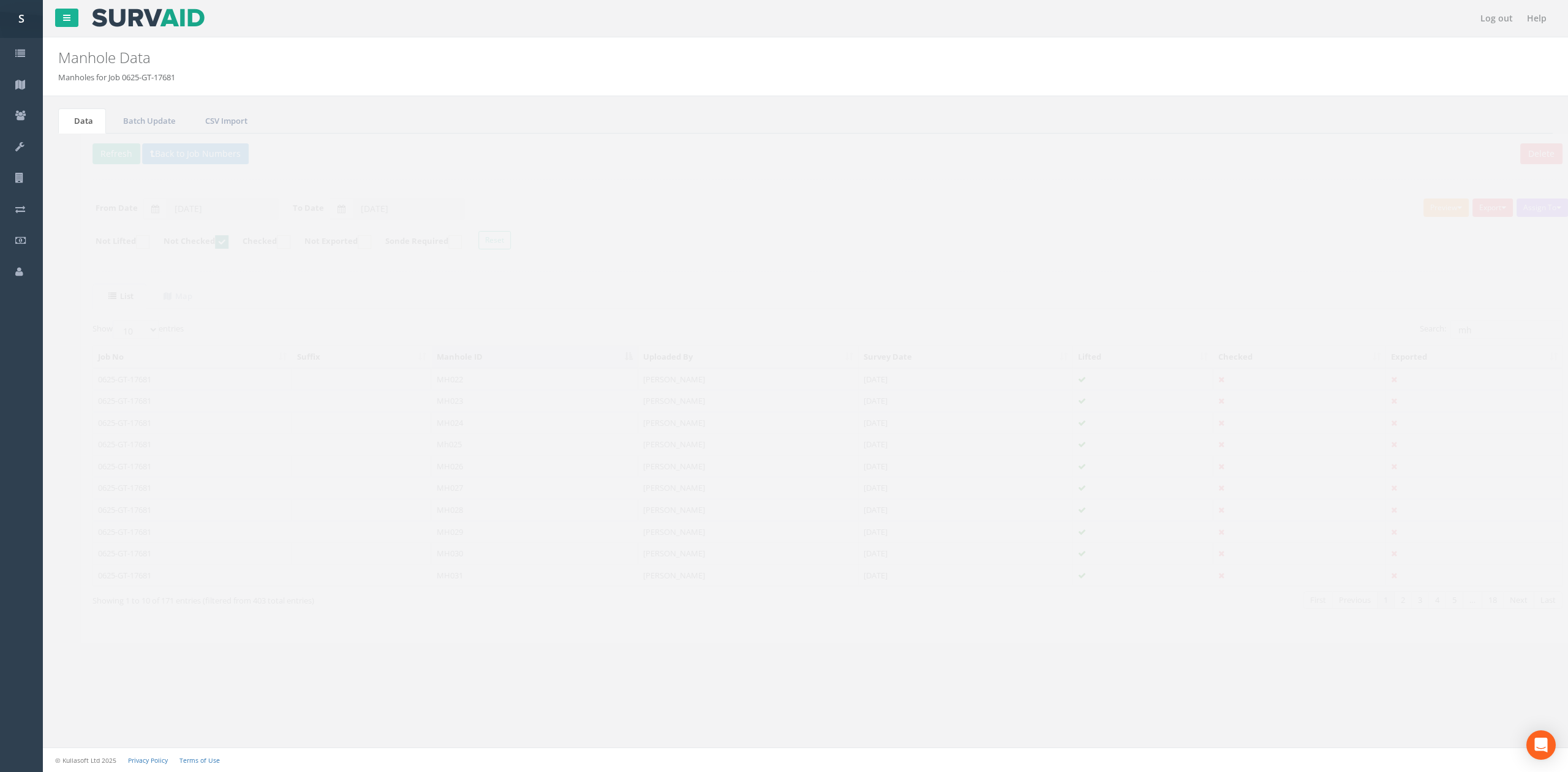
drag, startPoint x: 90, startPoint y: 167, endPoint x: 90, endPoint y: 157, distance: 10.0
click at [90, 167] on p "Delete Refresh Back to Job Numbers" at bounding box center [805, 155] width 1470 height 24
click at [90, 157] on button "Refresh" at bounding box center [94, 154] width 48 height 21
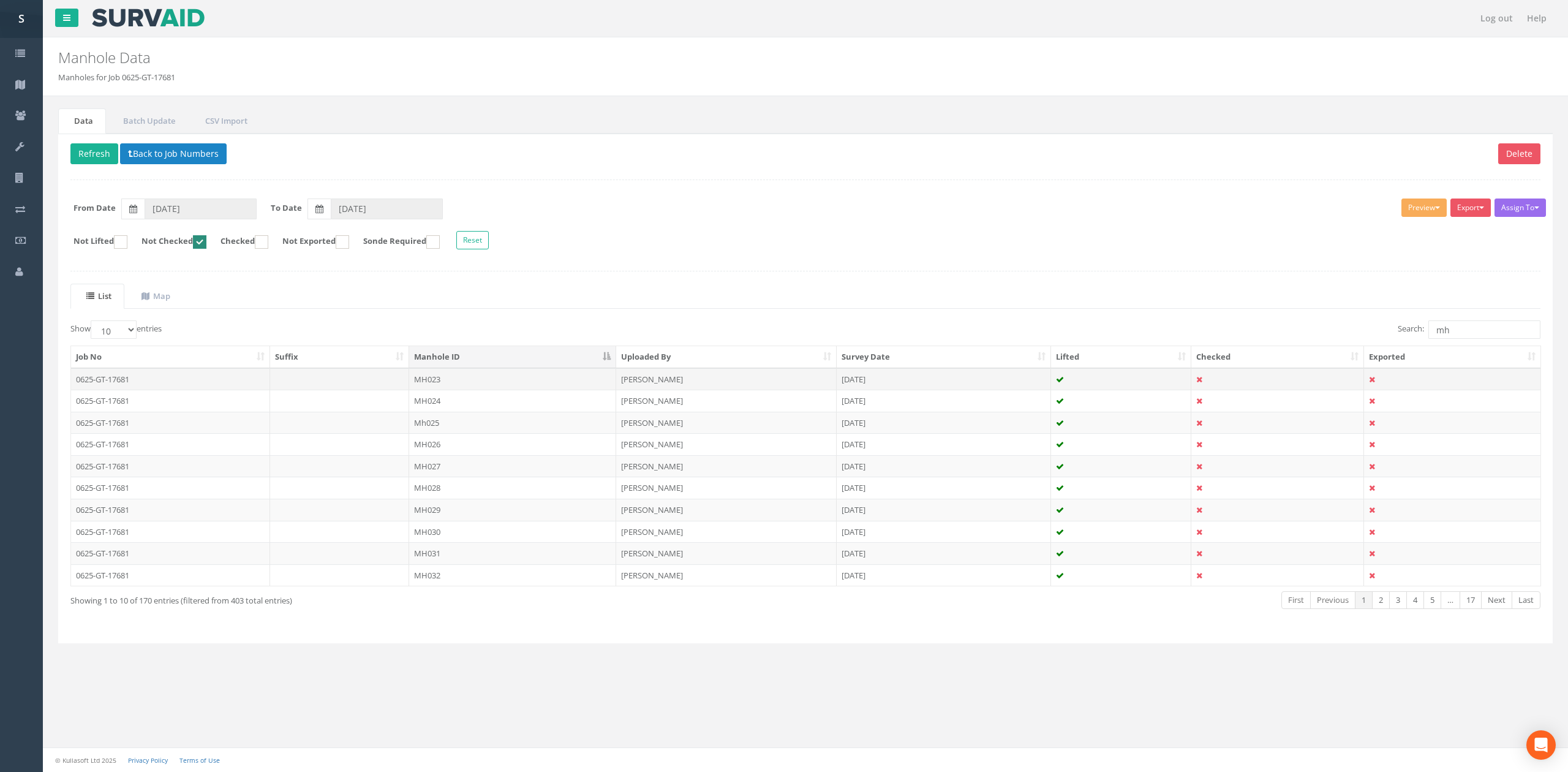
click at [469, 384] on td "MH023" at bounding box center [513, 379] width 207 height 22
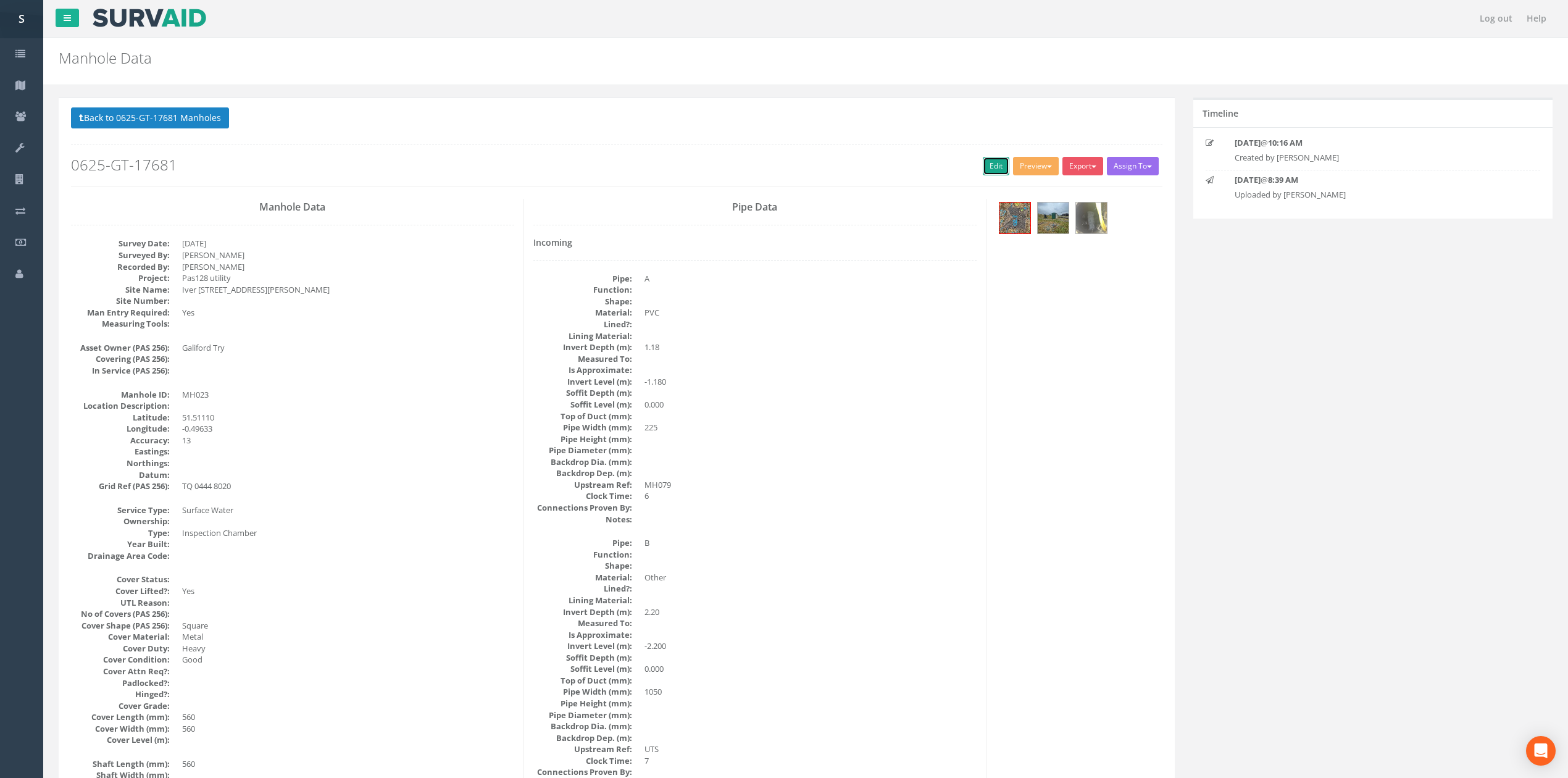
click at [983, 169] on link "Edit" at bounding box center [997, 167] width 27 height 19
click at [983, 161] on link "Edit" at bounding box center [997, 167] width 27 height 19
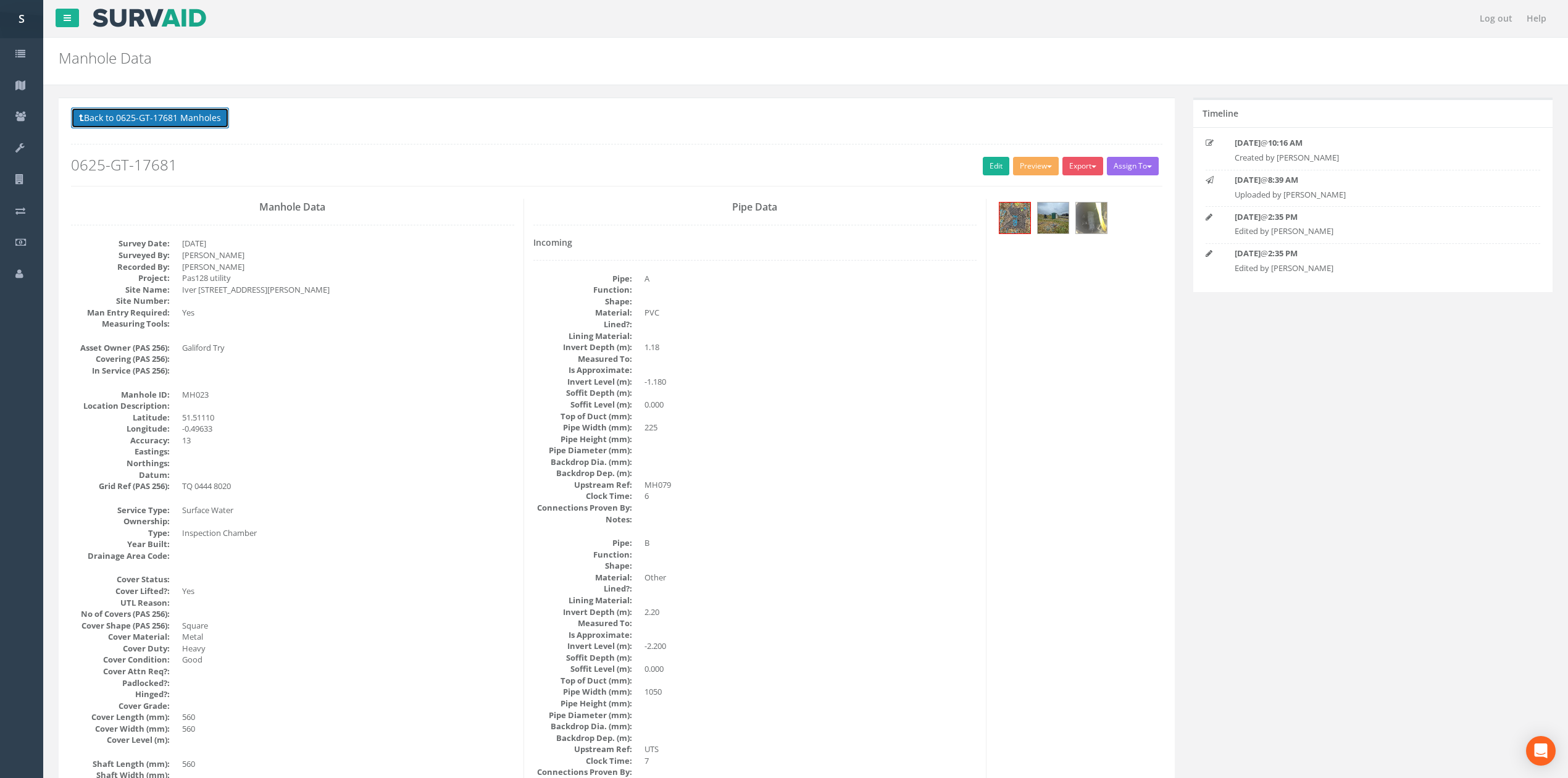
click at [131, 122] on button "Back to 0625-GT-17681 Manholes" at bounding box center [149, 118] width 158 height 21
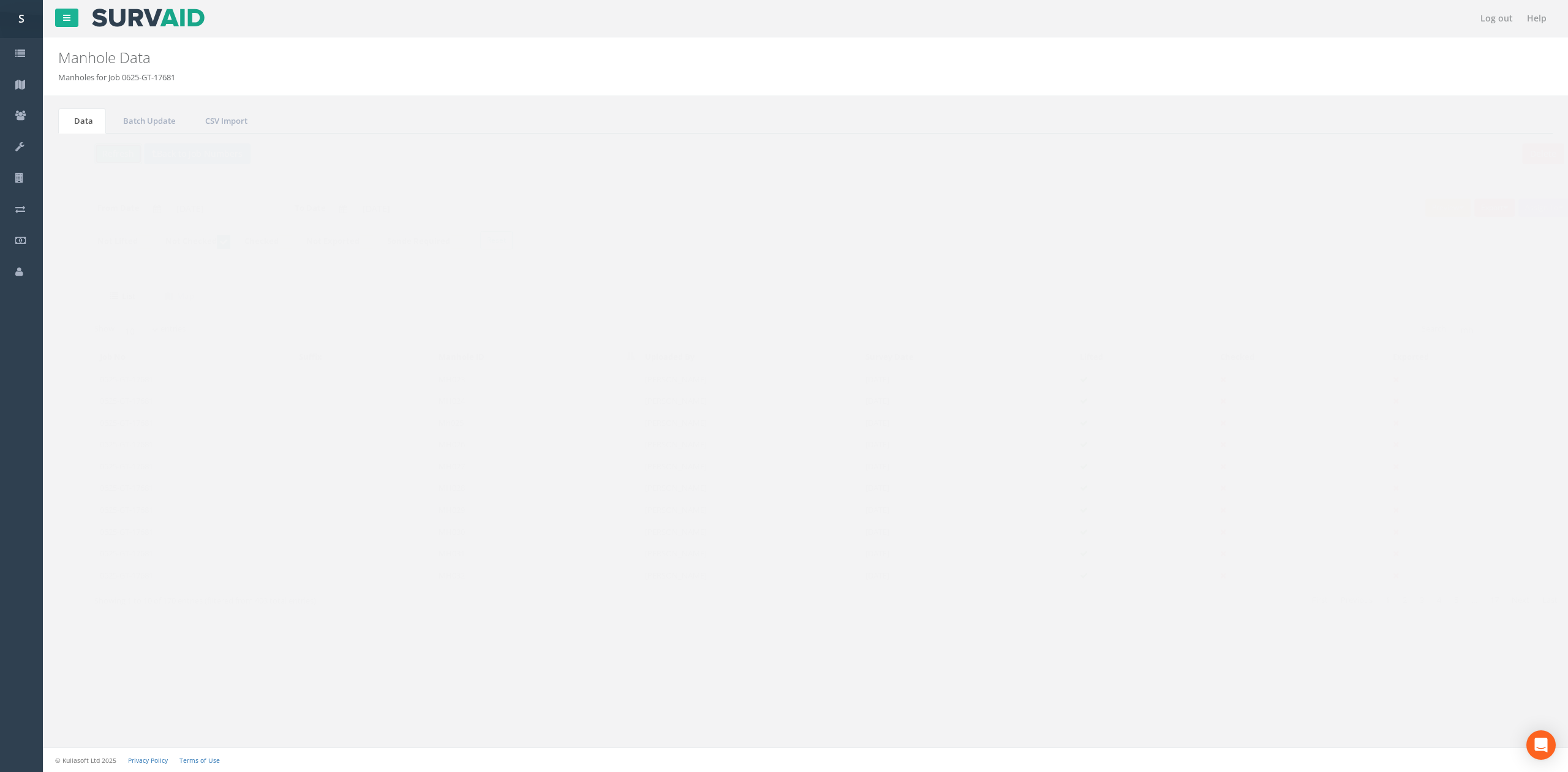
click at [98, 152] on button "Refresh" at bounding box center [94, 154] width 48 height 21
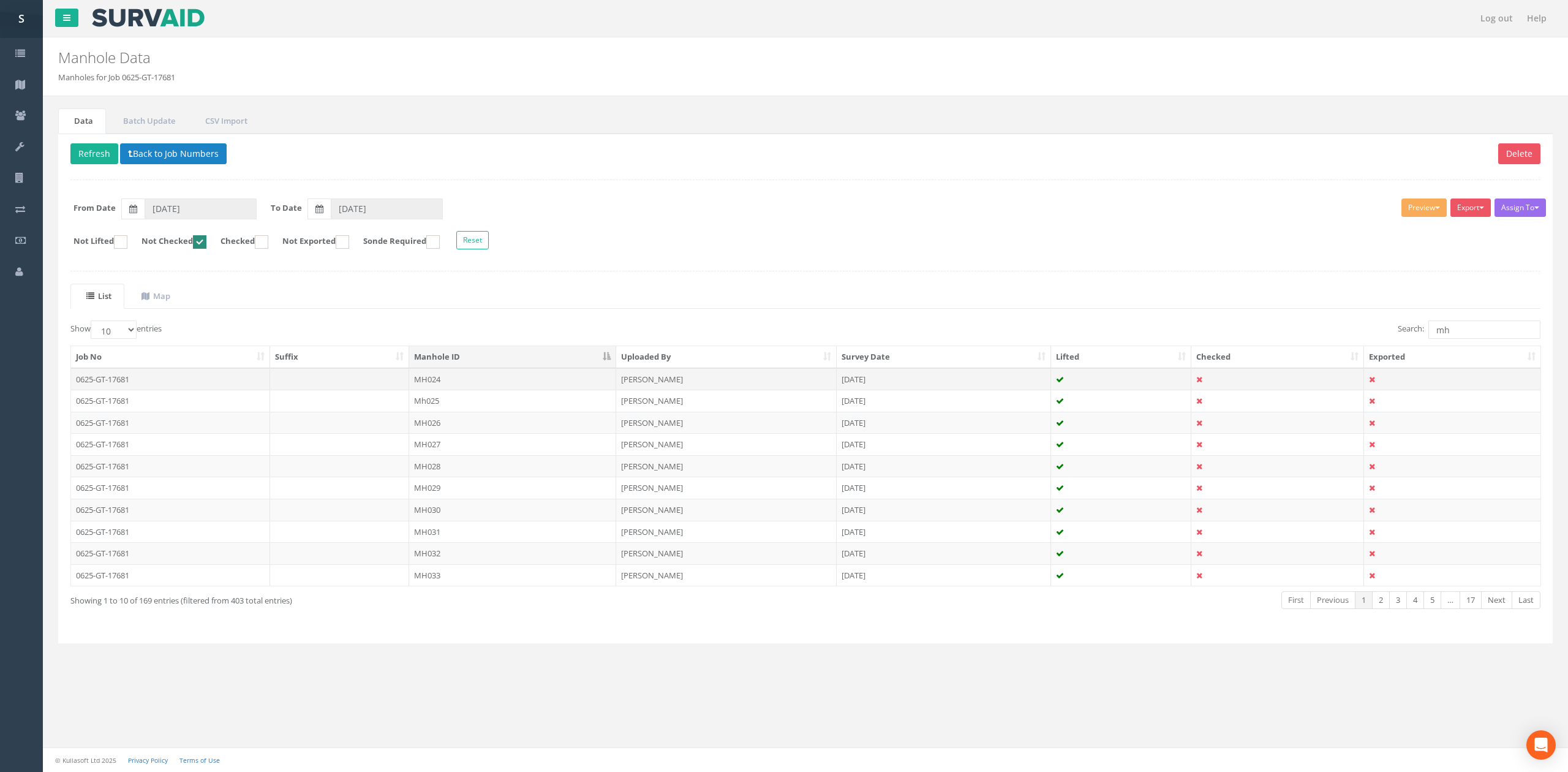
click at [454, 384] on td "MH024" at bounding box center [513, 379] width 207 height 22
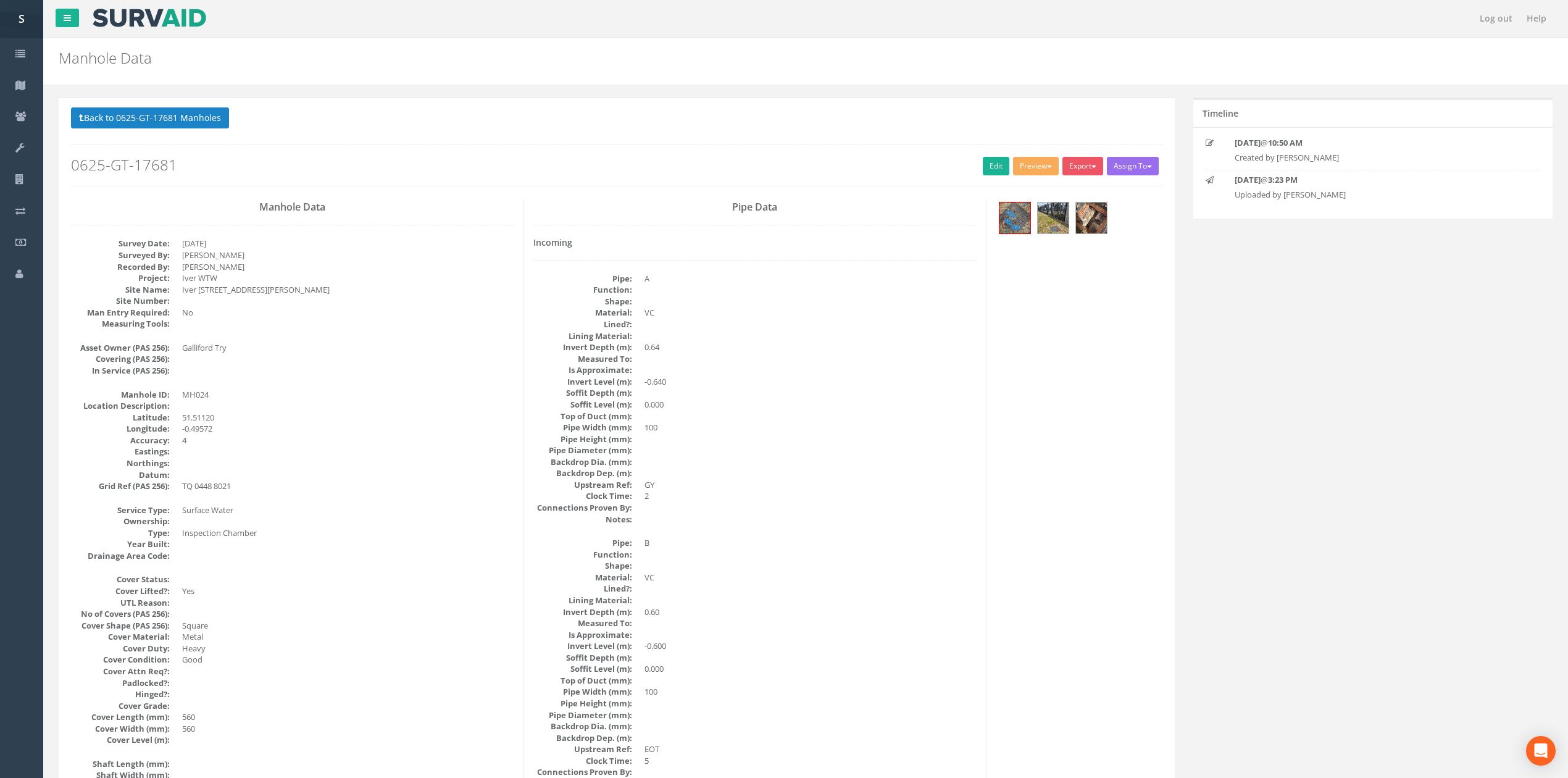
drag, startPoint x: 786, startPoint y: 114, endPoint x: 771, endPoint y: 149, distance: 38.1
click at [992, 169] on link "Edit" at bounding box center [997, 167] width 27 height 19
click at [220, 119] on button "Back to 0625-GT-17681 Manholes" at bounding box center [149, 118] width 158 height 21
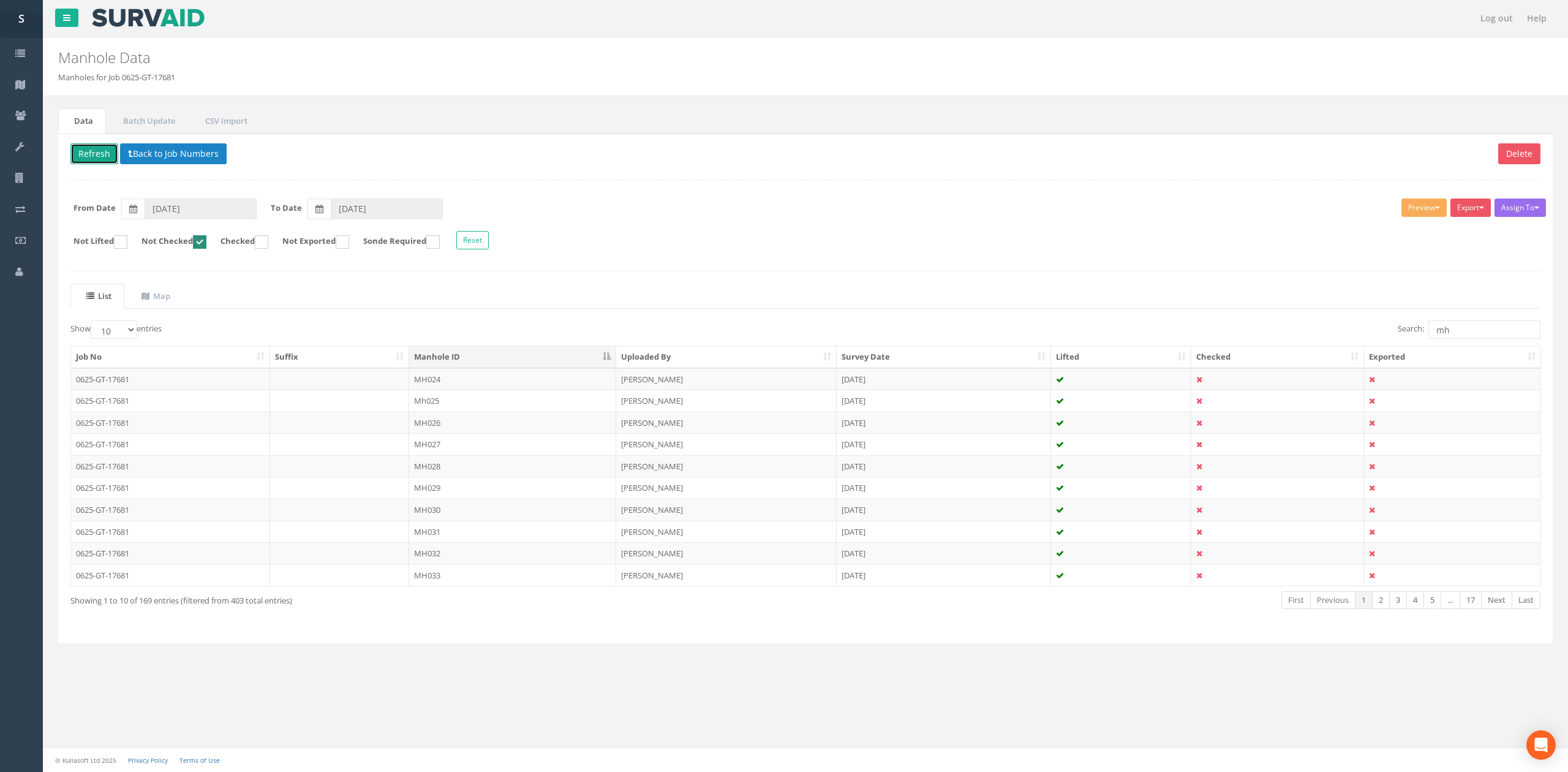
click at [96, 159] on button "Refresh" at bounding box center [94, 154] width 48 height 21
click at [1326, 600] on link "Previous" at bounding box center [1333, 600] width 45 height 18
click at [189, 241] on input "Not Checked" at bounding box center [185, 248] width 8 height 21
click at [204, 241] on ins at bounding box center [199, 242] width 13 height 13
click at [207, 243] on ins at bounding box center [199, 242] width 13 height 13
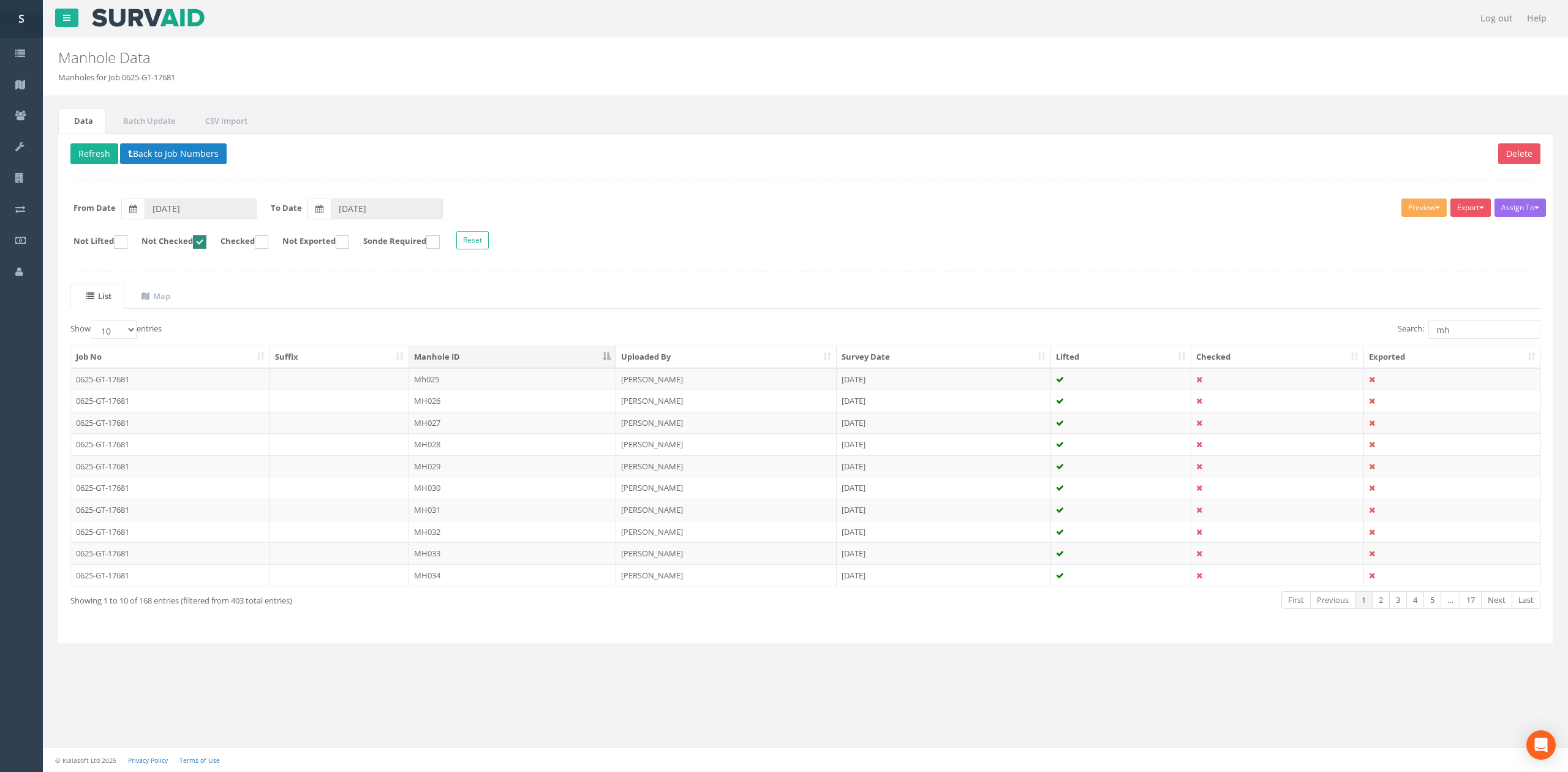
checkbox input "false"
click at [1500, 607] on link "Next" at bounding box center [1496, 600] width 31 height 18
click at [536, 486] on td "MH016" at bounding box center [513, 487] width 207 height 22
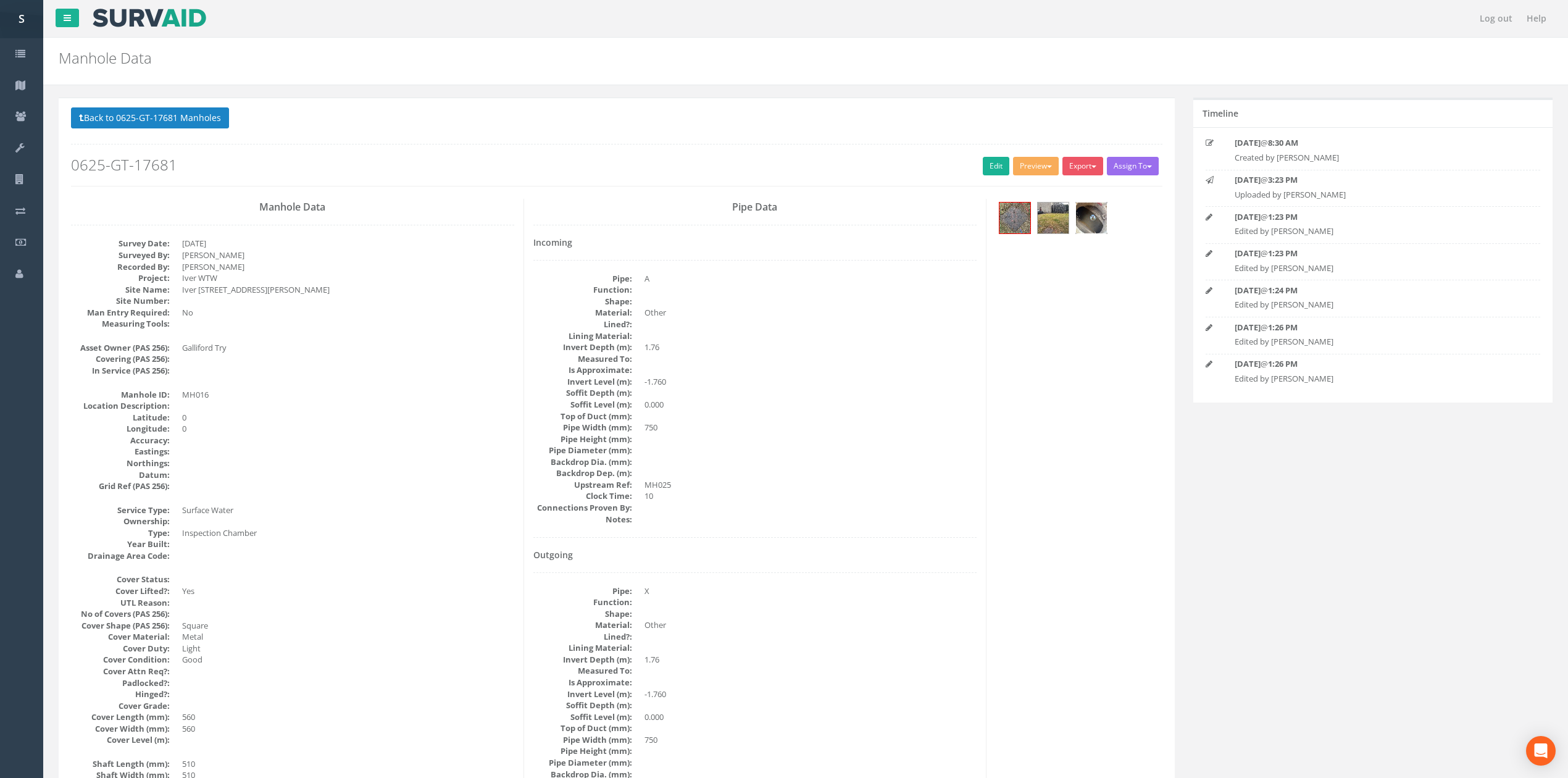
click at [1107, 225] on img at bounding box center [1091, 218] width 31 height 31
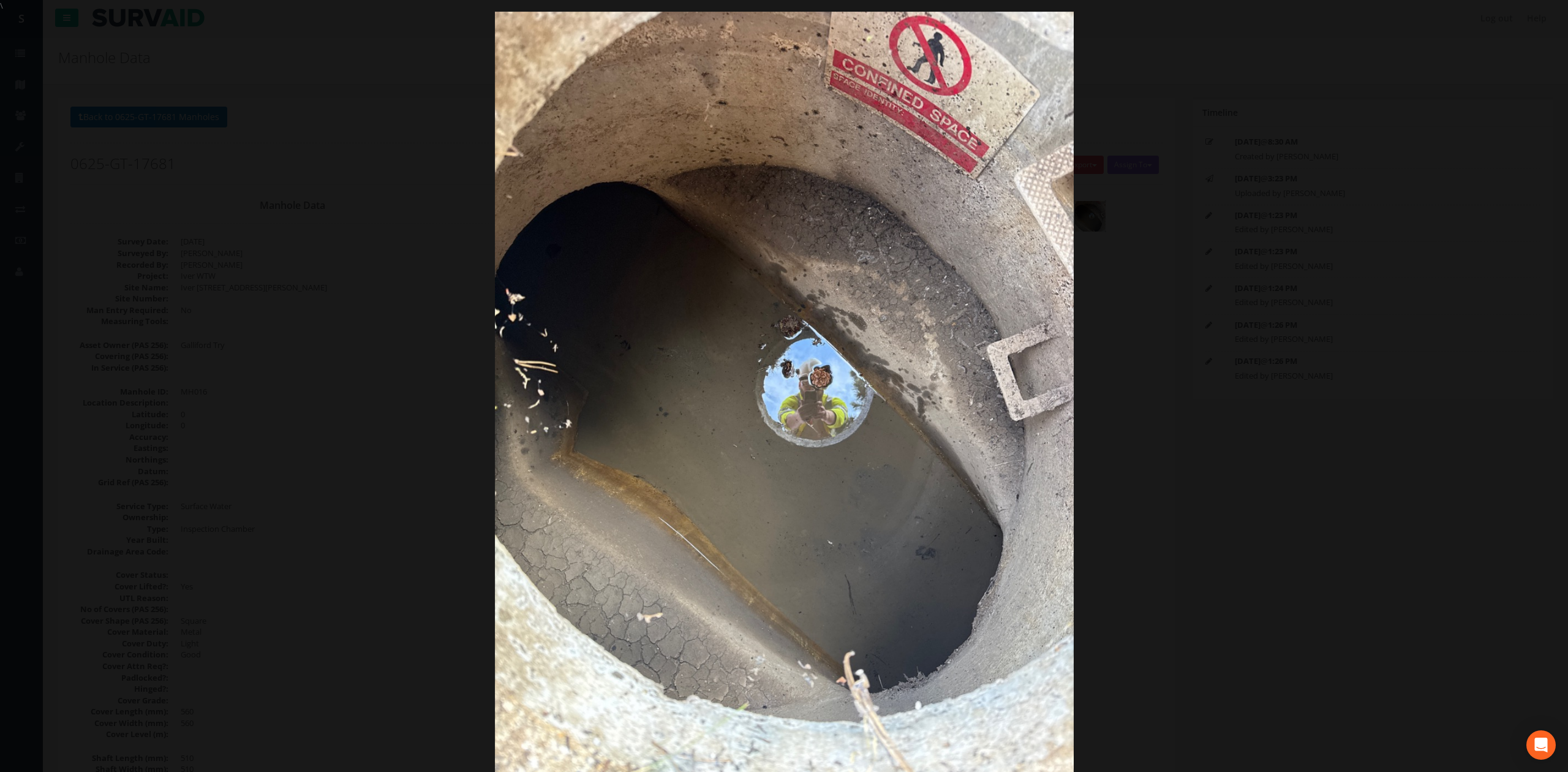
click at [1250, 331] on div at bounding box center [784, 398] width 1568 height 772
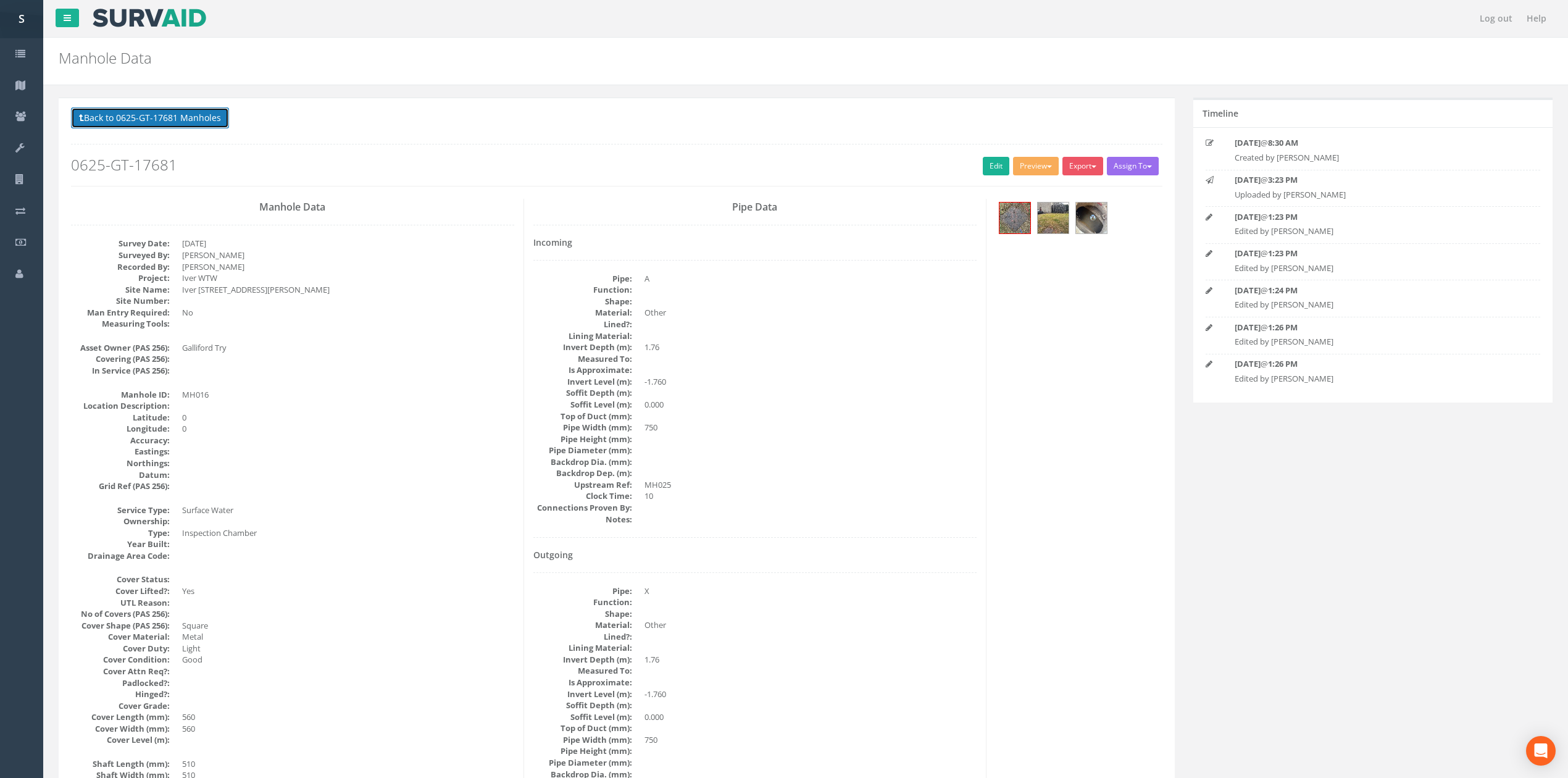
click at [188, 111] on button "Back to 0625-GT-17681 Manholes" at bounding box center [149, 118] width 158 height 21
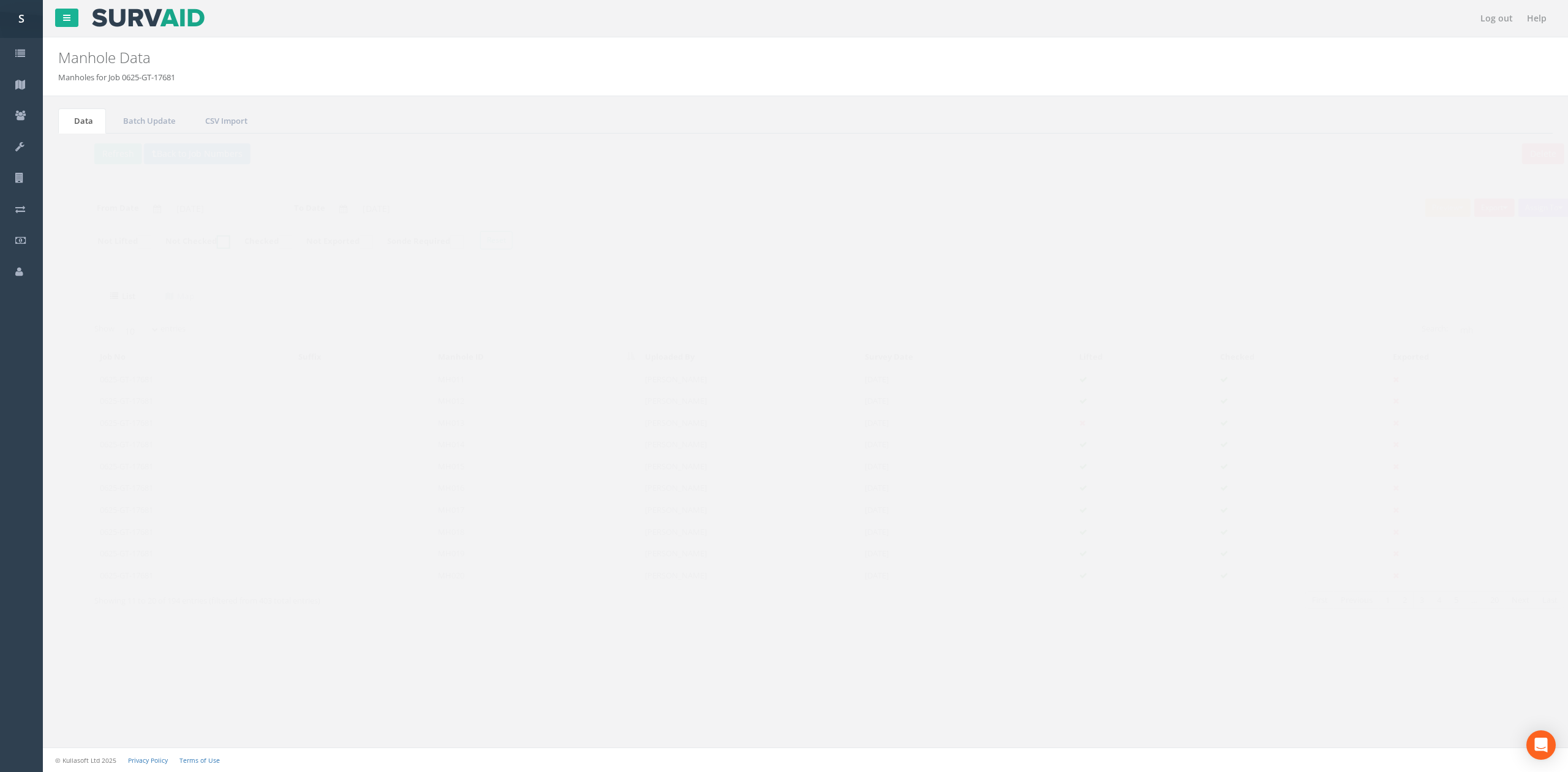
click at [189, 245] on input "Not Checked" at bounding box center [185, 248] width 8 height 21
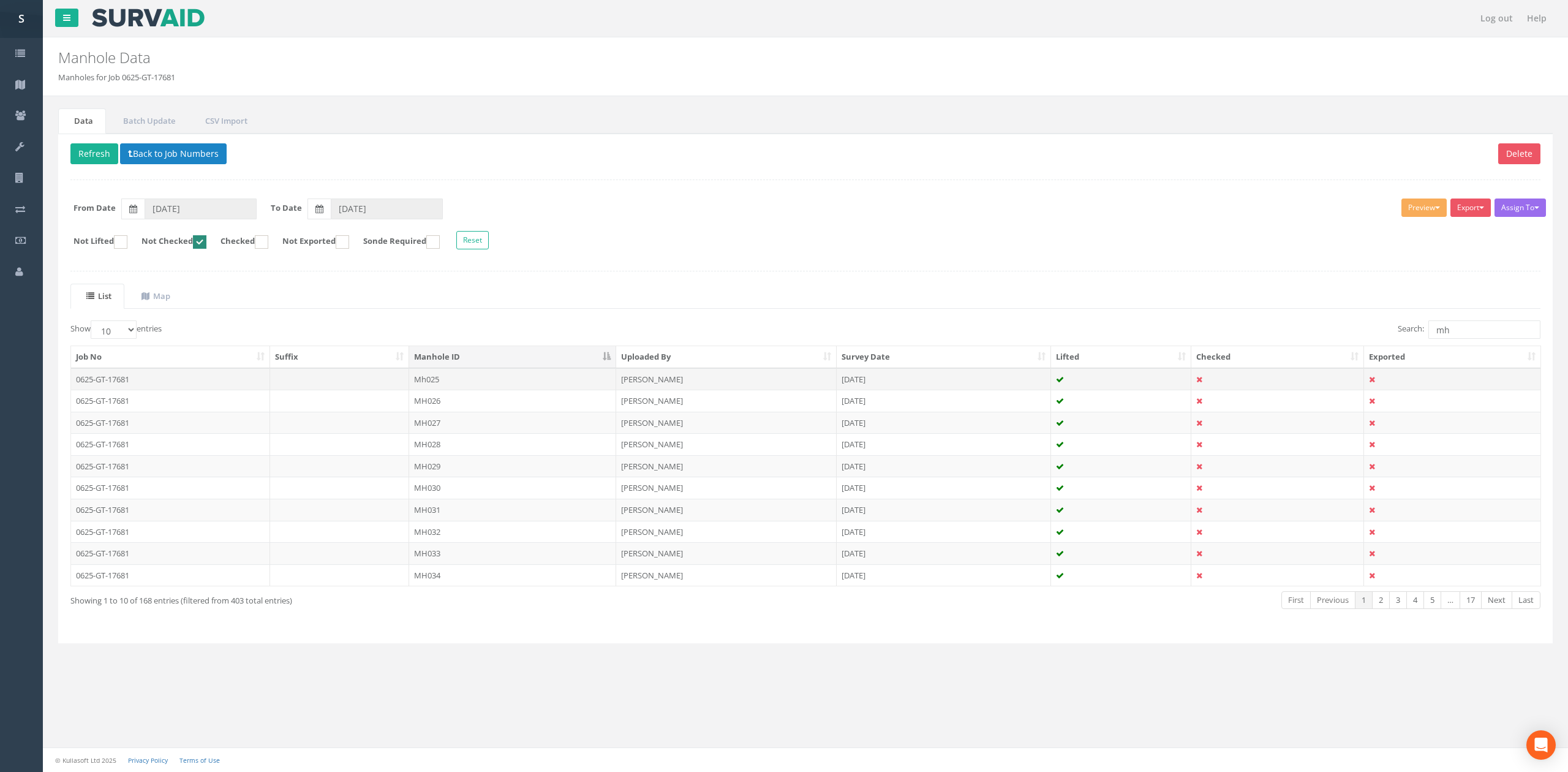
click at [456, 381] on td "Mh025" at bounding box center [513, 379] width 207 height 22
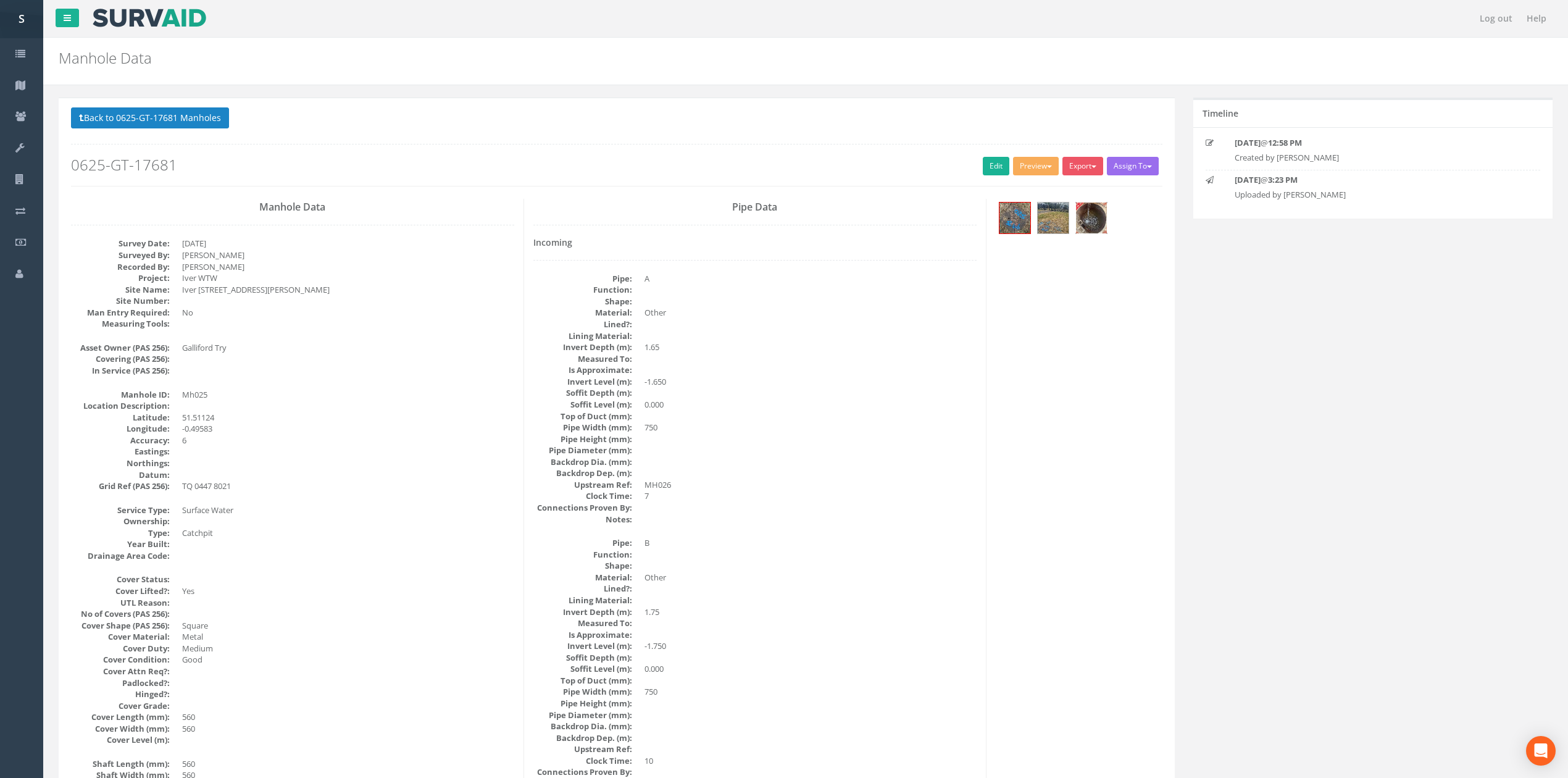
click at [1096, 232] on img at bounding box center [1091, 218] width 31 height 31
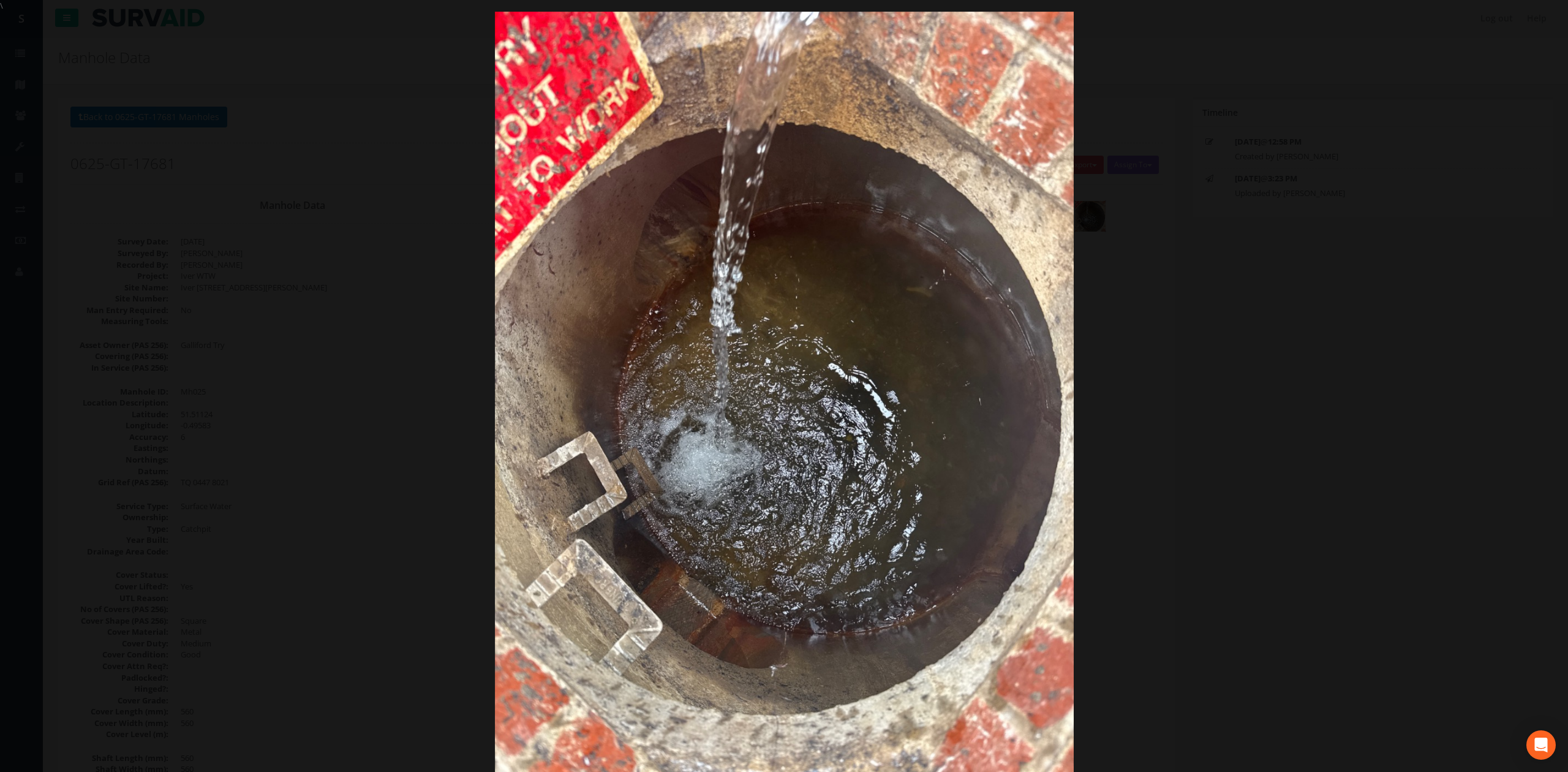
click at [1160, 260] on div at bounding box center [784, 398] width 1568 height 772
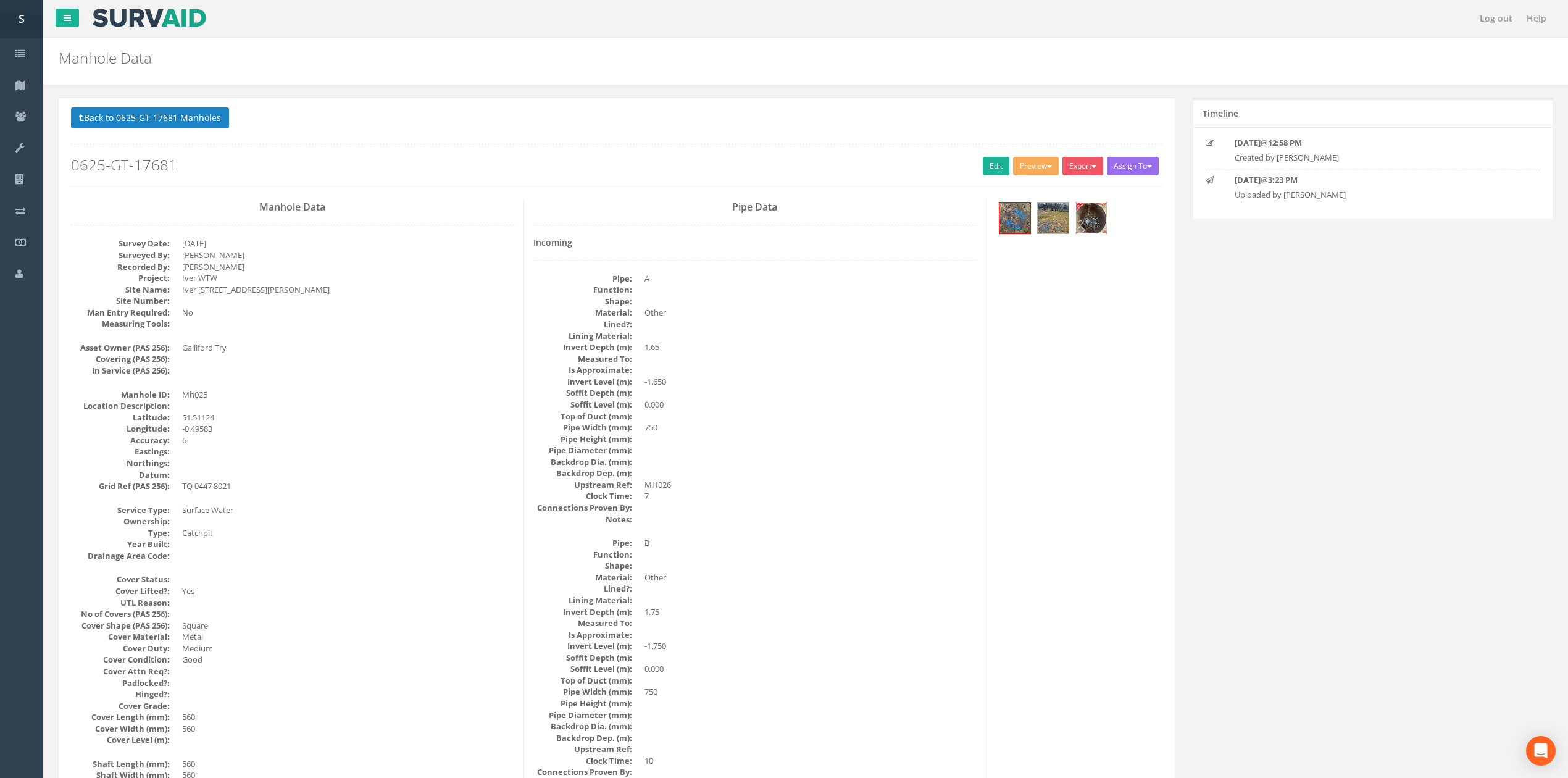
click at [1079, 221] on img at bounding box center [1091, 218] width 31 height 31
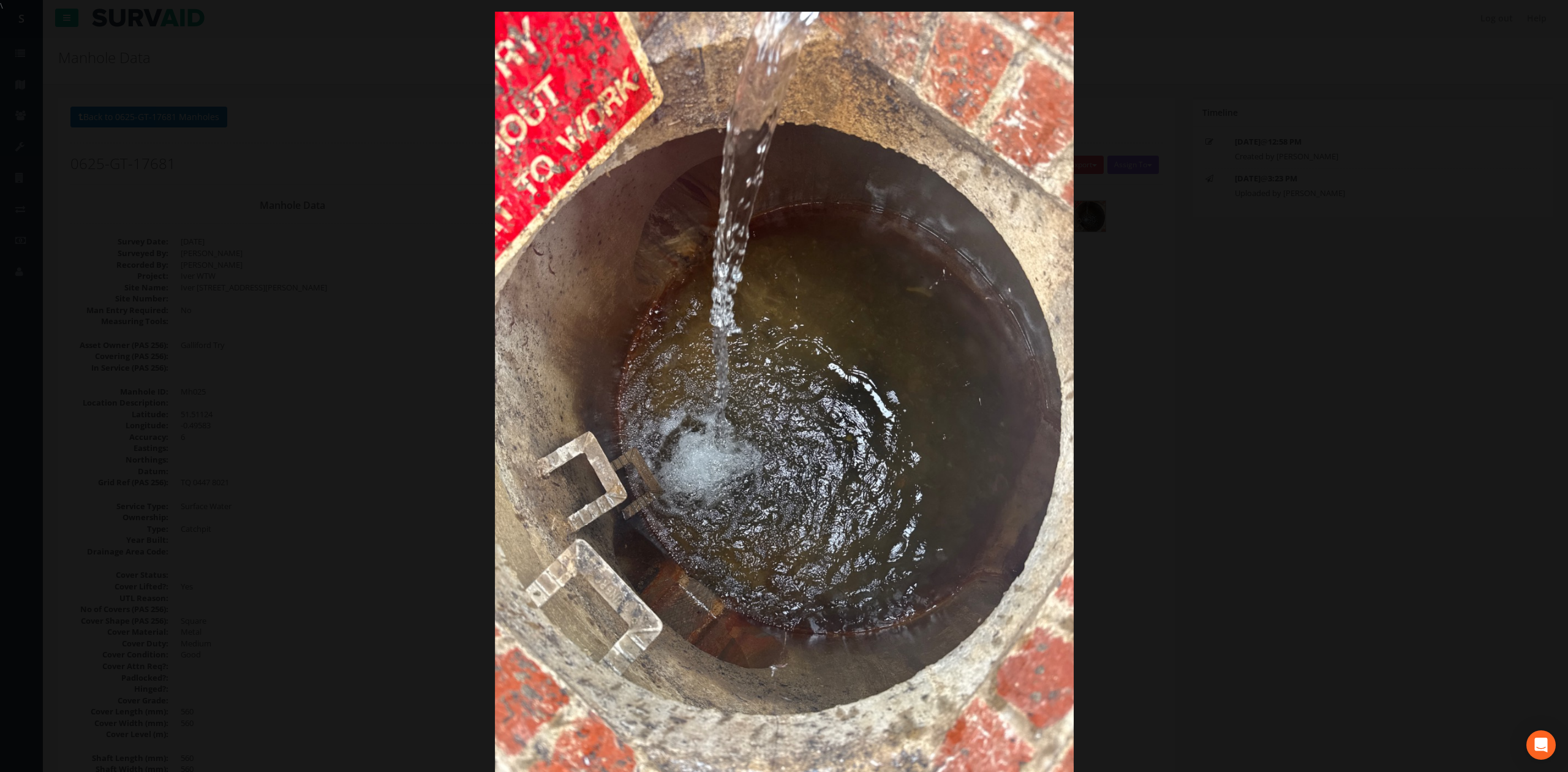
drag, startPoint x: 1589, startPoint y: 424, endPoint x: 2360, endPoint y: 364, distance: 773.3
click at [1191, 342] on div at bounding box center [784, 398] width 1568 height 772
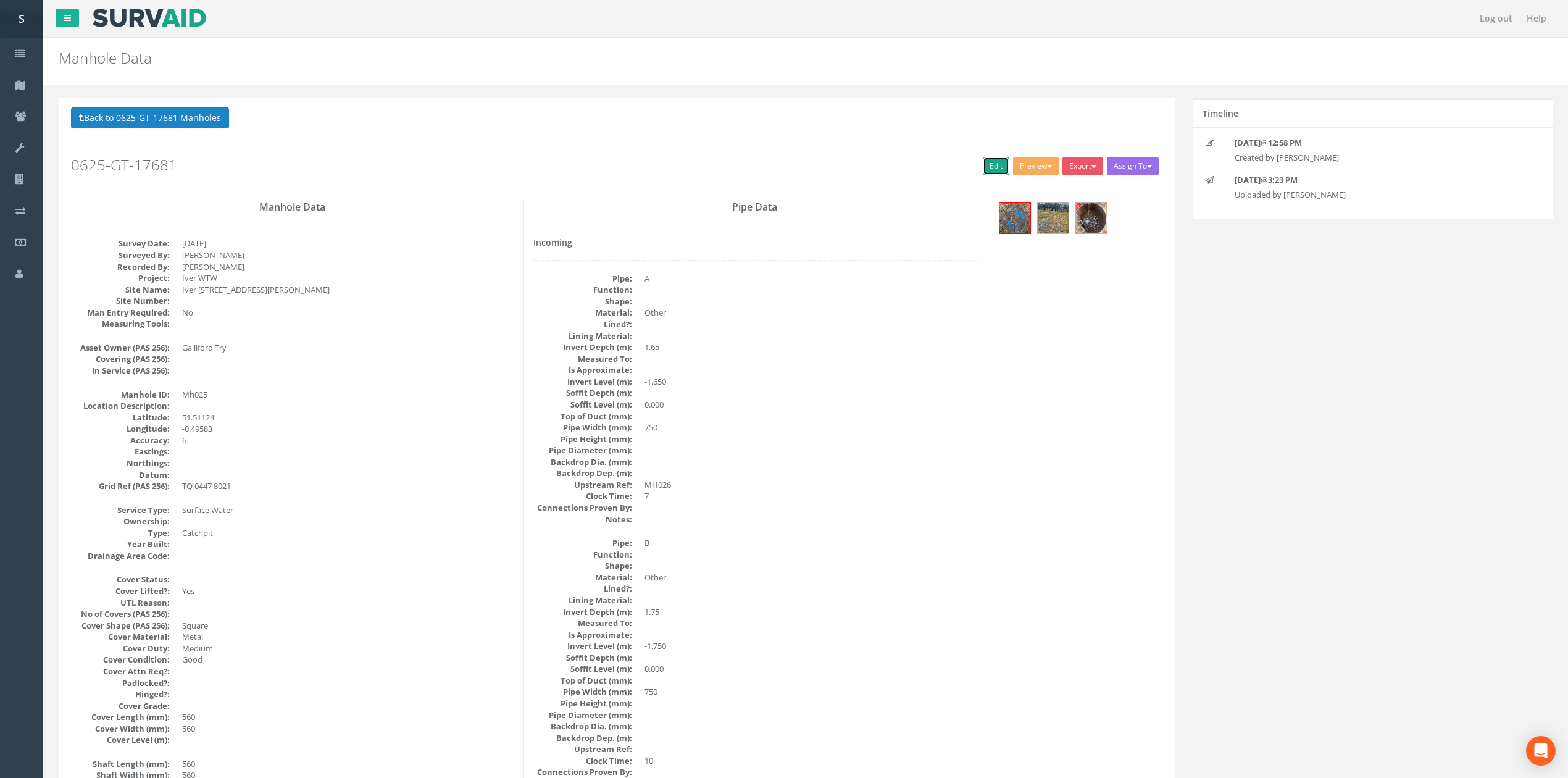
click at [983, 160] on link "Edit" at bounding box center [997, 167] width 27 height 19
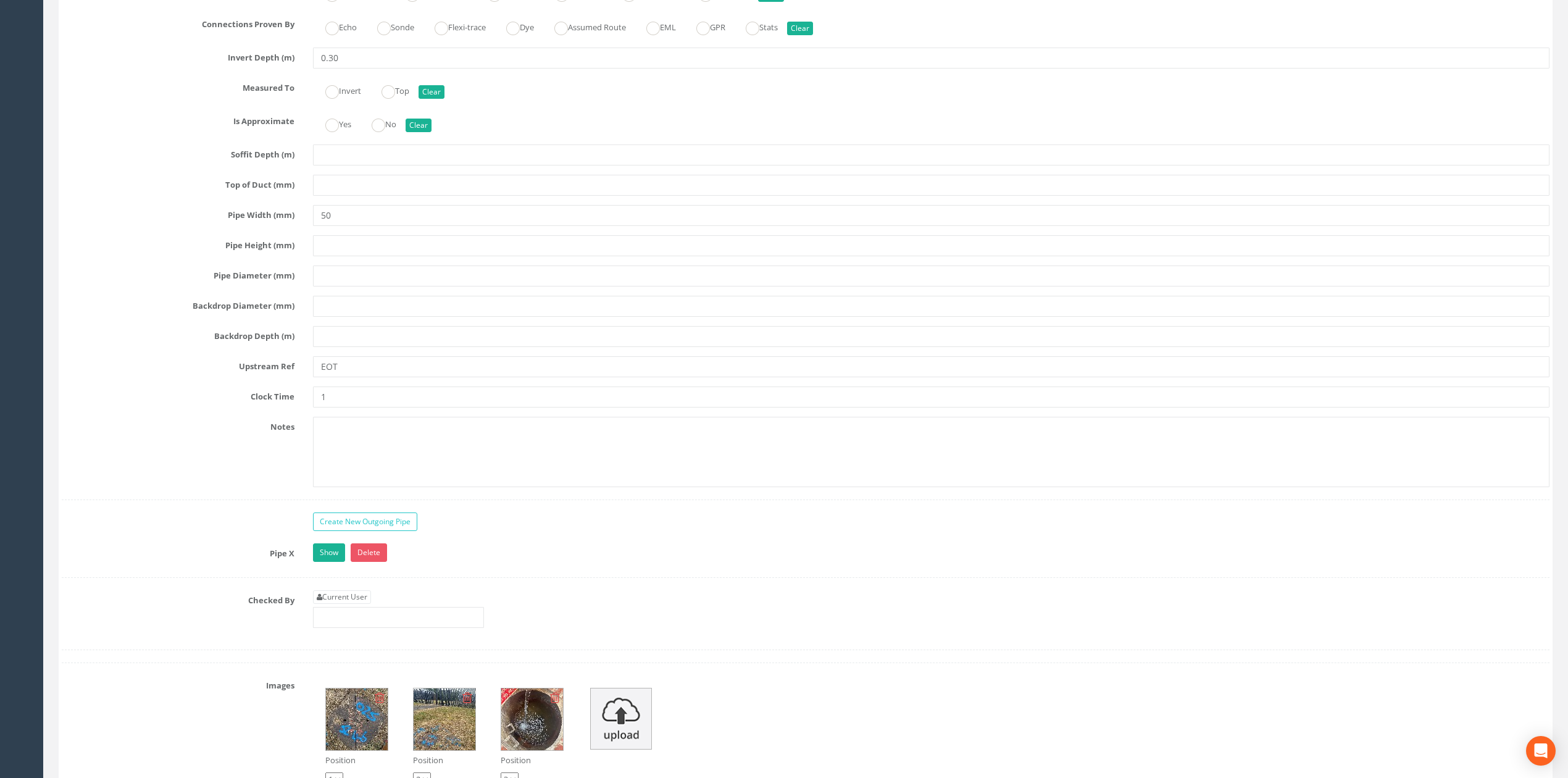
scroll to position [4141, 0]
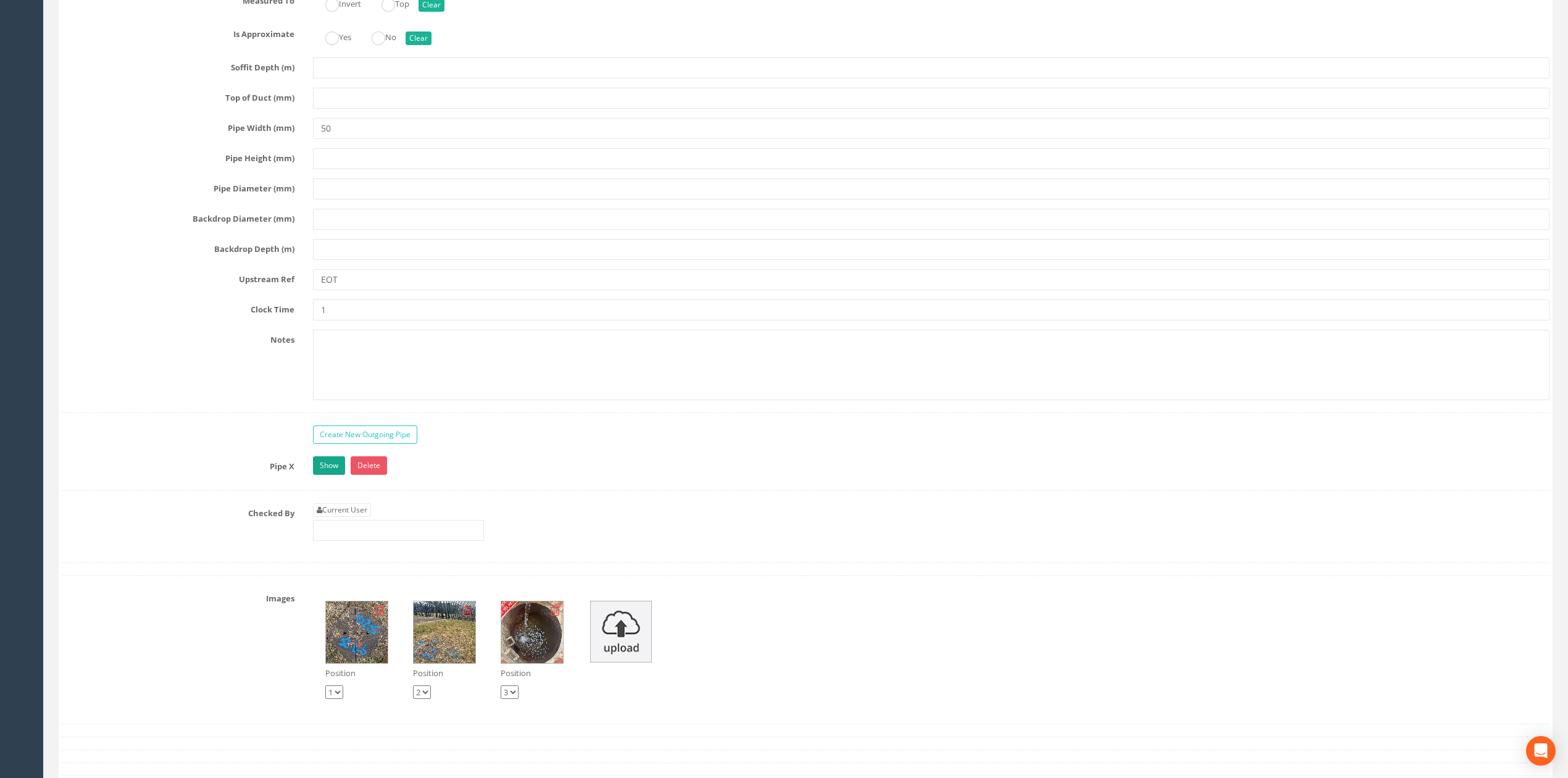
type input "EOT"
click at [333, 475] on link "Show" at bounding box center [329, 465] width 32 height 19
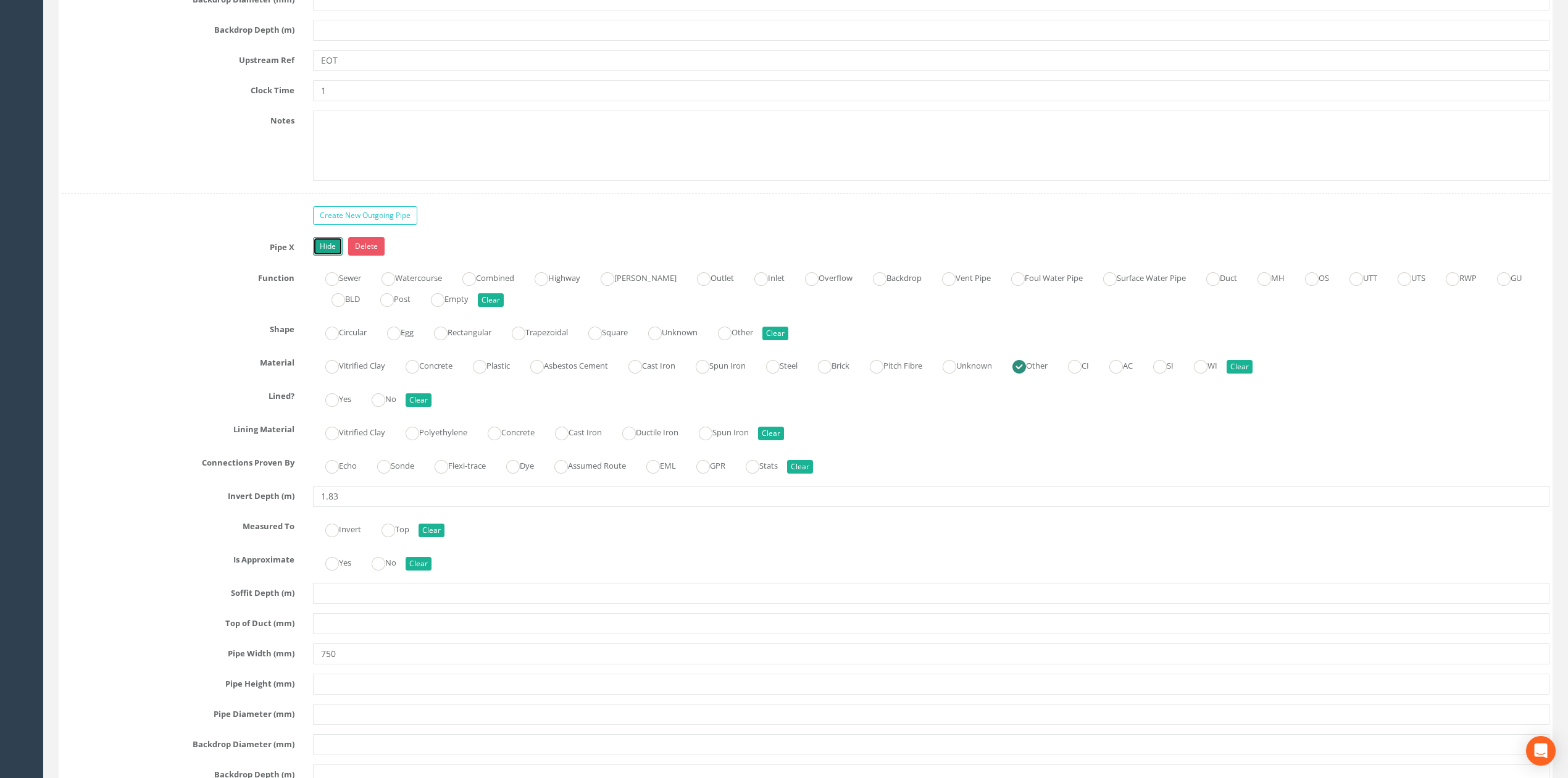
scroll to position [4635, 0]
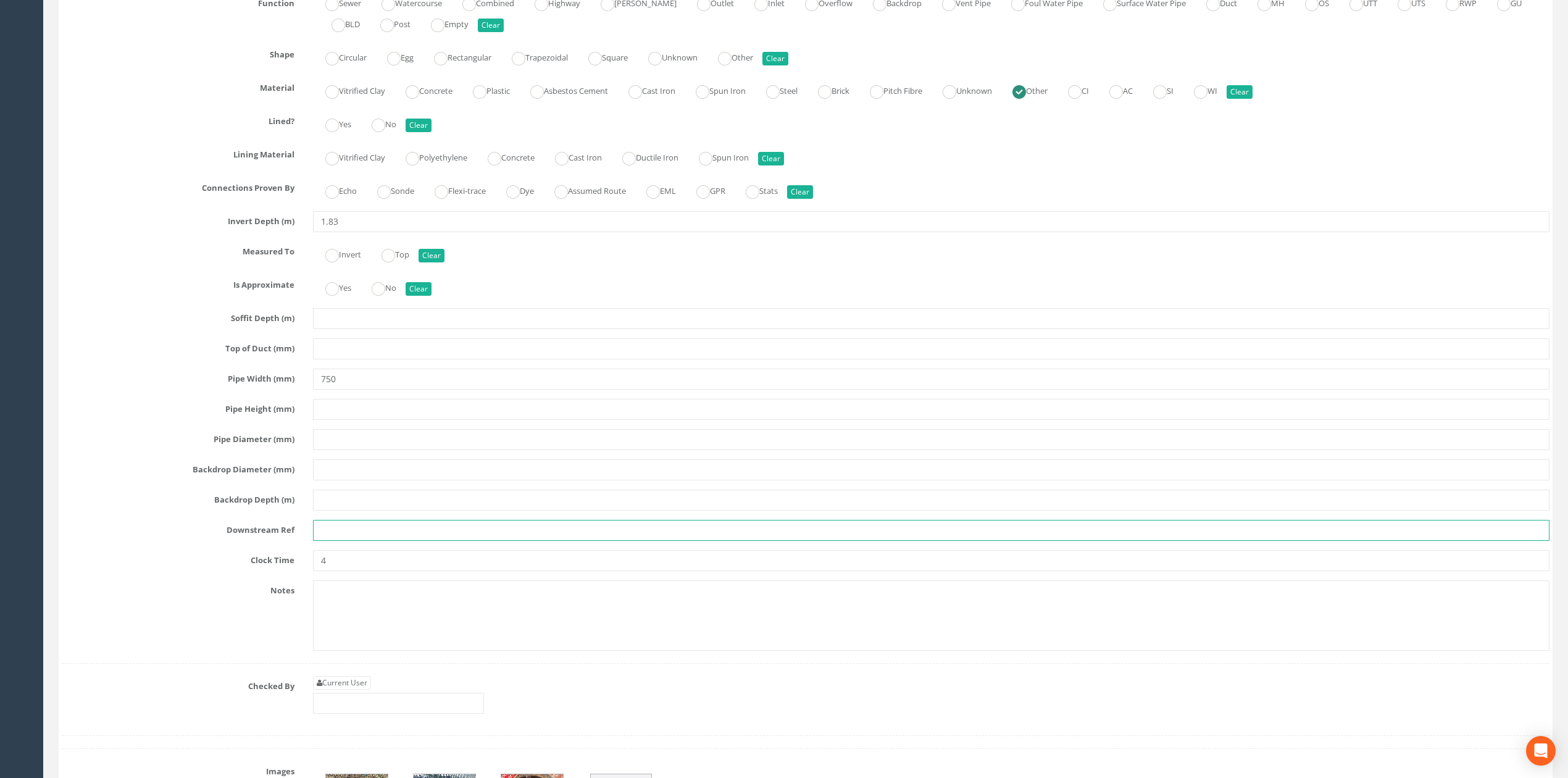
click at [337, 541] on input "text" at bounding box center [931, 530] width 1236 height 21
type input "MH016"
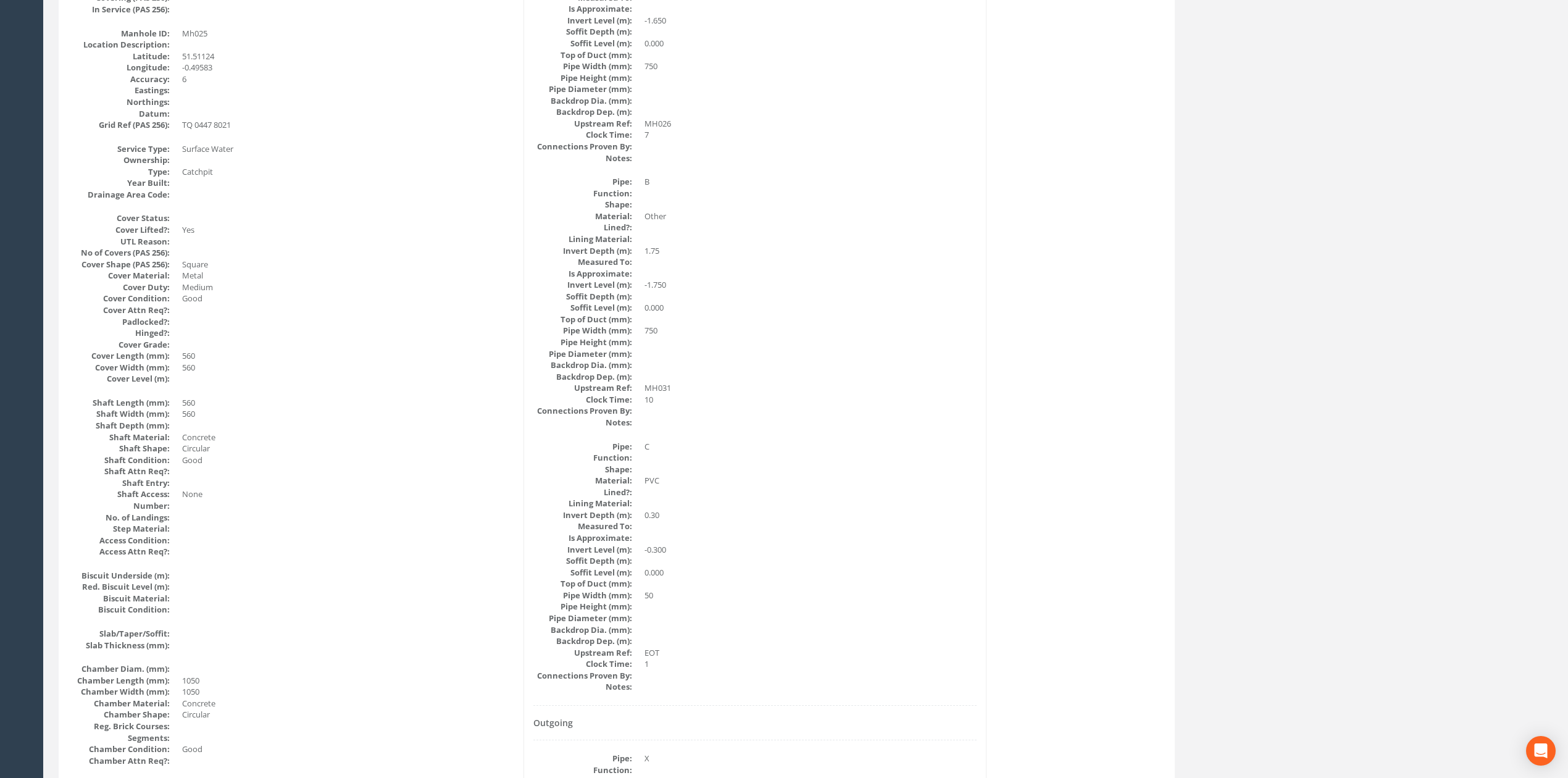
scroll to position [0, 0]
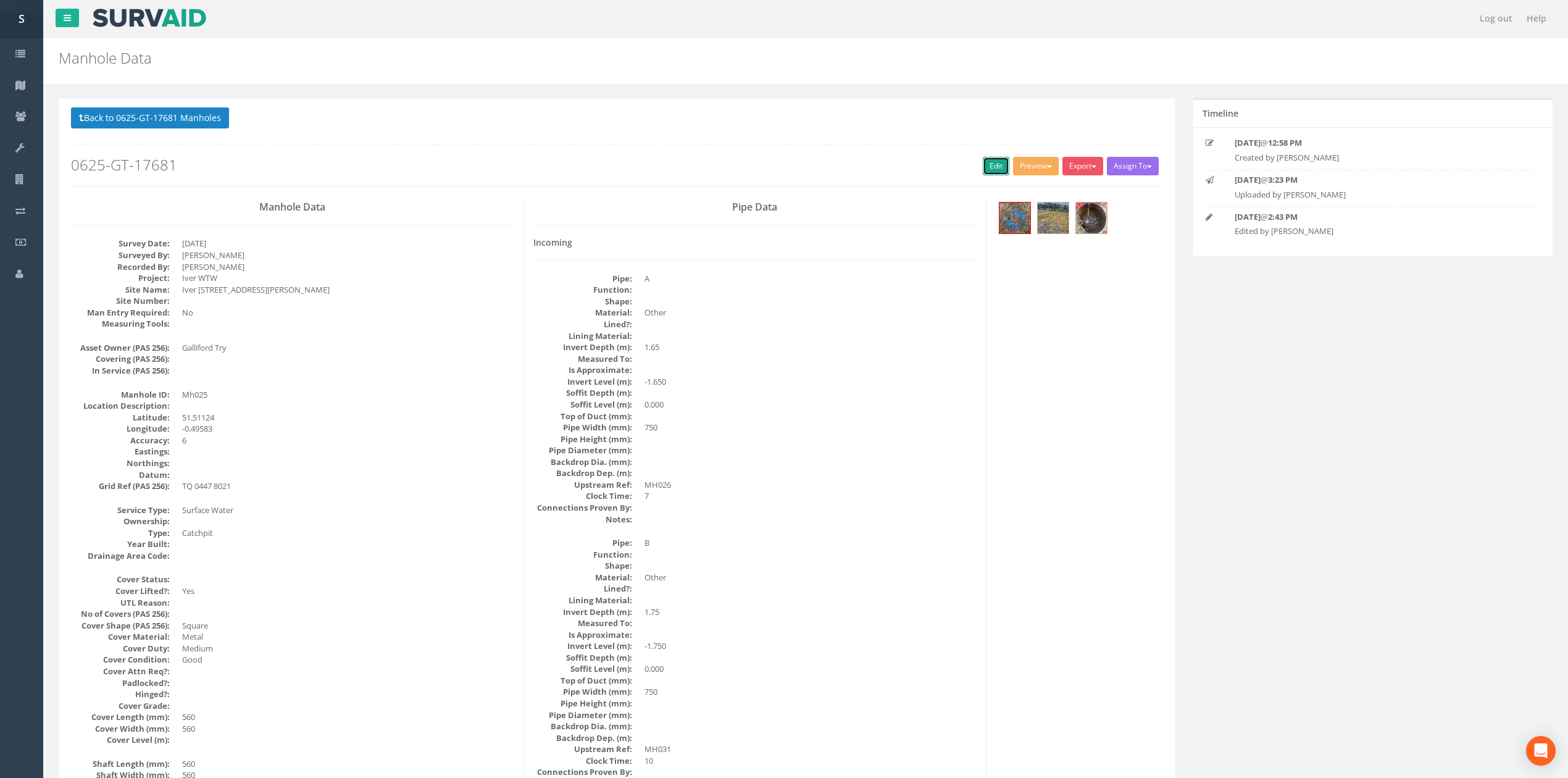
click at [988, 168] on link "Edit" at bounding box center [997, 167] width 27 height 19
click at [212, 123] on button "Back to 0625-GT-17681 Manholes" at bounding box center [149, 118] width 158 height 21
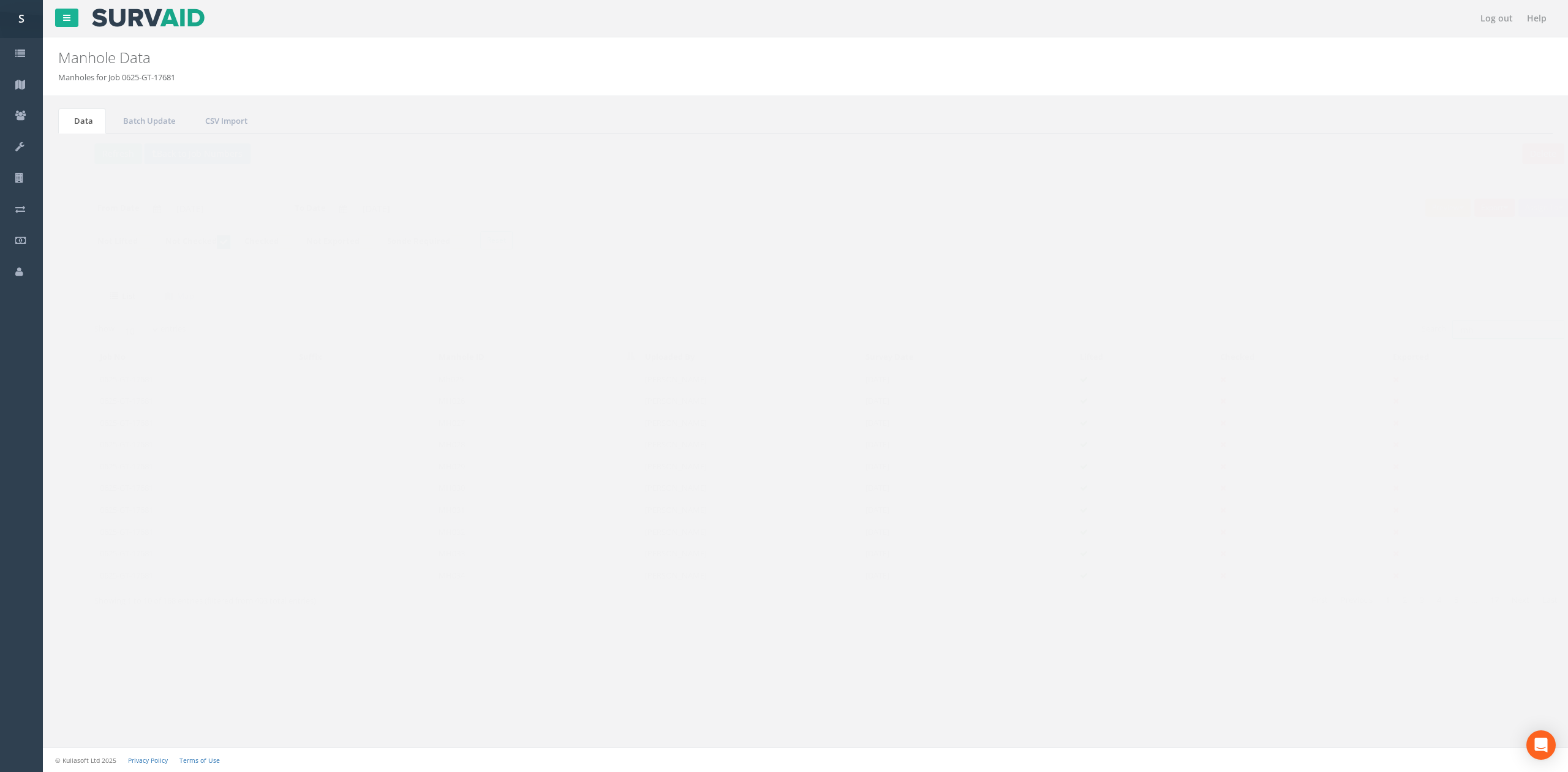
click at [1489, 338] on input "mh" at bounding box center [1485, 330] width 112 height 19
click at [96, 151] on button "Refresh" at bounding box center [94, 154] width 48 height 21
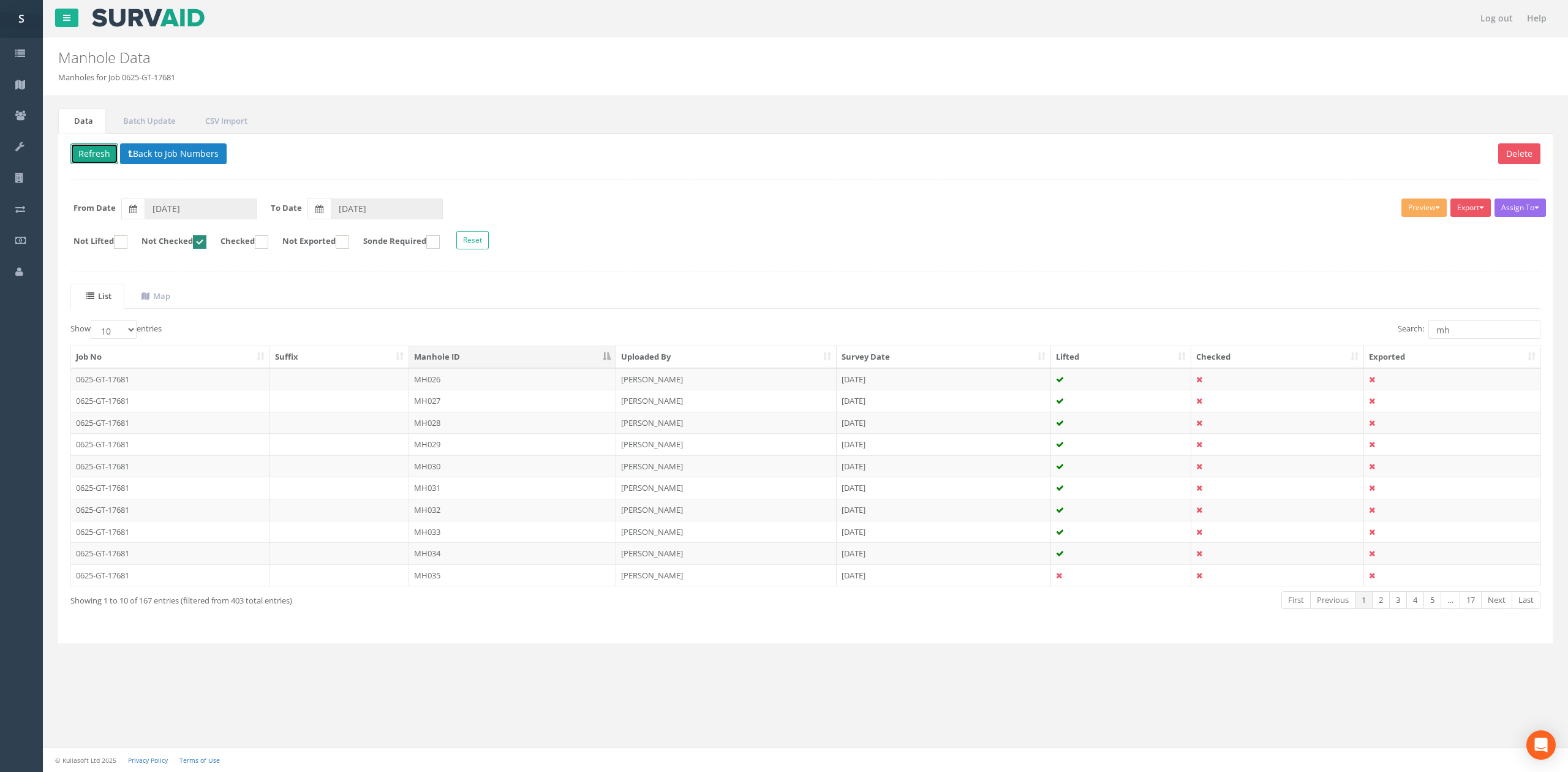
click at [207, 246] on ins at bounding box center [199, 242] width 13 height 13
click at [207, 248] on ins at bounding box center [199, 242] width 13 height 13
checkbox input "false"
click at [1491, 338] on input "mh" at bounding box center [1485, 330] width 112 height 19
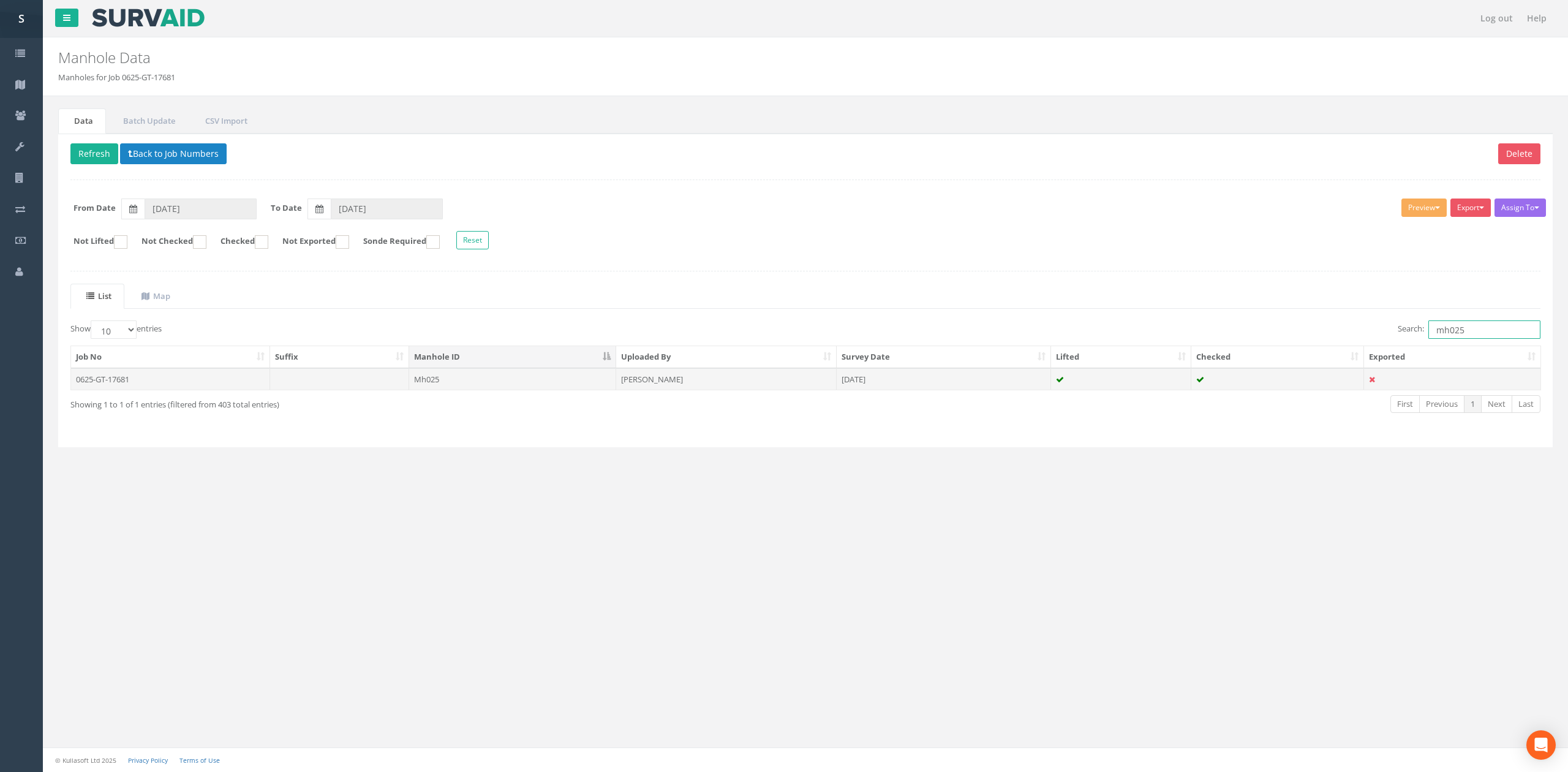
type input "mh025"
click at [639, 386] on td "[PERSON_NAME]" at bounding box center [726, 379] width 221 height 22
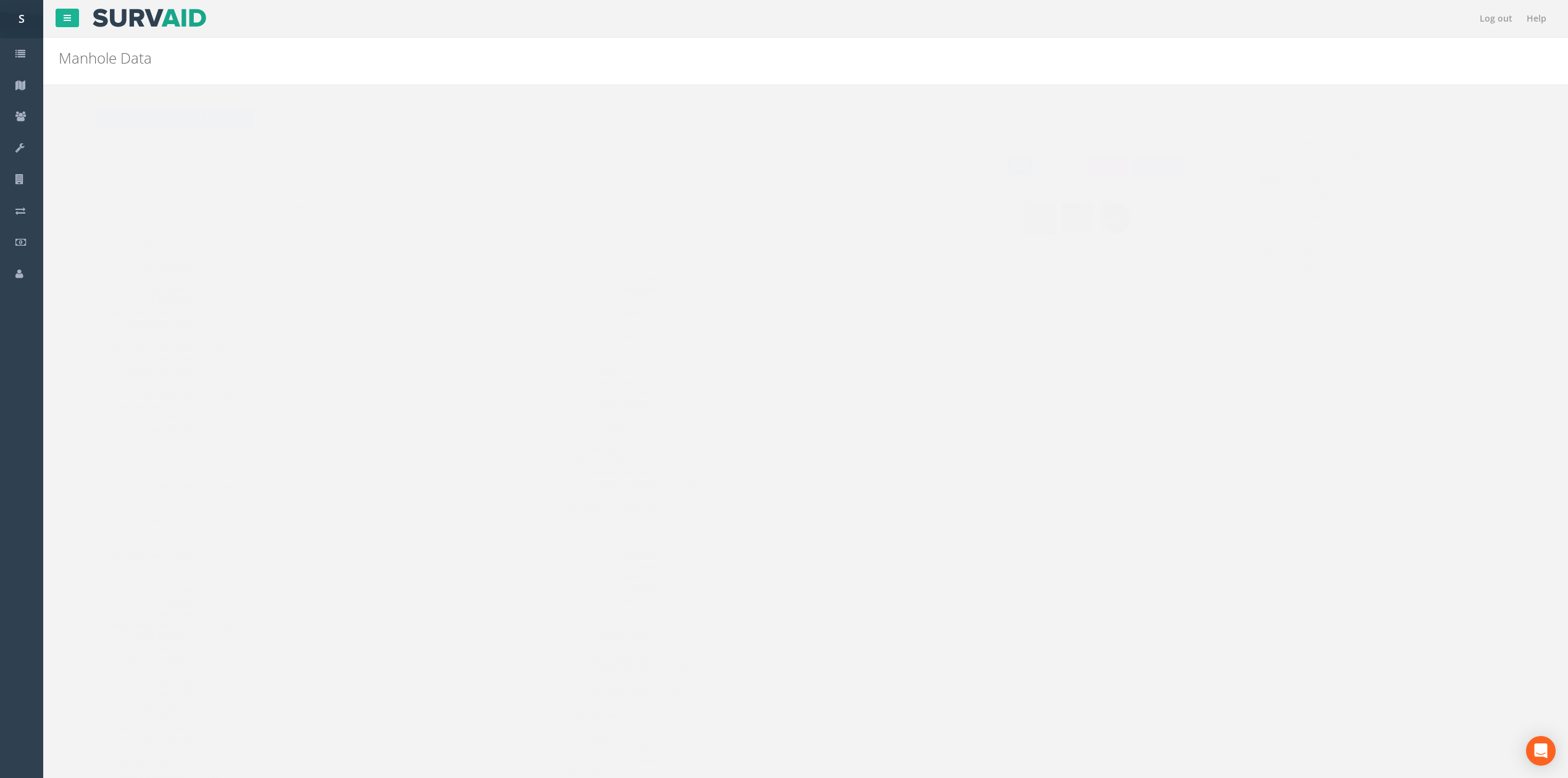
click at [986, 161] on link "Edit" at bounding box center [997, 167] width 27 height 19
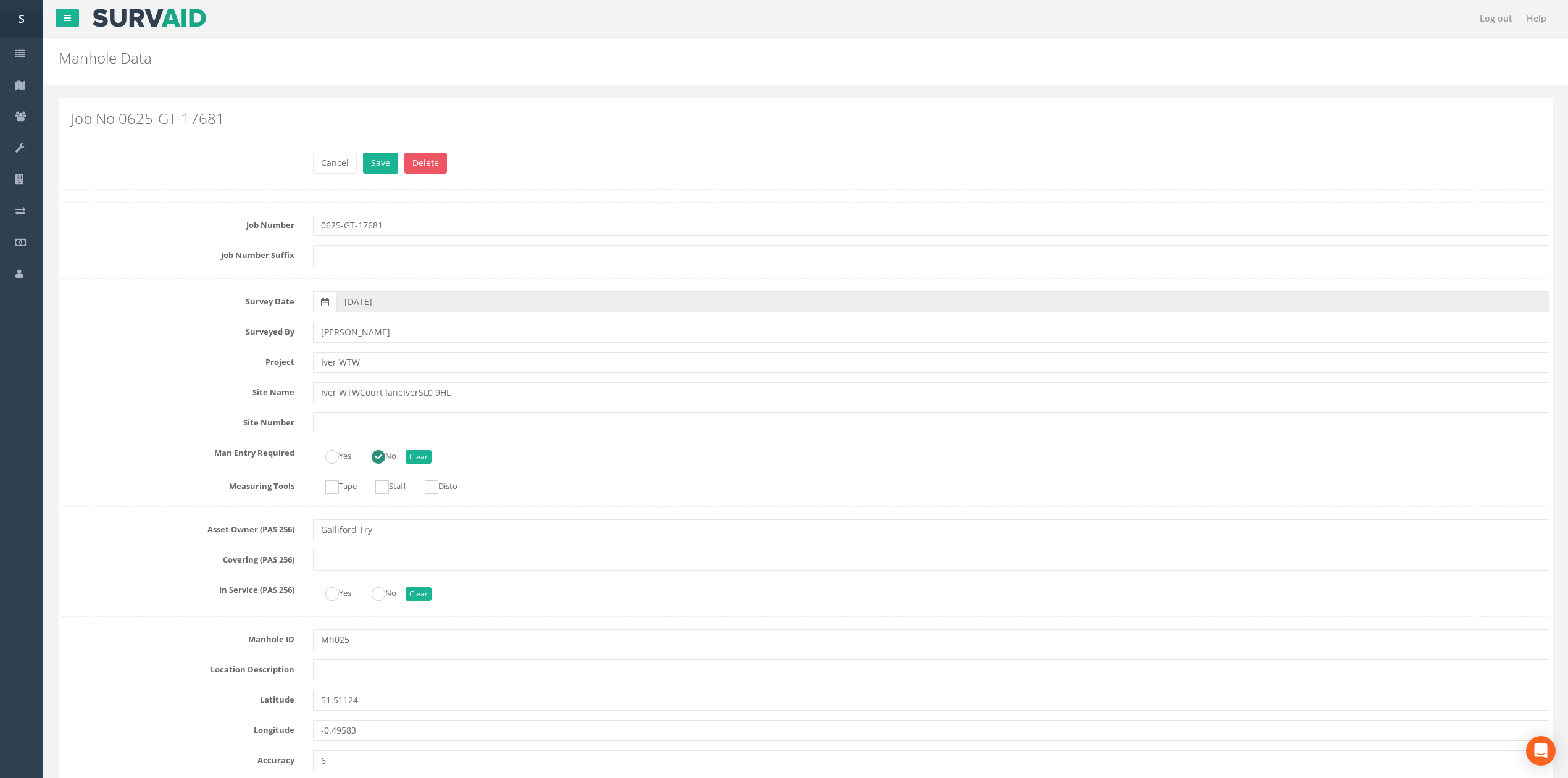
scroll to position [247, 0]
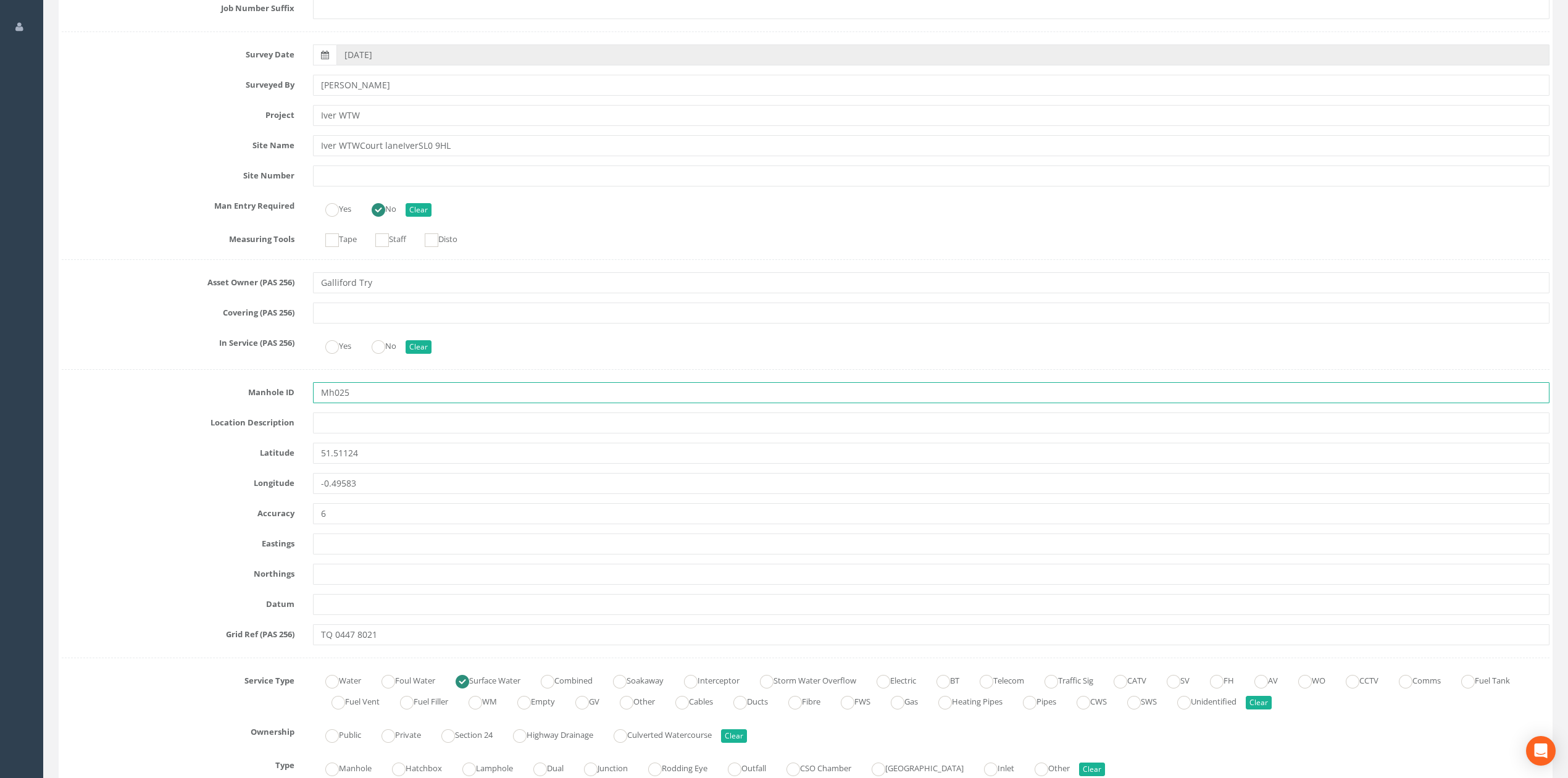
drag, startPoint x: 327, startPoint y: 398, endPoint x: 335, endPoint y: 398, distance: 8.0
click at [335, 398] on input "Mh025" at bounding box center [931, 392] width 1236 height 21
type input "MH025"
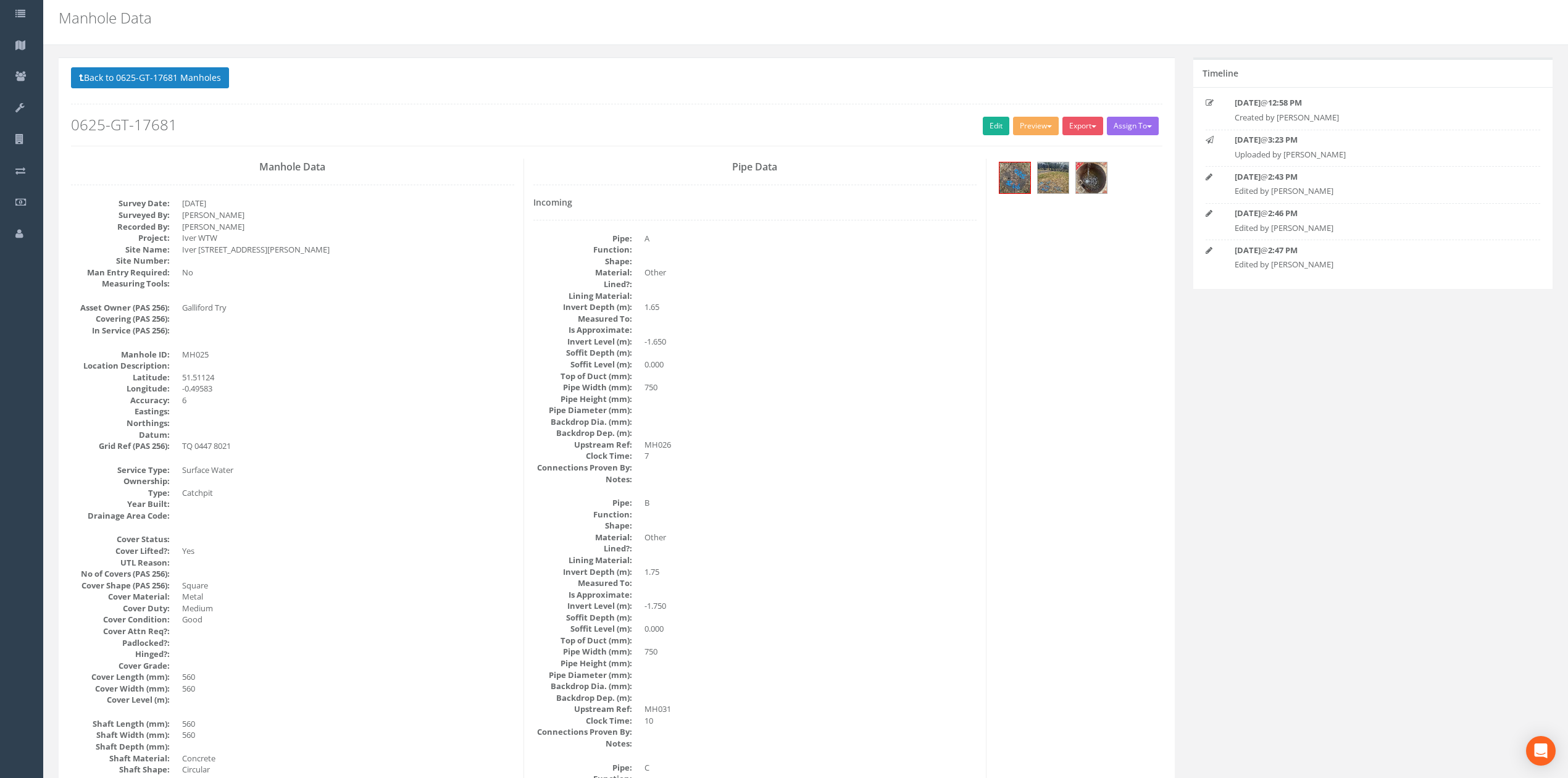
scroll to position [0, 0]
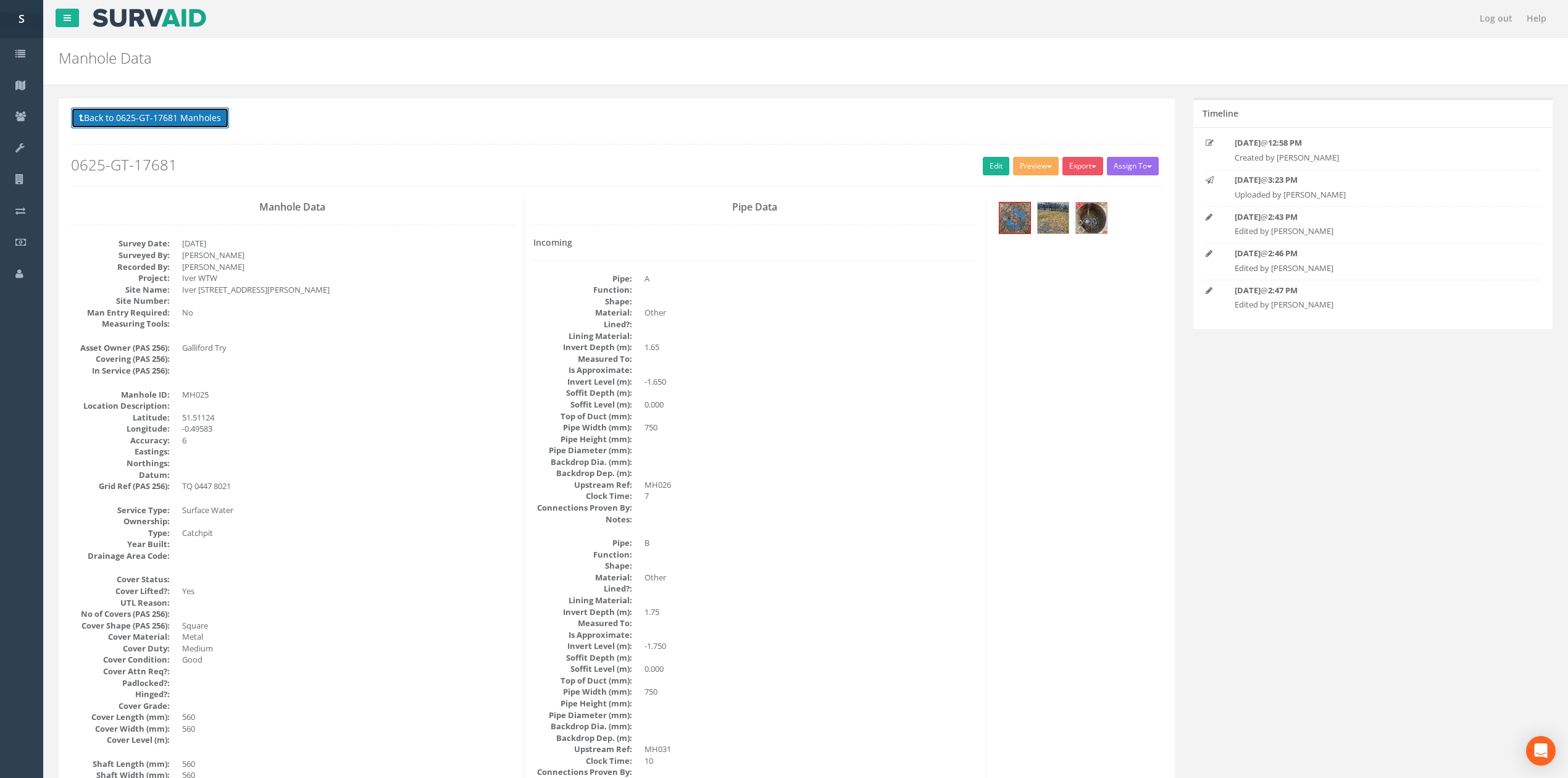
click at [204, 119] on button "Back to 0625-GT-17681 Manholes" at bounding box center [149, 118] width 158 height 21
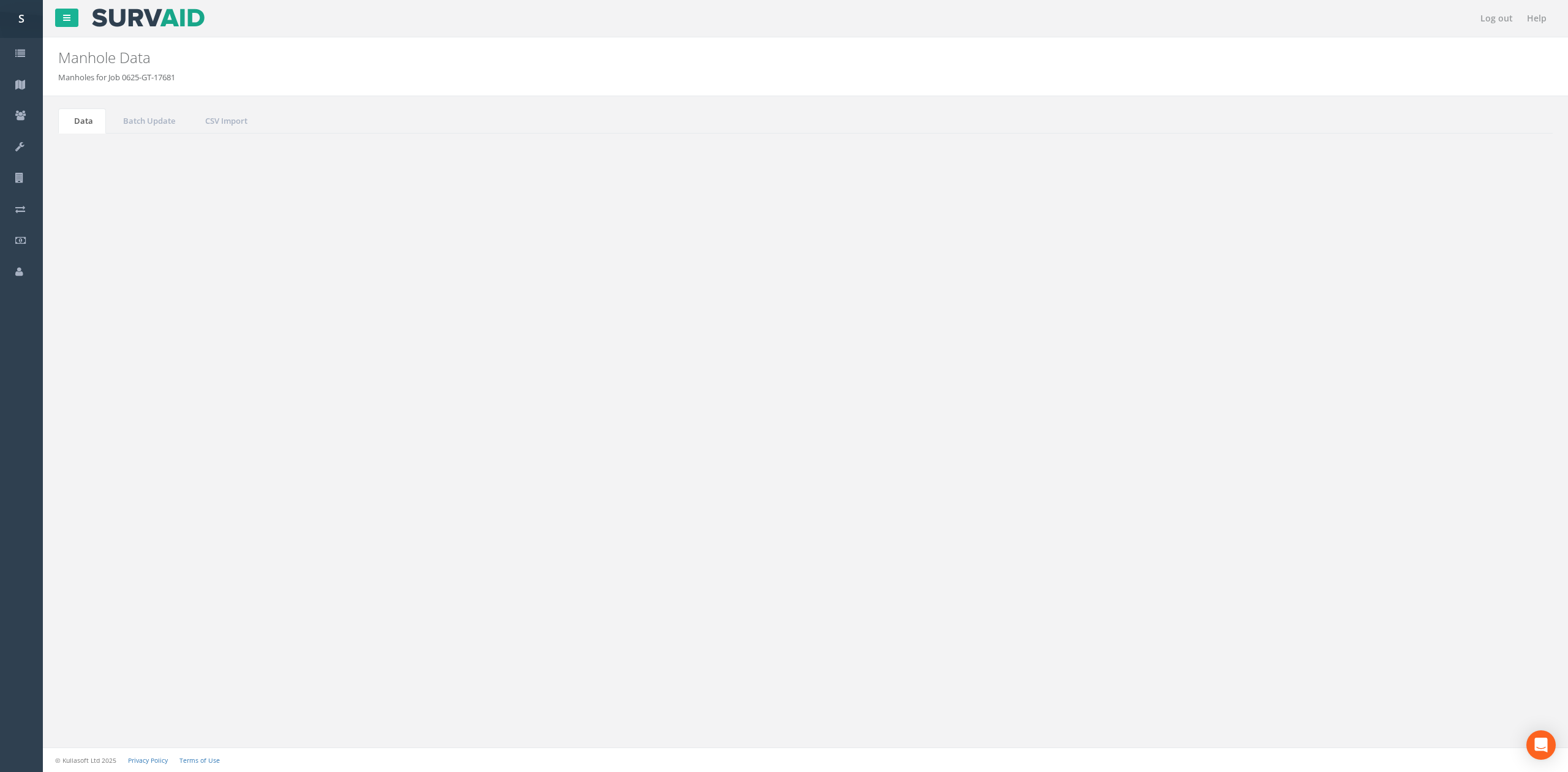
click at [106, 158] on button "Refresh" at bounding box center [94, 154] width 48 height 21
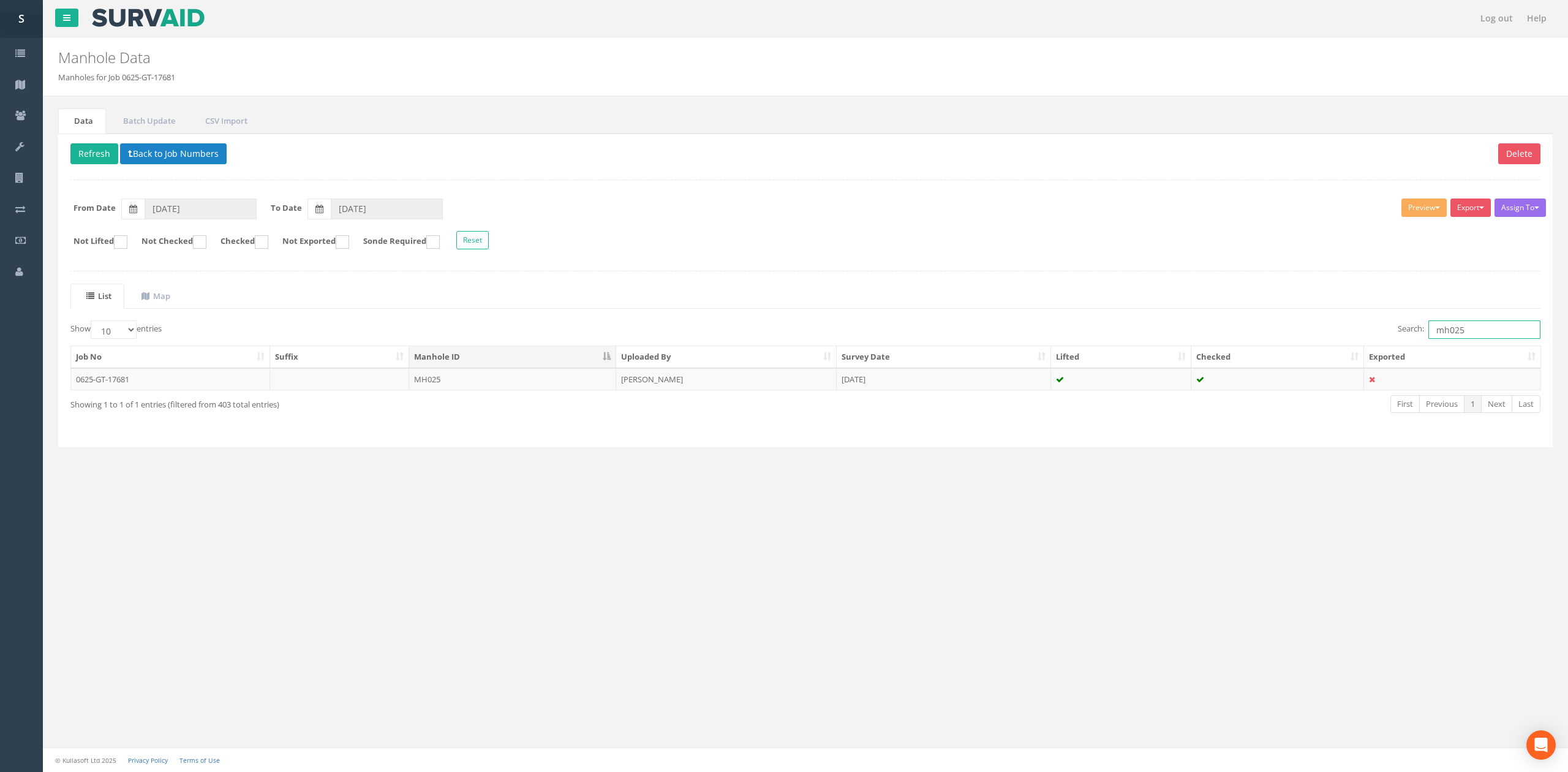
click at [1466, 324] on input "mh025" at bounding box center [1485, 330] width 112 height 19
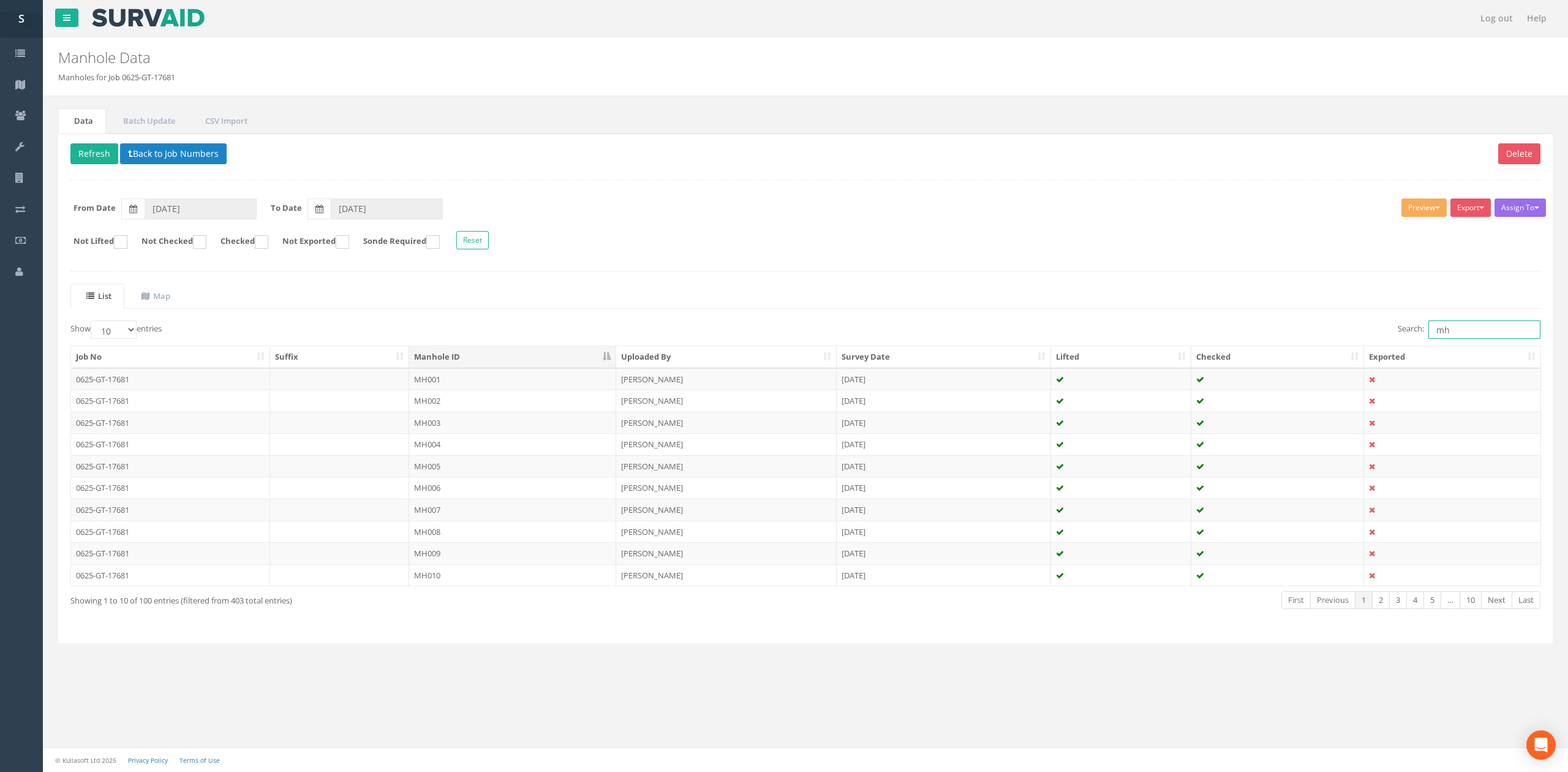
type input "m"
click at [207, 248] on ins at bounding box center [199, 242] width 13 height 13
checkbox input "true"
click at [483, 383] on td "MH026" at bounding box center [513, 379] width 207 height 22
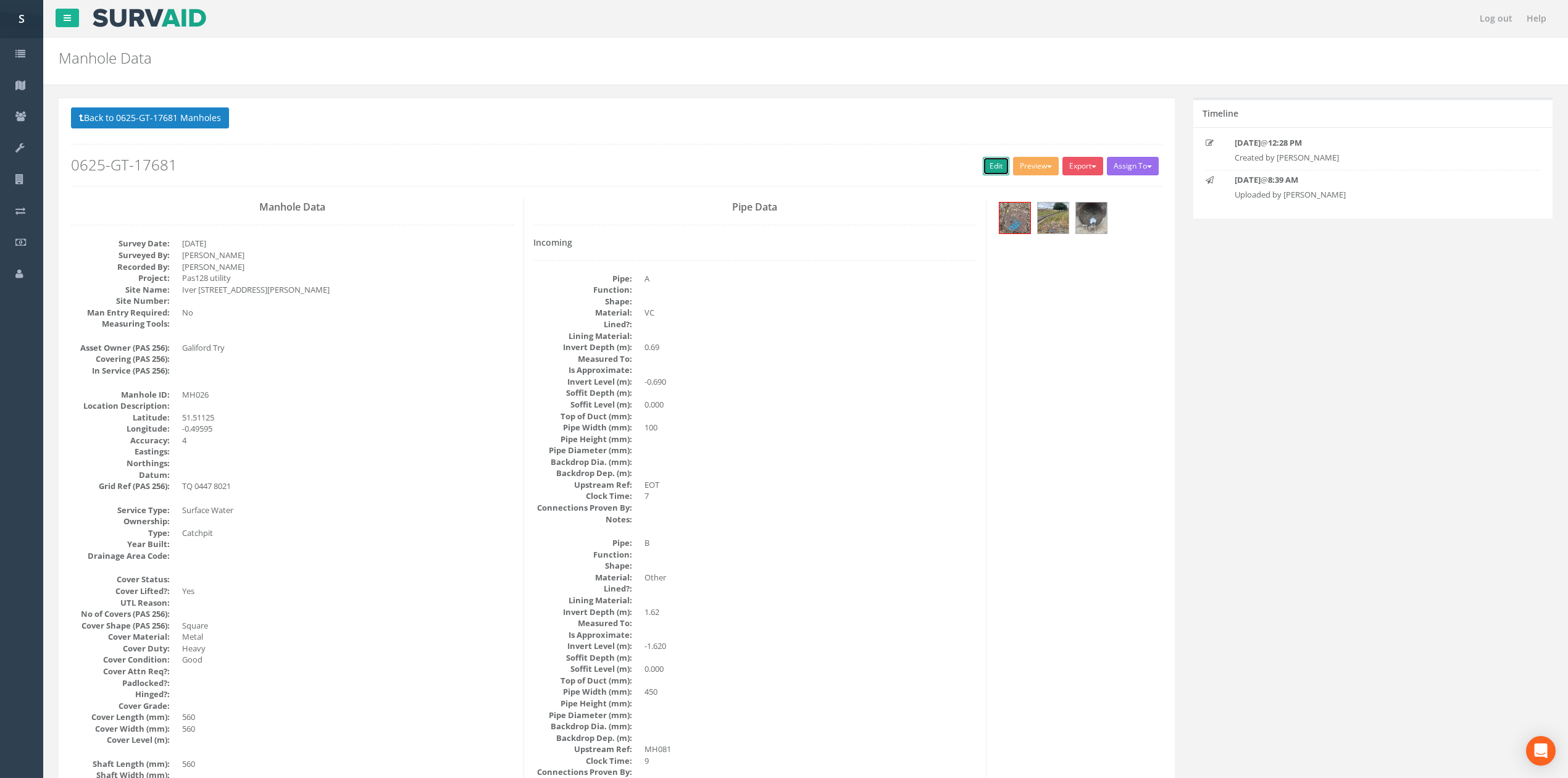
click at [983, 164] on link "Edit" at bounding box center [997, 167] width 27 height 19
click at [196, 128] on button "Back to 0625-GT-17681 Manholes" at bounding box center [149, 118] width 158 height 21
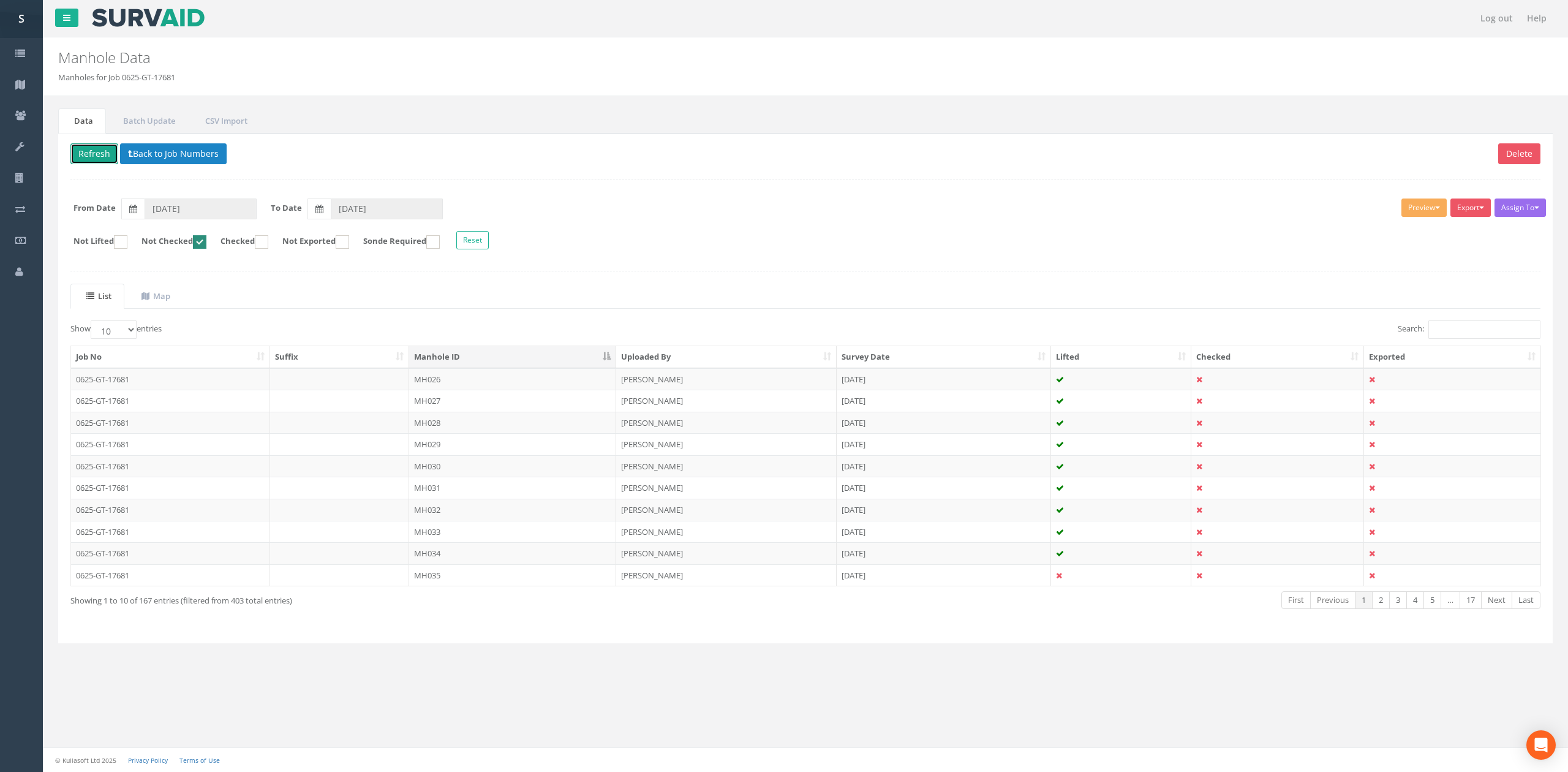
click at [94, 157] on button "Refresh" at bounding box center [94, 154] width 48 height 21
click at [495, 388] on td "MH027" at bounding box center [513, 379] width 207 height 22
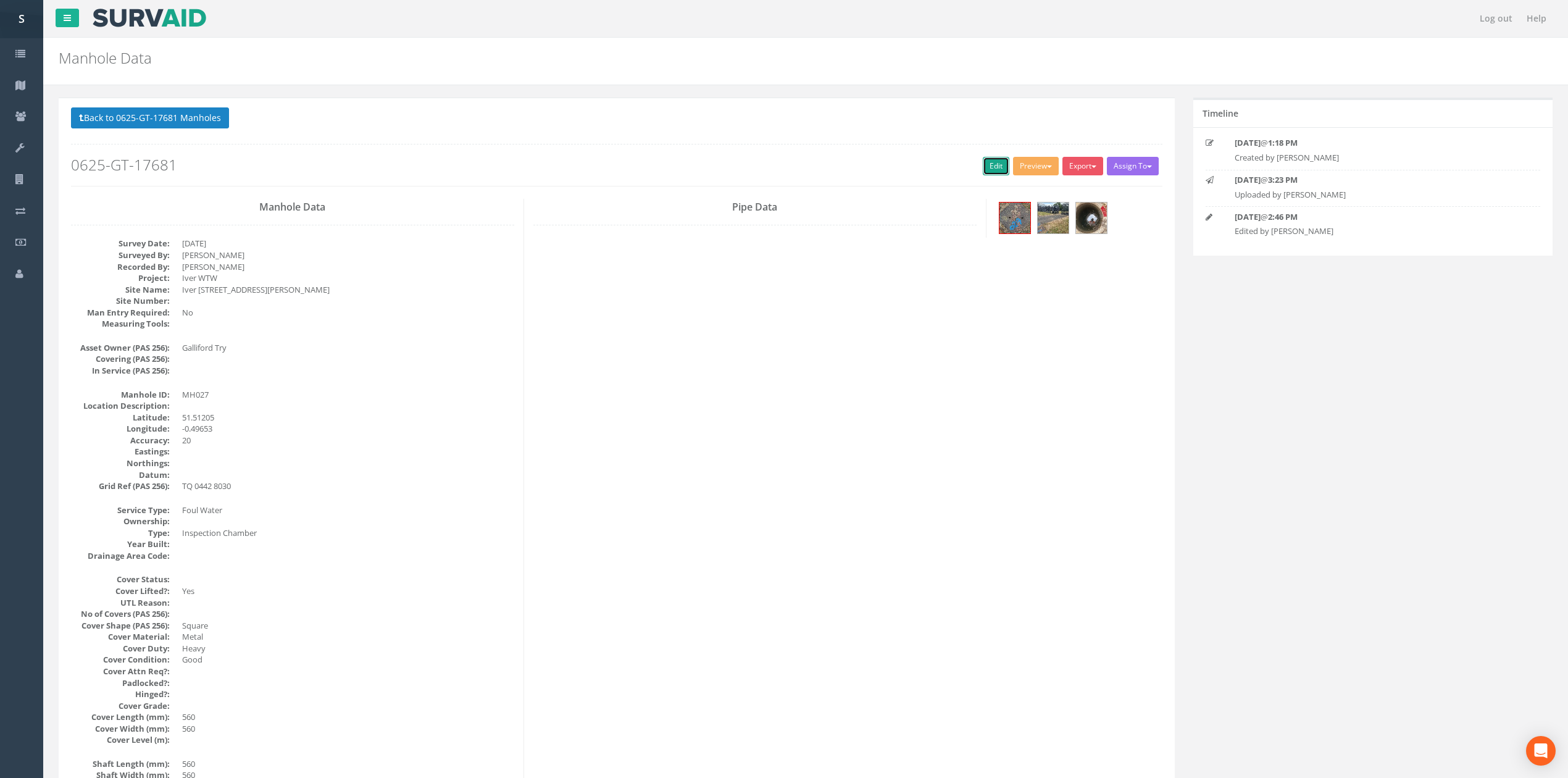
click at [983, 159] on link "Edit" at bounding box center [997, 167] width 27 height 19
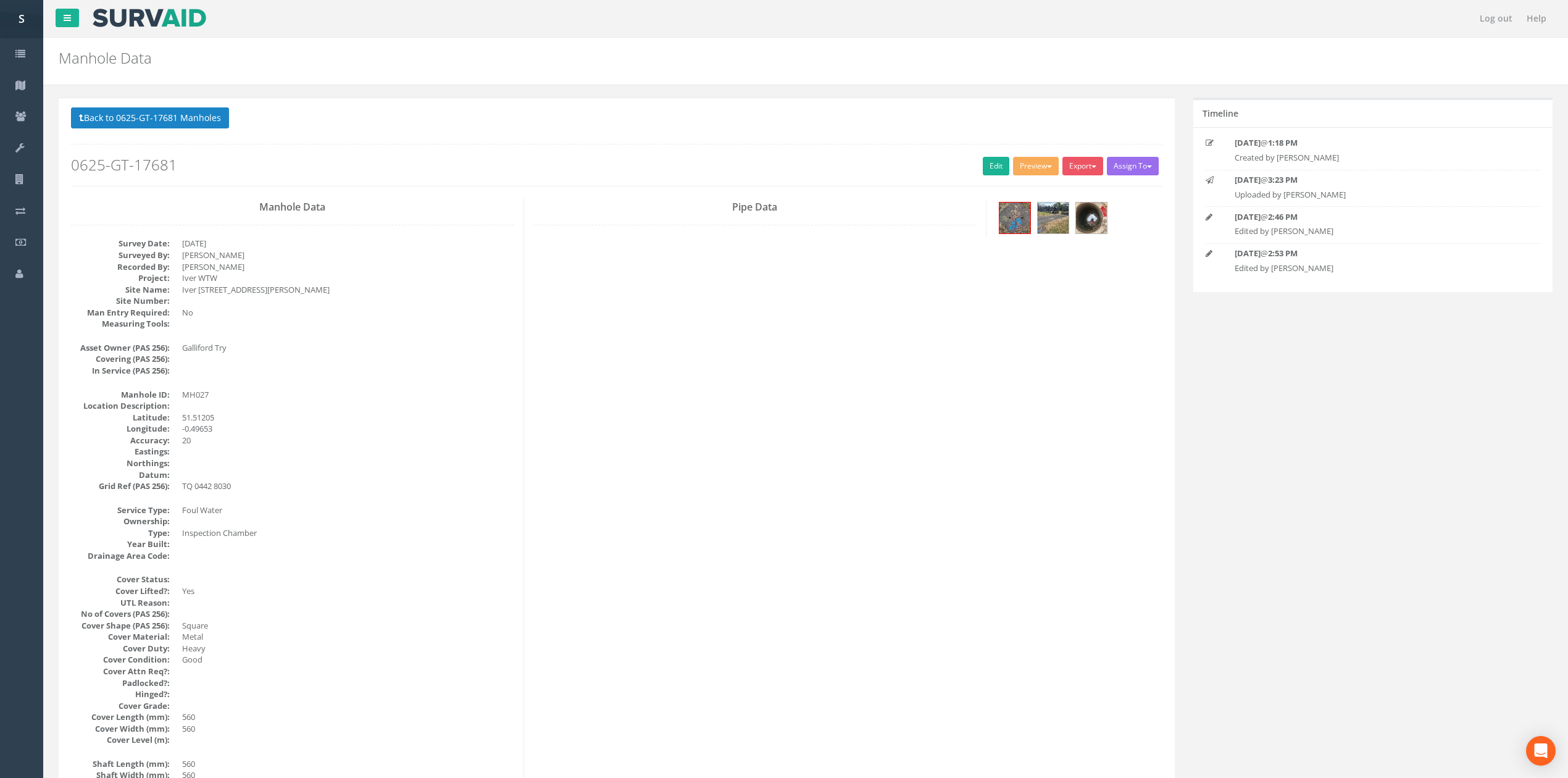
click at [173, 122] on button "Back to 0625-GT-17681 Manholes" at bounding box center [149, 118] width 158 height 21
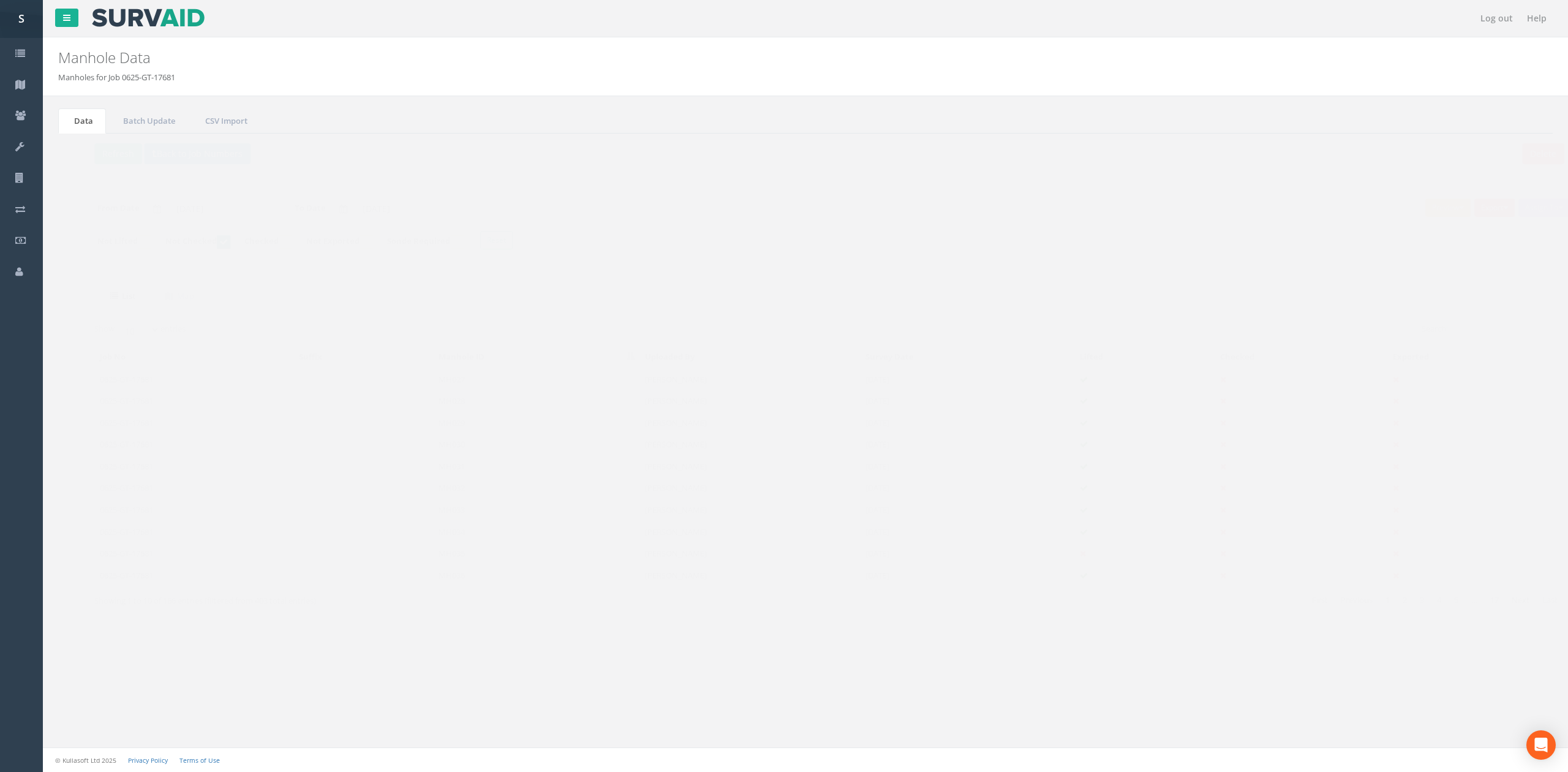
click at [527, 410] on td "MH028" at bounding box center [513, 401] width 207 height 22
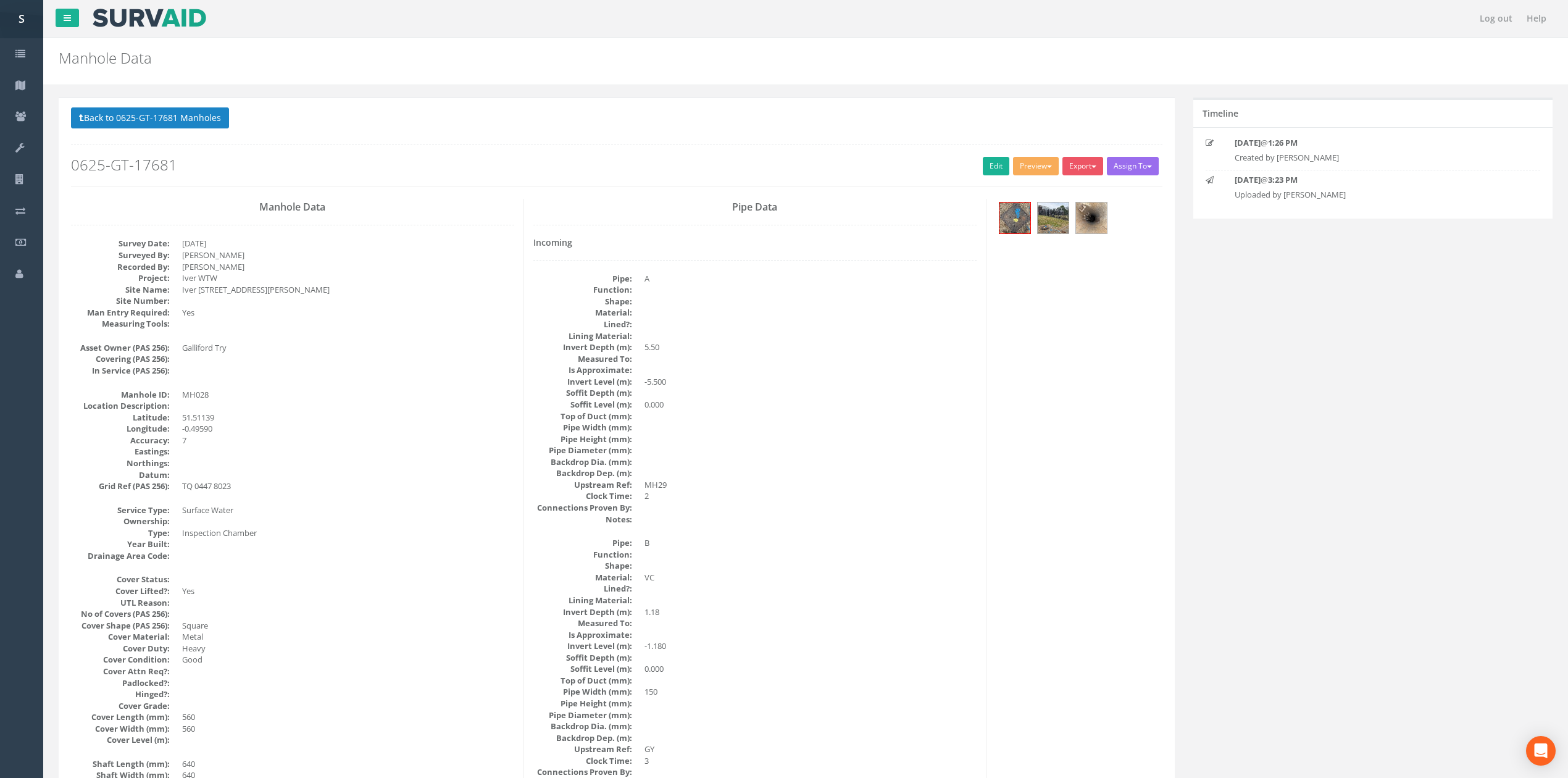
scroll to position [82, 0]
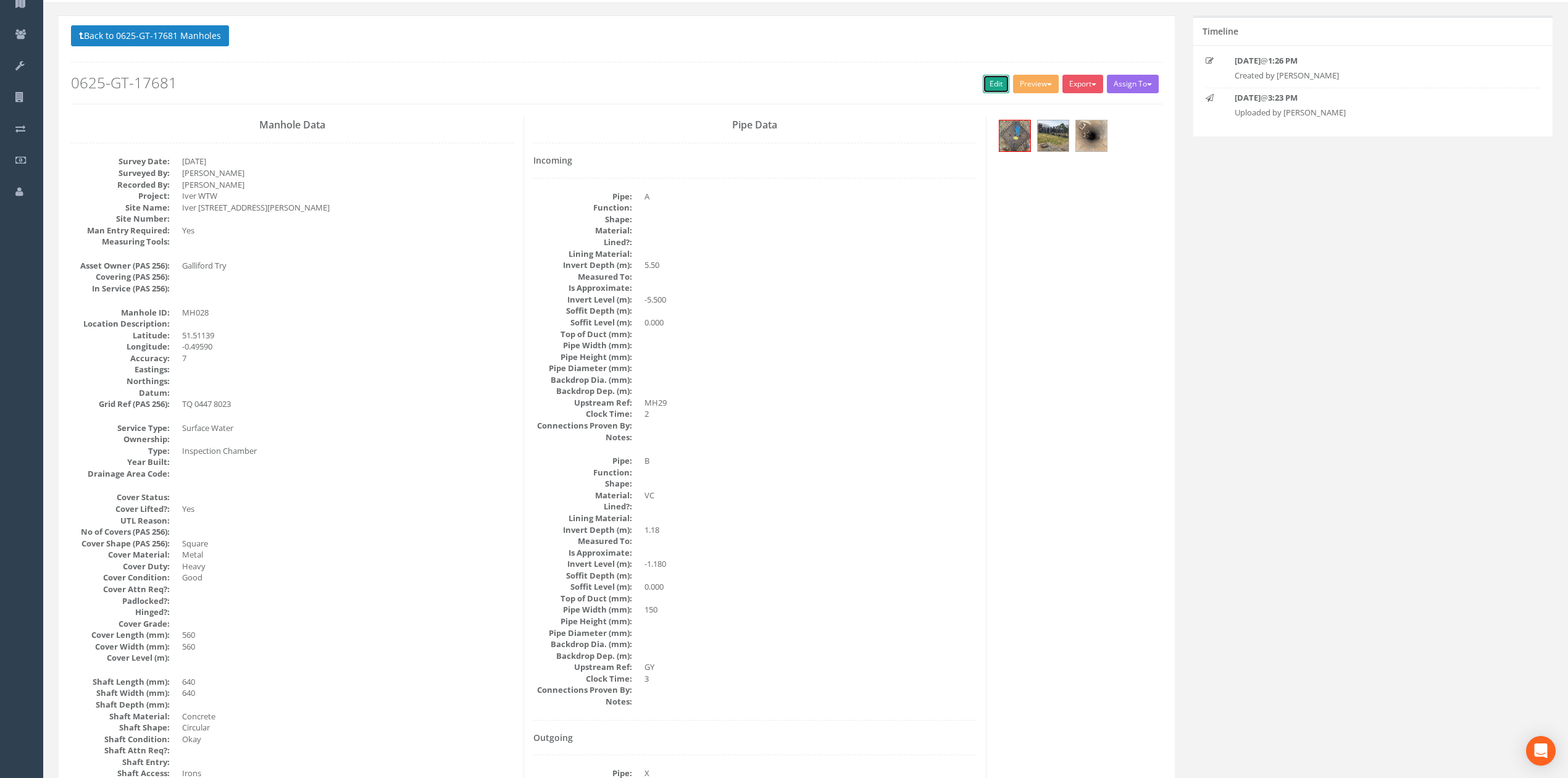
click at [986, 90] on link "Edit" at bounding box center [997, 84] width 27 height 19
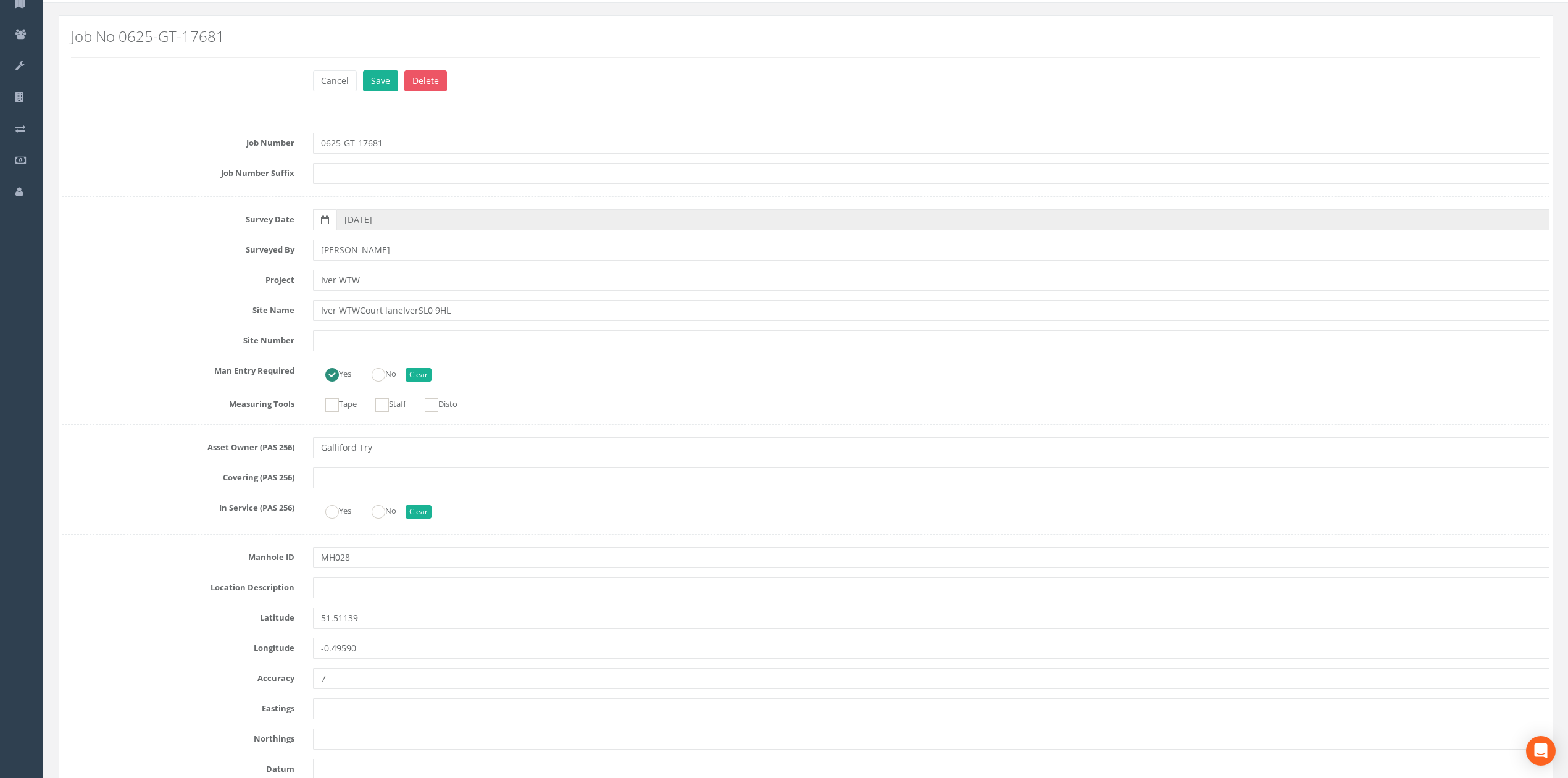
scroll to position [3256, 0]
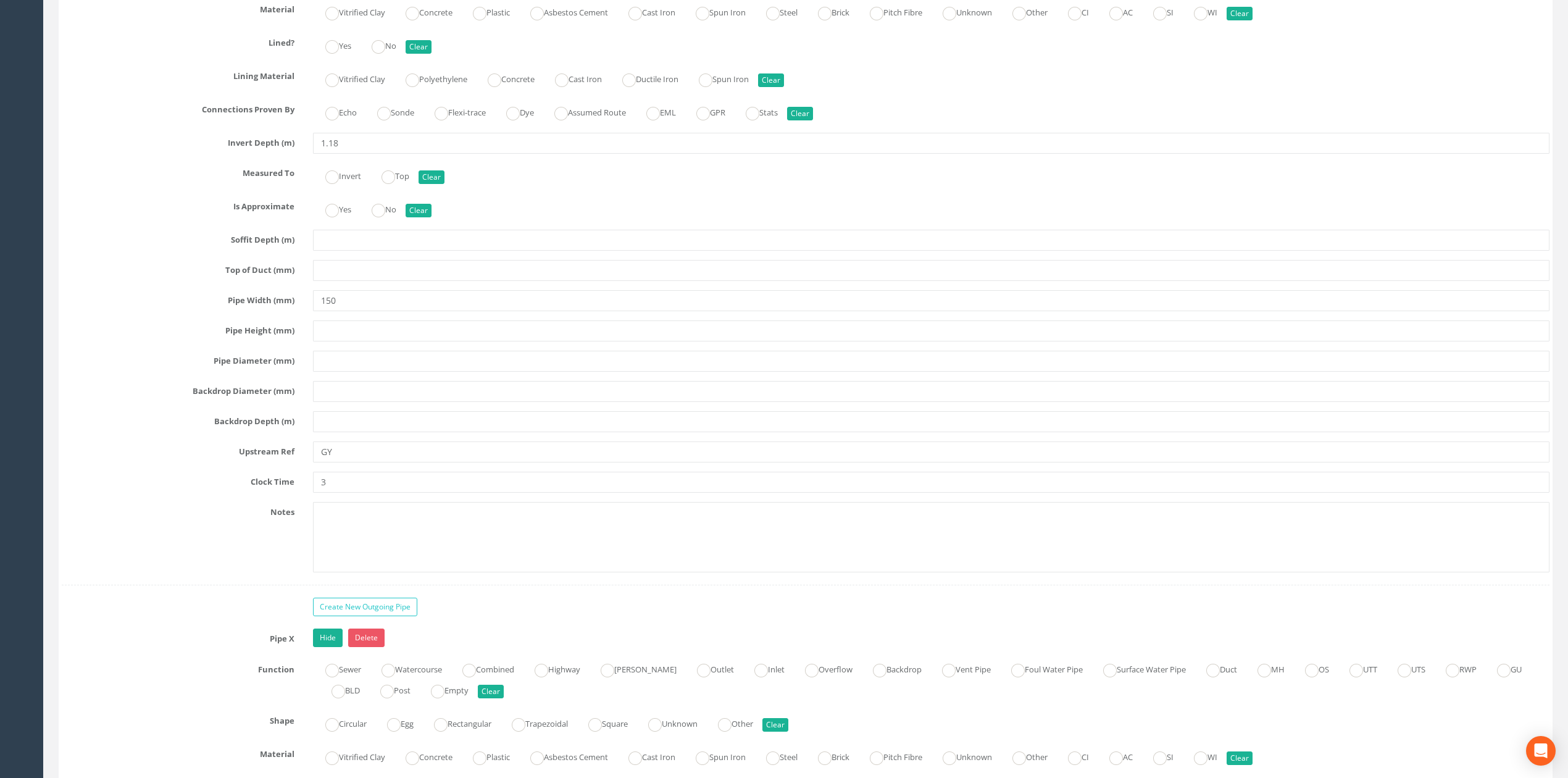
type input "MH029"
drag, startPoint x: 322, startPoint y: 471, endPoint x: 369, endPoint y: 468, distance: 47.1
click at [369, 462] on input "GY" at bounding box center [931, 452] width 1236 height 21
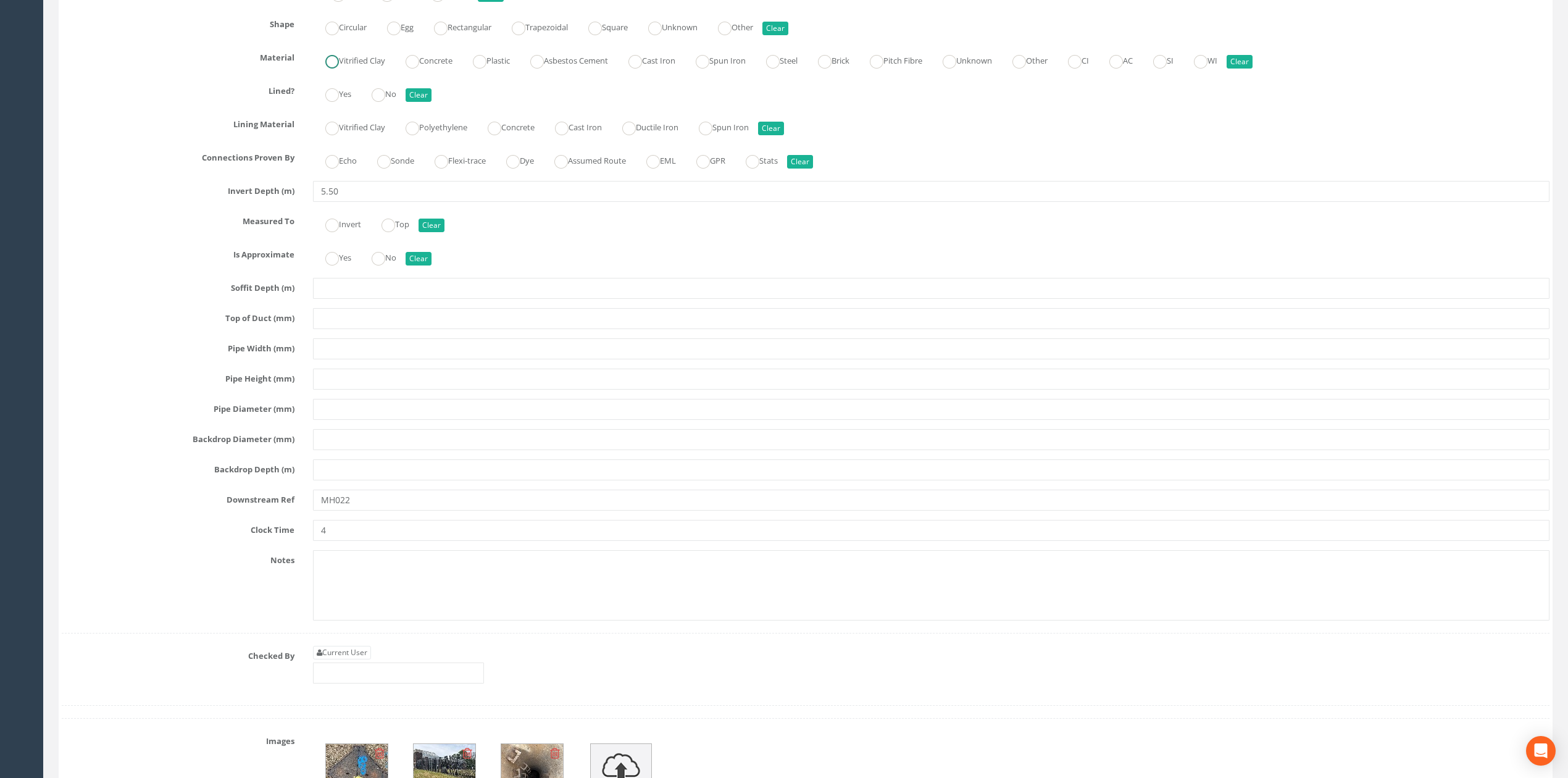
scroll to position [4079, 0]
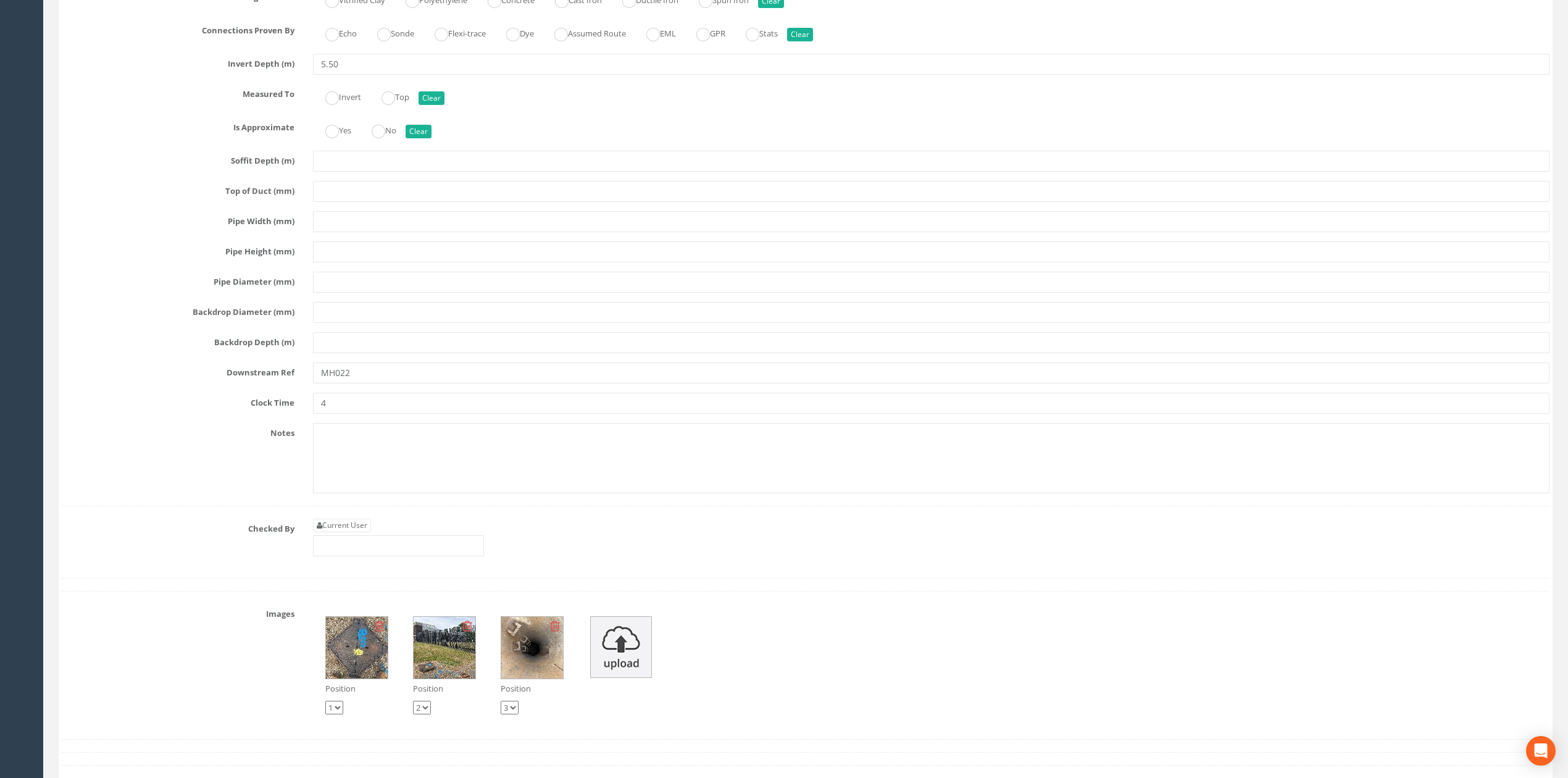
type input "Gully"
click at [357, 532] on link "Current User" at bounding box center [342, 525] width 58 height 13
type input "[PERSON_NAME]"
click at [365, 556] on input "[PERSON_NAME]" at bounding box center [398, 545] width 171 height 21
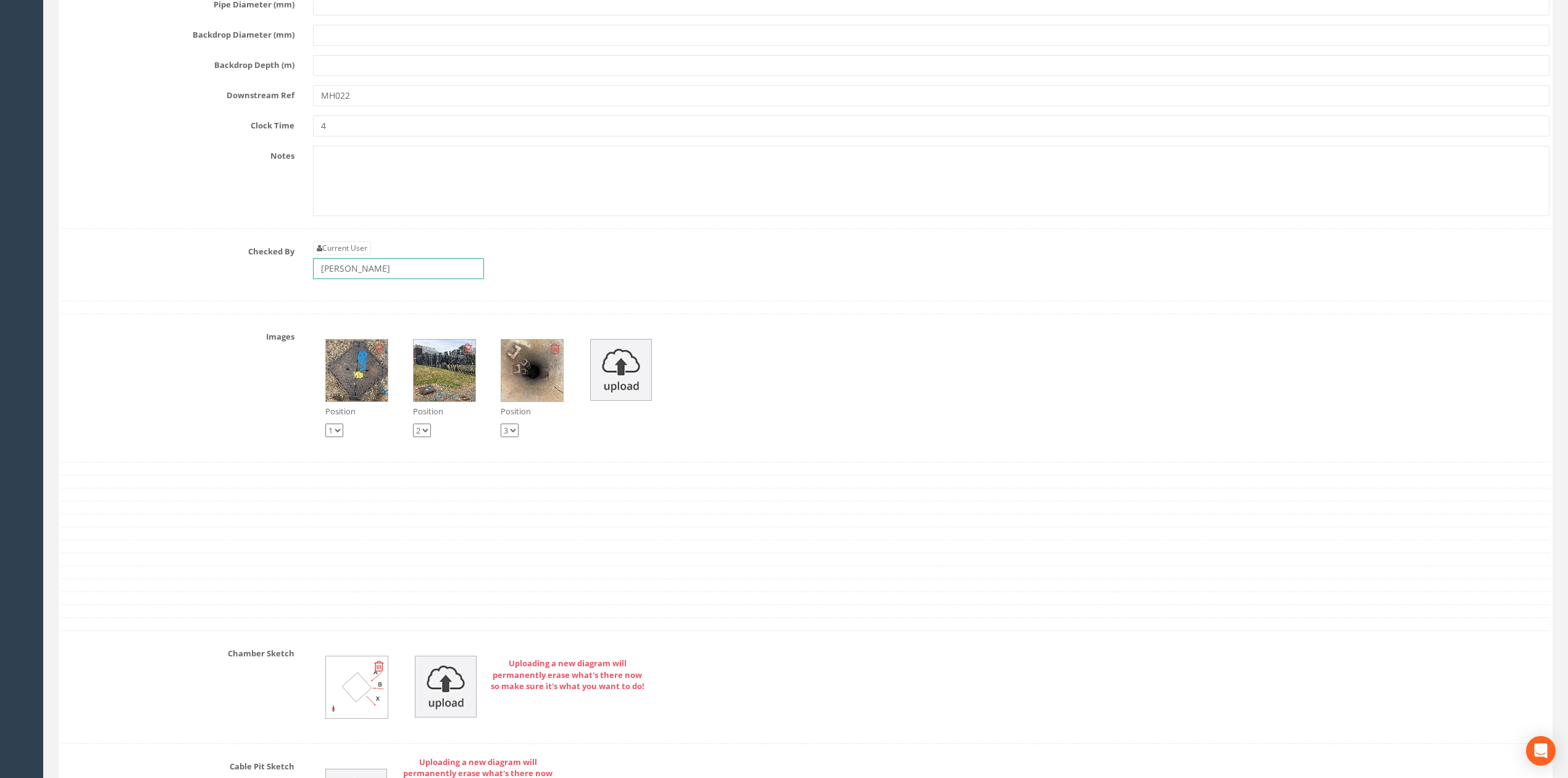
scroll to position [4324, 0]
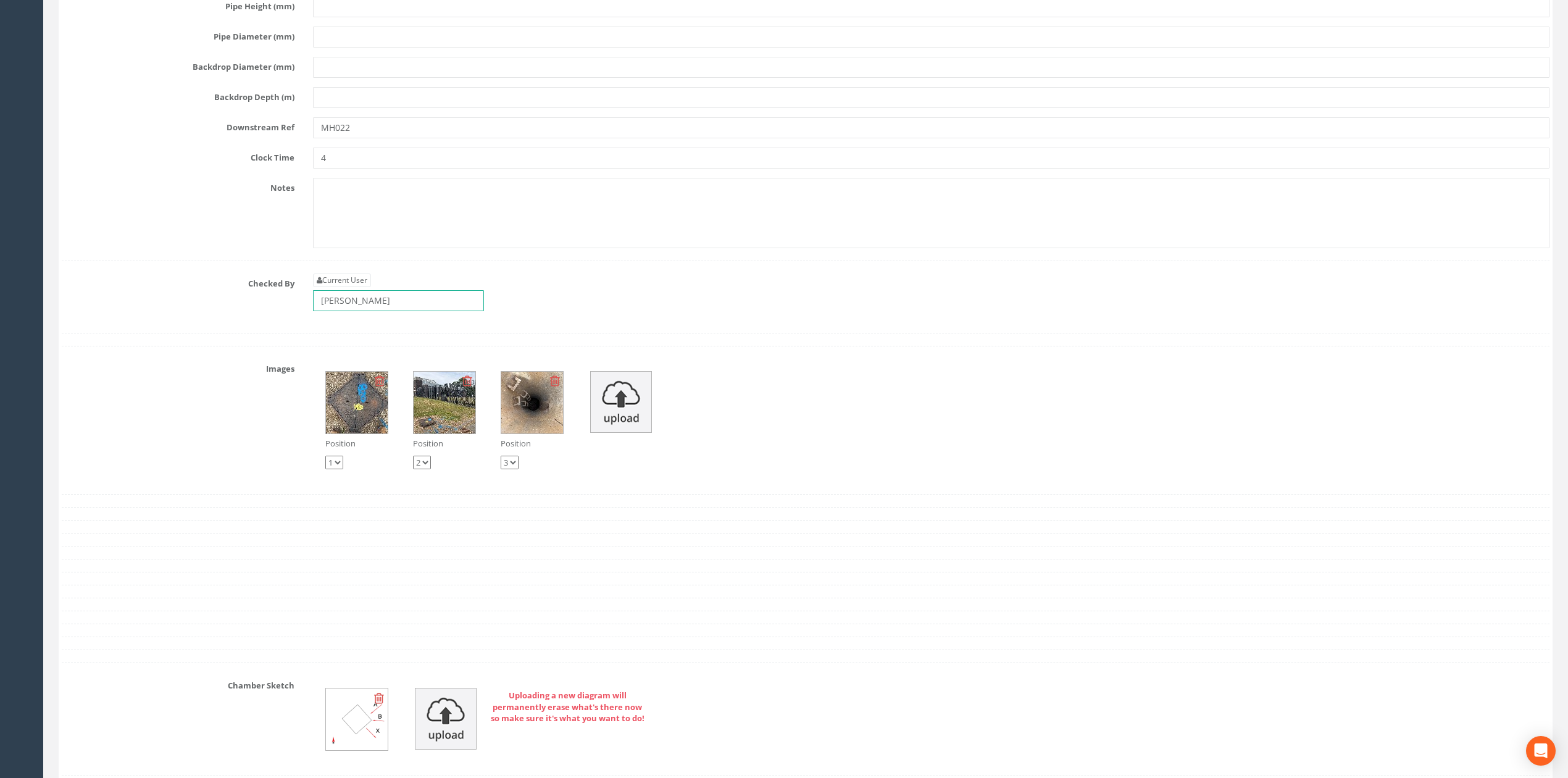
click at [425, 311] on input "[PERSON_NAME]" at bounding box center [398, 300] width 171 height 21
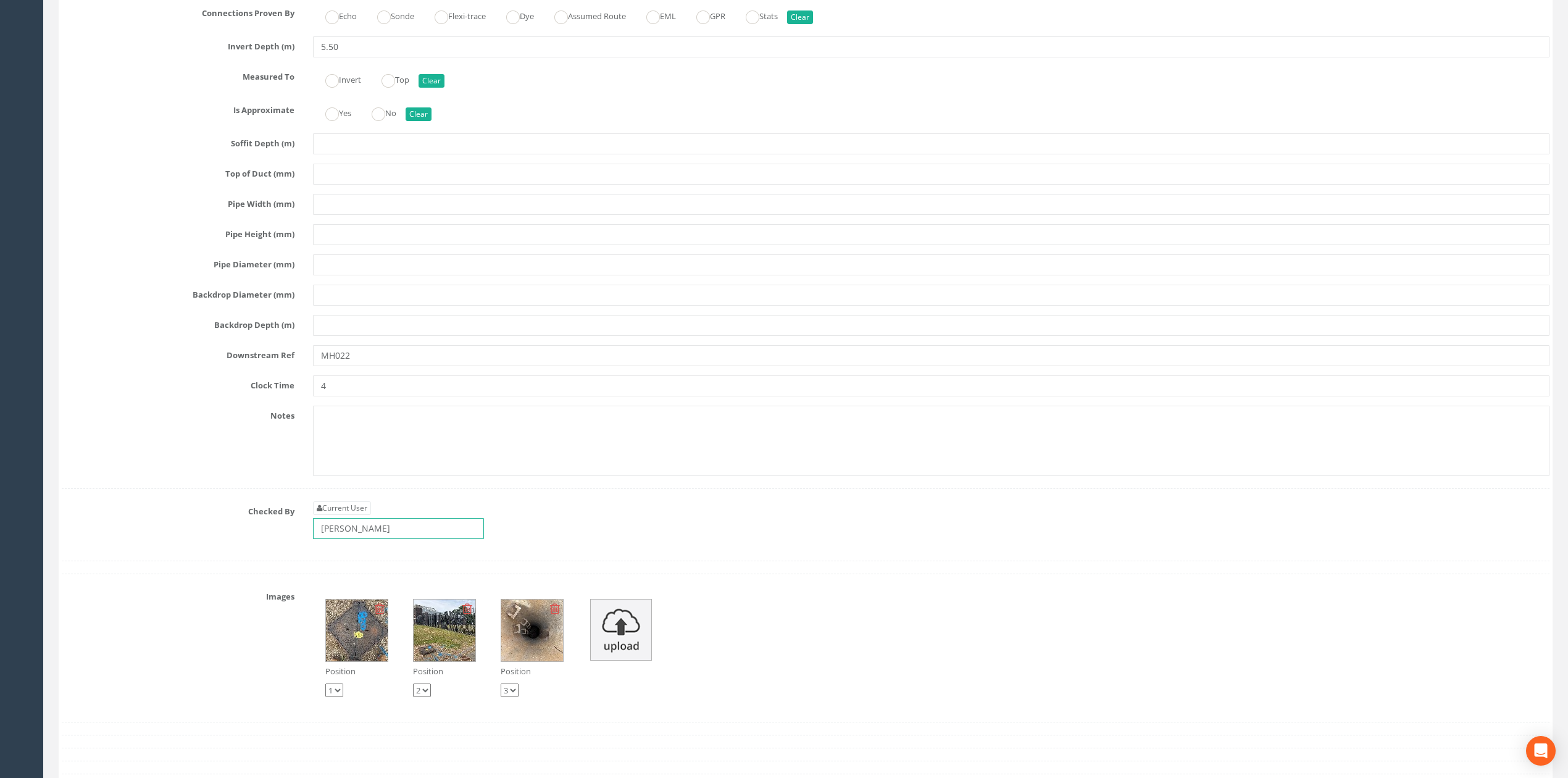
scroll to position [4077, 0]
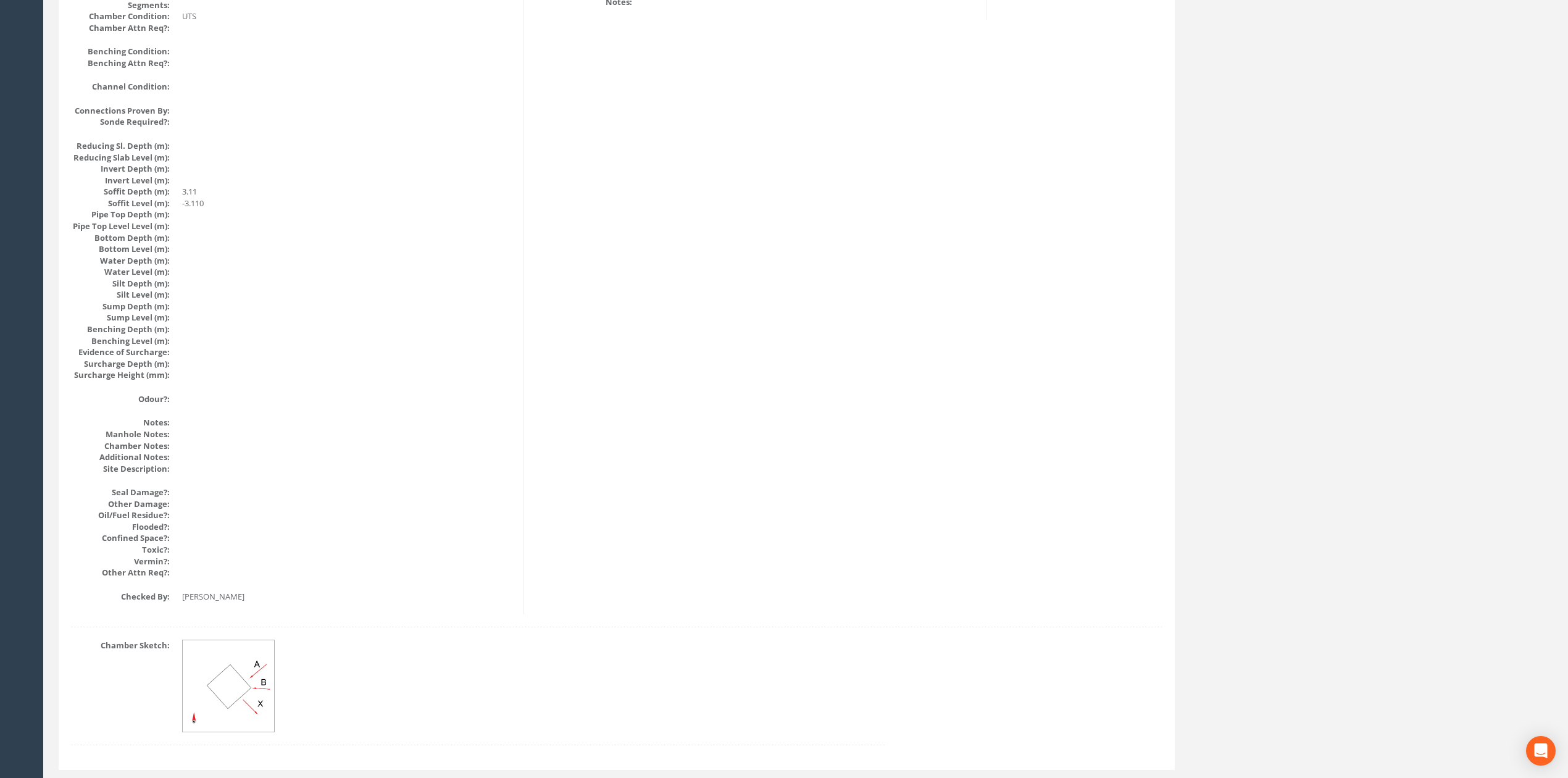
scroll to position [1128, 0]
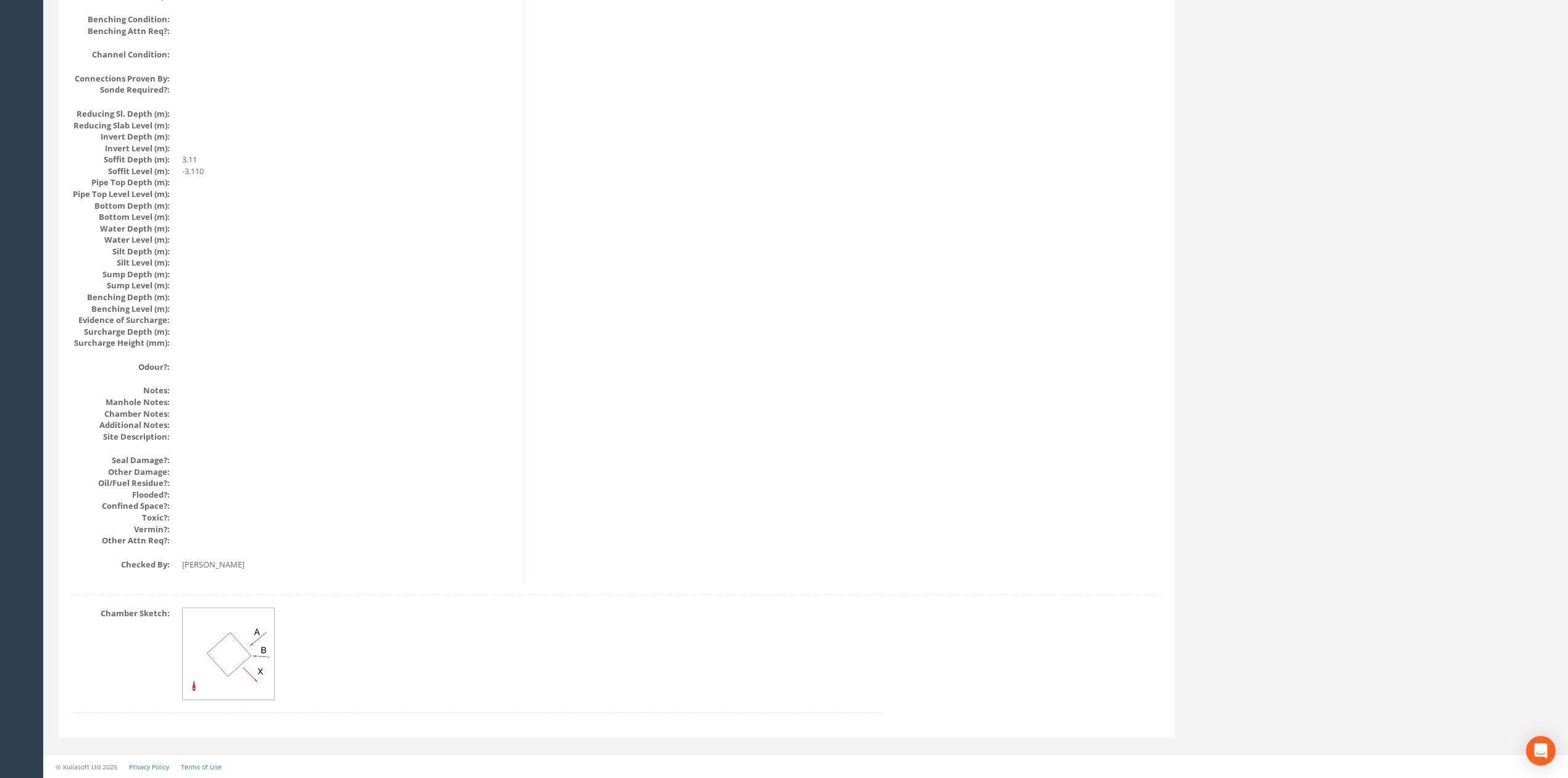
drag, startPoint x: 1030, startPoint y: 557, endPoint x: 973, endPoint y: 277, distance: 285.7
drag, startPoint x: 961, startPoint y: 251, endPoint x: 439, endPoint y: 260, distance: 522.1
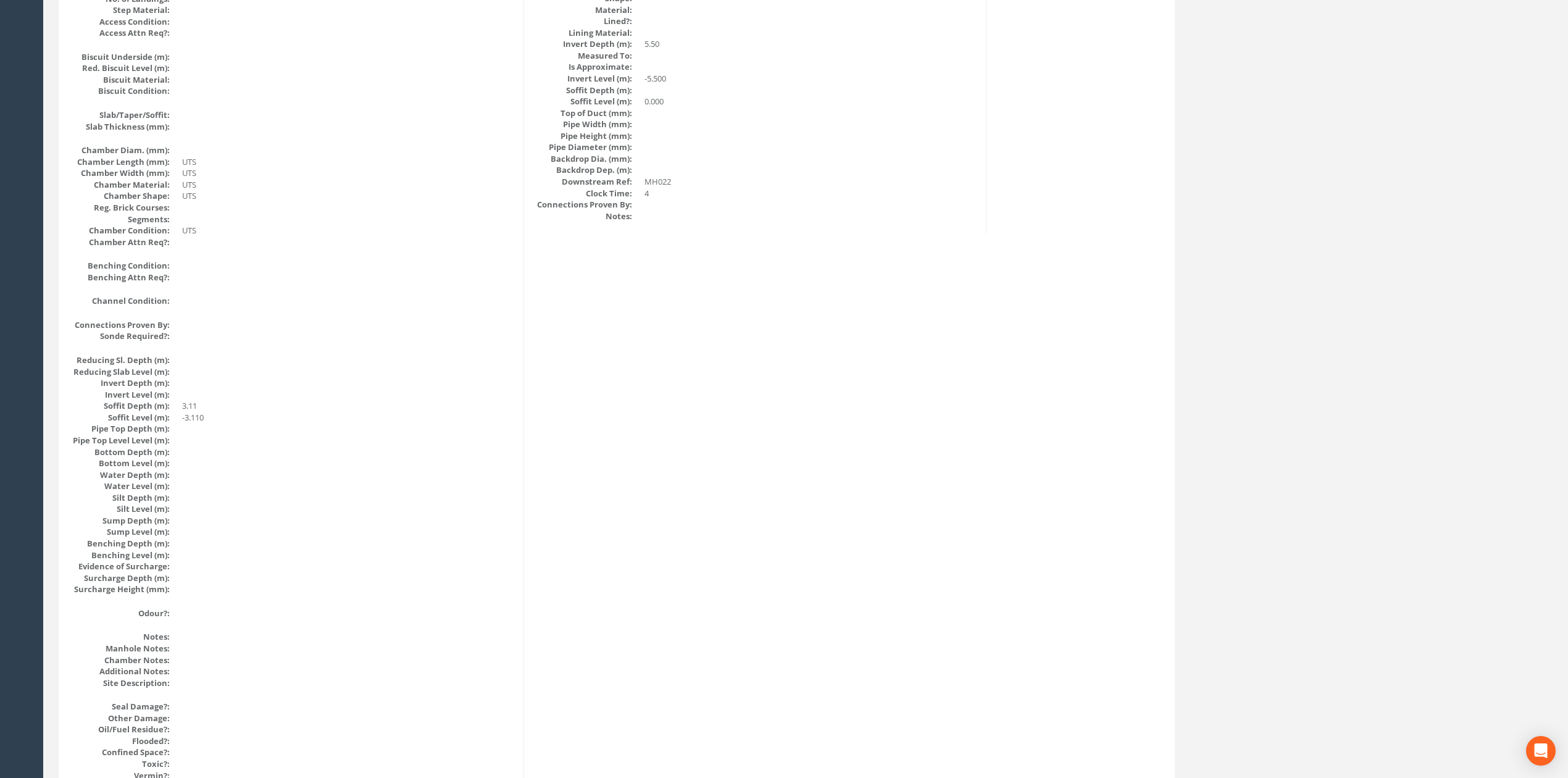
scroll to position [0, 0]
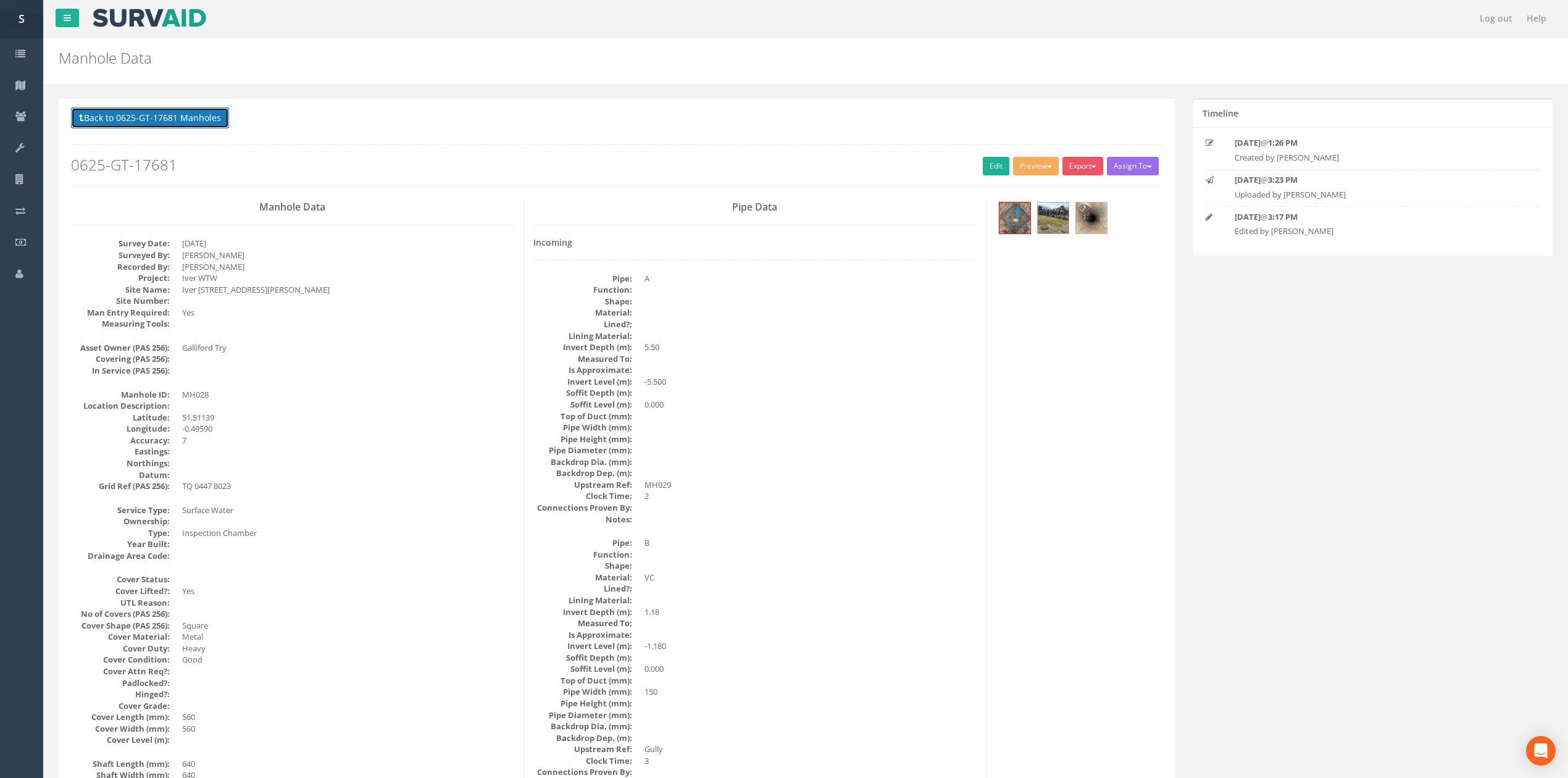
click at [158, 122] on button "Back to 0625-GT-17681 Manholes" at bounding box center [149, 118] width 158 height 21
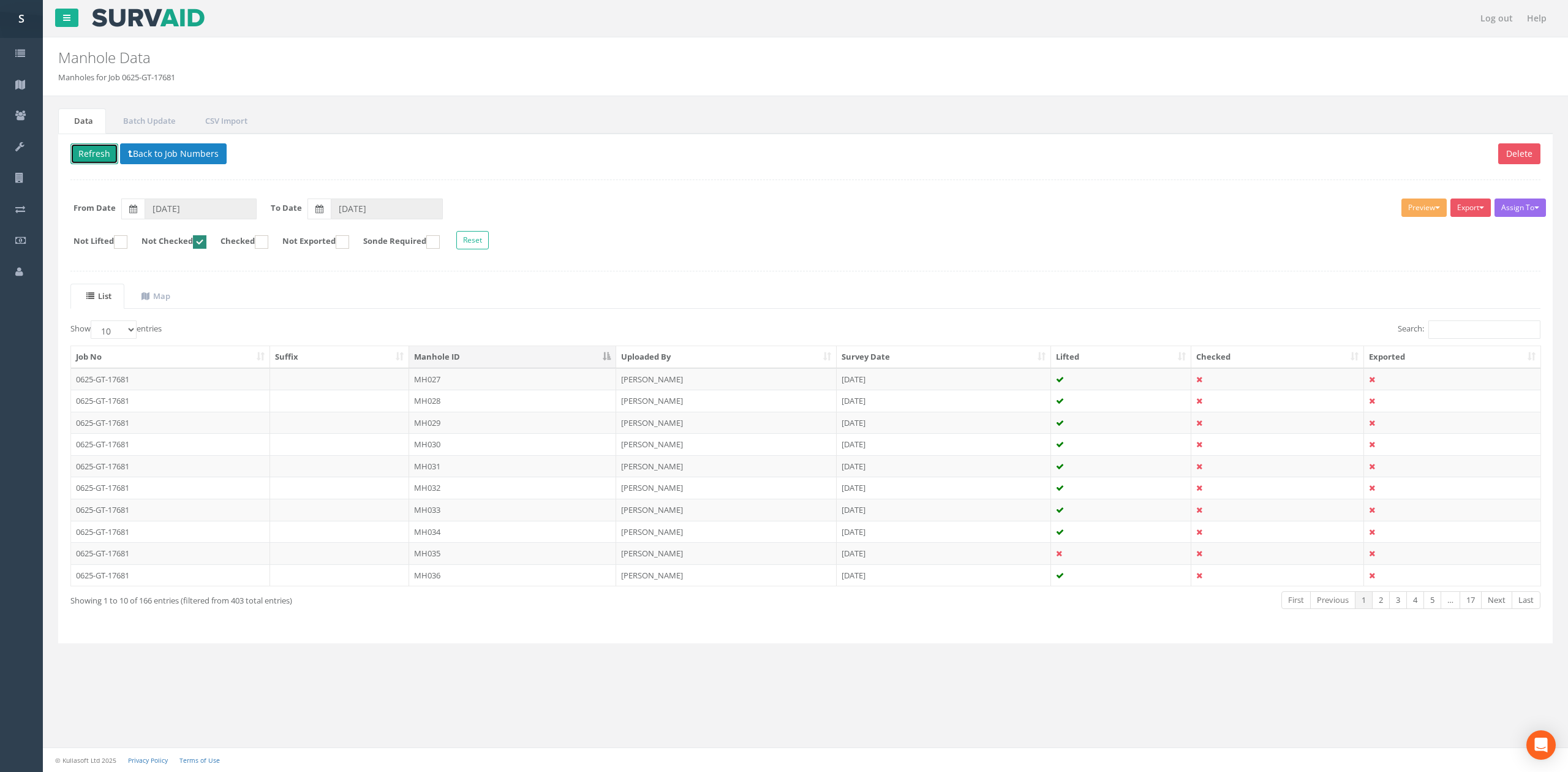
click at [98, 158] on button "Refresh" at bounding box center [94, 154] width 48 height 21
click at [502, 383] on td "MH029" at bounding box center [513, 379] width 207 height 22
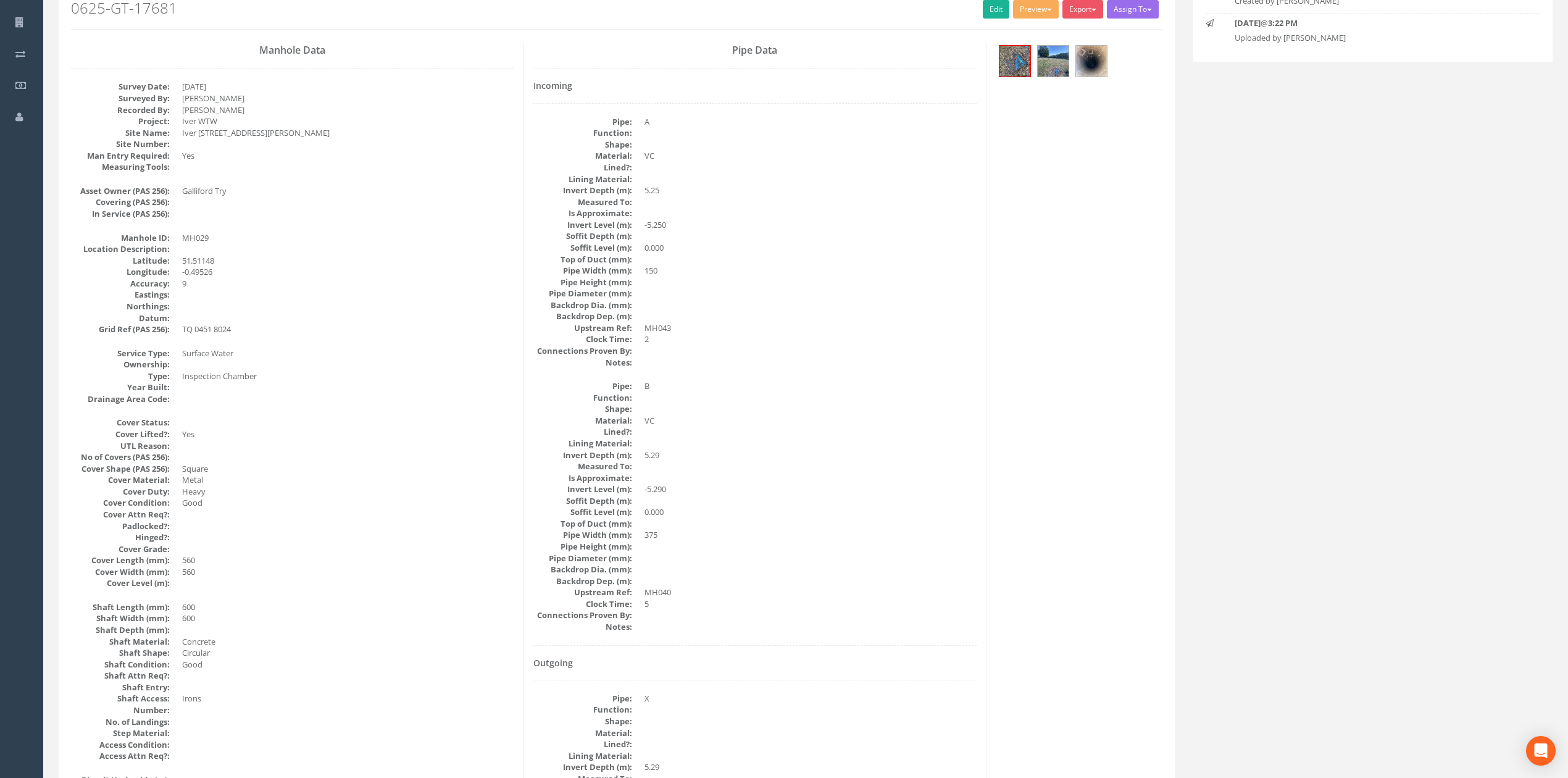
scroll to position [164, 0]
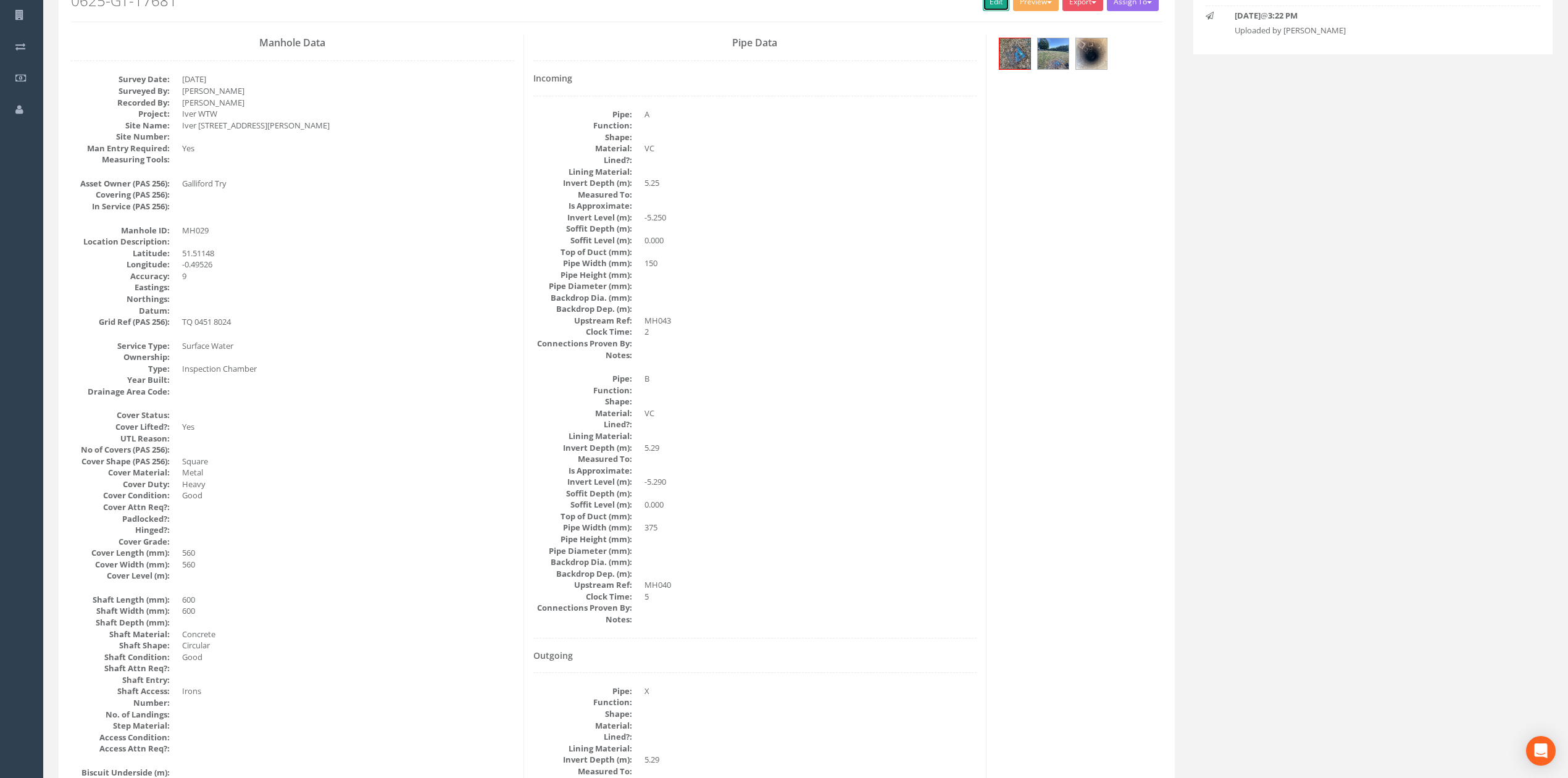
click at [990, 6] on link "Edit" at bounding box center [997, 2] width 27 height 19
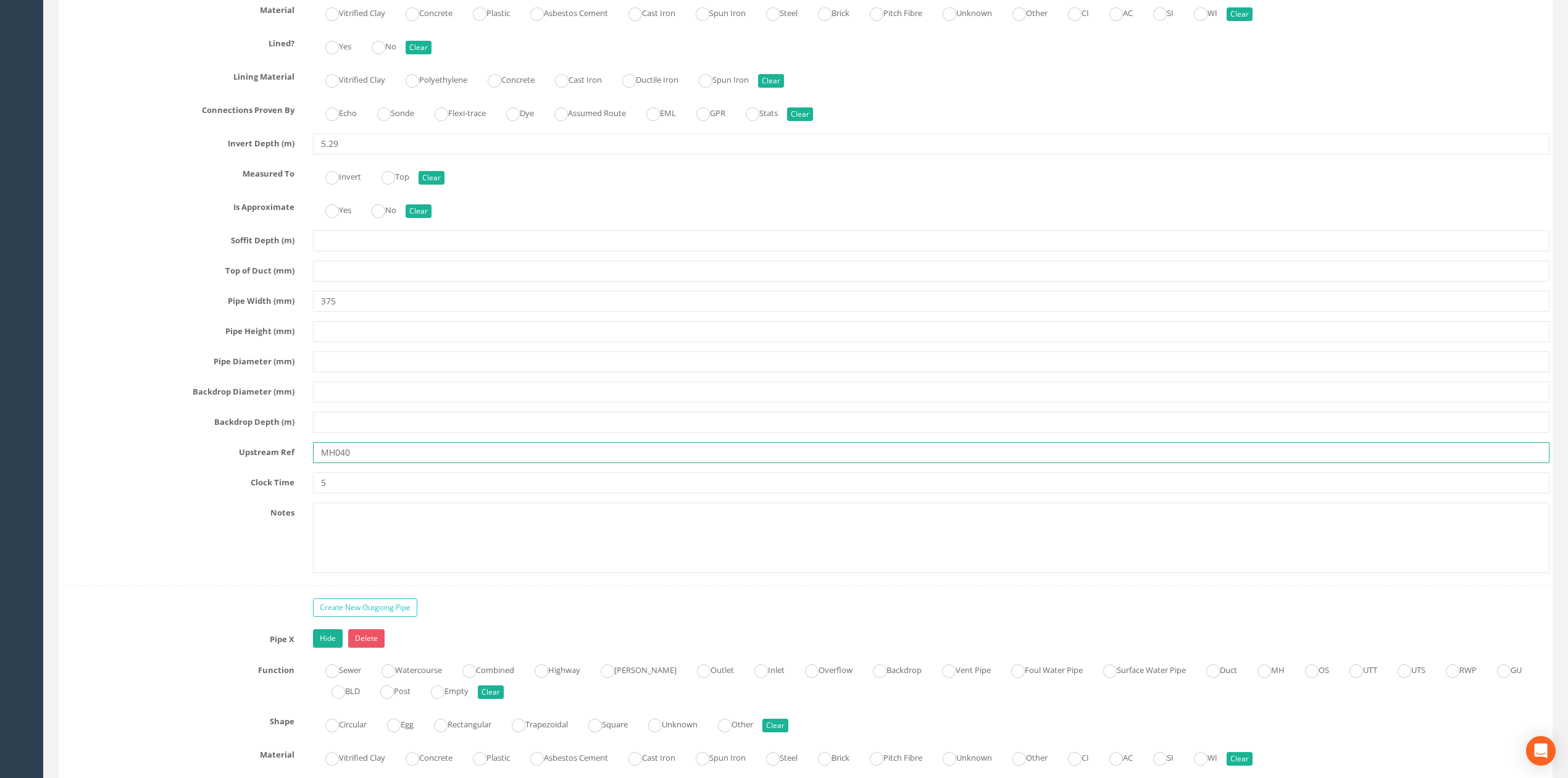
drag, startPoint x: 990, startPoint y: 6, endPoint x: 378, endPoint y: 472, distance: 769.2
click at [373, 463] on input "MH040" at bounding box center [931, 452] width 1236 height 21
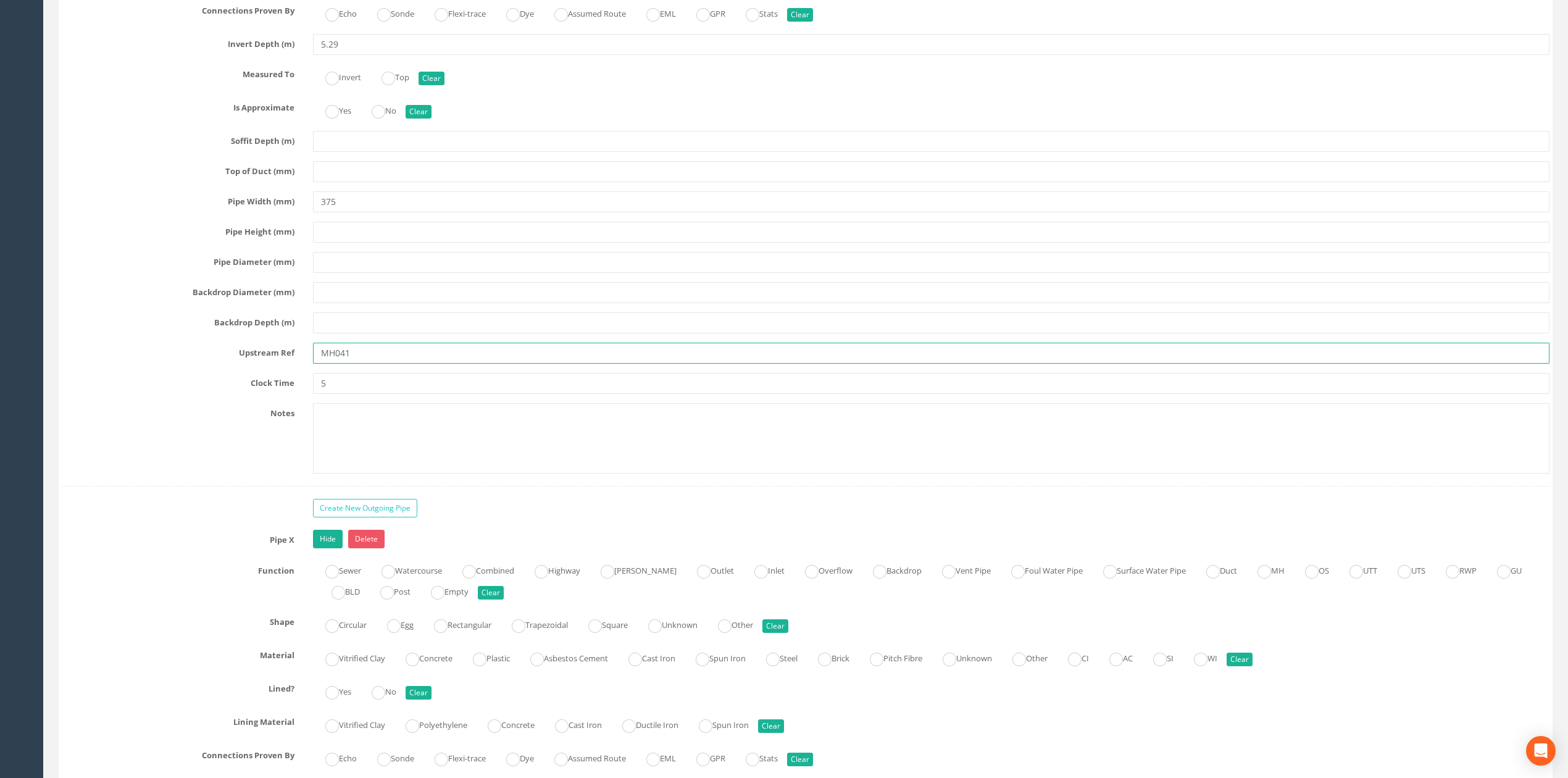
scroll to position [3502, 0]
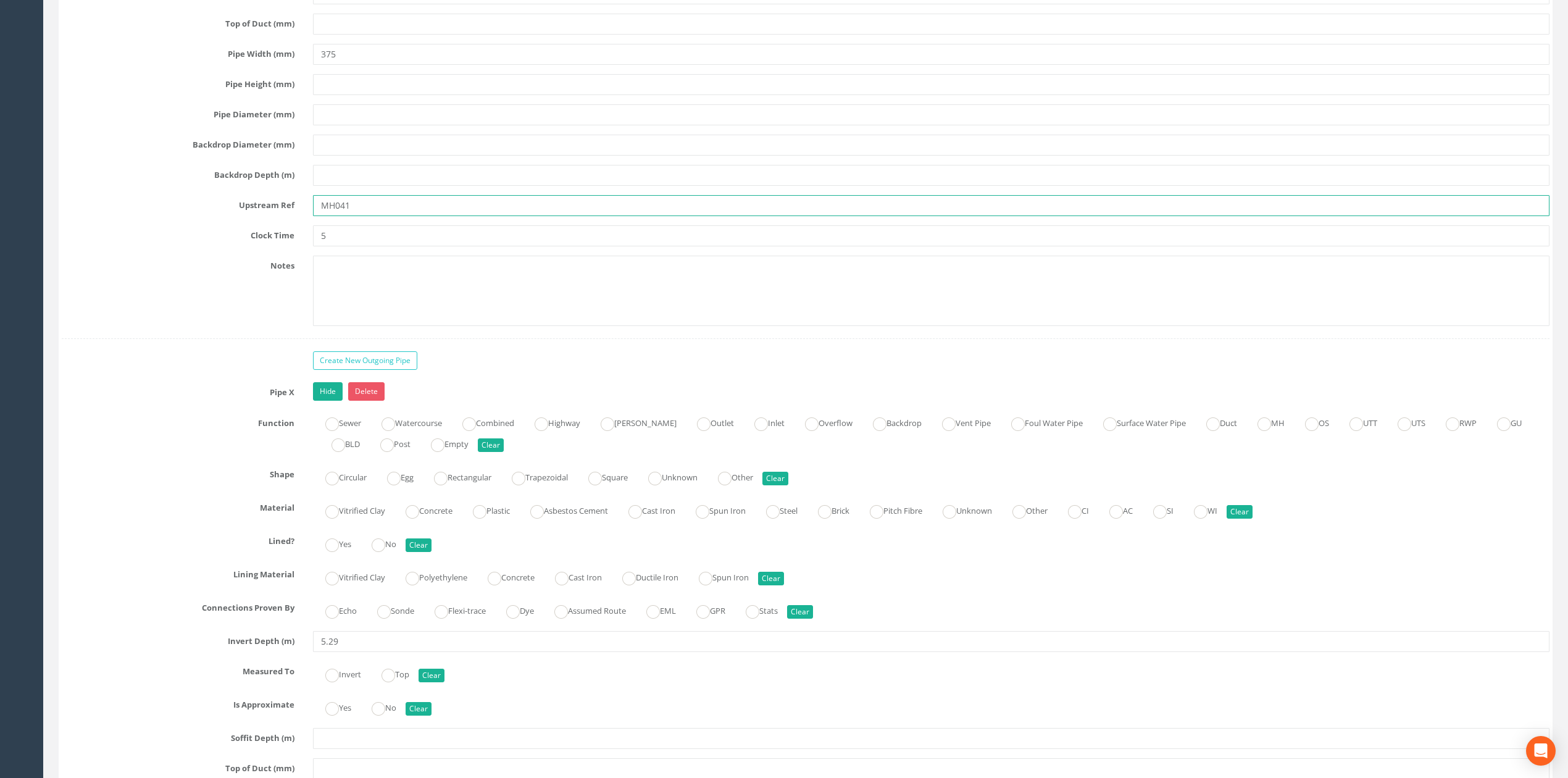
type input "MH041"
click at [379, 246] on input "5" at bounding box center [931, 236] width 1236 height 21
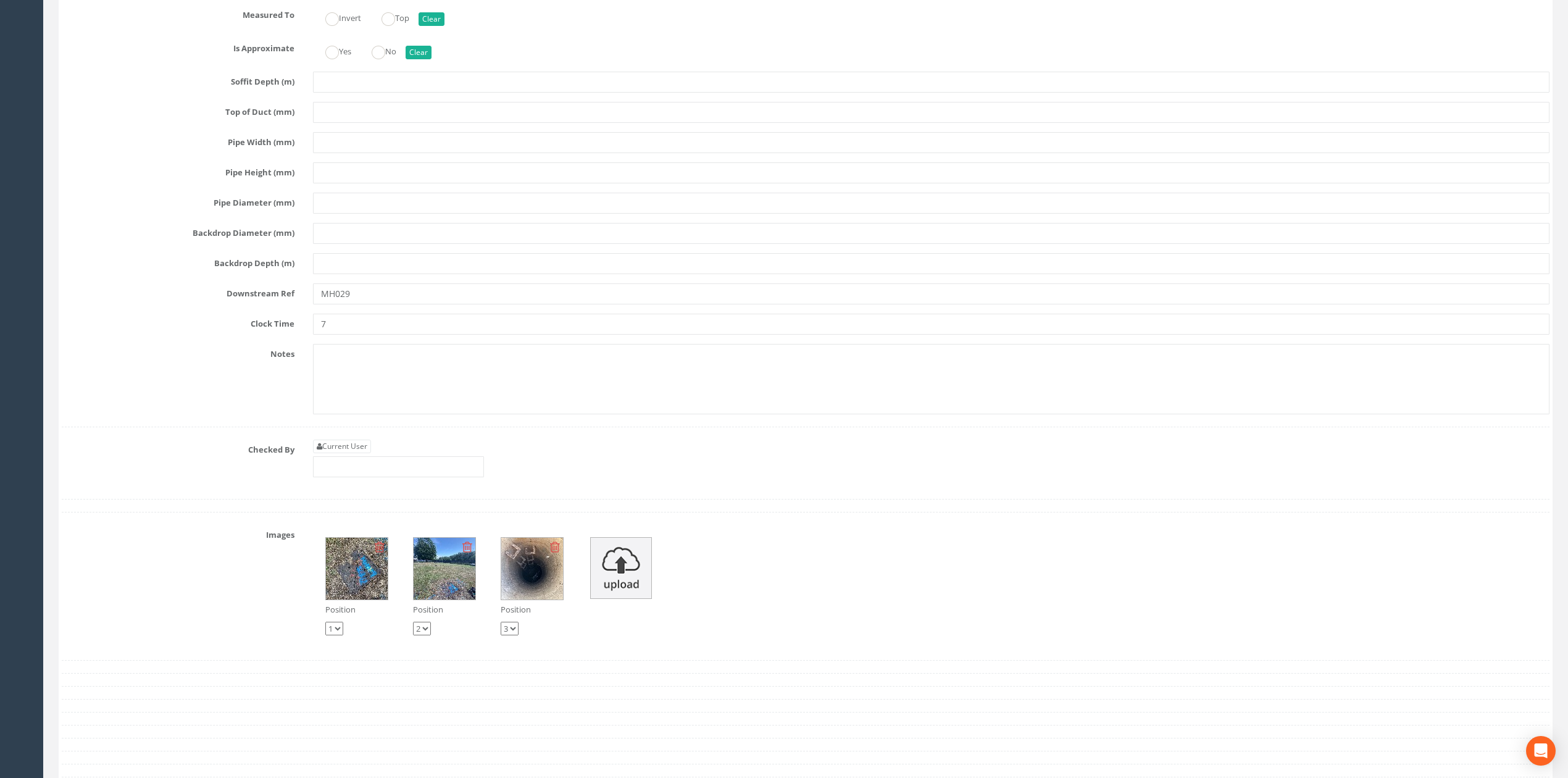
scroll to position [4160, 0]
click at [393, 302] on input "MH029" at bounding box center [931, 291] width 1236 height 21
type input "MH028"
drag, startPoint x: 336, startPoint y: 475, endPoint x: 344, endPoint y: 483, distance: 11.3
click at [336, 450] on link "Current User" at bounding box center [342, 443] width 58 height 13
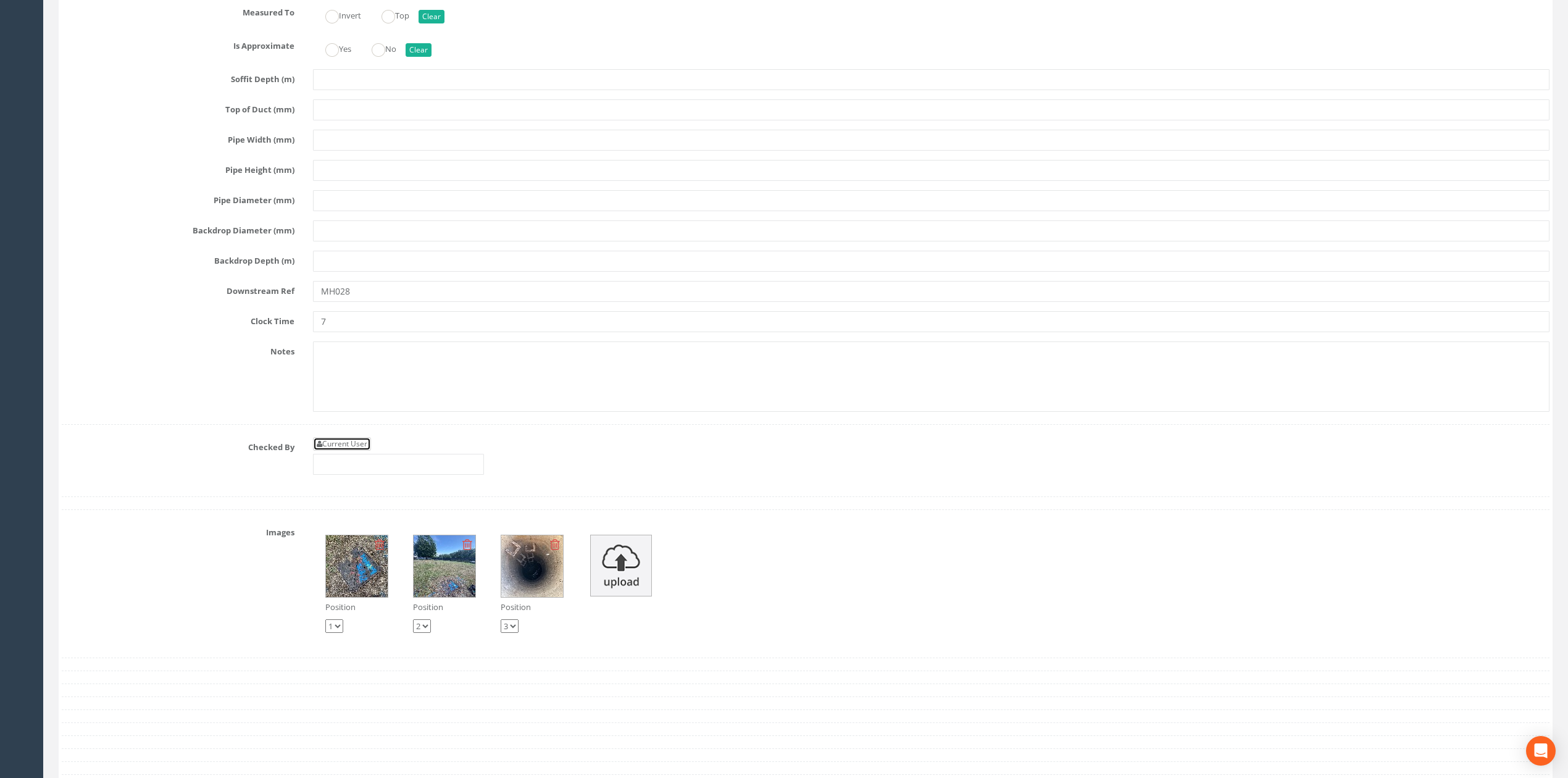
type input "[PERSON_NAME]"
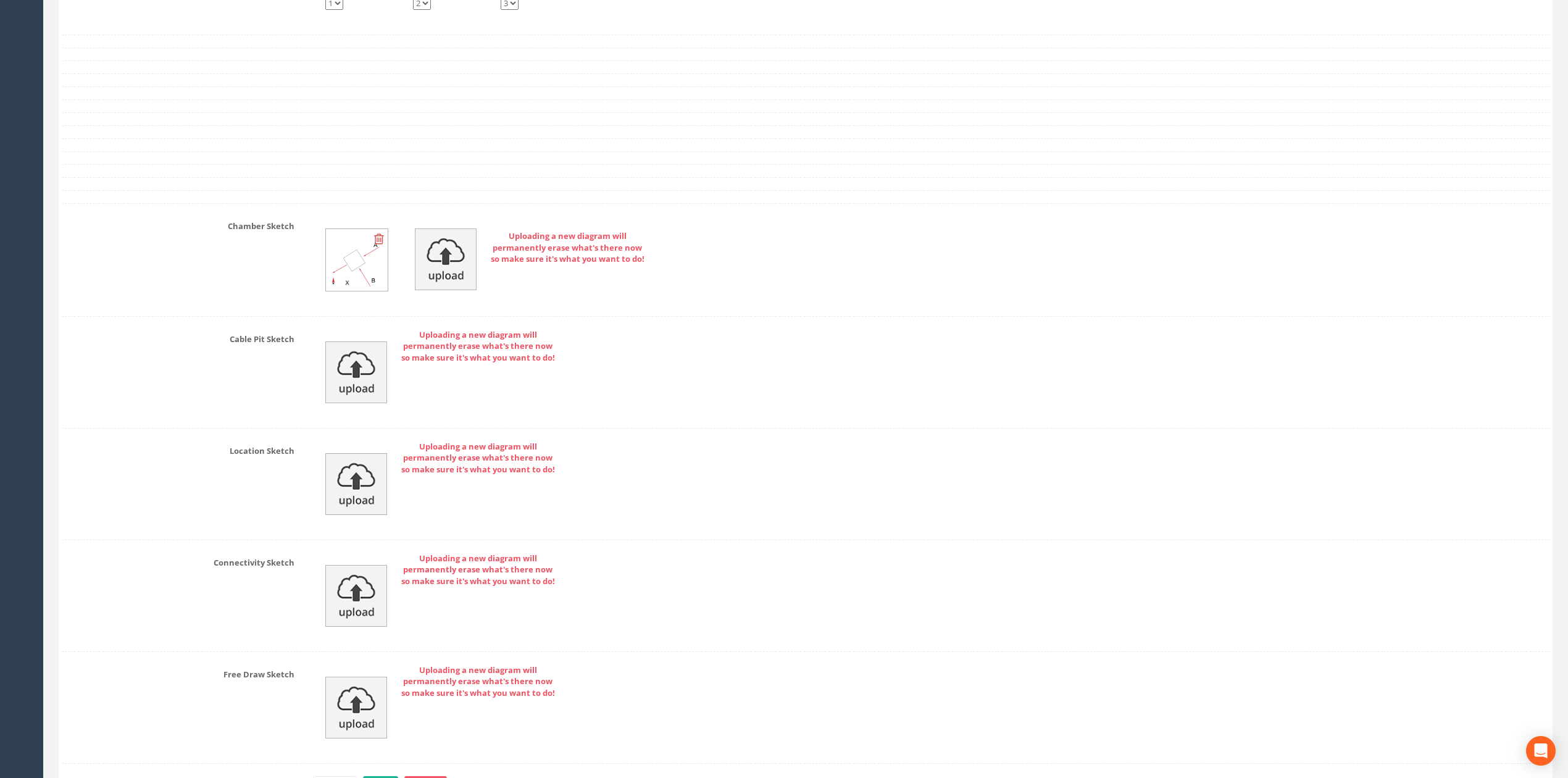
scroll to position [4900, 0]
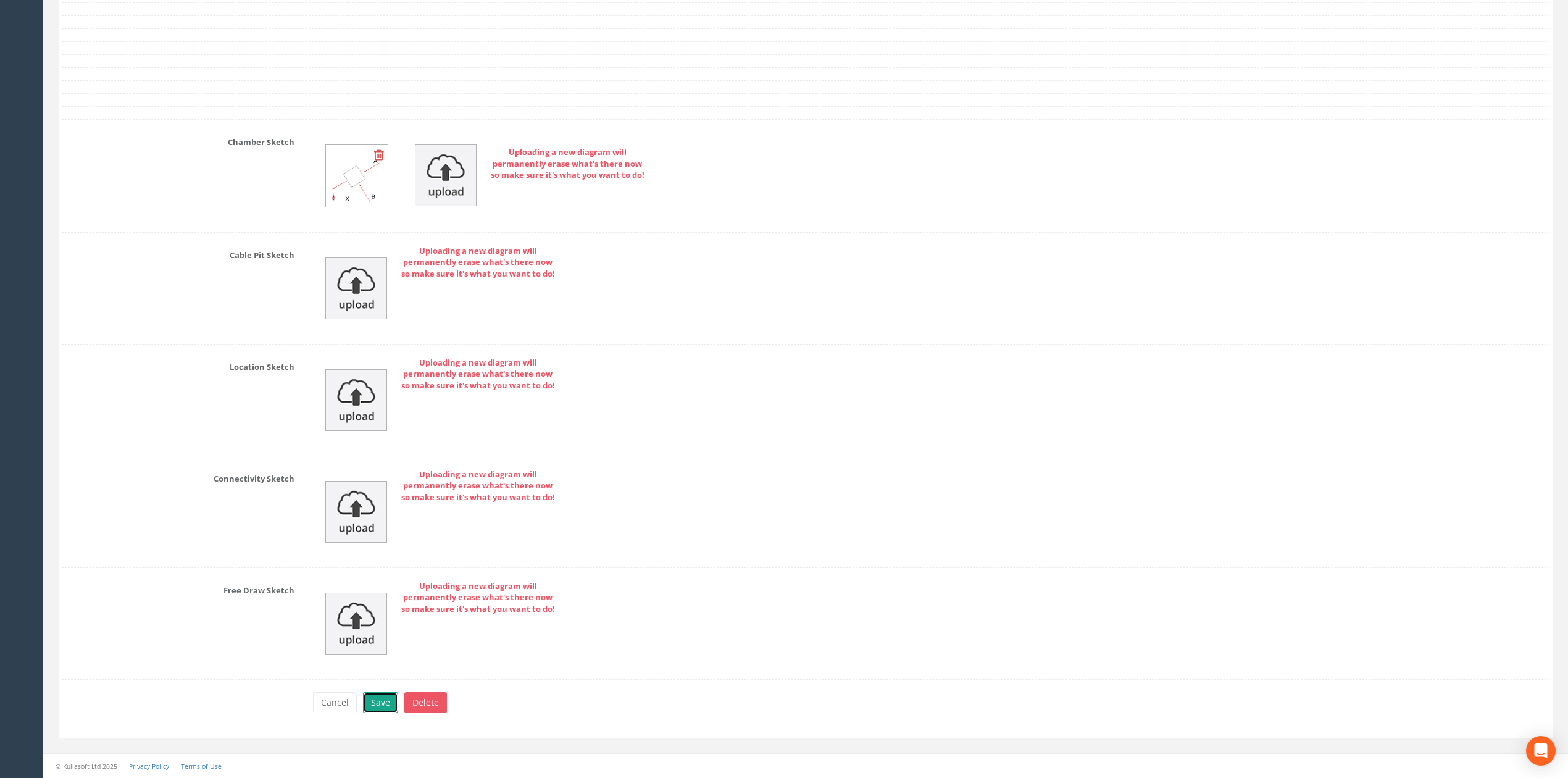
click at [393, 705] on button "Save" at bounding box center [380, 703] width 35 height 21
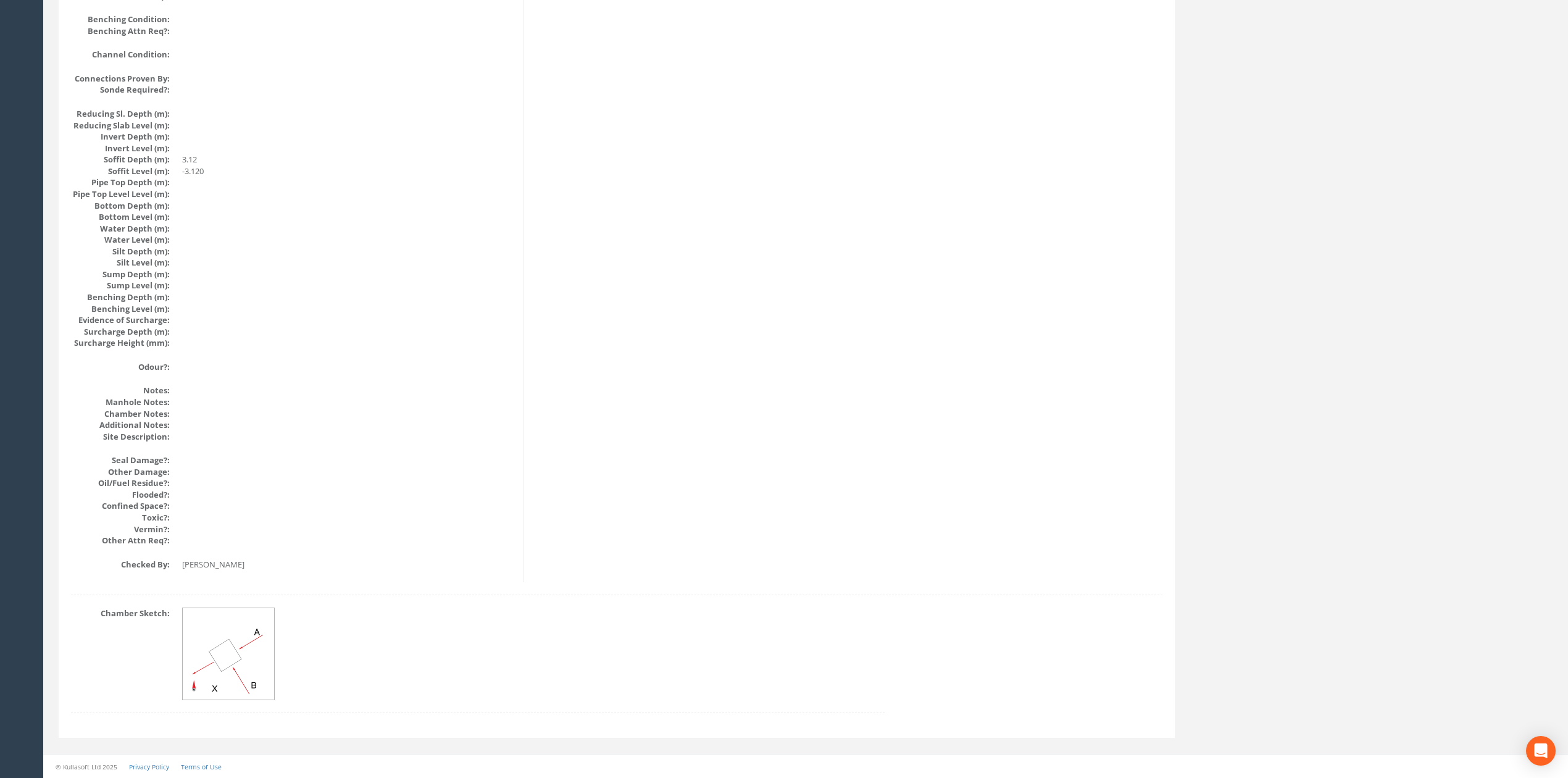
scroll to position [0, 0]
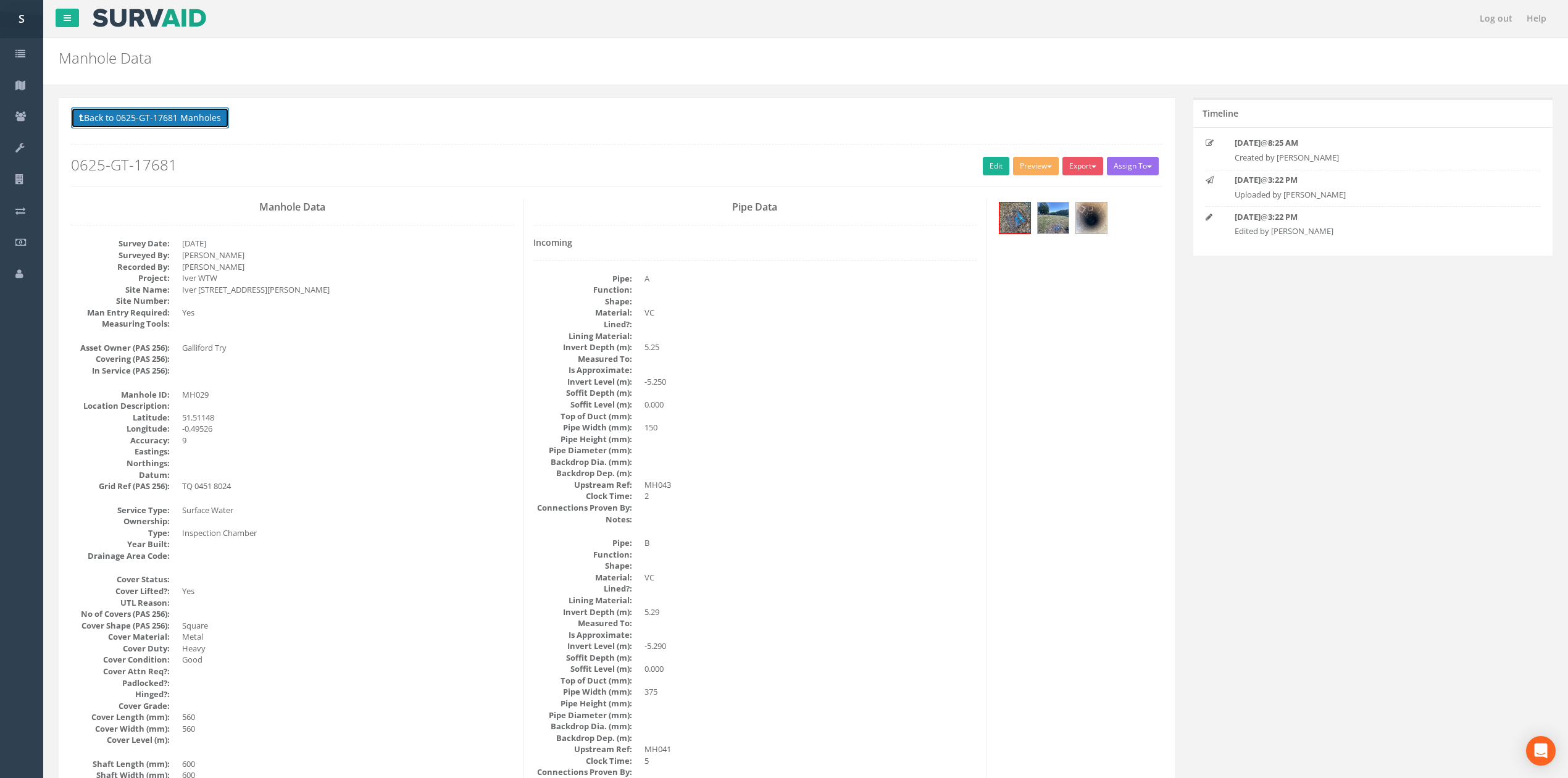
click at [196, 116] on button "Back to 0625-GT-17681 Manholes" at bounding box center [149, 118] width 158 height 21
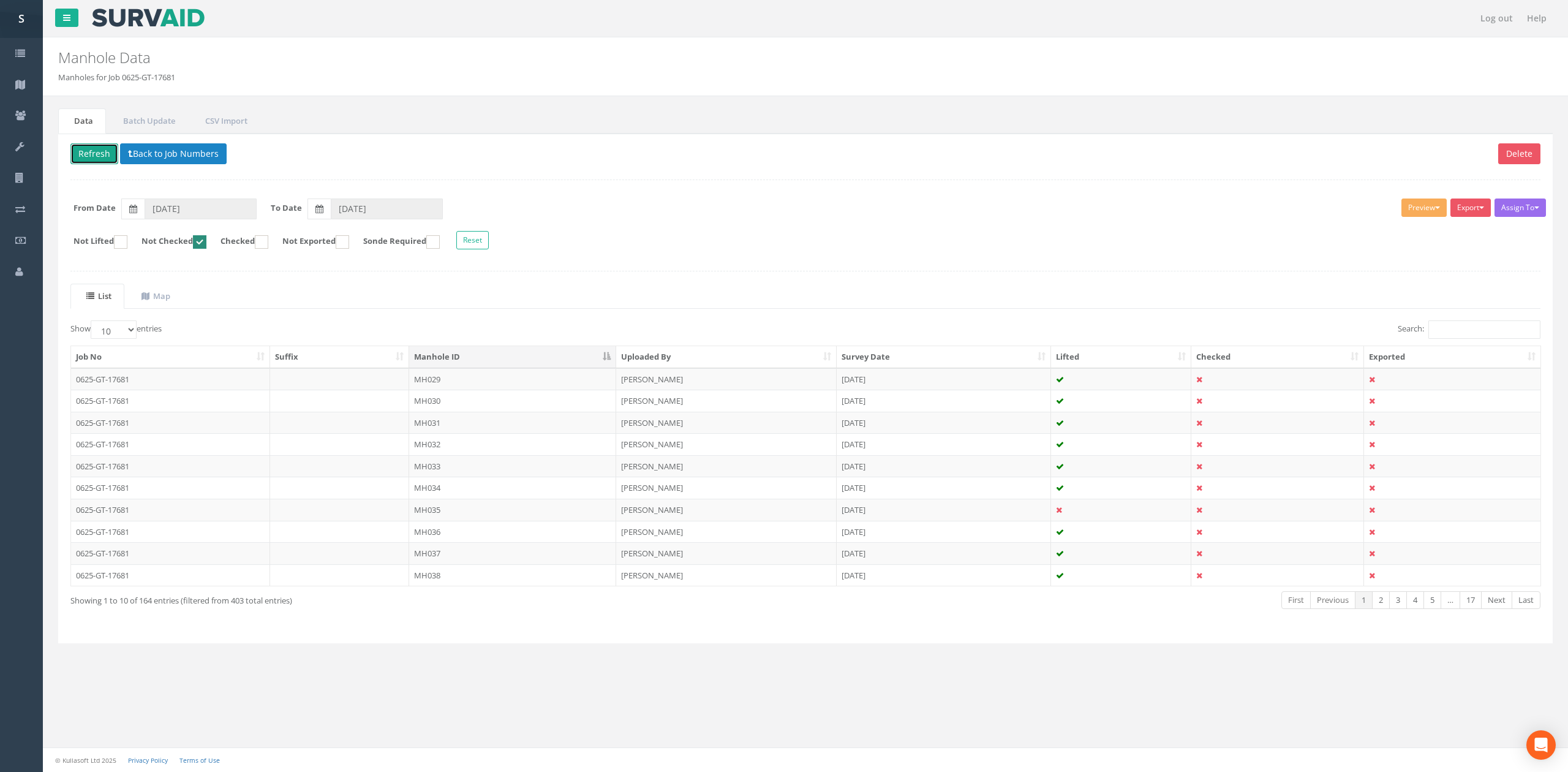
click at [104, 153] on button "Refresh" at bounding box center [94, 154] width 48 height 21
click at [463, 384] on td "MH030" at bounding box center [513, 379] width 207 height 22
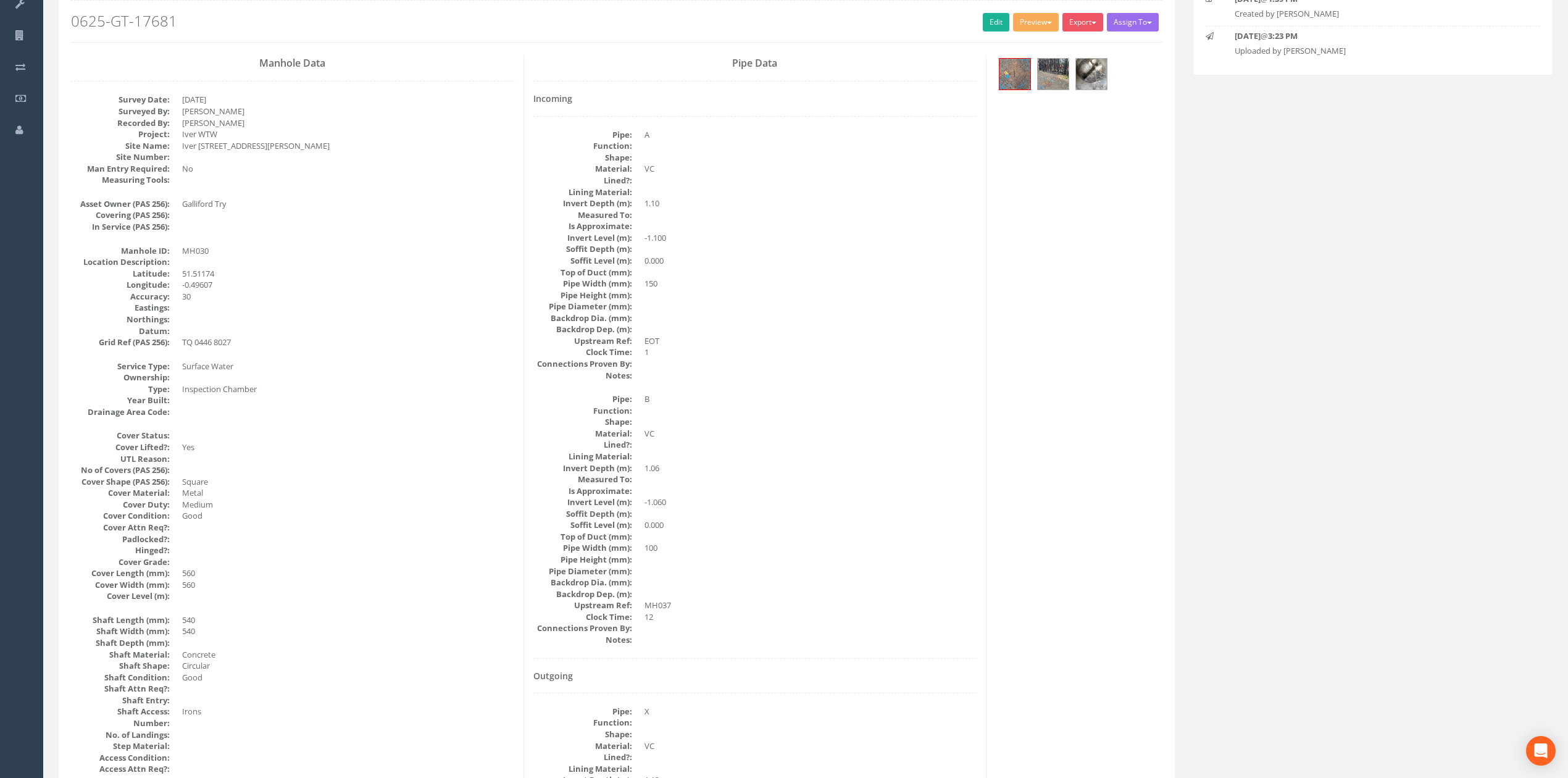
scroll to position [114, 0]
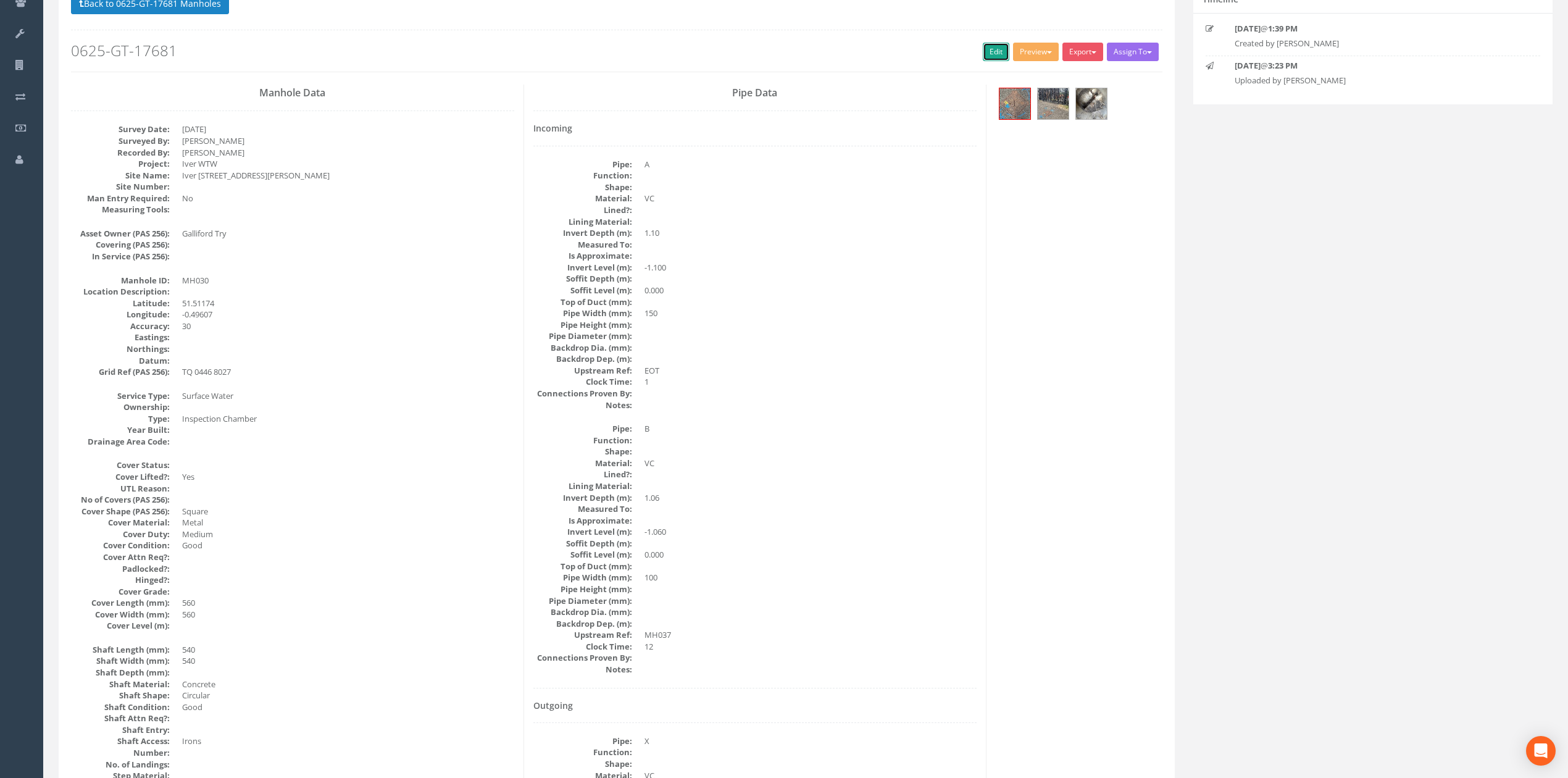
drag, startPoint x: 989, startPoint y: 56, endPoint x: 5, endPoint y: 529, distance: 1091.8
click at [989, 56] on link "Edit" at bounding box center [997, 52] width 27 height 19
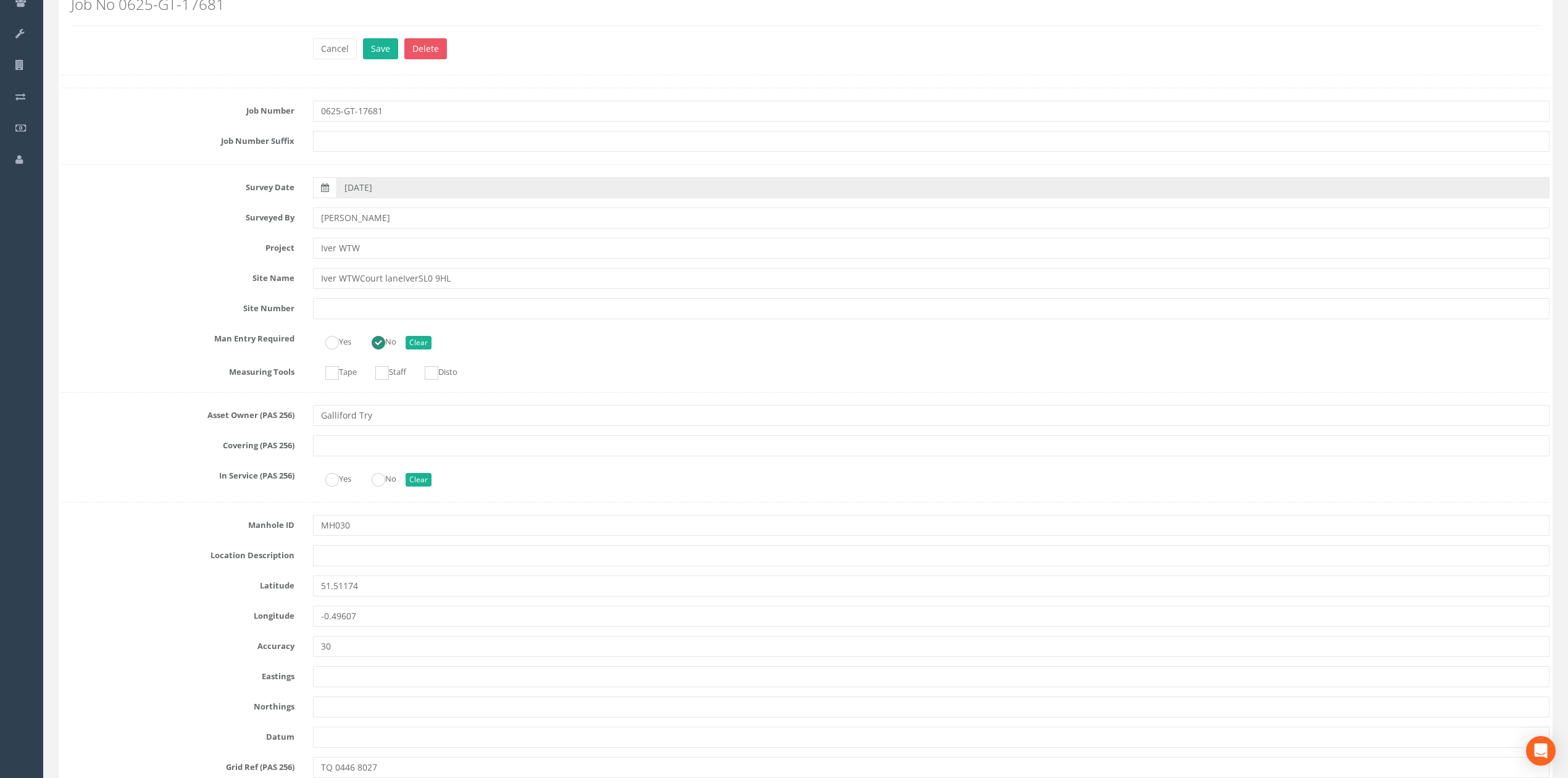
drag, startPoint x: 356, startPoint y: 522, endPoint x: 252, endPoint y: 525, distance: 104.0
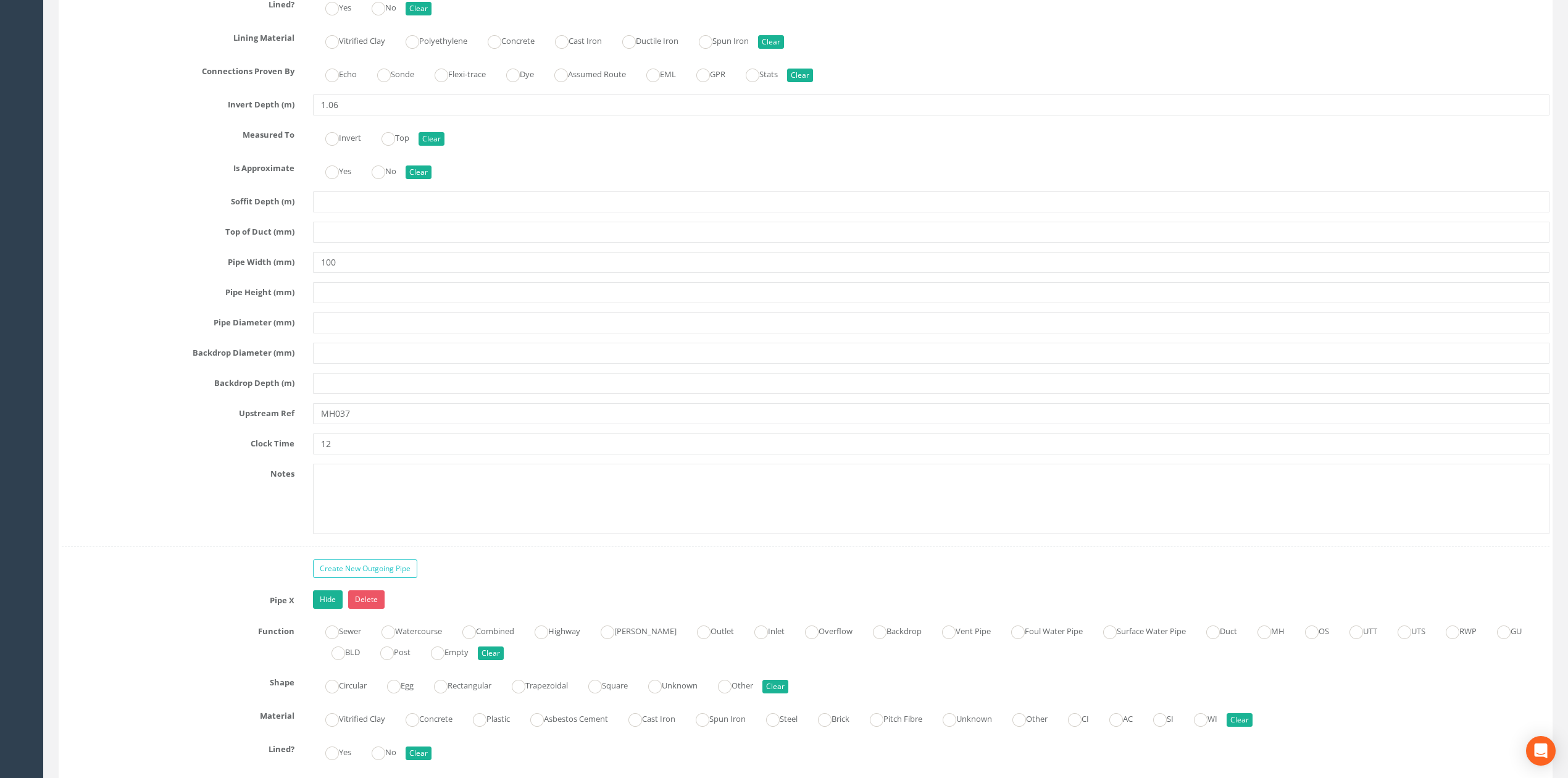
scroll to position [3316, 0]
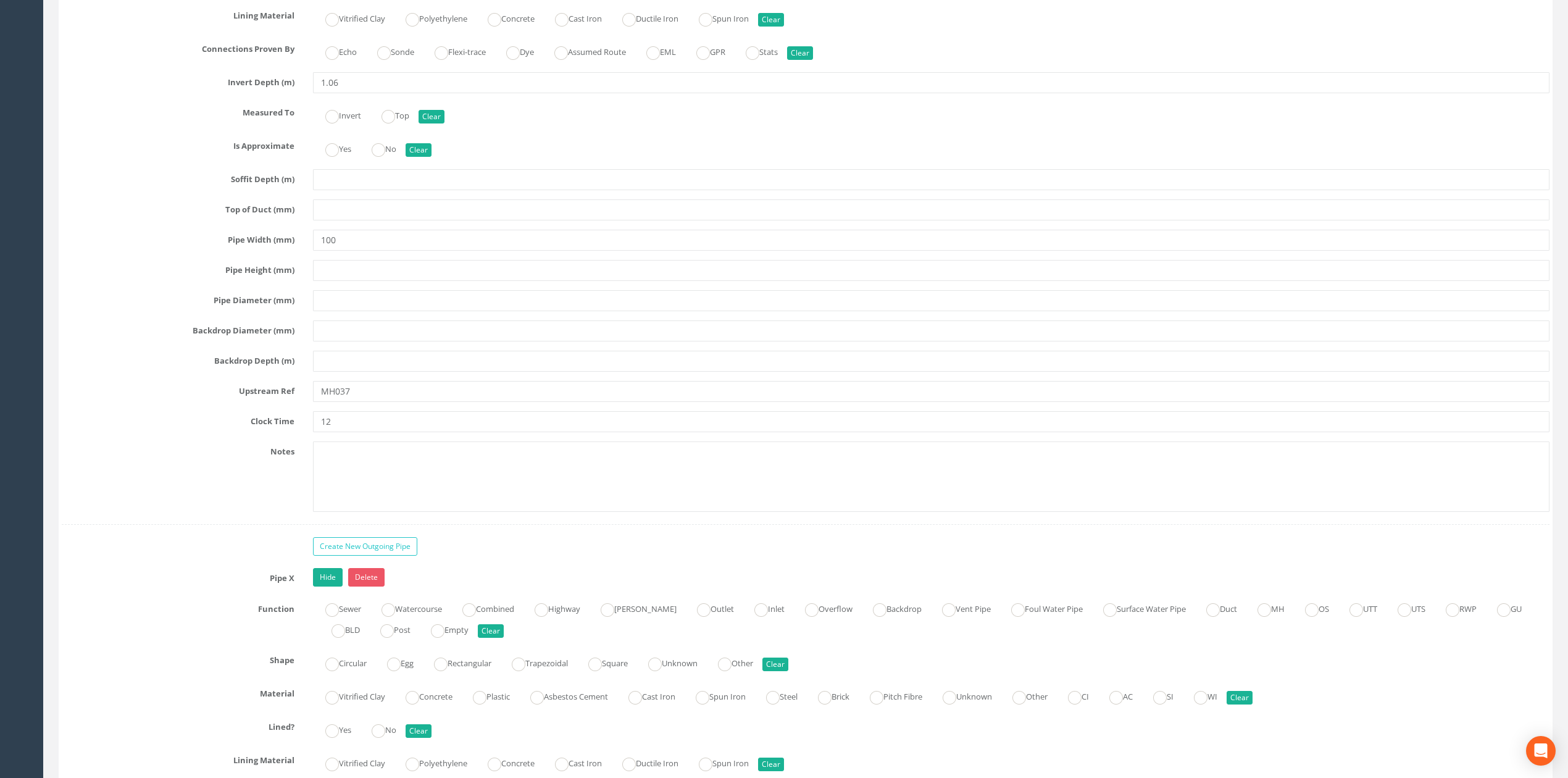
type input "Gully"
click at [370, 402] on input "MH037" at bounding box center [931, 391] width 1236 height 21
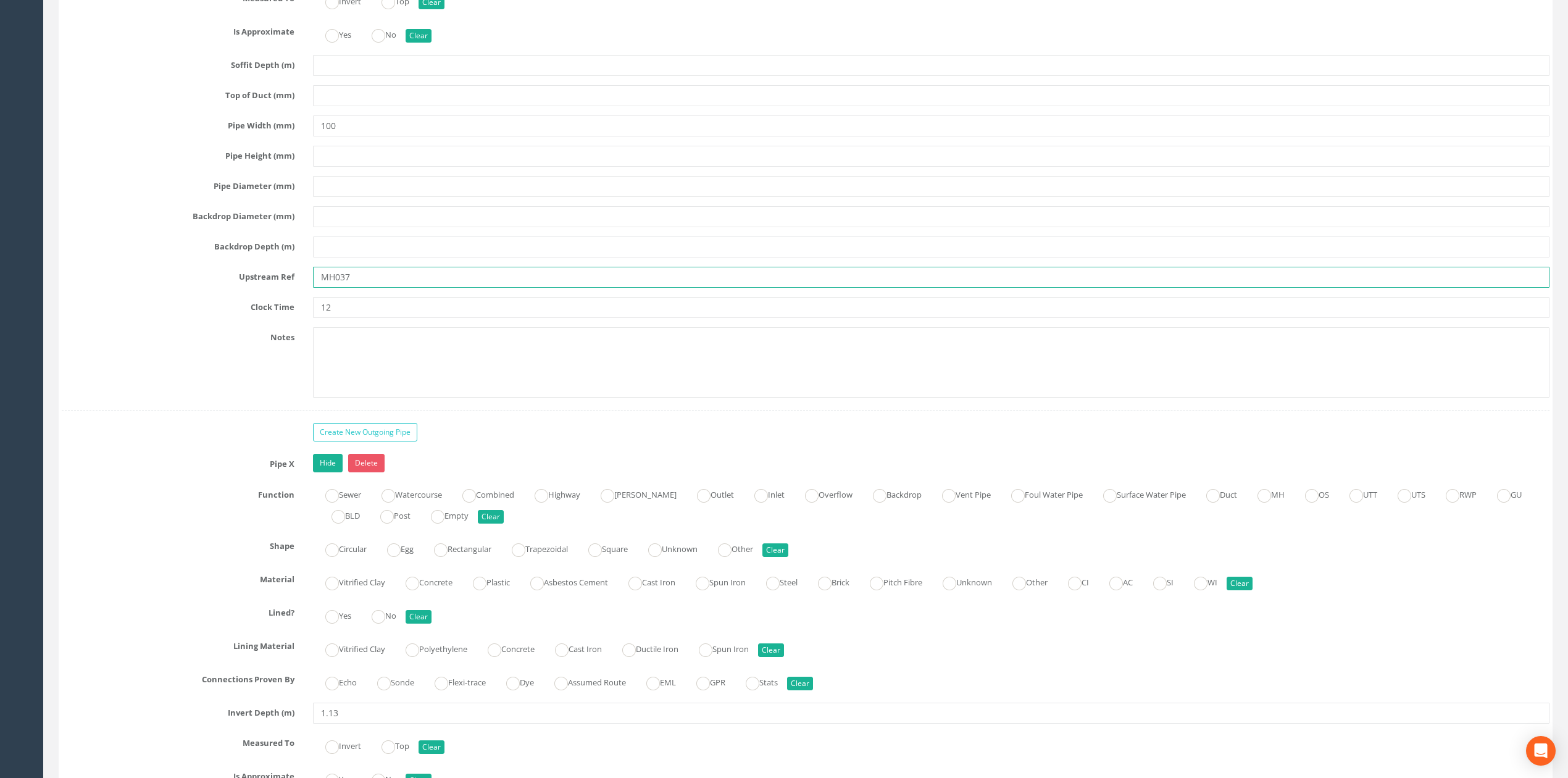
scroll to position [3398, 0]
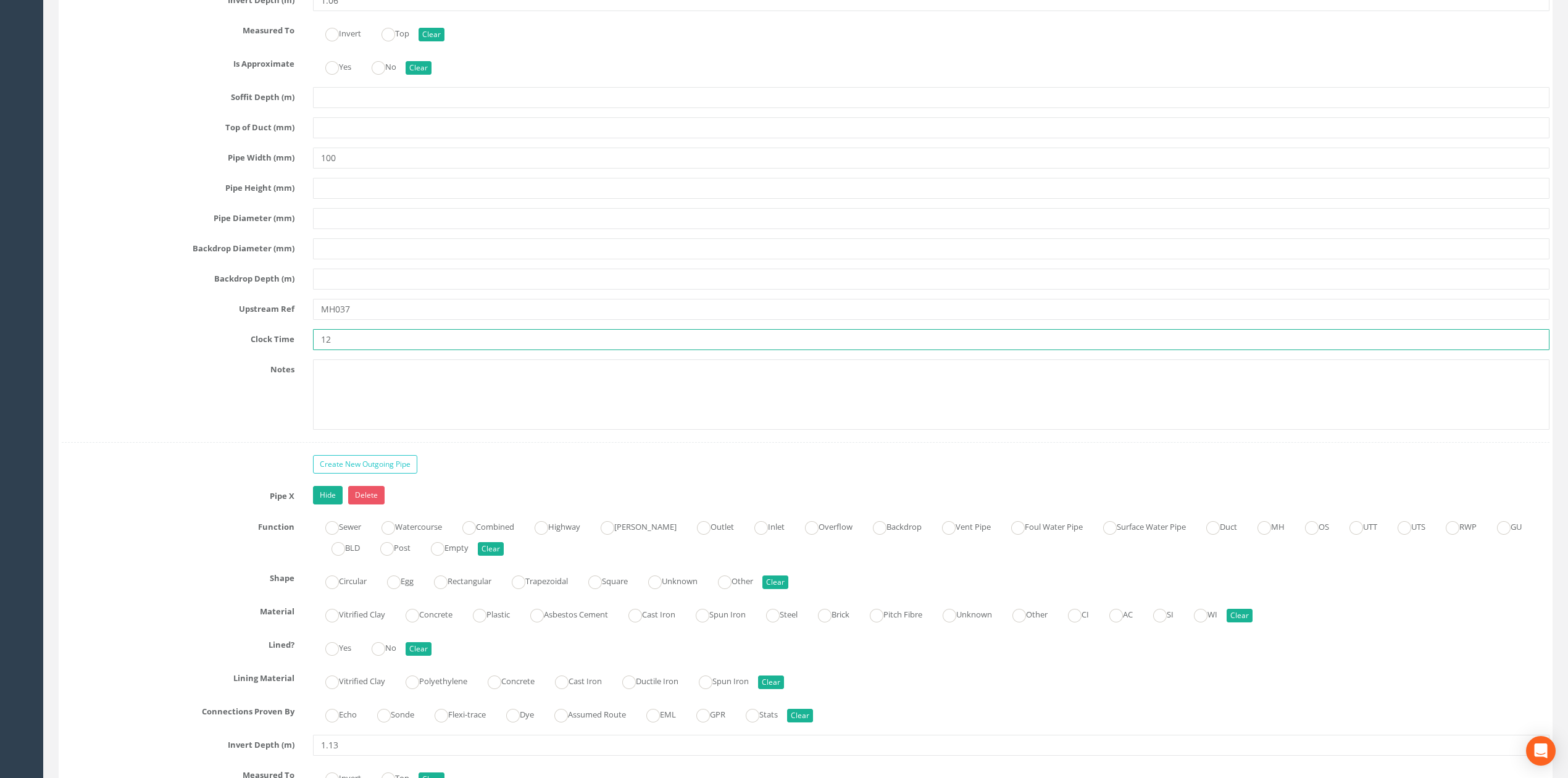
drag, startPoint x: 353, startPoint y: 364, endPoint x: 285, endPoint y: 361, distance: 68.1
click at [285, 350] on div "Clock Time 12" at bounding box center [806, 339] width 1507 height 21
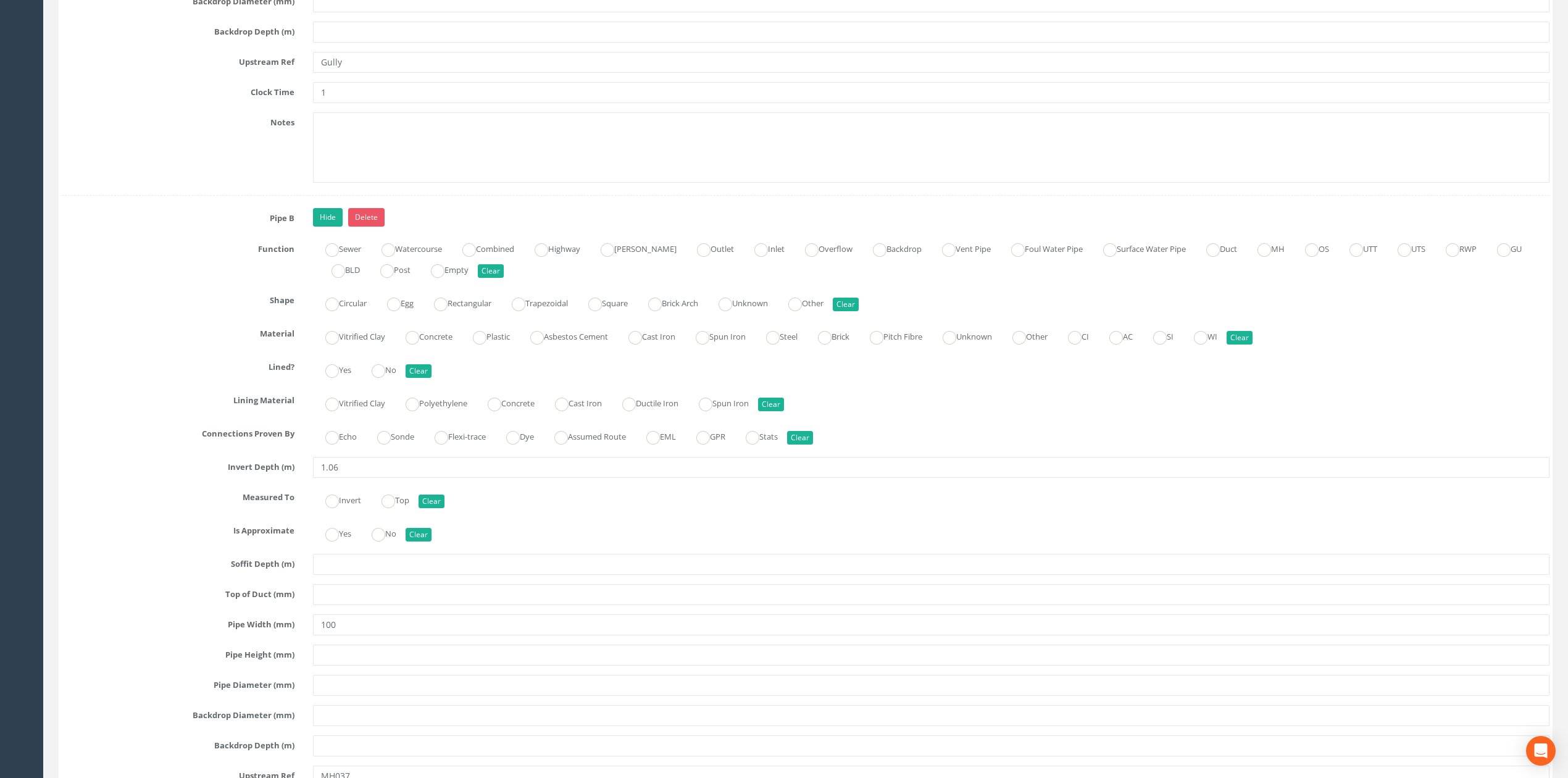
scroll to position [2822, 0]
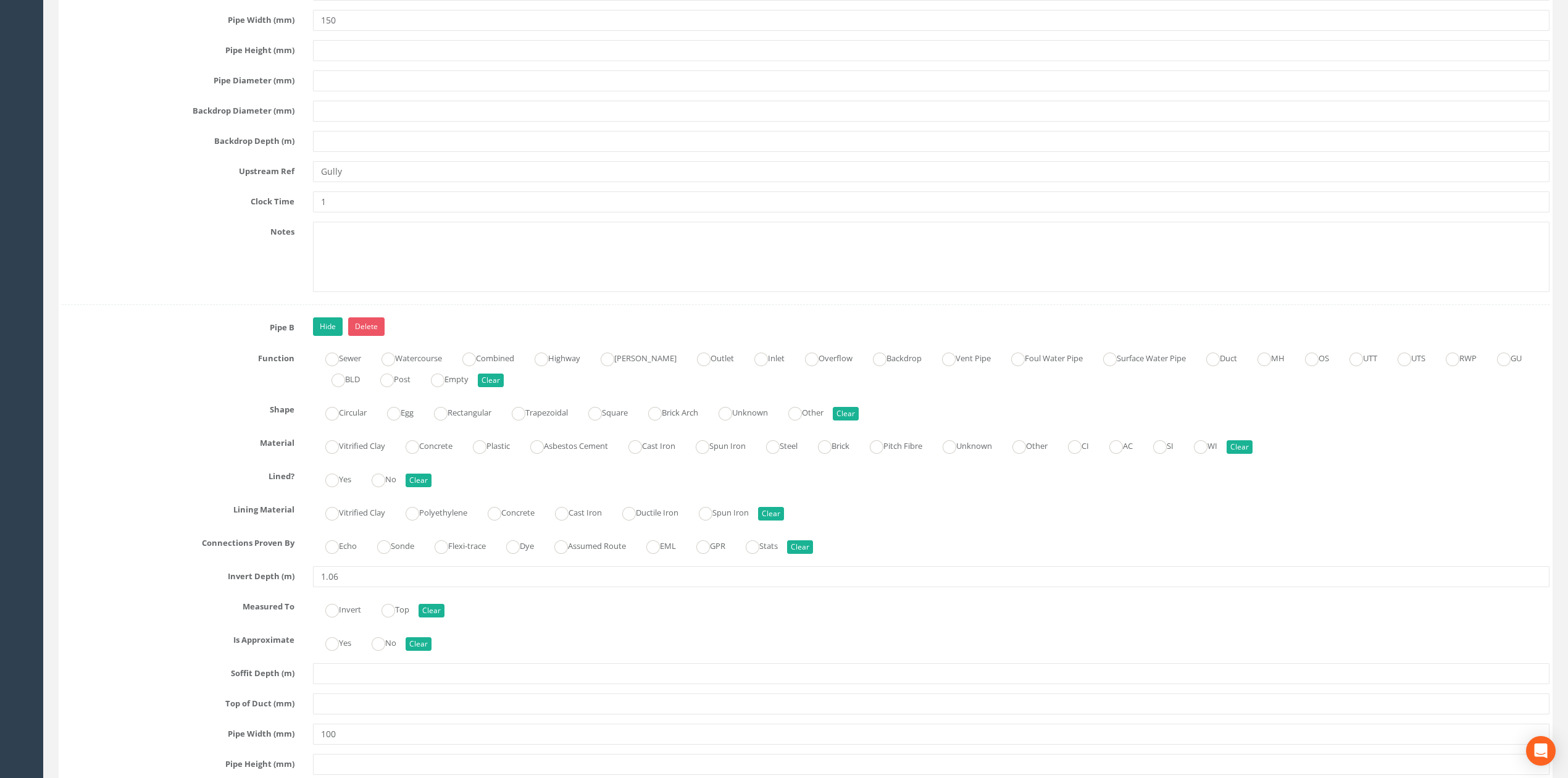
type input "2"
click at [329, 212] on input "1" at bounding box center [931, 202] width 1236 height 21
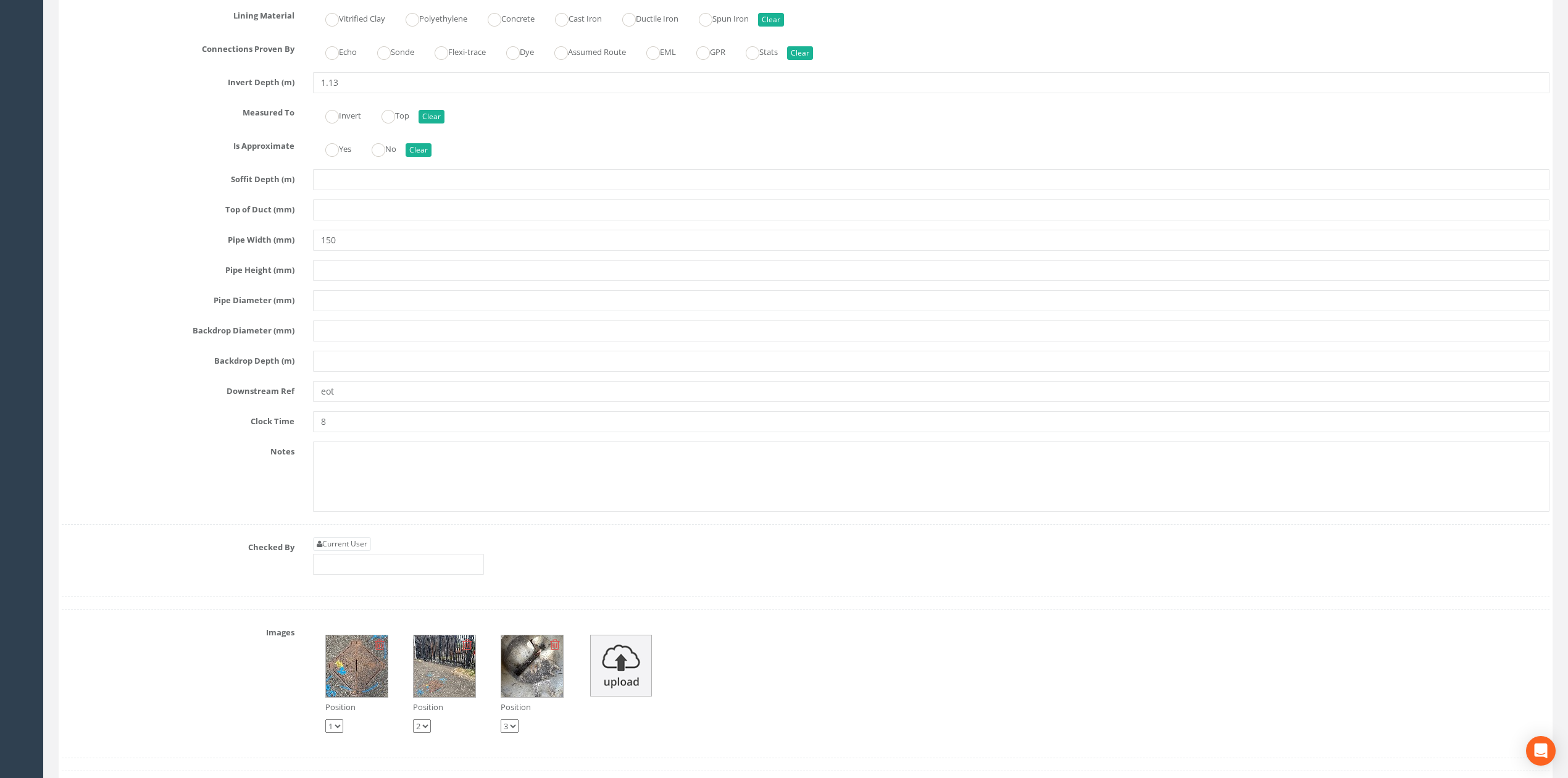
scroll to position [4139, 0]
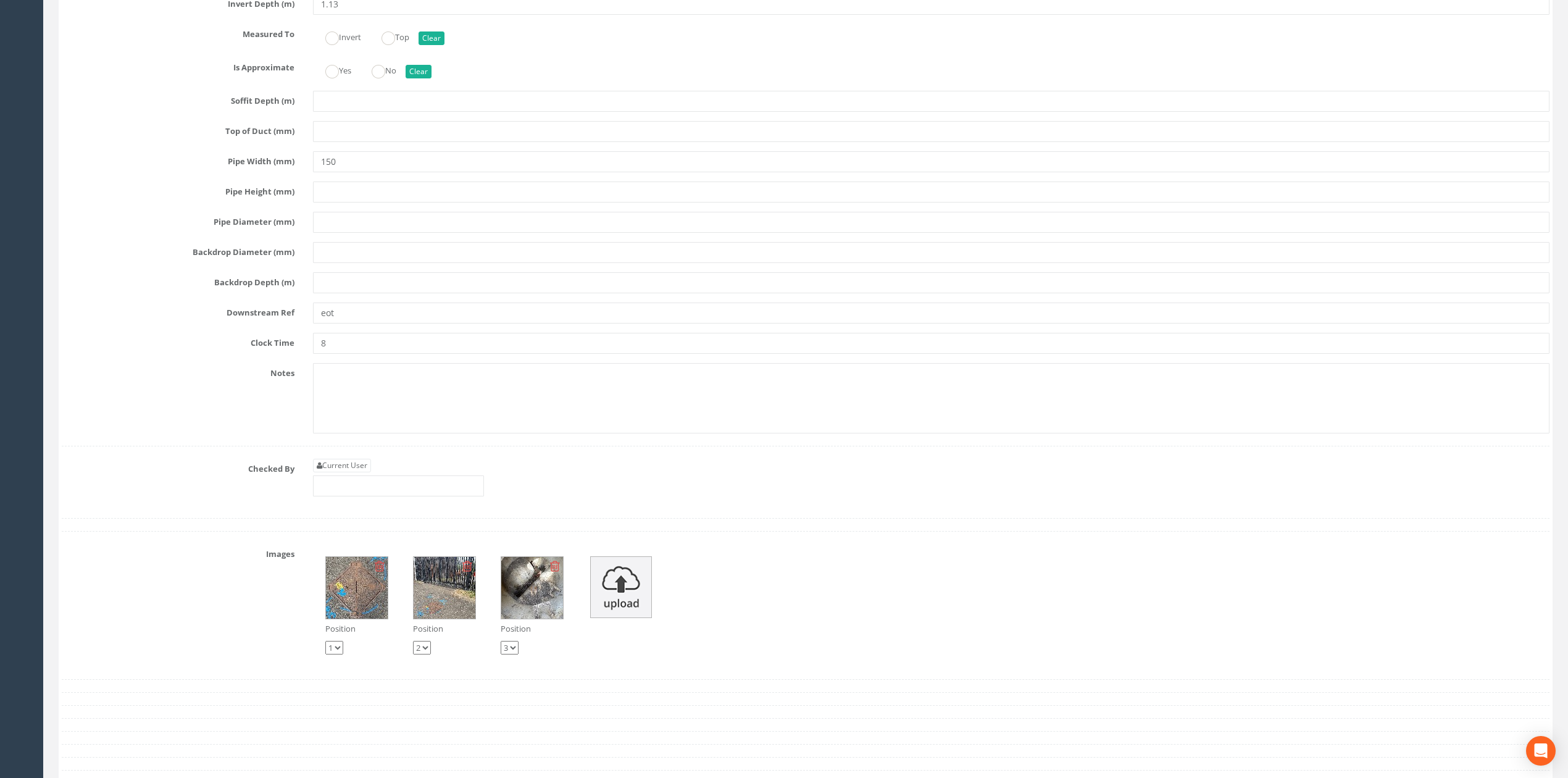
type input "12"
click at [364, 354] on input "8" at bounding box center [931, 343] width 1236 height 21
drag, startPoint x: 361, startPoint y: 342, endPoint x: 281, endPoint y: 341, distance: 80.0
click at [281, 324] on div "Downstream Ref eot" at bounding box center [806, 313] width 1507 height 21
type input "Main"
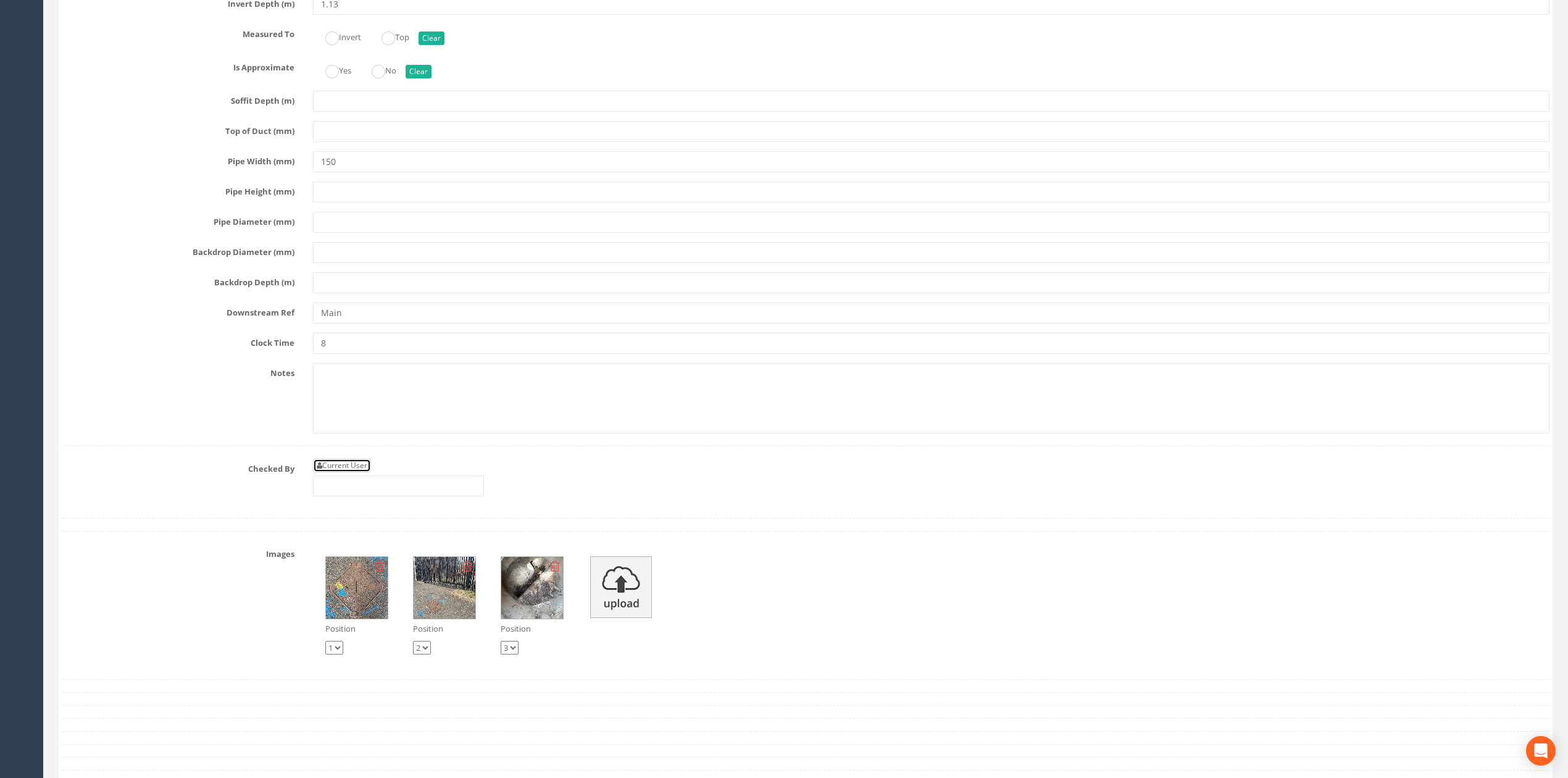
click at [356, 472] on link "Current User" at bounding box center [342, 465] width 58 height 13
type input "[PERSON_NAME]"
click at [406, 497] on div "Current User [PERSON_NAME]" at bounding box center [398, 478] width 171 height 38
click at [408, 497] on input "[PERSON_NAME]" at bounding box center [398, 486] width 171 height 21
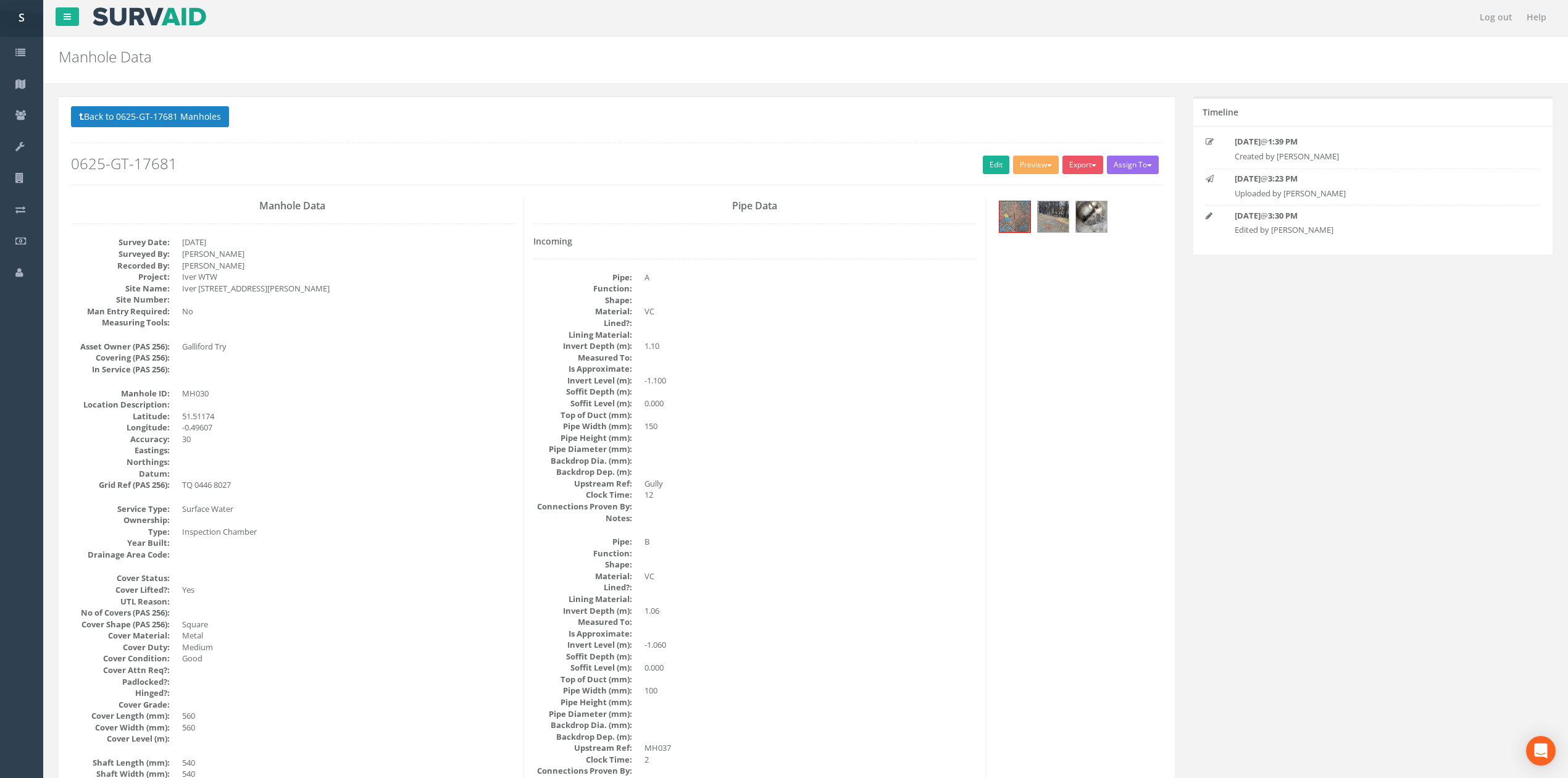
scroll to position [0, 0]
drag, startPoint x: 840, startPoint y: 351, endPoint x: 831, endPoint y: 403, distance: 52.8
click at [136, 138] on div "Back to 0625-GT-17681 Manholes Back to Map Assign To No Companies Added Export …" at bounding box center [616, 147] width 1092 height 79
click at [126, 121] on button "Back to 0625-GT-17681 Manholes" at bounding box center [149, 118] width 158 height 21
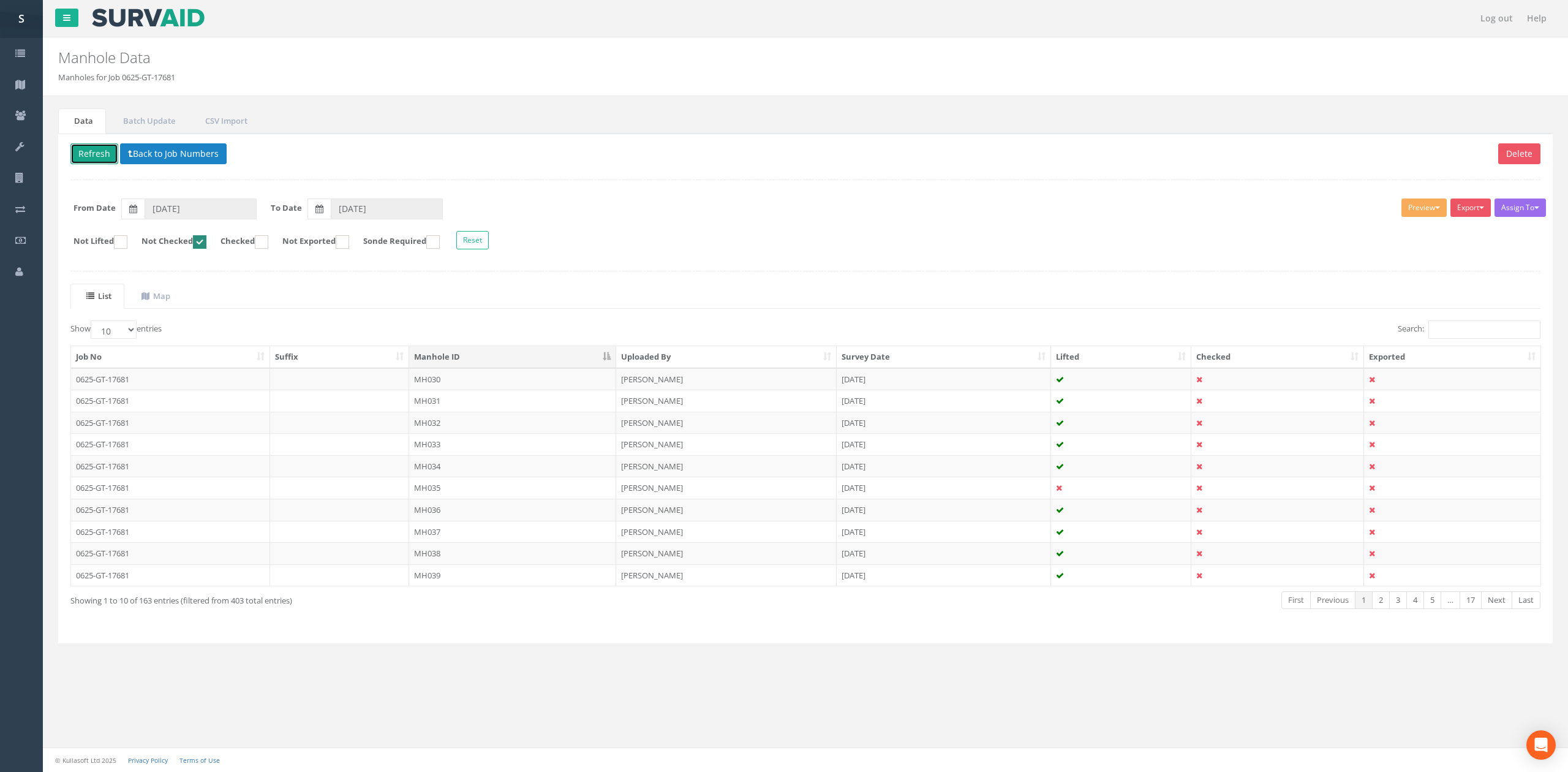
click at [92, 147] on button "Refresh" at bounding box center [94, 154] width 48 height 21
click at [447, 376] on td "MH031" at bounding box center [513, 379] width 207 height 22
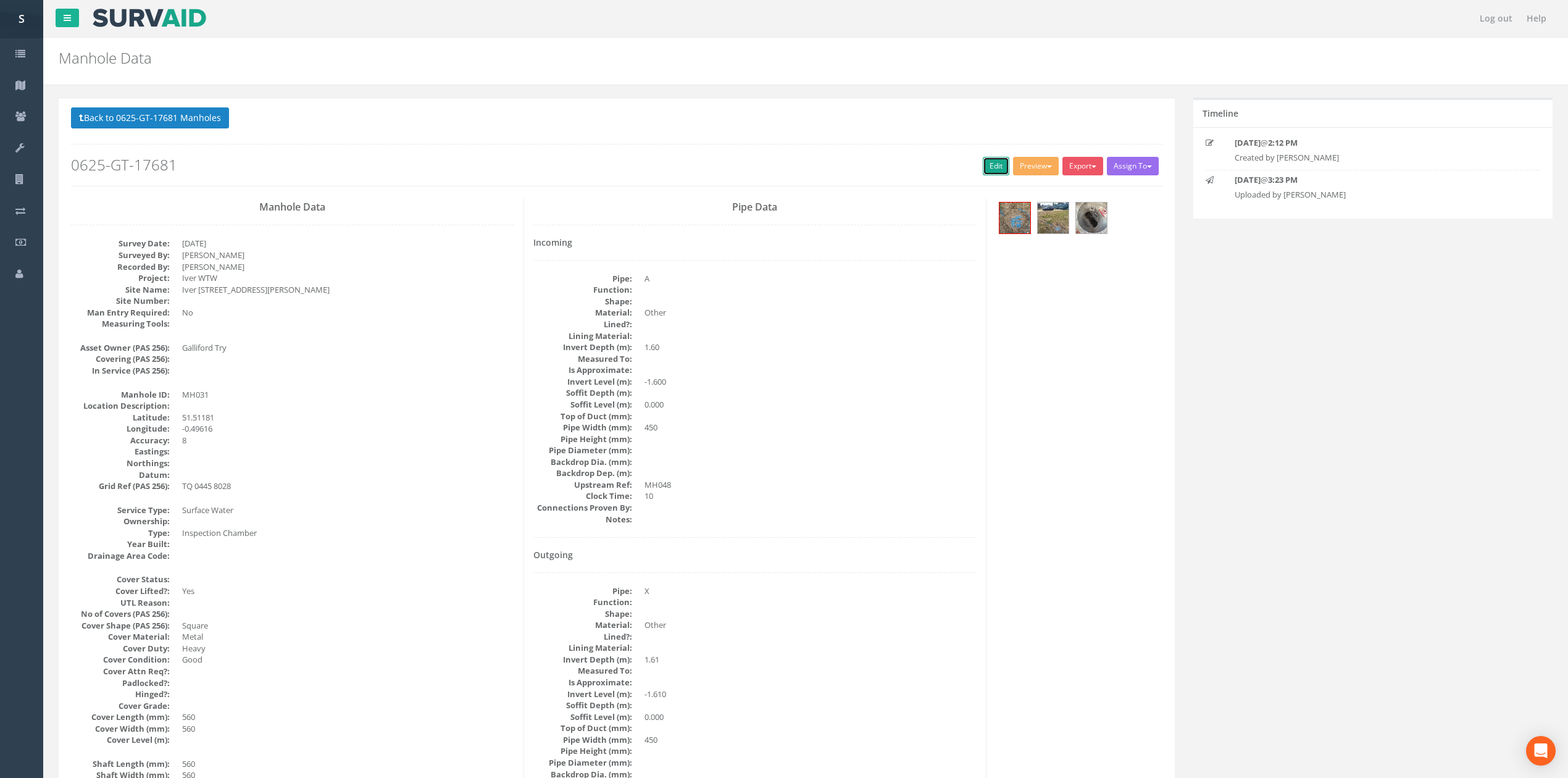
click at [986, 174] on link "Edit" at bounding box center [997, 167] width 27 height 19
click at [153, 110] on button "Back to 0625-GT-17681 Manholes" at bounding box center [149, 118] width 158 height 21
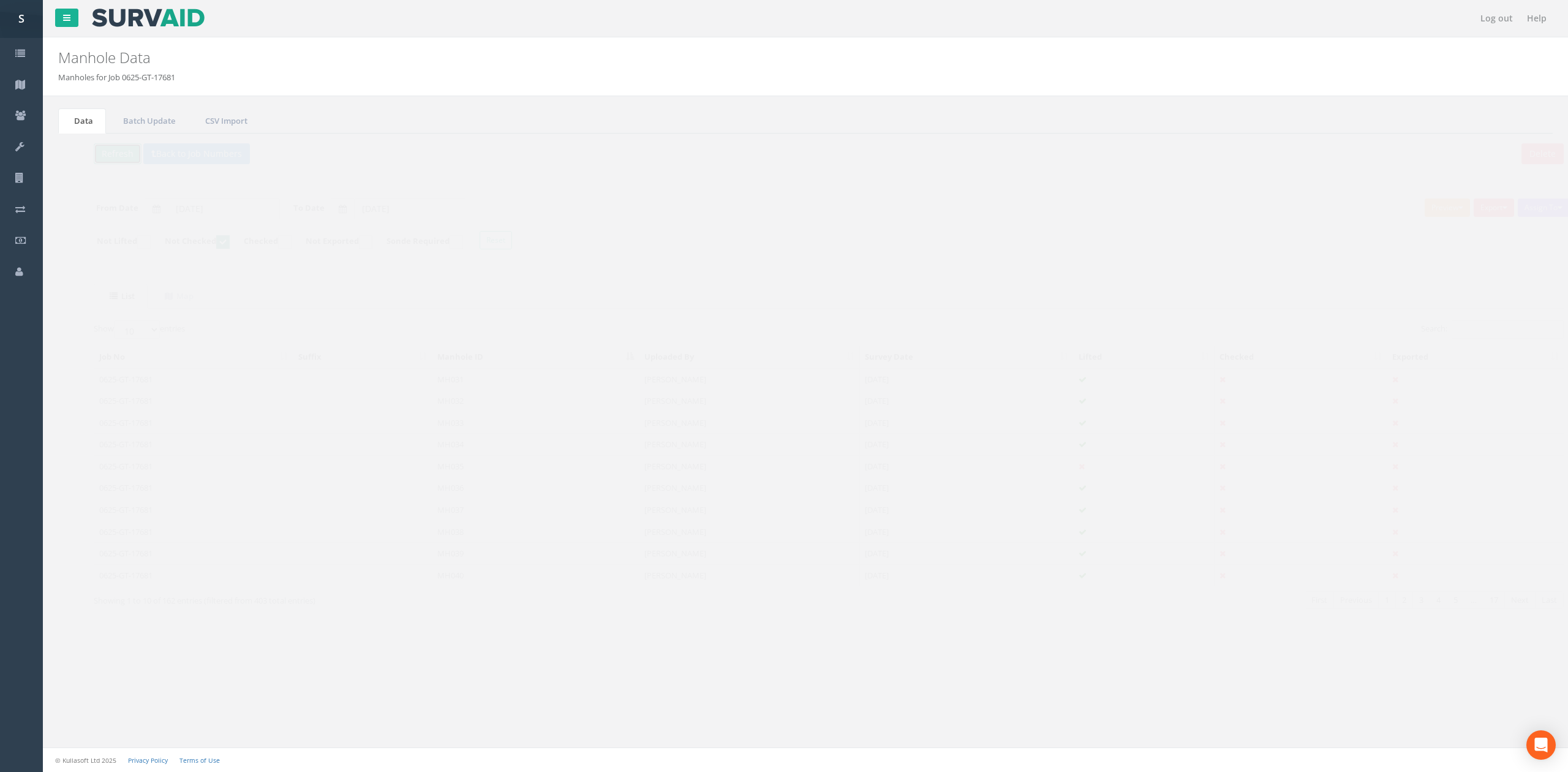
click at [98, 153] on button "Refresh" at bounding box center [94, 154] width 48 height 21
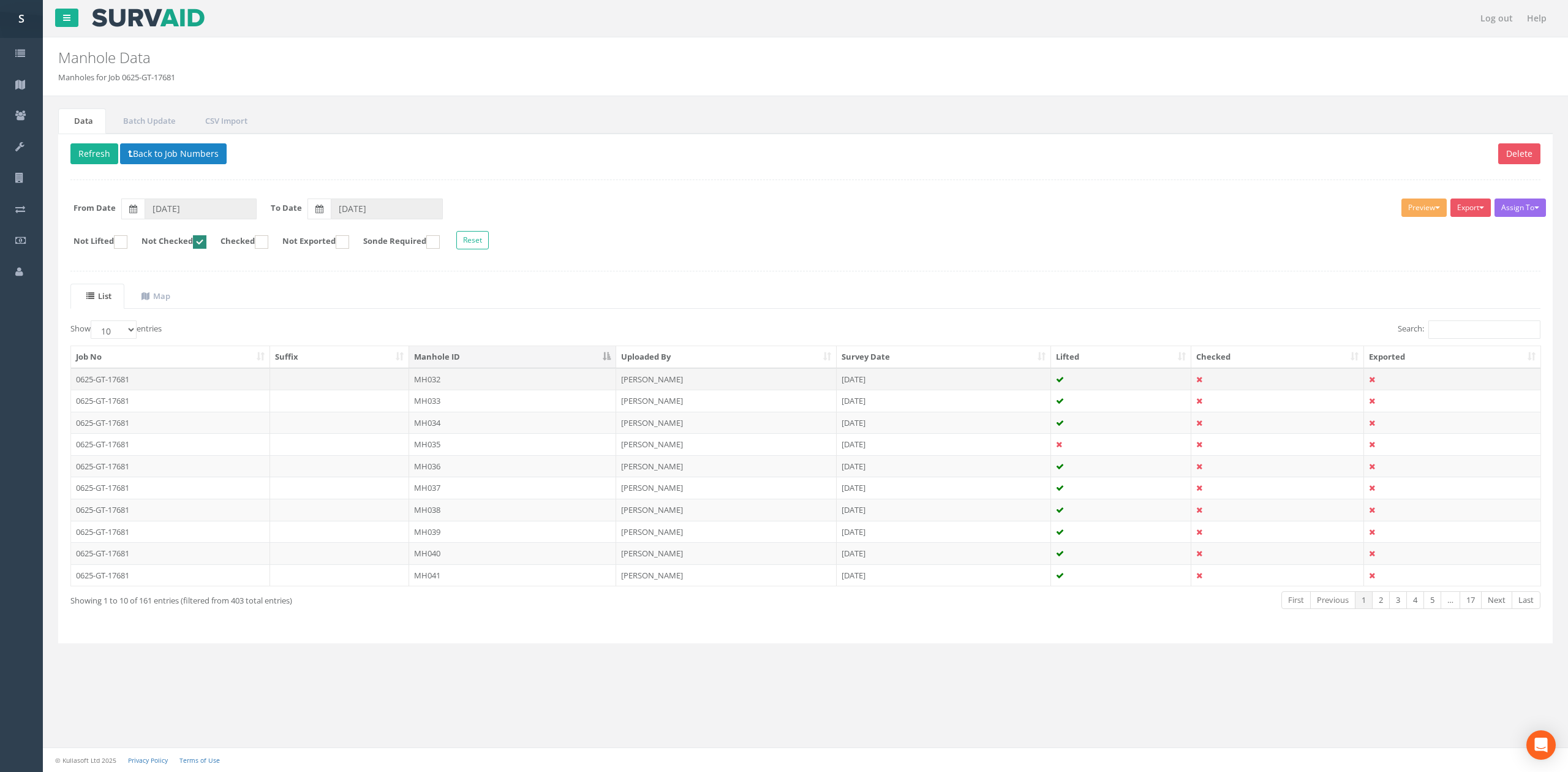
click at [501, 381] on td "MH032" at bounding box center [513, 379] width 207 height 22
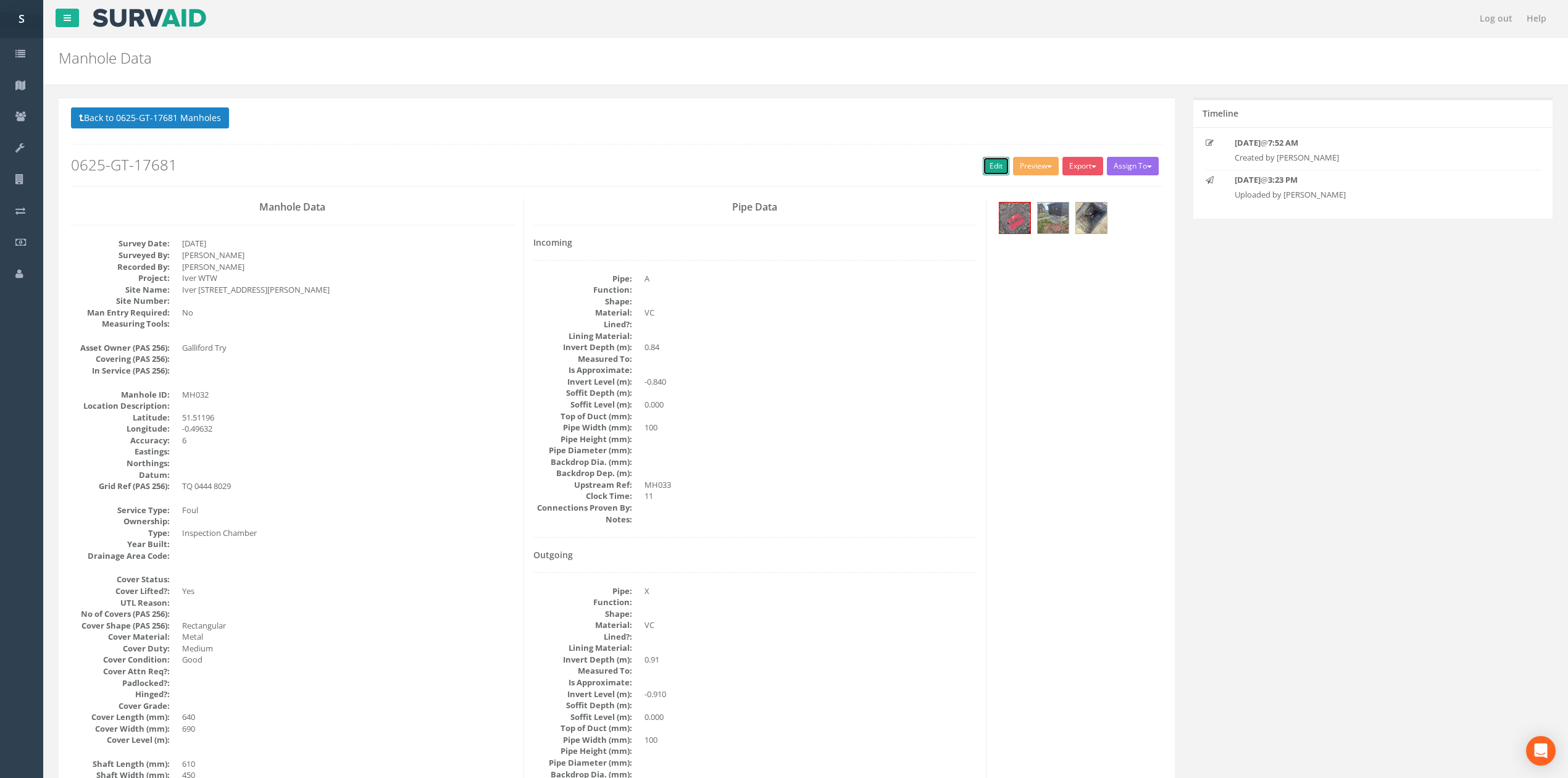
click at [993, 163] on link "Edit" at bounding box center [997, 167] width 27 height 19
click at [216, 149] on div "Back to 0625-GT-17681 Manholes Back to Map Assign To No Companies Added Export …" at bounding box center [616, 147] width 1092 height 79
click at [213, 131] on p "Back to 0625-GT-17681 Manholes Back to Map" at bounding box center [616, 119] width 1092 height 24
click at [198, 108] on button "Back to 0625-GT-17681 Manholes" at bounding box center [149, 118] width 158 height 21
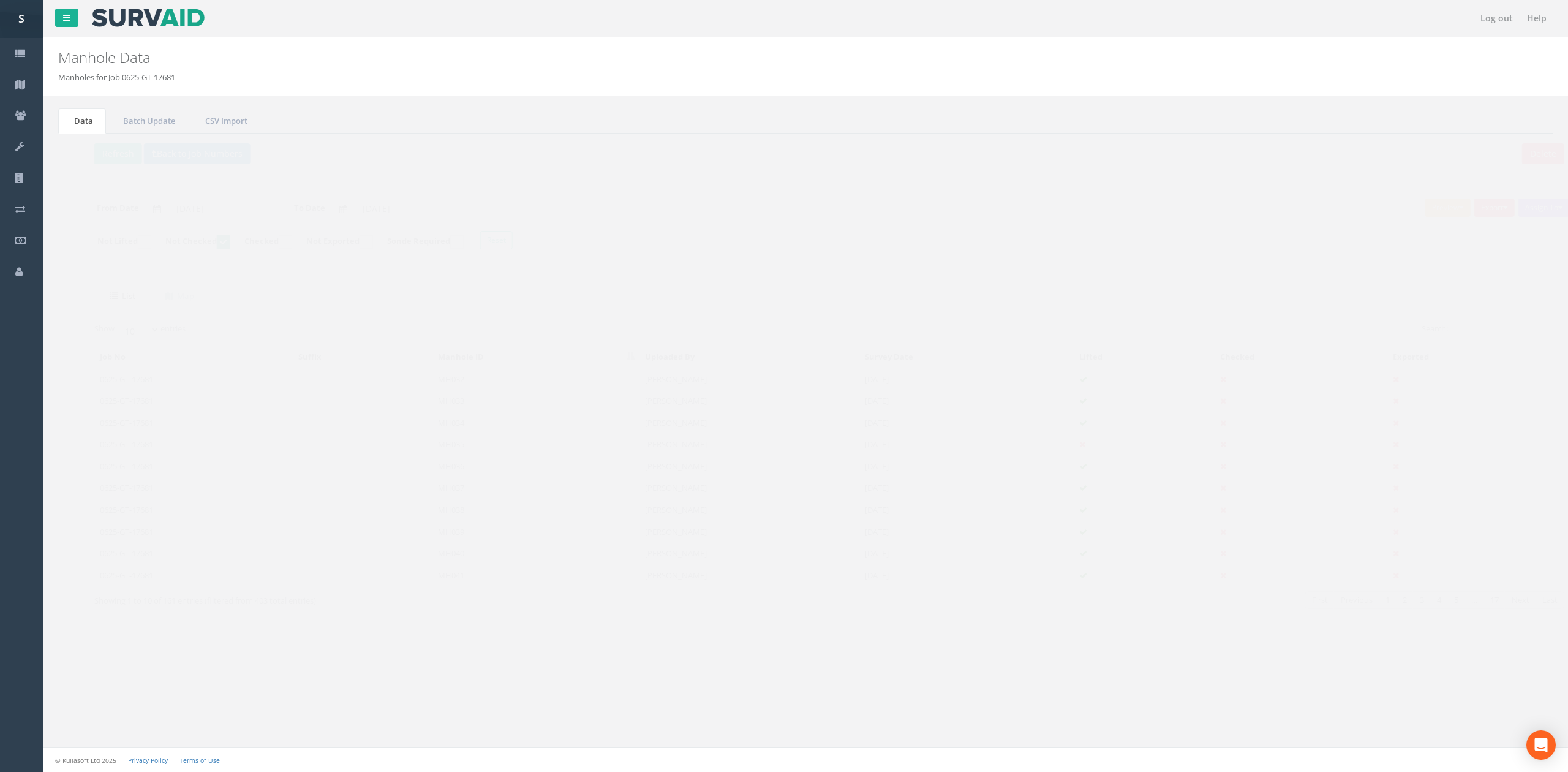
click at [104, 170] on div "Delete Refresh Back to Job Numbers Assign To No Companies Added Export SVS IC S…" at bounding box center [805, 388] width 1495 height 510
click at [98, 155] on button "Refresh" at bounding box center [94, 154] width 48 height 21
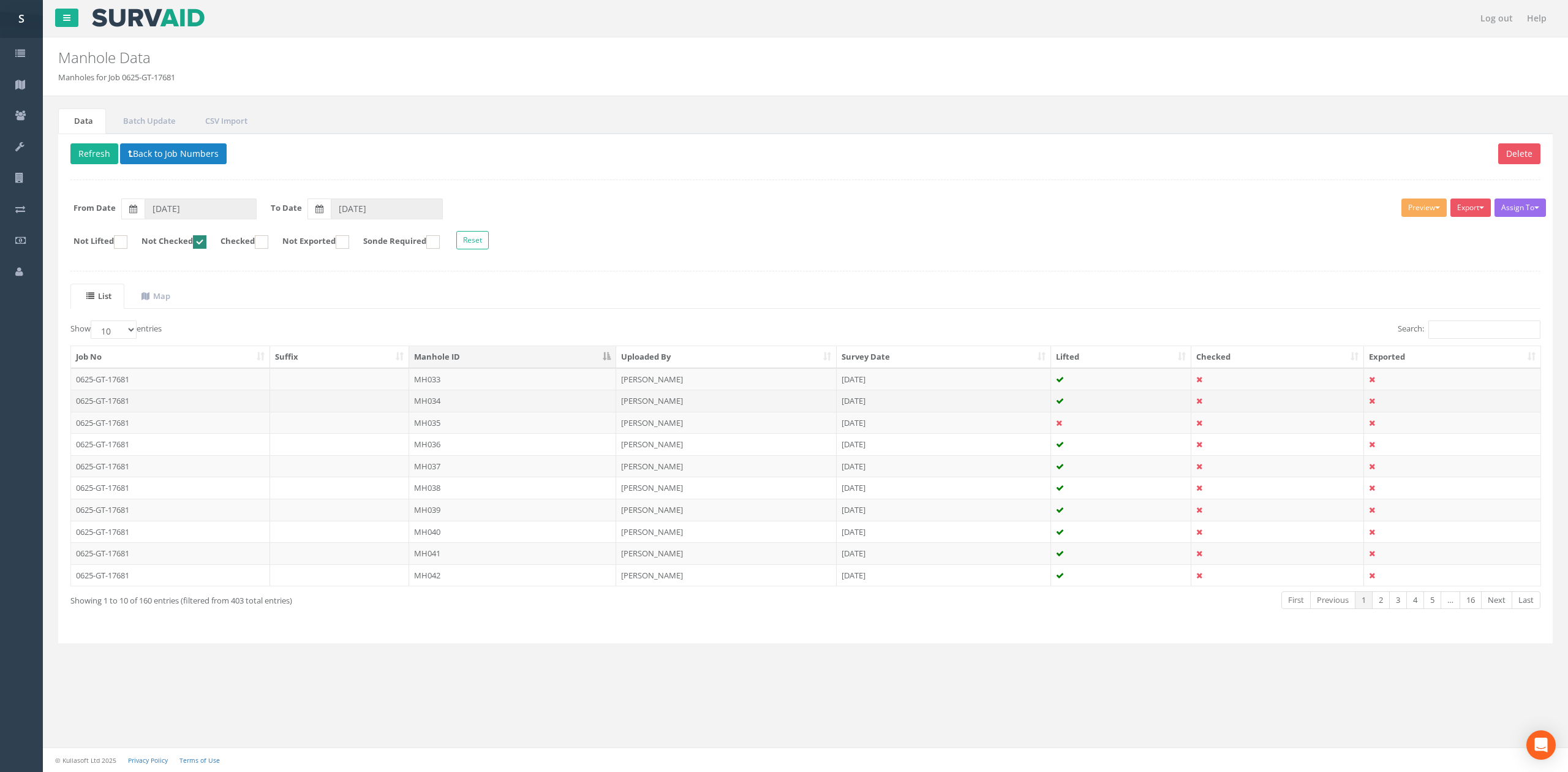
click at [444, 402] on td "MH034" at bounding box center [513, 401] width 207 height 22
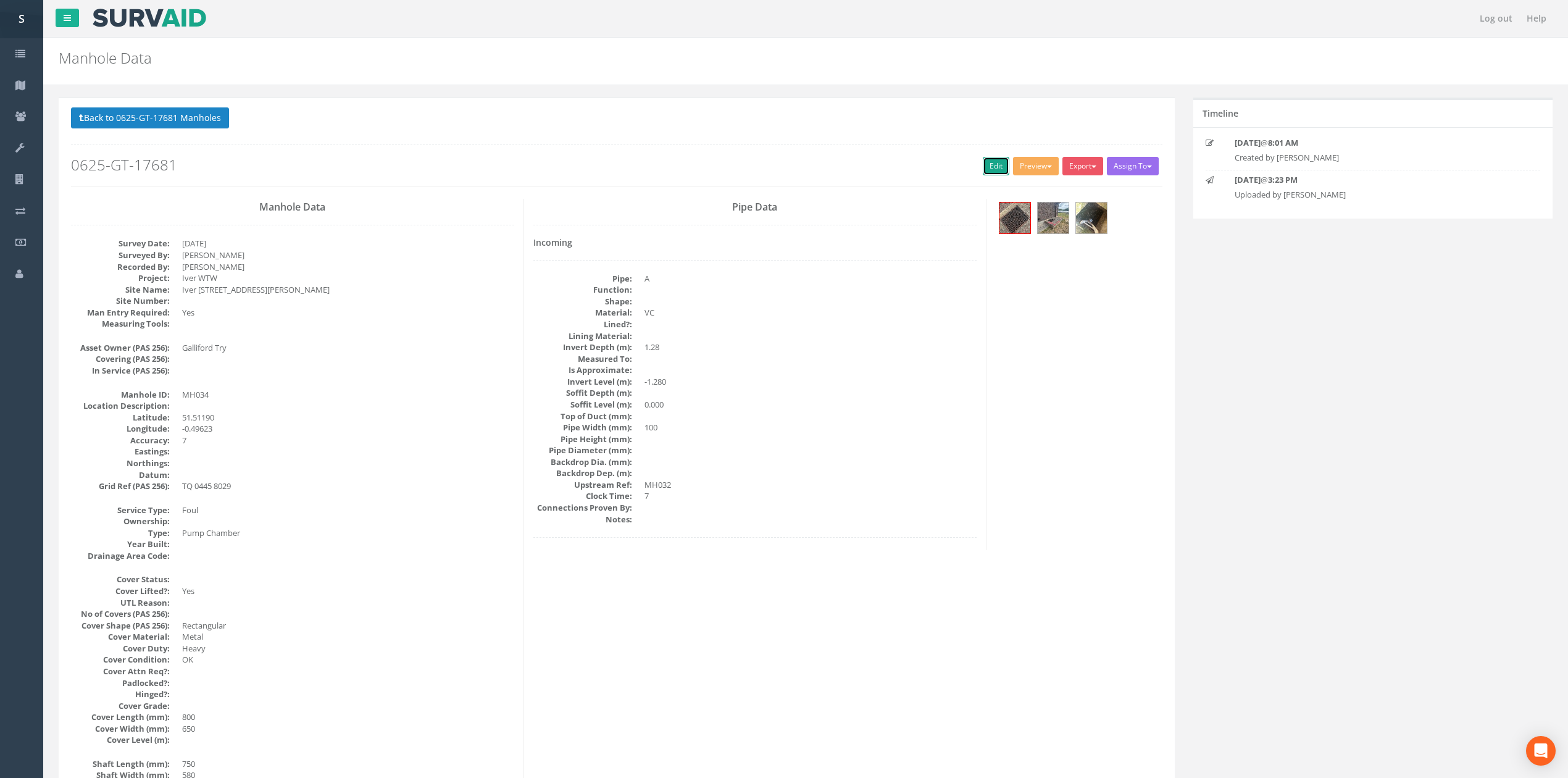
click at [990, 163] on link "Edit" at bounding box center [997, 167] width 27 height 19
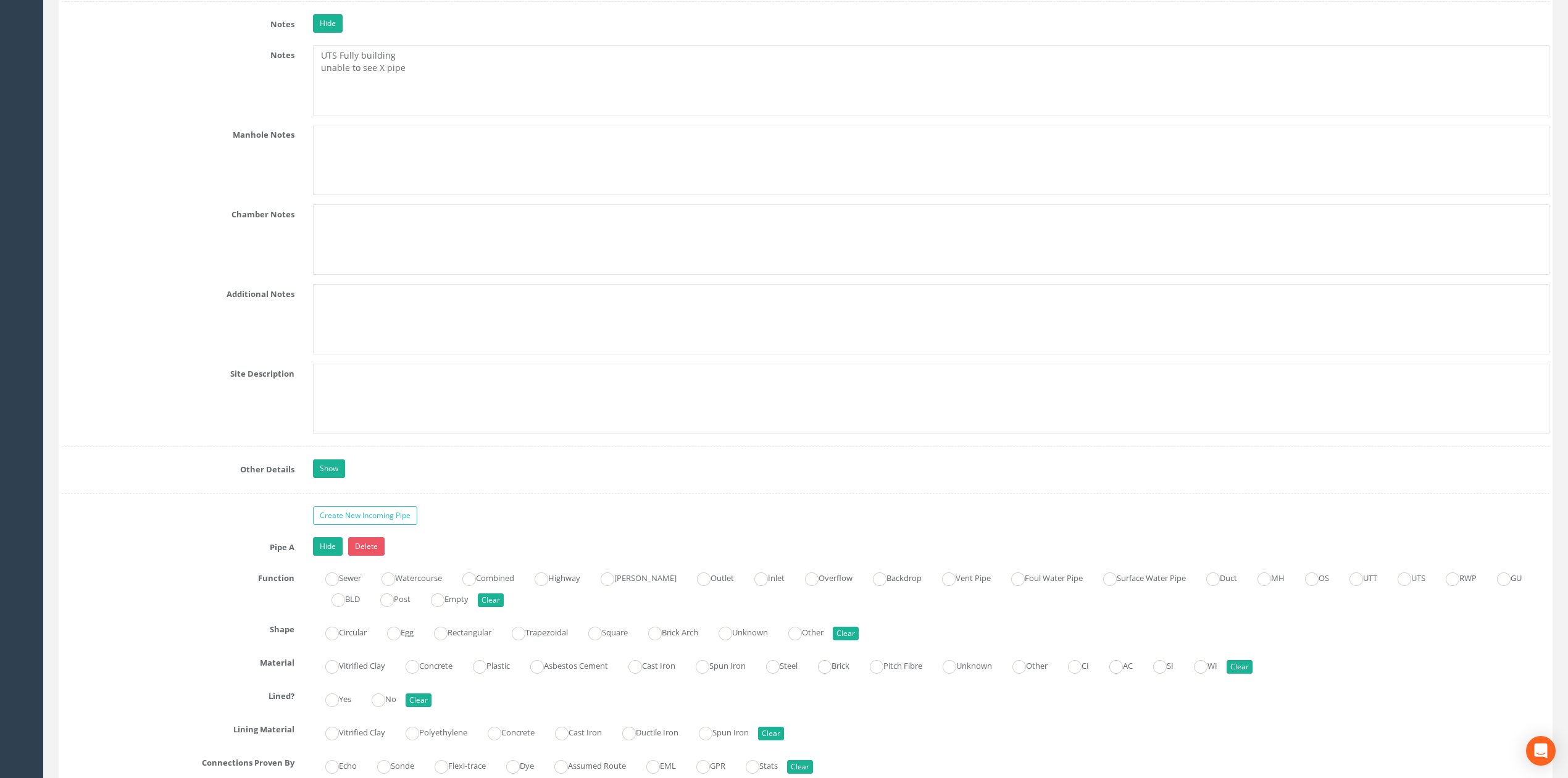
scroll to position [1836, 0]
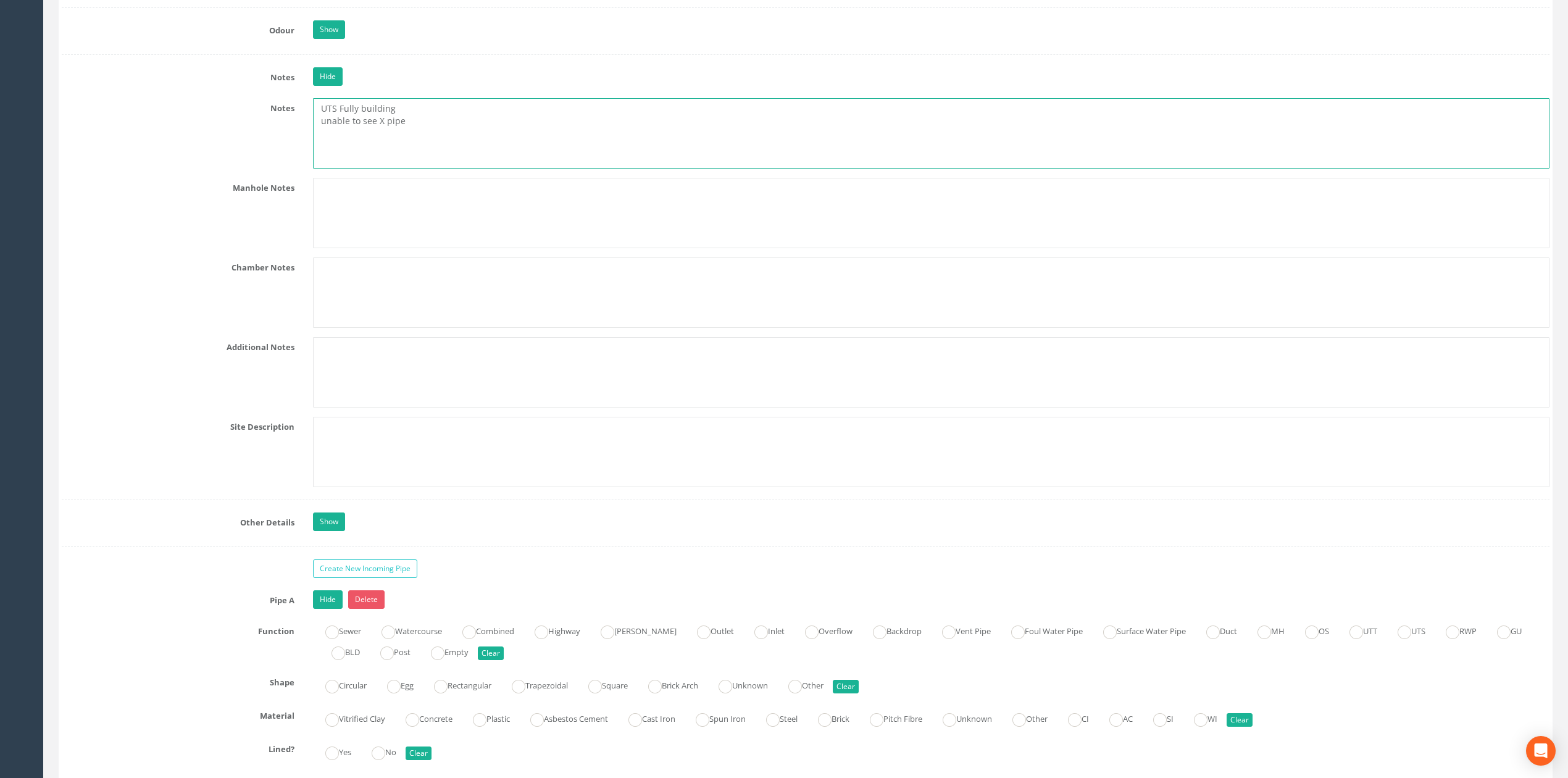
click at [445, 145] on textarea "UTS Fully building unable to see X pipe" at bounding box center [931, 134] width 1236 height 71
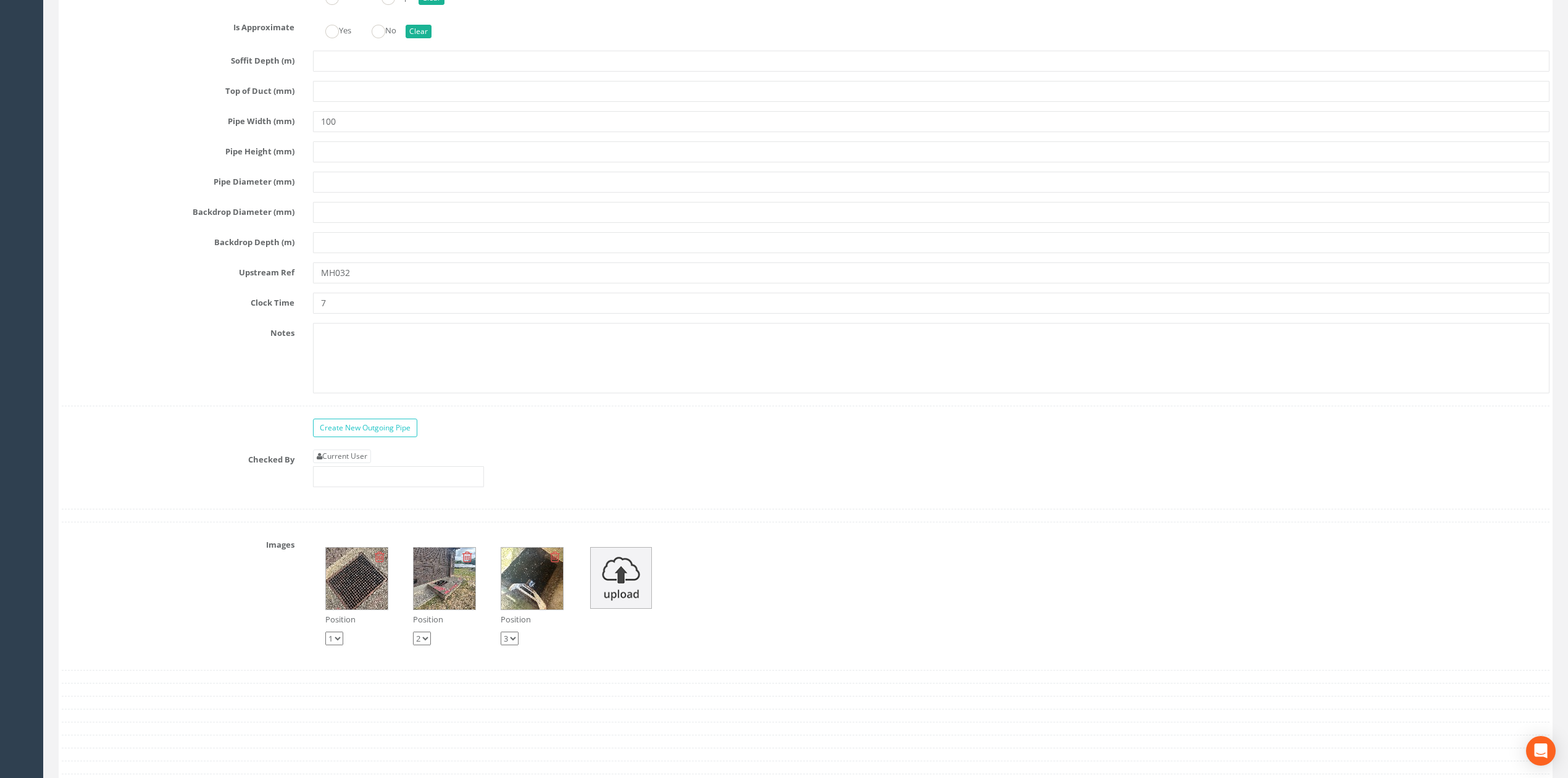
scroll to position [2824, 0]
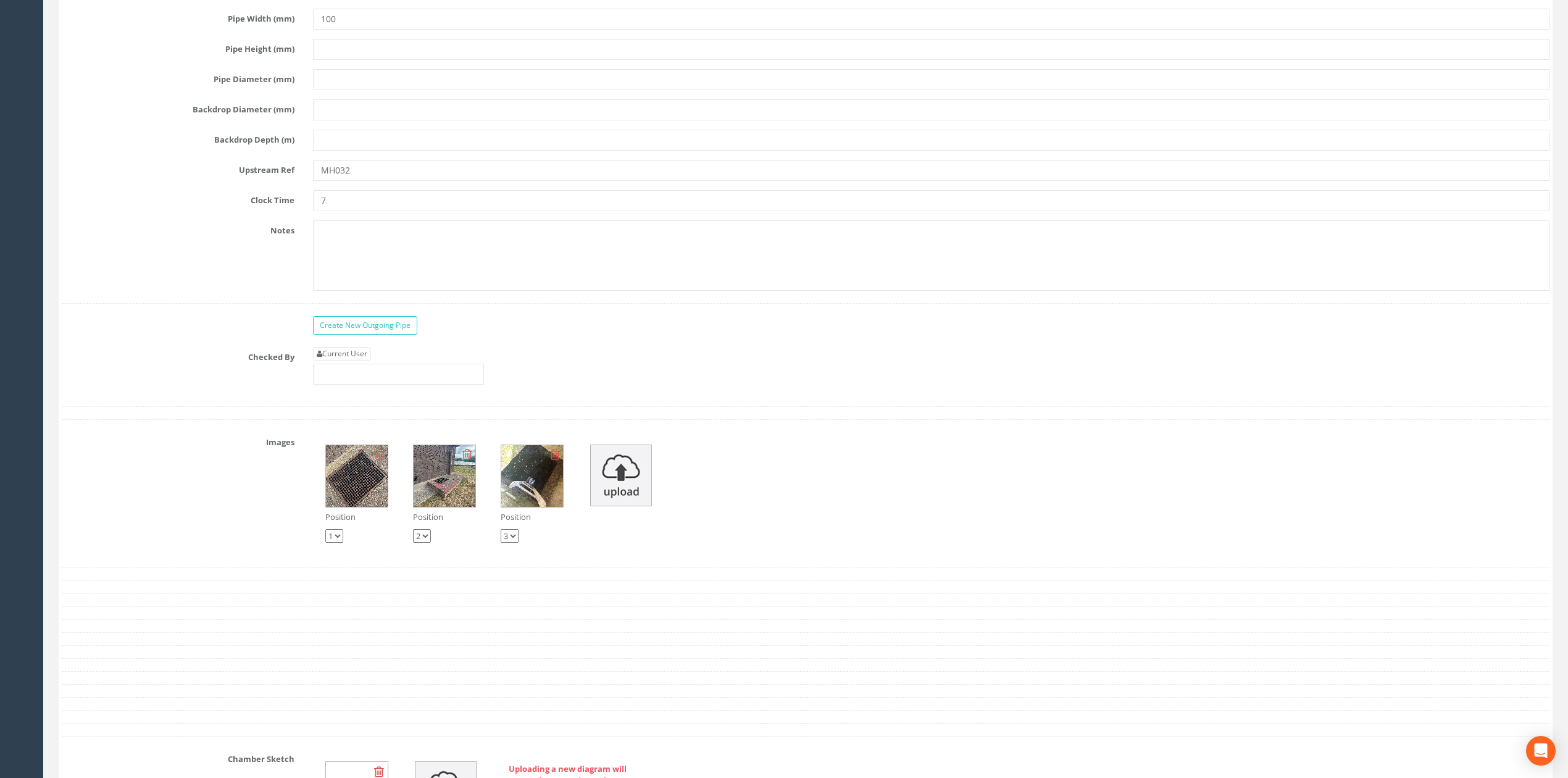
type textarea "UTS Fully. No visible exit. Incoming from MH025 assumed."
click at [362, 383] on input "text" at bounding box center [398, 374] width 171 height 21
click at [362, 361] on link "Current User" at bounding box center [342, 353] width 58 height 13
type input "[PERSON_NAME]"
click at [371, 384] on input "[PERSON_NAME]" at bounding box center [398, 374] width 171 height 21
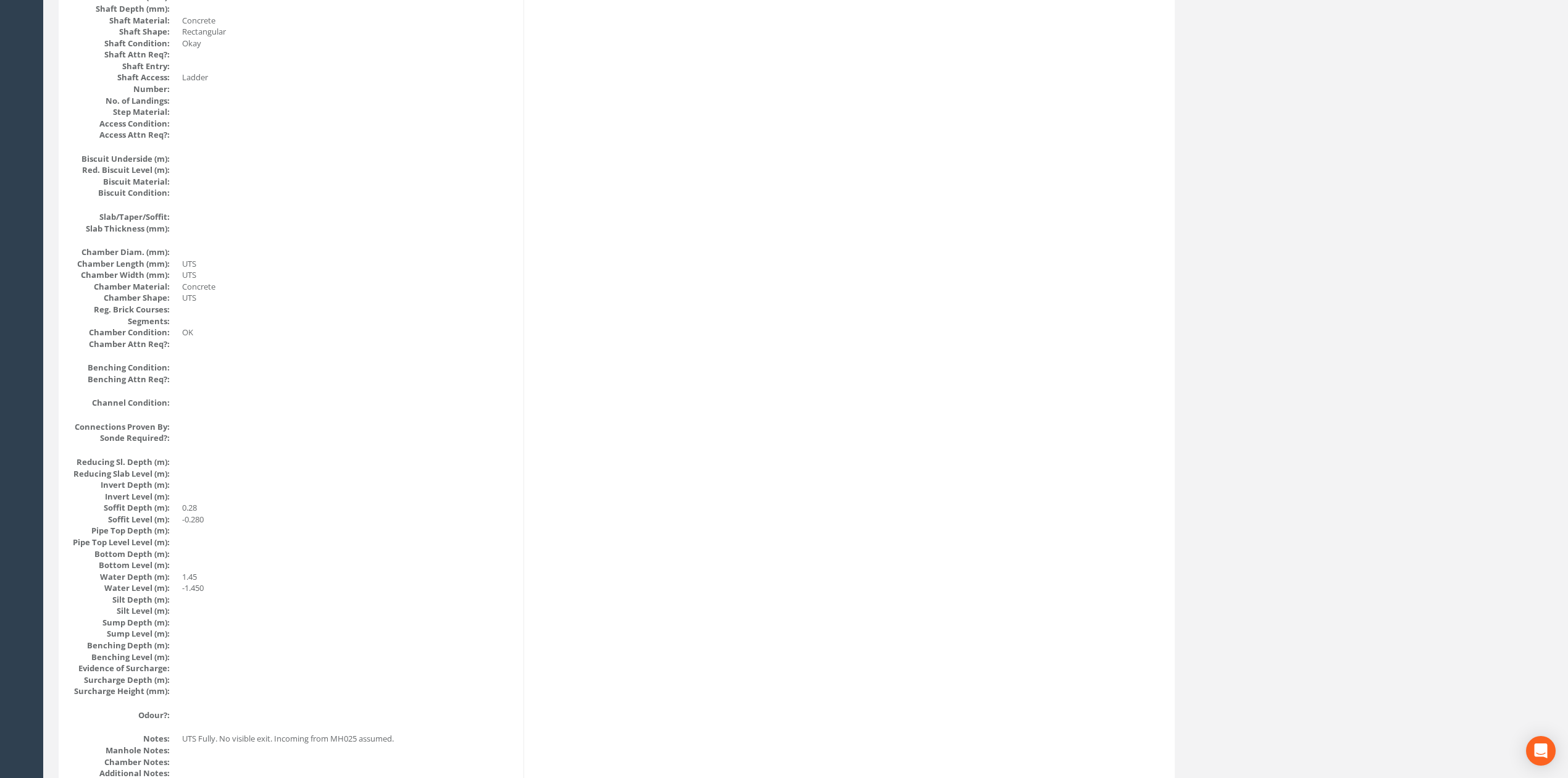
scroll to position [0, 0]
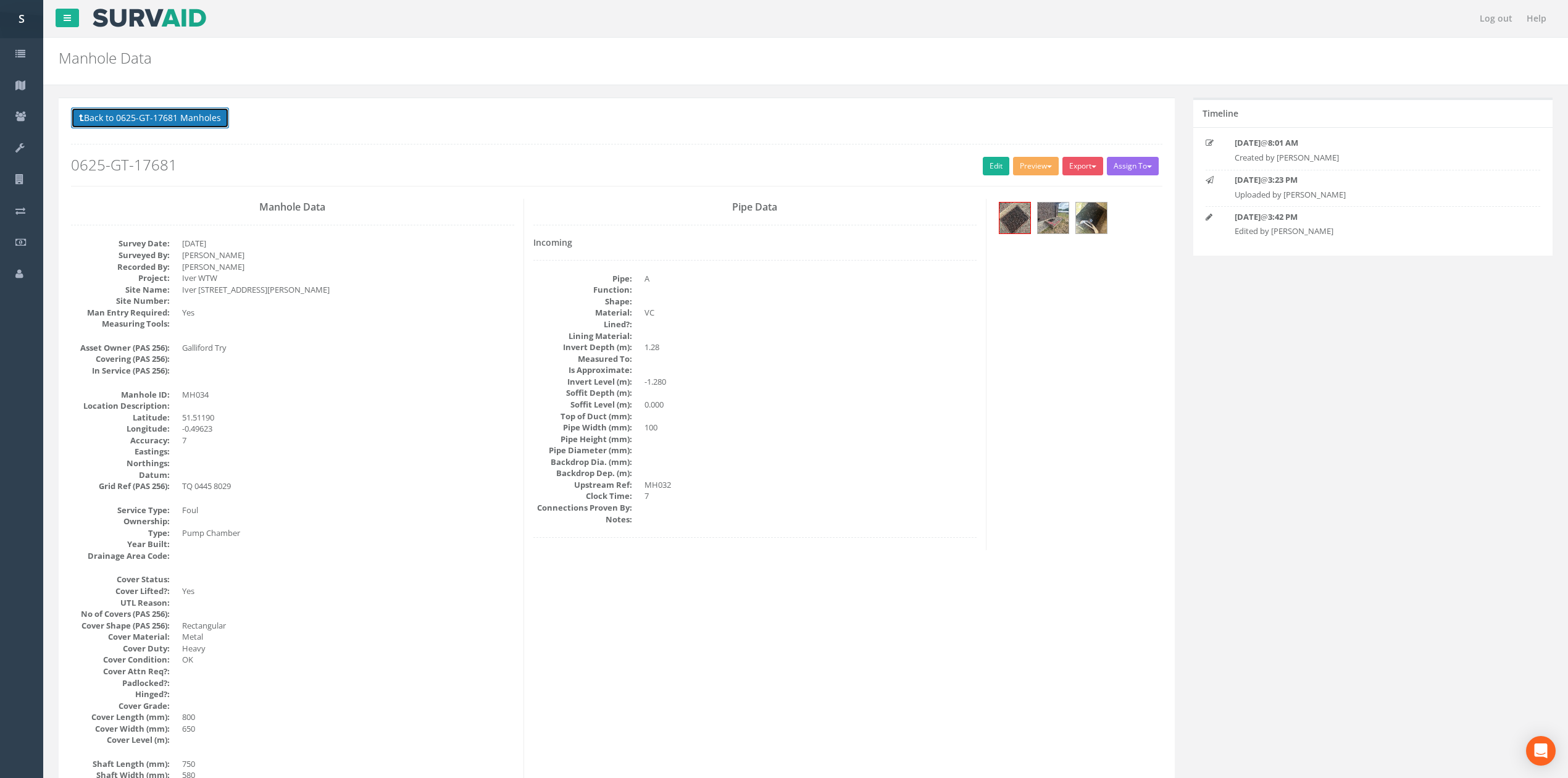
click at [223, 122] on button "Back to 0625-GT-17681 Manholes" at bounding box center [149, 118] width 158 height 21
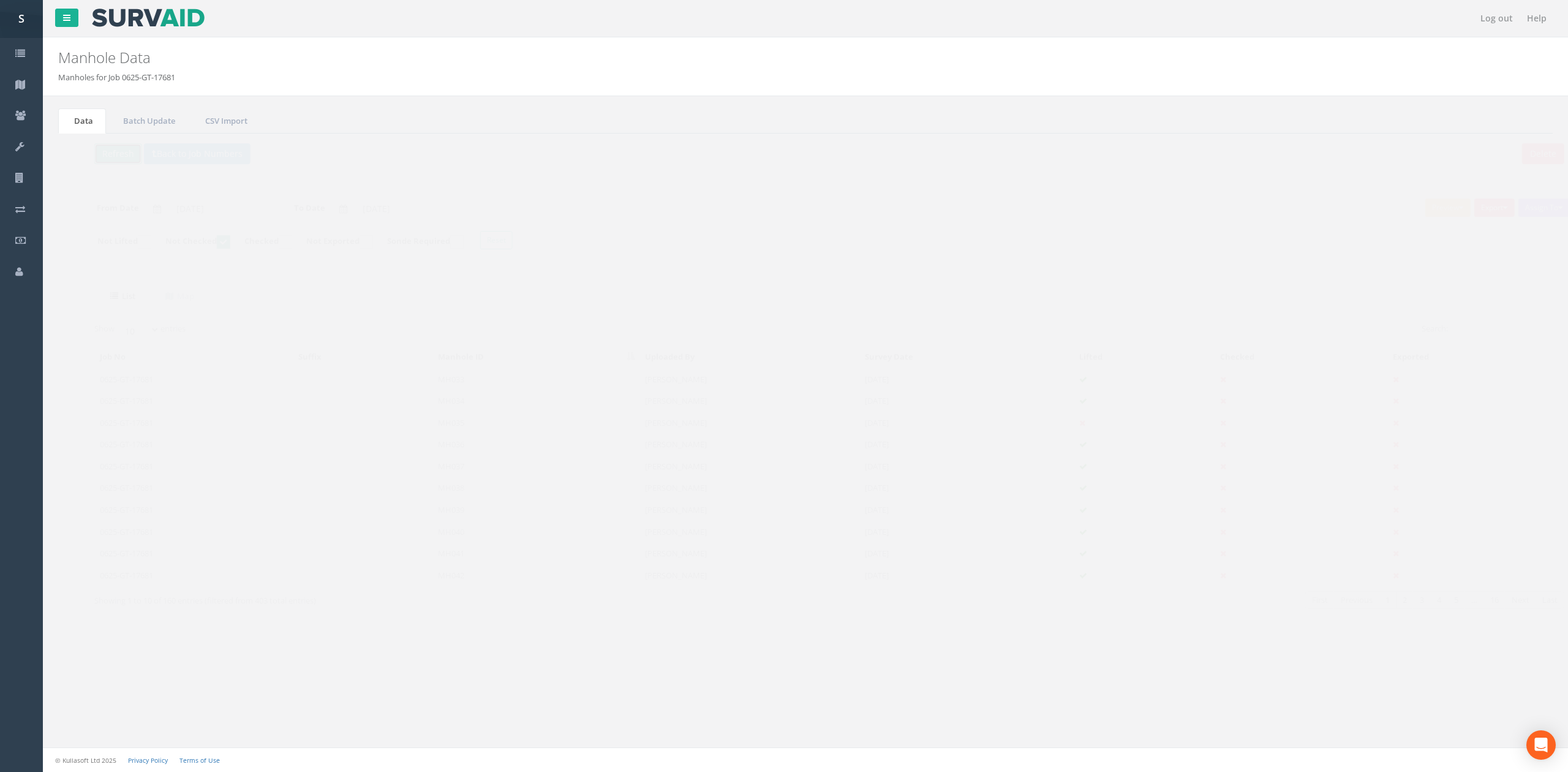
click at [103, 154] on button "Refresh" at bounding box center [94, 154] width 48 height 21
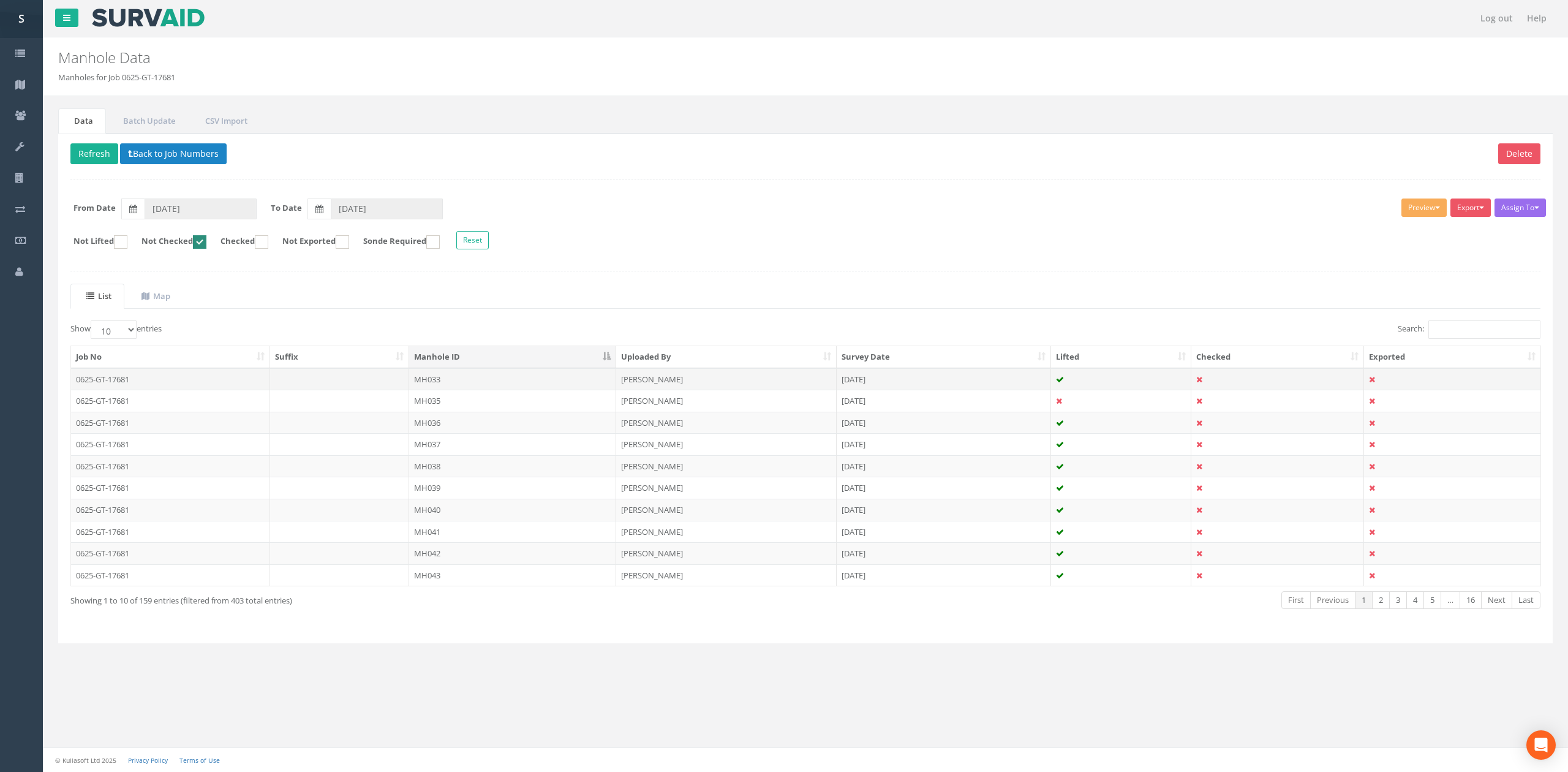
click at [483, 388] on td "MH033" at bounding box center [513, 379] width 207 height 22
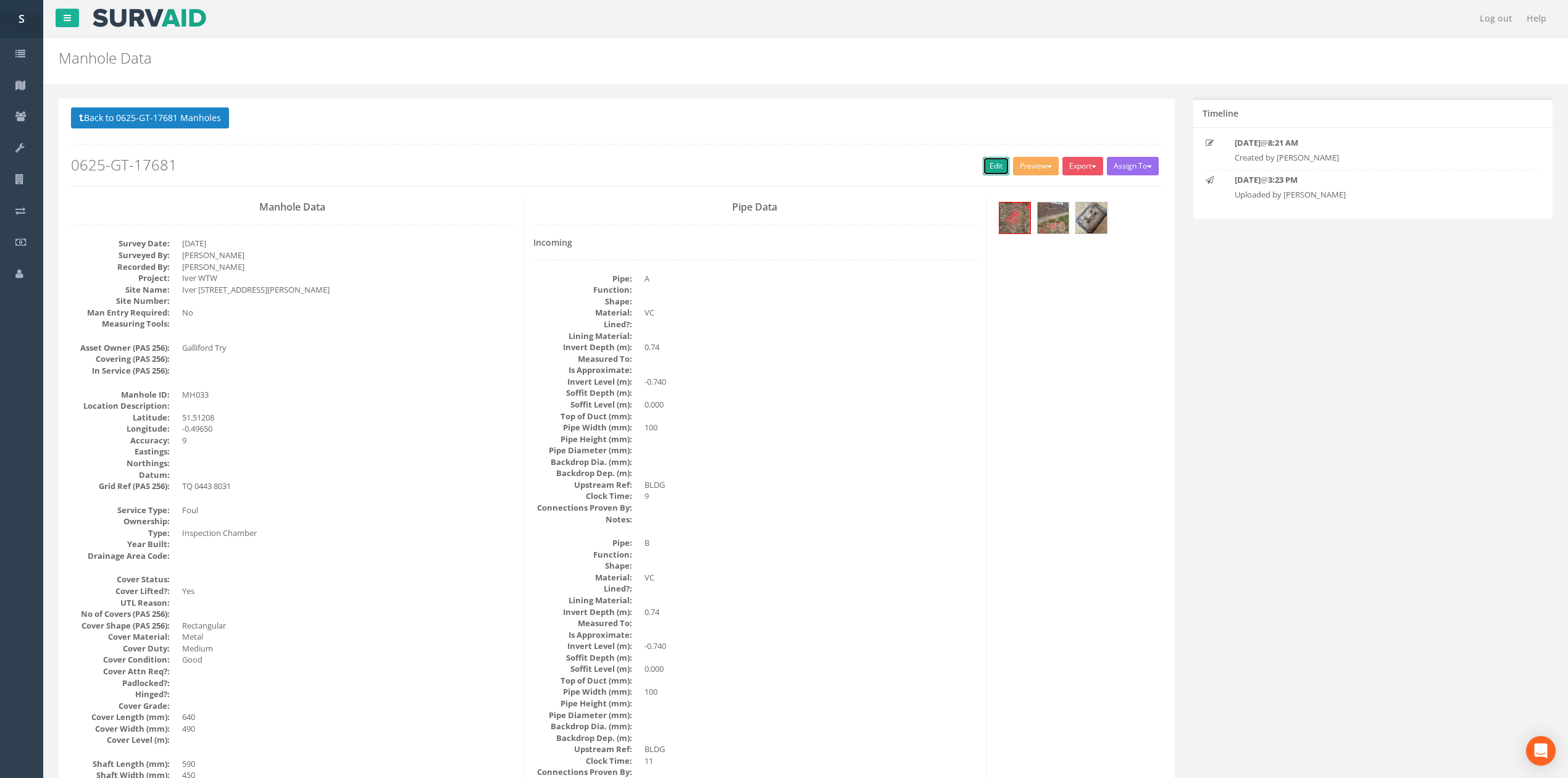
click at [990, 174] on link "Edit" at bounding box center [997, 167] width 27 height 19
click at [171, 108] on button "Back to 0625-GT-17681 Manholes" at bounding box center [149, 118] width 158 height 21
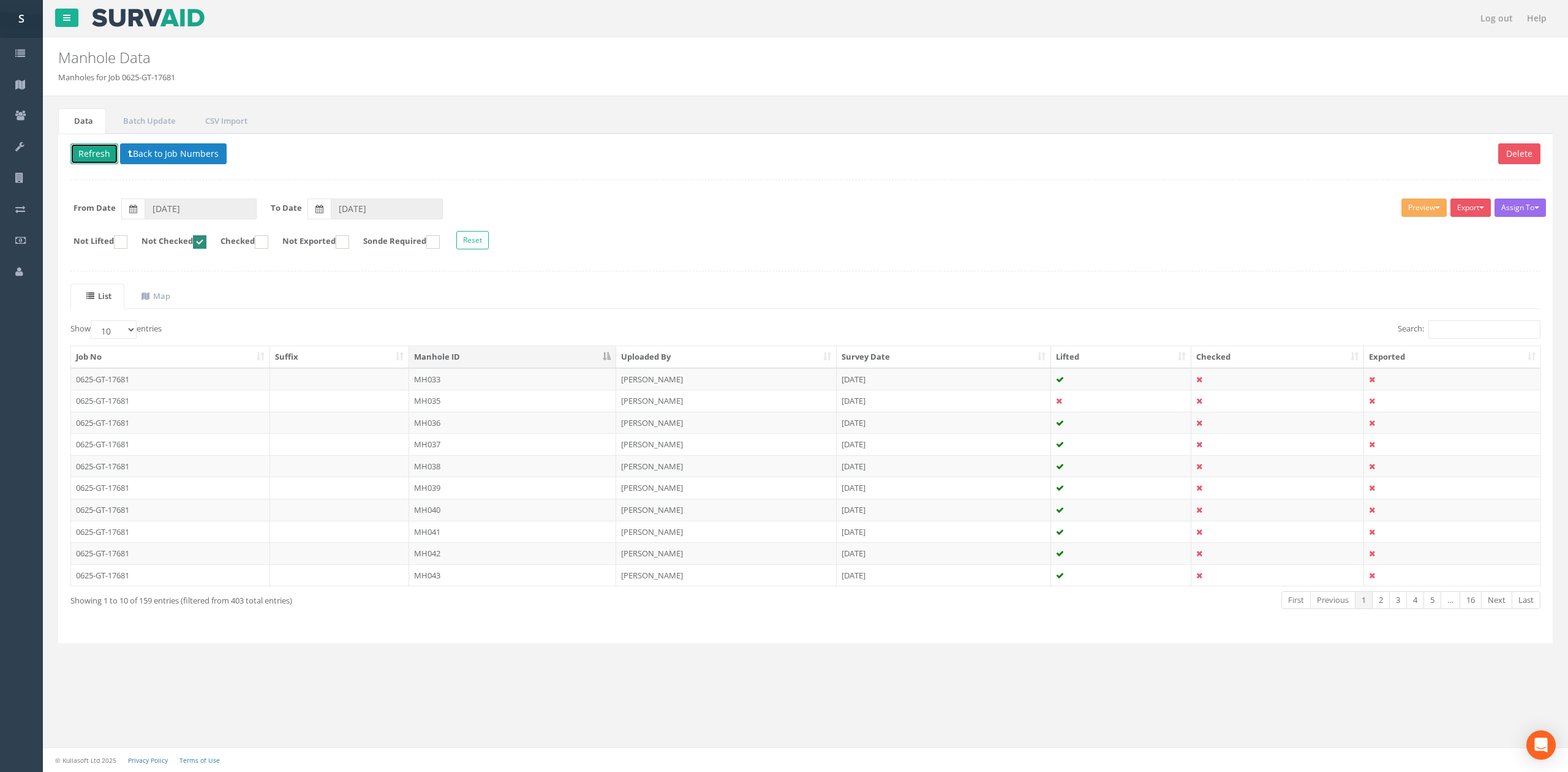
click at [89, 159] on button "Refresh" at bounding box center [94, 154] width 48 height 21
click at [461, 388] on td "MH035" at bounding box center [513, 379] width 207 height 22
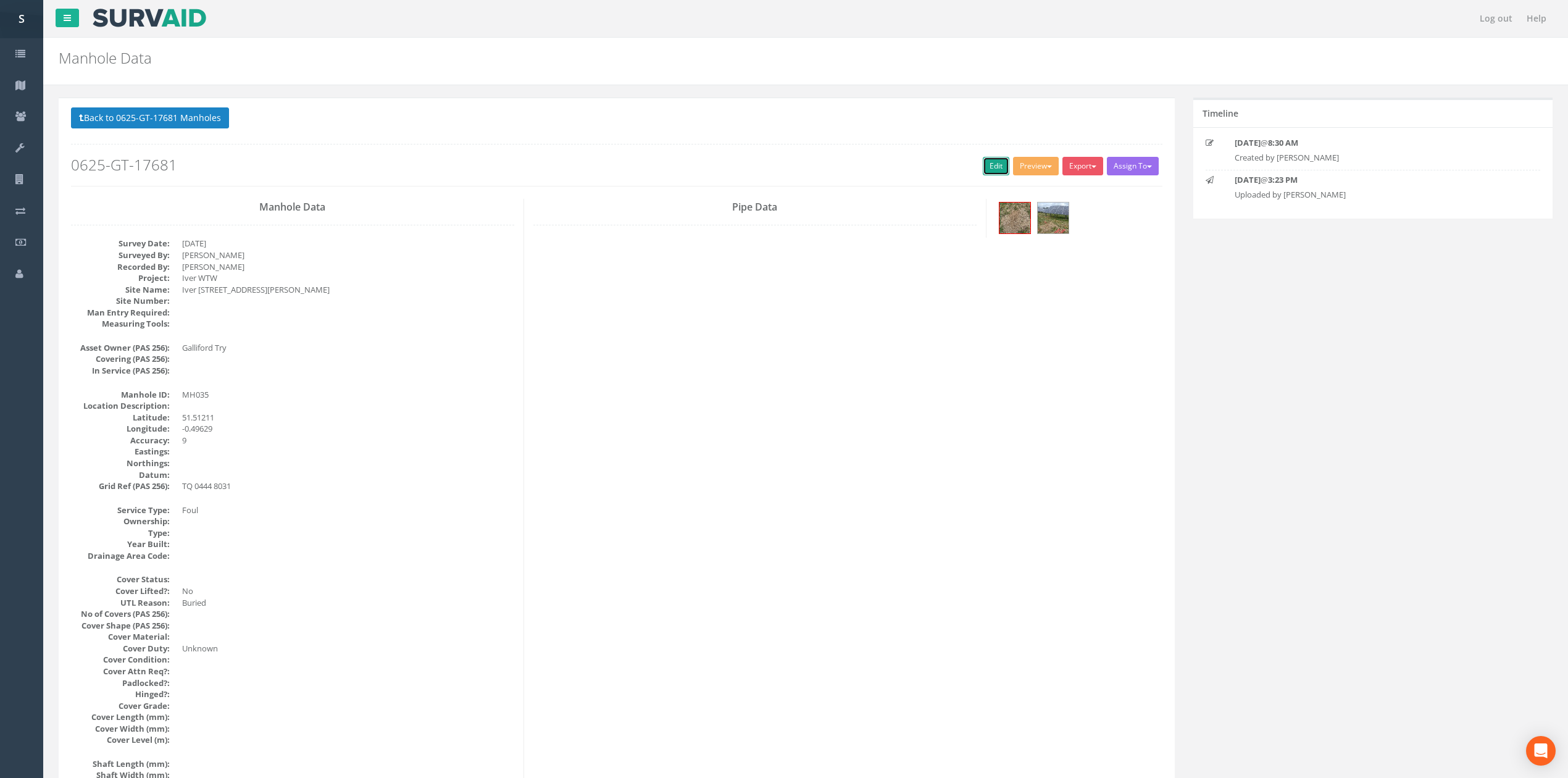
click at [989, 168] on link "Edit" at bounding box center [997, 167] width 27 height 19
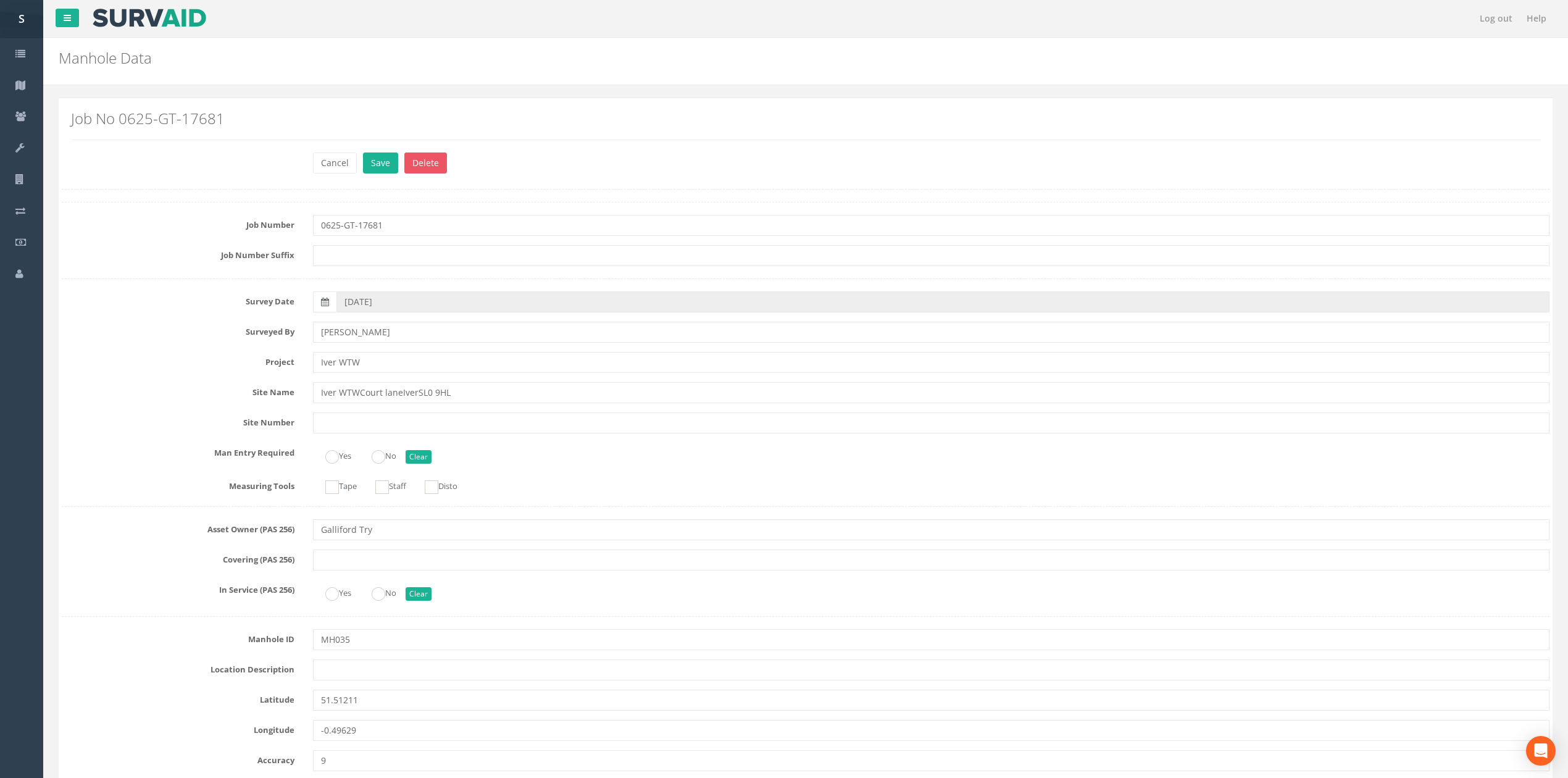
scroll to position [2265, 0]
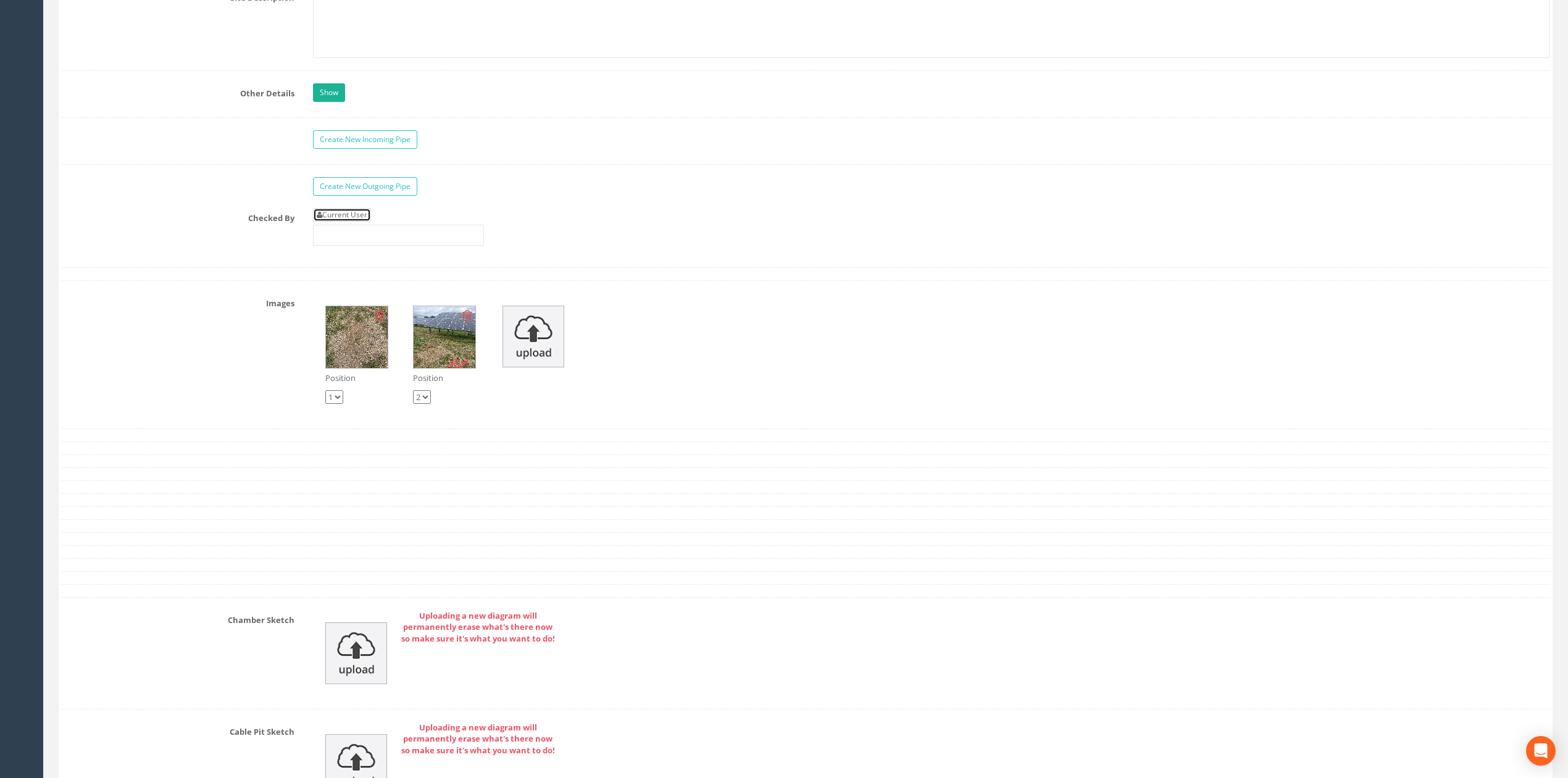
click at [358, 222] on link "Current User" at bounding box center [342, 215] width 58 height 13
type input "[PERSON_NAME]"
click at [373, 246] on input "[PERSON_NAME]" at bounding box center [398, 235] width 171 height 21
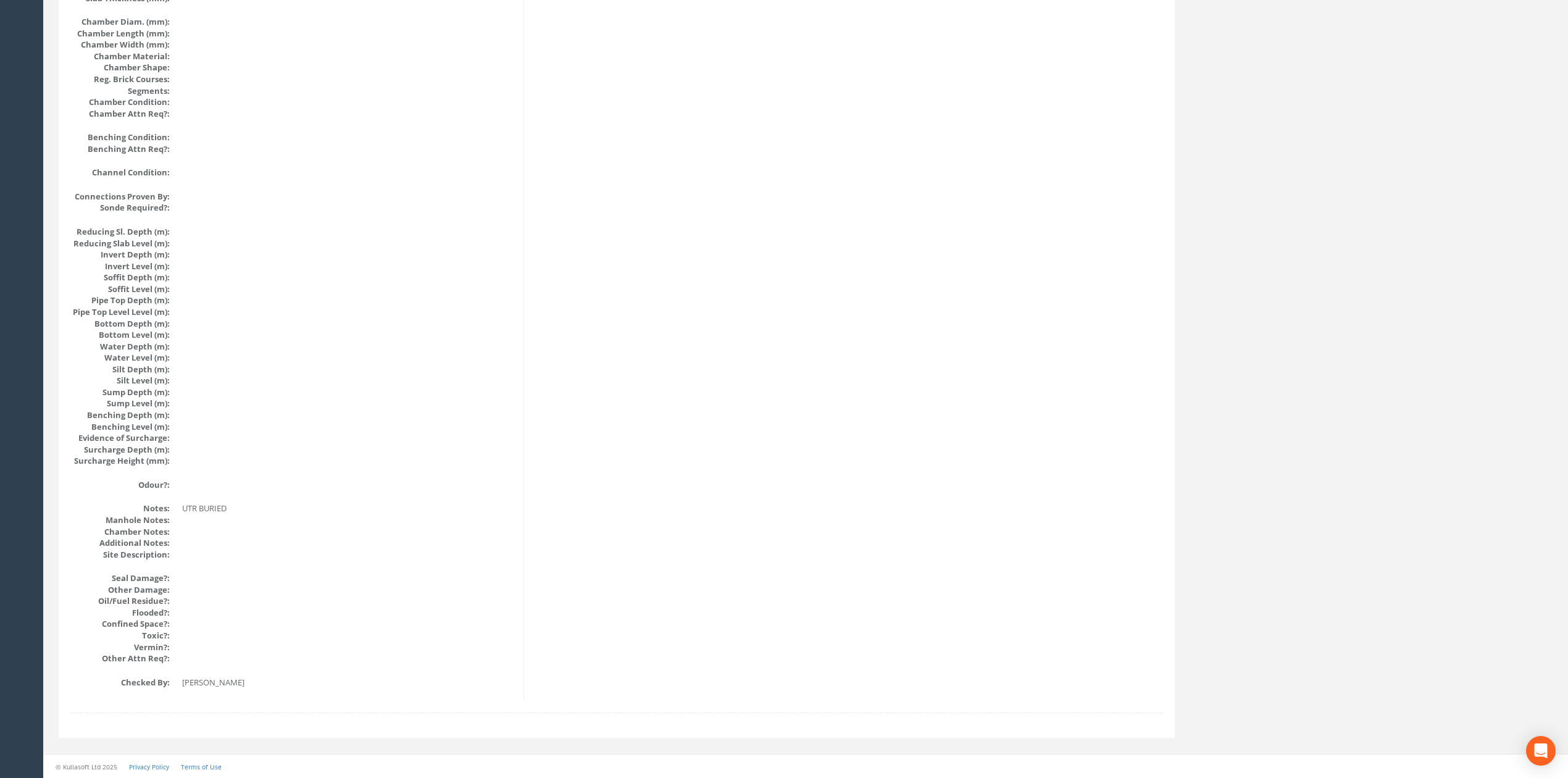
scroll to position [0, 0]
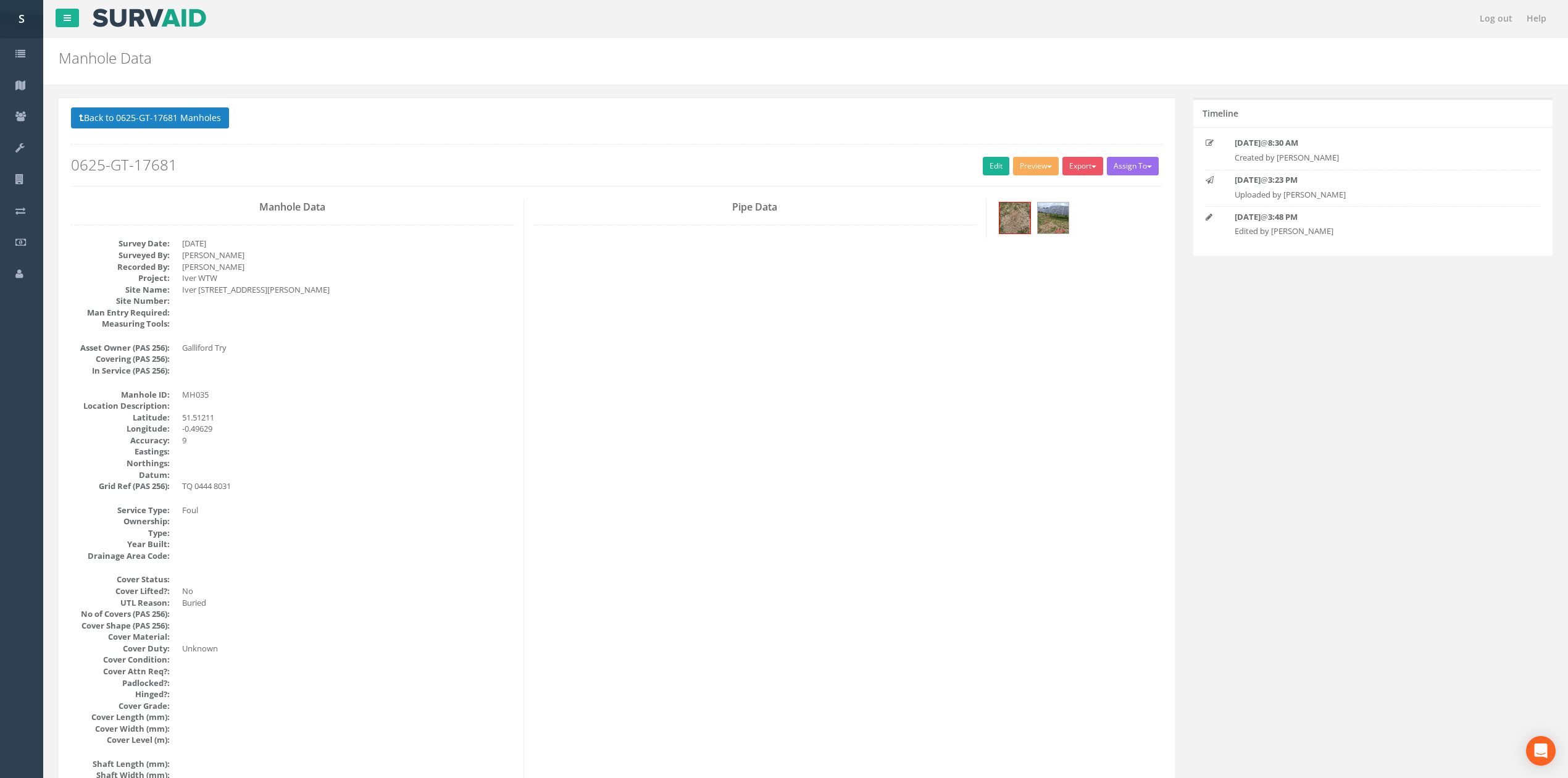
click at [142, 108] on button "Back to 0625-GT-17681 Manholes" at bounding box center [149, 118] width 158 height 21
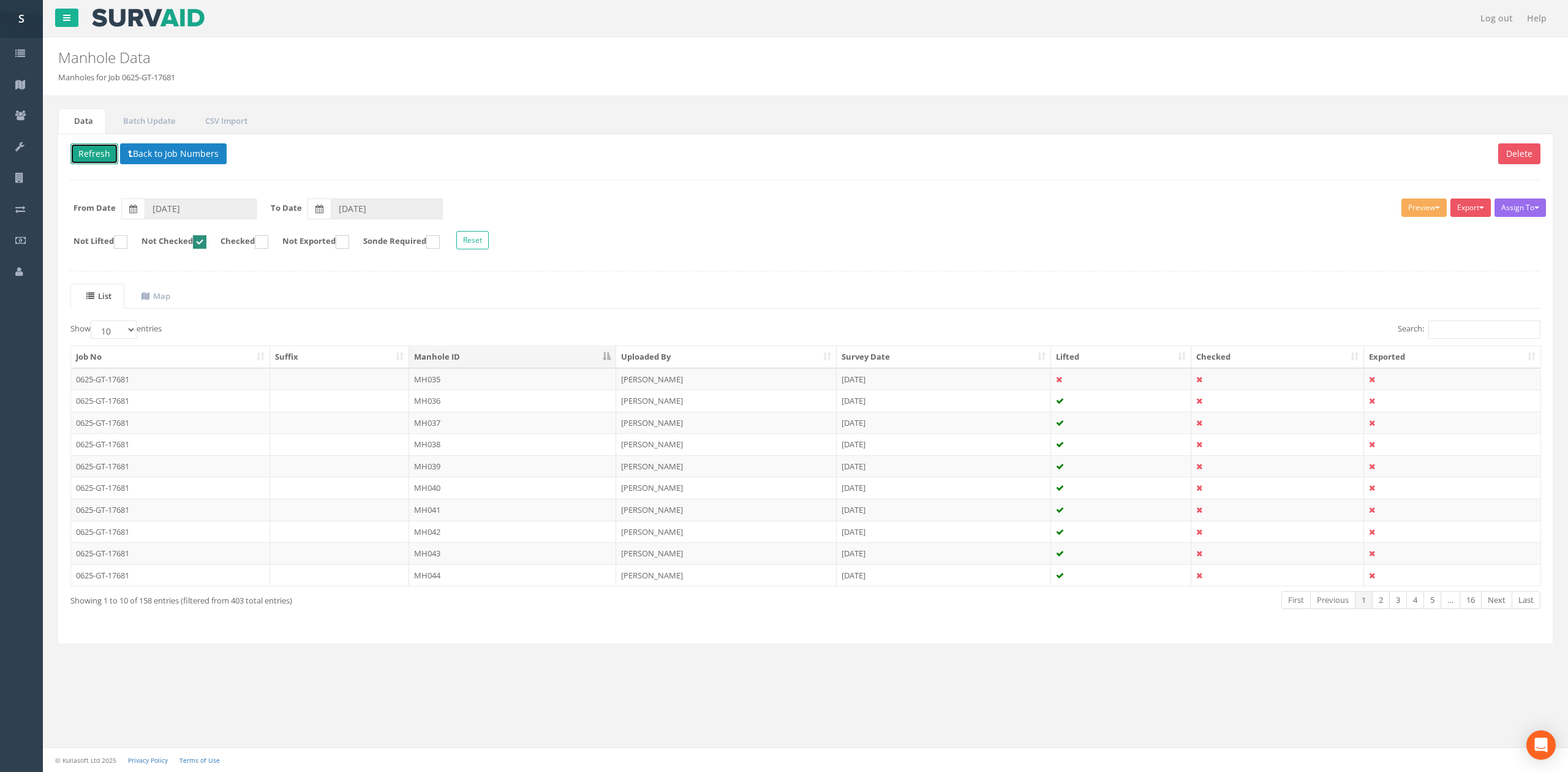
click at [108, 157] on button "Refresh" at bounding box center [94, 154] width 48 height 21
click at [279, 374] on td at bounding box center [339, 379] width 140 height 22
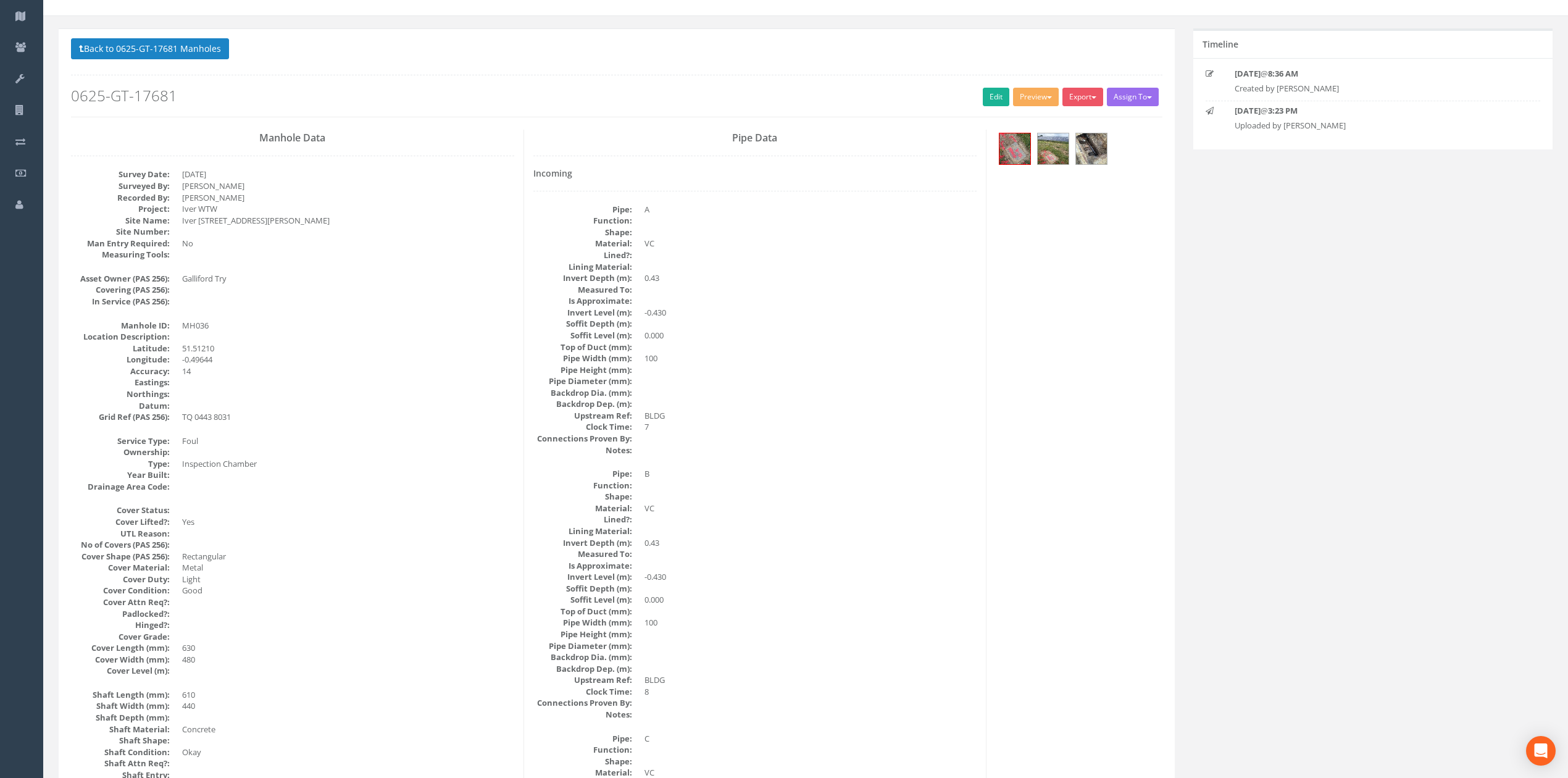
scroll to position [10, 0]
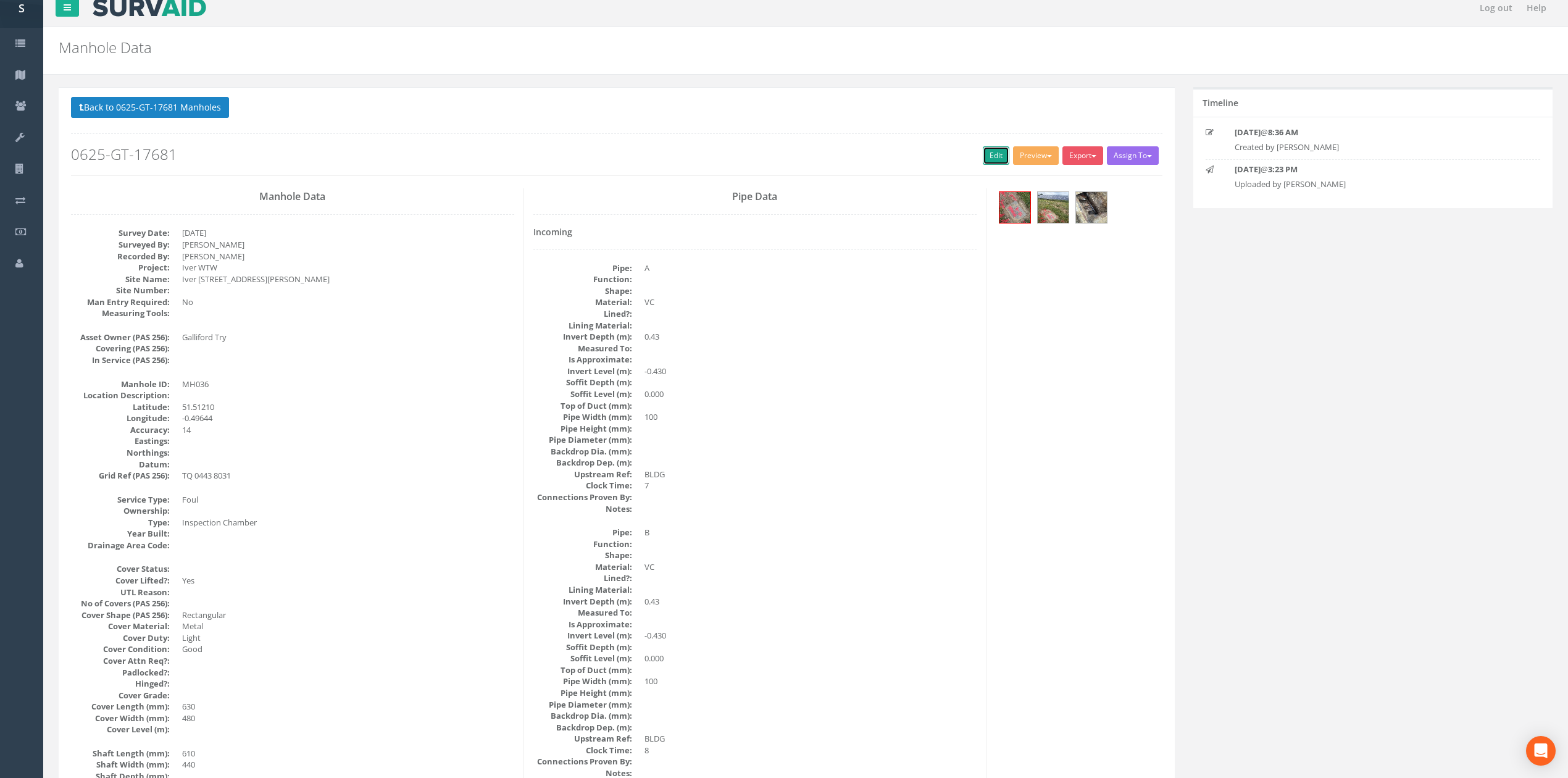
drag, startPoint x: 993, startPoint y: 158, endPoint x: 586, endPoint y: 72, distance: 416.0
click at [993, 158] on link "Edit" at bounding box center [997, 156] width 27 height 19
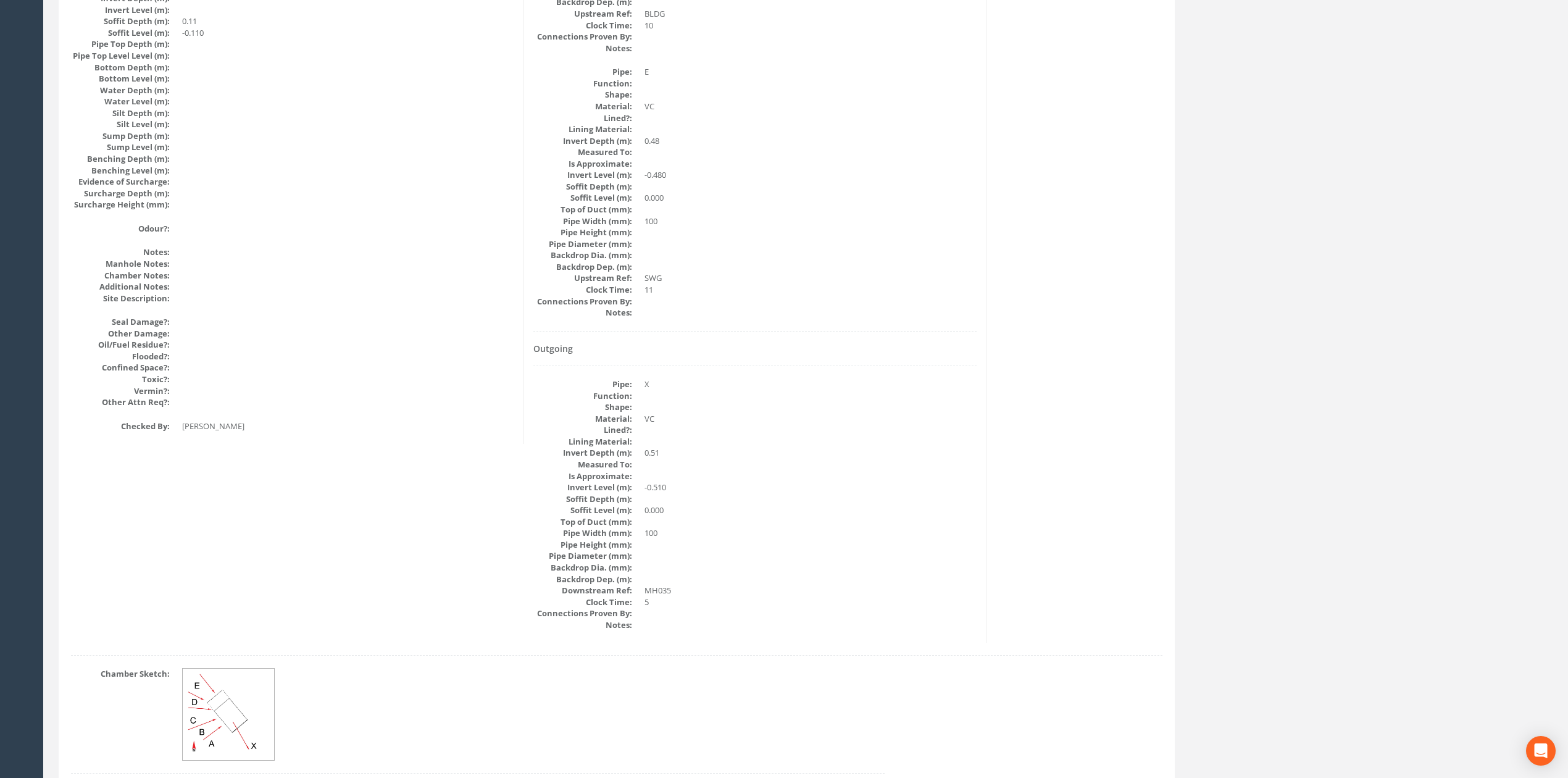
scroll to position [0, 0]
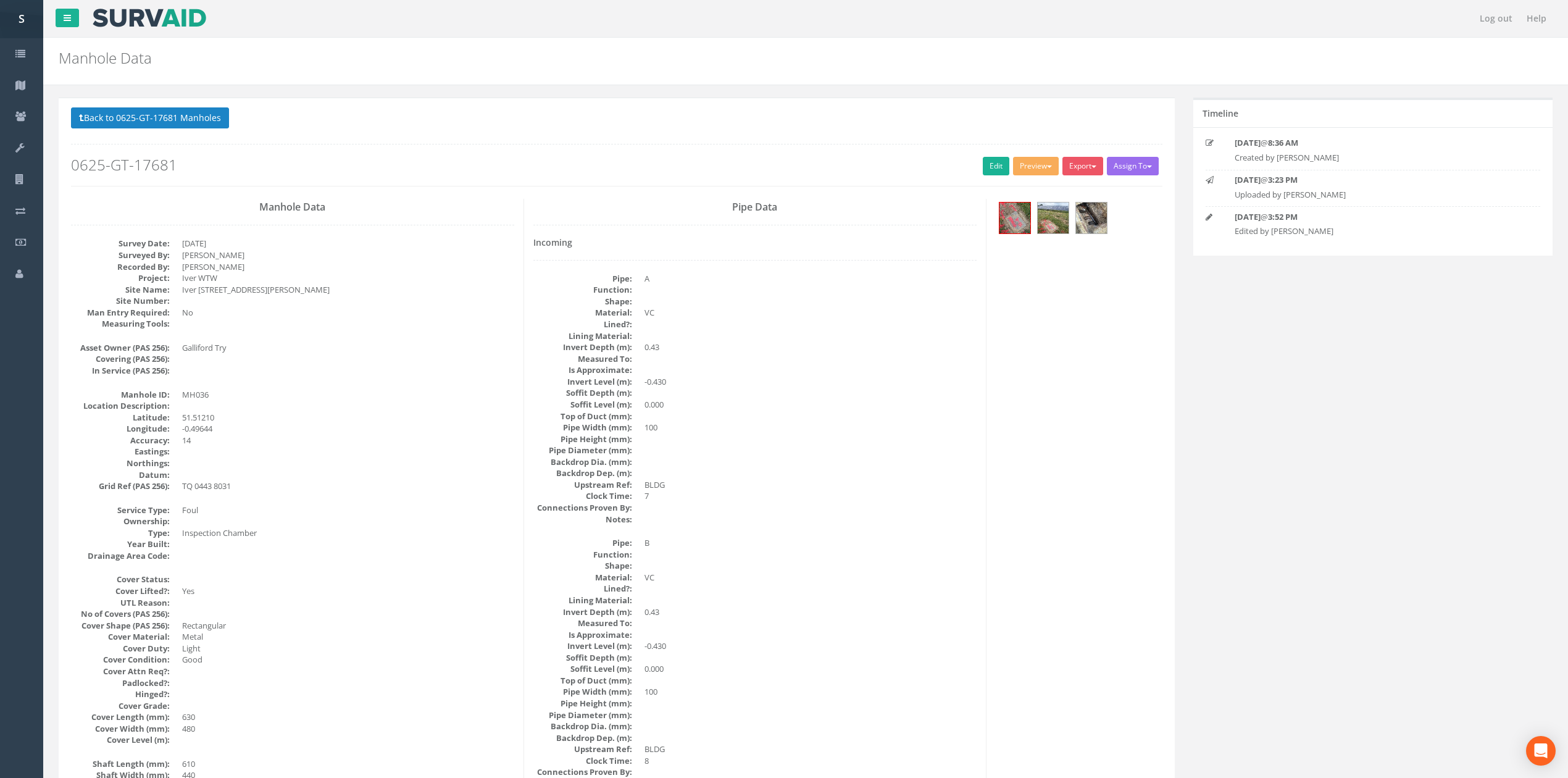
click at [145, 123] on button "Back to 0625-GT-17681 Manholes" at bounding box center [149, 118] width 158 height 21
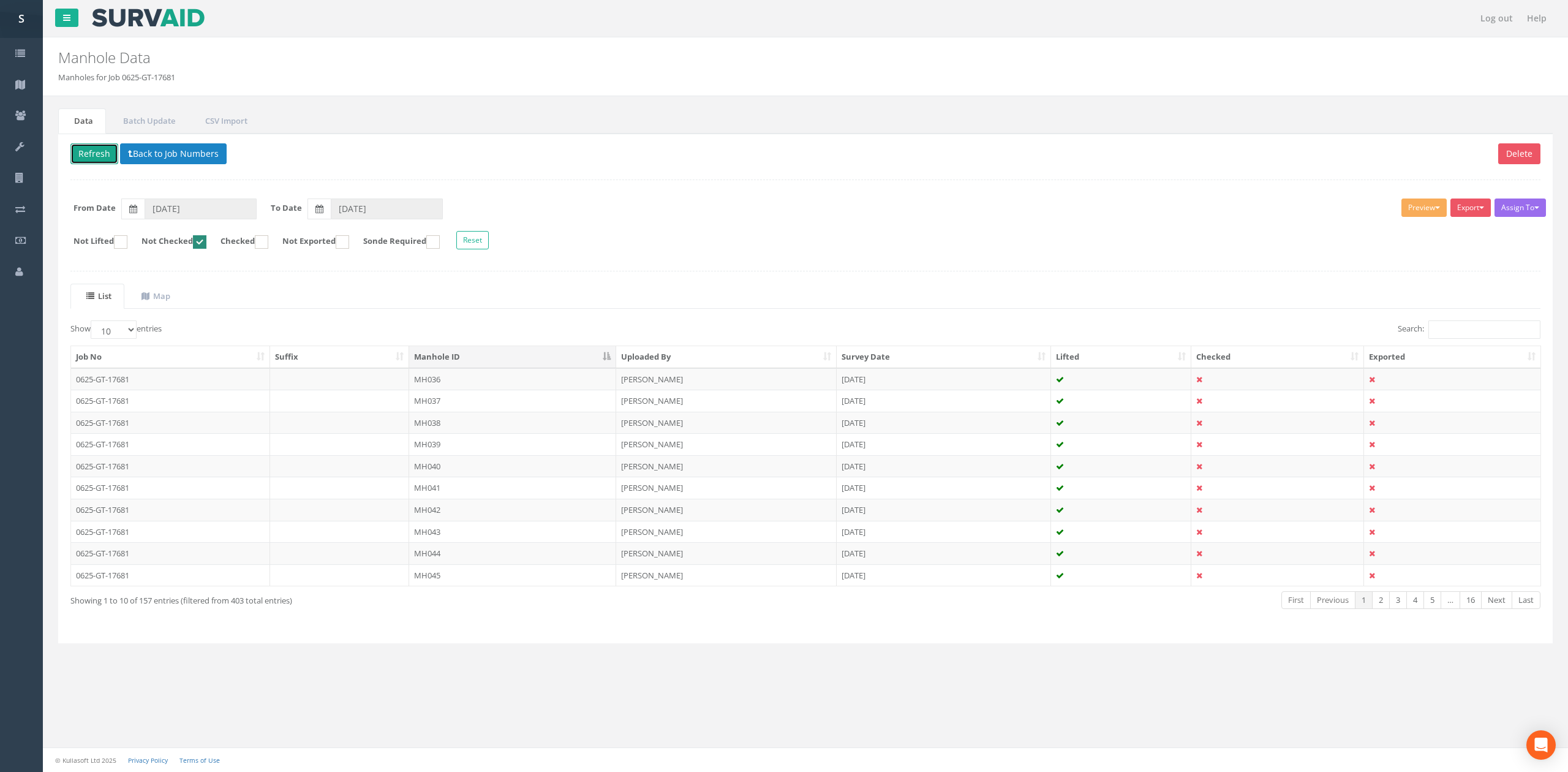
click at [99, 159] on button "Refresh" at bounding box center [94, 154] width 48 height 21
click at [495, 378] on td "MH037" at bounding box center [513, 379] width 207 height 22
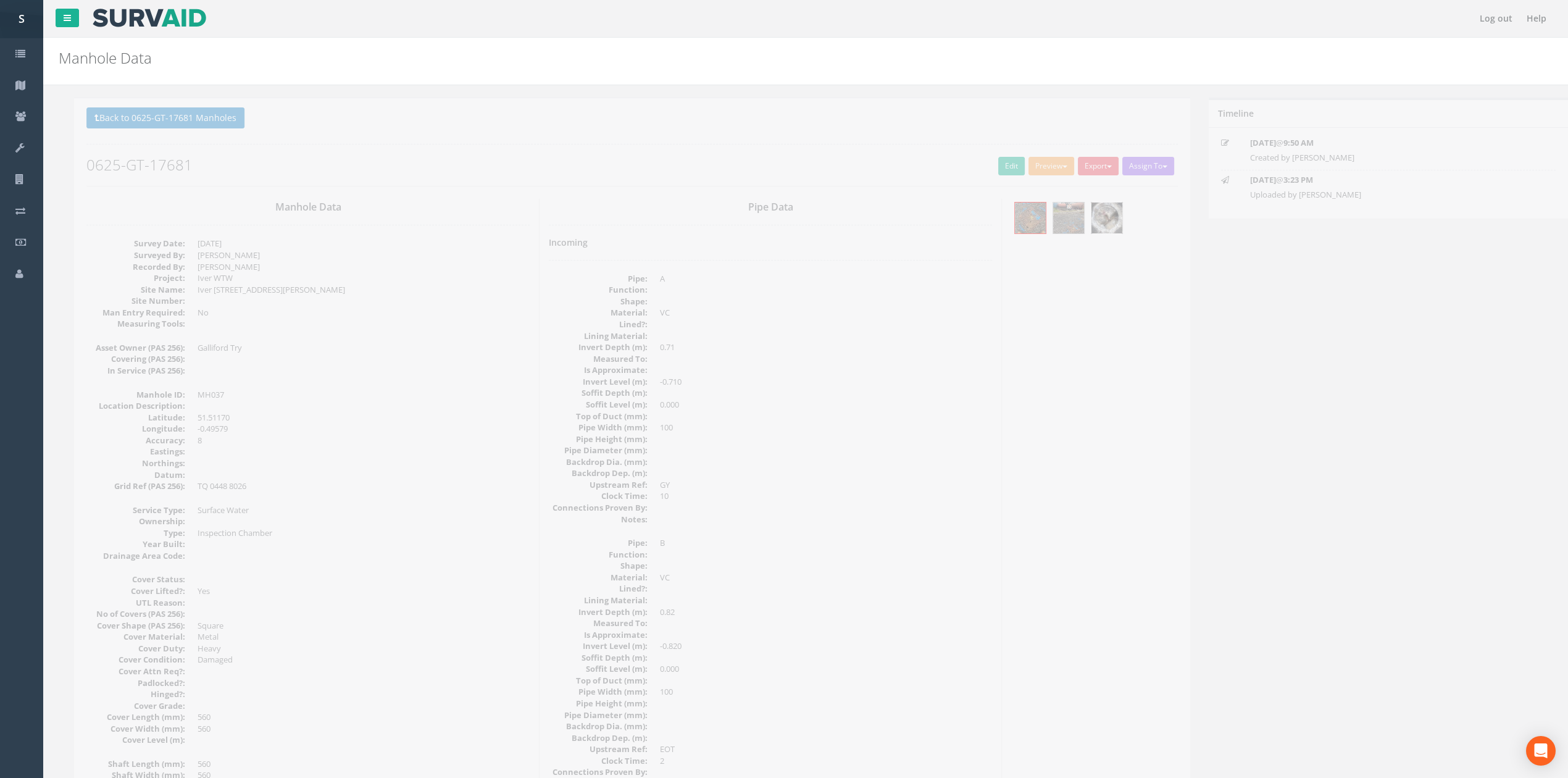
click at [1103, 220] on img at bounding box center [1091, 218] width 31 height 31
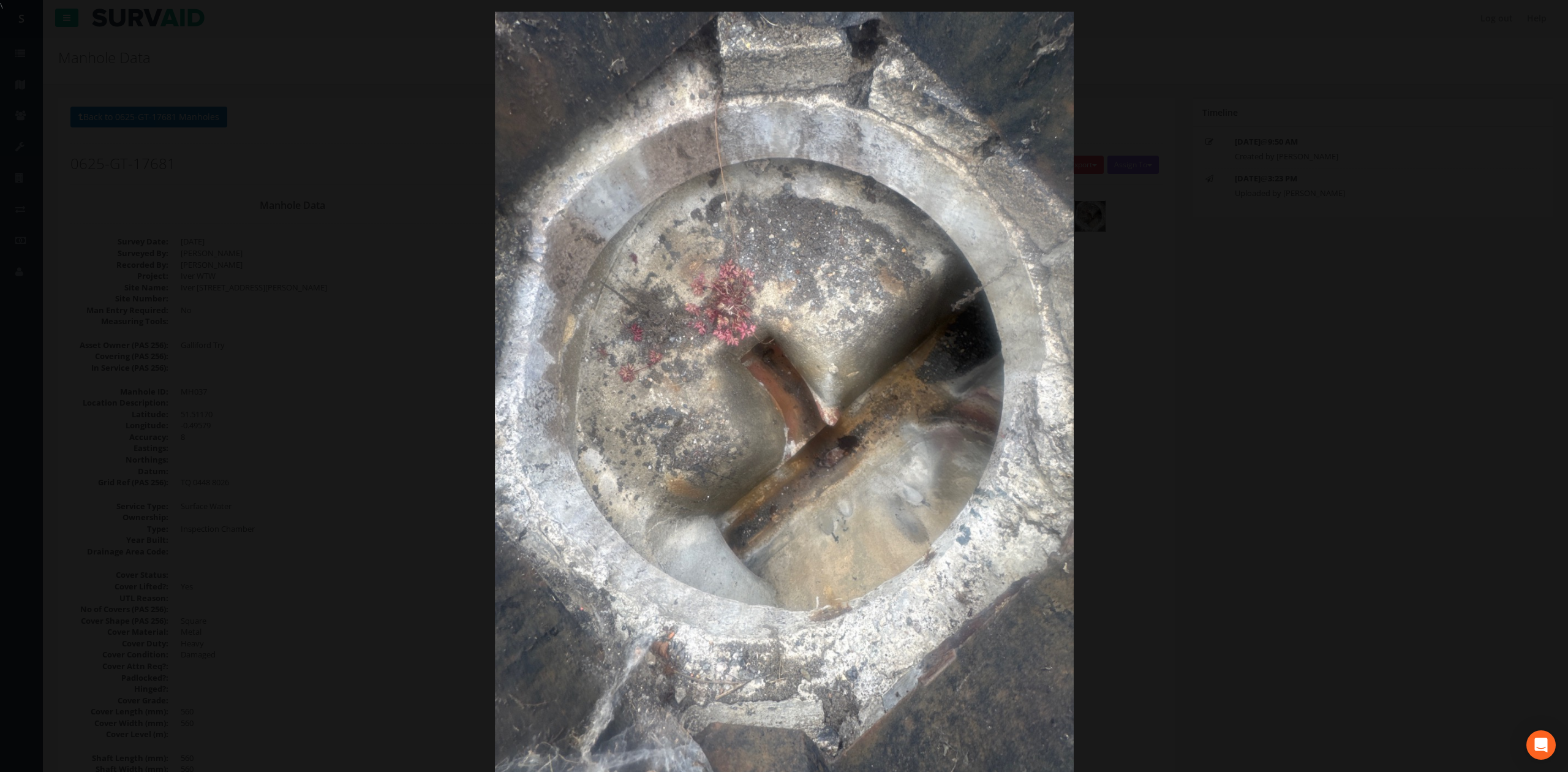
click at [1290, 370] on div at bounding box center [784, 398] width 1568 height 772
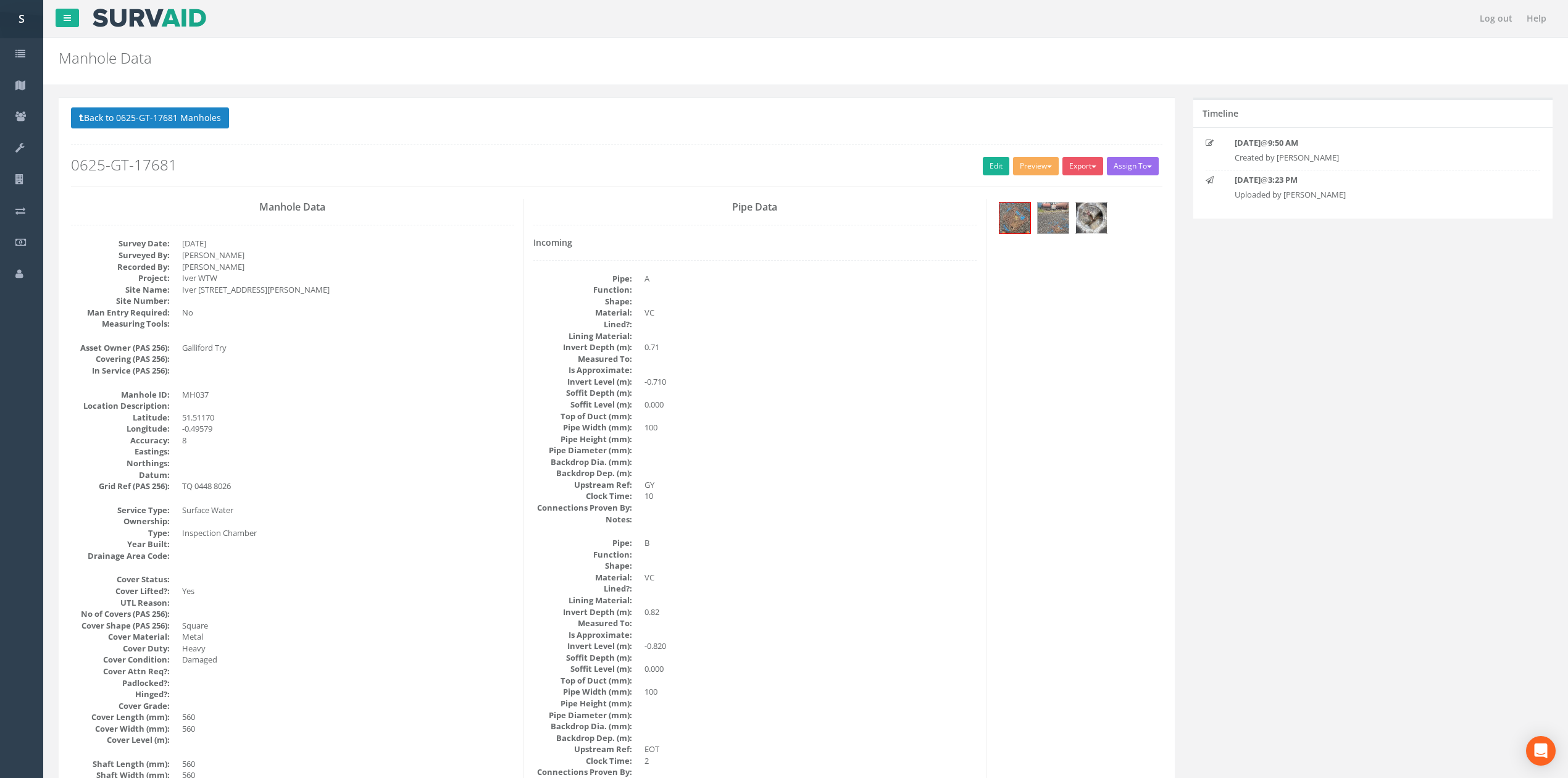
click at [1094, 226] on img at bounding box center [1091, 218] width 31 height 31
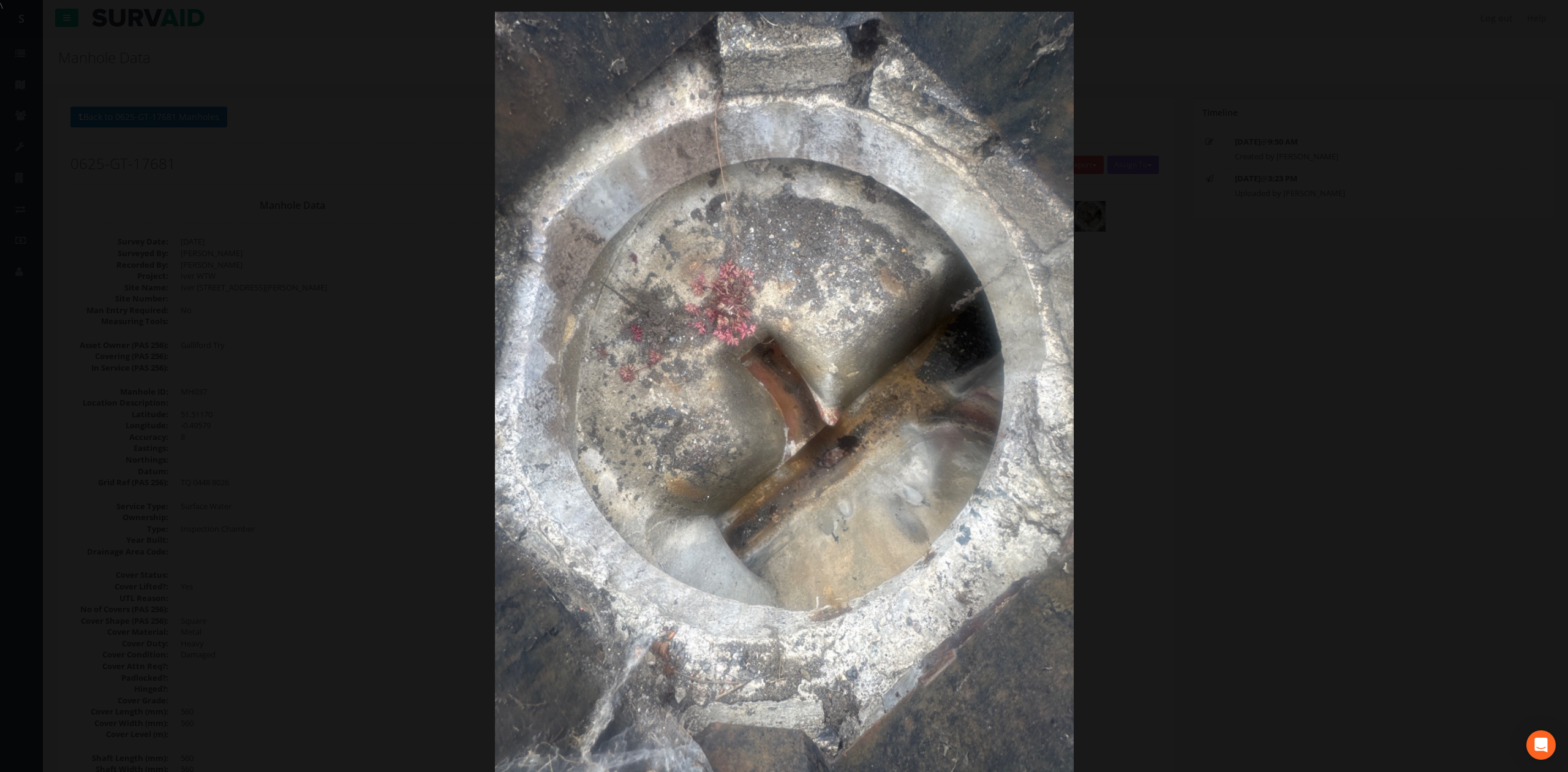
click at [1280, 270] on div at bounding box center [784, 398] width 1568 height 772
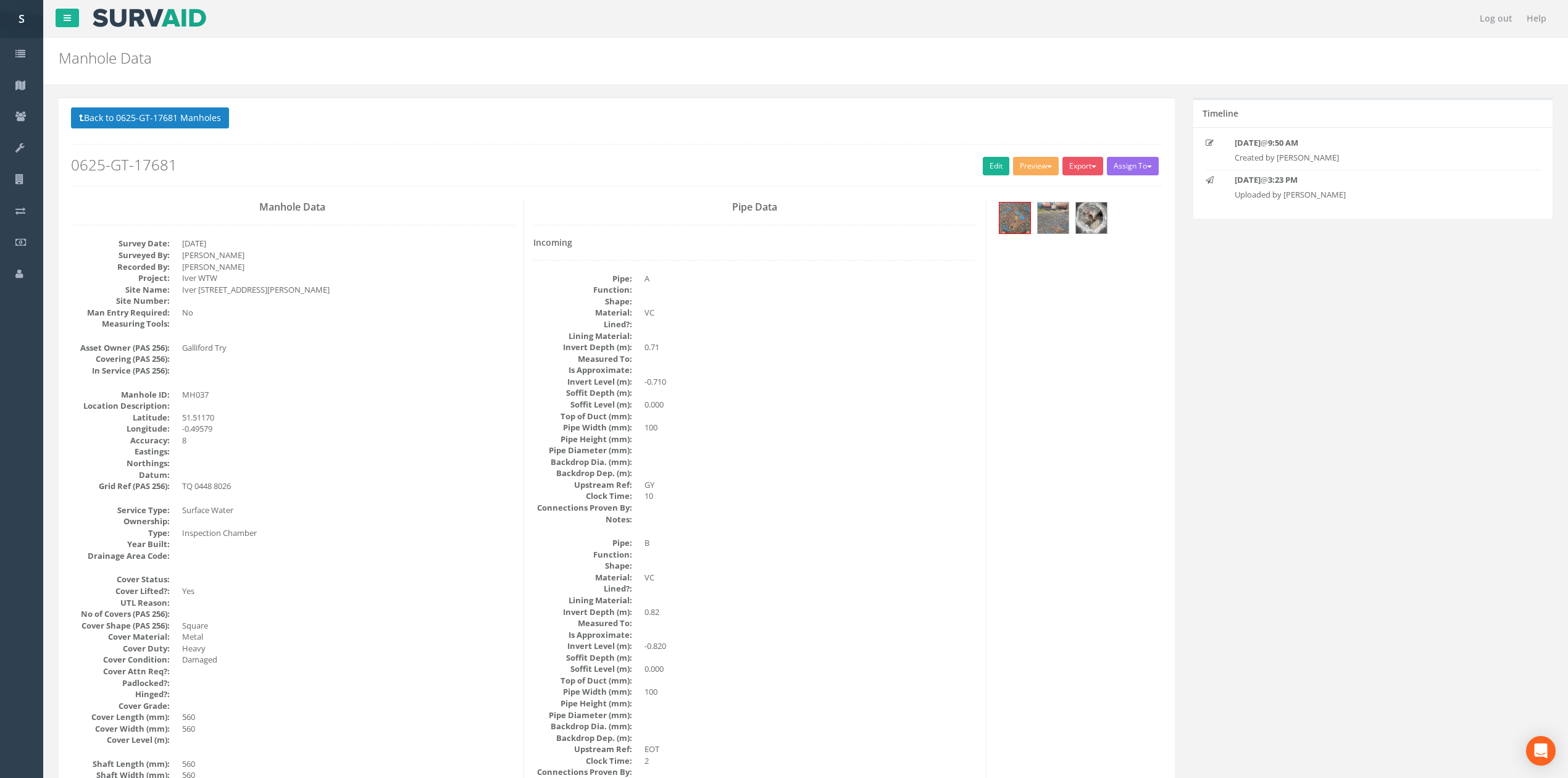
click at [974, 171] on h2 "0625-GT-17681" at bounding box center [616, 165] width 1092 height 16
click at [990, 166] on link "Edit" at bounding box center [997, 167] width 27 height 19
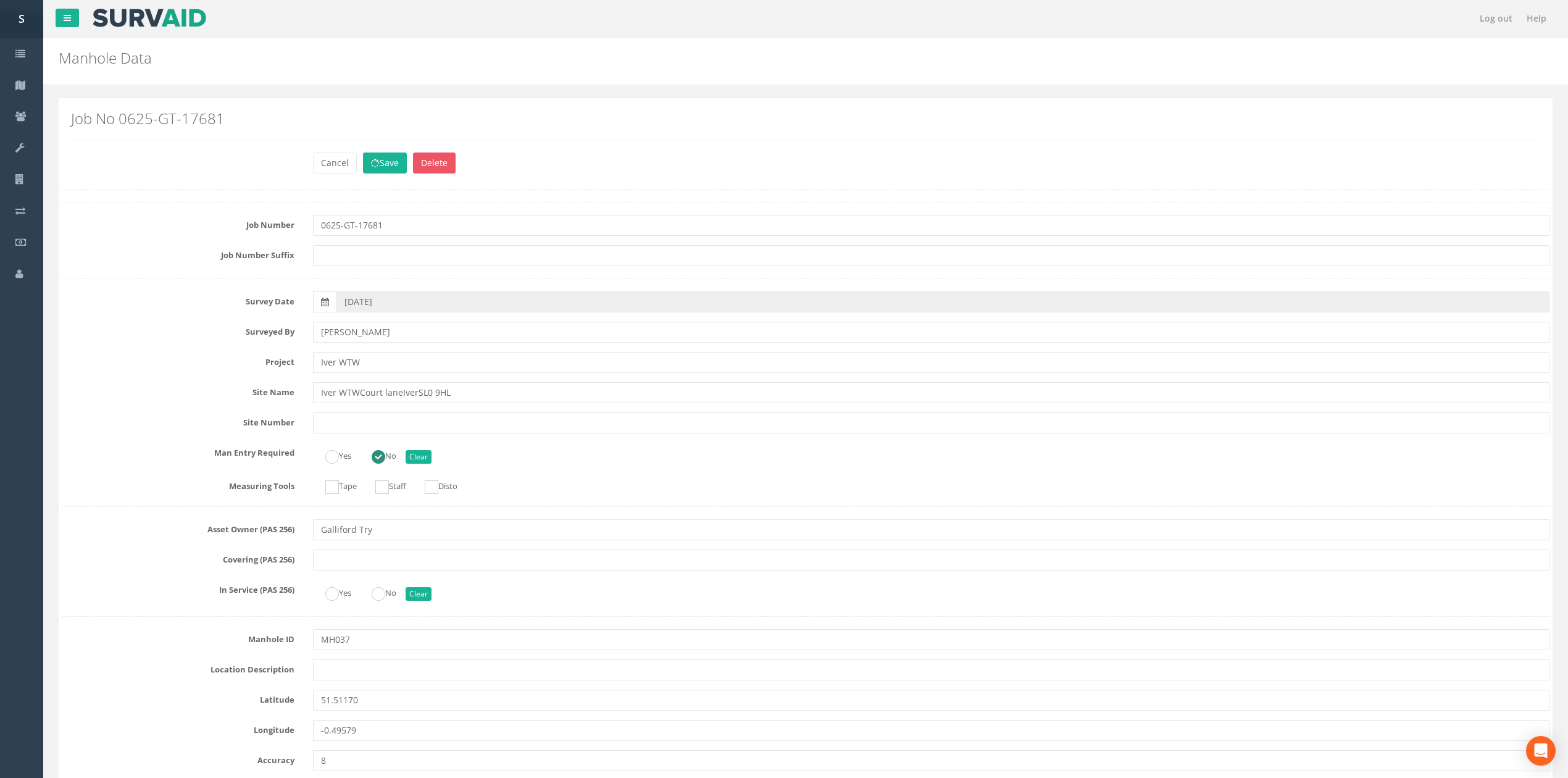
scroll to position [1128, 0]
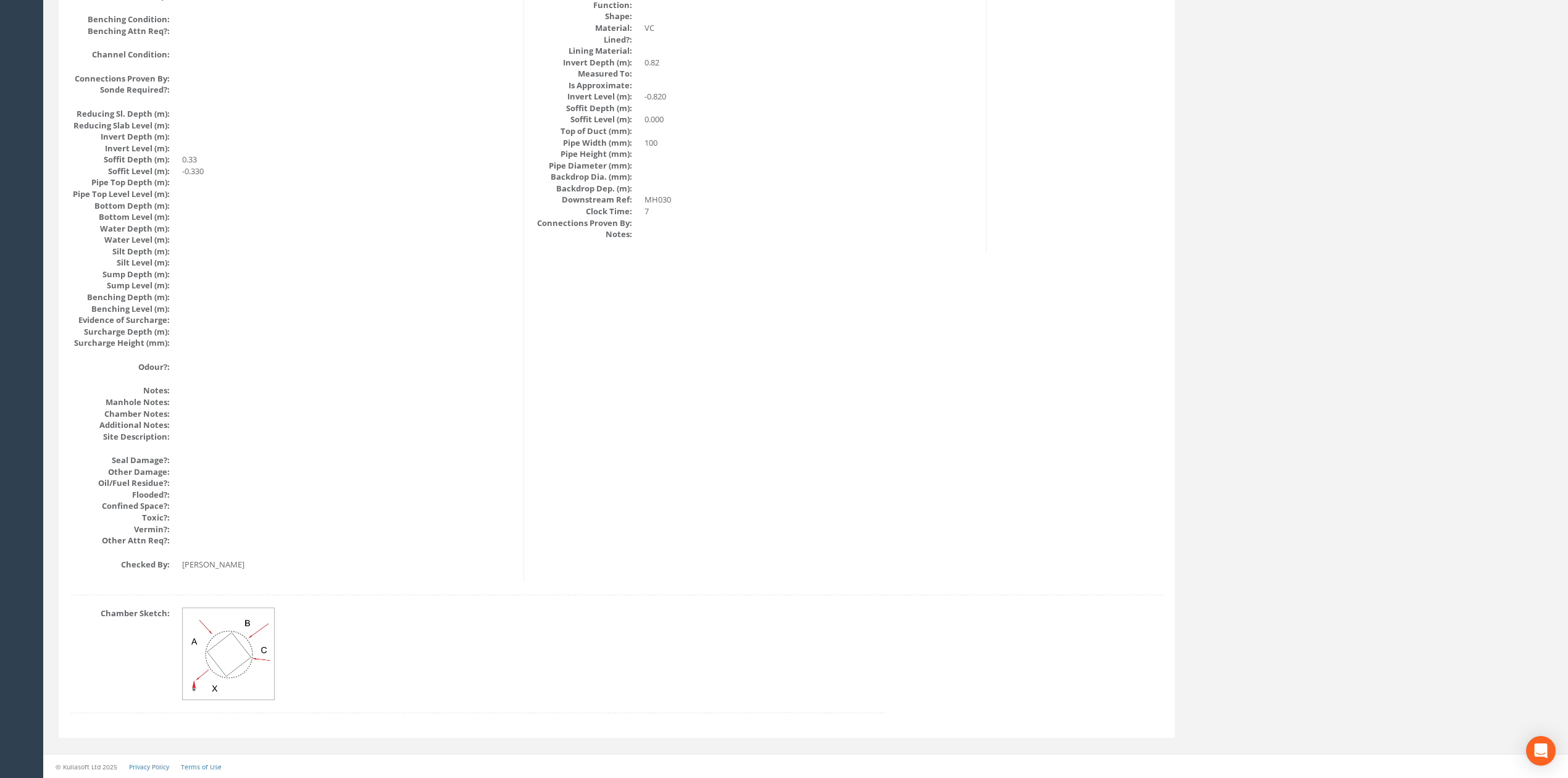
drag, startPoint x: 339, startPoint y: 545, endPoint x: 301, endPoint y: 370, distance: 179.1
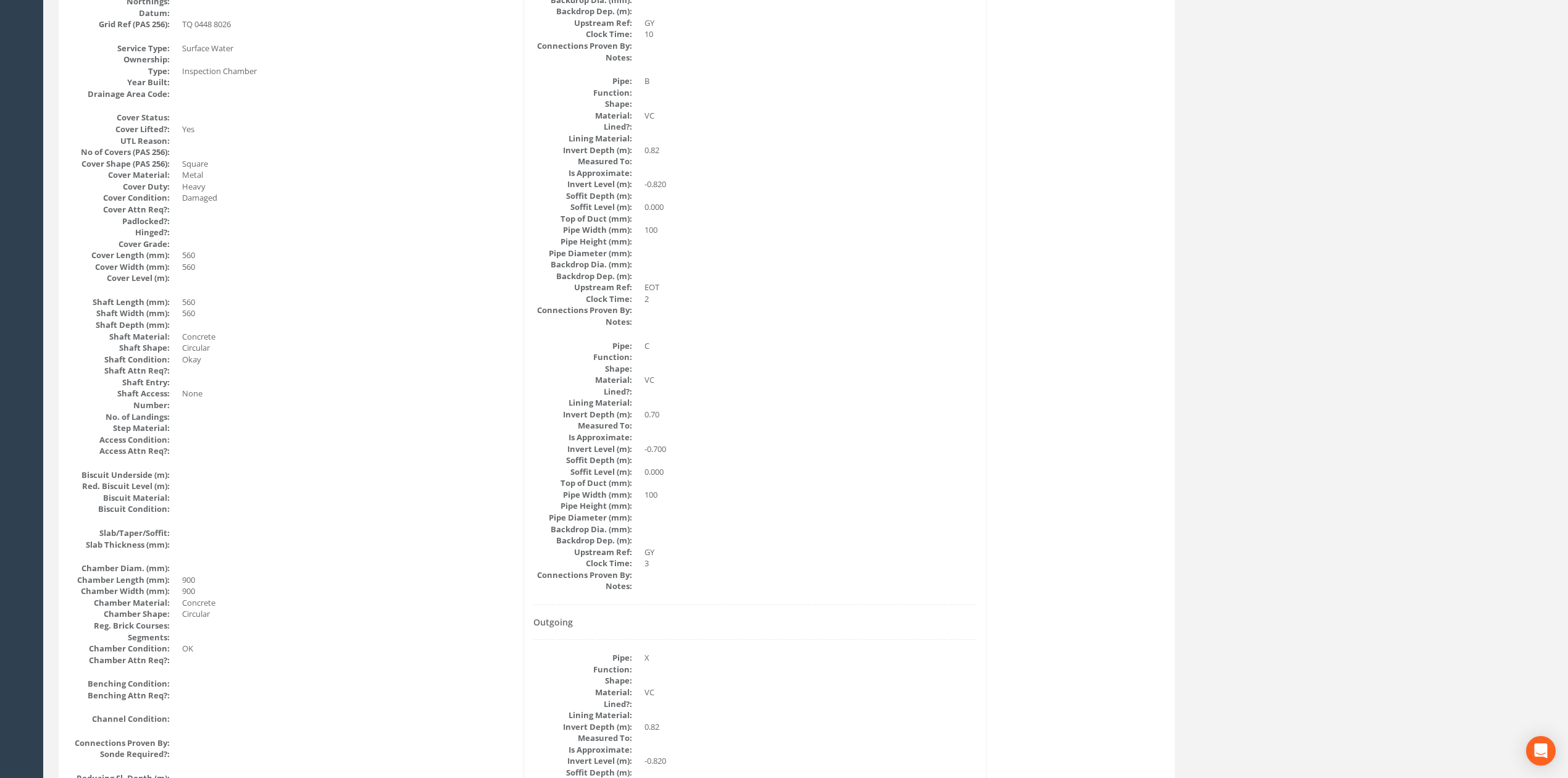
scroll to position [0, 0]
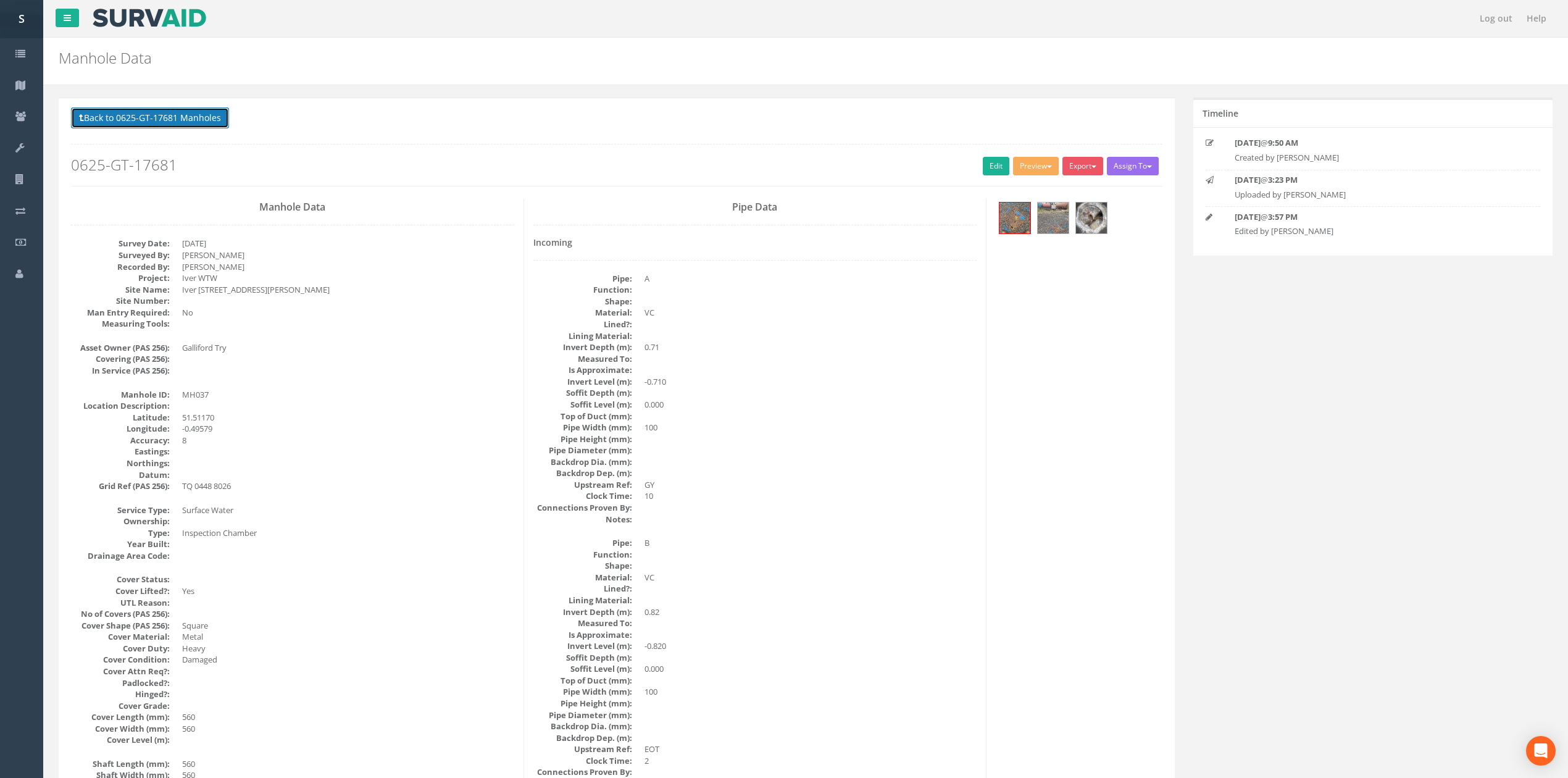
click at [203, 127] on button "Back to 0625-GT-17681 Manholes" at bounding box center [149, 118] width 158 height 21
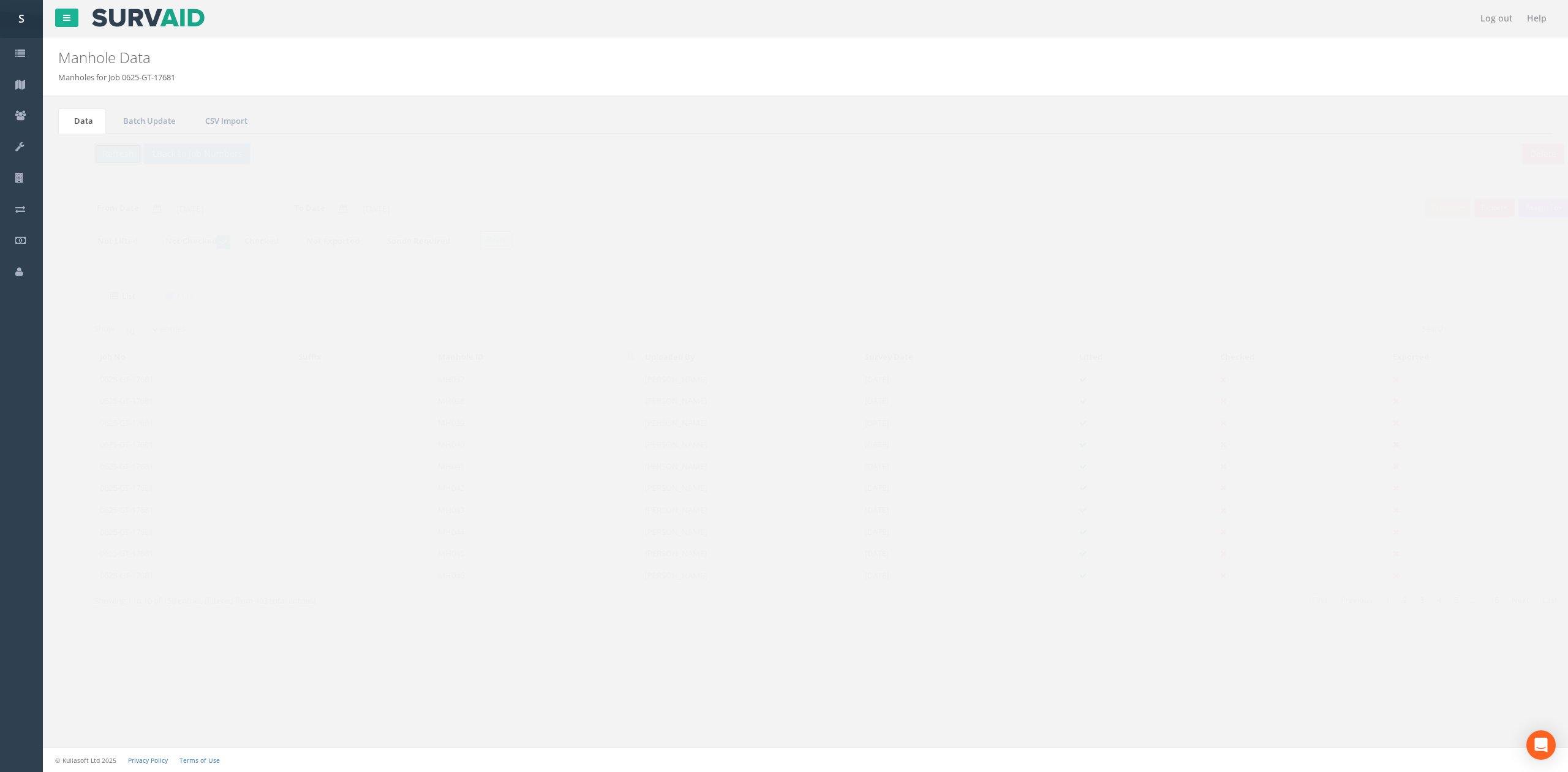
click at [90, 152] on button "Refresh" at bounding box center [94, 154] width 48 height 21
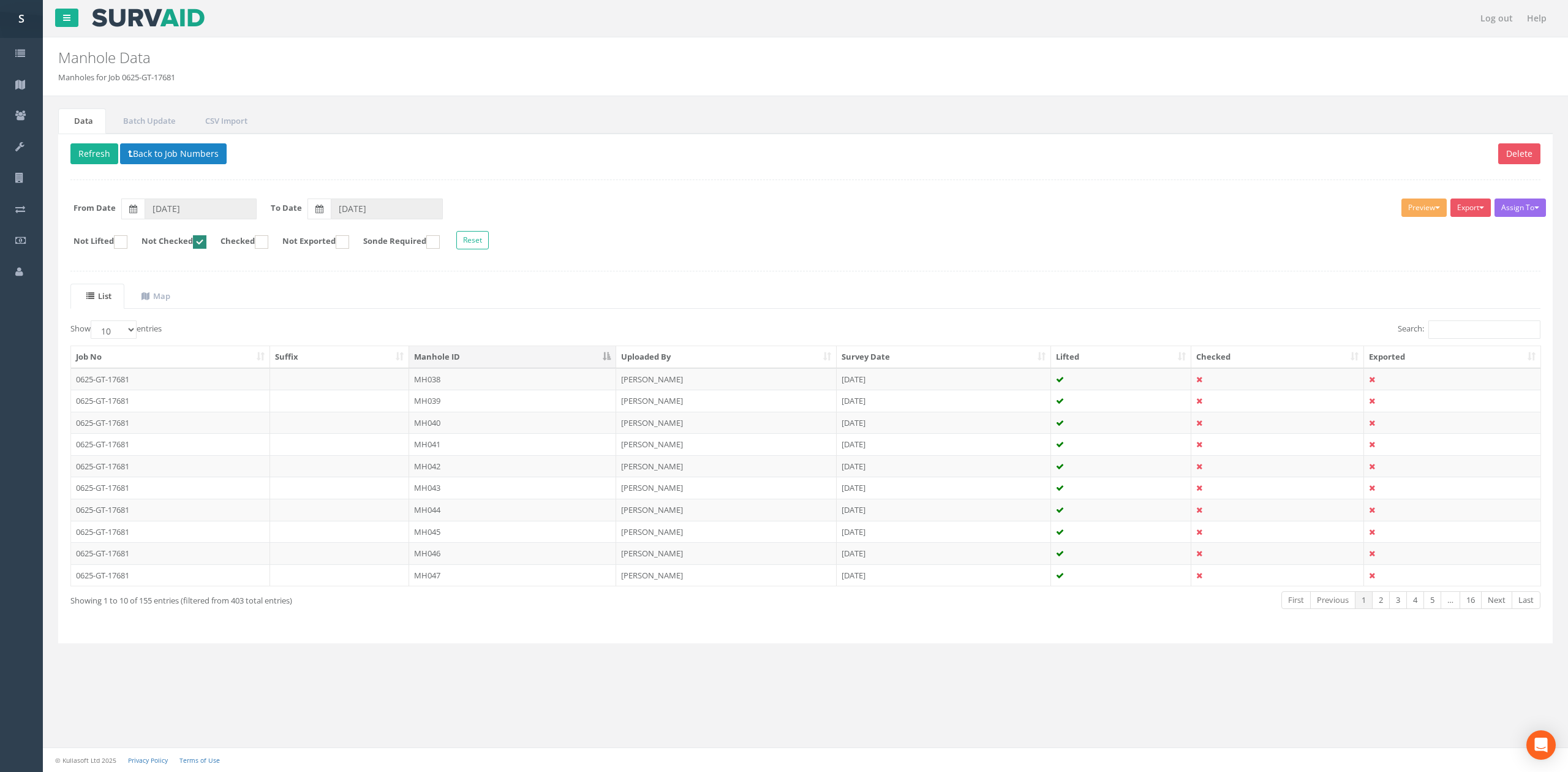
drag, startPoint x: 632, startPoint y: 382, endPoint x: 706, endPoint y: 373, distance: 74.5
click at [632, 382] on td "[PERSON_NAME]" at bounding box center [726, 379] width 221 height 22
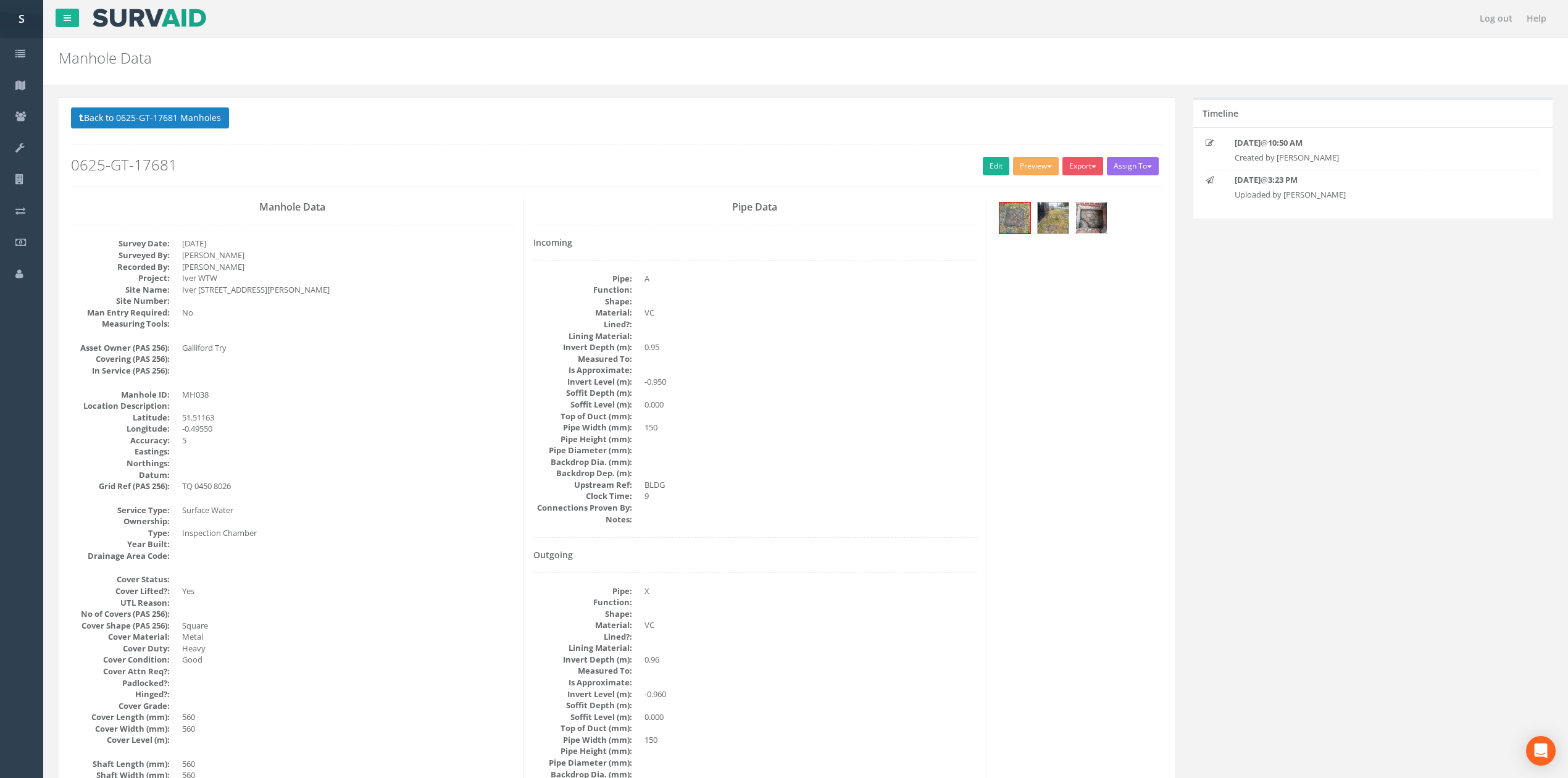
click at [1090, 211] on img at bounding box center [1091, 218] width 31 height 31
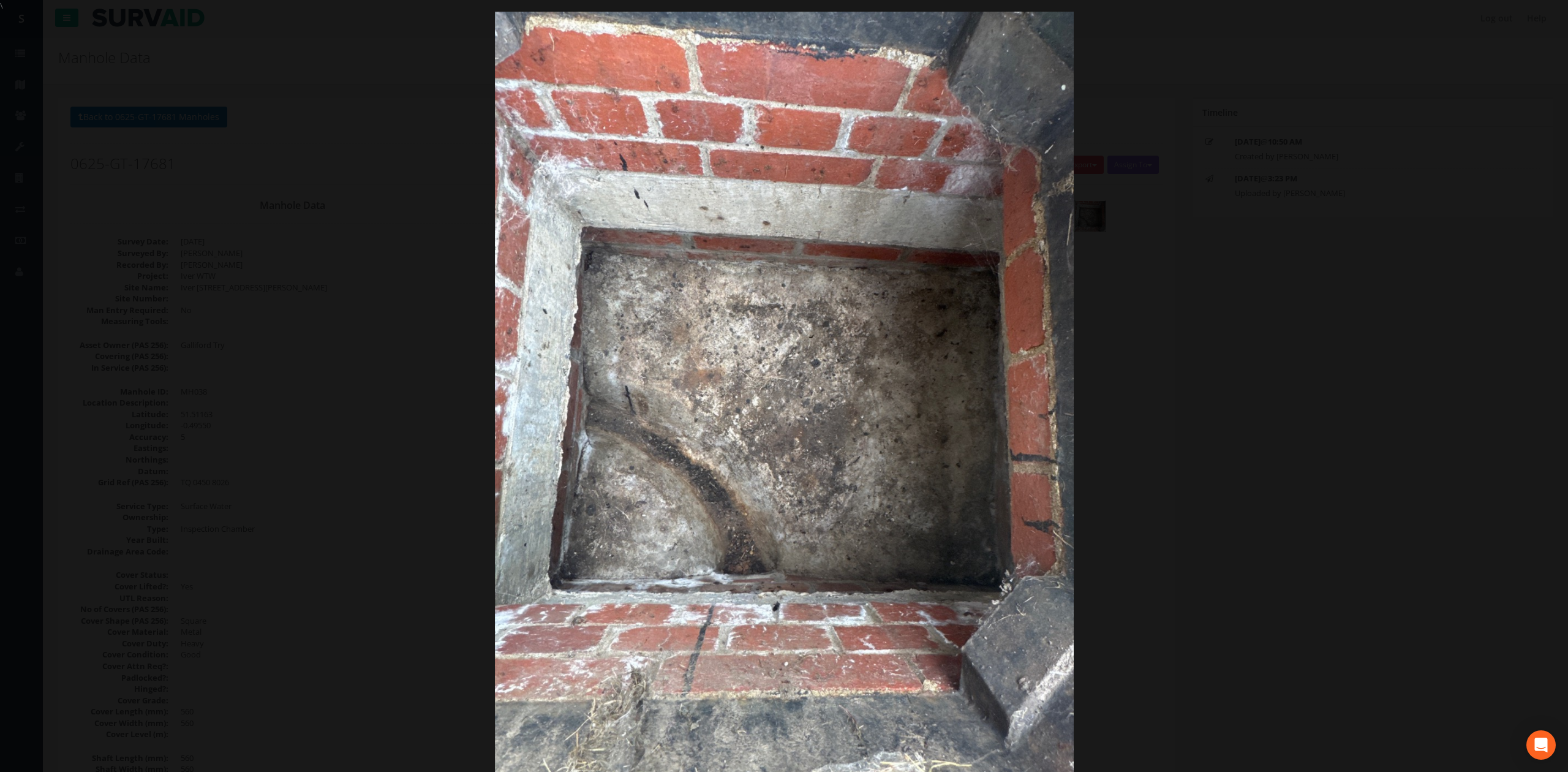
click at [1193, 347] on div at bounding box center [784, 398] width 1568 height 772
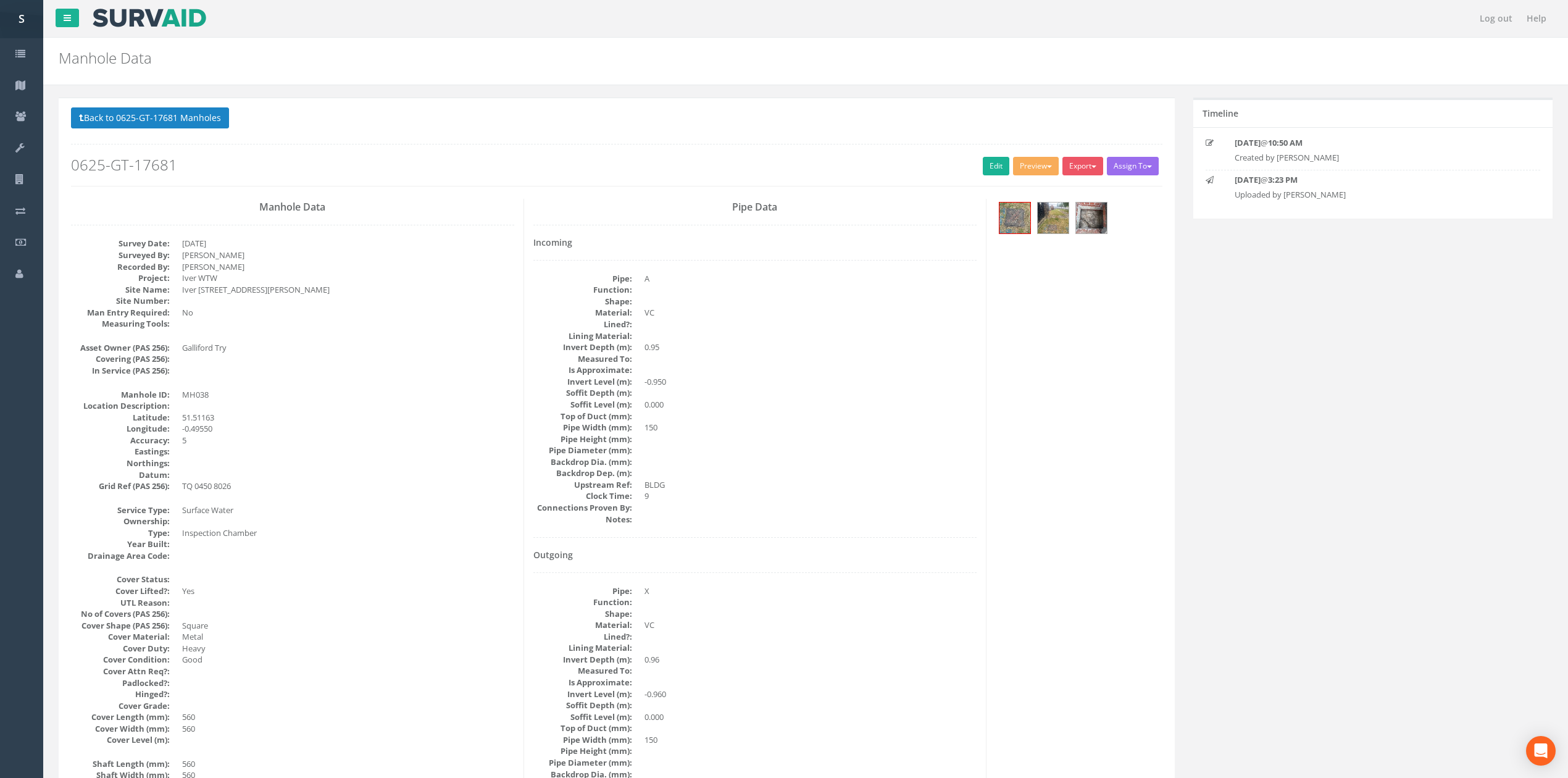
click at [504, 554] on dd at bounding box center [348, 556] width 332 height 12
click at [991, 161] on link "Edit" at bounding box center [997, 167] width 27 height 19
click at [200, 108] on button "Back to 0625-GT-17681 Manholes" at bounding box center [149, 118] width 158 height 21
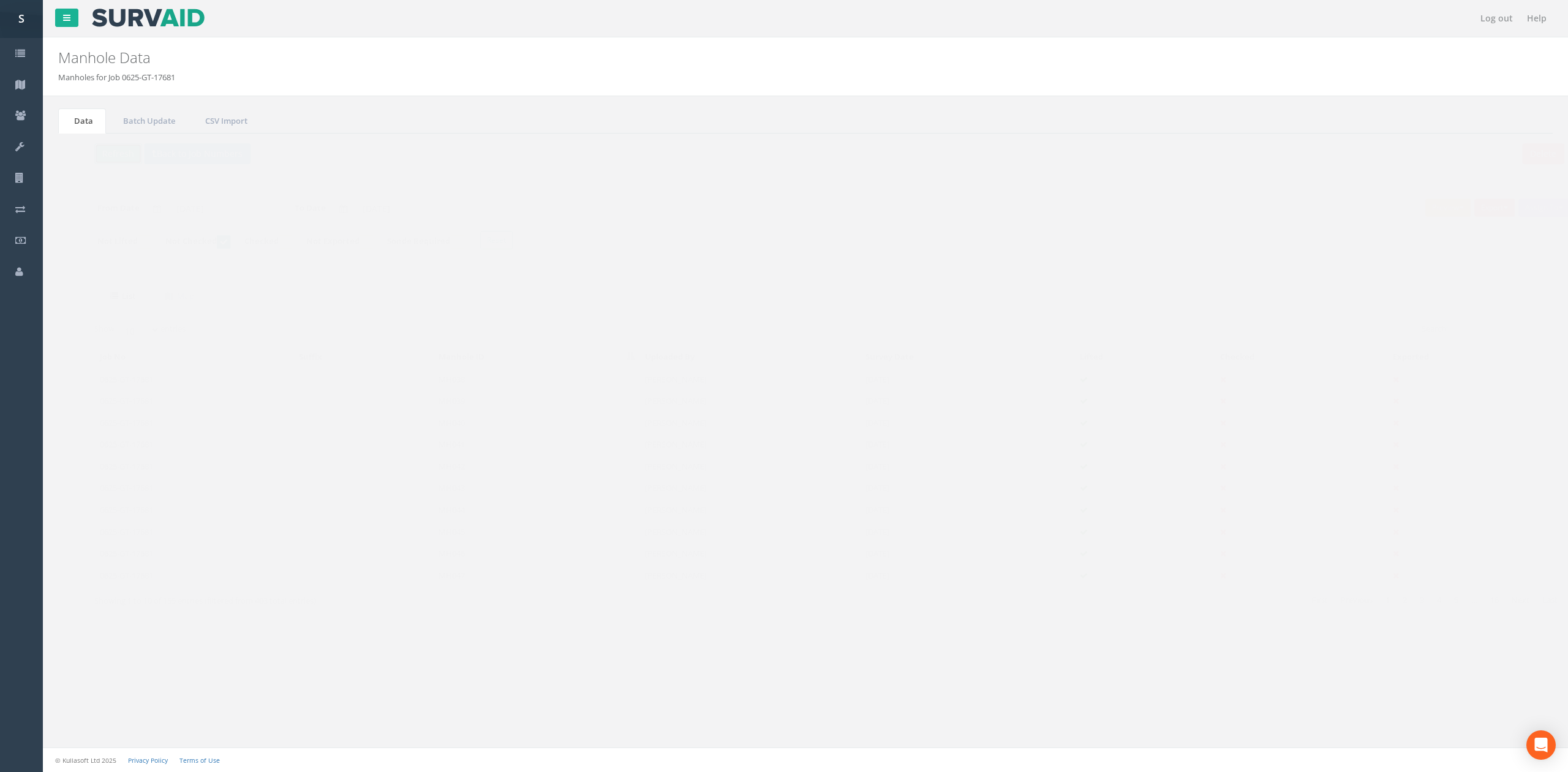
click at [108, 153] on button "Refresh" at bounding box center [94, 154] width 48 height 21
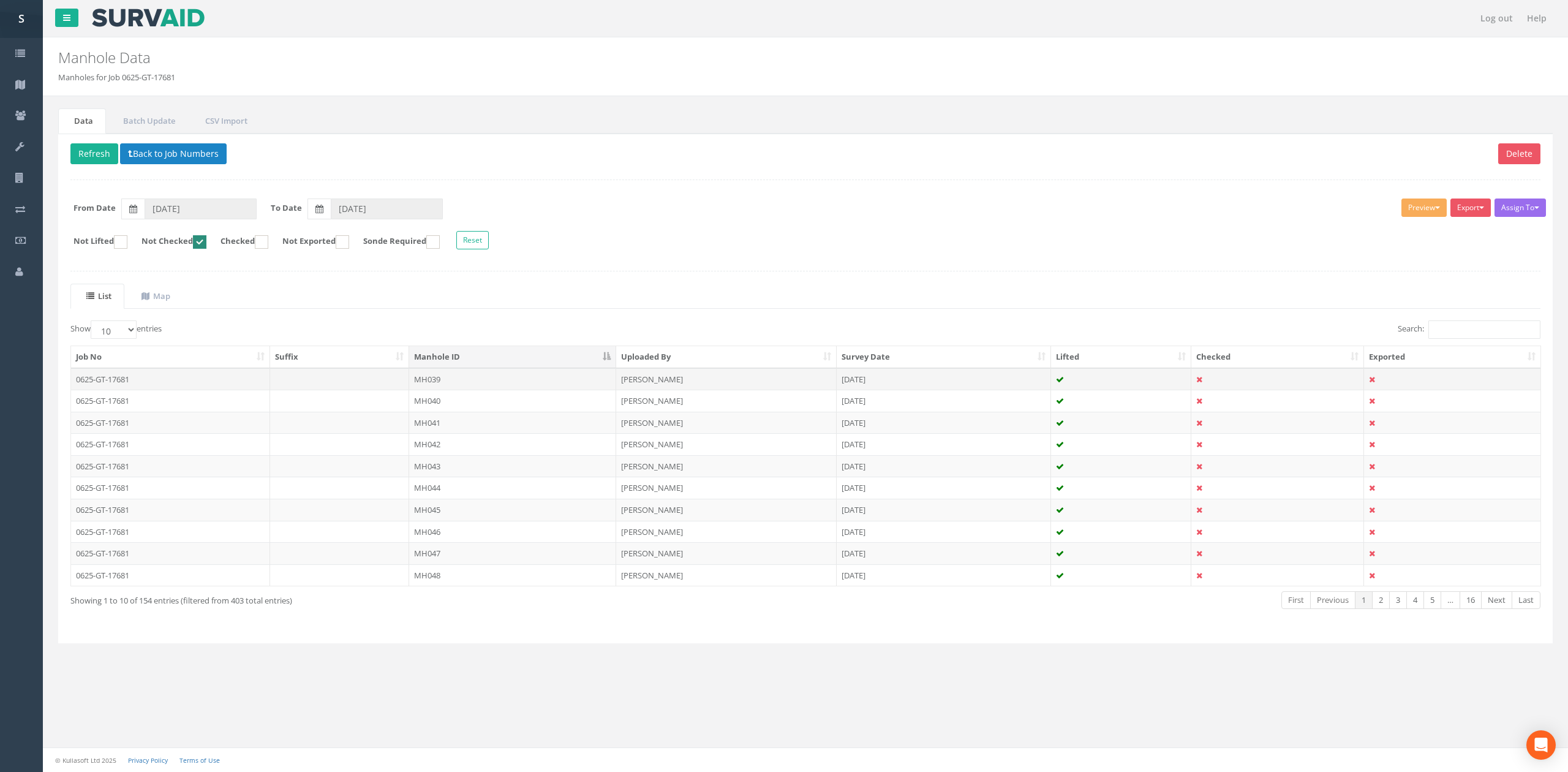
click at [501, 387] on td "MH039" at bounding box center [513, 379] width 207 height 22
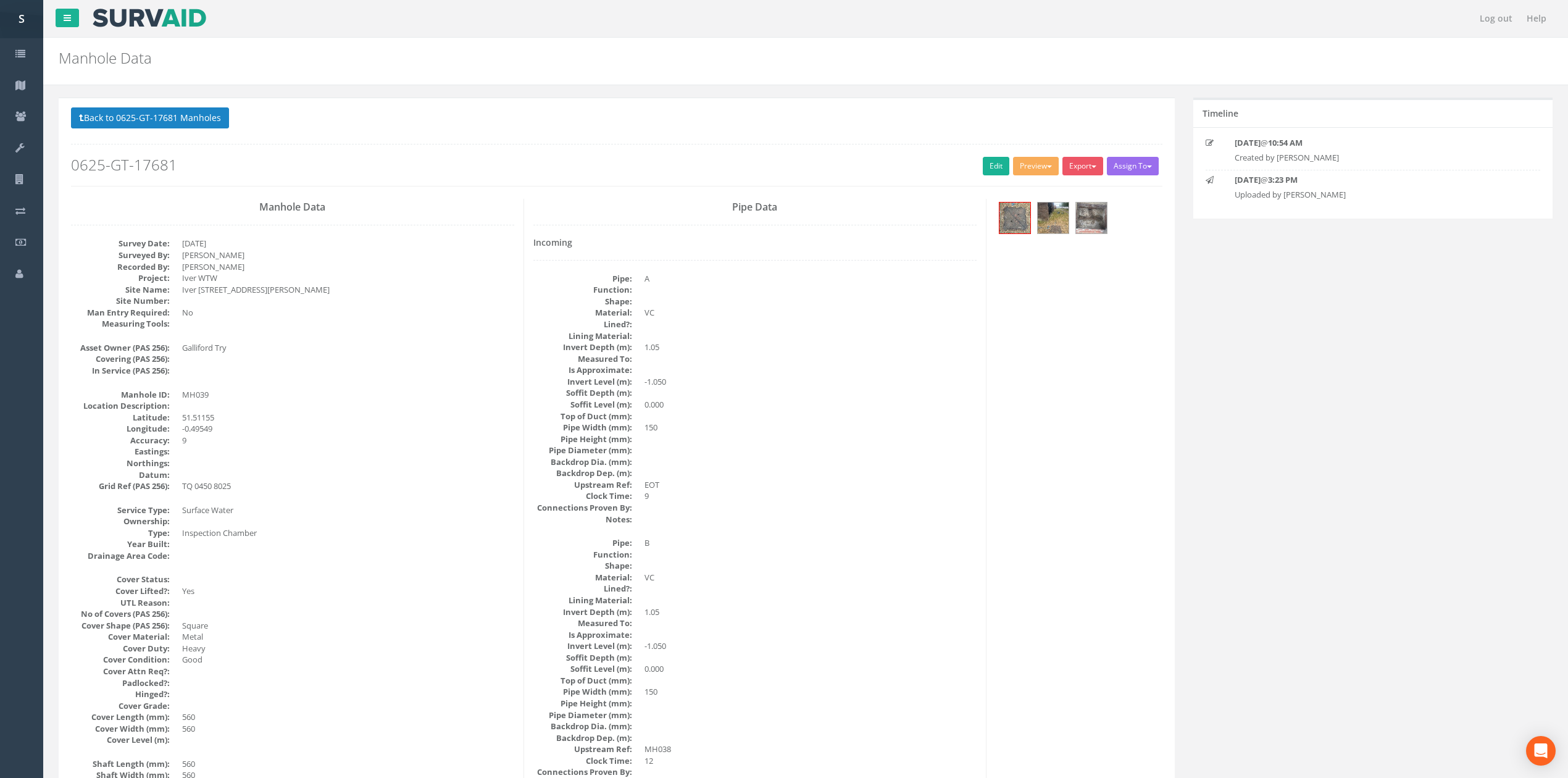
click at [971, 173] on h2 "0625-GT-17681" at bounding box center [616, 165] width 1092 height 16
click at [974, 171] on h2 "0625-GT-17681" at bounding box center [616, 165] width 1092 height 16
click at [983, 168] on link "Edit" at bounding box center [997, 167] width 27 height 19
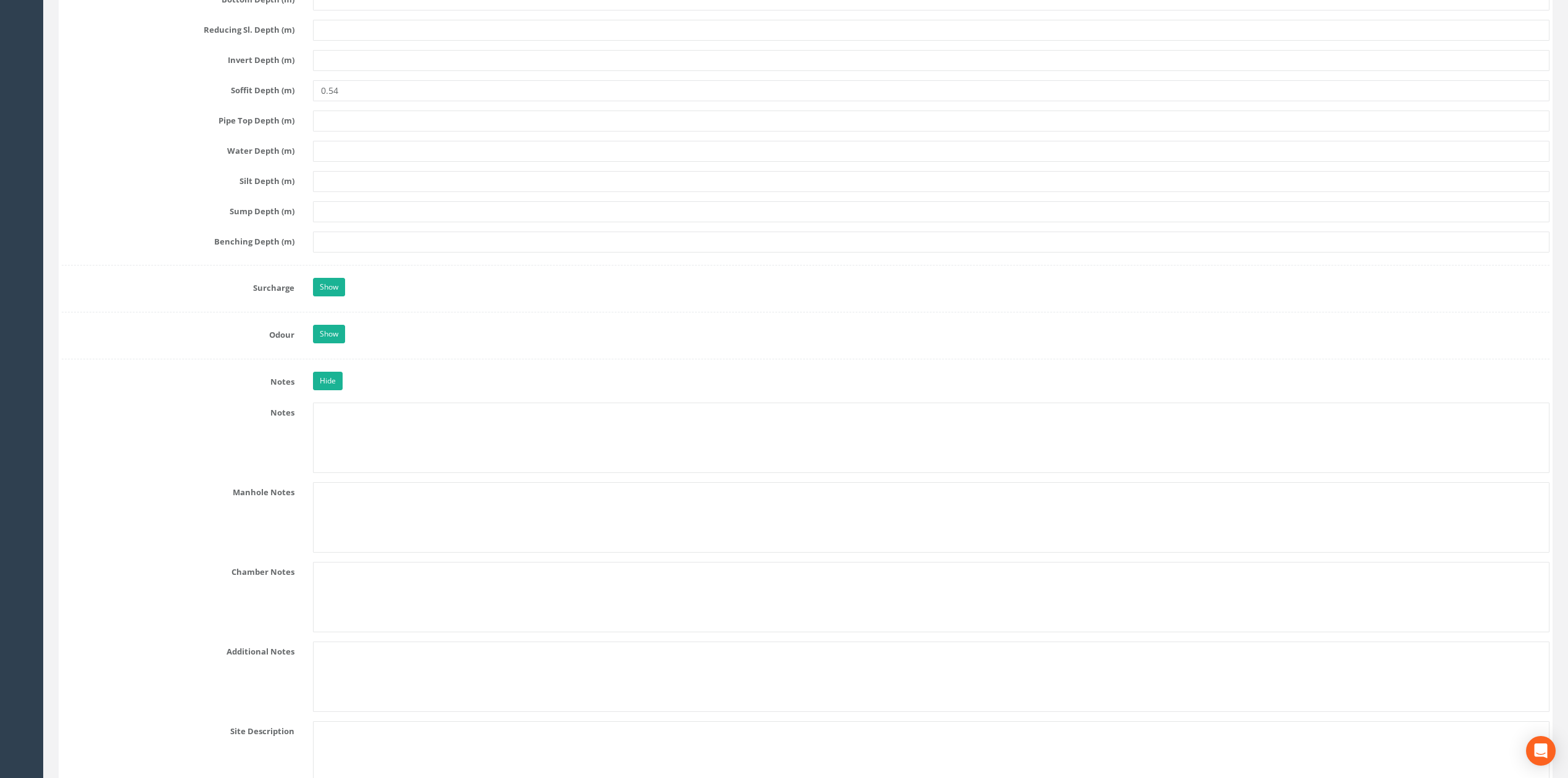
scroll to position [1428, 0]
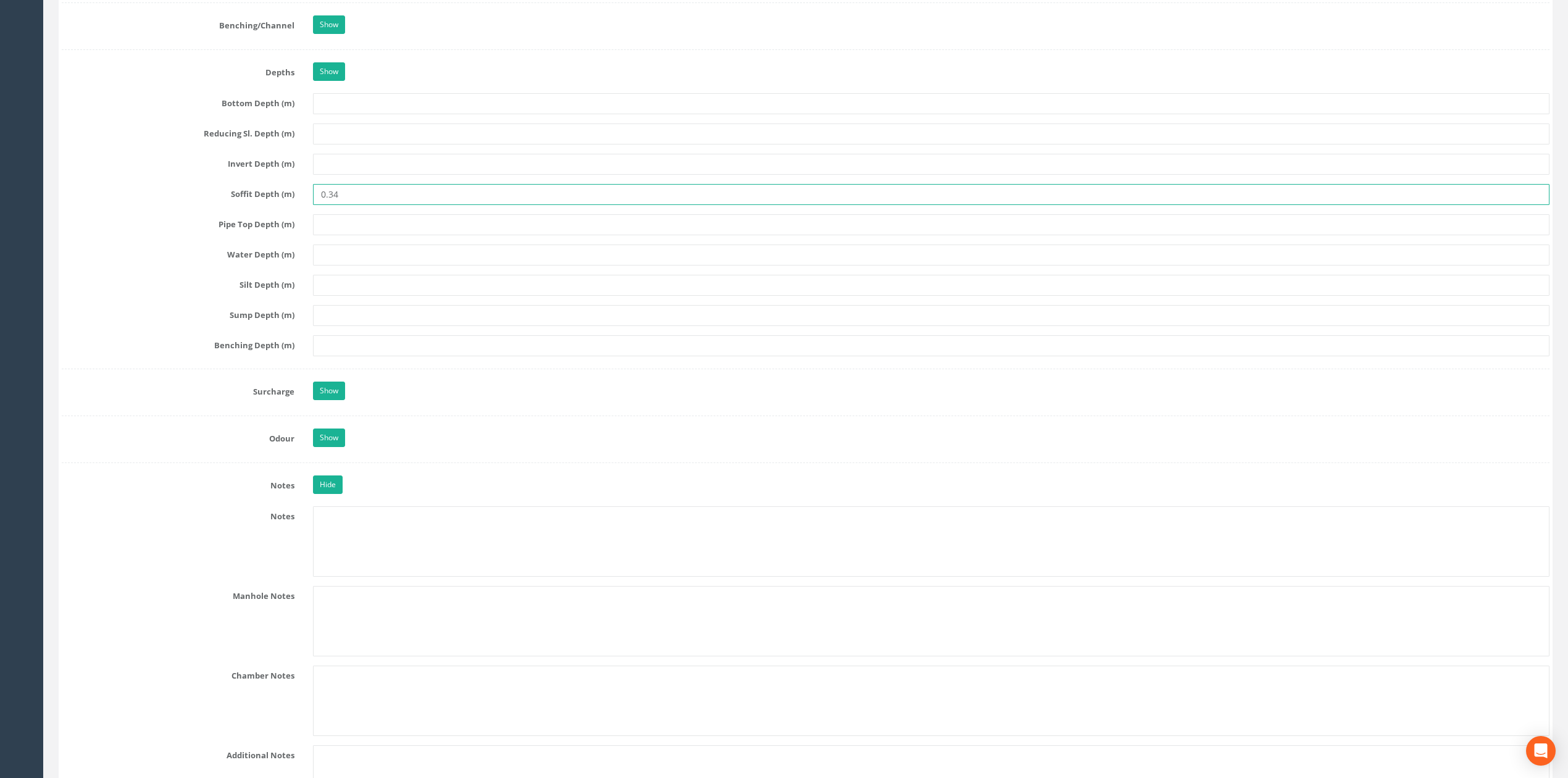
drag, startPoint x: 332, startPoint y: 201, endPoint x: 344, endPoint y: 200, distance: 12.0
click at [327, 200] on input "0.34" at bounding box center [931, 194] width 1236 height 21
type input "0.34"
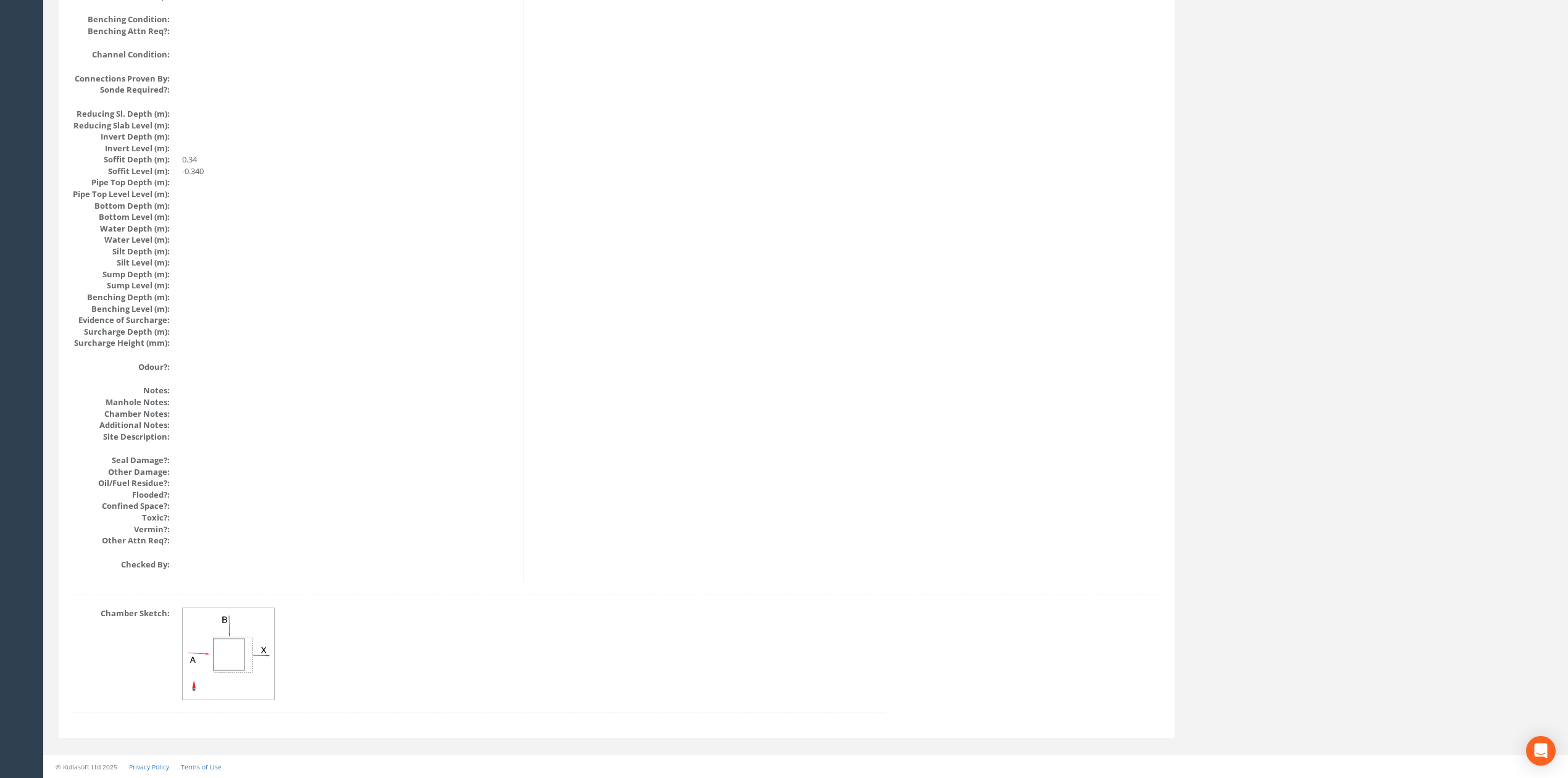
scroll to position [0, 0]
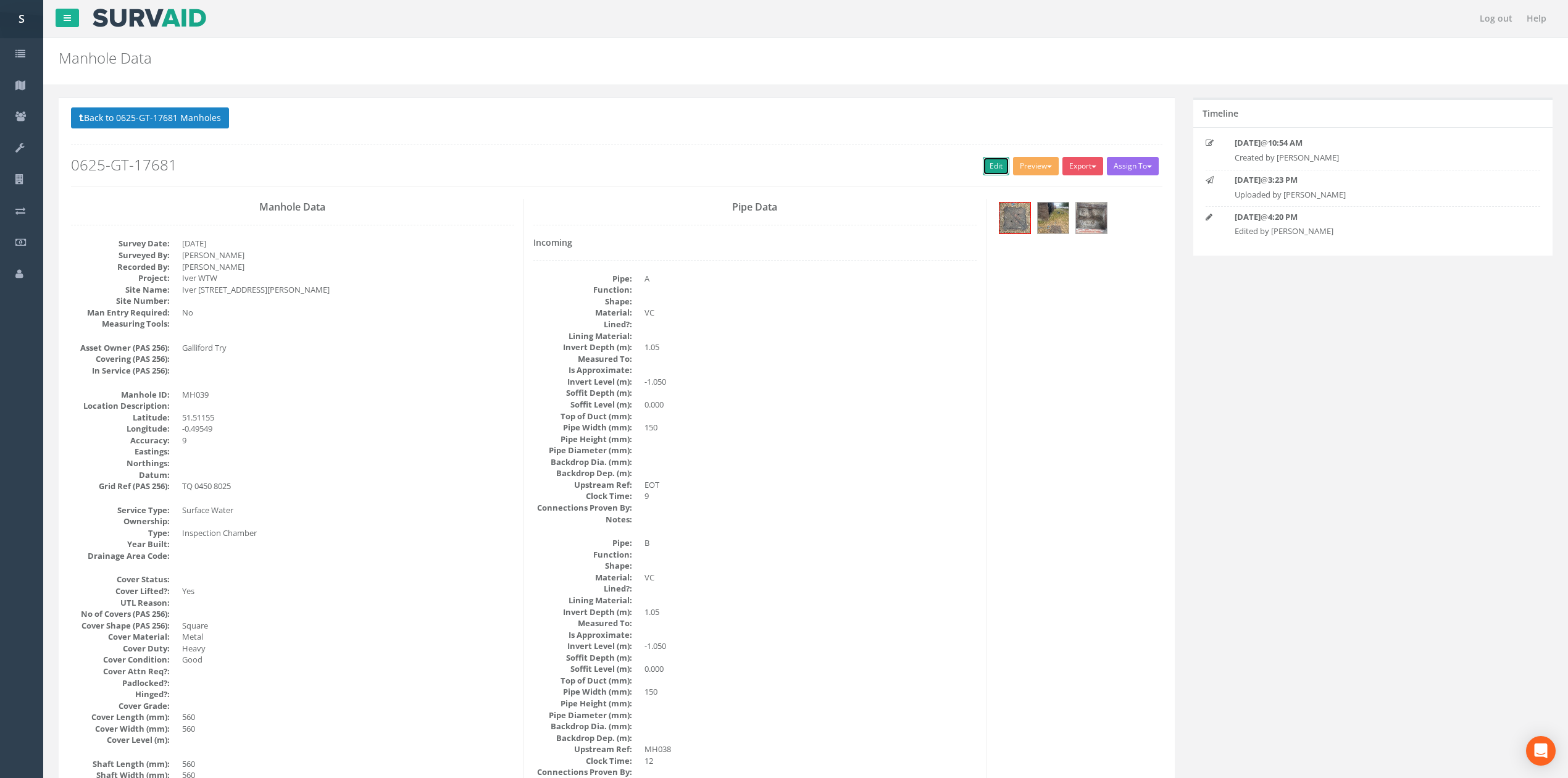
click at [992, 166] on link "Edit" at bounding box center [997, 167] width 27 height 19
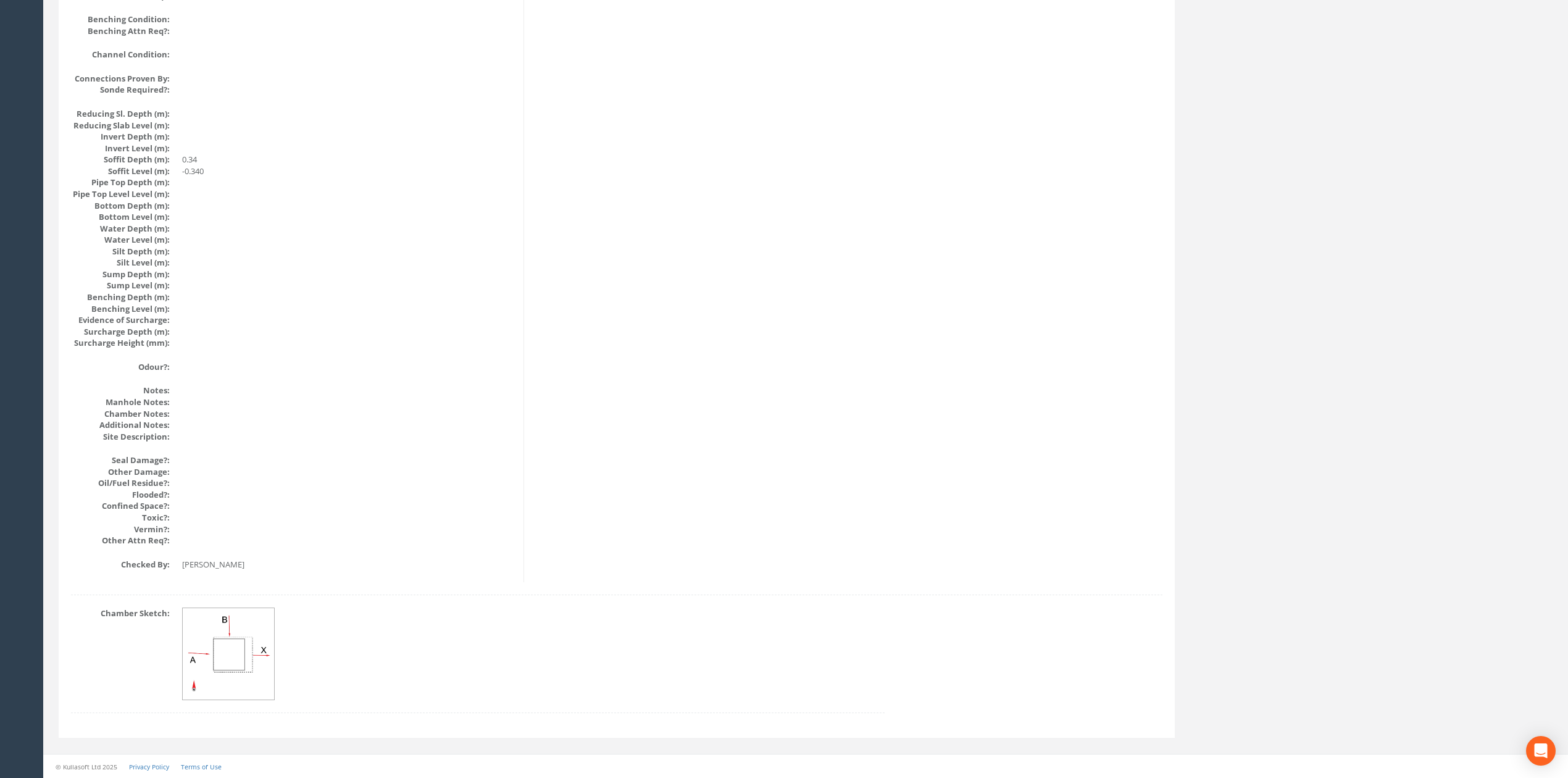
drag, startPoint x: 714, startPoint y: 578, endPoint x: 589, endPoint y: 334, distance: 274.2
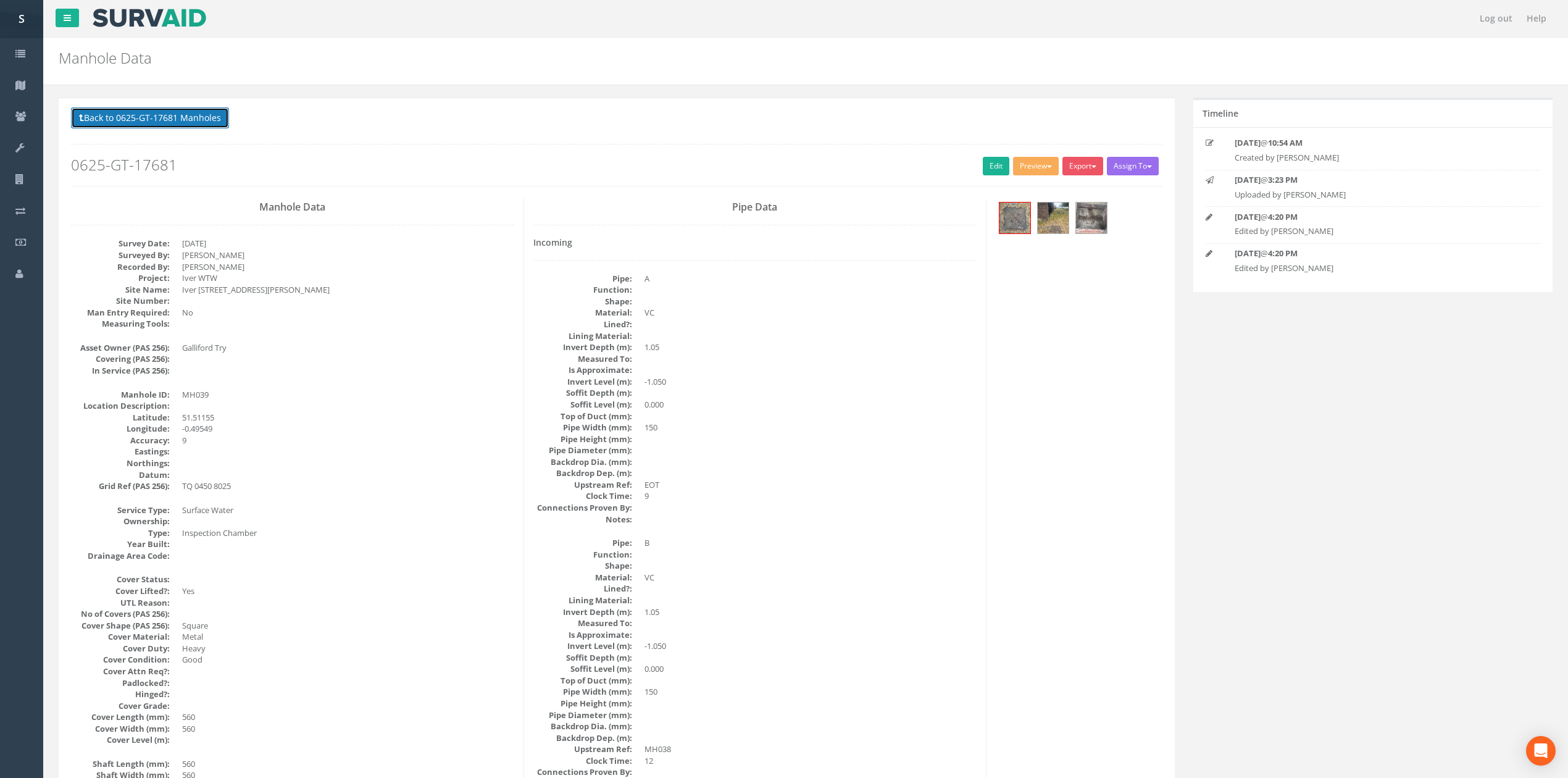
click at [211, 124] on button "Back to 0625-GT-17681 Manholes" at bounding box center [149, 118] width 158 height 21
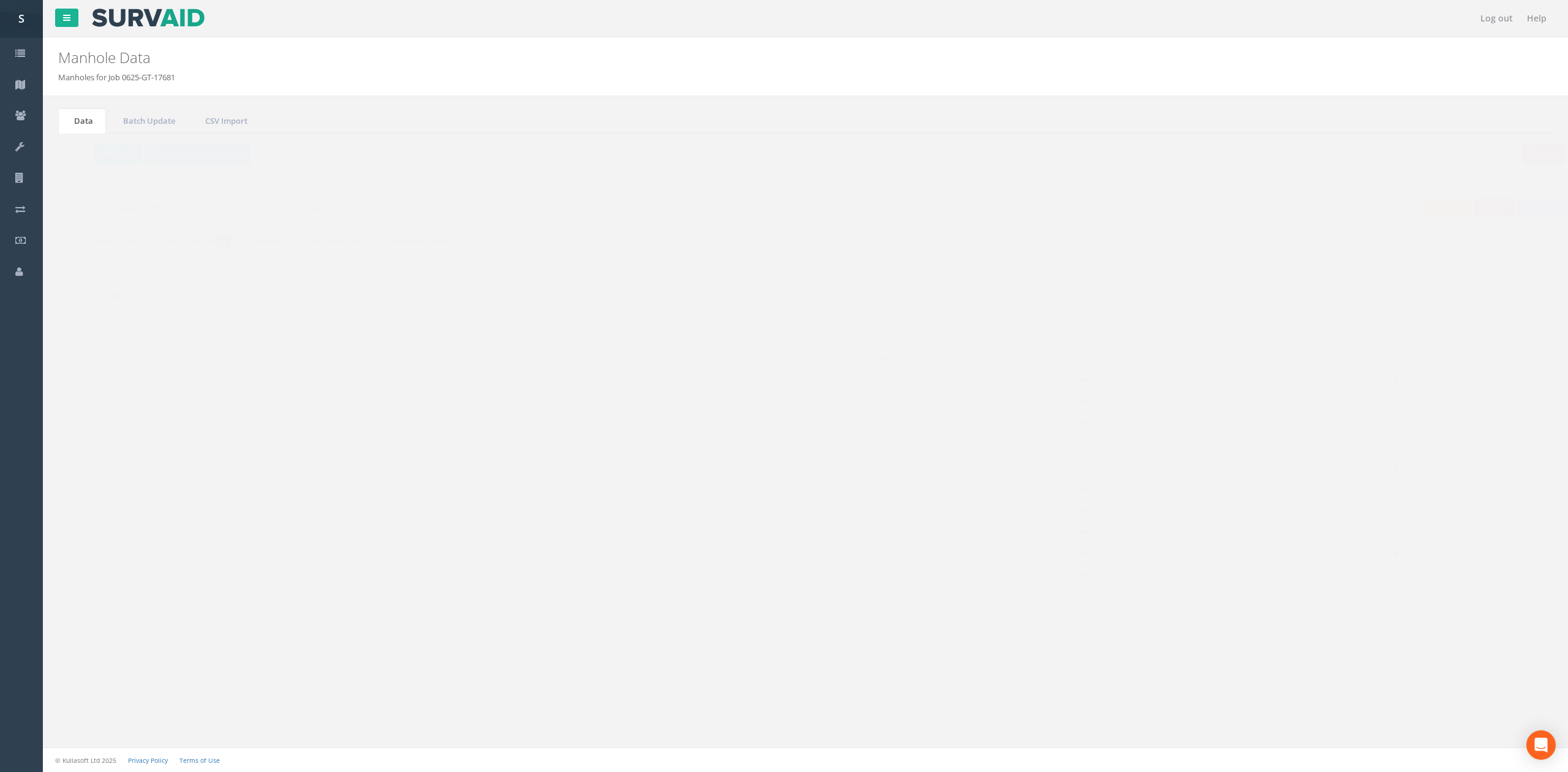
click at [83, 140] on div "Delete Refresh Back to Job Numbers Assign To No Companies Added Export SVS IC S…" at bounding box center [805, 388] width 1495 height 510
click at [84, 143] on div "Delete Refresh Back to Job Numbers Assign To No Companies Added Export SVS IC S…" at bounding box center [805, 388] width 1495 height 510
click at [84, 143] on button "Refresh" at bounding box center [94, 154] width 48 height 21
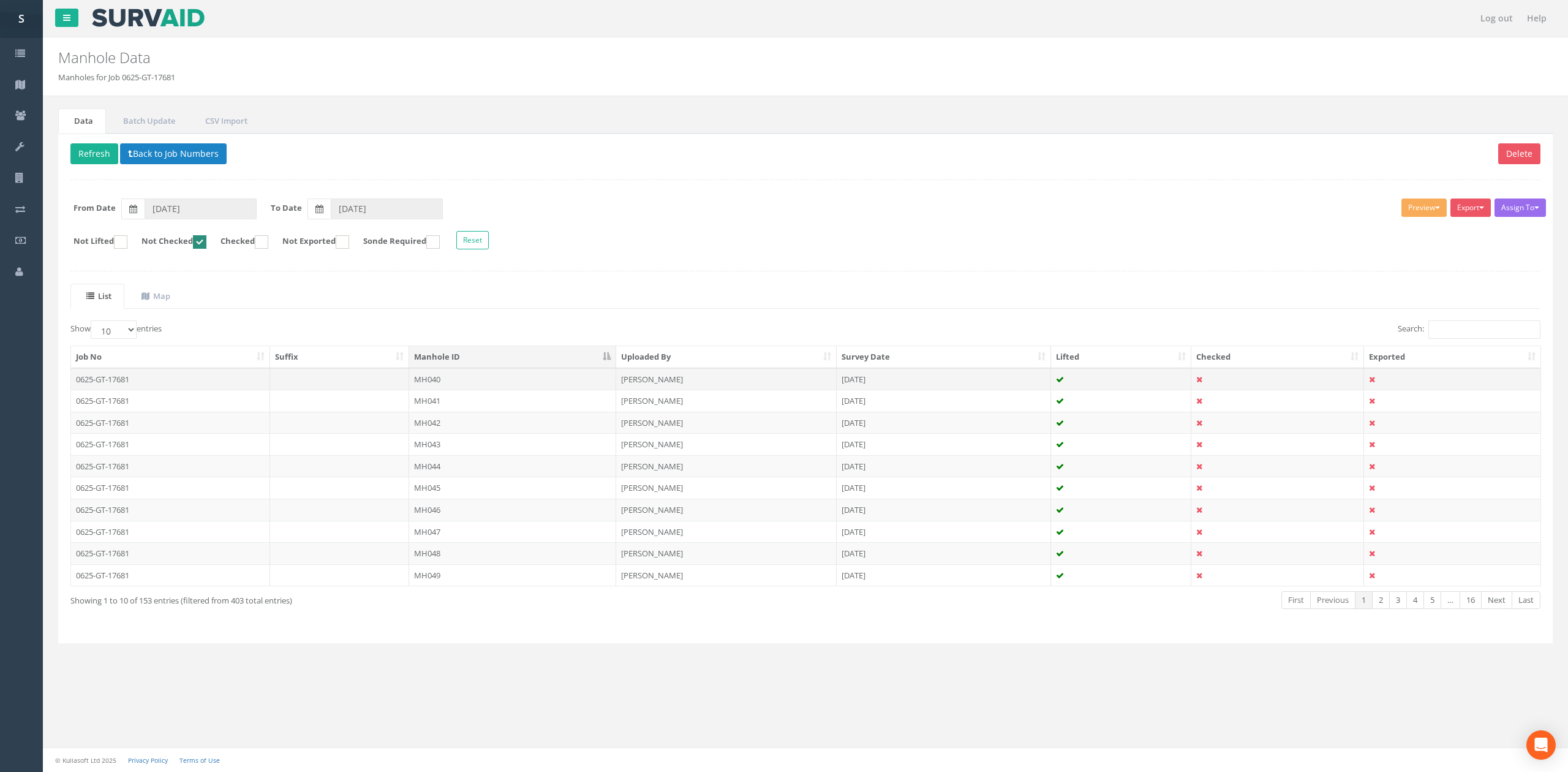
click at [448, 381] on td "MH040" at bounding box center [513, 379] width 207 height 22
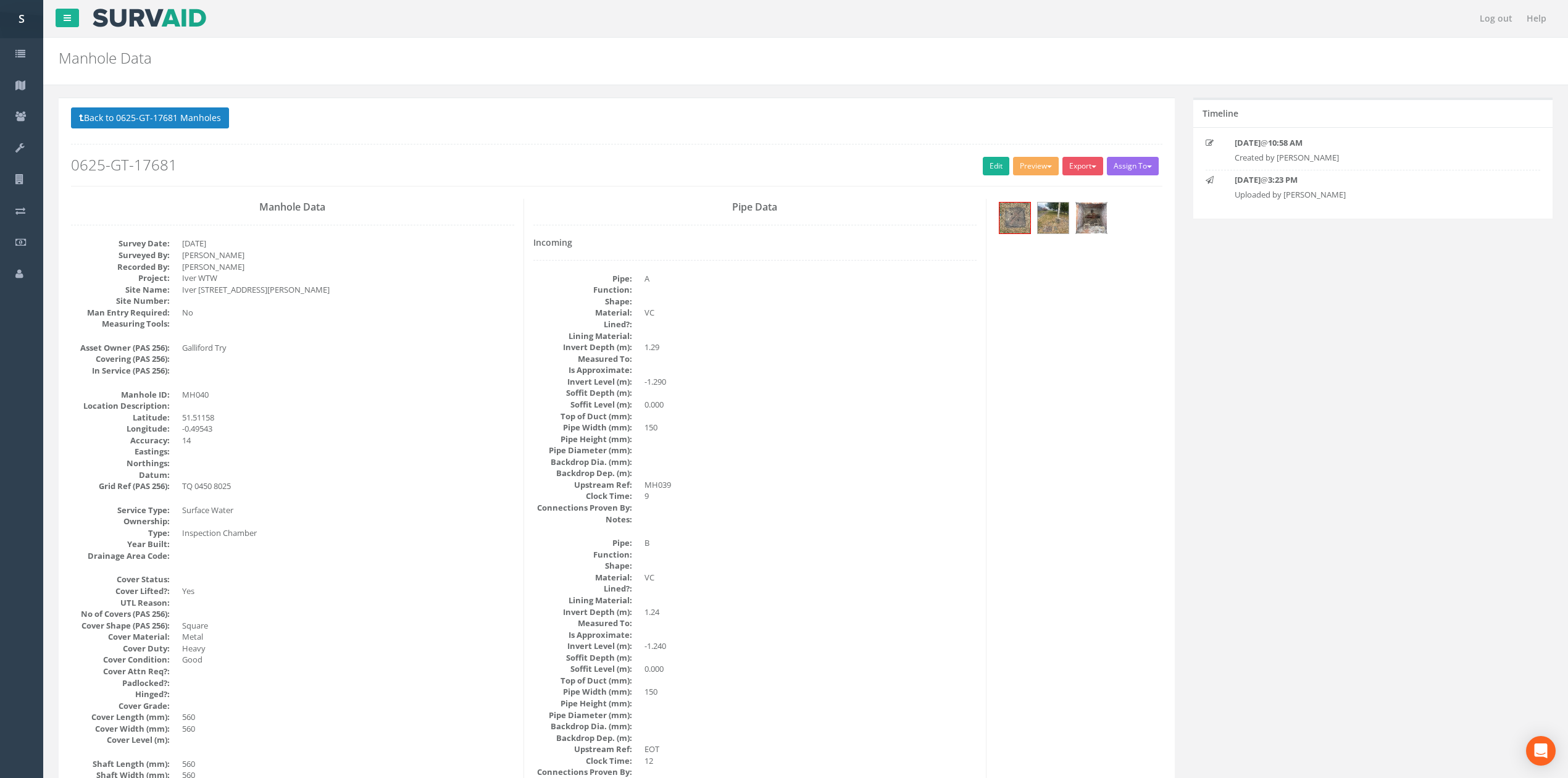
click at [1085, 214] on img at bounding box center [1091, 218] width 31 height 31
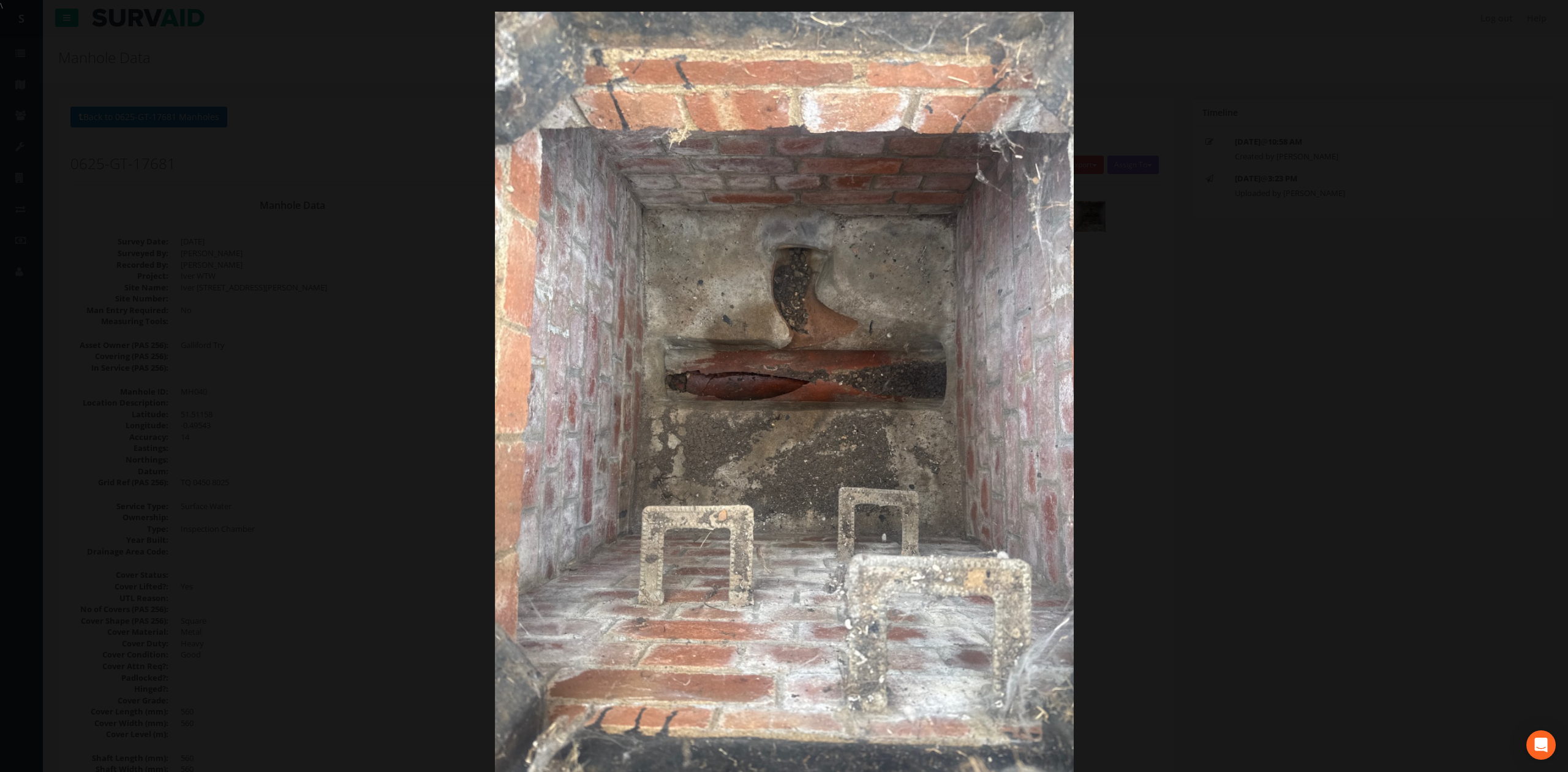
drag, startPoint x: 1418, startPoint y: 413, endPoint x: 1386, endPoint y: 418, distance: 32.4
click at [1418, 413] on div at bounding box center [784, 398] width 1568 height 772
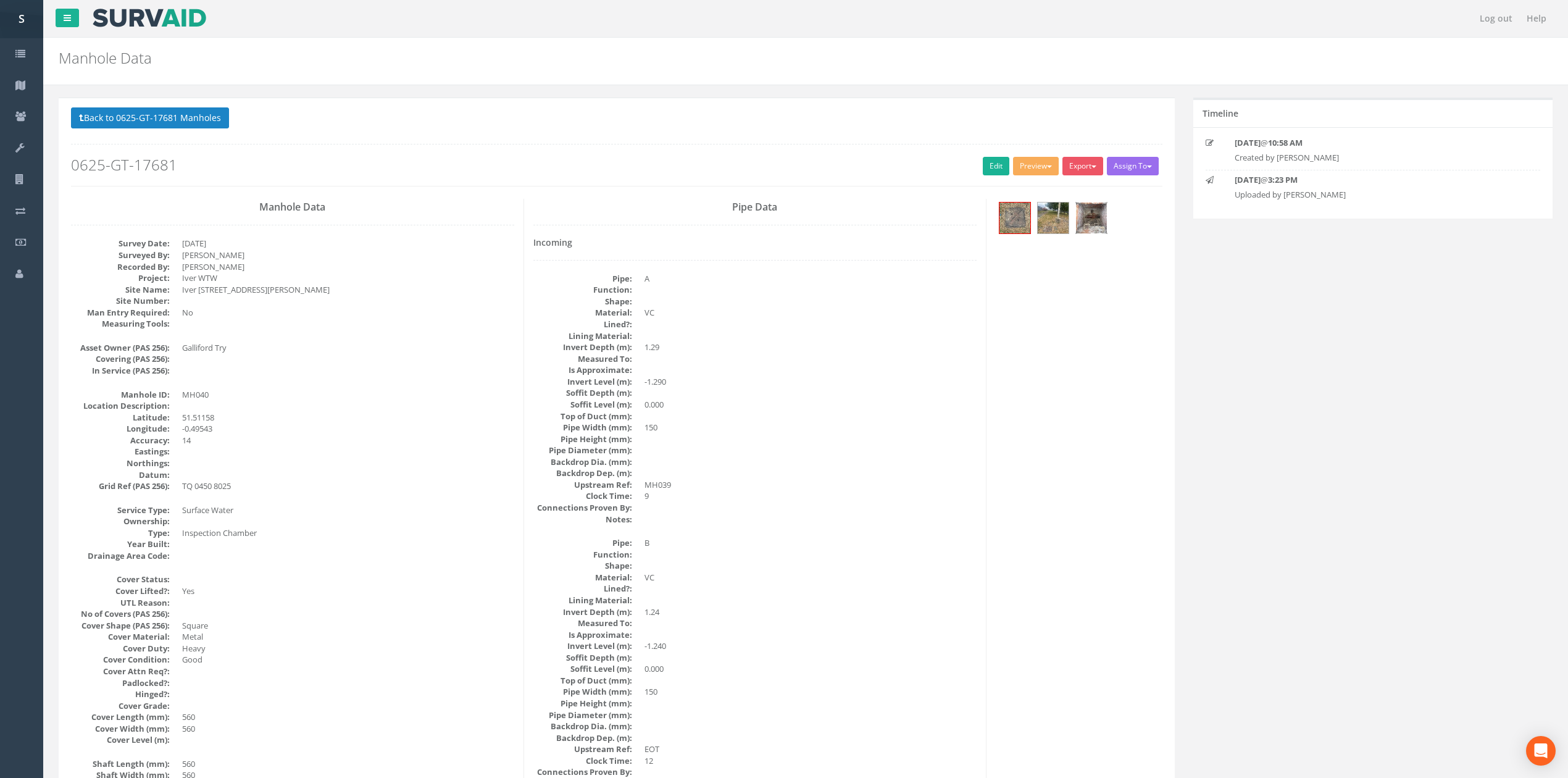
scroll to position [164, 0]
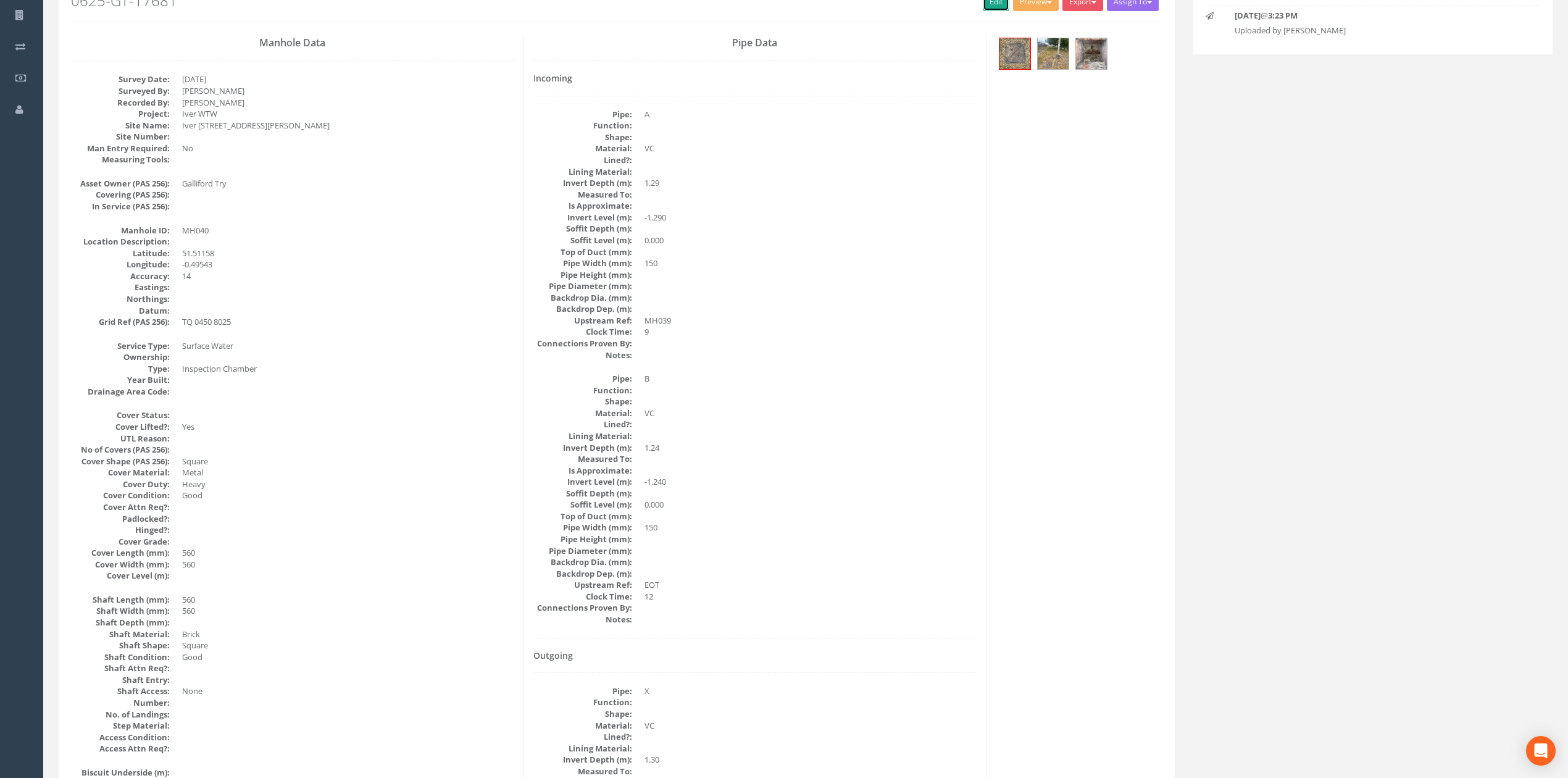
click at [998, 8] on link "Edit" at bounding box center [997, 2] width 27 height 19
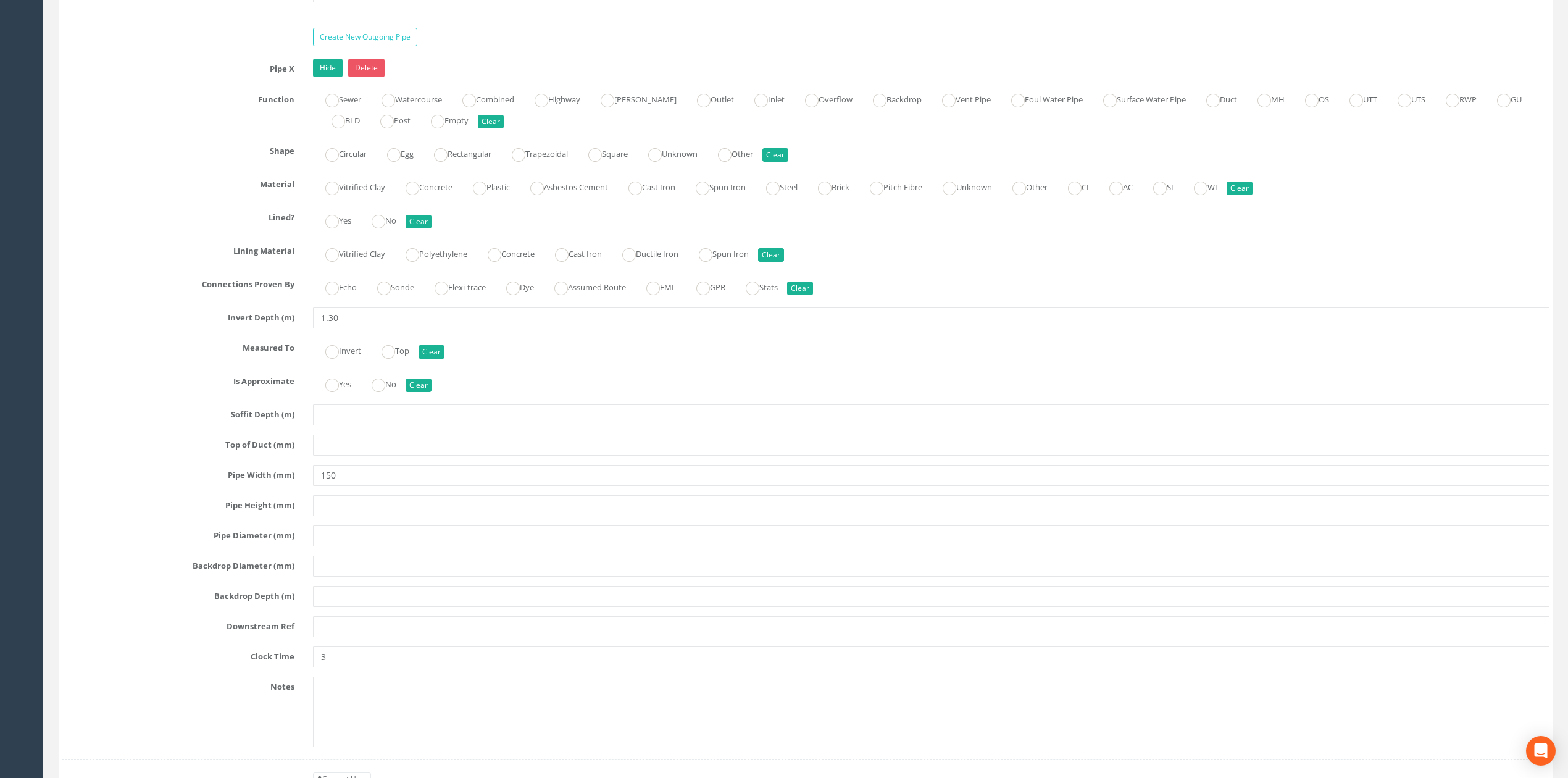
scroll to position [3825, 0]
click at [338, 637] on input "text" at bounding box center [931, 627] width 1236 height 21
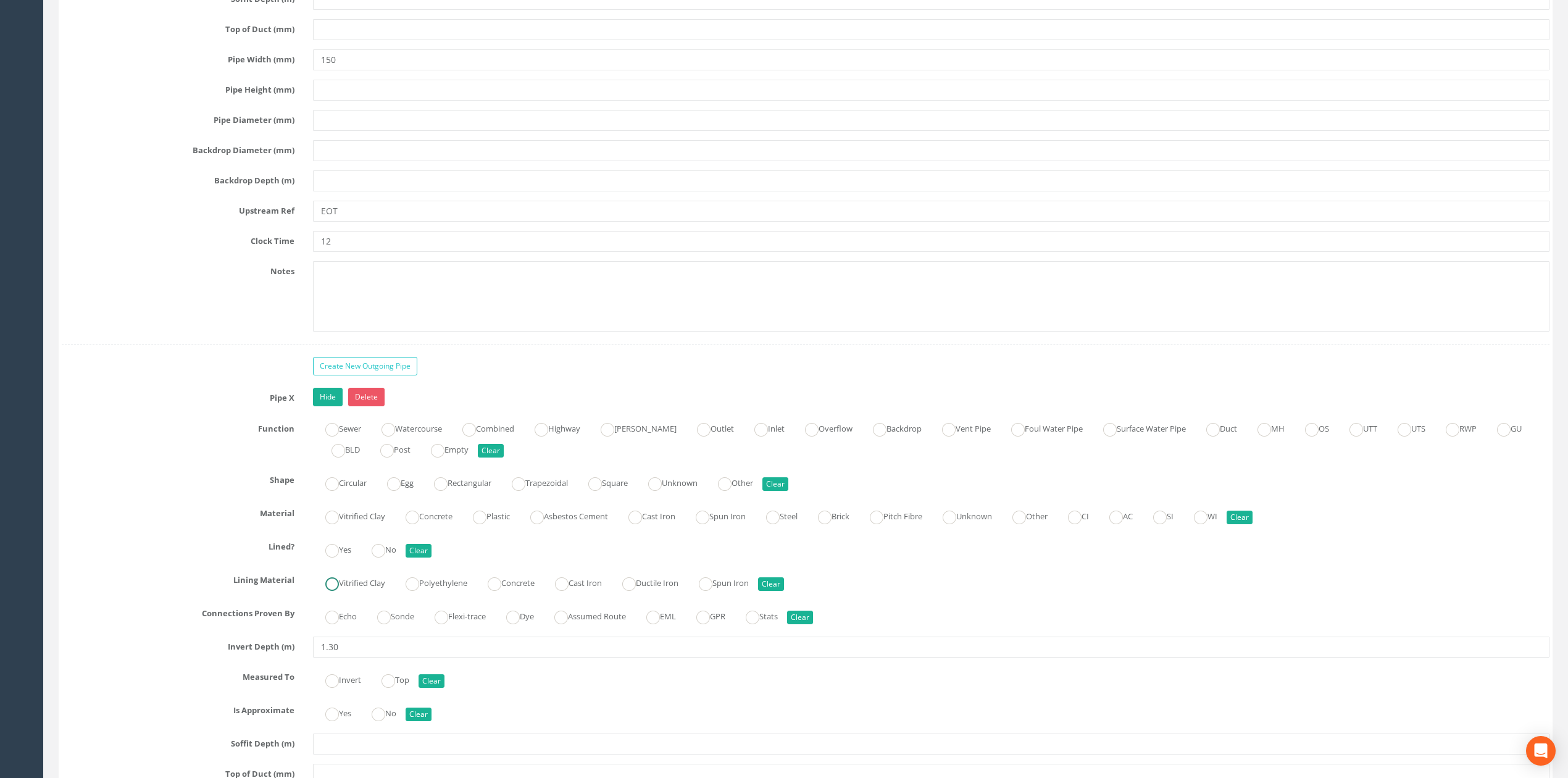
scroll to position [3495, 0]
type input "MH044"
drag, startPoint x: 352, startPoint y: 232, endPoint x: 314, endPoint y: 226, distance: 38.5
type input "MH086"
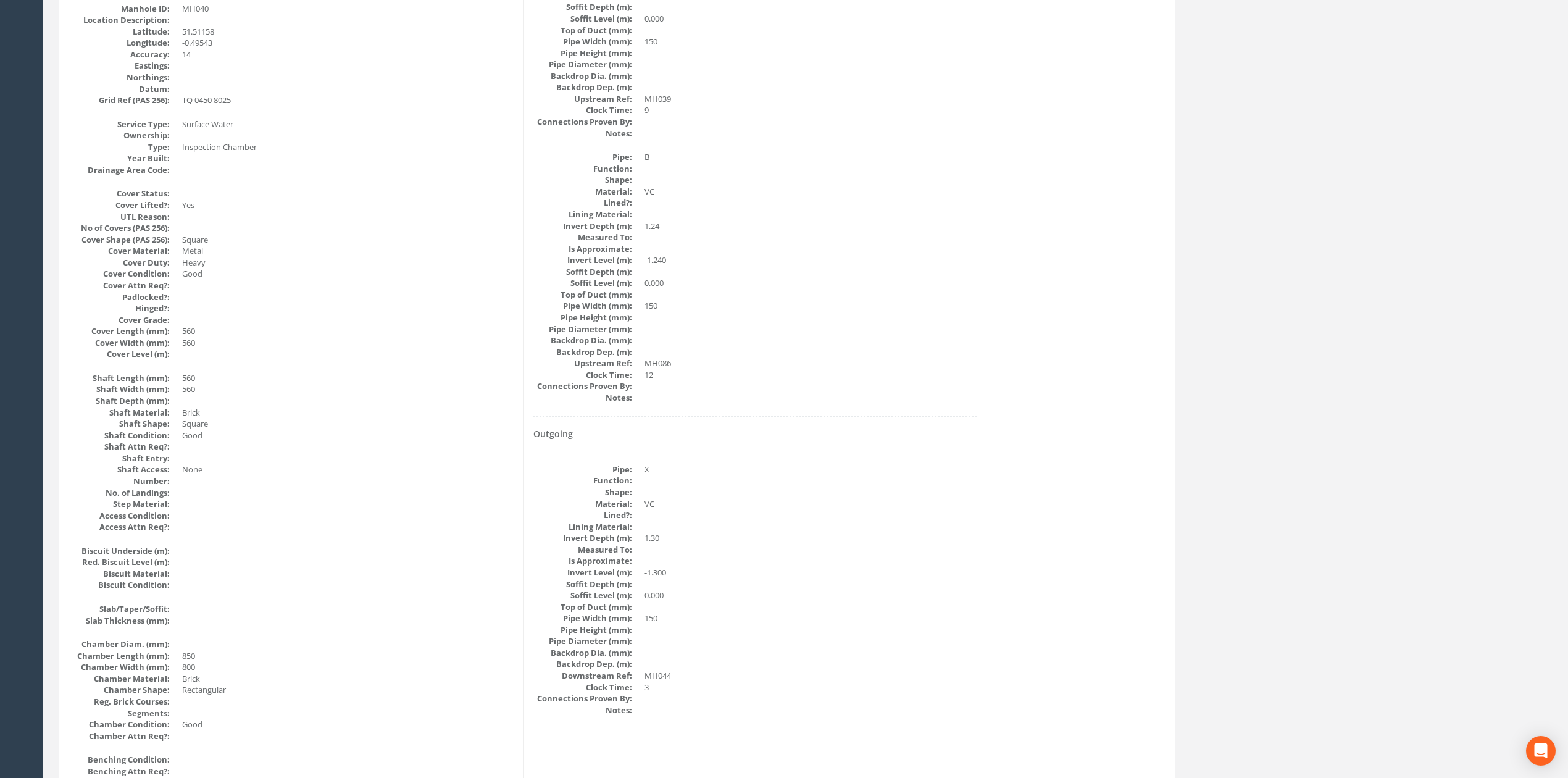
scroll to position [0, 0]
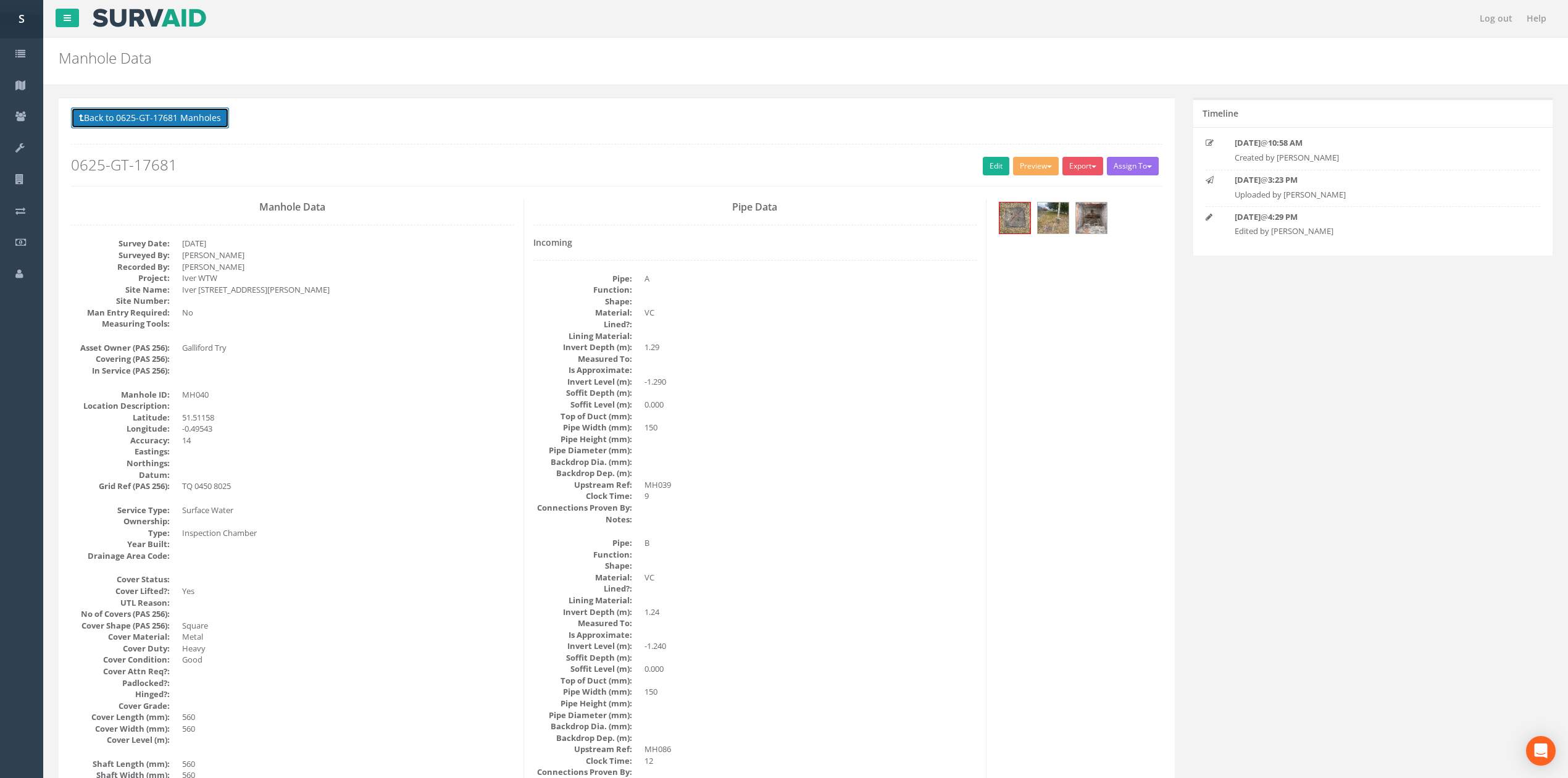
click at [213, 127] on button "Back to 0625-GT-17681 Manholes" at bounding box center [149, 118] width 158 height 21
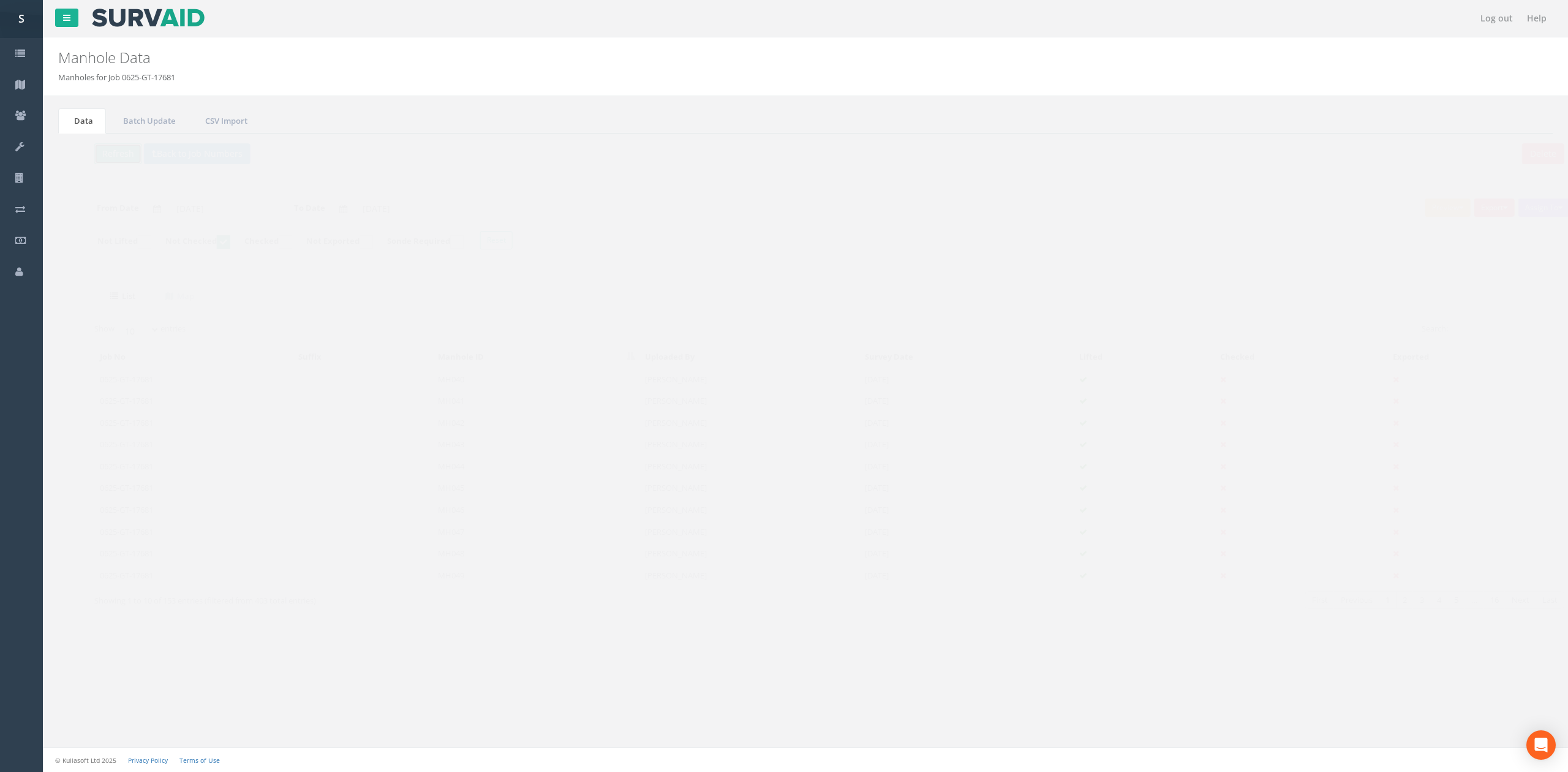
click at [107, 147] on button "Refresh" at bounding box center [94, 154] width 48 height 21
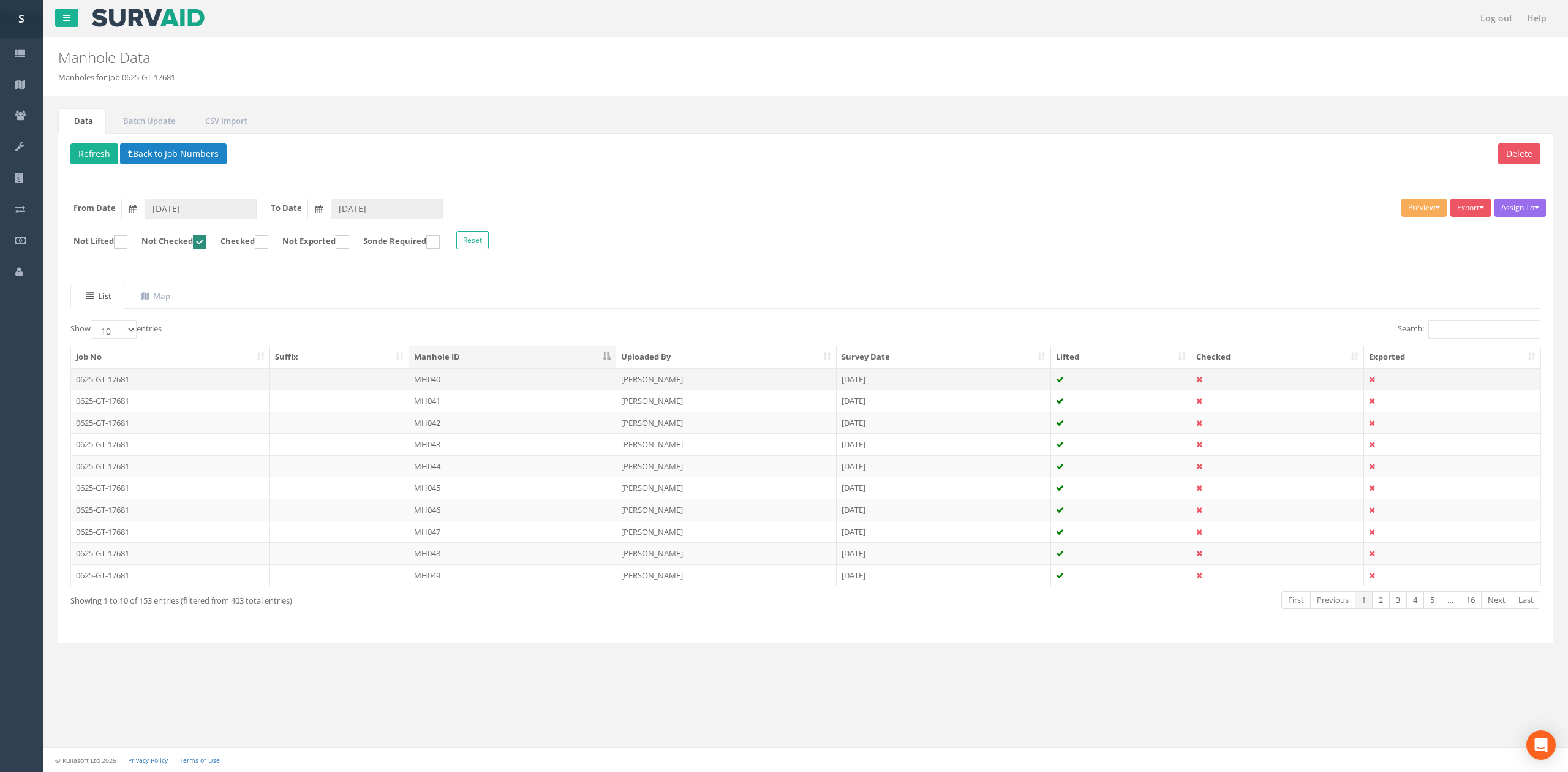
click at [495, 383] on td "MH040" at bounding box center [513, 379] width 207 height 22
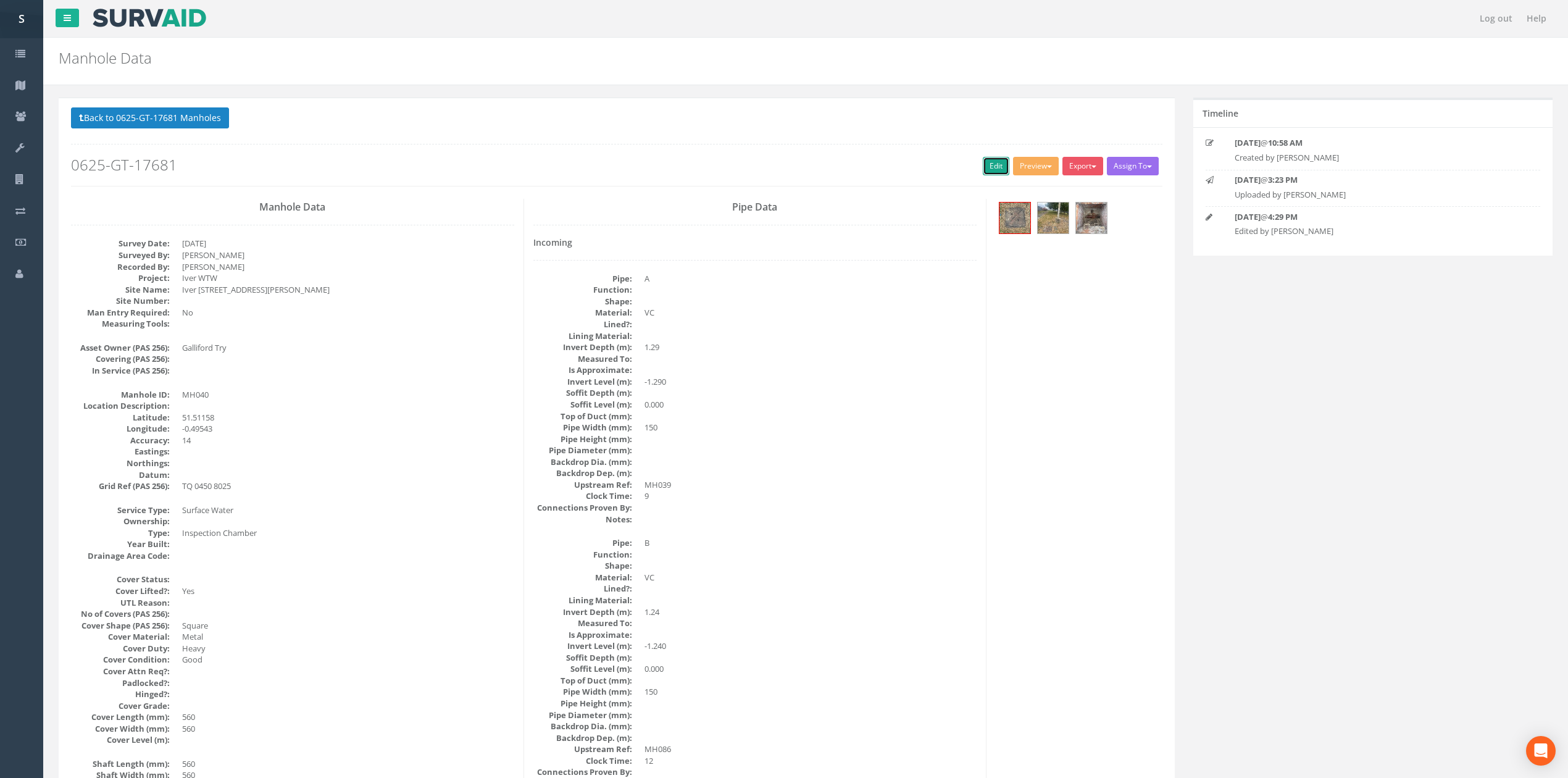
click at [999, 168] on link "Edit" at bounding box center [997, 167] width 27 height 19
click at [197, 122] on button "Back to 0625-GT-17681 Manholes" at bounding box center [149, 118] width 158 height 21
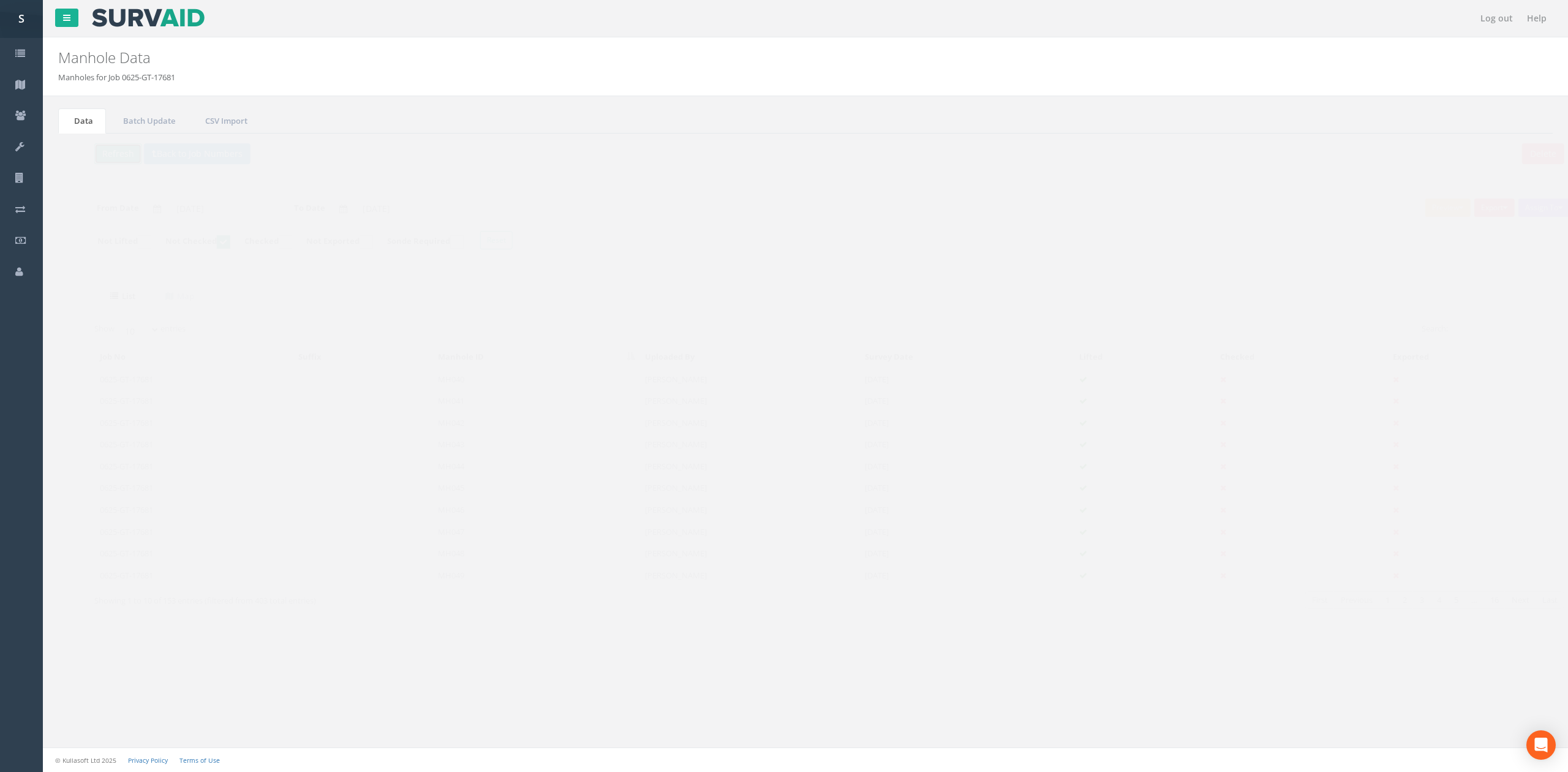
click at [101, 155] on button "Refresh" at bounding box center [94, 154] width 48 height 21
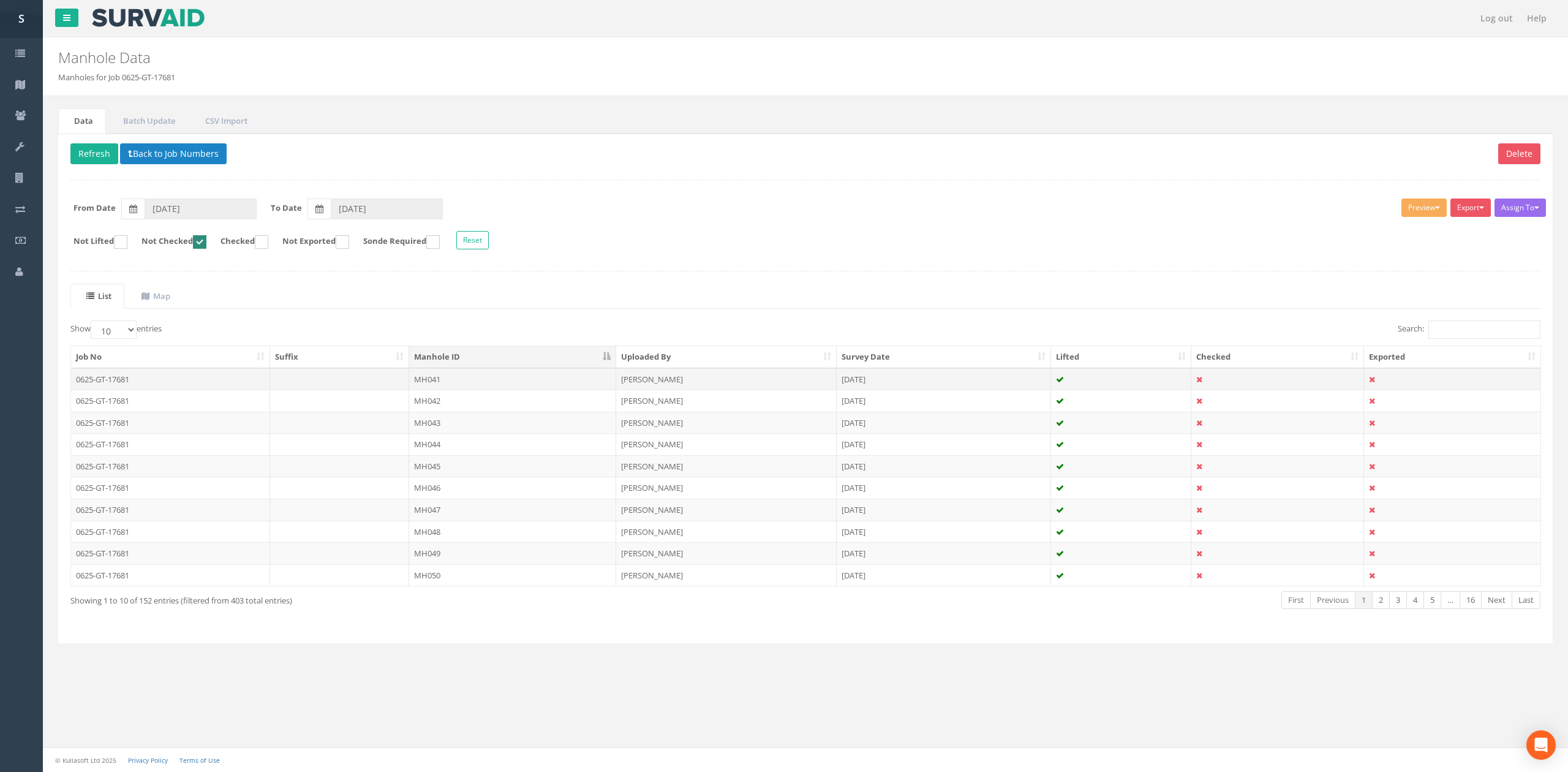
click at [481, 385] on td "MH041" at bounding box center [513, 379] width 207 height 22
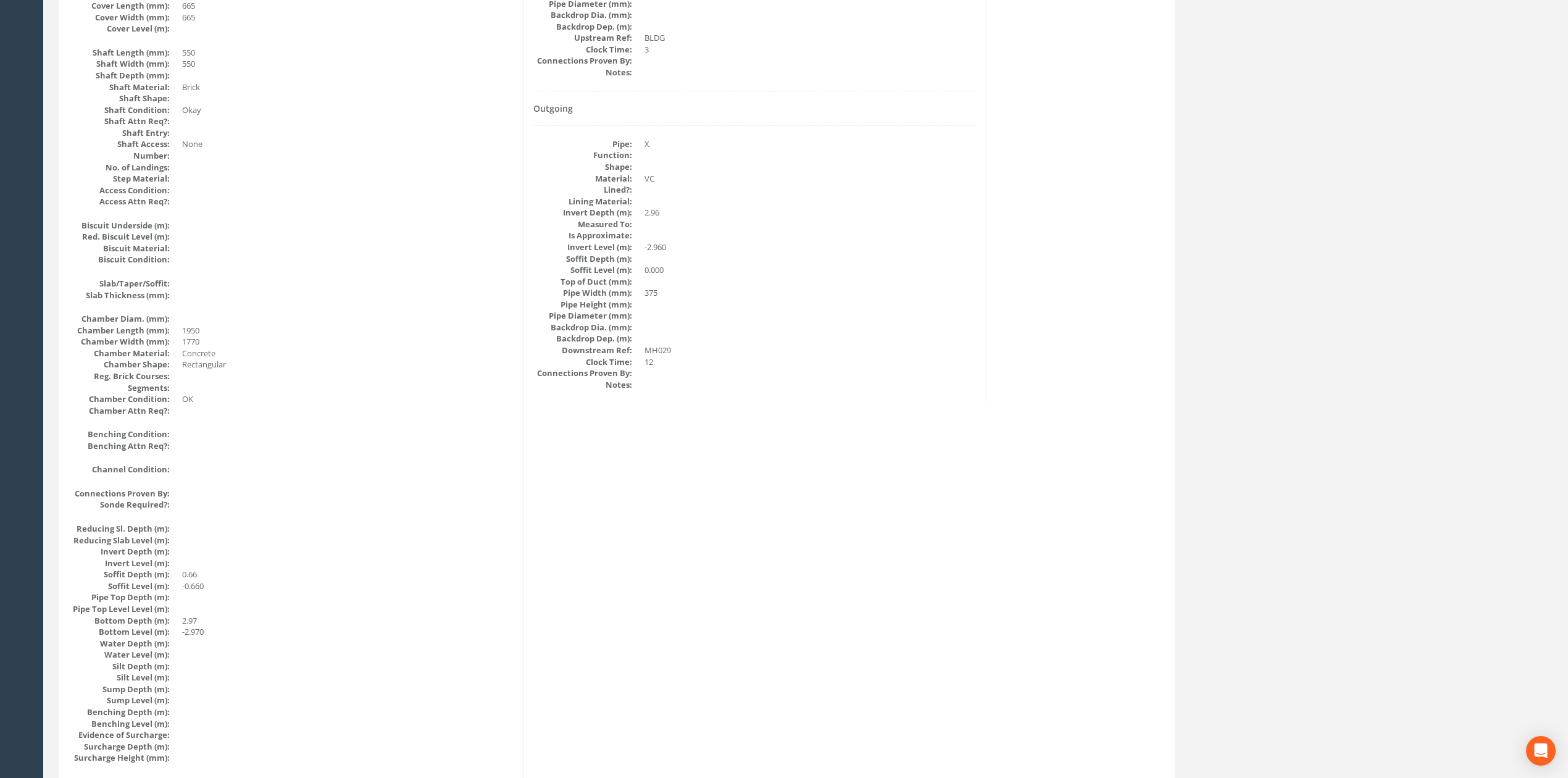
scroll to position [741, 0]
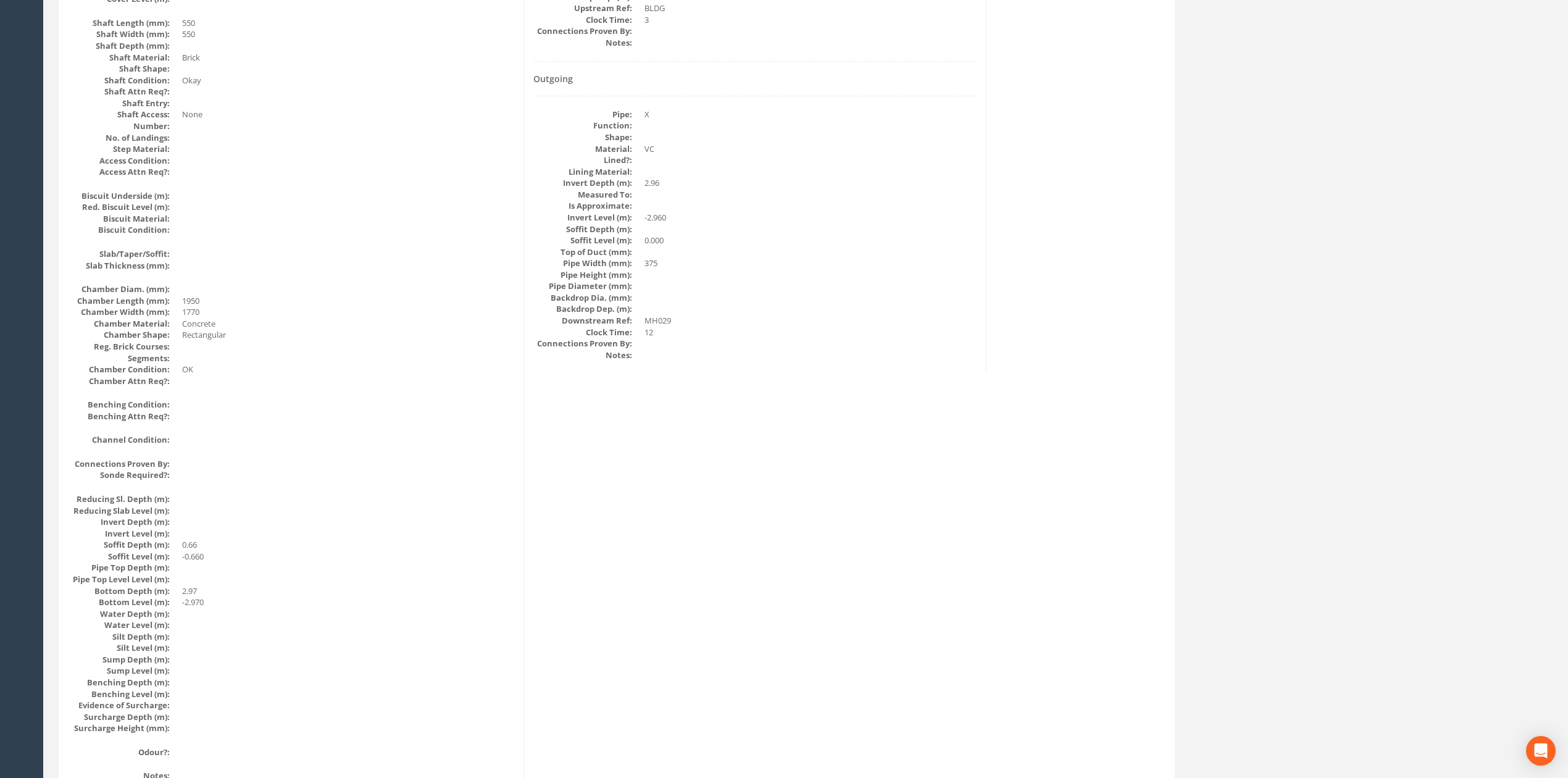
drag, startPoint x: 979, startPoint y: 516, endPoint x: 979, endPoint y: 457, distance: 59.0
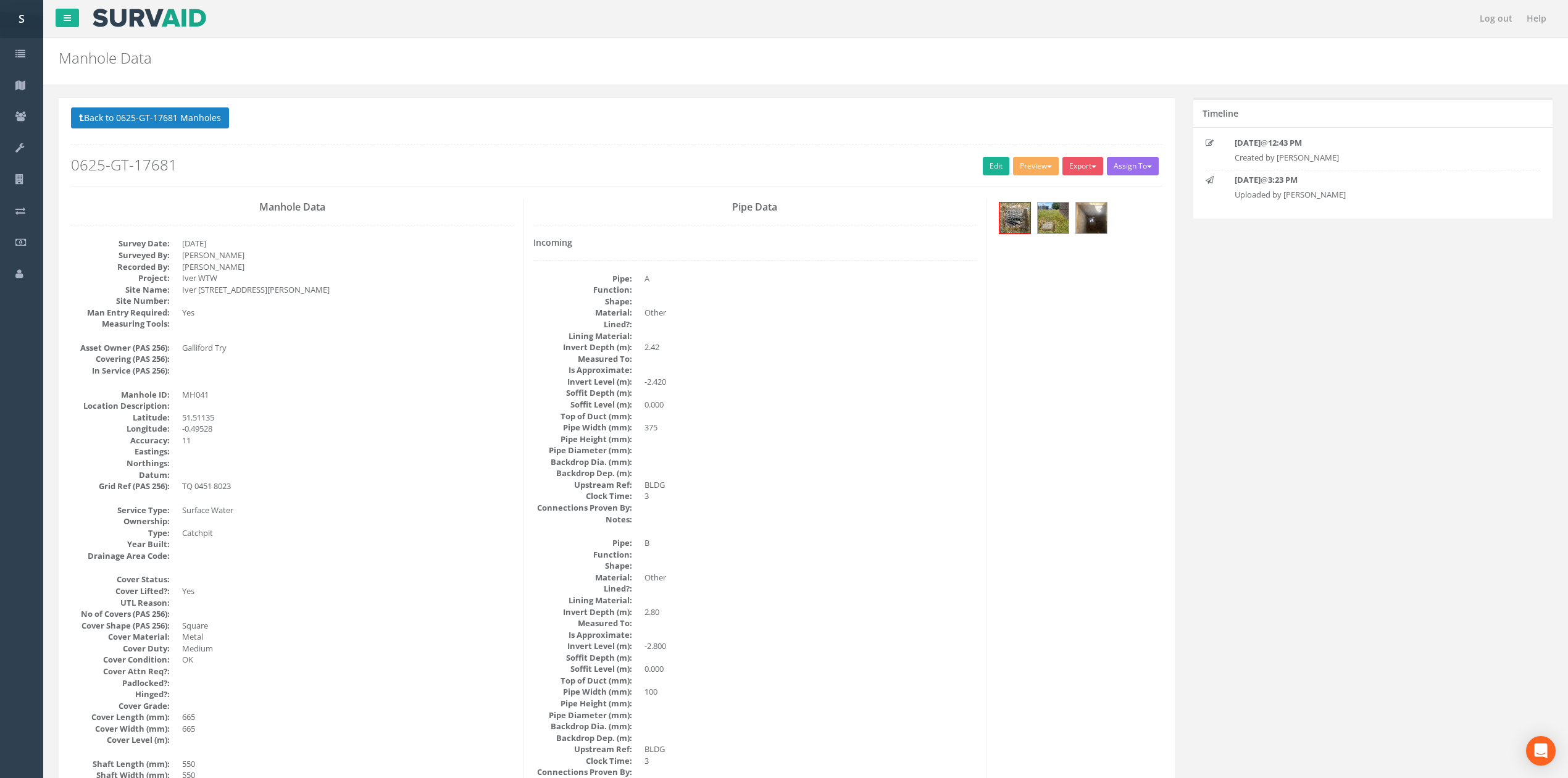
click at [1100, 200] on div at bounding box center [1079, 219] width 167 height 42
click at [1100, 212] on img at bounding box center [1091, 218] width 31 height 31
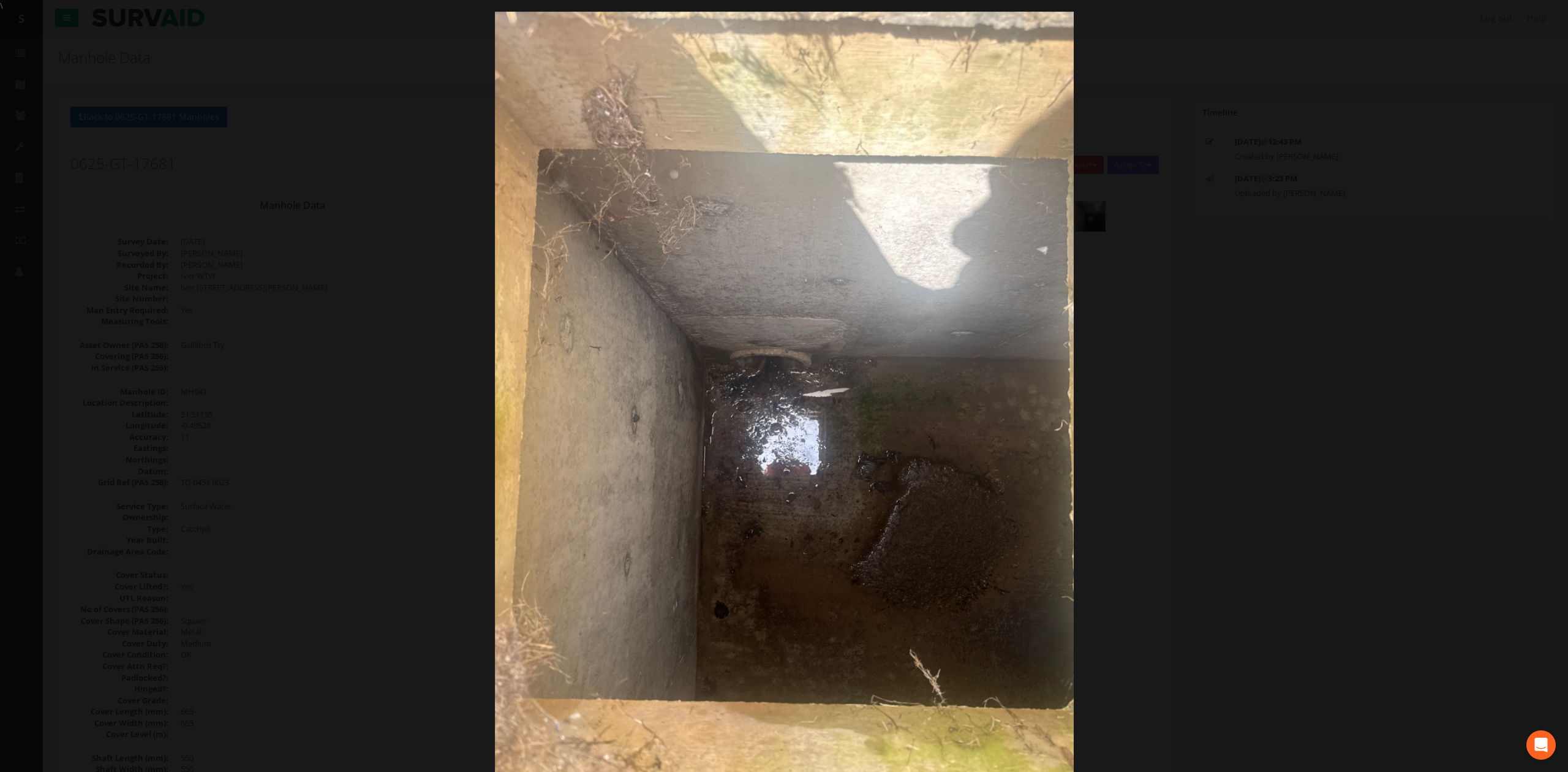
click at [1304, 398] on div at bounding box center [784, 398] width 1568 height 772
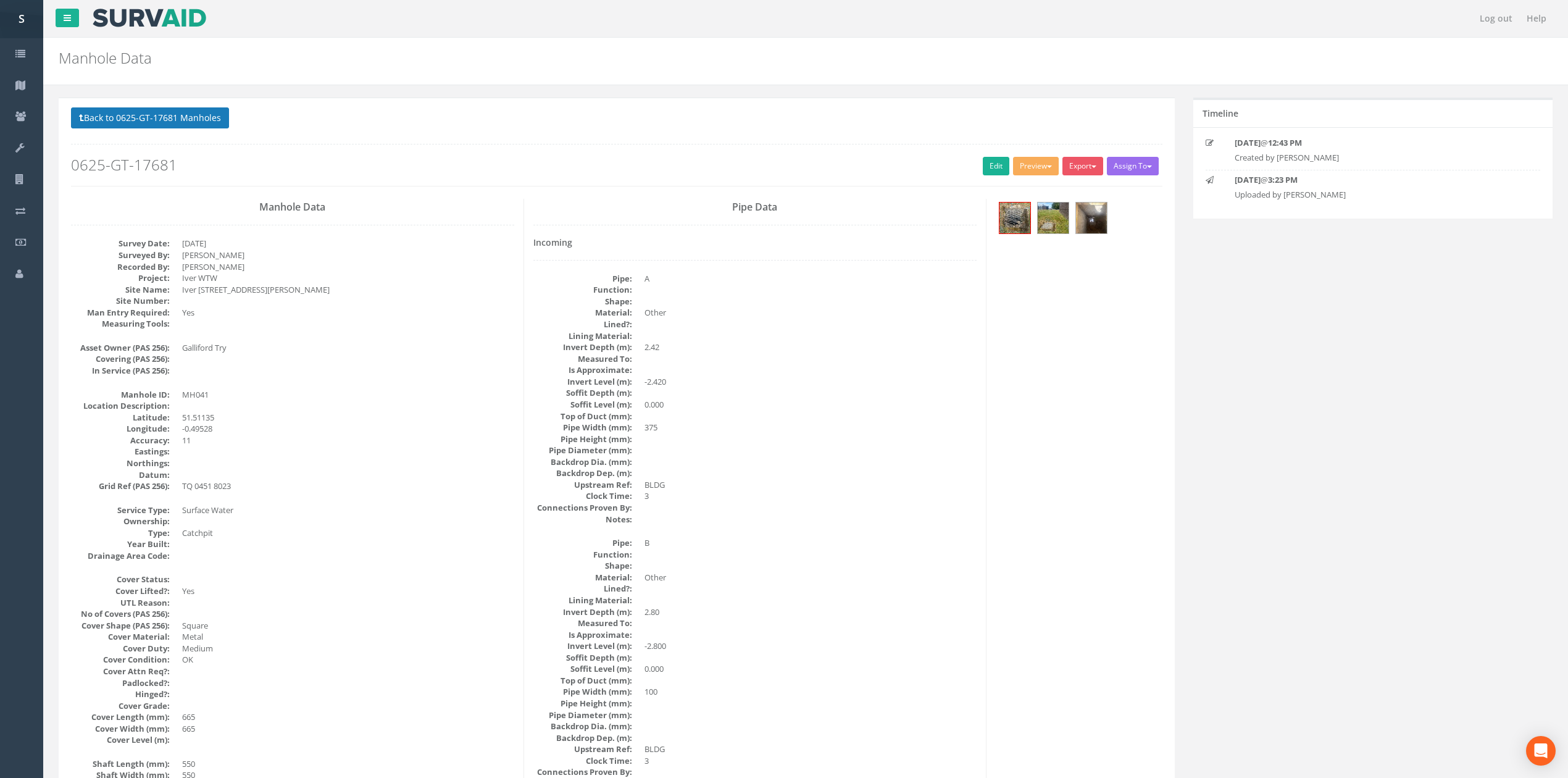
click at [137, 131] on p "Back to 0625-GT-17681 Manholes Back to Map" at bounding box center [616, 119] width 1092 height 24
click at [138, 125] on button "Back to 0625-GT-17681 Manholes" at bounding box center [149, 118] width 158 height 21
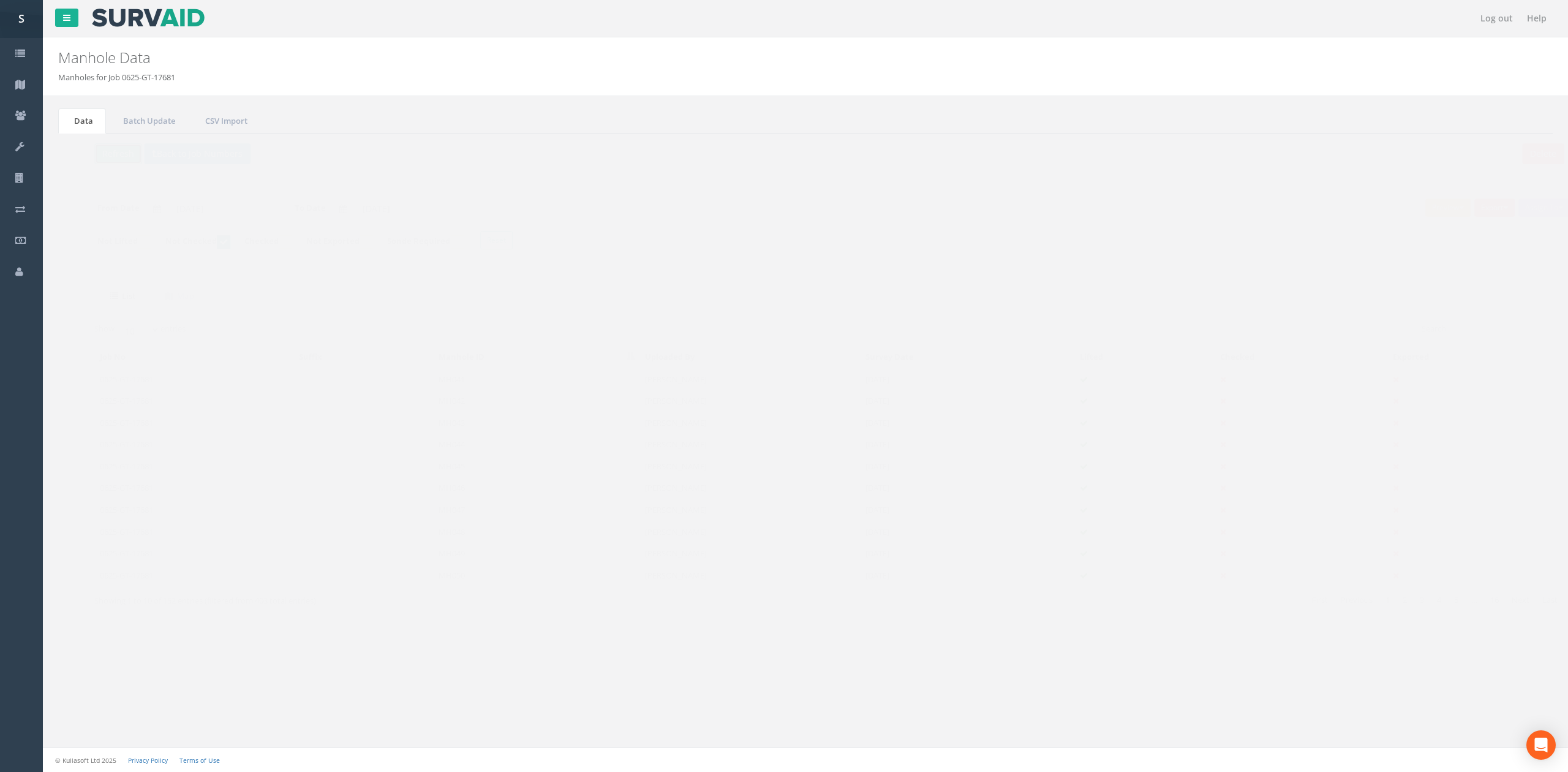
click at [108, 162] on button "Refresh" at bounding box center [94, 154] width 48 height 21
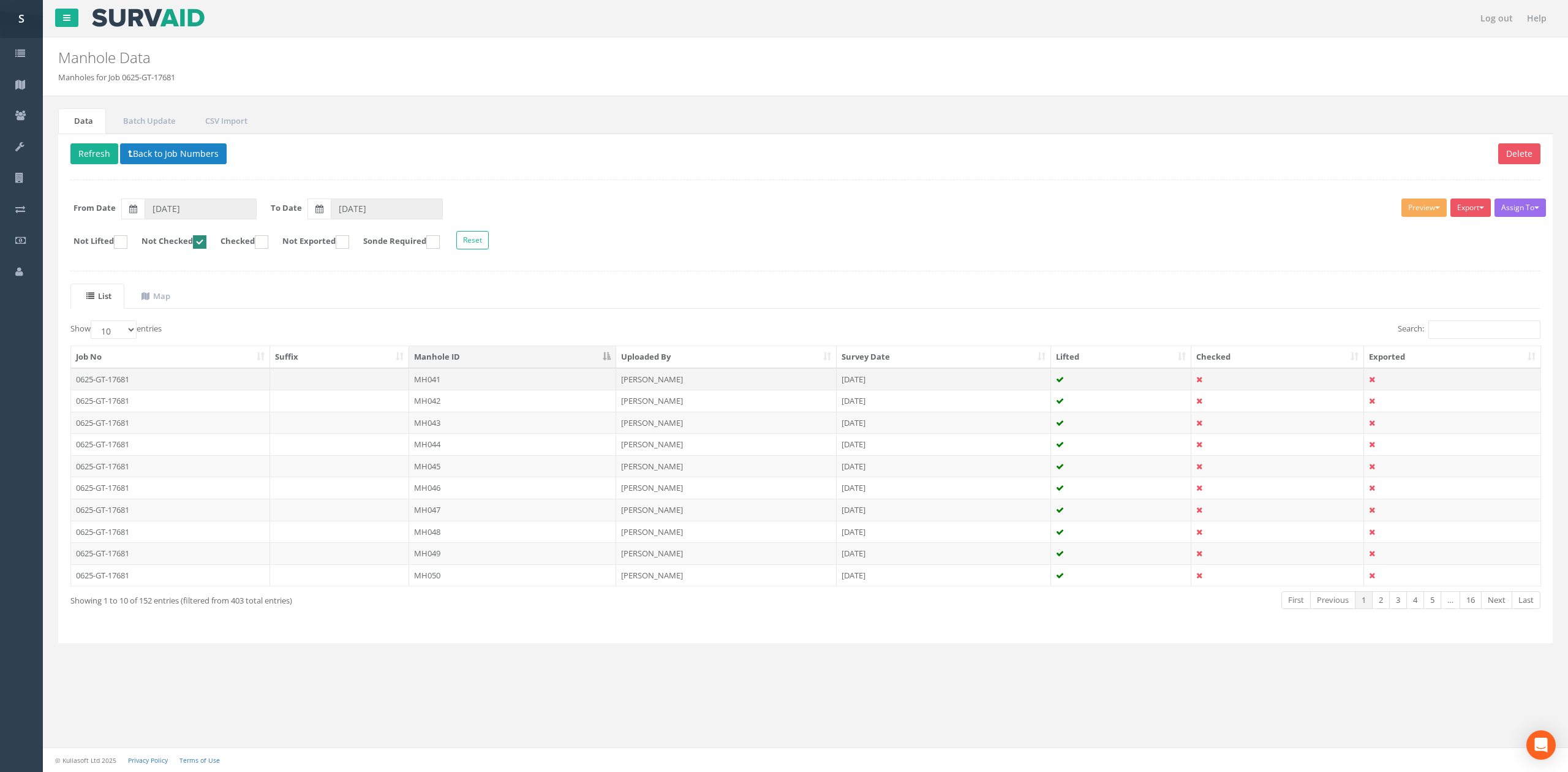
click at [473, 382] on td "MH041" at bounding box center [513, 379] width 207 height 22
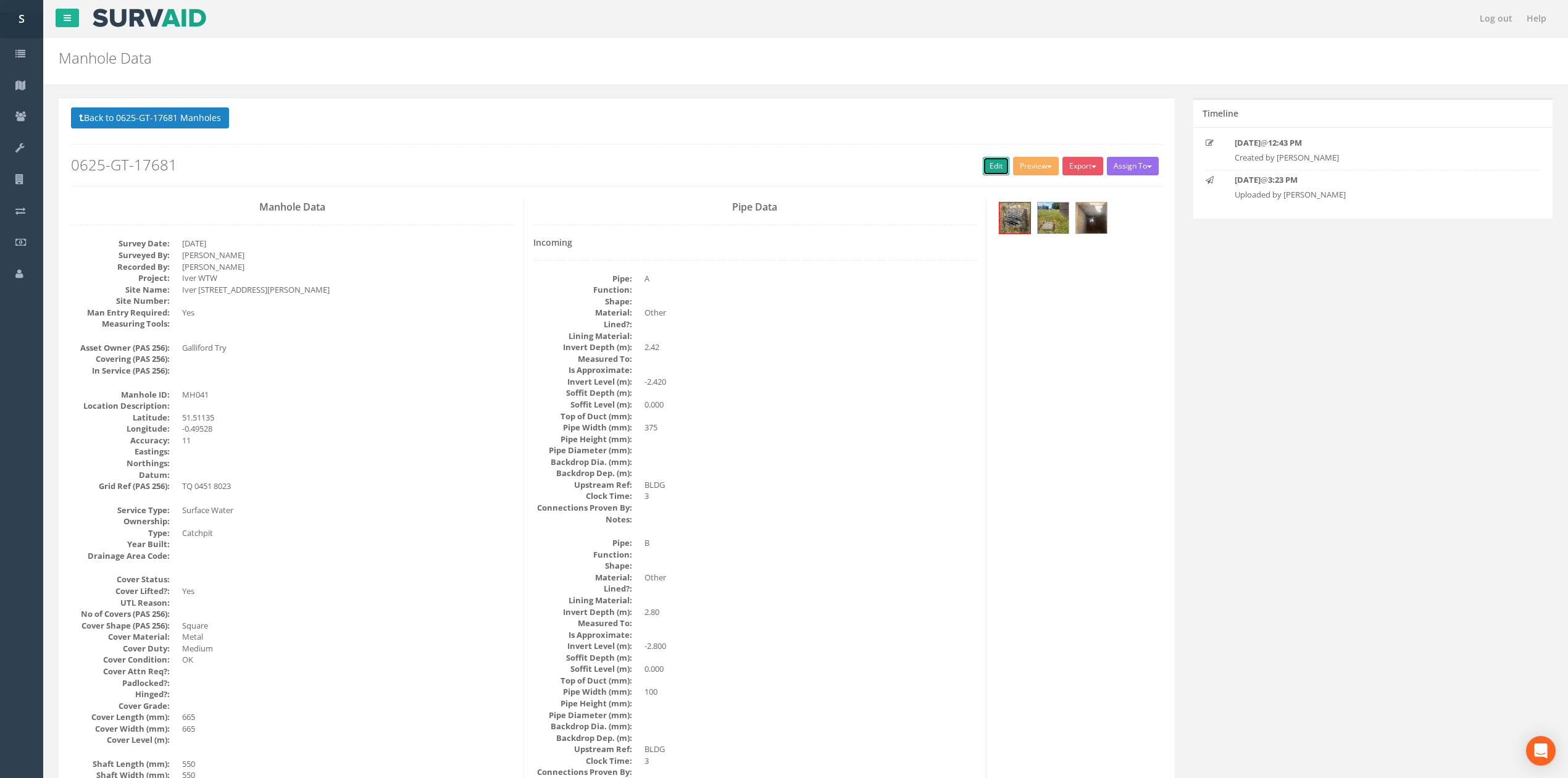
click at [986, 164] on link "Edit" at bounding box center [997, 167] width 27 height 19
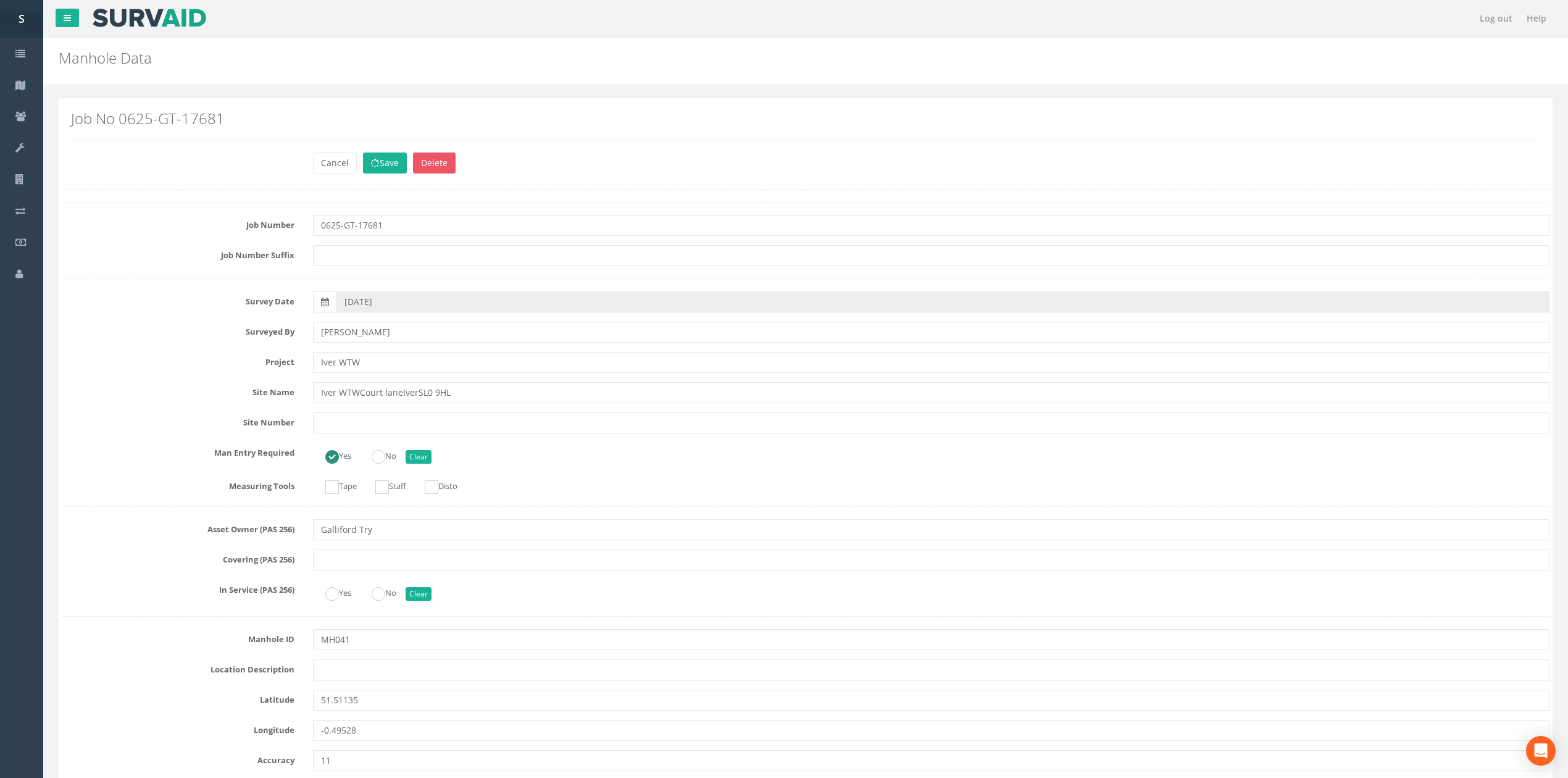
scroll to position [1128, 0]
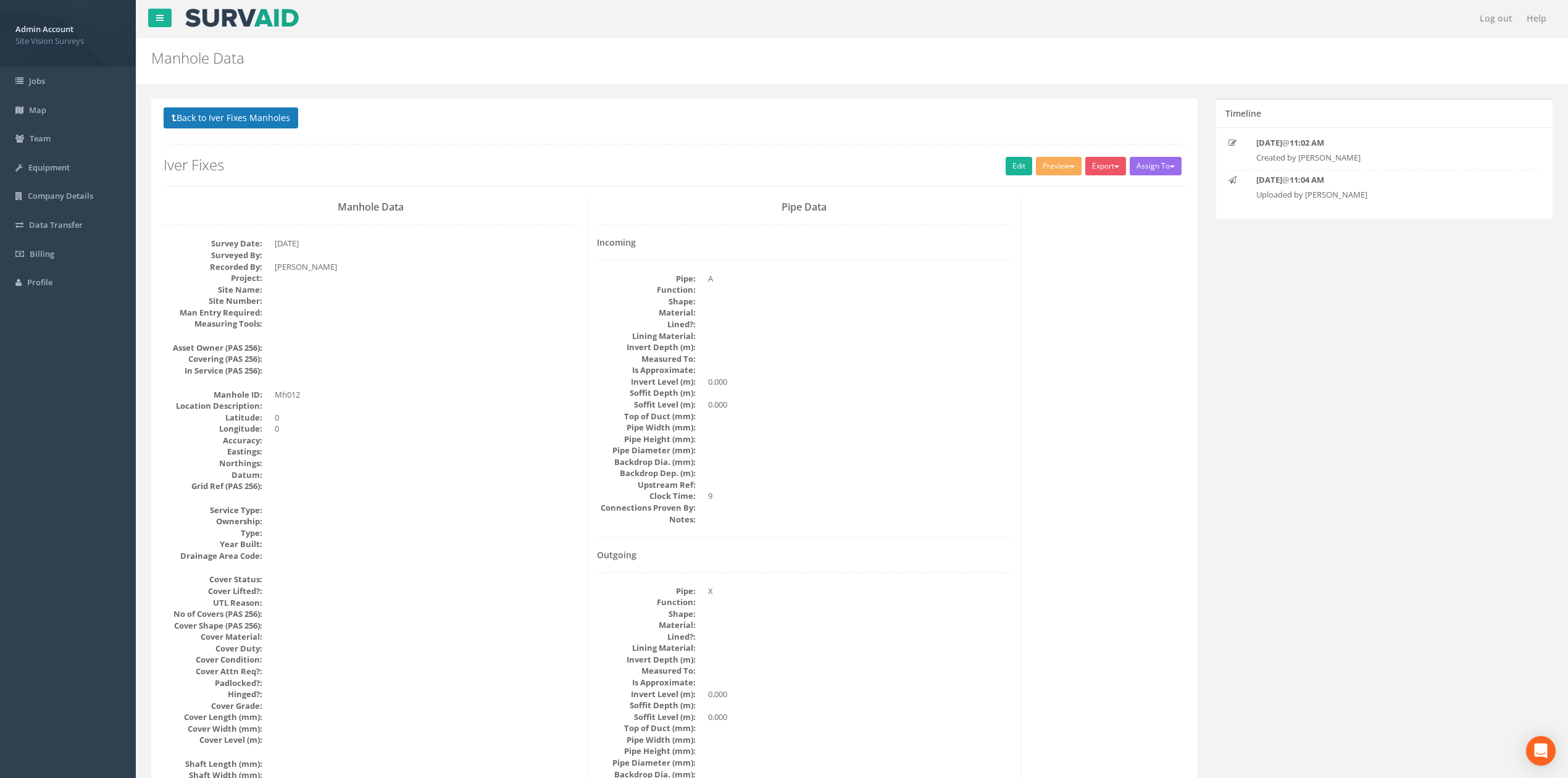
click at [228, 123] on div "Back to Iver Fixes Manholes Back to Map Assign To No Companies Added Export SVS…" at bounding box center [674, 147] width 1022 height 79
click at [228, 122] on button "Back to Iver Fixes Manholes" at bounding box center [230, 118] width 134 height 21
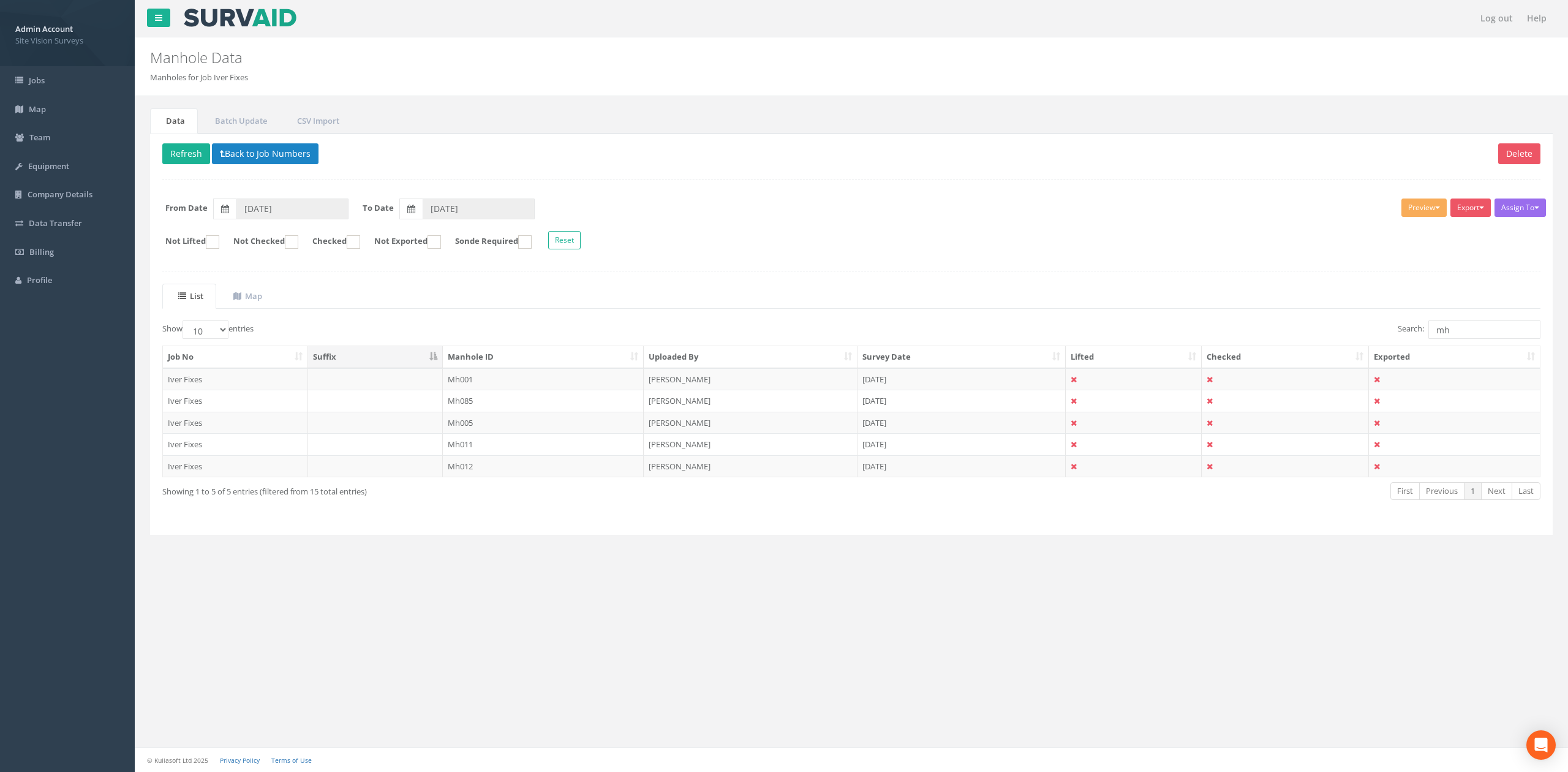
click at [207, 141] on div "Delete Refresh Back to Job Numbers Assign To No Companies Added Export SVS IC S…" at bounding box center [851, 334] width 1403 height 402
click at [200, 150] on button "Refresh" at bounding box center [186, 154] width 48 height 21
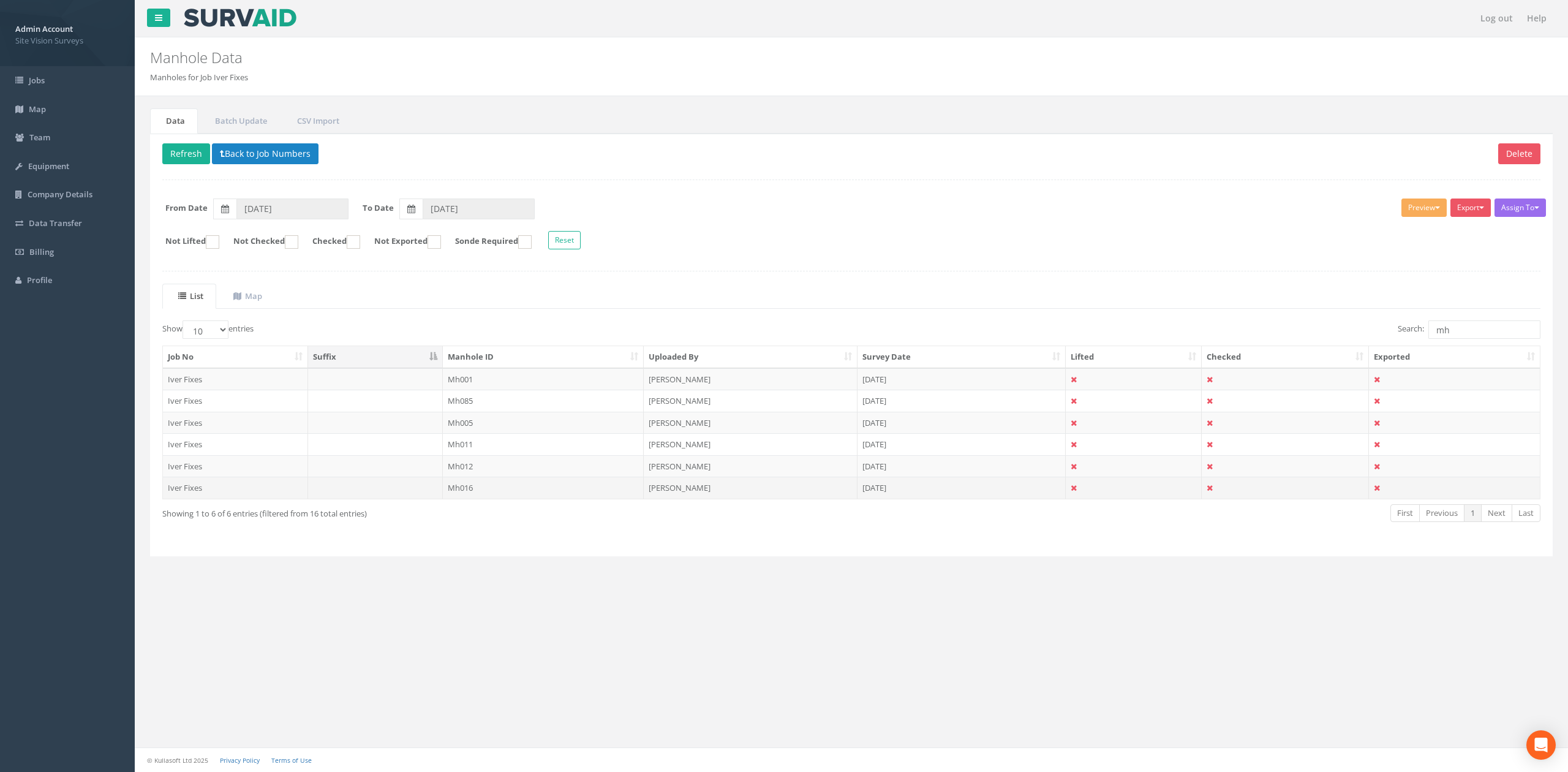
click at [512, 489] on td "Mh016" at bounding box center [543, 487] width 201 height 22
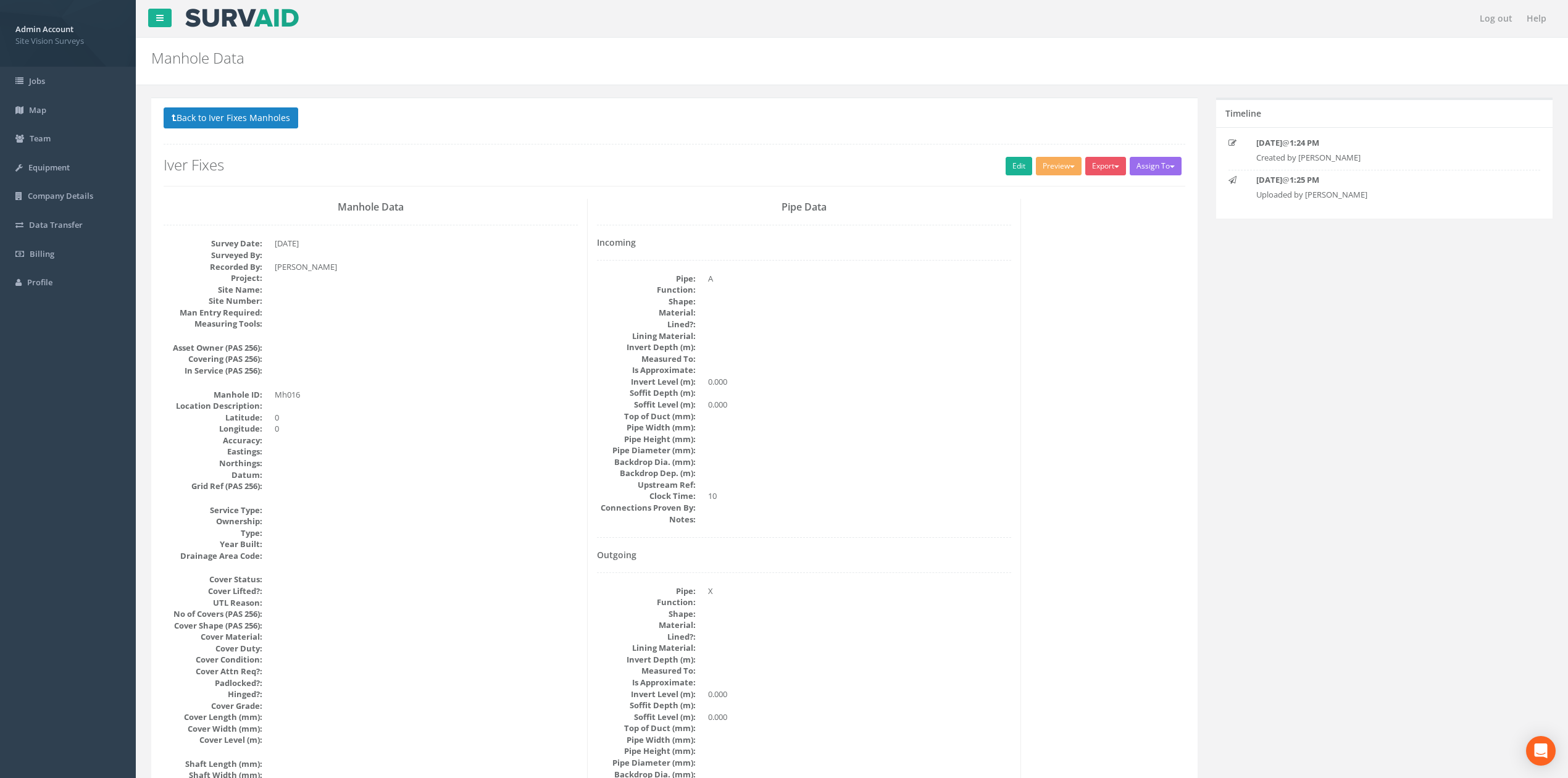
scroll to position [1128, 0]
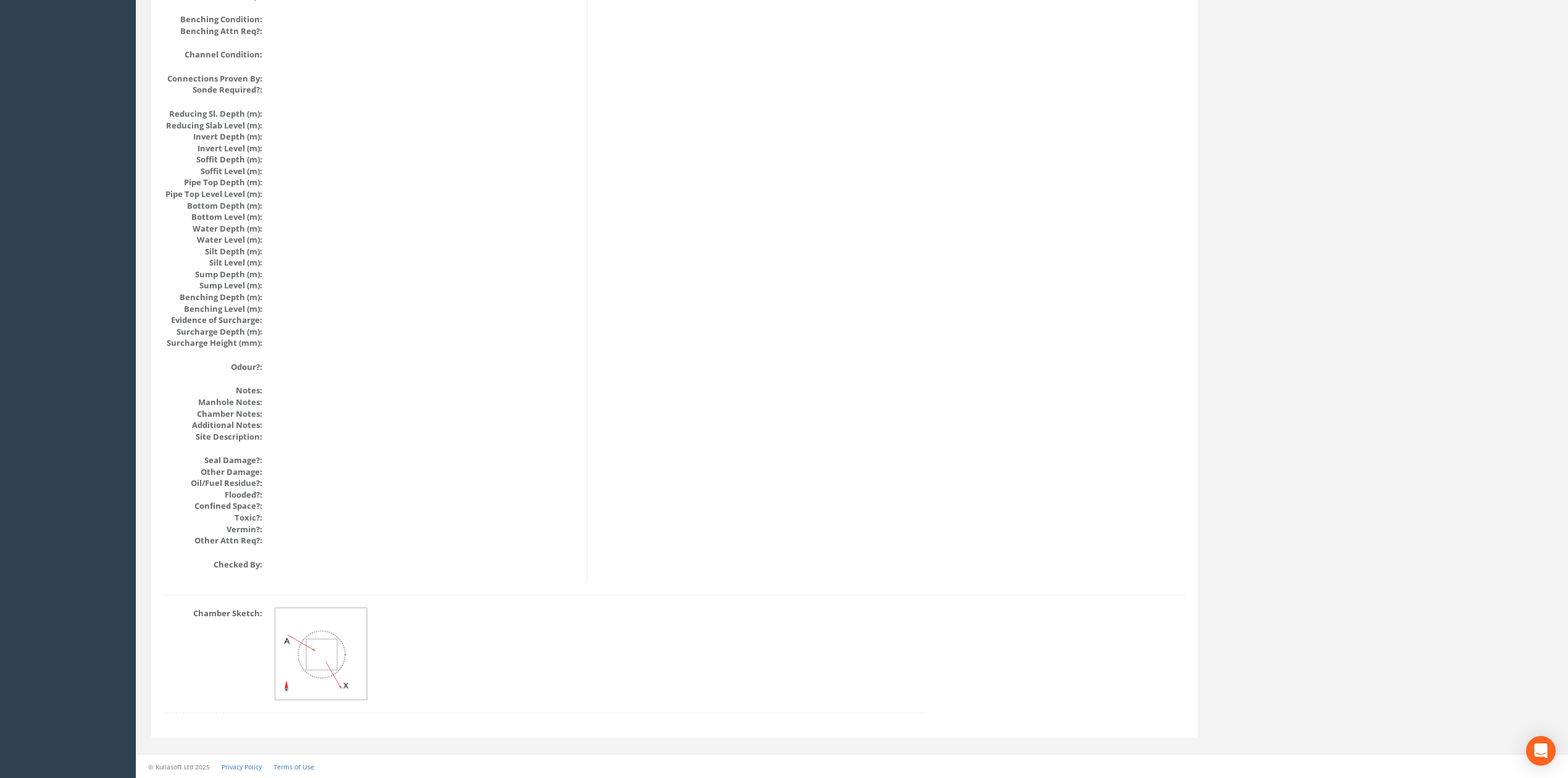
click at [255, 677] on dl "Chamber Sketch:" at bounding box center [544, 654] width 762 height 93
click at [303, 660] on img at bounding box center [321, 655] width 93 height 93
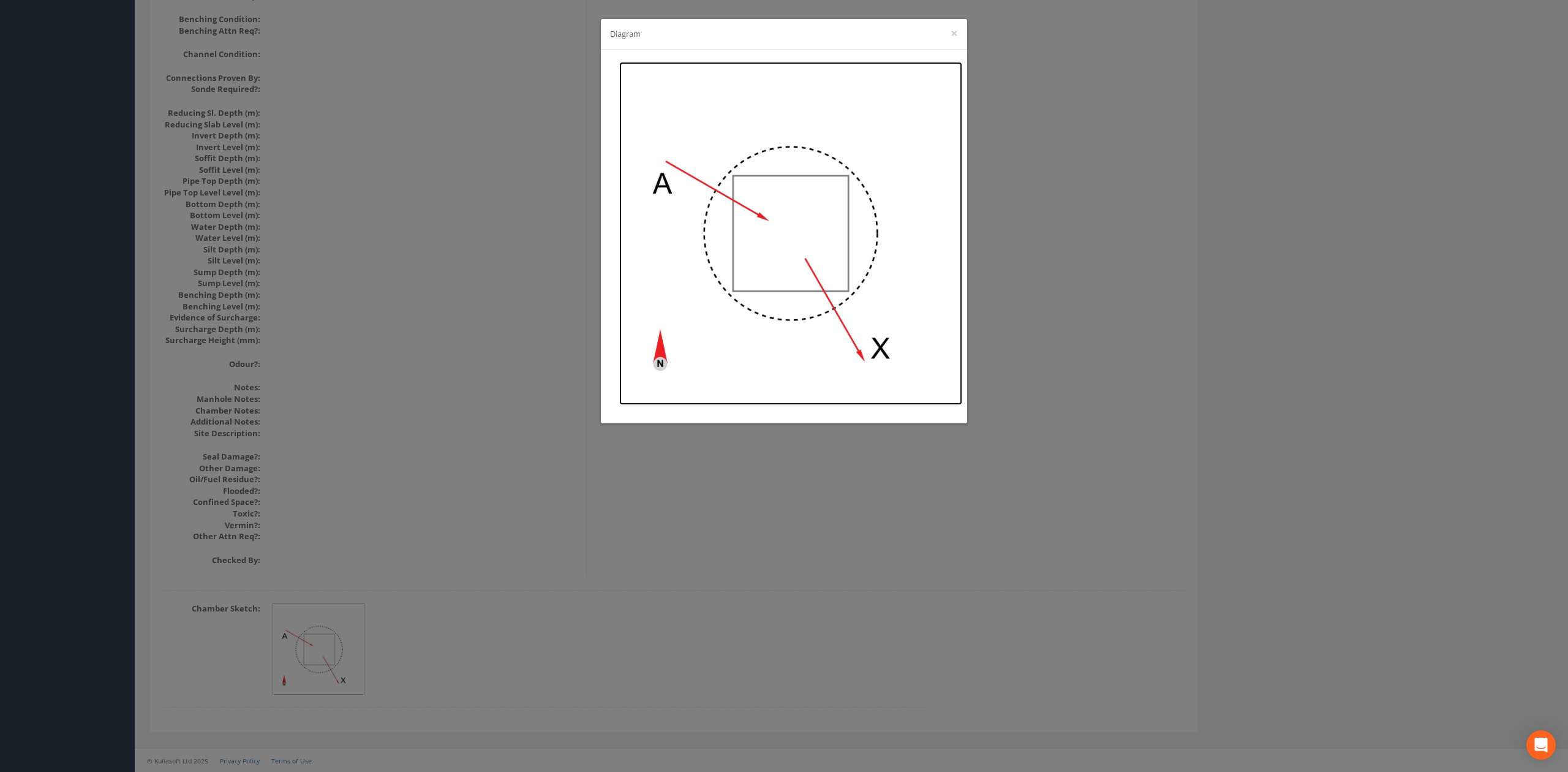
click at [703, 221] on img at bounding box center [791, 233] width 343 height 343
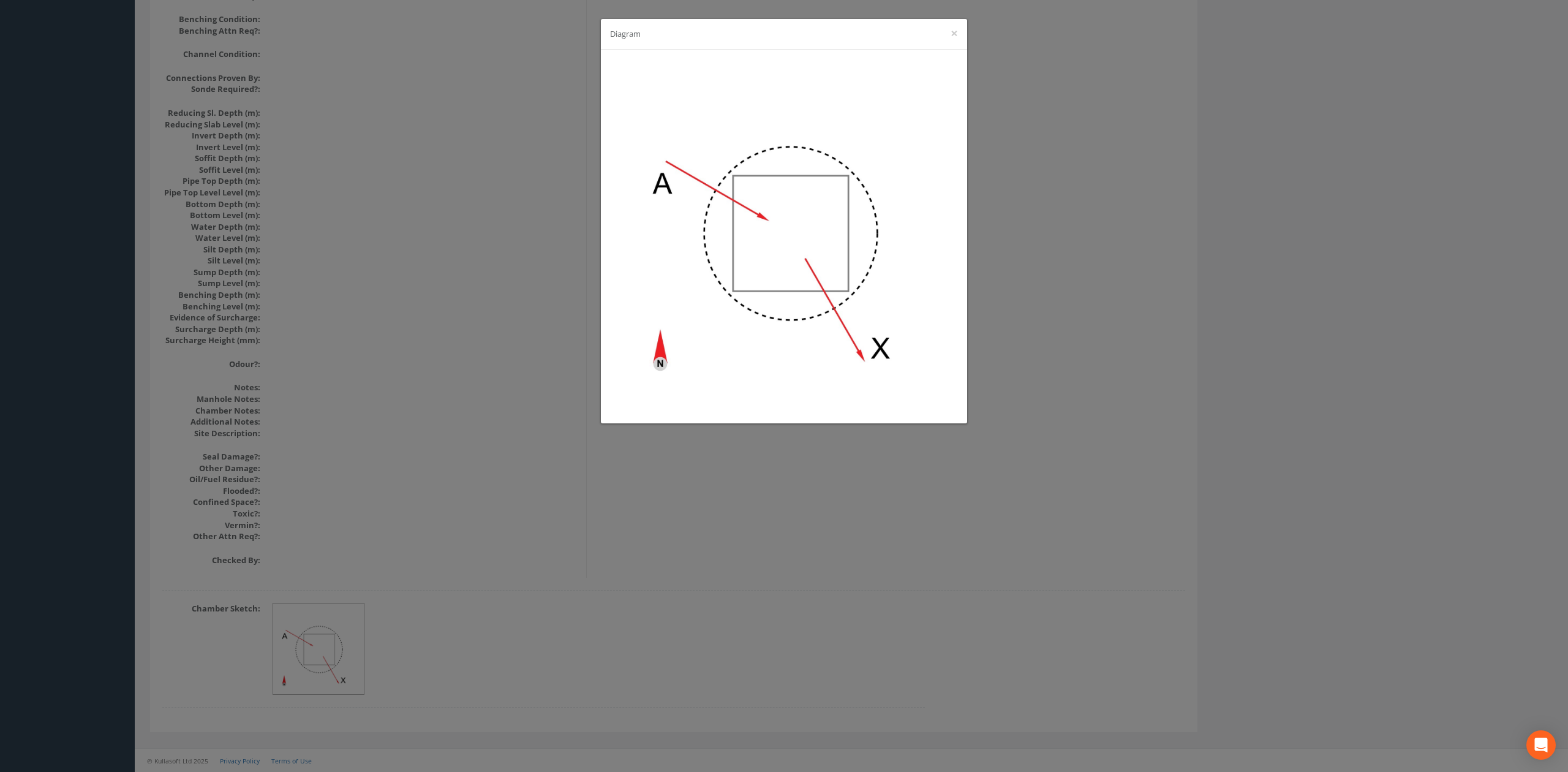
click at [564, 260] on div "Diagram ×" at bounding box center [784, 386] width 1568 height 772
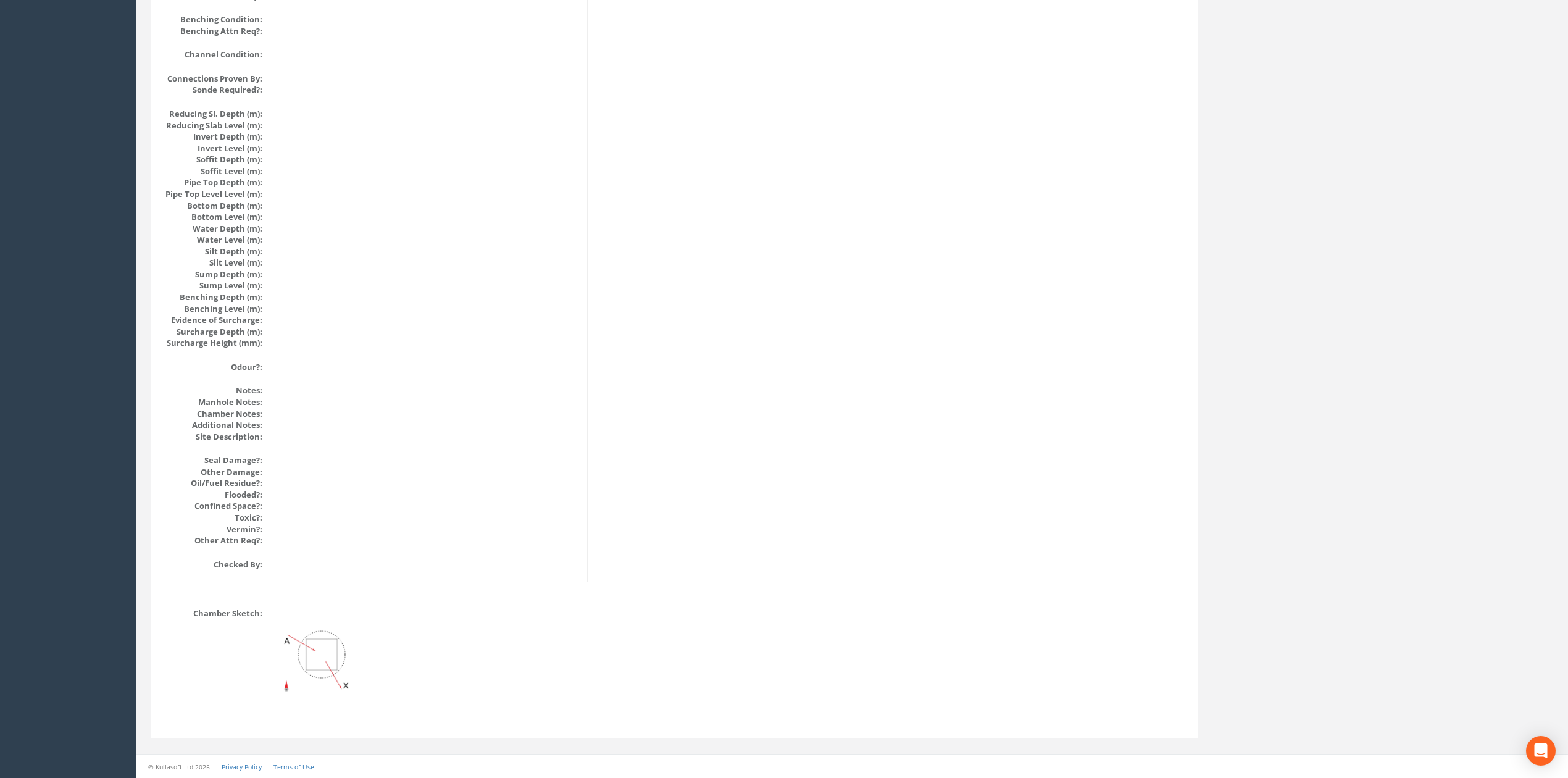
scroll to position [0, 0]
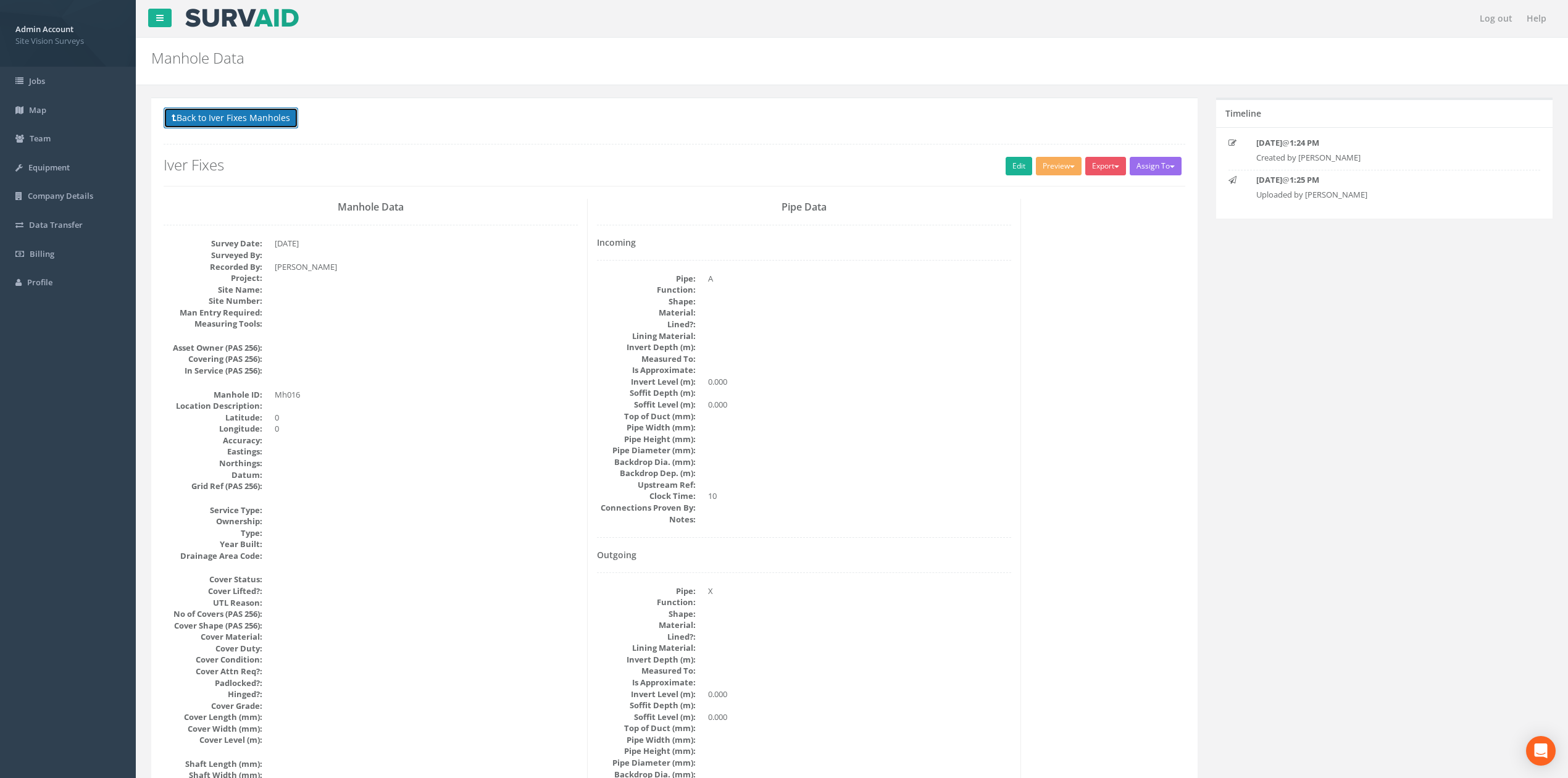
click at [272, 116] on button "Back to Iver Fixes Manholes" at bounding box center [230, 118] width 134 height 21
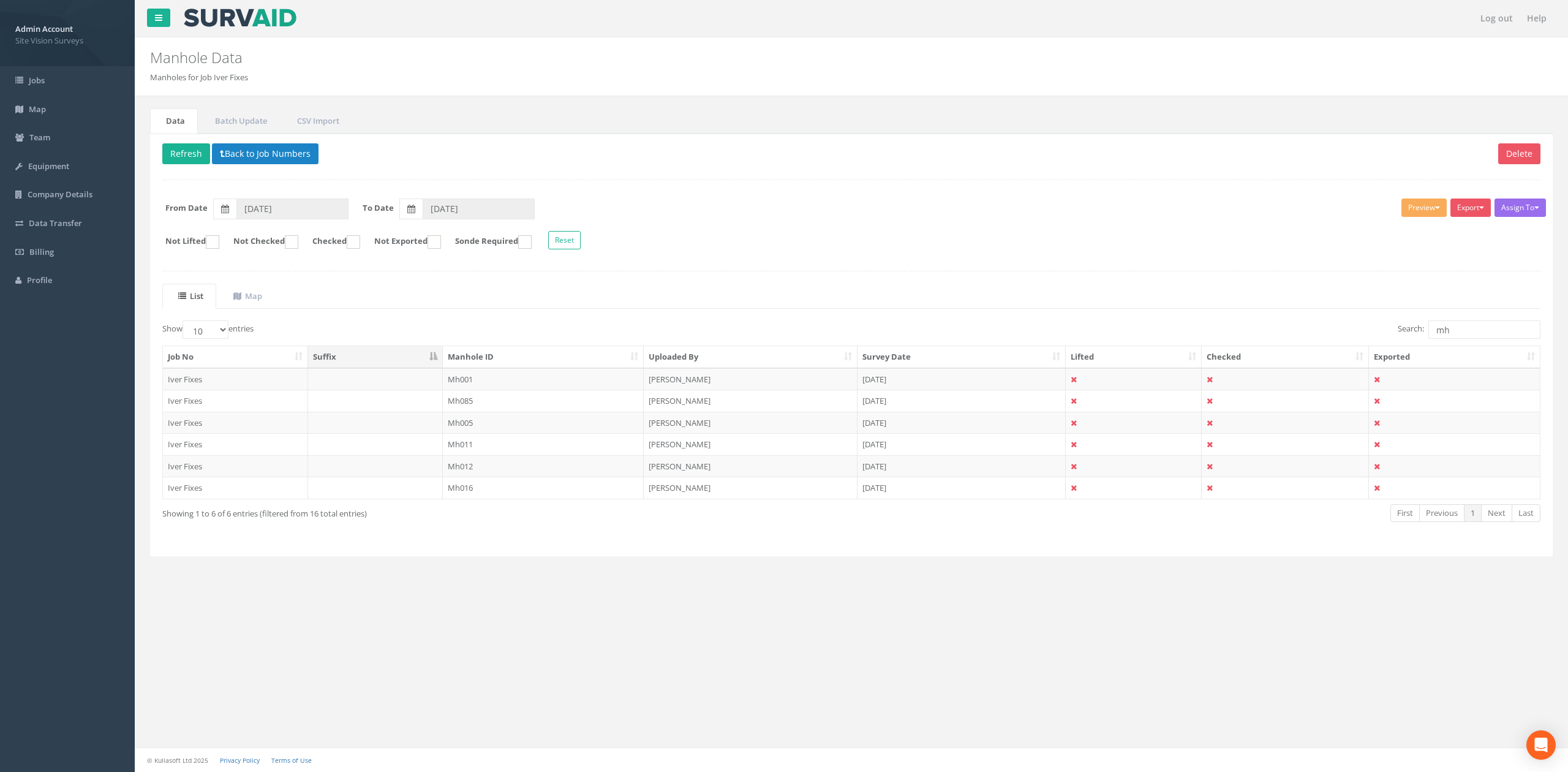
click at [182, 169] on div "Delete Refresh Back to Job Numbers Assign To No Companies Added Export SVS IC S…" at bounding box center [851, 345] width 1403 height 423
click at [182, 155] on button "Refresh" at bounding box center [186, 154] width 48 height 21
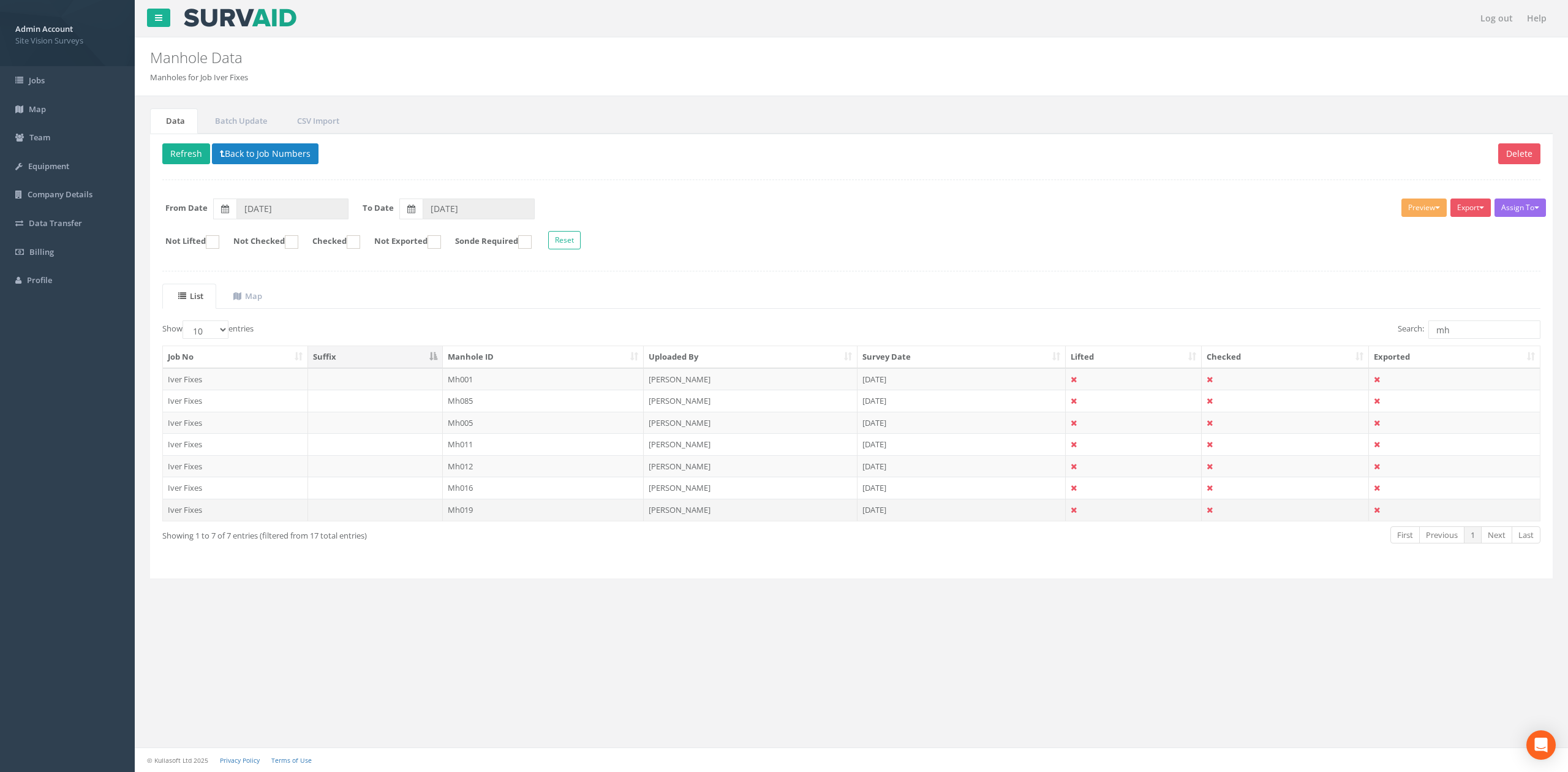
click at [503, 508] on td "Mh019" at bounding box center [543, 509] width 201 height 22
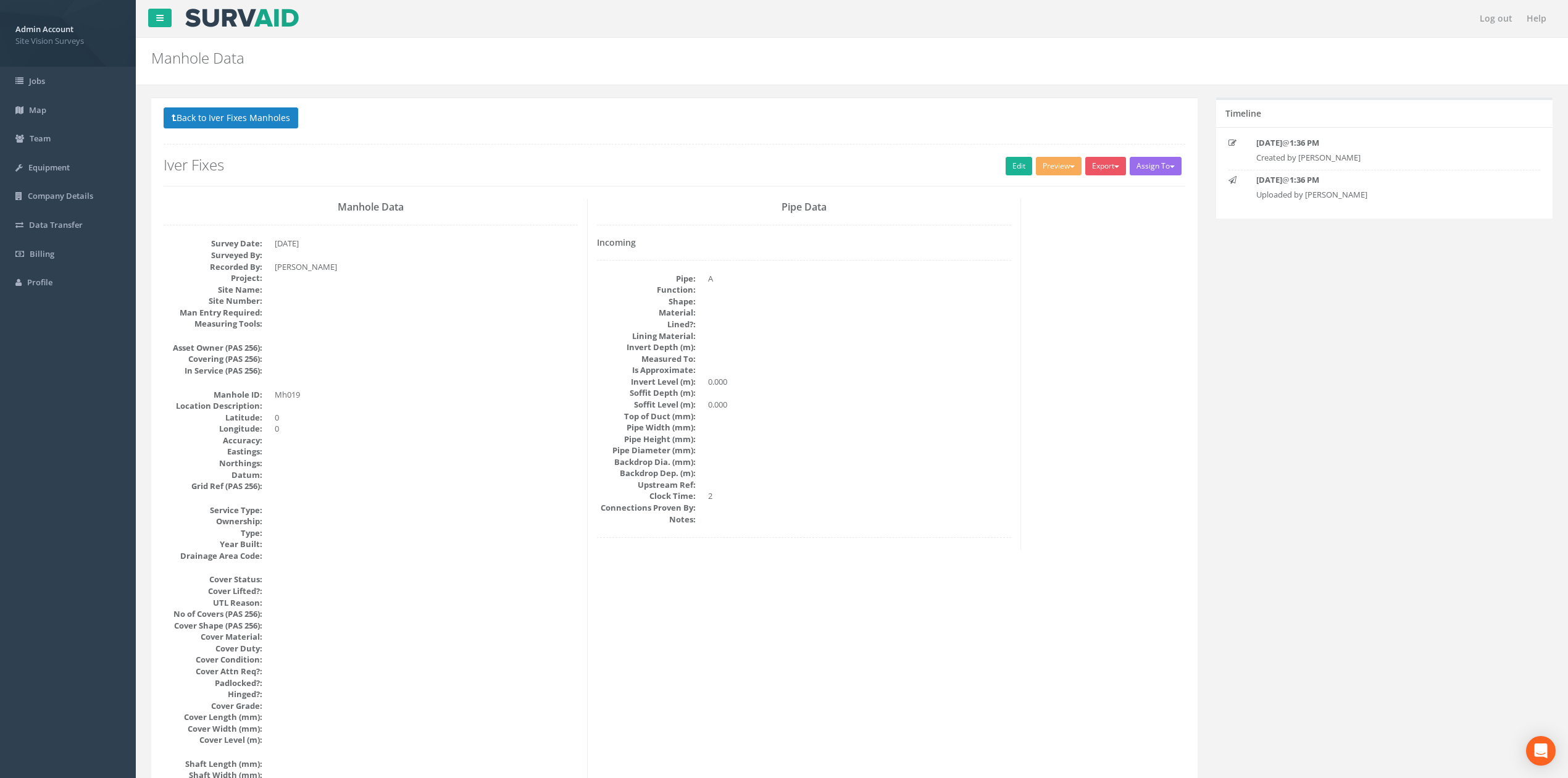
click at [1018, 156] on div "Back to Iver Fixes Manholes Back to Map Assign To No Companies Added Export SVS…" at bounding box center [674, 147] width 1022 height 79
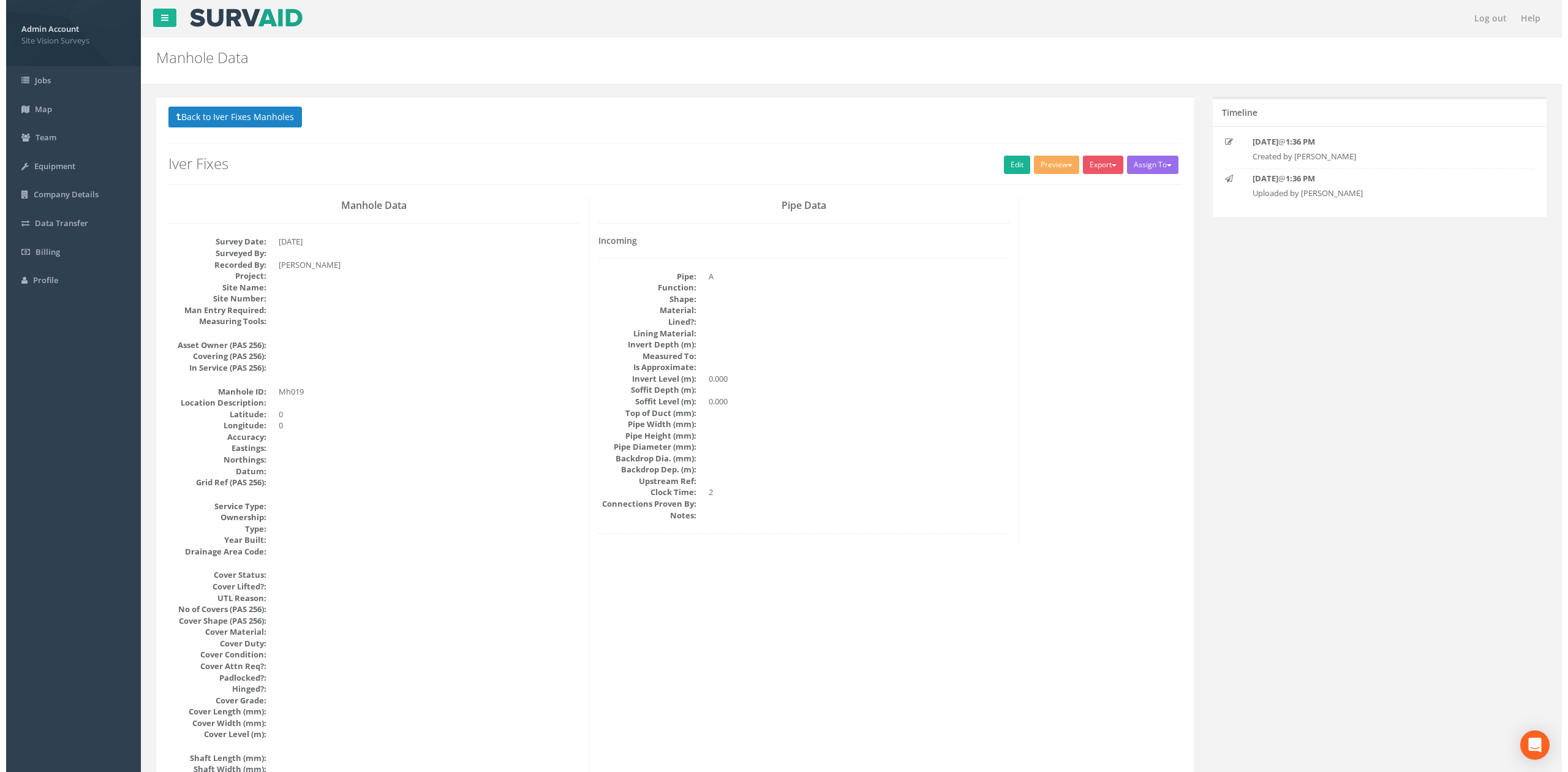
scroll to position [1120, 0]
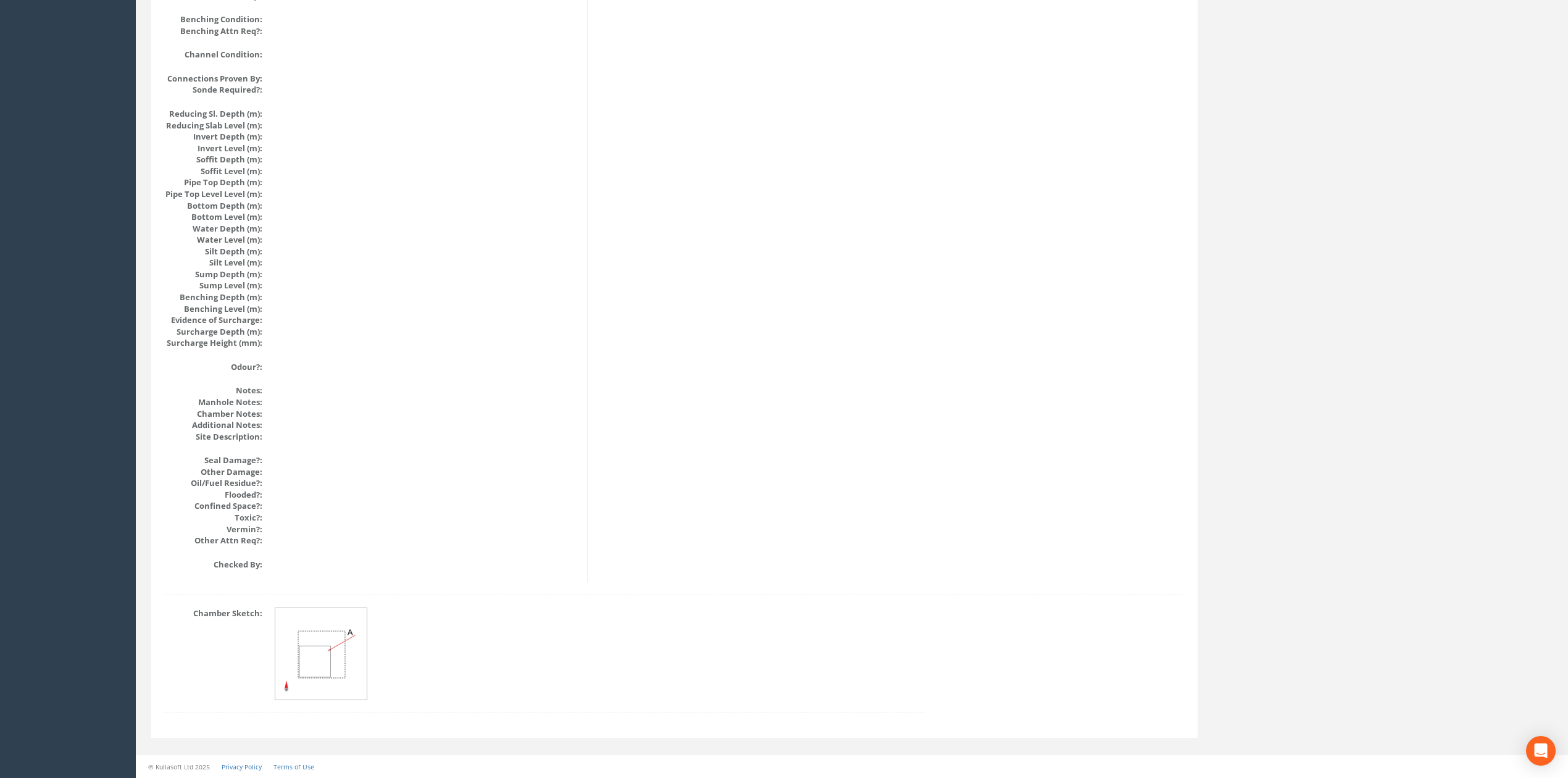
click at [335, 658] on img at bounding box center [321, 655] width 93 height 93
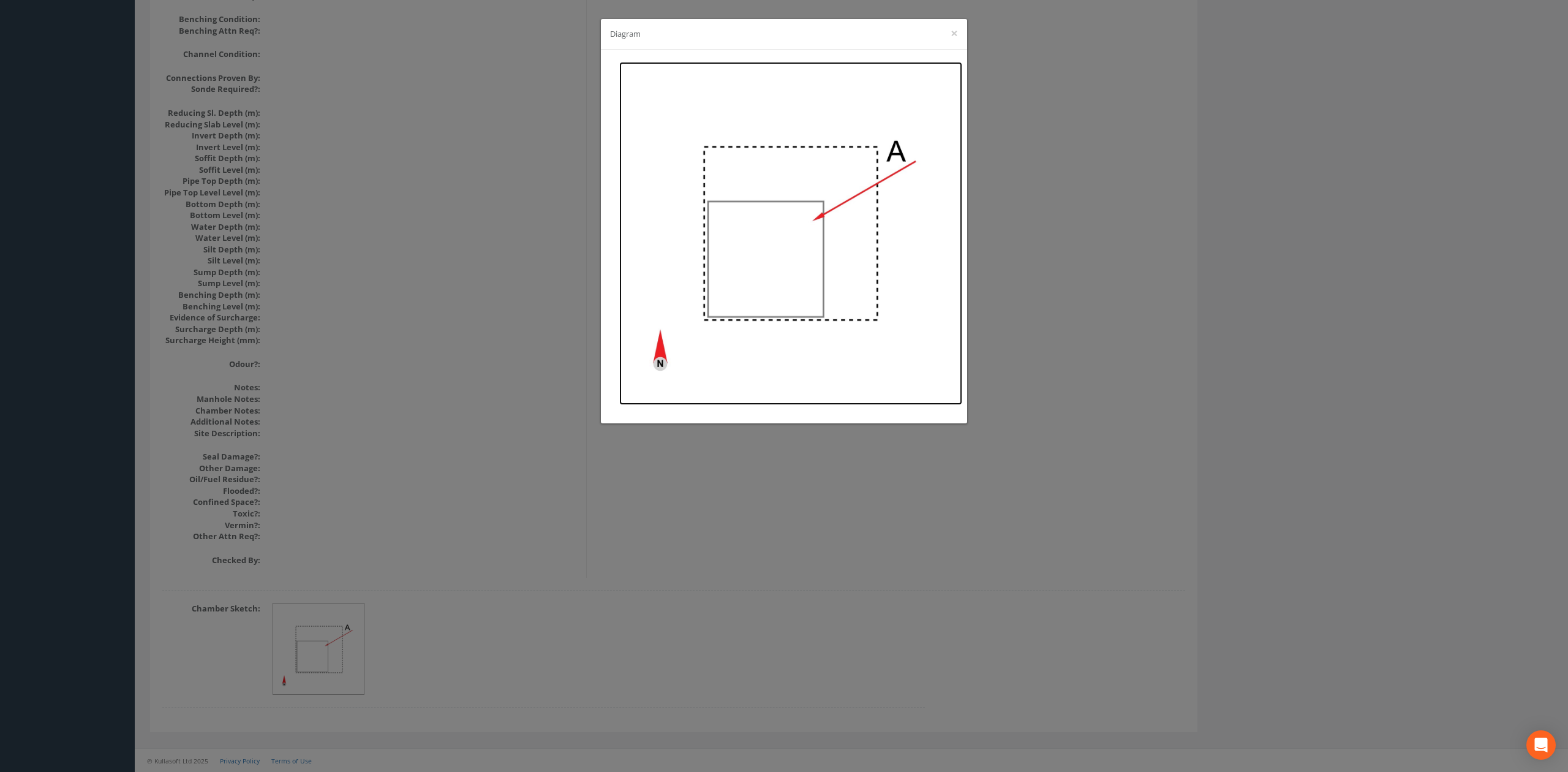
click at [797, 233] on img at bounding box center [791, 233] width 343 height 343
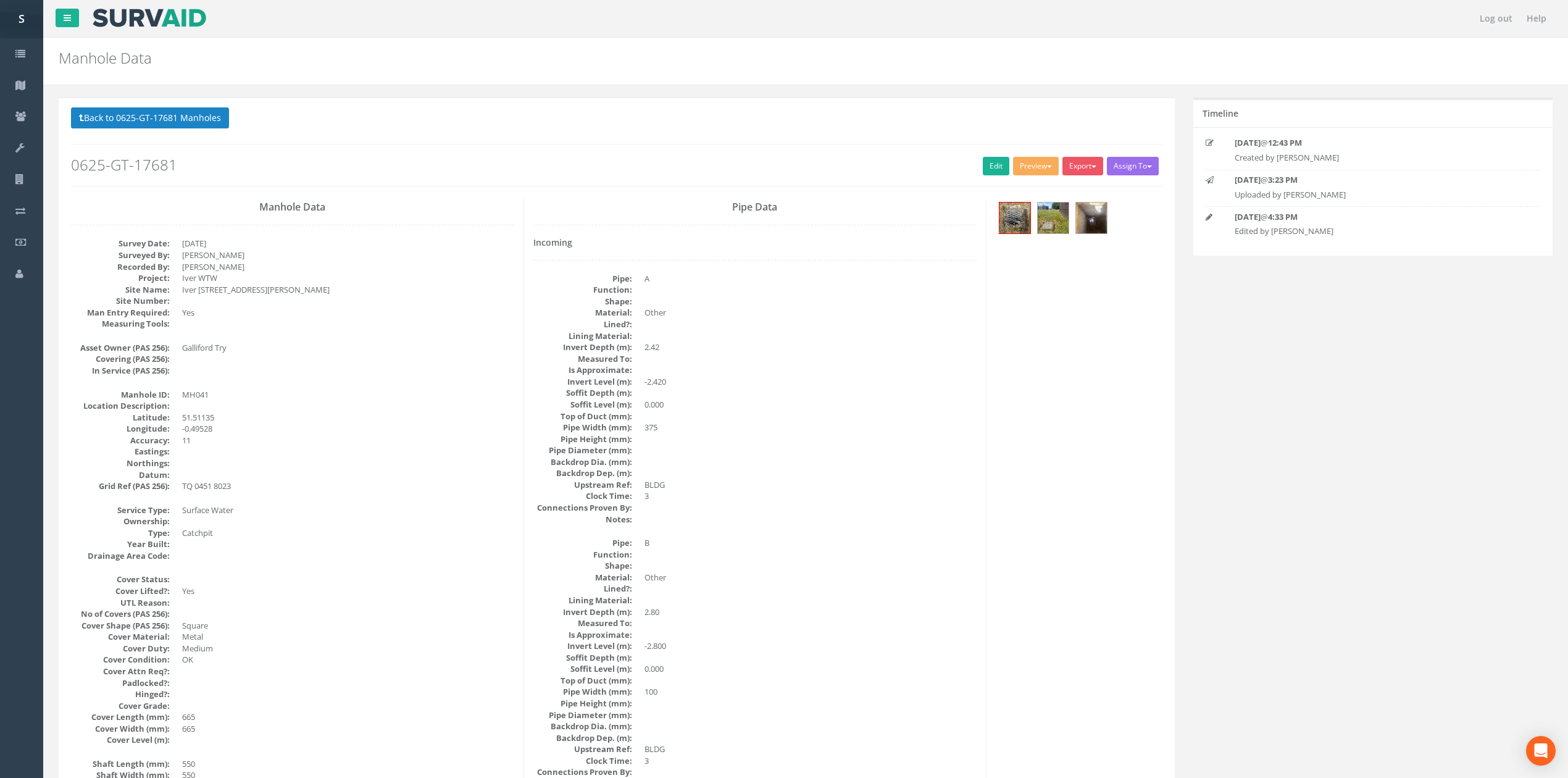
click at [149, 116] on button "Back to 0625-GT-17681 Manholes" at bounding box center [149, 118] width 158 height 21
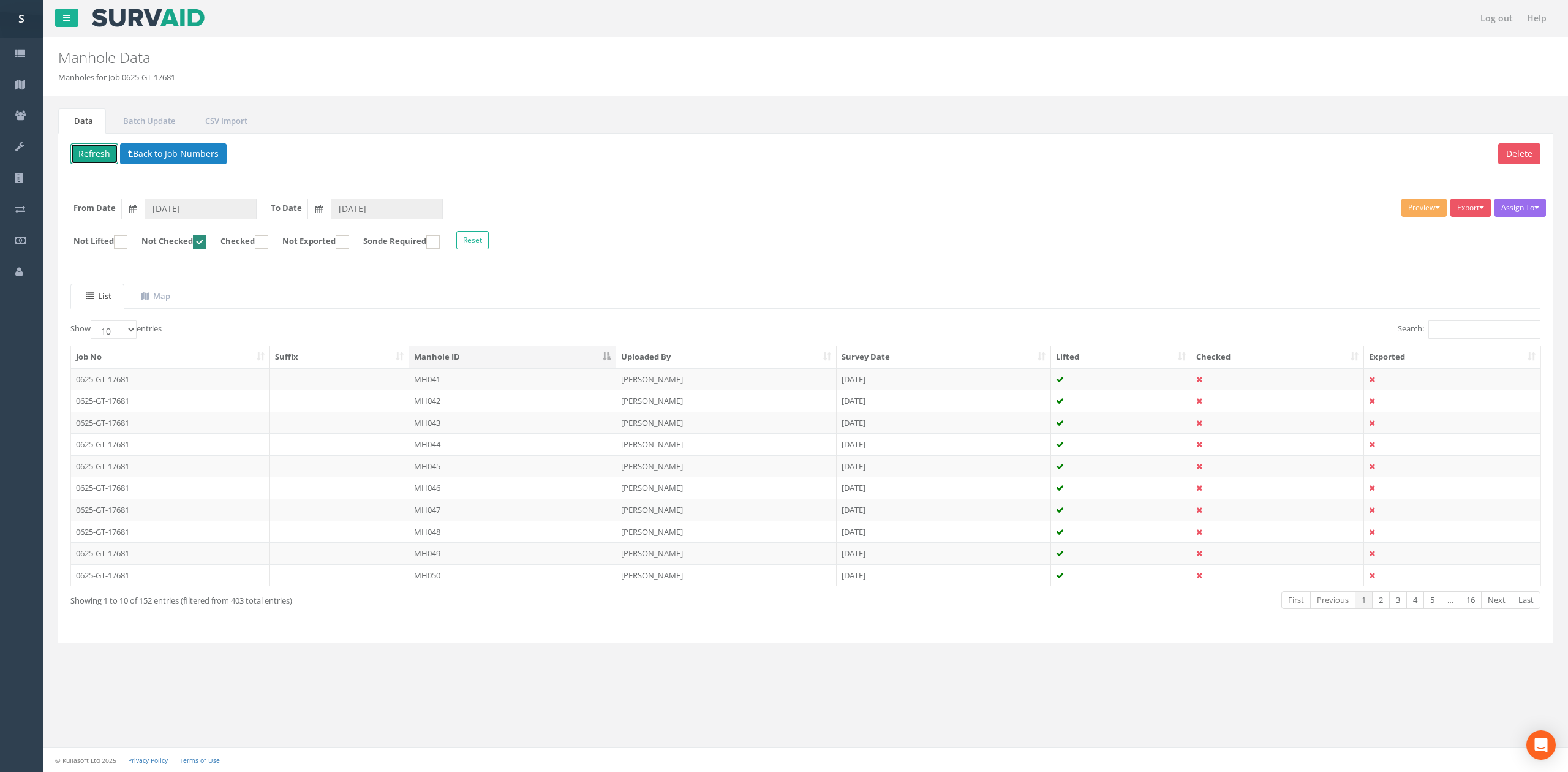
click at [97, 145] on button "Refresh" at bounding box center [94, 154] width 48 height 21
click at [508, 387] on td "MH042" at bounding box center [513, 379] width 207 height 22
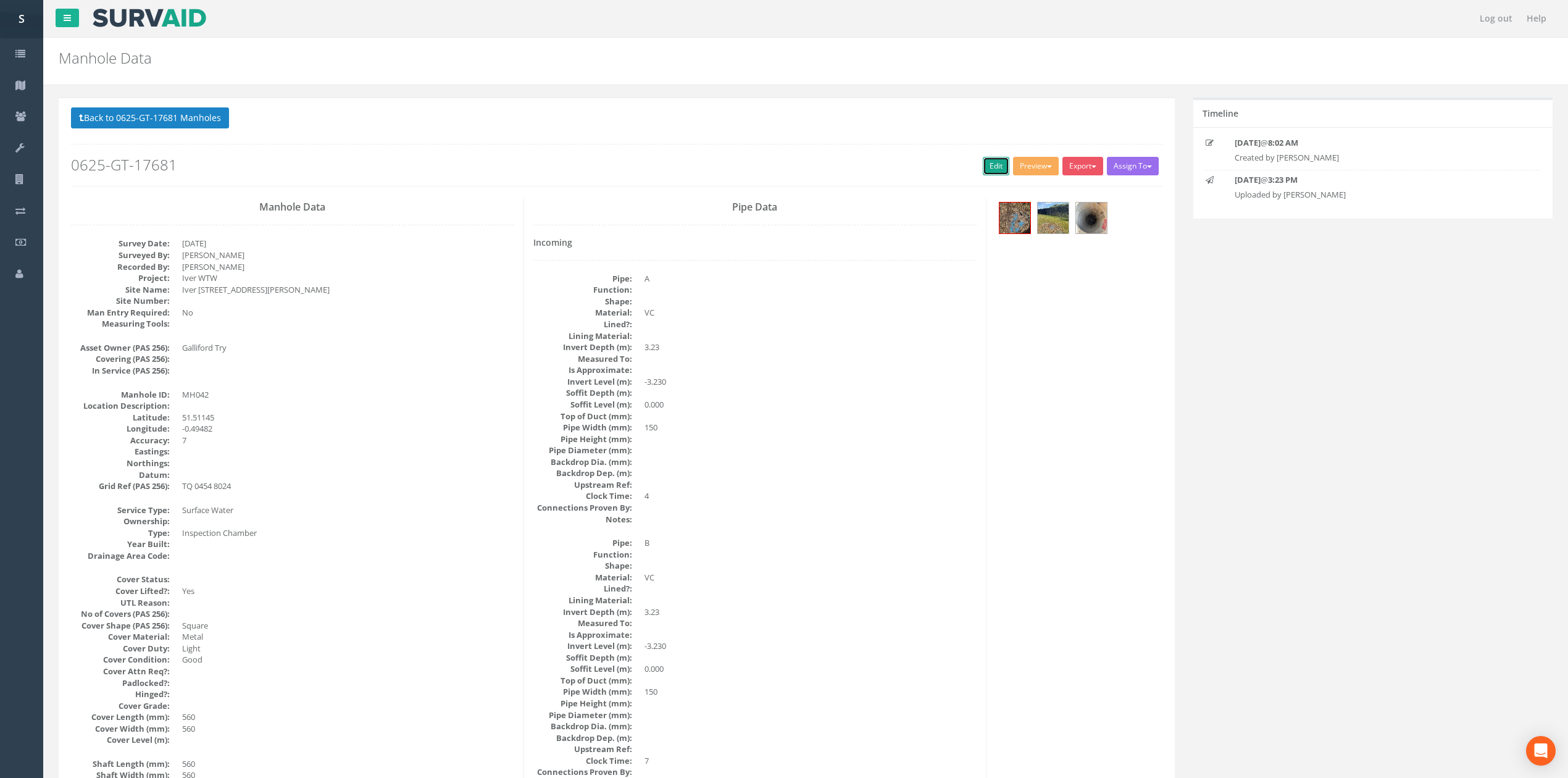
click at [983, 168] on link "Edit" at bounding box center [997, 167] width 27 height 19
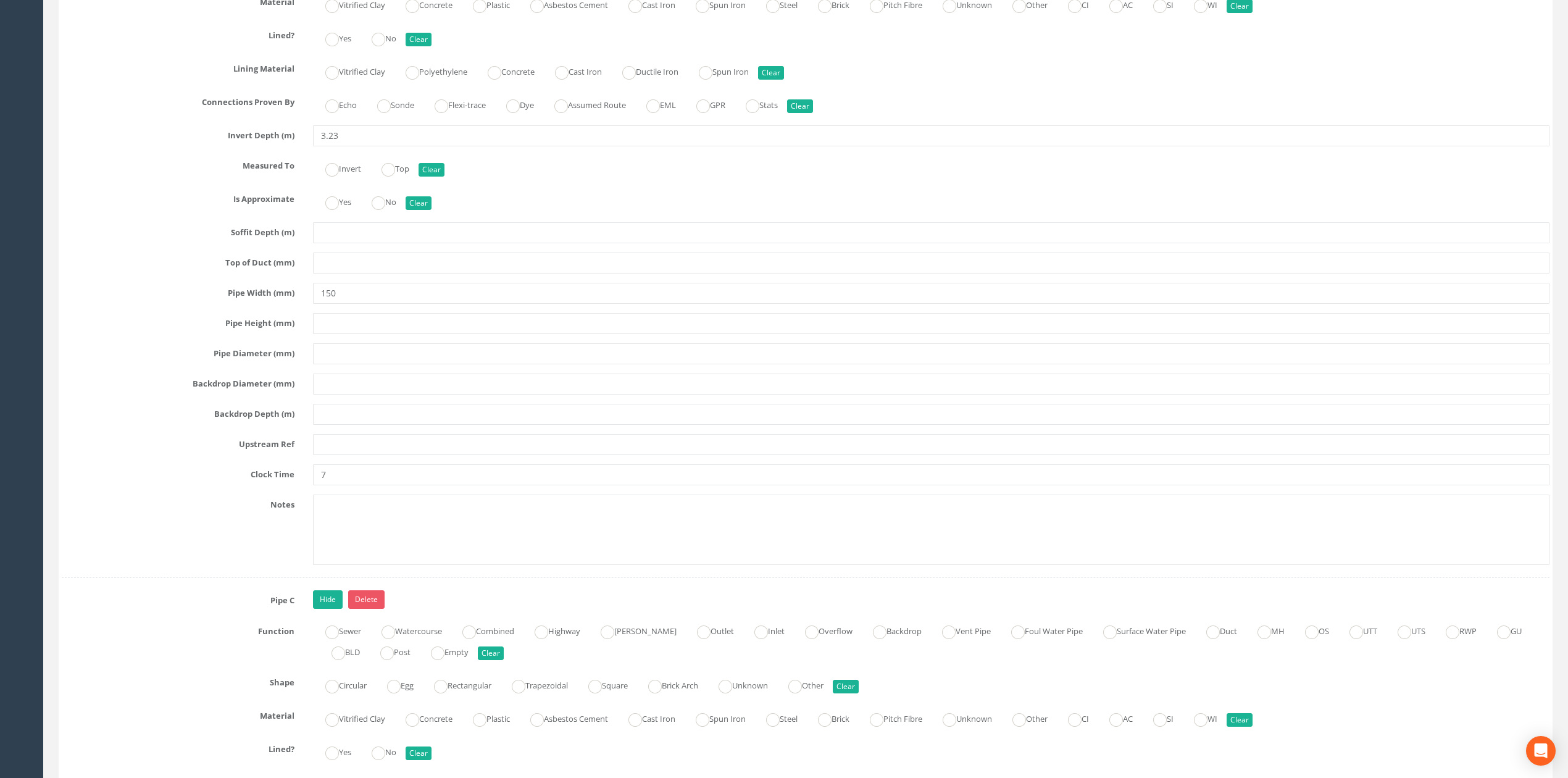
scroll to position [3292, 0]
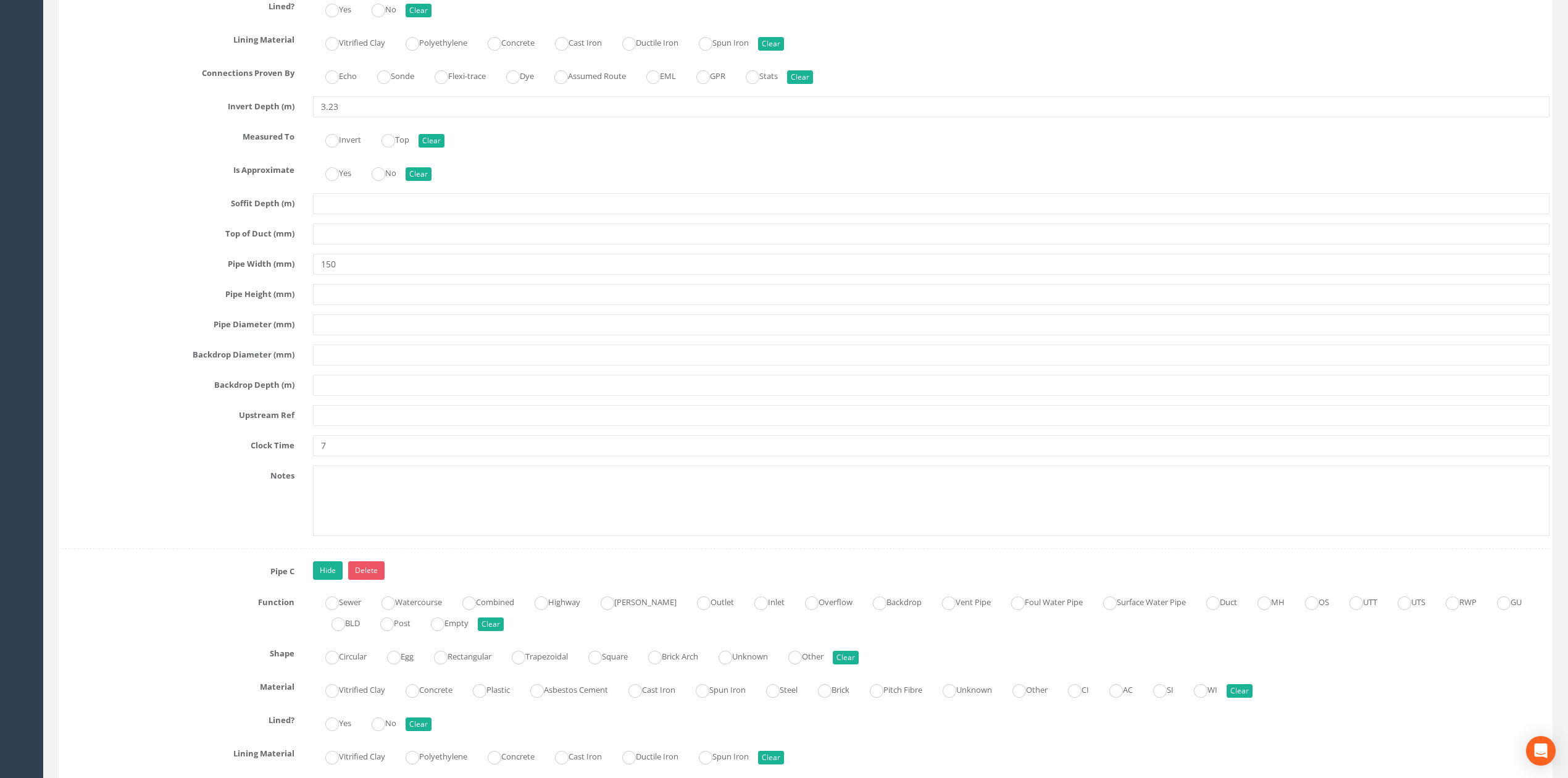
type input "MH001"
click at [351, 426] on input "text" at bounding box center [931, 415] width 1236 height 21
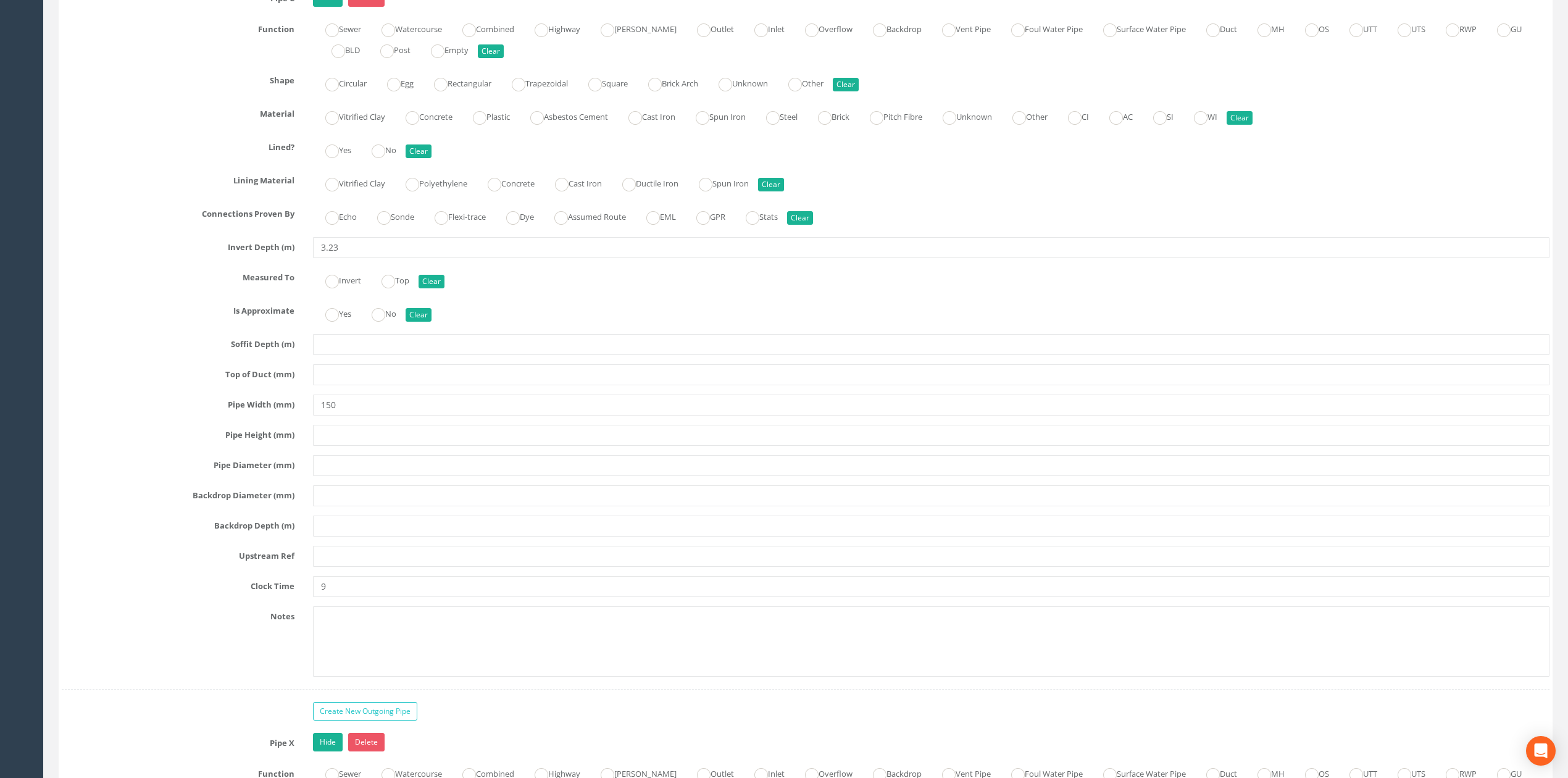
scroll to position [4033, 0]
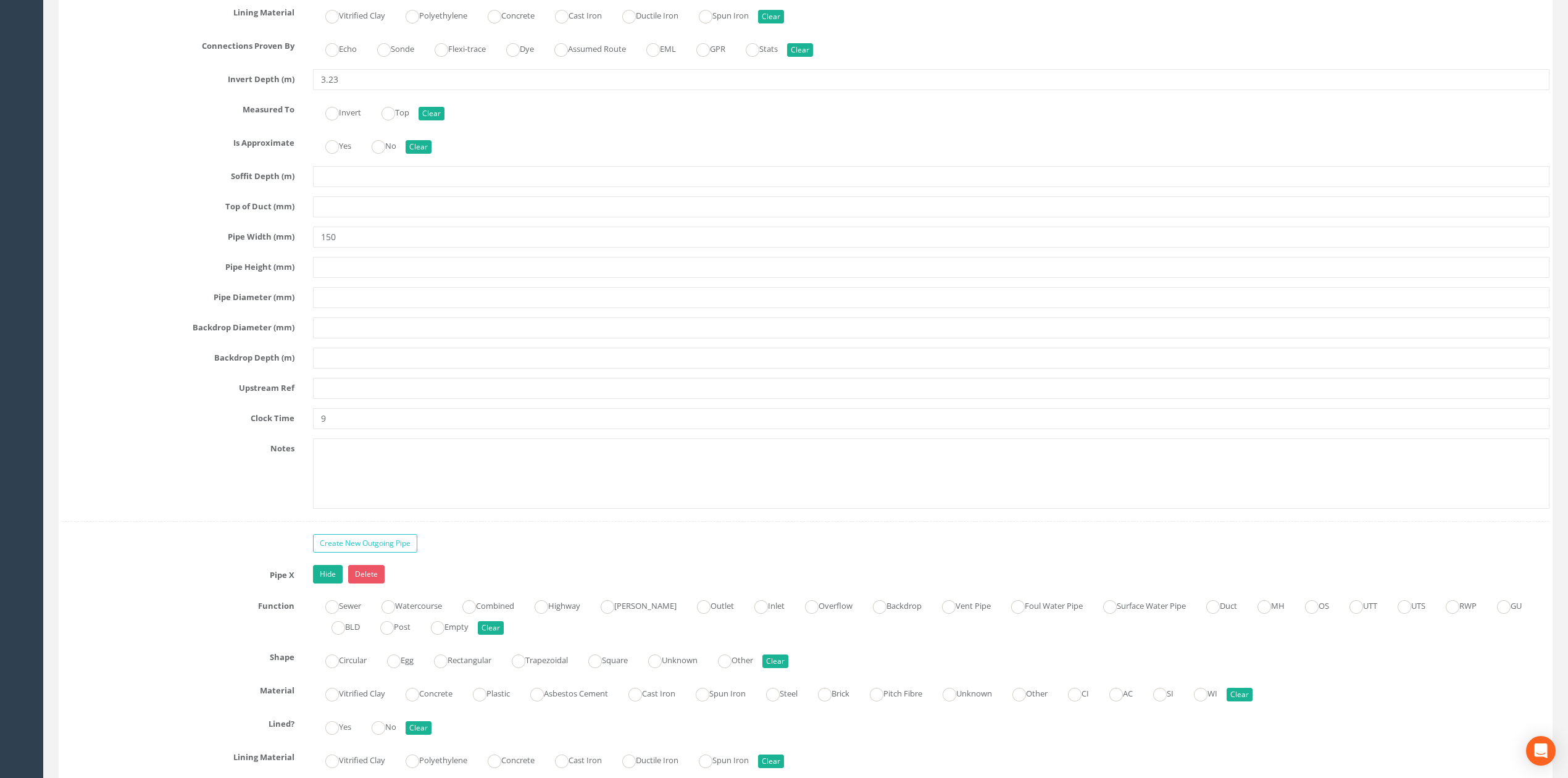
type input "IC207"
click at [336, 428] on div "Pipe C Hide Delete Function Sewer Watercourse Combined Highway Gulley Outlet In…" at bounding box center [806, 171] width 1488 height 701
click at [336, 398] on input "text" at bounding box center [931, 388] width 1236 height 21
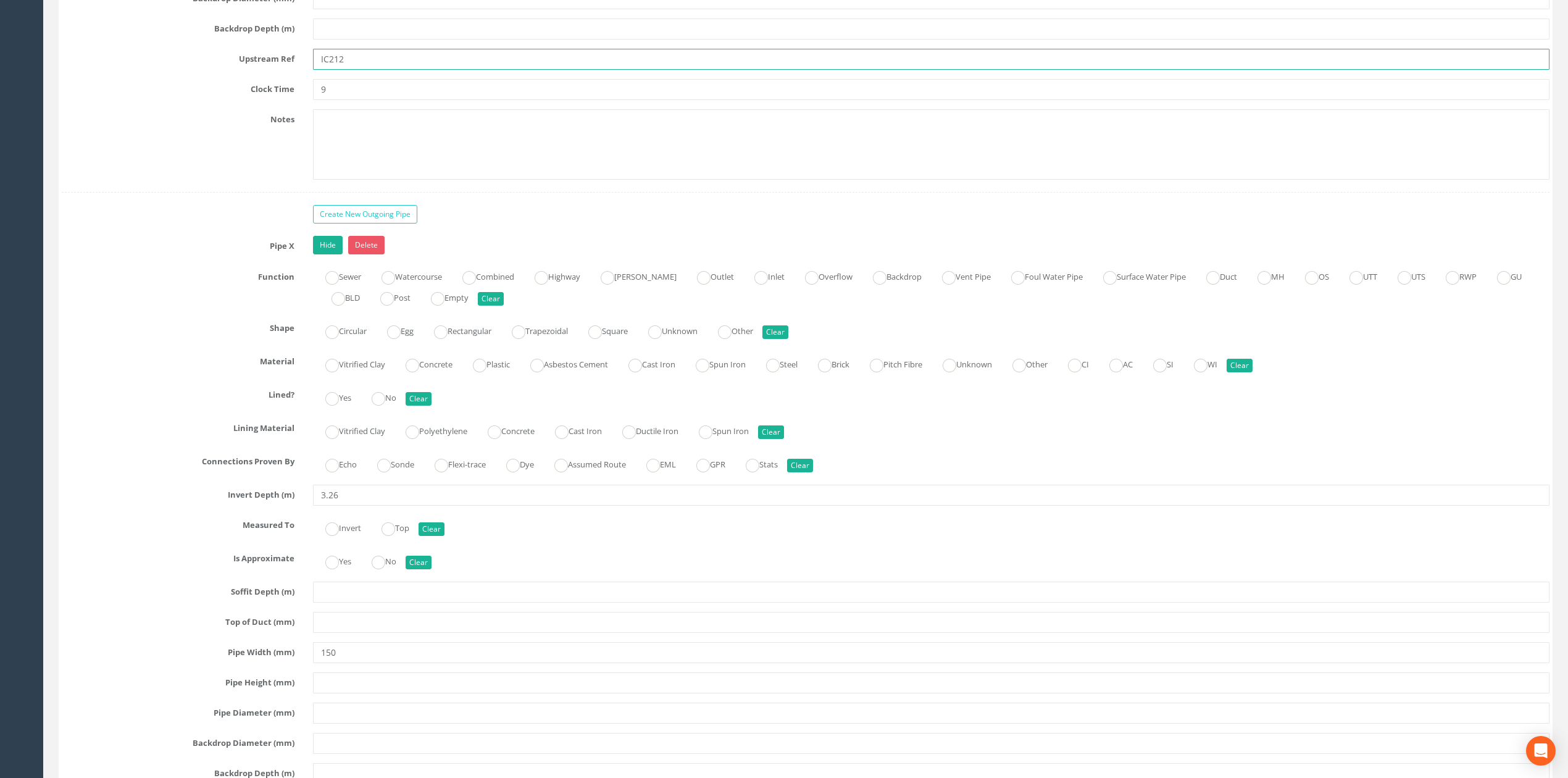
scroll to position [4773, 0]
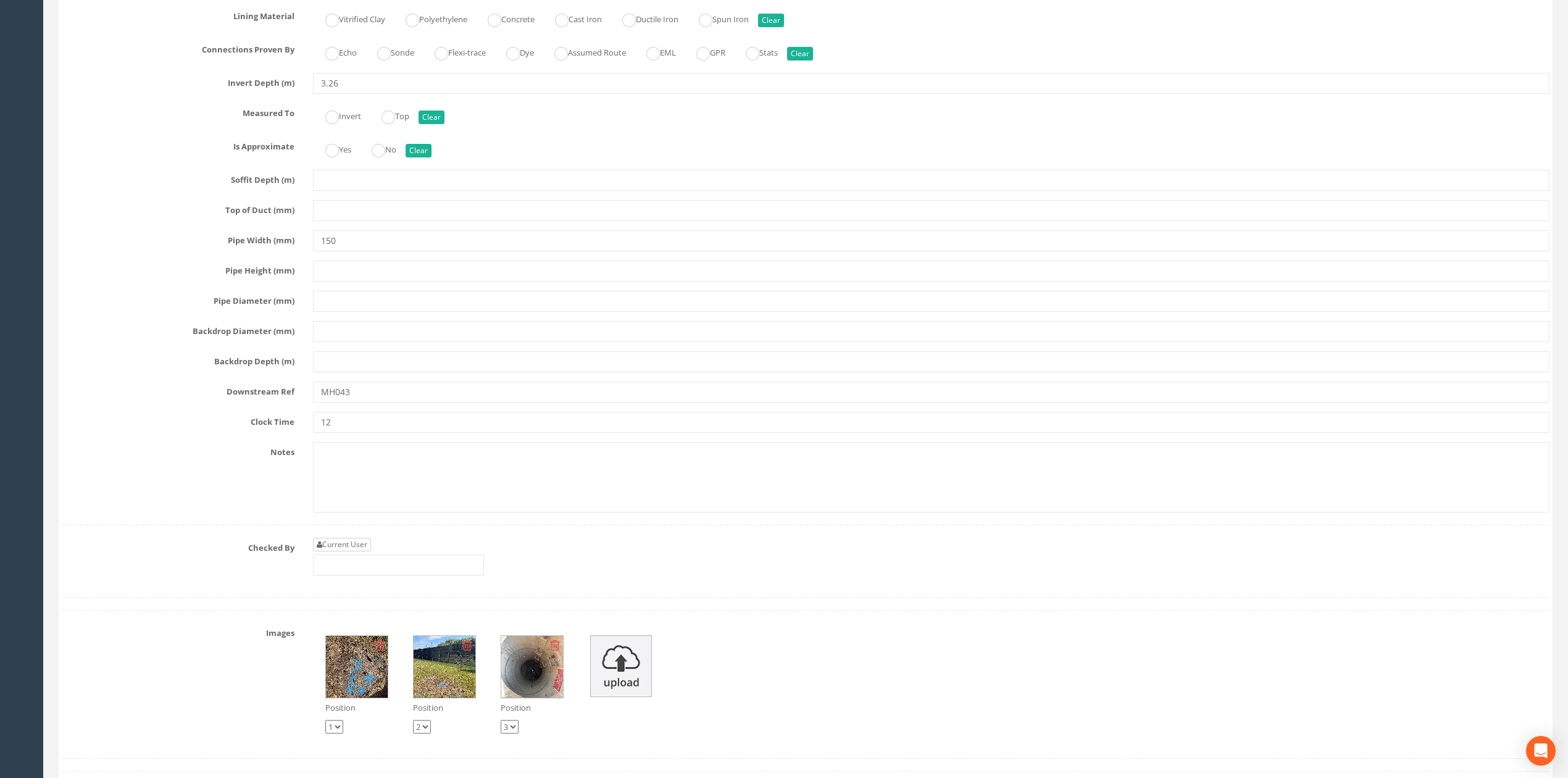
type input "IC212"
click at [363, 551] on link "Current User" at bounding box center [342, 544] width 58 height 13
type input "[PERSON_NAME]"
click at [387, 575] on input "[PERSON_NAME]" at bounding box center [398, 564] width 171 height 21
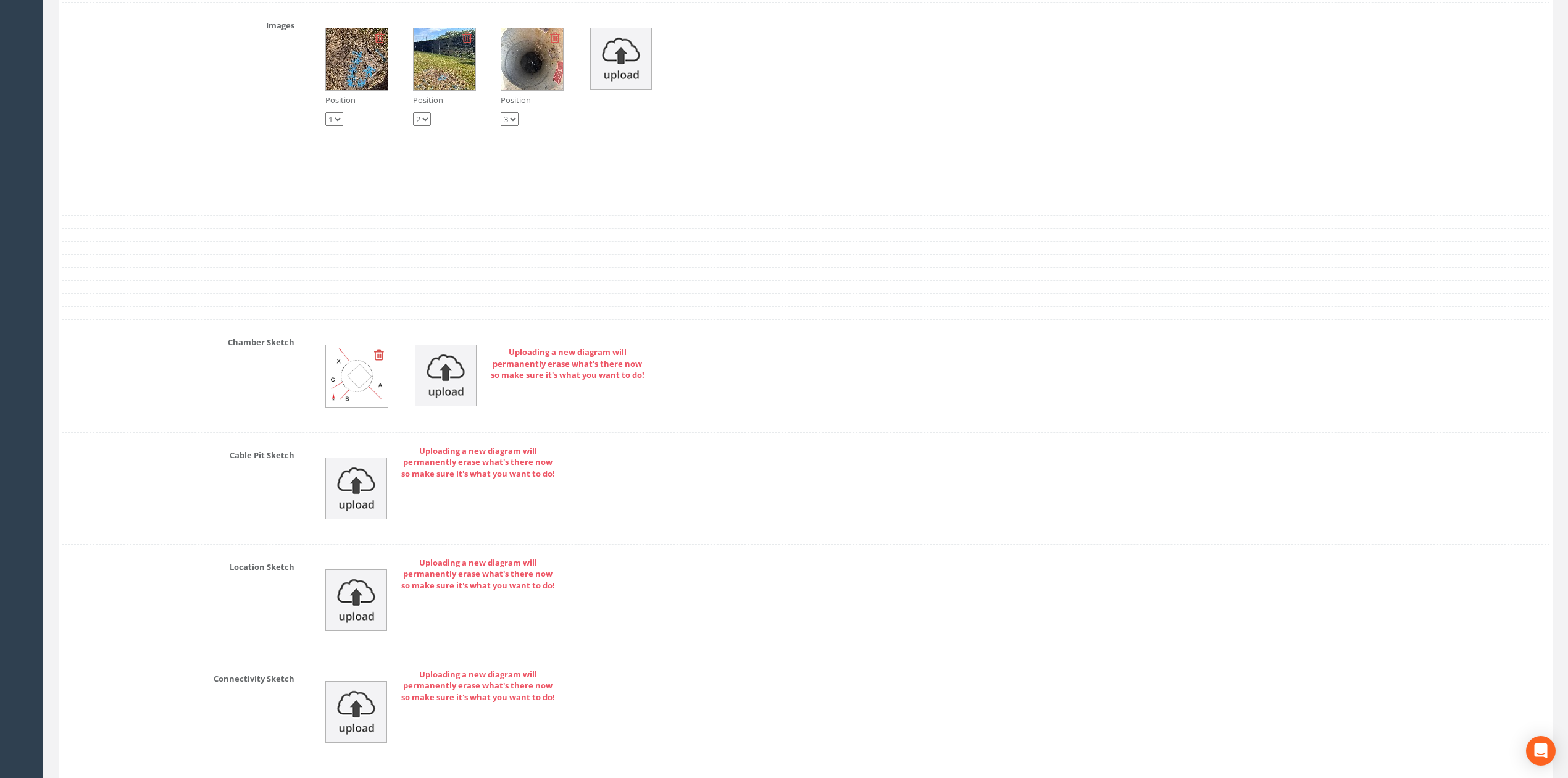
scroll to position [5432, 0]
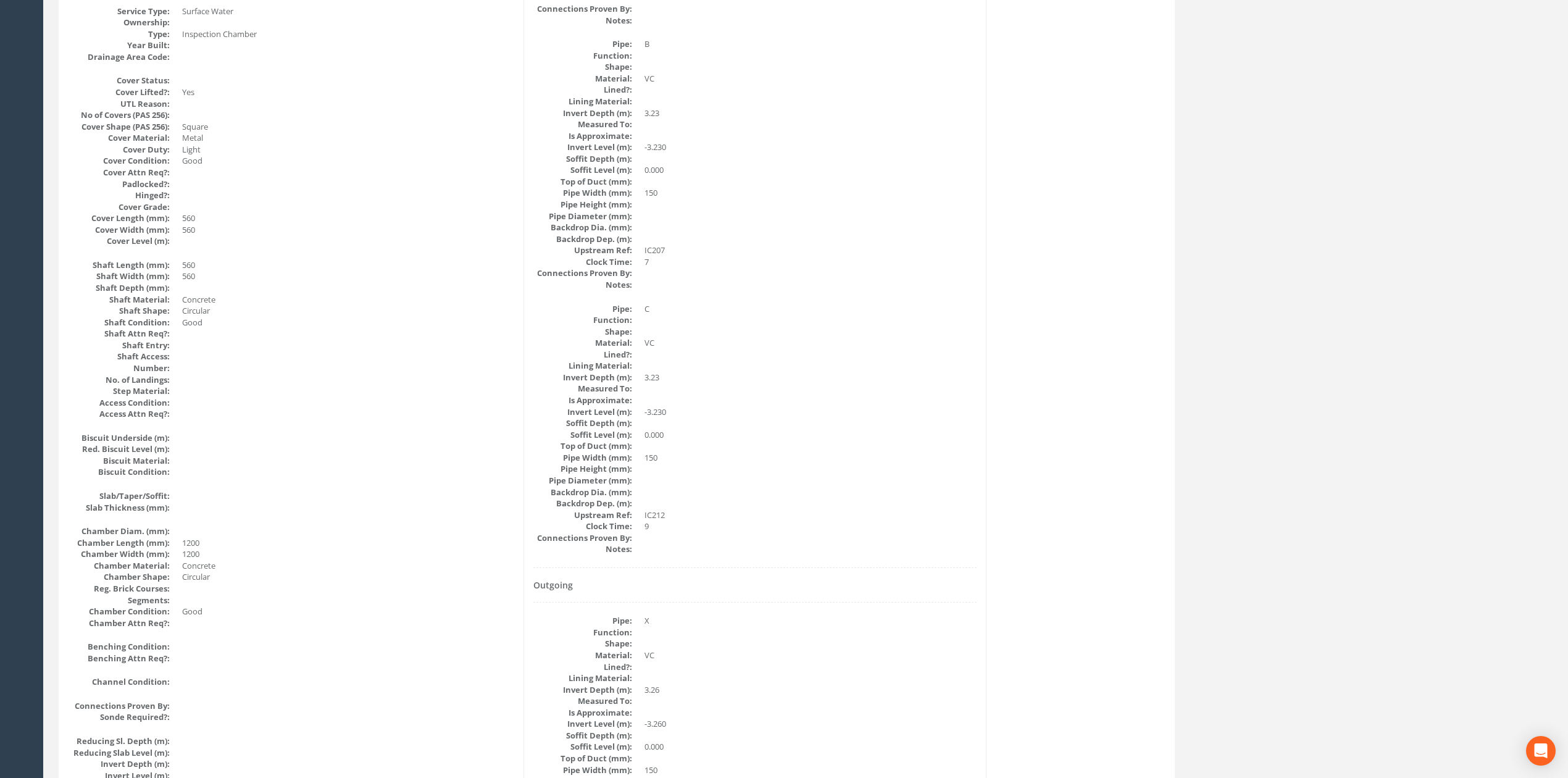
scroll to position [0, 0]
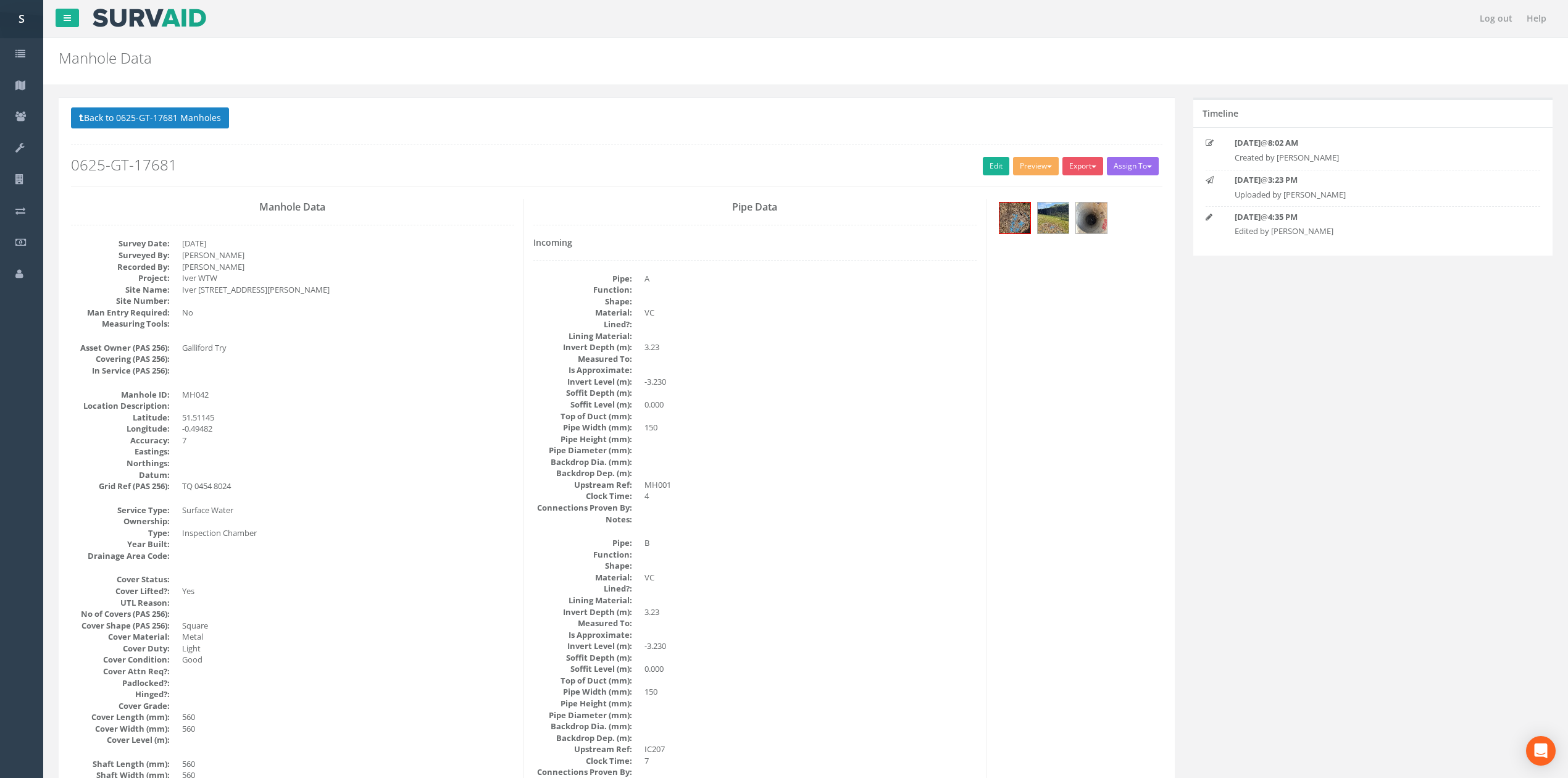
click at [183, 130] on p "Back to 0625-GT-17681 Manholes Back to Map" at bounding box center [616, 119] width 1092 height 24
click at [177, 123] on button "Back to 0625-GT-17681 Manholes" at bounding box center [149, 118] width 158 height 21
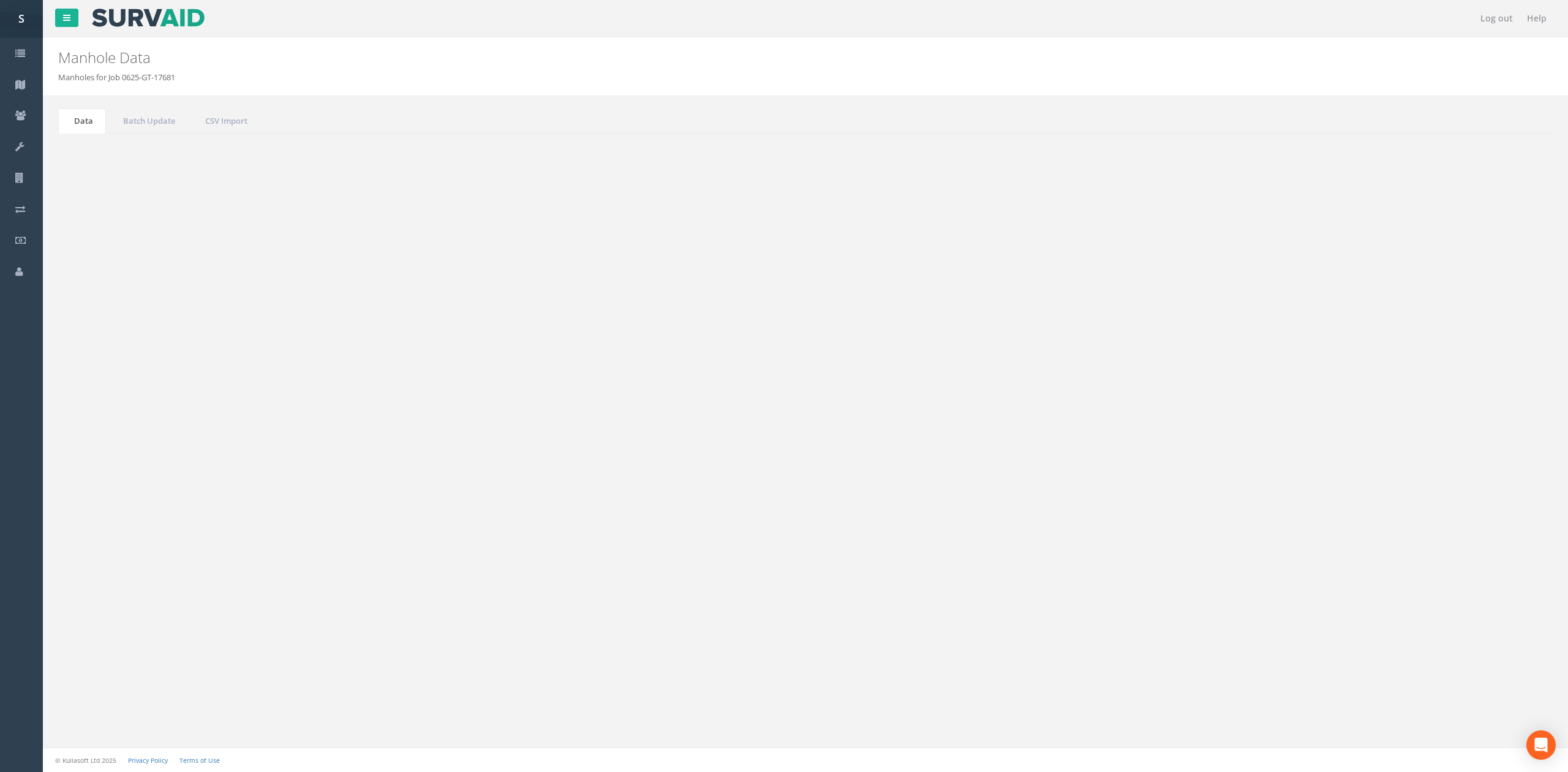
click at [76, 155] on button "Refresh" at bounding box center [94, 154] width 48 height 21
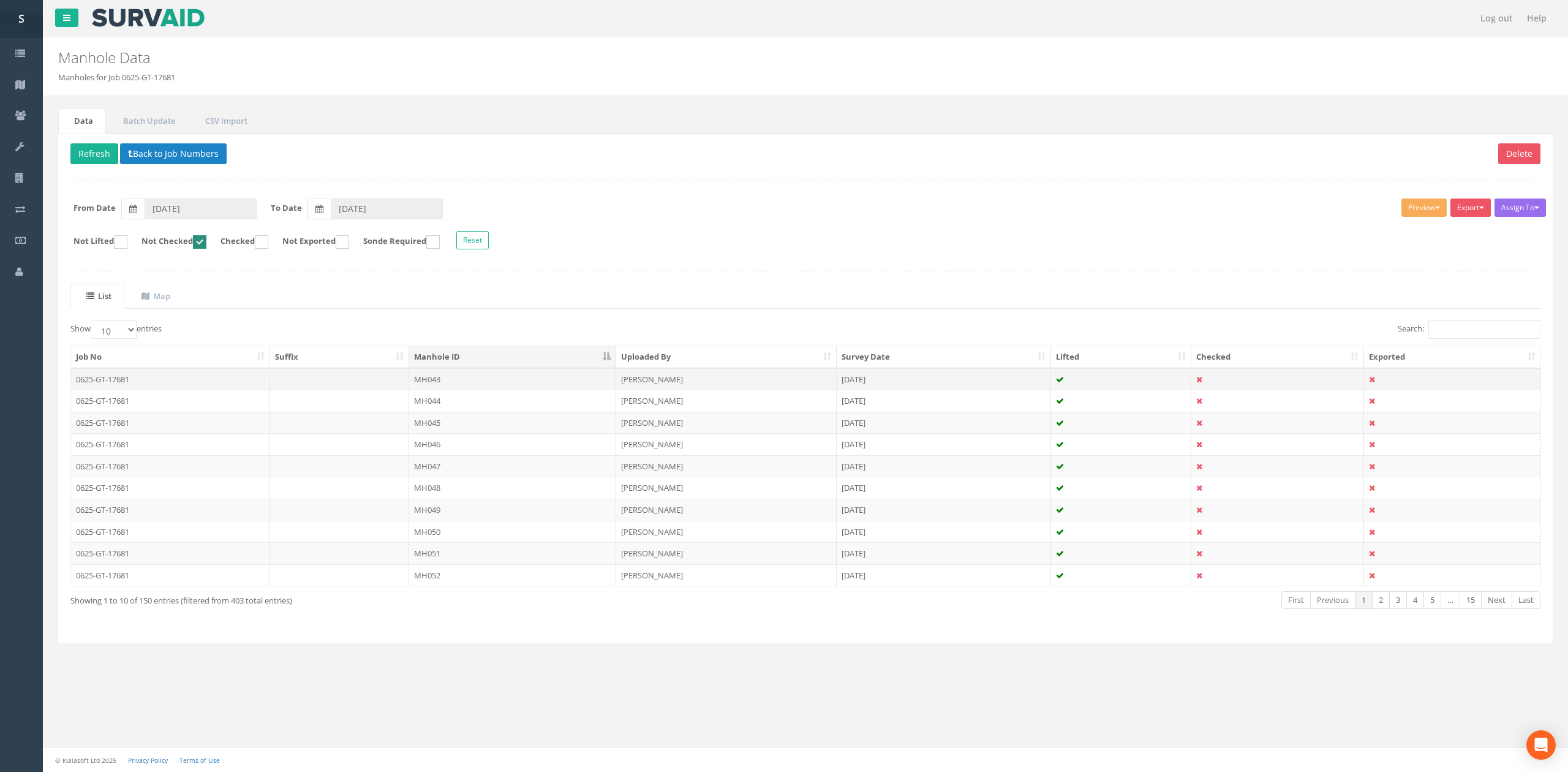
click at [451, 385] on td "MH043" at bounding box center [513, 379] width 207 height 22
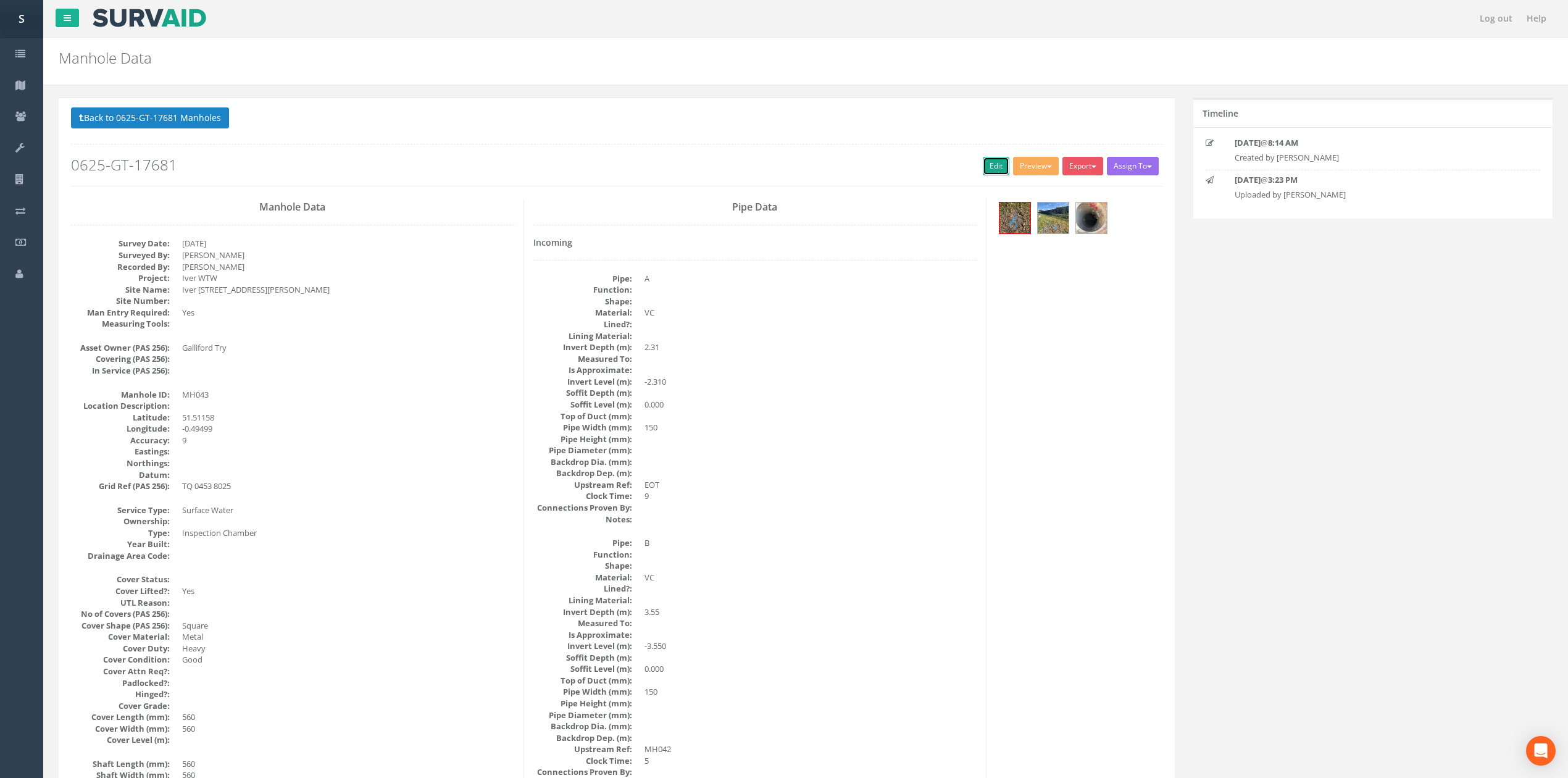
drag, startPoint x: 990, startPoint y: 174, endPoint x: 1574, endPoint y: 153, distance: 584.4
click at [990, 174] on link "Edit" at bounding box center [997, 167] width 27 height 19
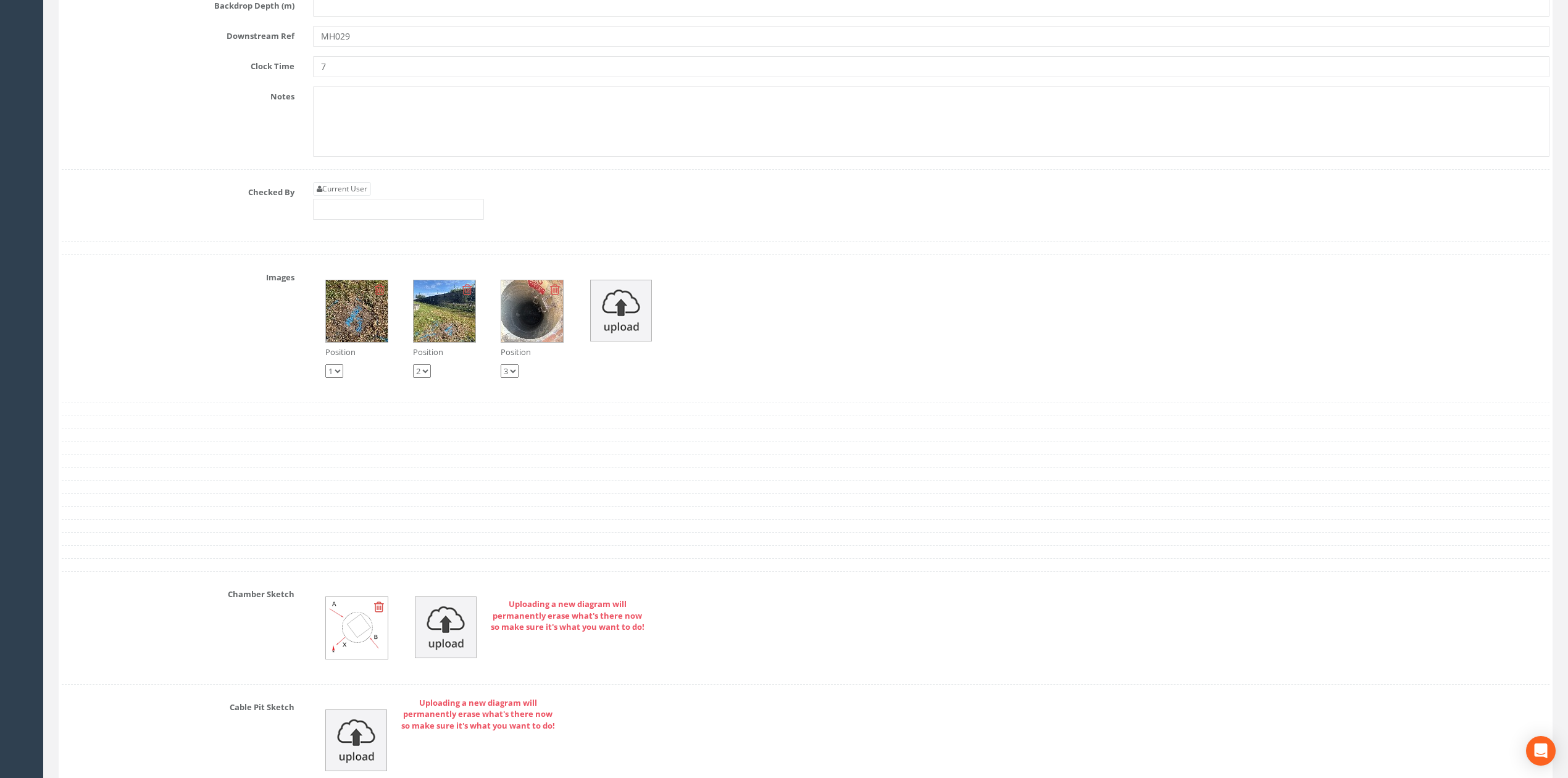
scroll to position [4406, 0]
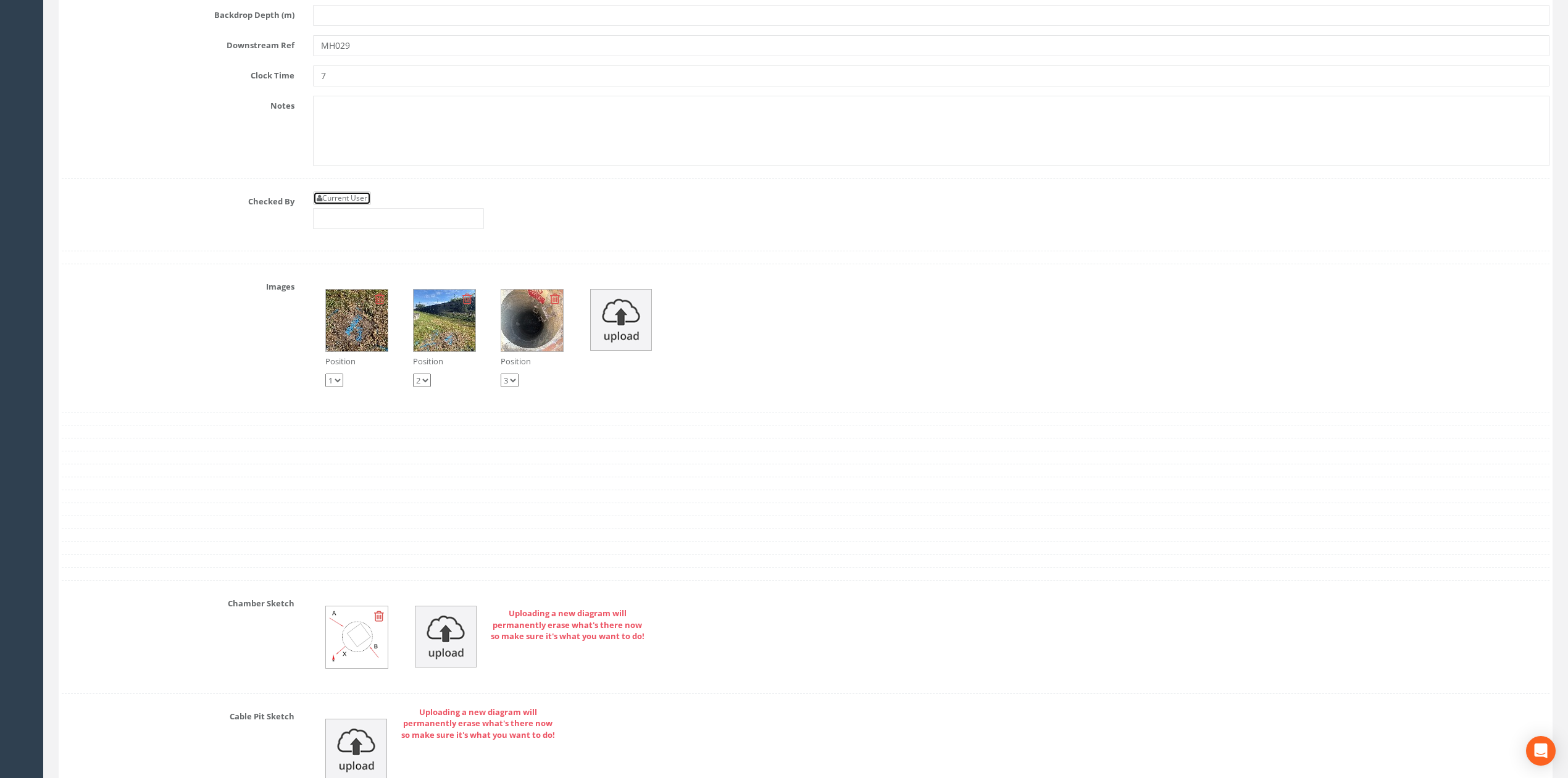
click at [346, 205] on link "Current User" at bounding box center [342, 198] width 58 height 13
type input "[PERSON_NAME]"
click at [380, 229] on input "[PERSON_NAME]" at bounding box center [398, 218] width 171 height 21
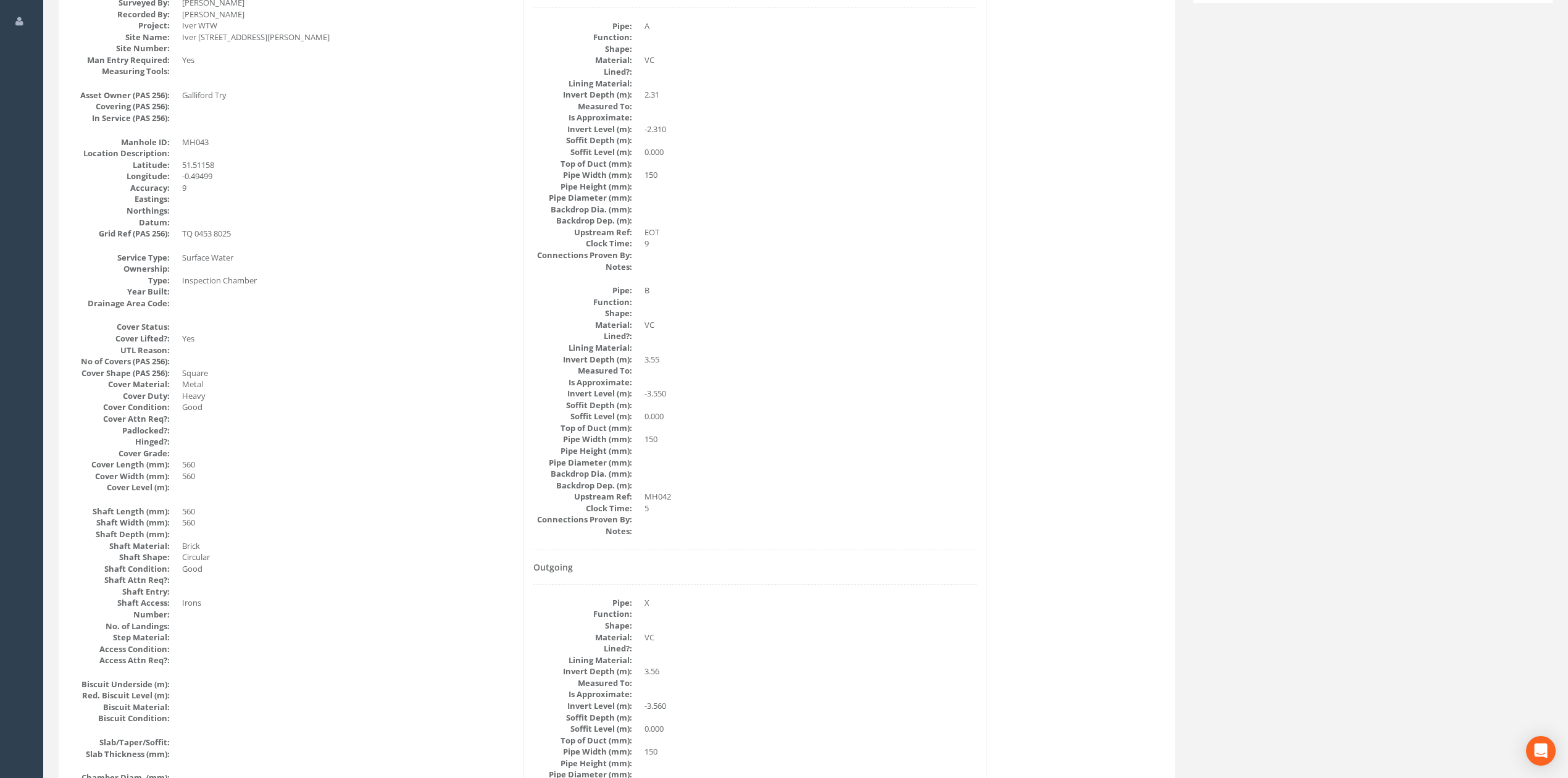
scroll to position [0, 0]
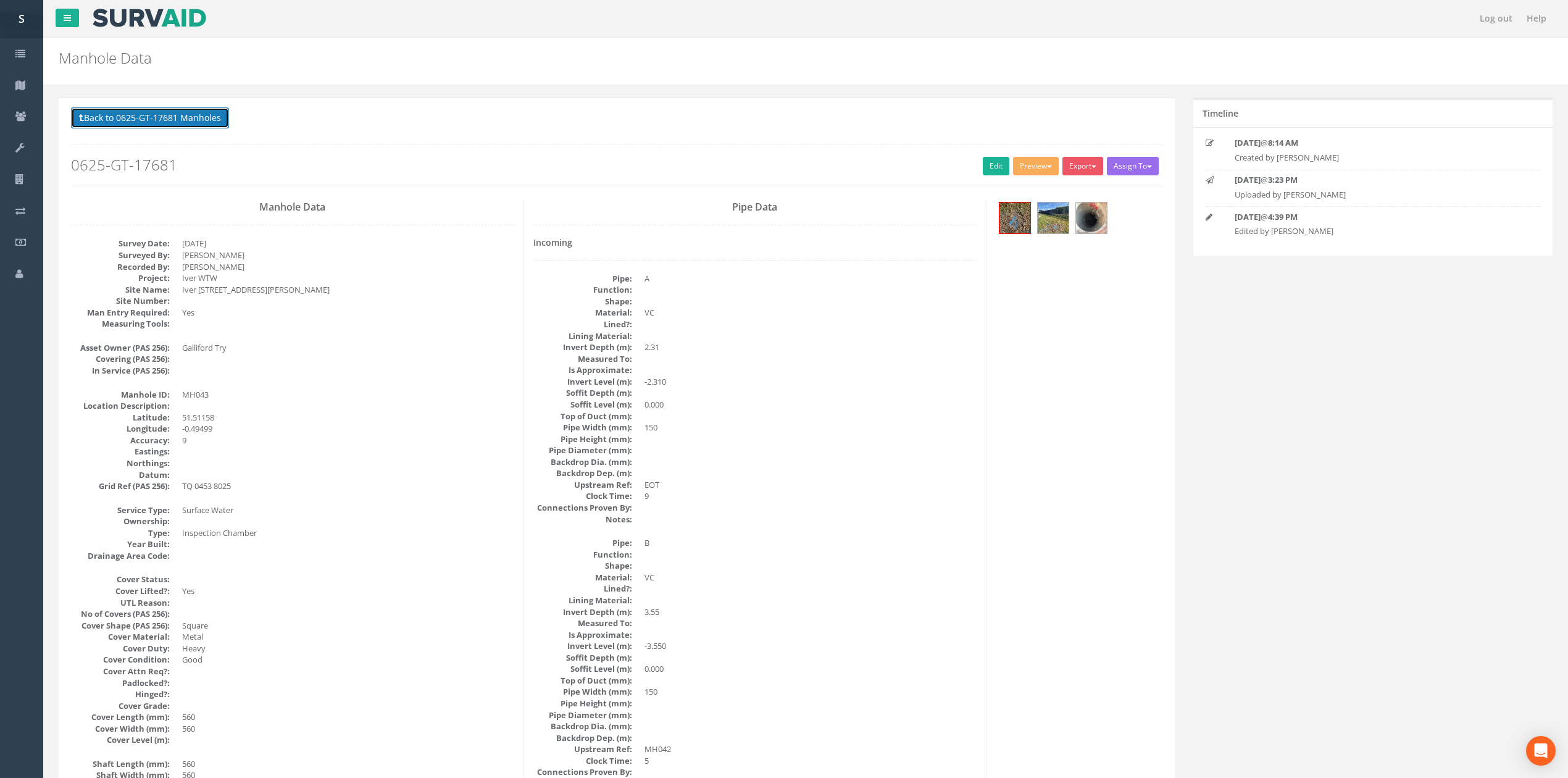
click at [194, 108] on button "Back to 0625-GT-17681 Manholes" at bounding box center [149, 118] width 158 height 21
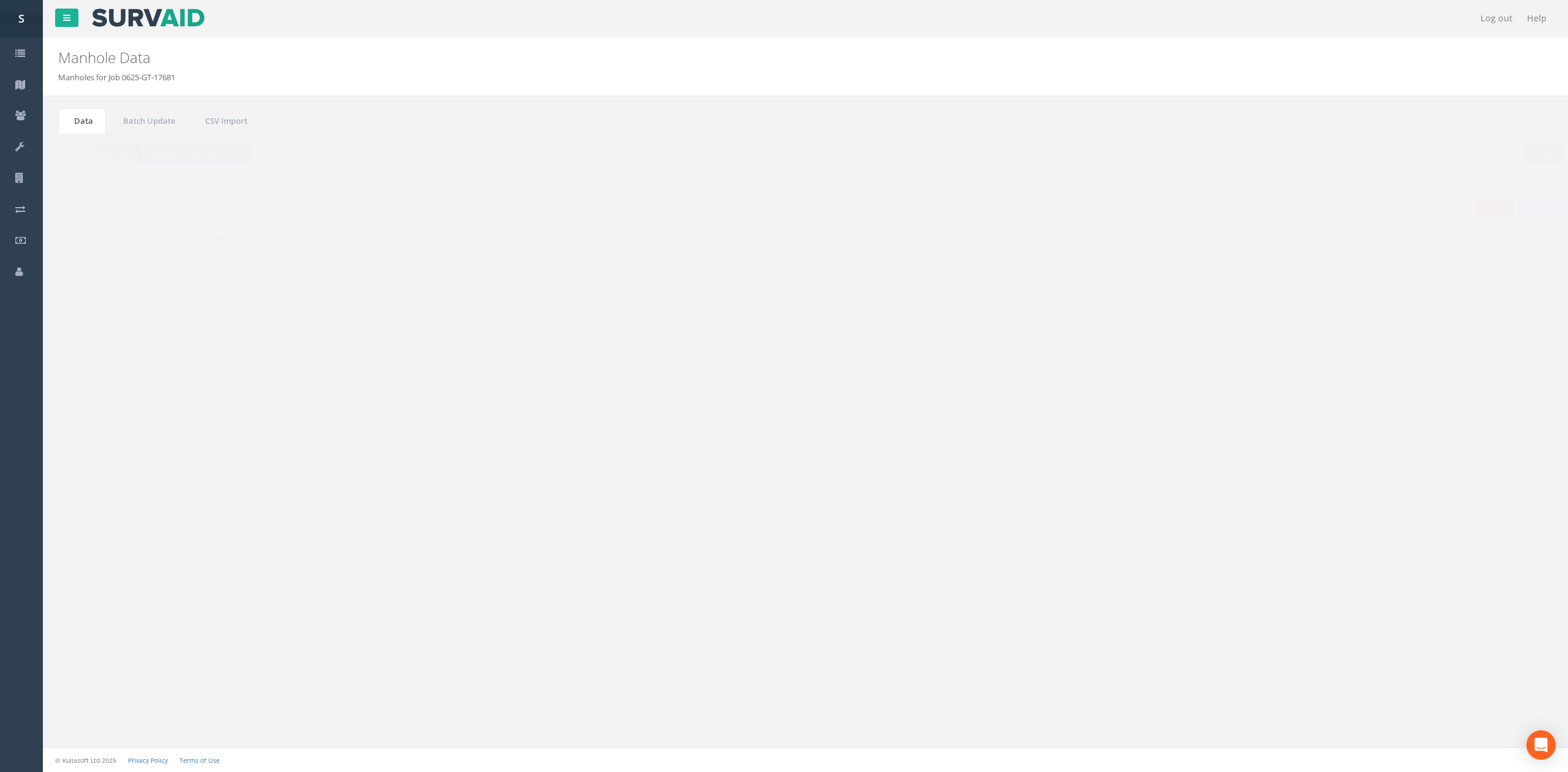
click at [98, 158] on button "Refresh" at bounding box center [94, 154] width 48 height 21
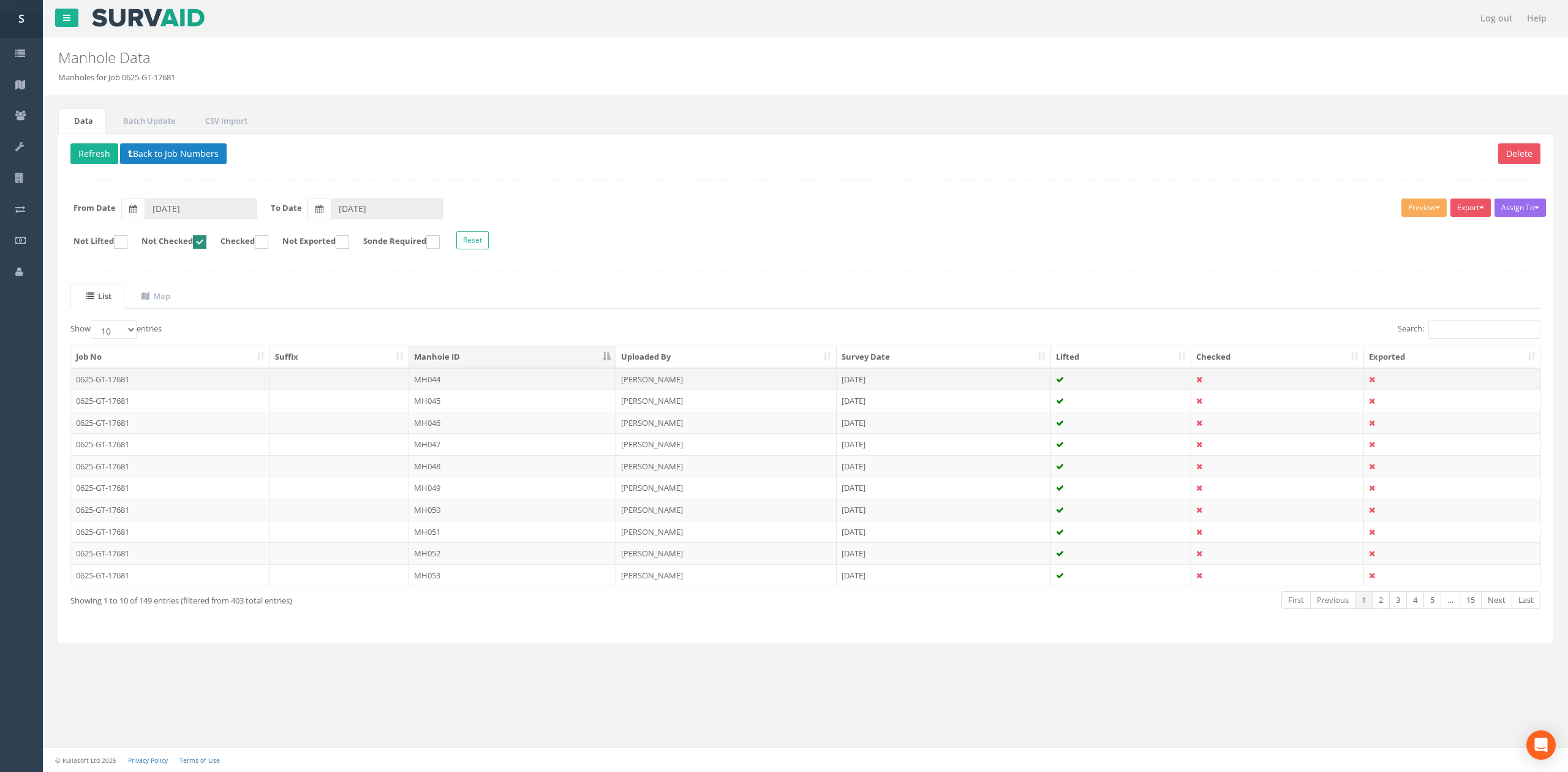
click at [452, 386] on td "MH044" at bounding box center [513, 379] width 207 height 22
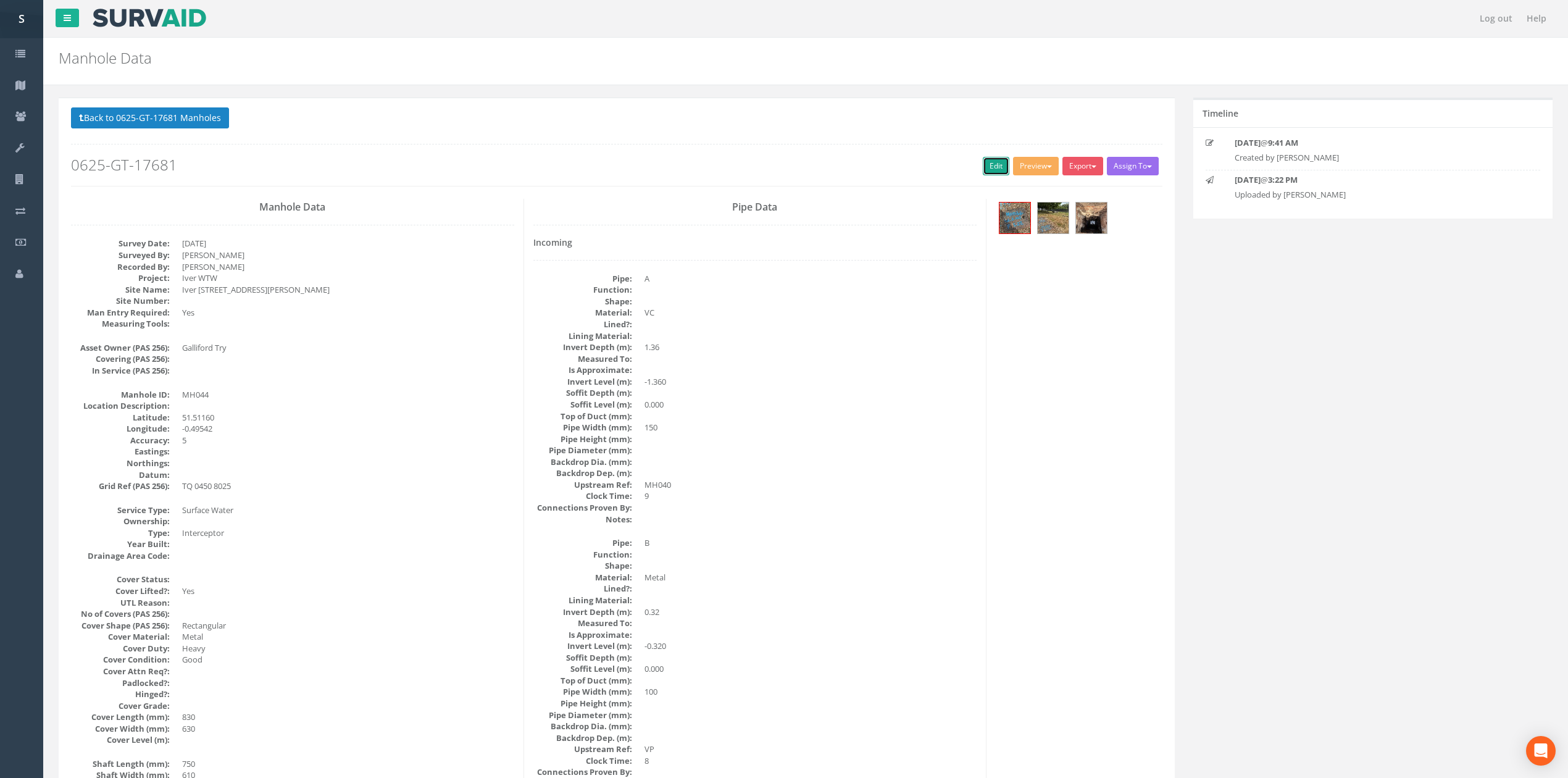
click at [995, 166] on link "Edit" at bounding box center [997, 167] width 27 height 19
click at [193, 131] on p "Back to 0625-GT-17681 Manholes Back to Map" at bounding box center [616, 119] width 1092 height 24
click at [192, 119] on button "Back to 0625-GT-17681 Manholes" at bounding box center [149, 118] width 158 height 21
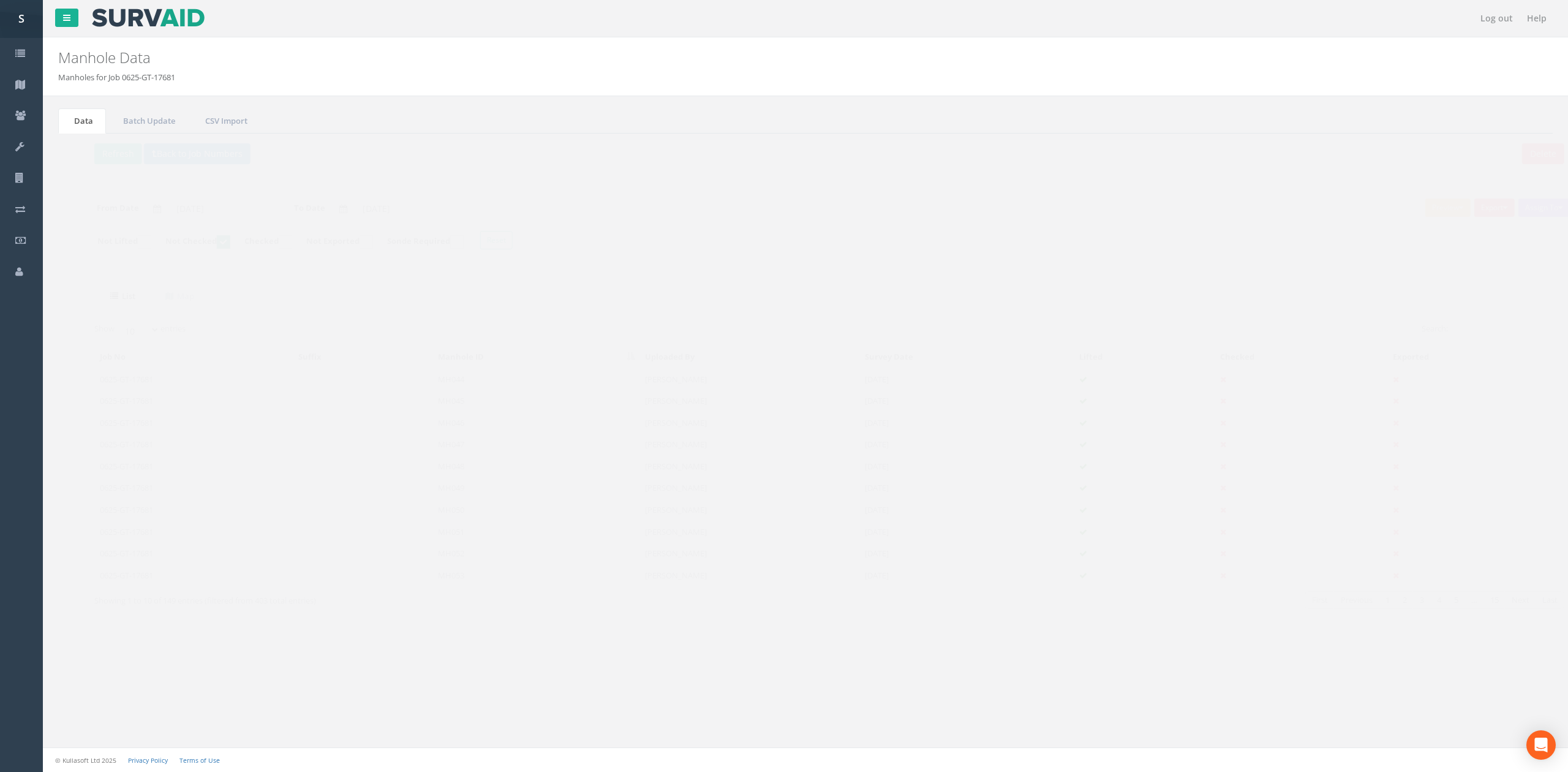
click at [419, 410] on td "MH045" at bounding box center [513, 401] width 207 height 22
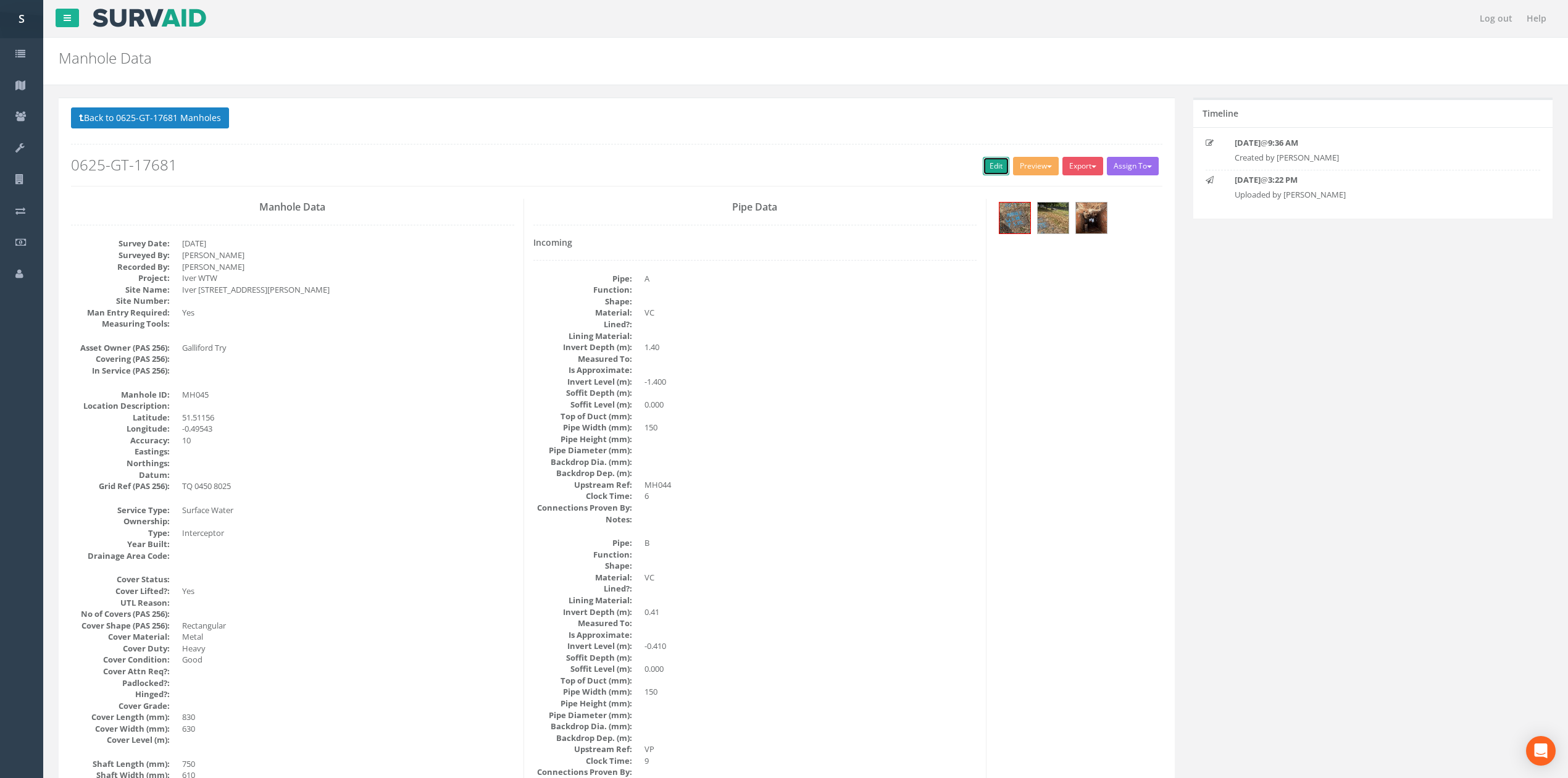
click at [983, 169] on link "Edit" at bounding box center [997, 167] width 27 height 19
click at [188, 121] on button "Back to 0625-GT-17681 Manholes" at bounding box center [149, 118] width 158 height 21
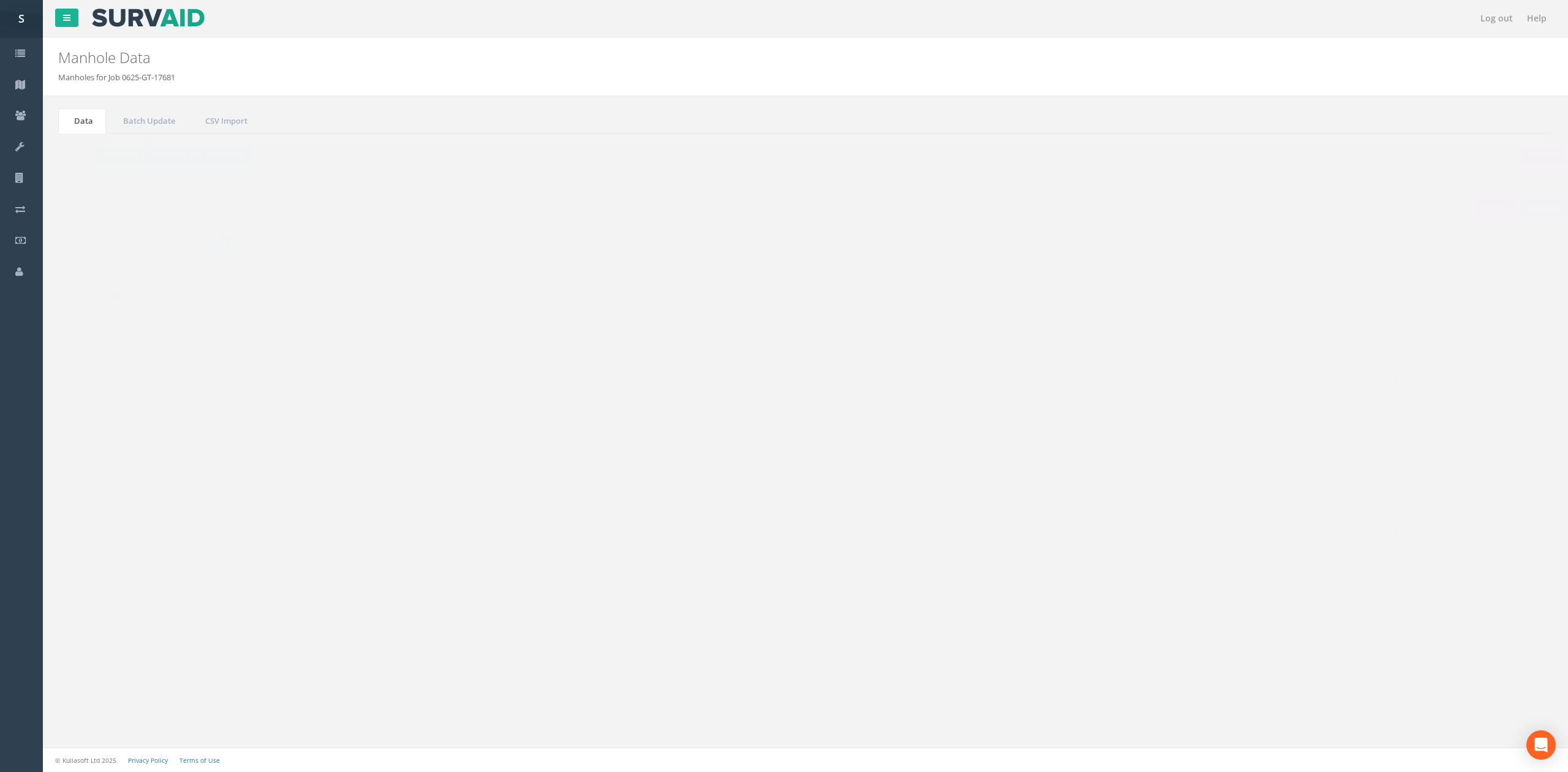
click at [462, 423] on td "MH046" at bounding box center [513, 423] width 207 height 22
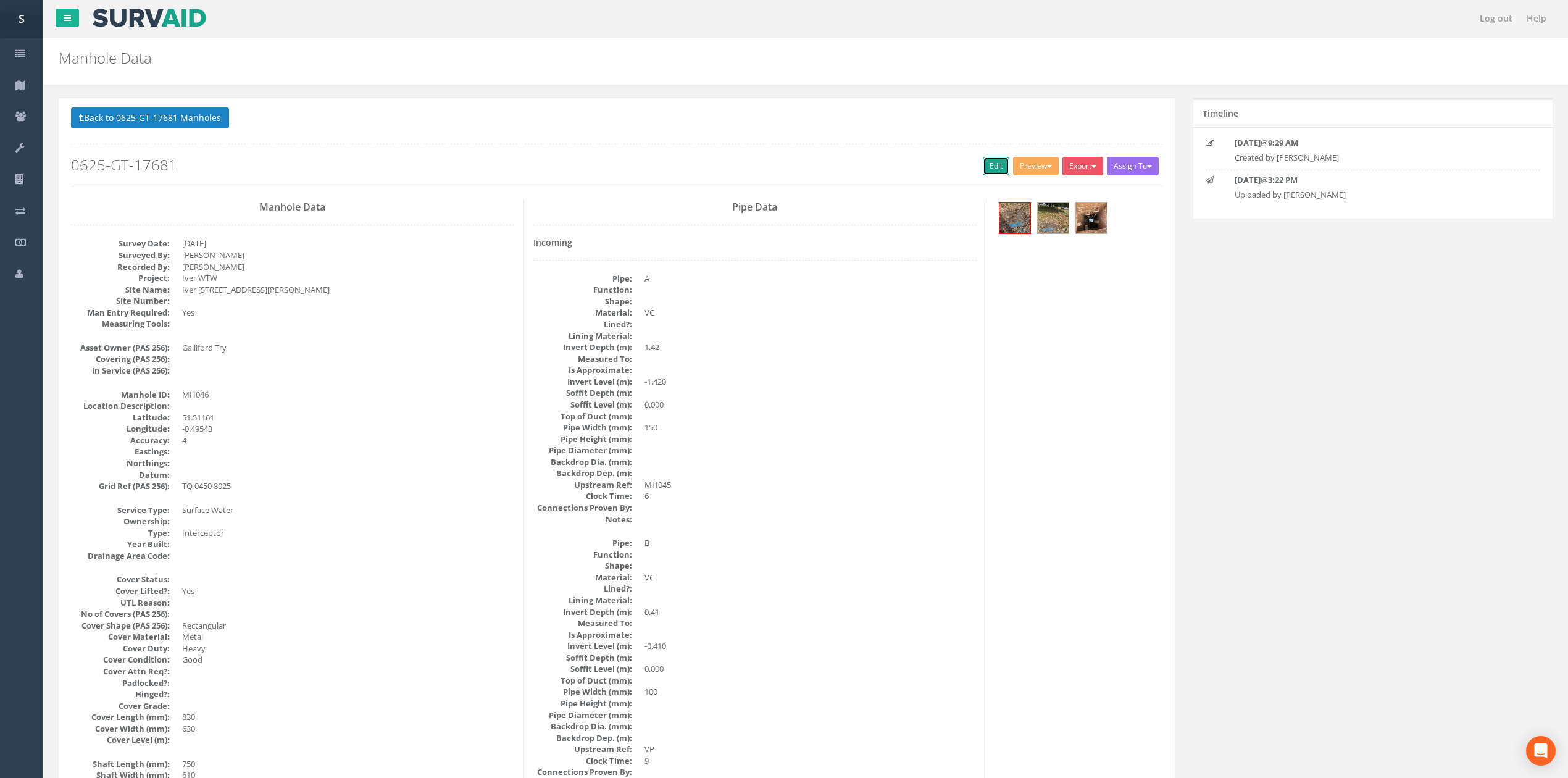
click at [986, 171] on link "Edit" at bounding box center [997, 167] width 27 height 19
click at [199, 122] on button "Back to 0625-GT-17681 Manholes" at bounding box center [149, 118] width 158 height 21
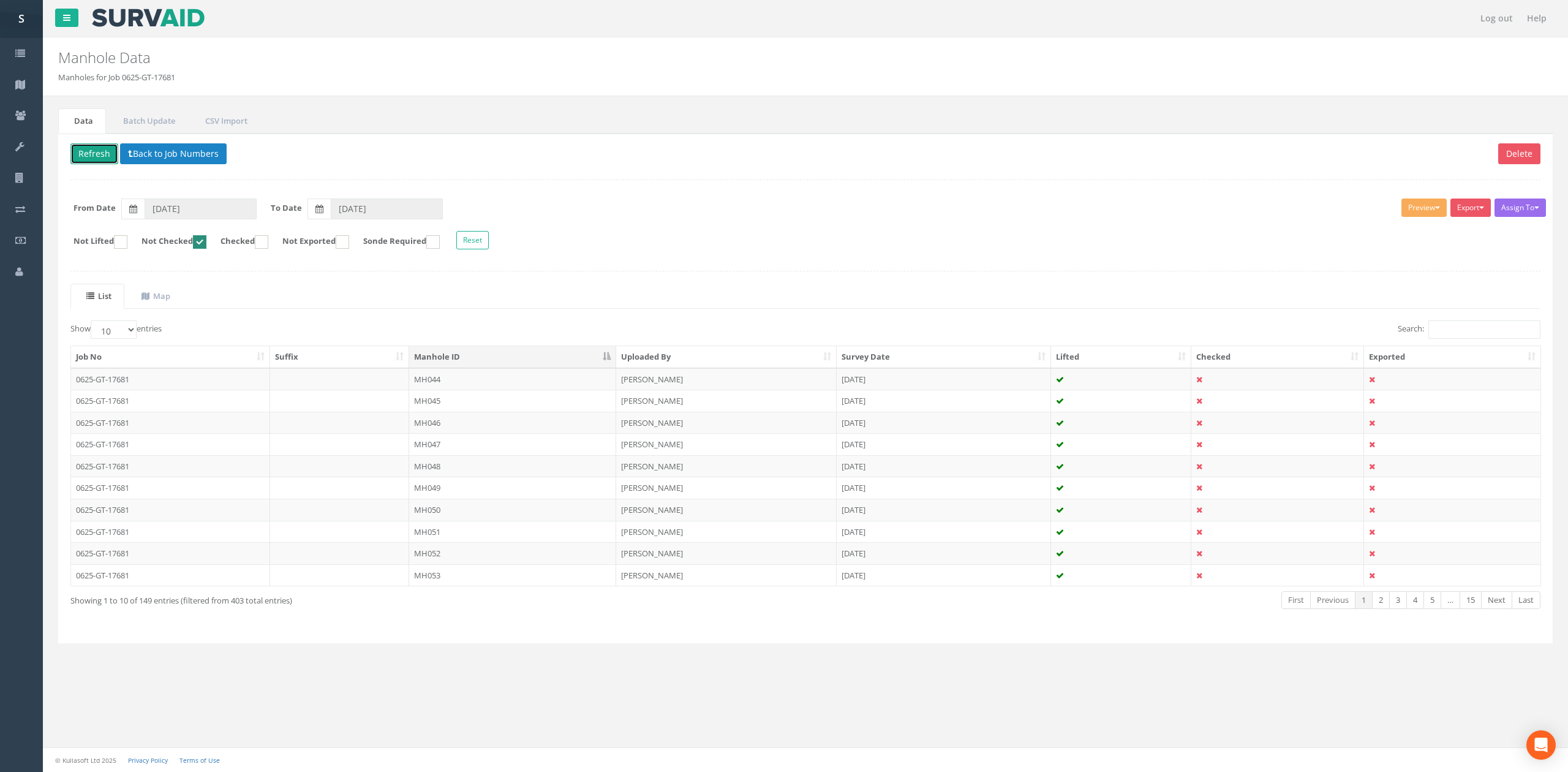
click at [98, 148] on button "Refresh" at bounding box center [94, 154] width 48 height 21
click at [474, 378] on td "MH047" at bounding box center [513, 379] width 207 height 22
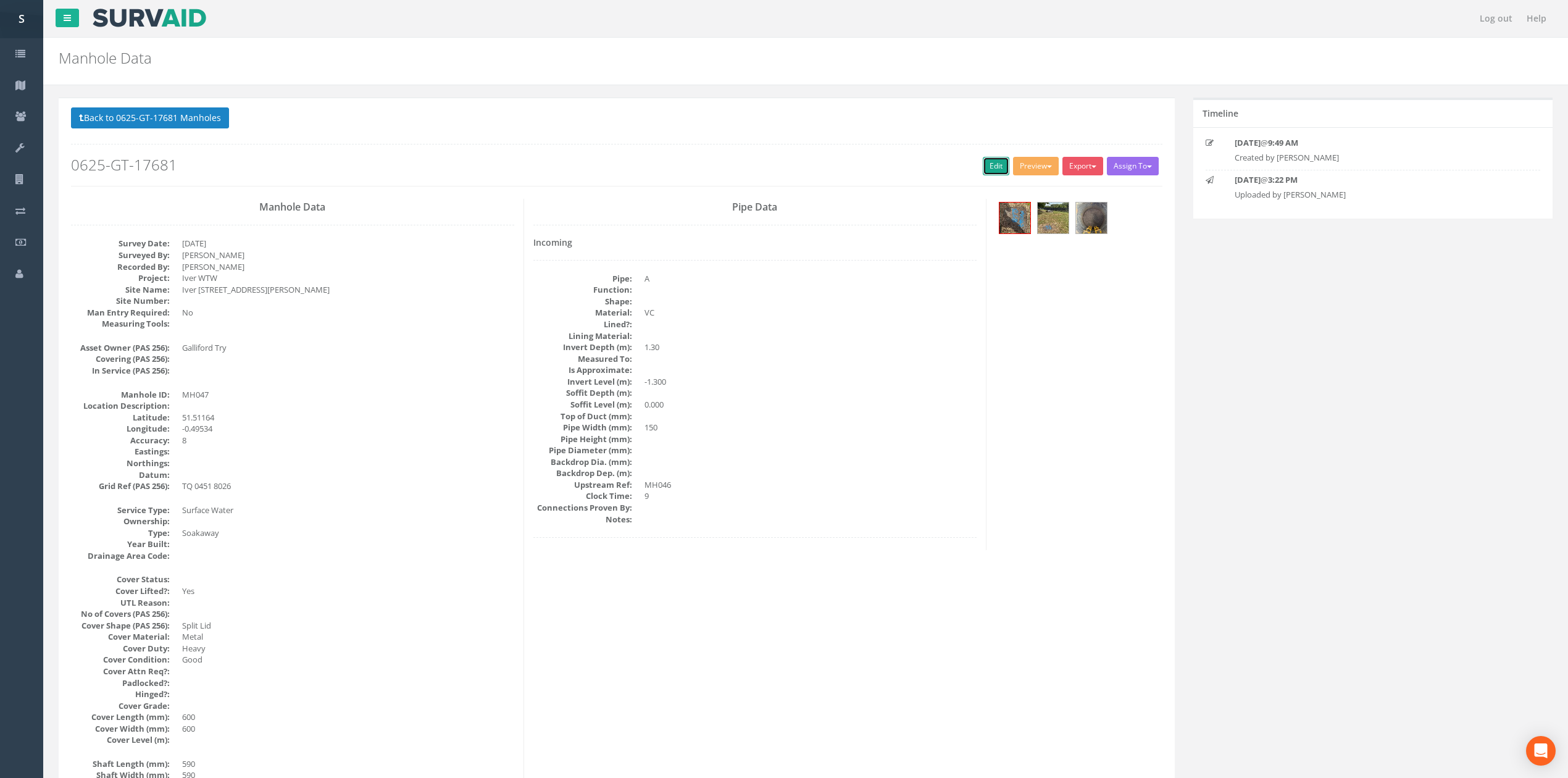
click at [989, 166] on link "Edit" at bounding box center [997, 167] width 27 height 19
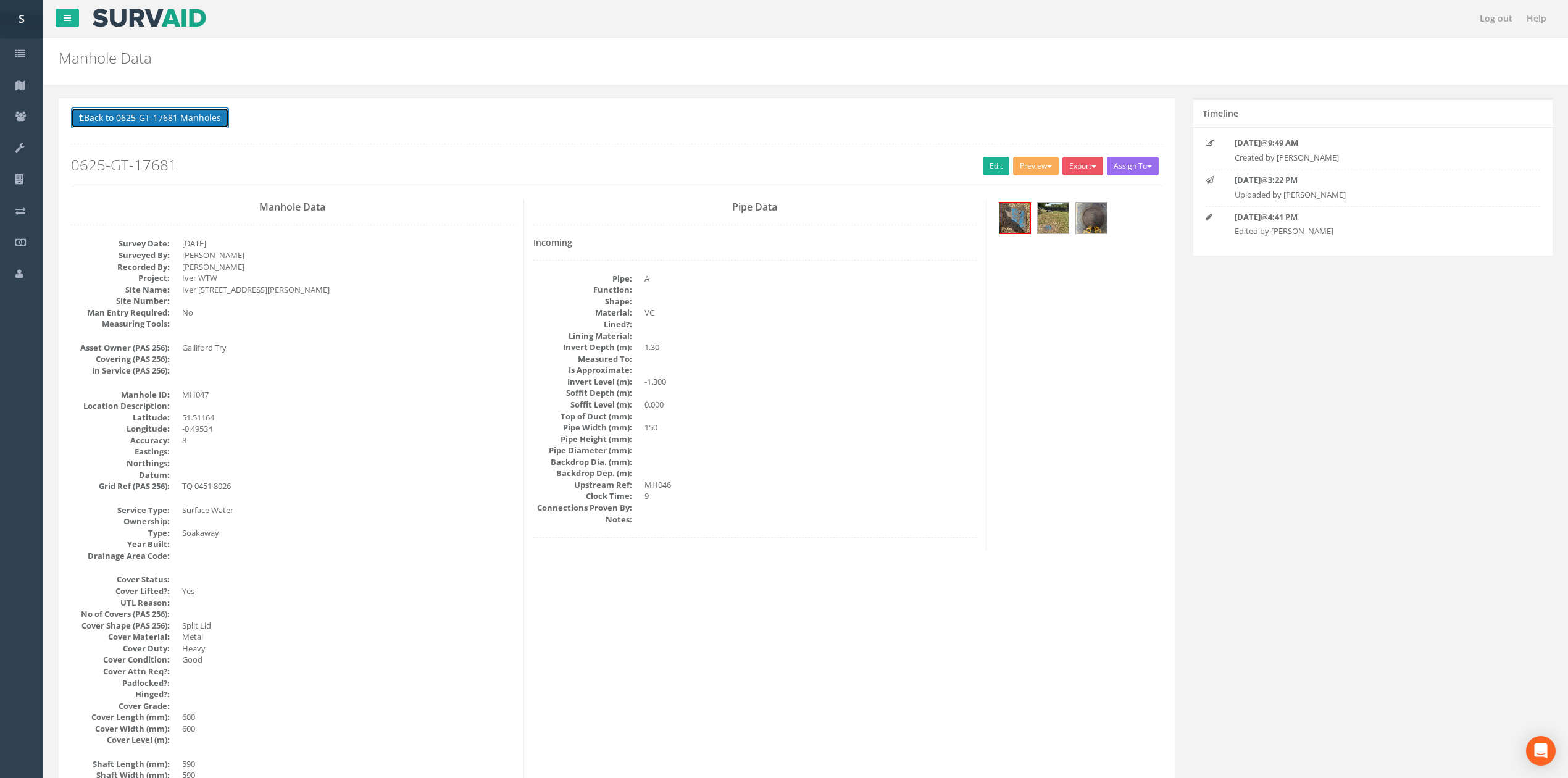
click at [167, 116] on button "Back to 0625-GT-17681 Manholes" at bounding box center [149, 118] width 158 height 21
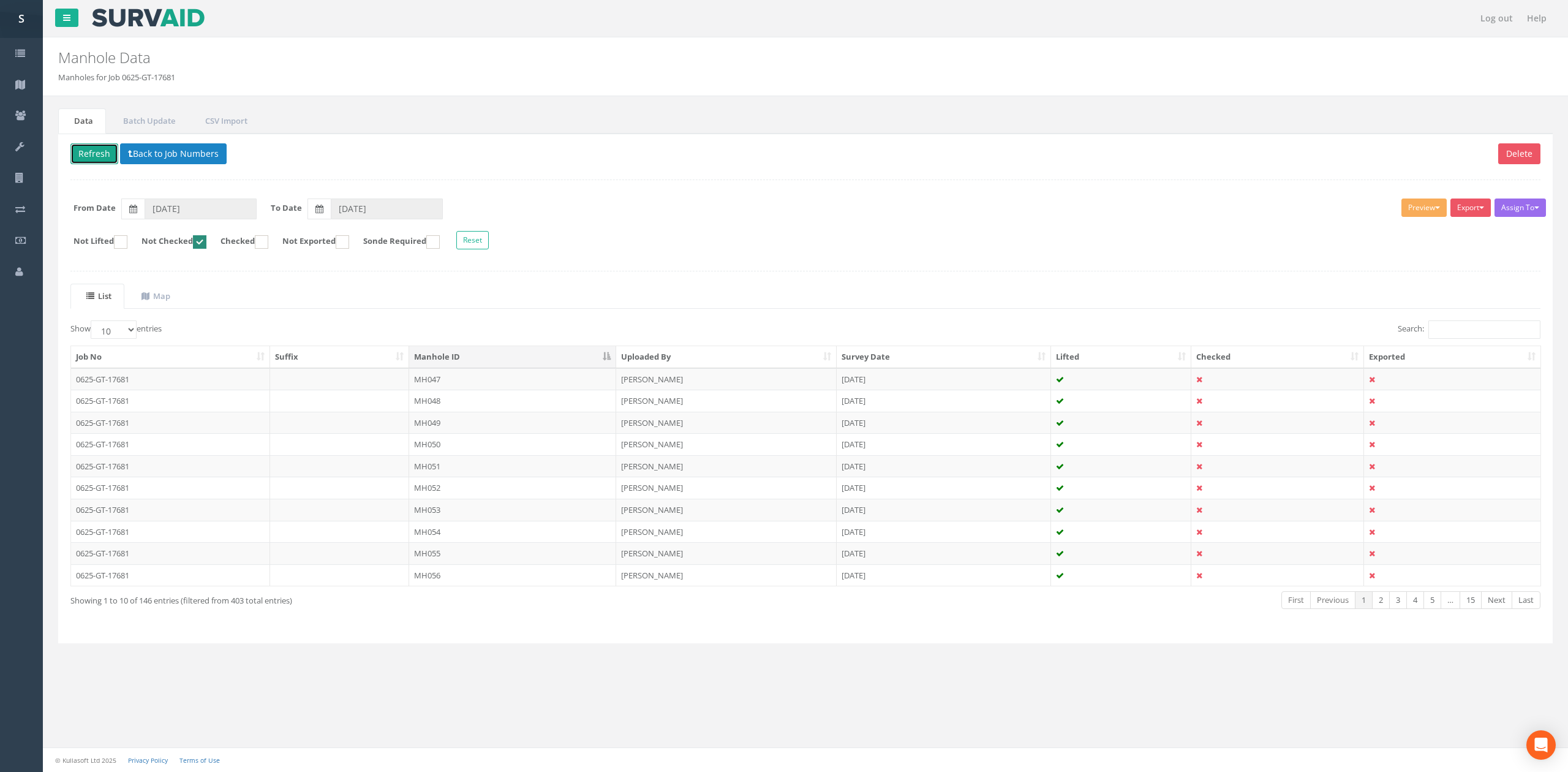
click at [91, 147] on button "Refresh" at bounding box center [94, 154] width 48 height 21
